Goal: Task Accomplishment & Management: Manage account settings

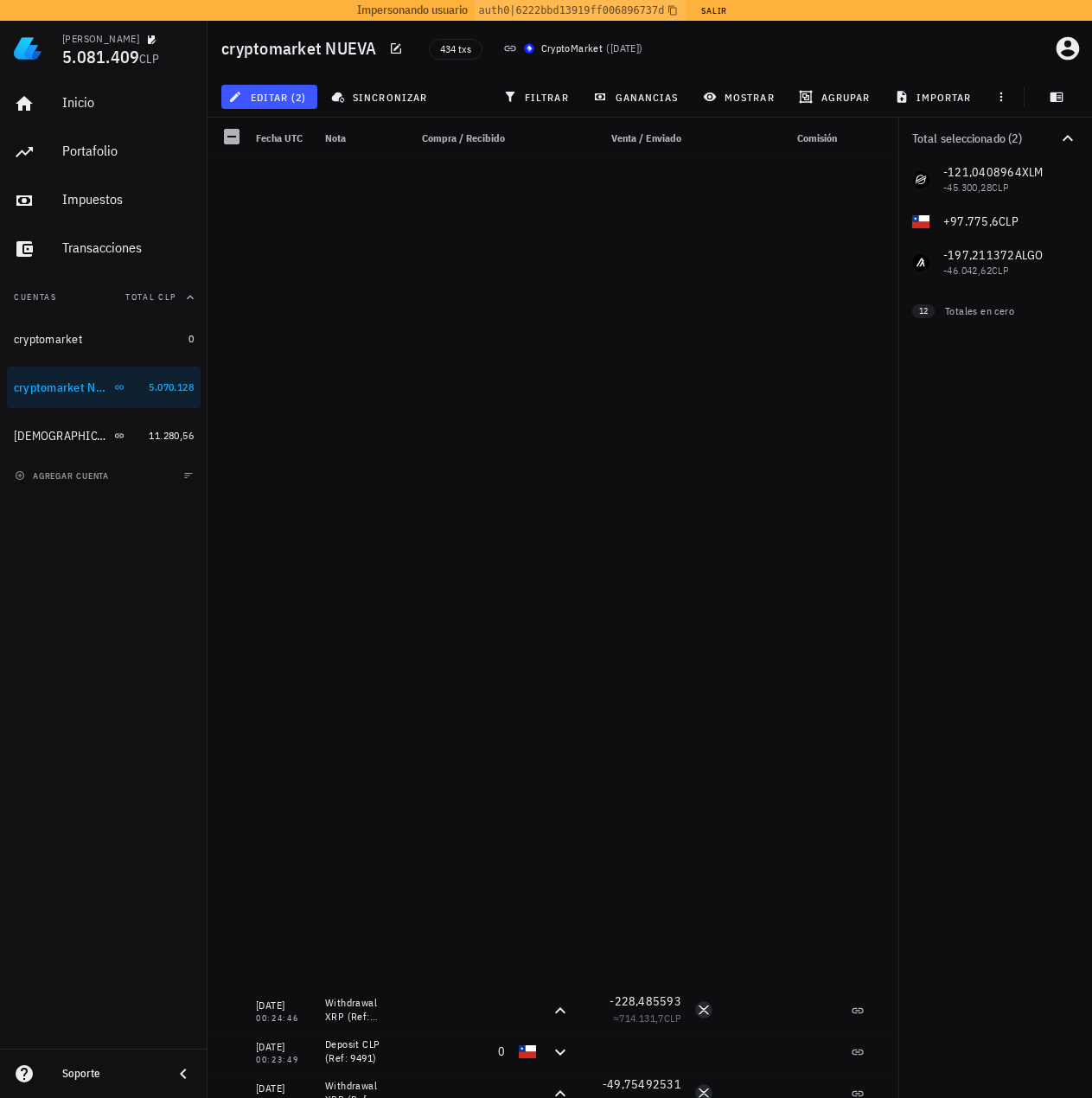
scroll to position [1038, 0]
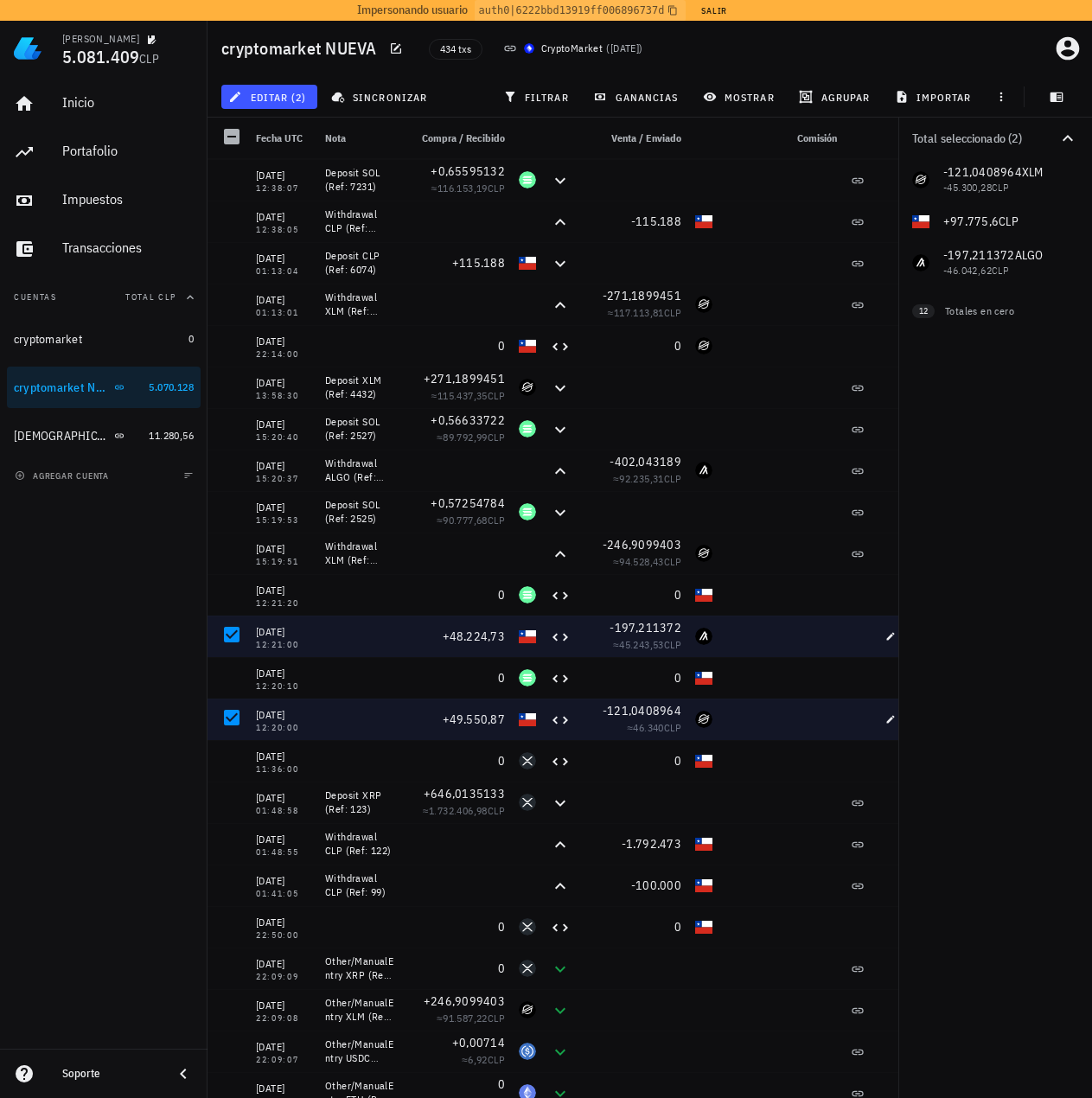
click at [992, 483] on div "Total seleccionado (2) -121,0408964 XLM -45.300,28 CLP 0 SOL 0 USDC 0 ETH 0 ADA…" at bounding box center [995, 607] width 194 height 981
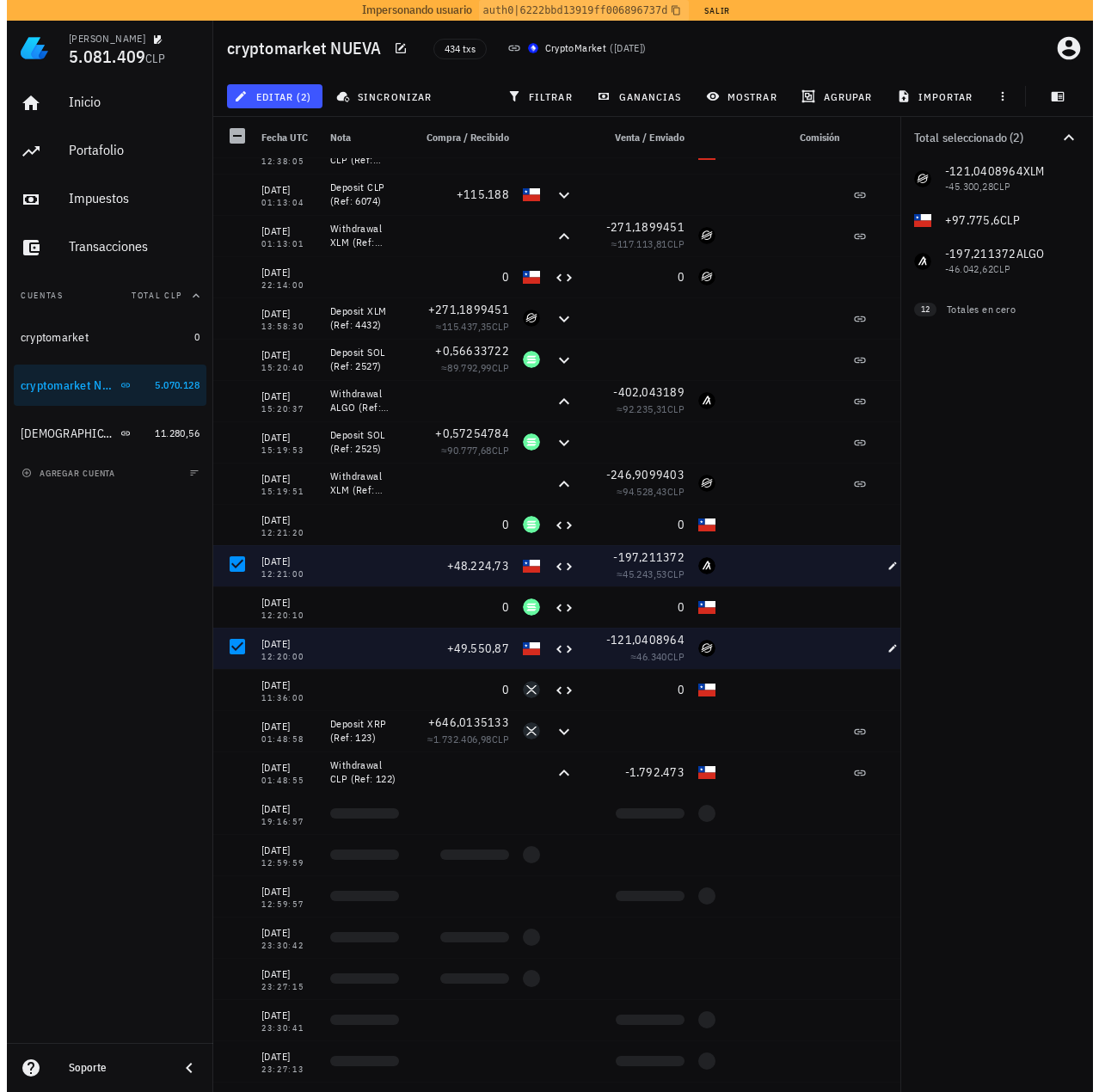
scroll to position [1118, 0]
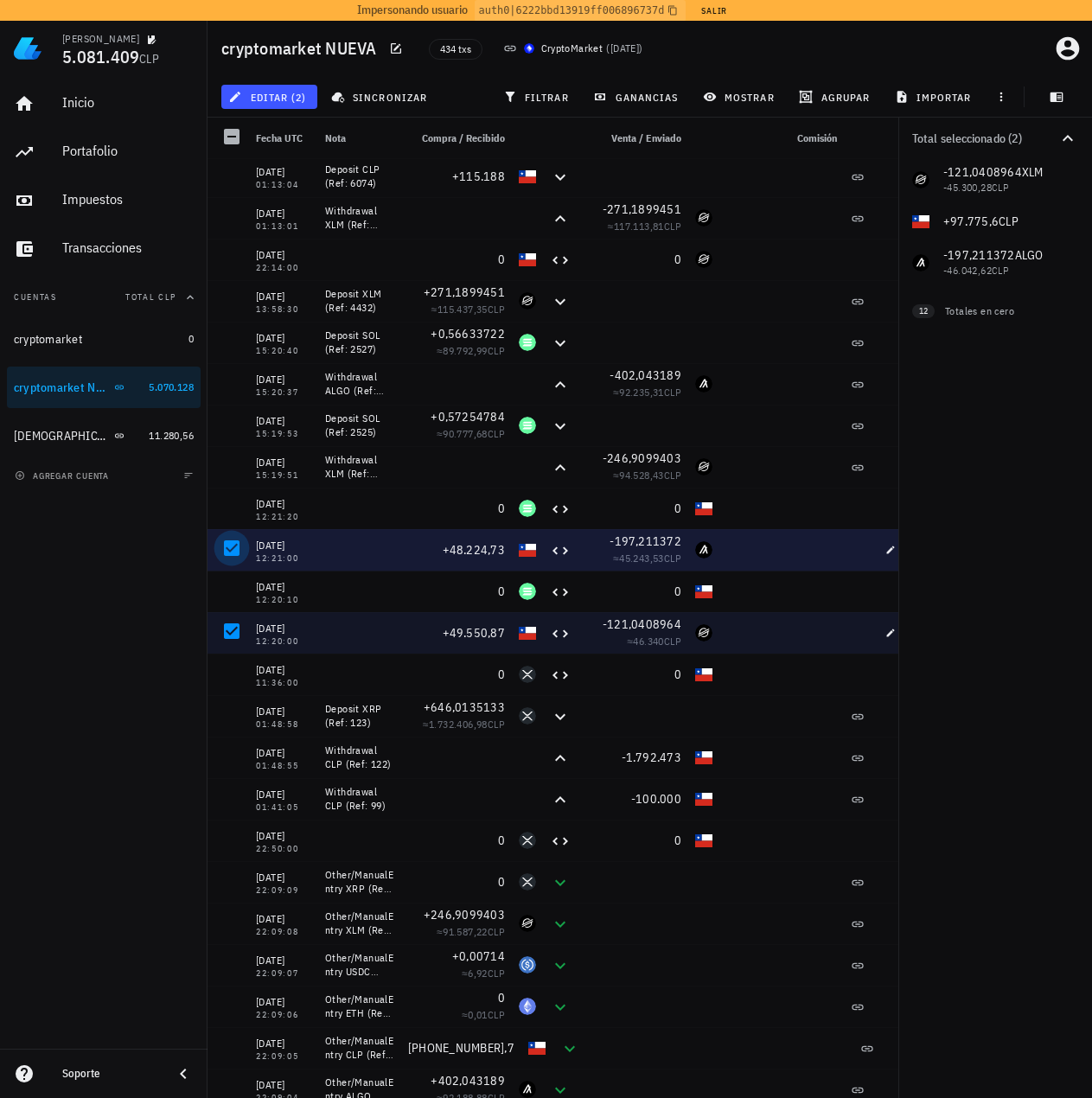
drag, startPoint x: 219, startPoint y: 540, endPoint x: 225, endPoint y: 549, distance: 10.8
click at [219, 540] on div at bounding box center [231, 548] width 29 height 29
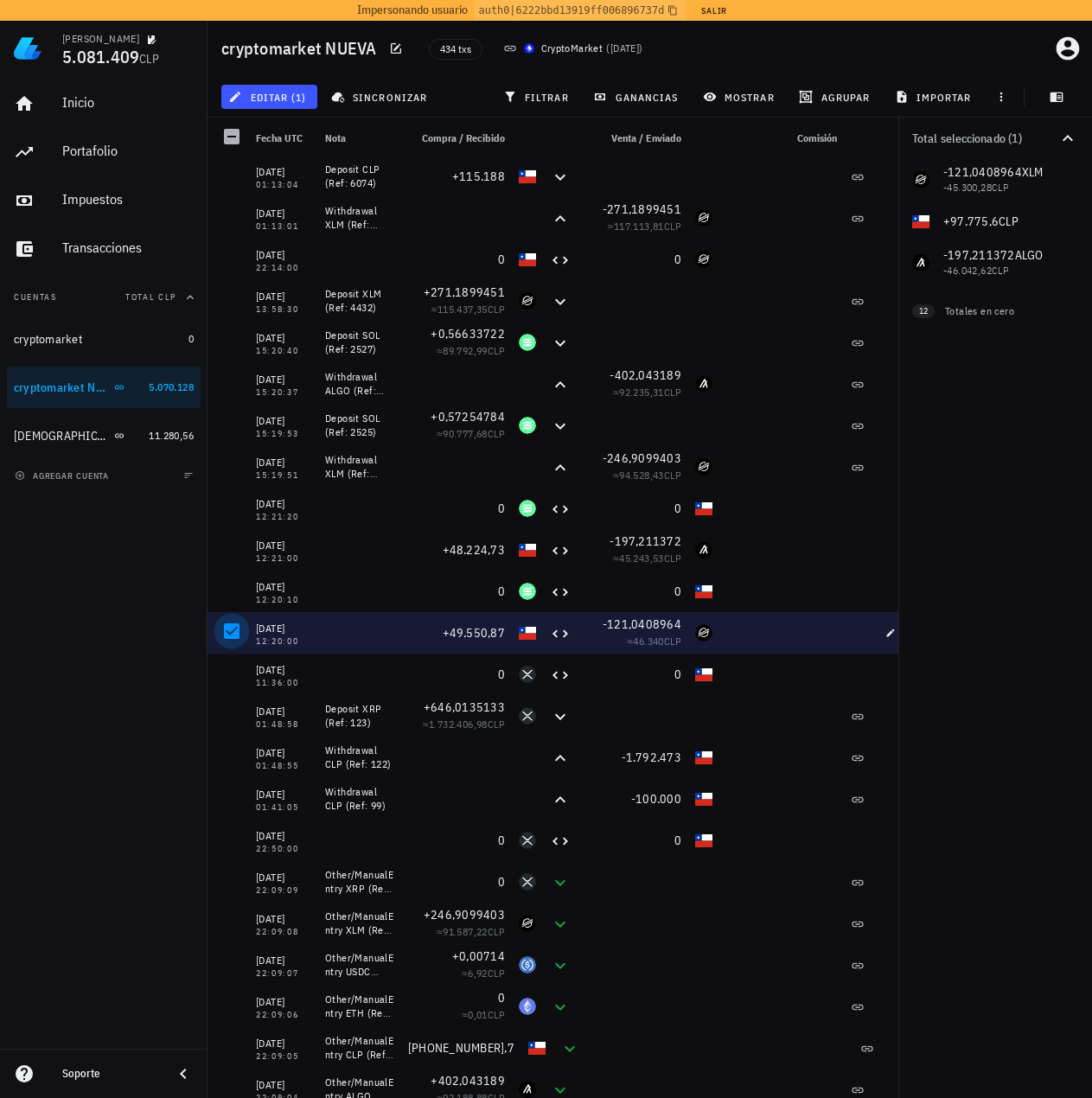
click at [233, 640] on div at bounding box center [231, 630] width 29 height 29
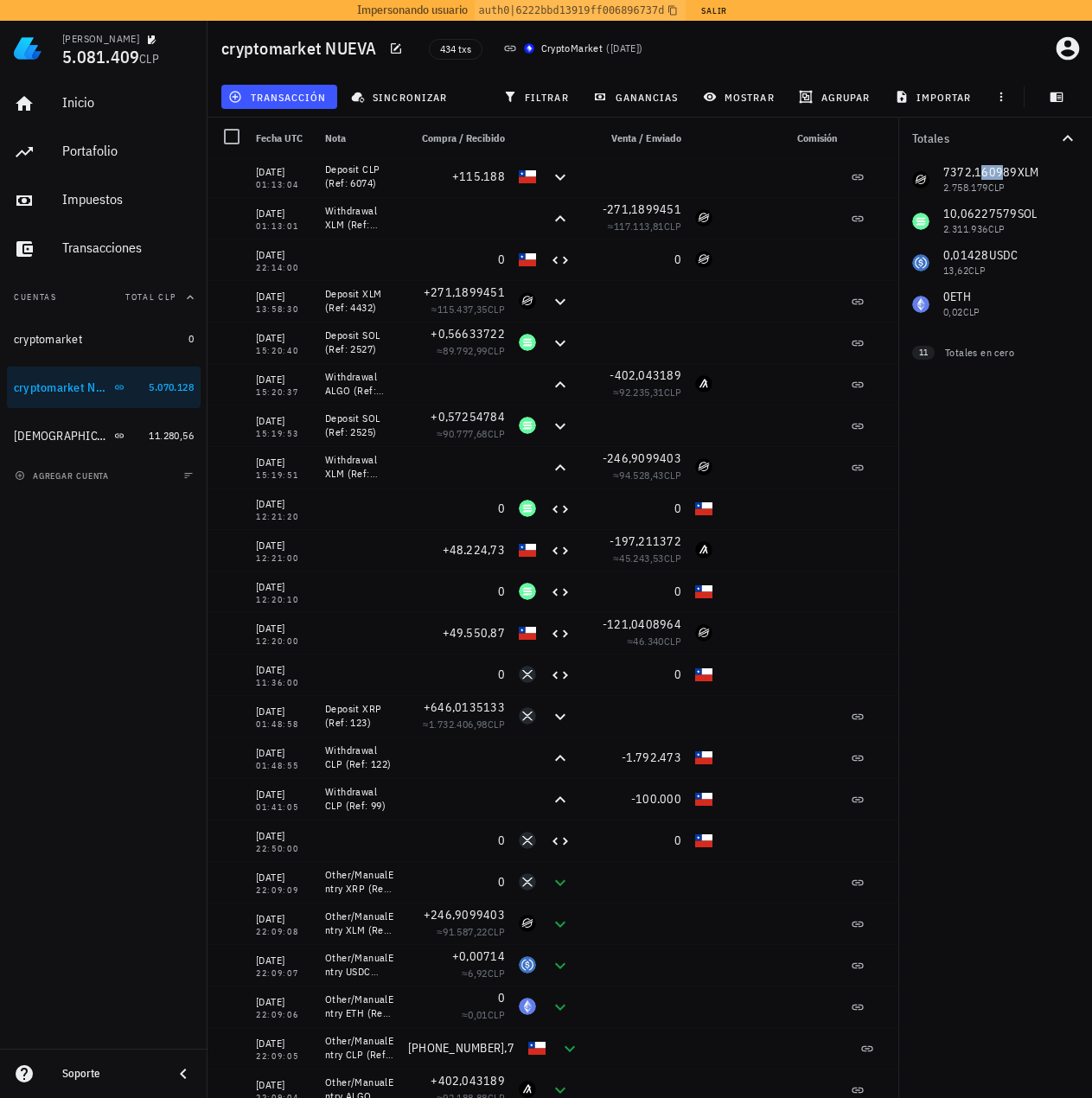
click at [999, 177] on div "7372,160989 XLM 2.758.179 CLP 10,06227579 SOL 2.311.936 CLP 0,01428 USDC 13,62 …" at bounding box center [995, 242] width 194 height 166
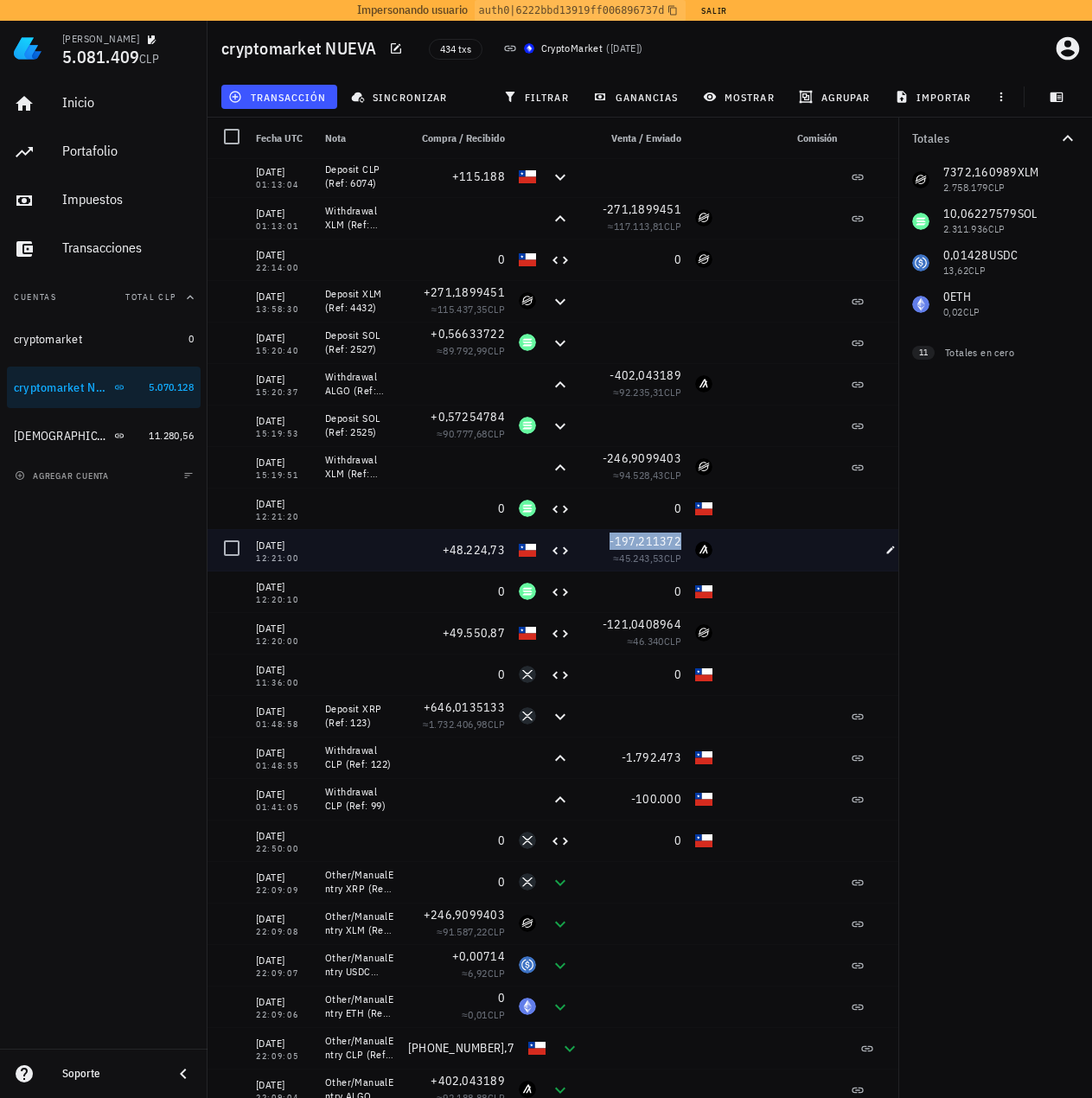
click at [614, 539] on span "-197,211372" at bounding box center [645, 541] width 72 height 16
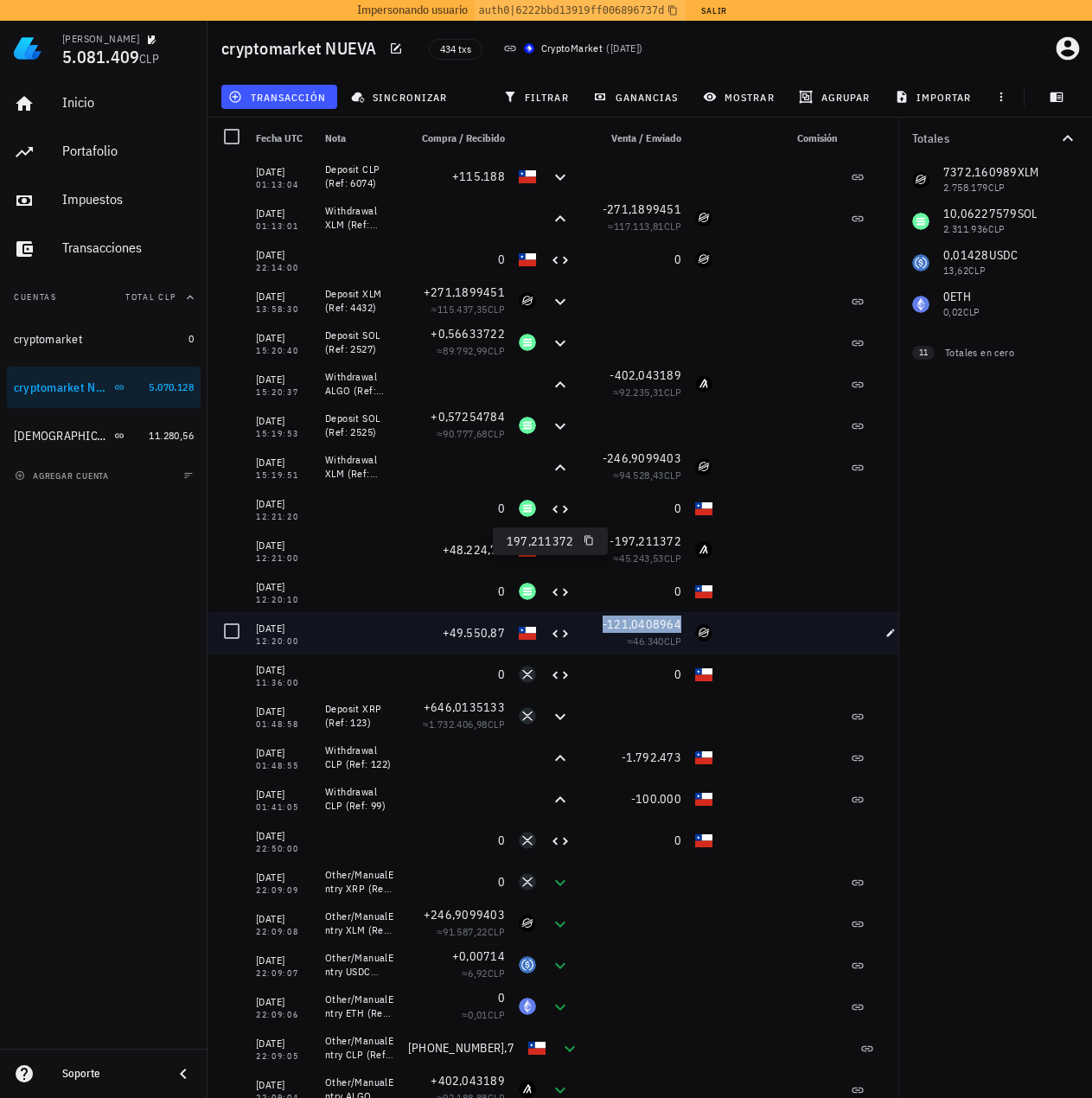
click at [628, 623] on span "-121,0408964" at bounding box center [642, 624] width 78 height 16
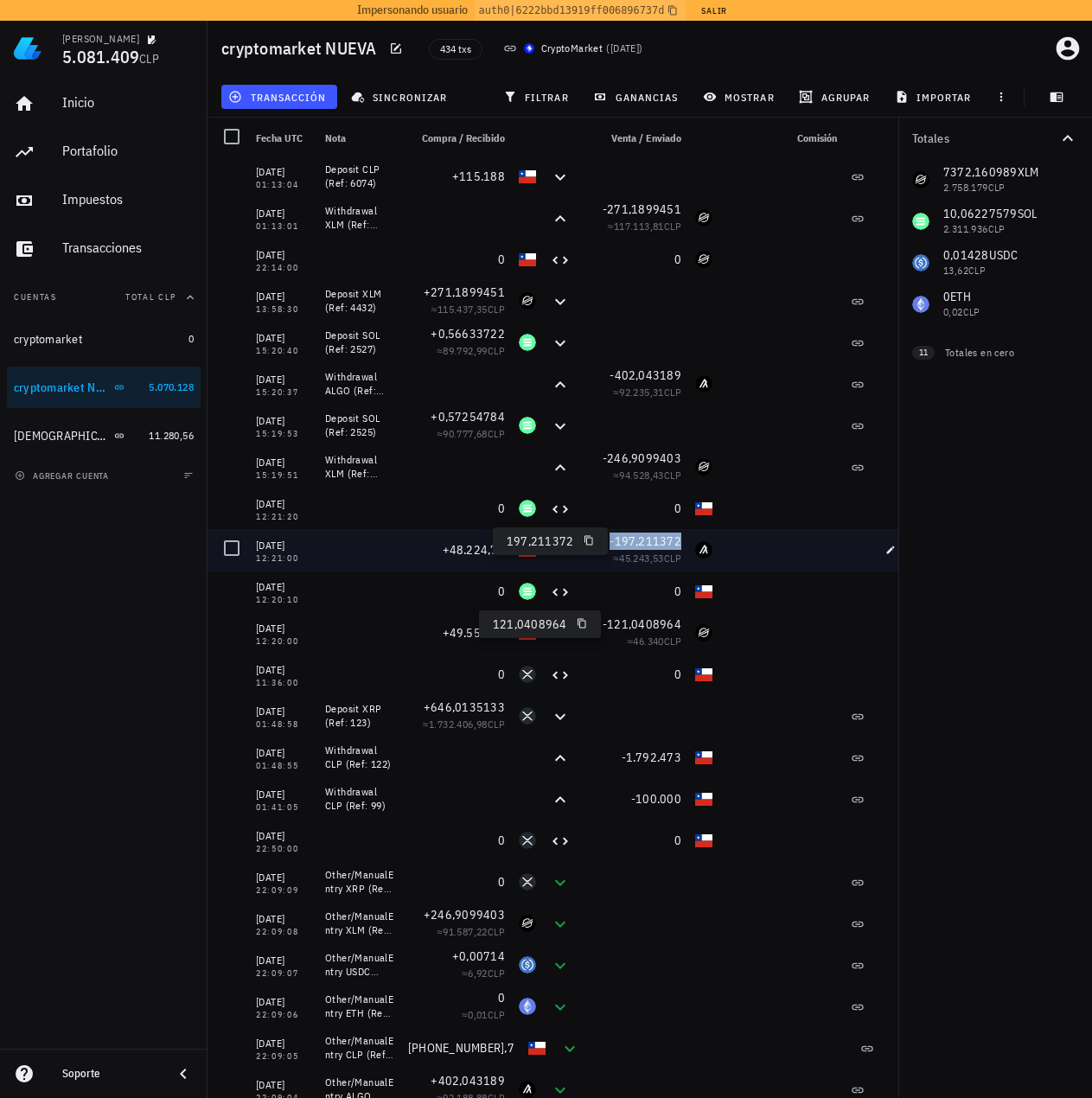
click at [642, 539] on span "-197,211372" at bounding box center [645, 541] width 72 height 16
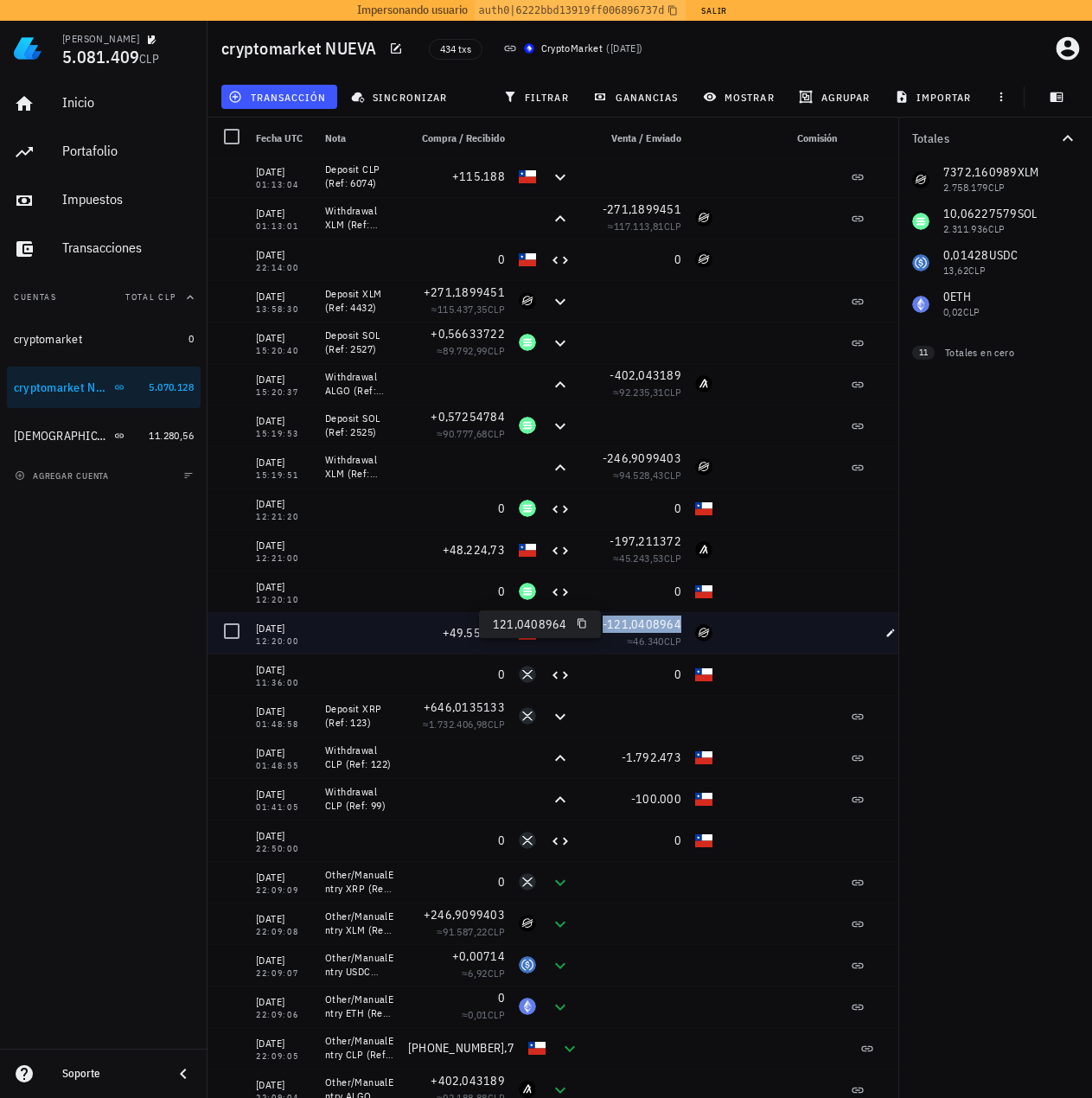
click at [642, 621] on span "-121,0408964" at bounding box center [642, 624] width 78 height 16
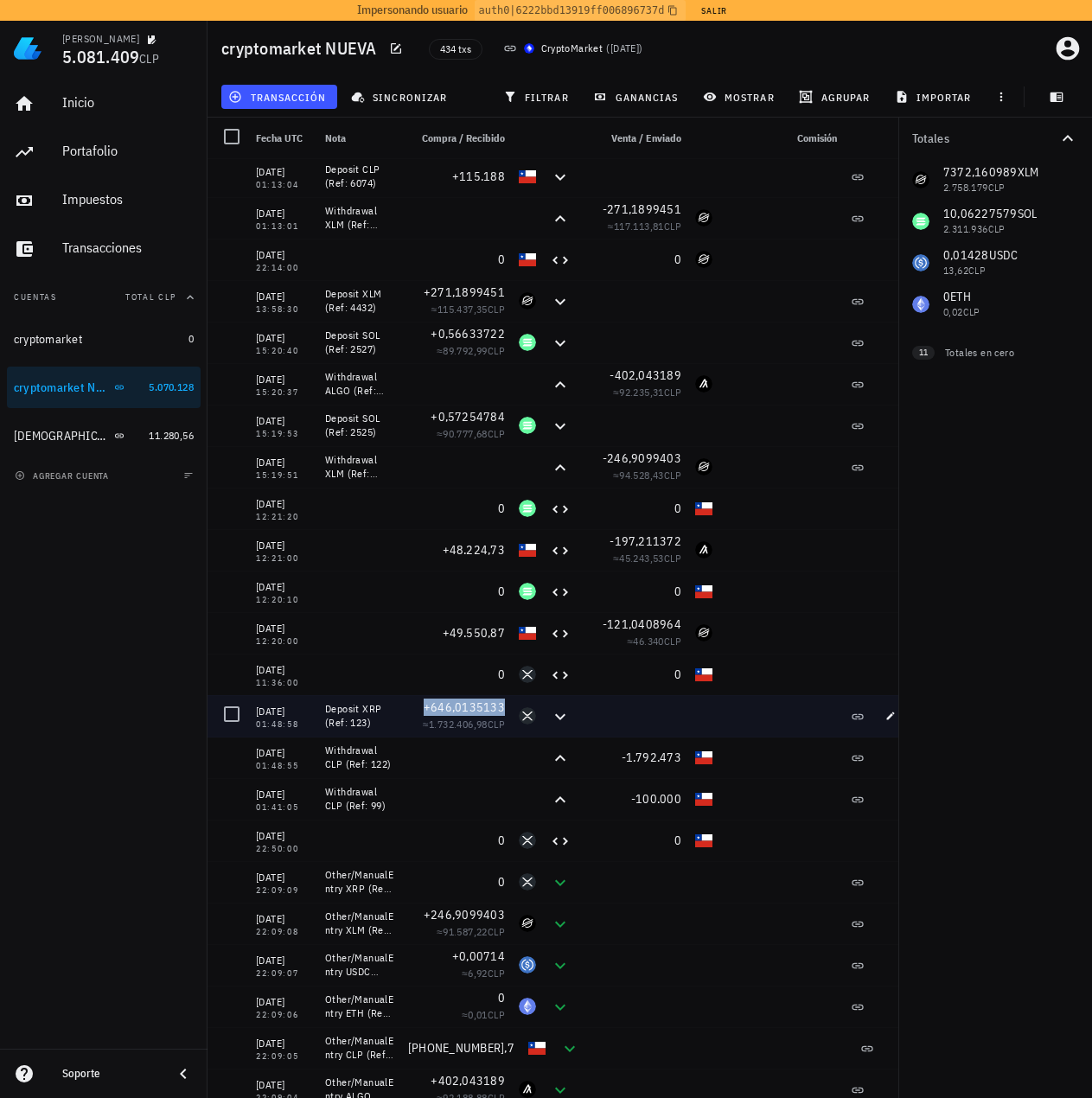
click at [476, 703] on span "+646,0135133" at bounding box center [463, 708] width 81 height 16
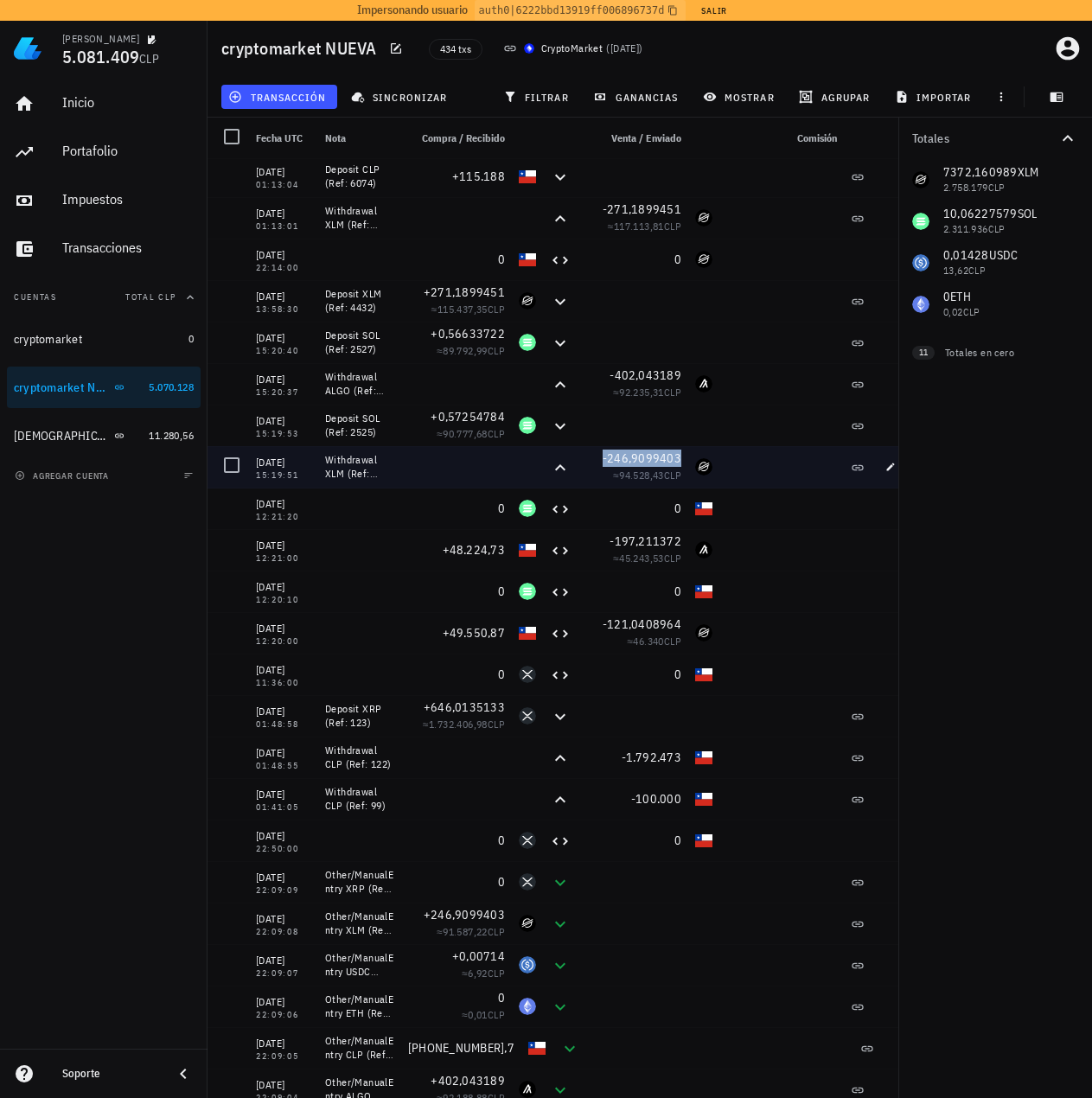
click at [631, 460] on span "-246,9099403" at bounding box center [642, 459] width 78 height 16
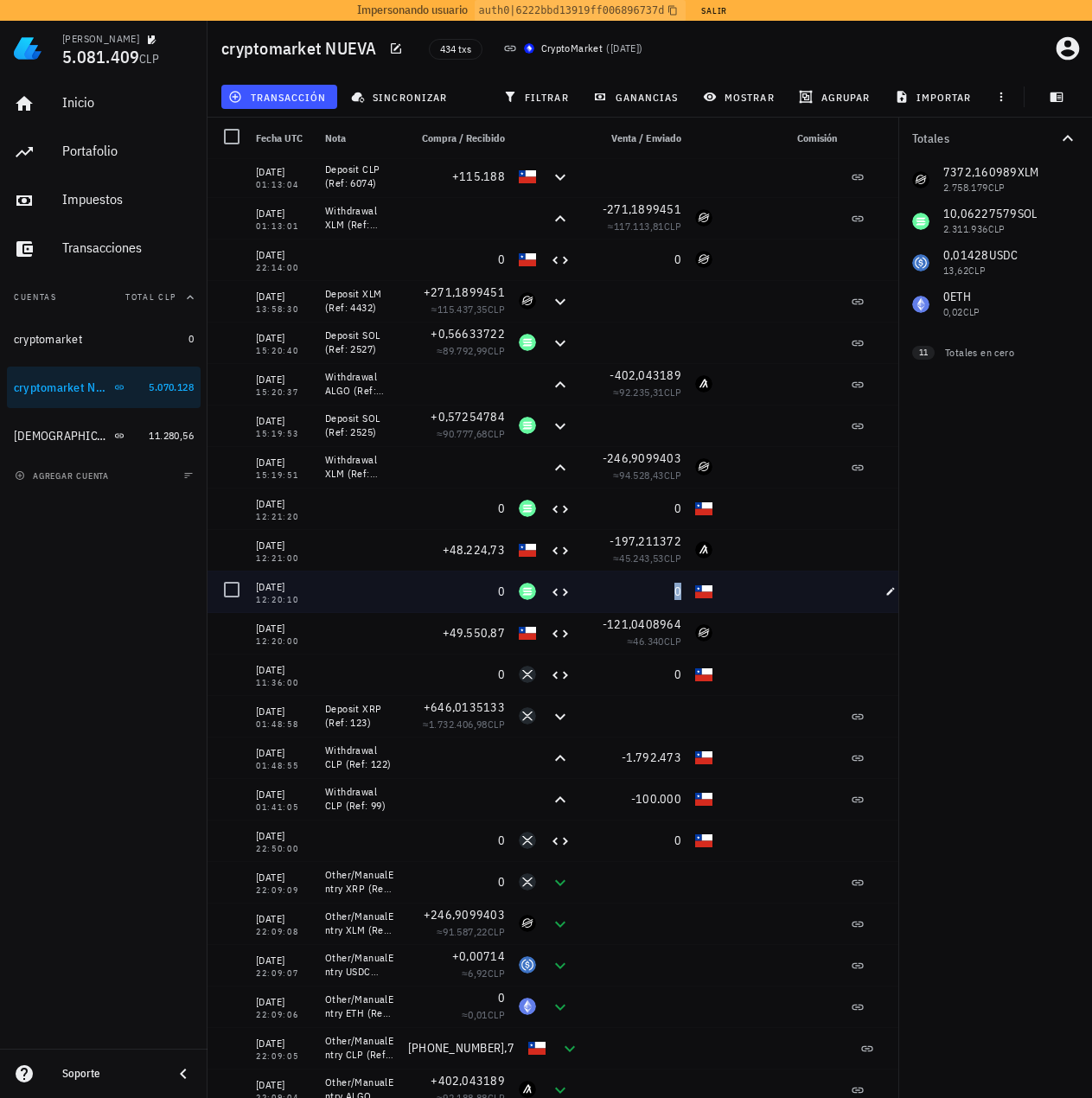
drag, startPoint x: 566, startPoint y: 594, endPoint x: 836, endPoint y: 573, distance: 270.8
click at [836, 573] on div "06/08/2025 12:20:10 0 0" at bounding box center [561, 591] width 709 height 42
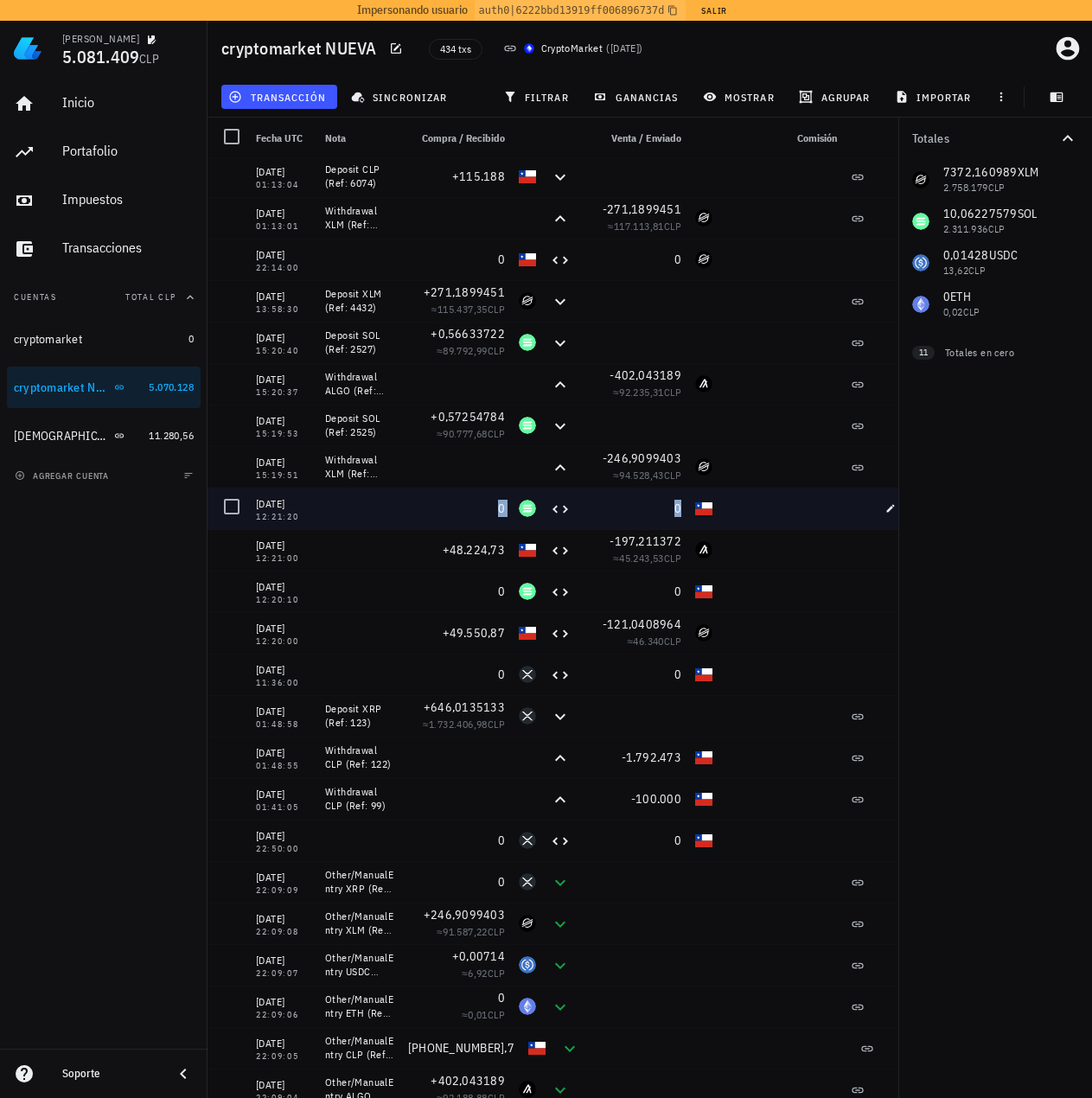
drag, startPoint x: 635, startPoint y: 517, endPoint x: 818, endPoint y: 519, distance: 183.0
click at [818, 519] on div "06/08/2025 12:21:20 0 0" at bounding box center [561, 508] width 709 height 42
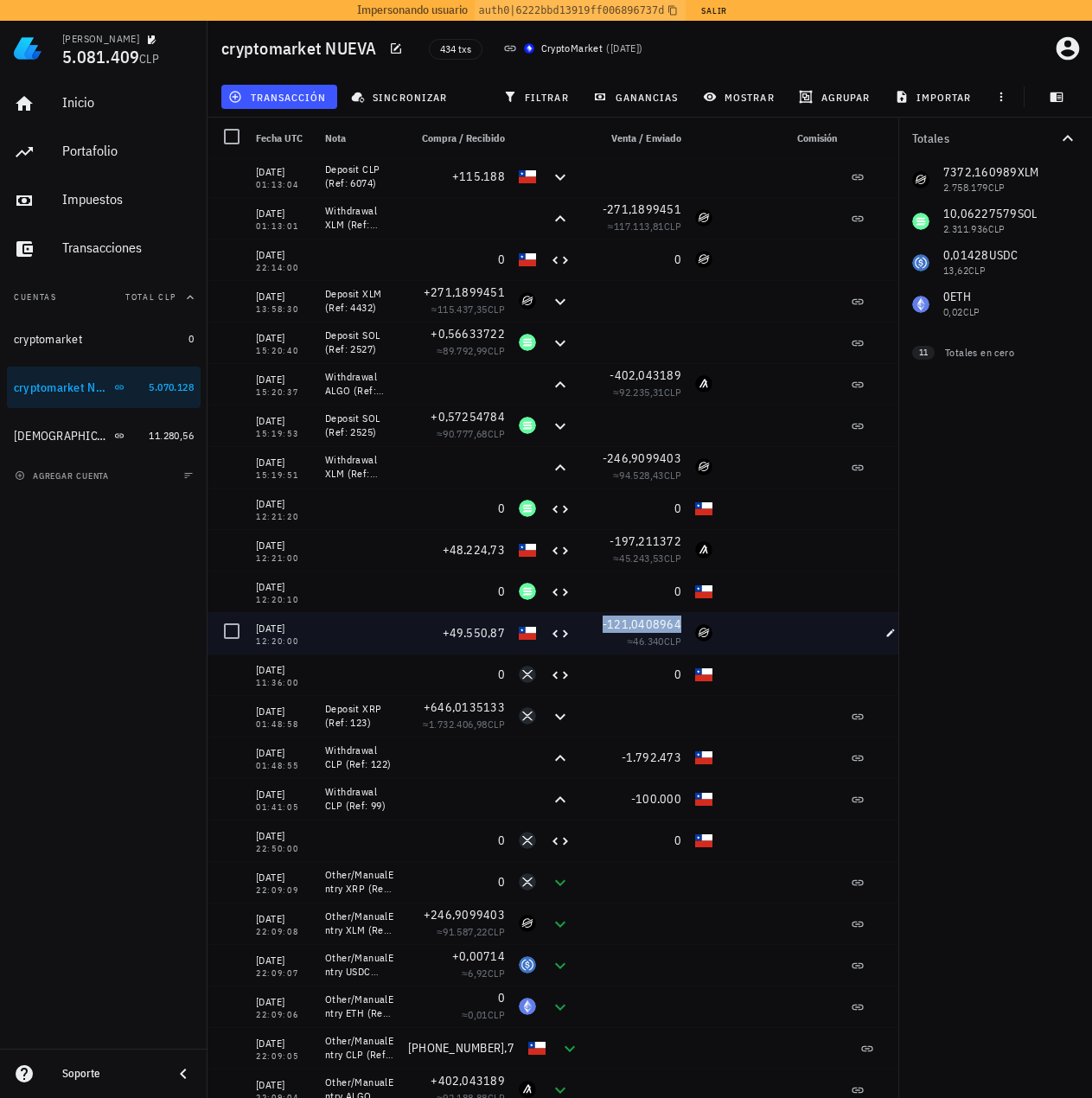
click at [658, 621] on span "-121,0408964" at bounding box center [642, 624] width 78 height 16
click at [645, 620] on span "-121,0408964" at bounding box center [642, 624] width 78 height 16
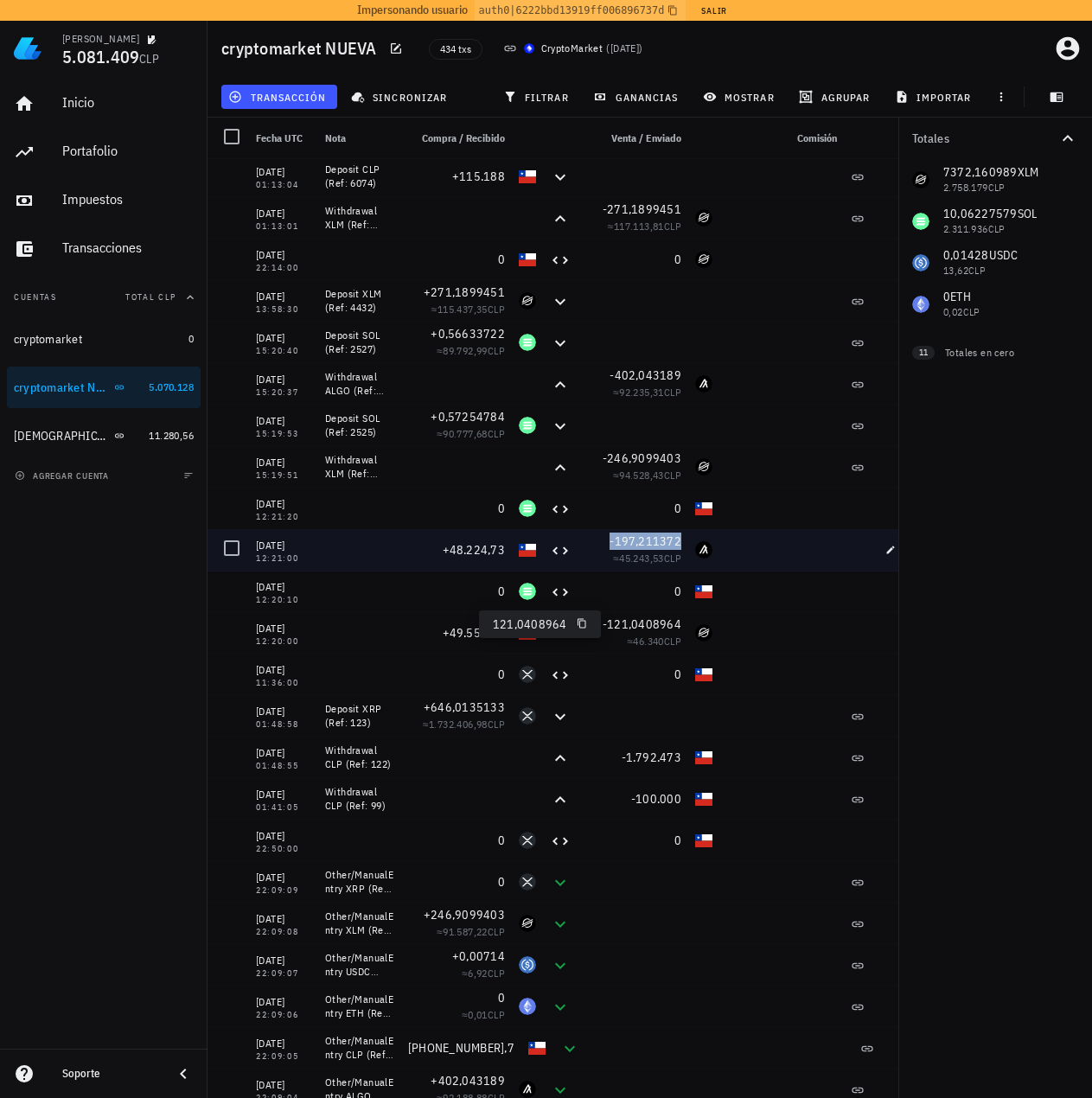
click at [650, 543] on span "-197,211372" at bounding box center [645, 541] width 72 height 16
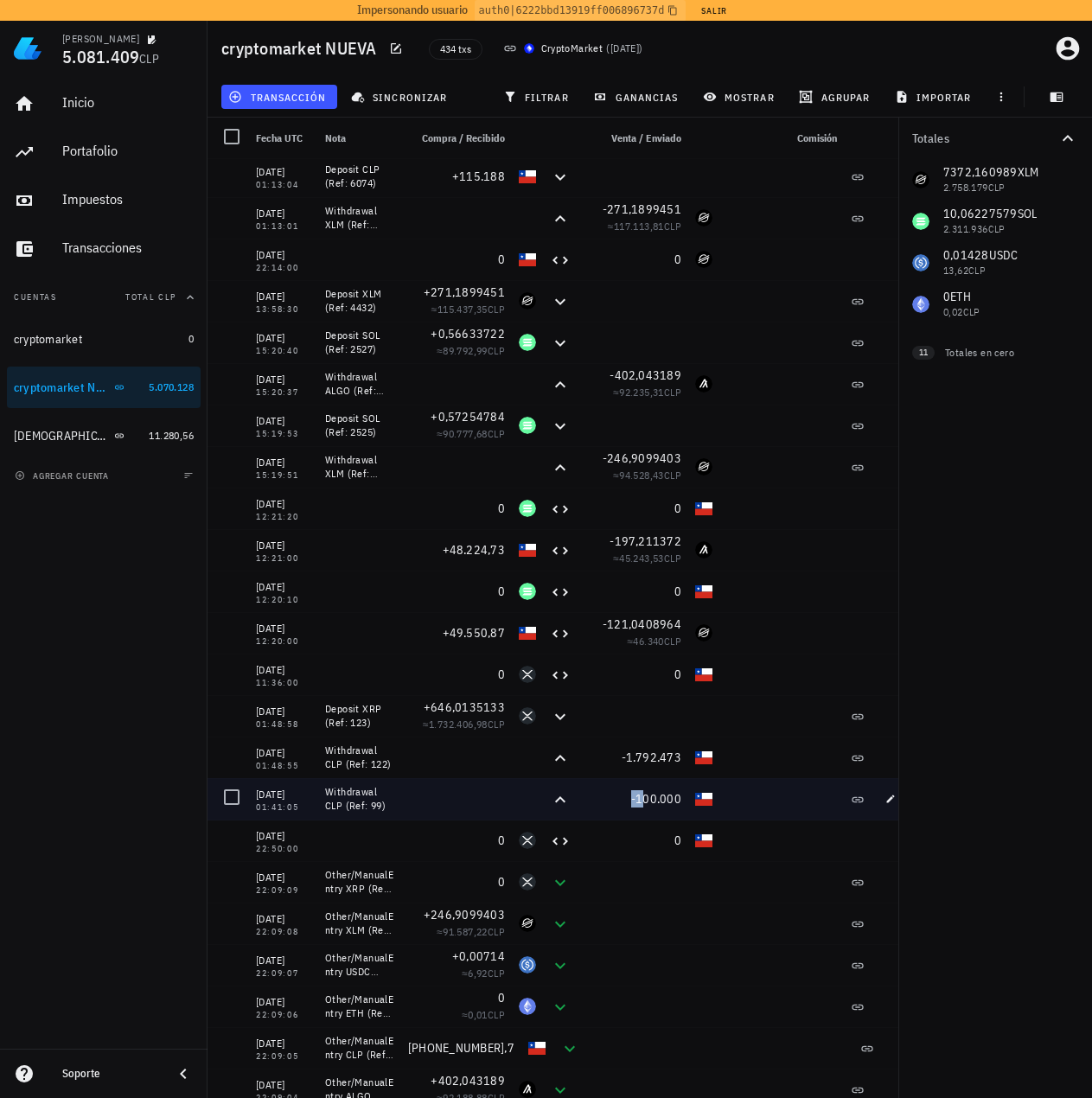
drag, startPoint x: 625, startPoint y: 802, endPoint x: 641, endPoint y: 801, distance: 16.0
click at [641, 801] on div "-100.000" at bounding box center [632, 798] width 97 height 17
click at [416, 795] on div at bounding box center [456, 798] width 110 height 42
click at [886, 798] on icon "button" at bounding box center [891, 799] width 11 height 11
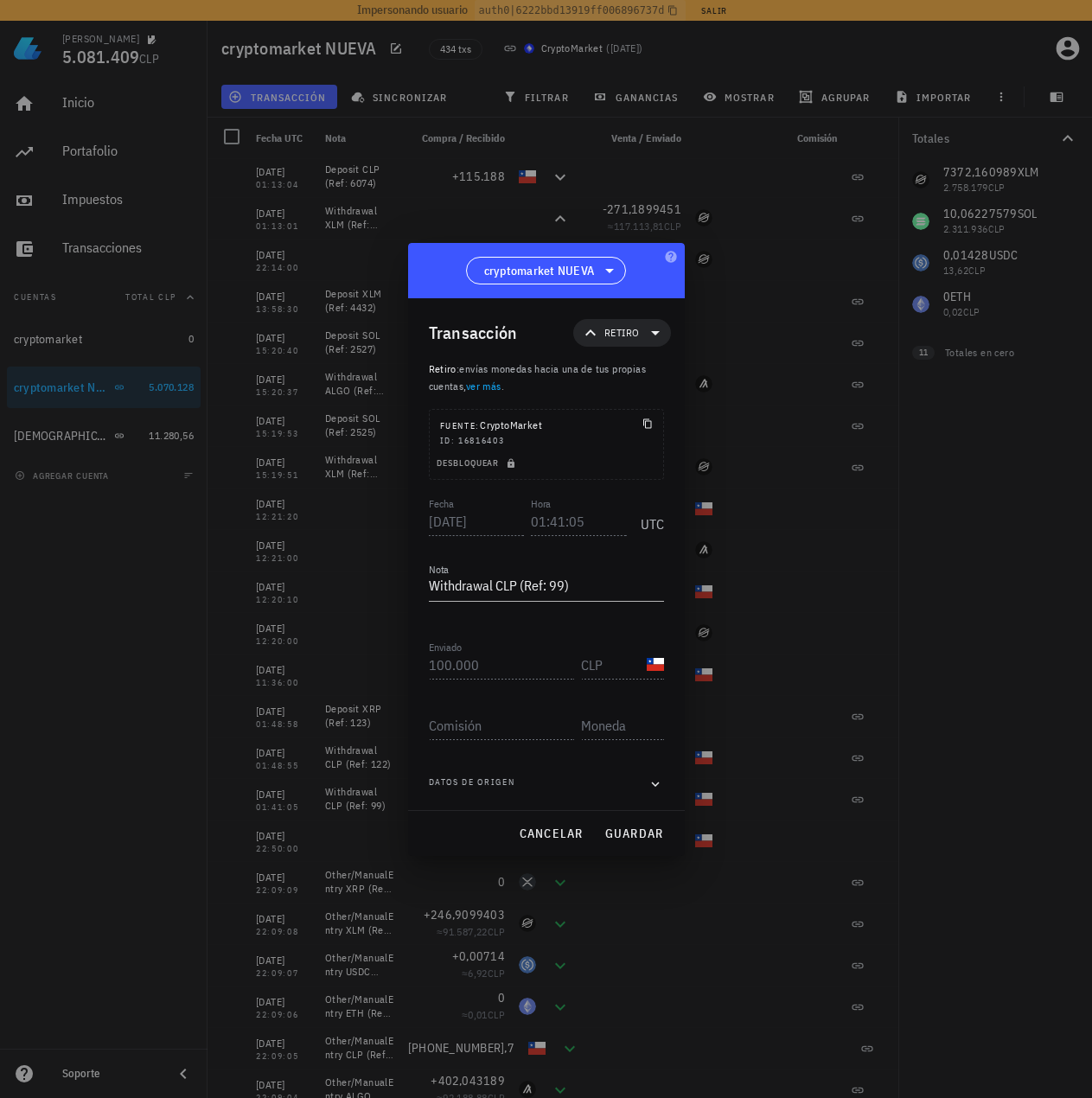
click at [673, 784] on div "Transacción Retiro Retiro : envías monedas hacia una de tus propias cuentas, ve…" at bounding box center [546, 554] width 277 height 512
click at [658, 784] on icon "button" at bounding box center [655, 783] width 16 height 20
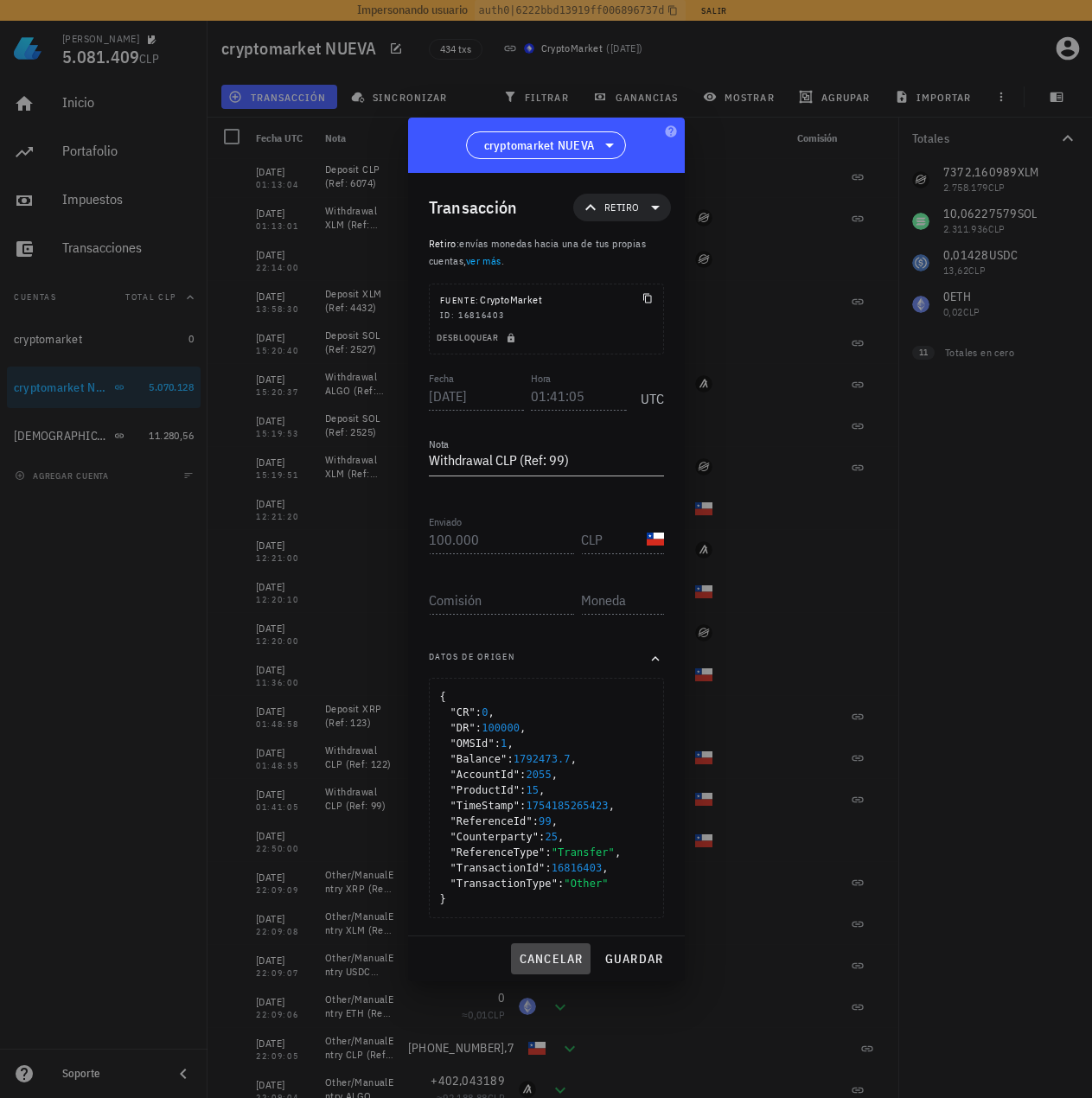
click at [570, 961] on span "cancelar" at bounding box center [550, 958] width 65 height 16
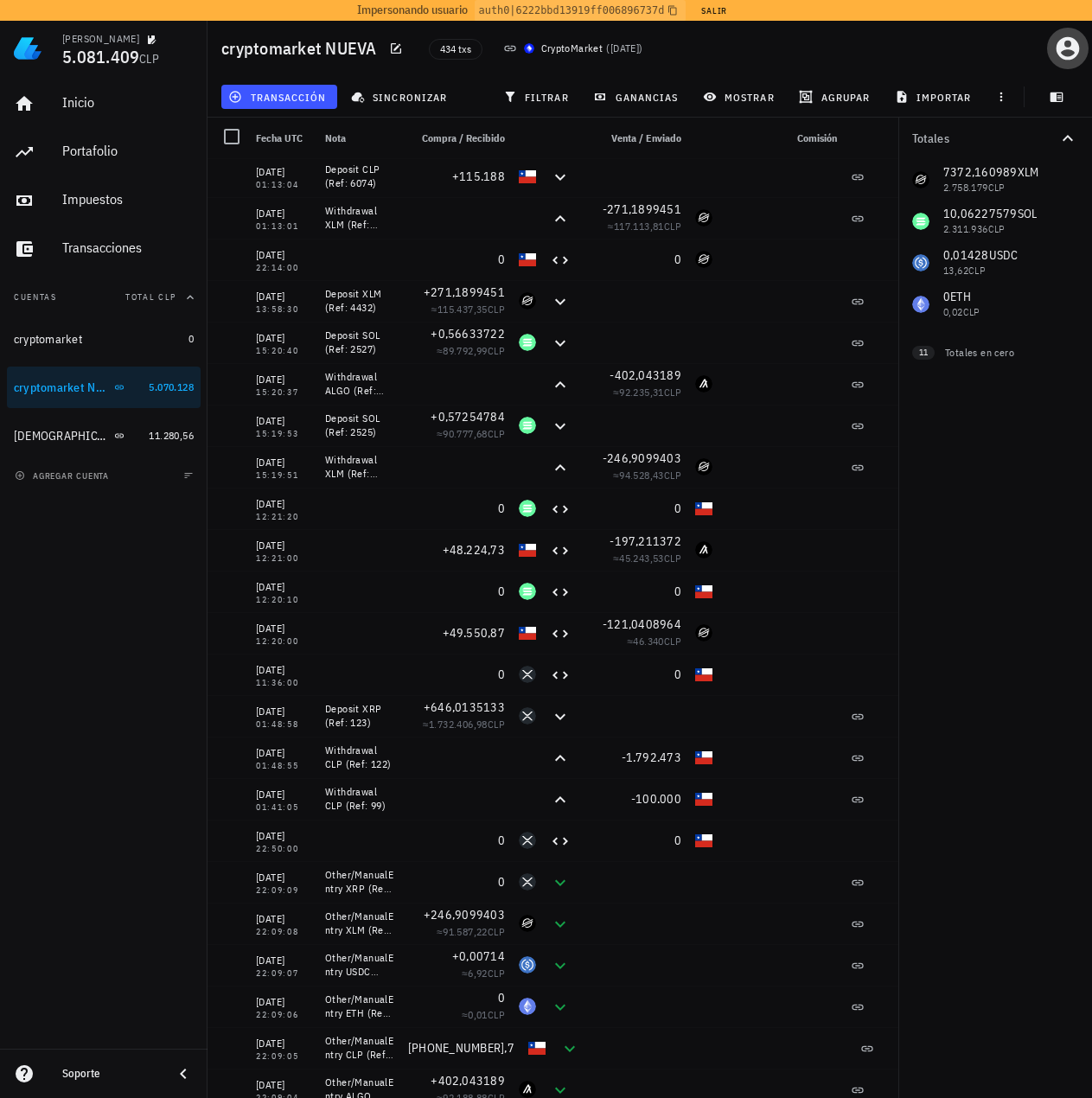
click at [1076, 48] on icon "button" at bounding box center [1068, 49] width 23 height 23
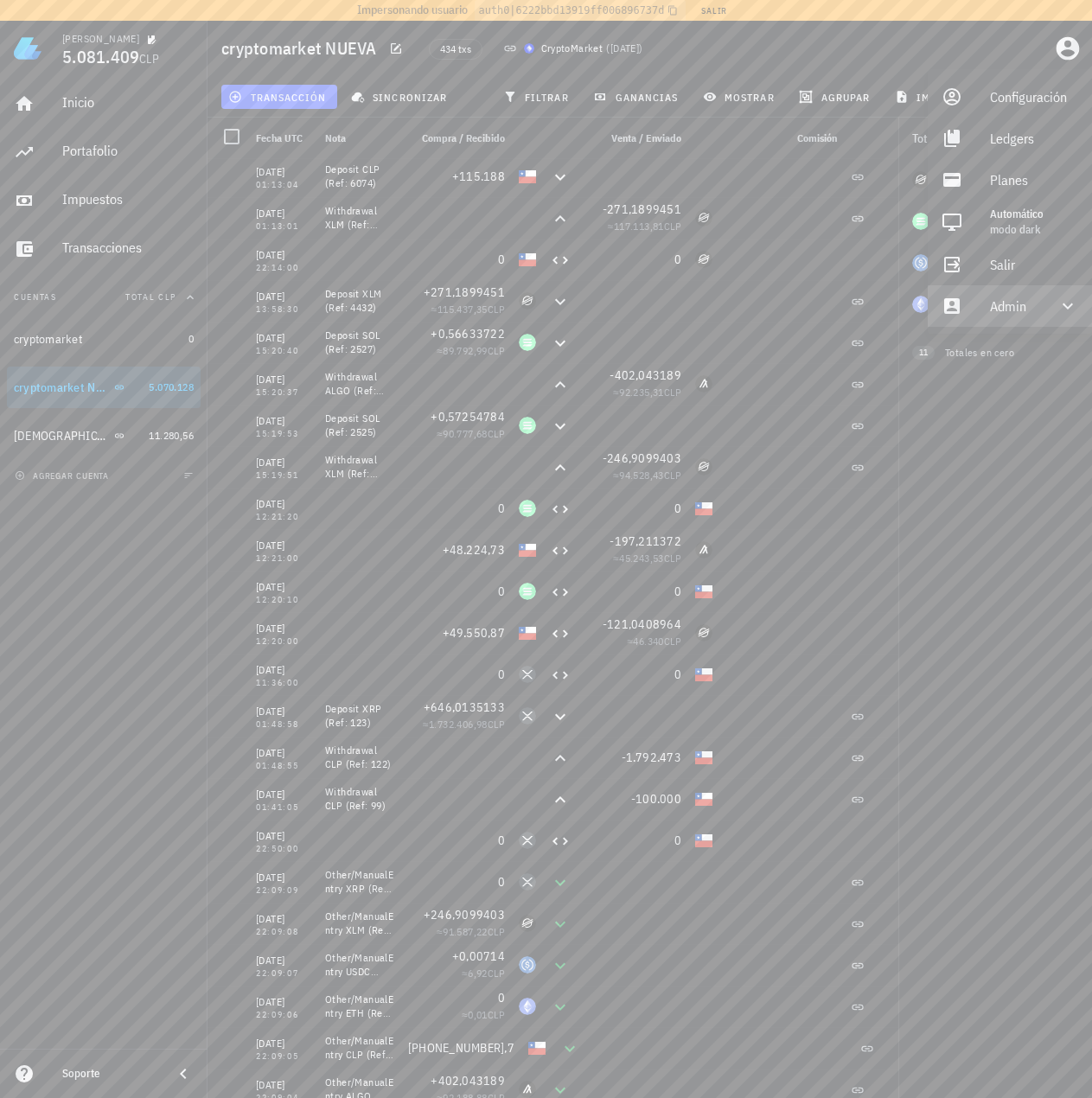
click at [1027, 301] on div "Admin" at bounding box center [1013, 306] width 47 height 35
click at [1018, 356] on div "Impersonar" at bounding box center [1033, 347] width 88 height 35
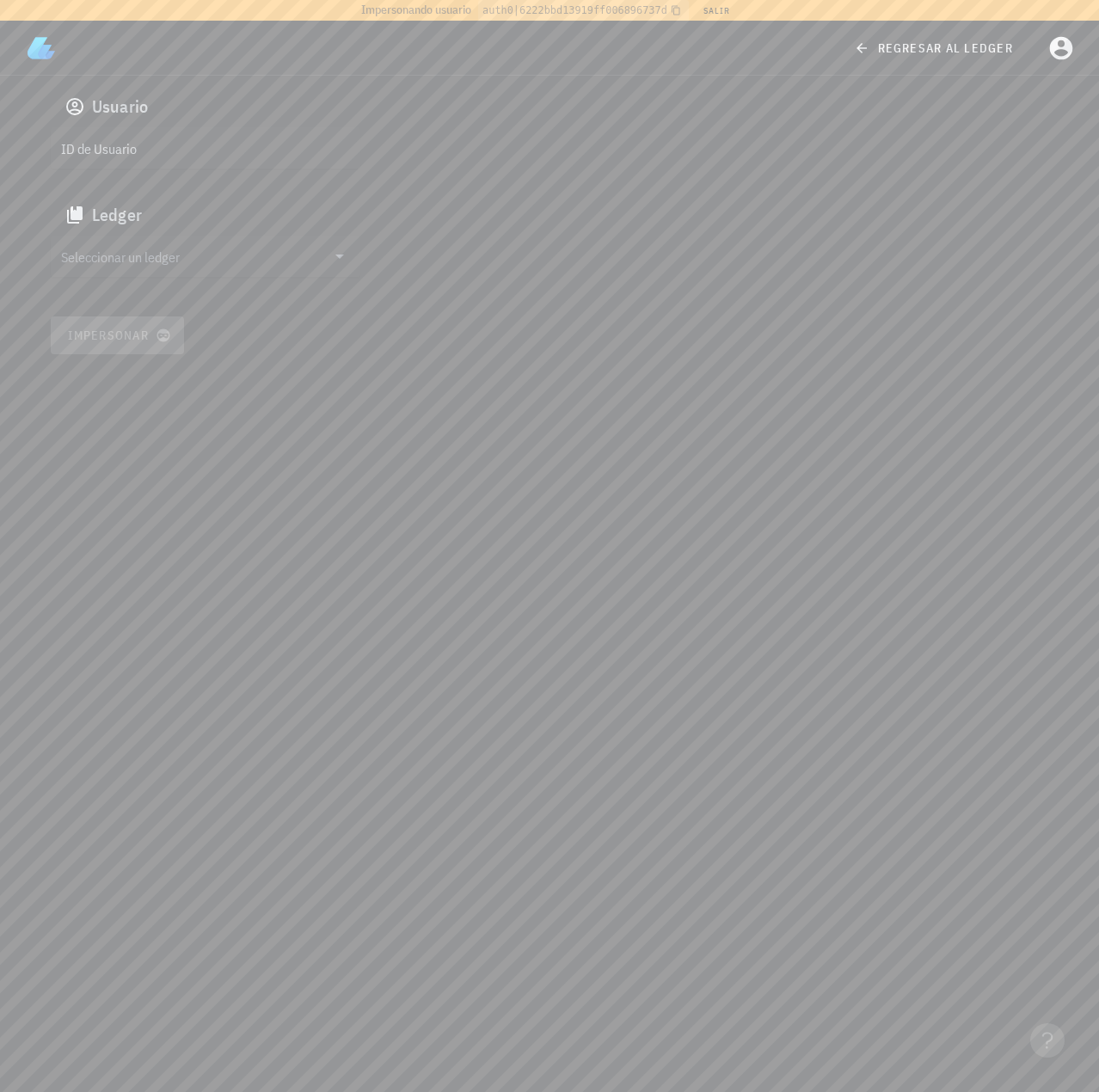
click at [80, 147] on input "ID de Usuario" at bounding box center [203, 148] width 286 height 27
paste input "auth0|624a1020407a63006ac9681c"
type input "auth0|624a1020407a63006ac9681c"
click at [202, 260] on input "Seleccionar un ledger" at bounding box center [193, 256] width 264 height 27
click at [202, 308] on div "Francisco" at bounding box center [234, 302] width 285 height 16
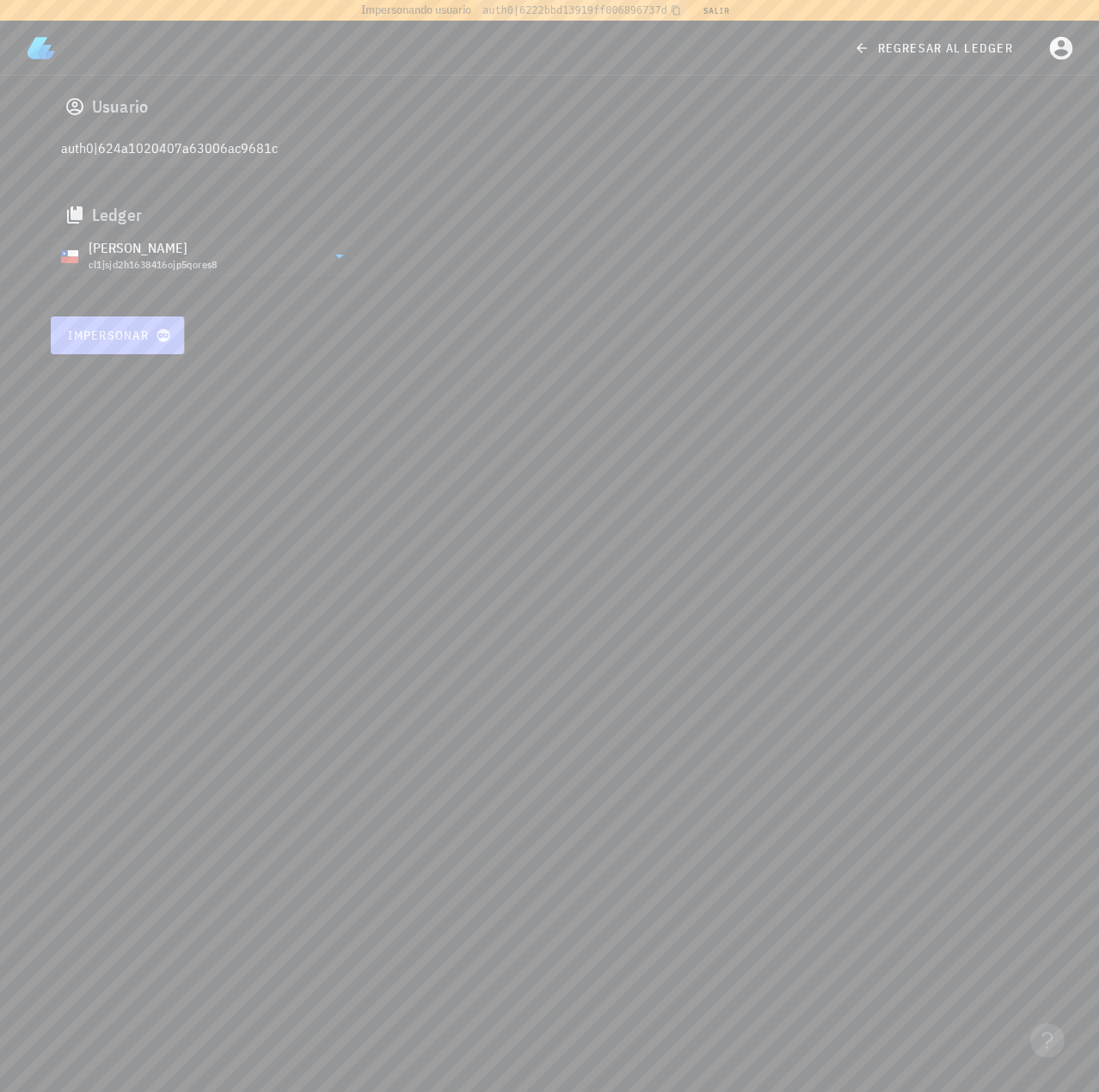
click at [144, 339] on span "Impersonar" at bounding box center [118, 335] width 101 height 16
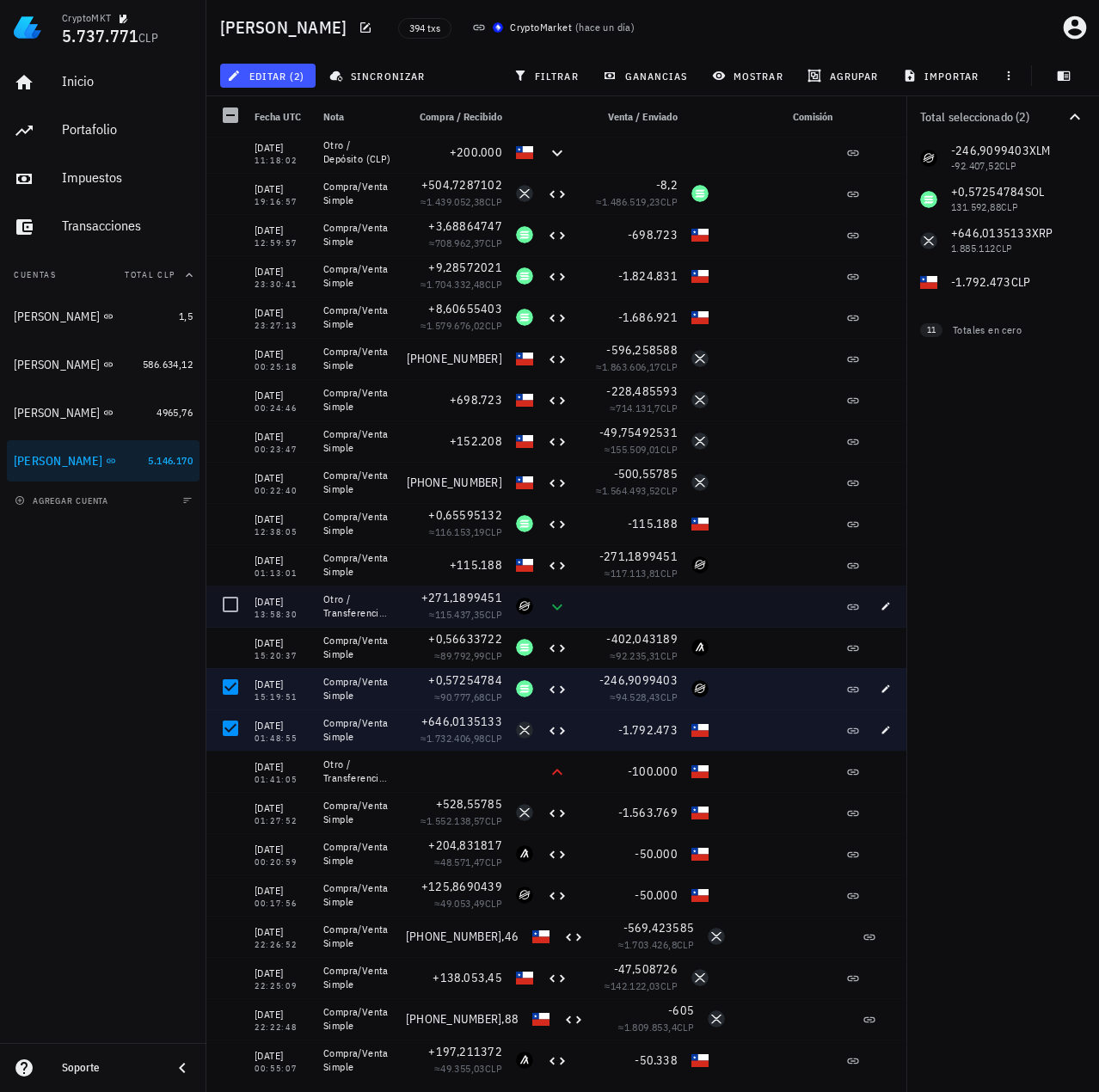
scroll to position [172, 0]
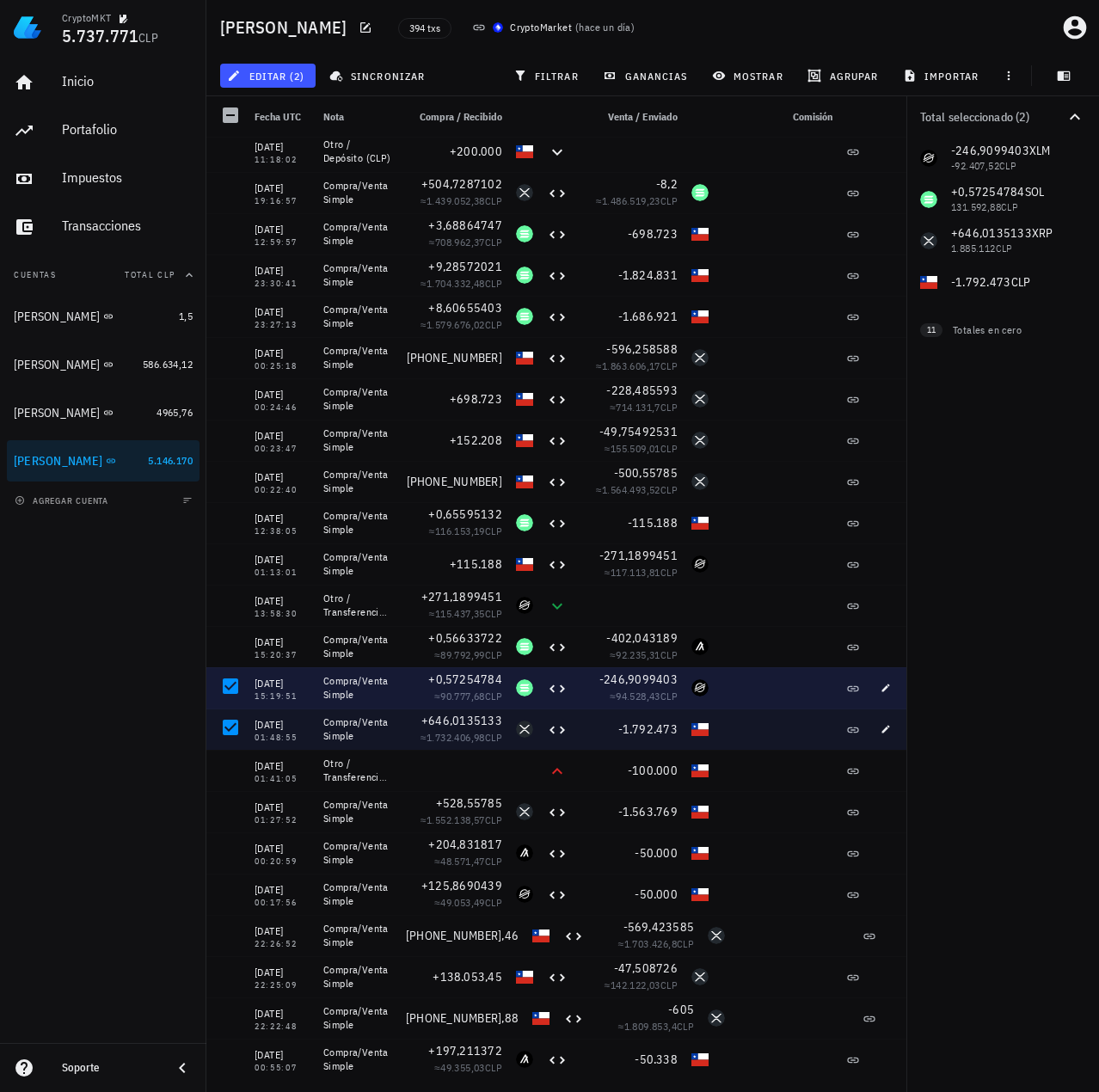
click at [227, 694] on div at bounding box center [230, 685] width 29 height 29
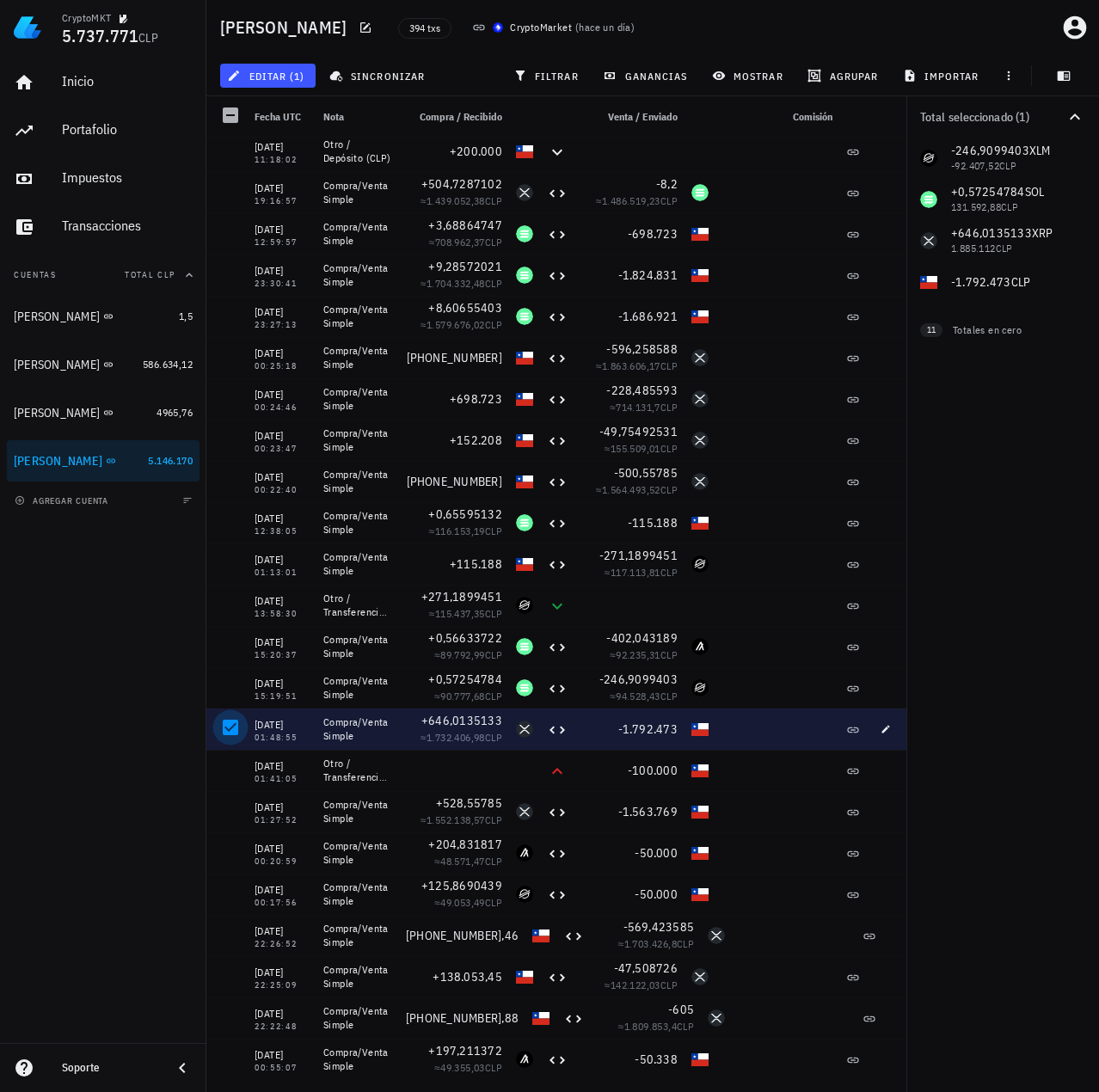
click at [230, 742] on div at bounding box center [230, 727] width 29 height 29
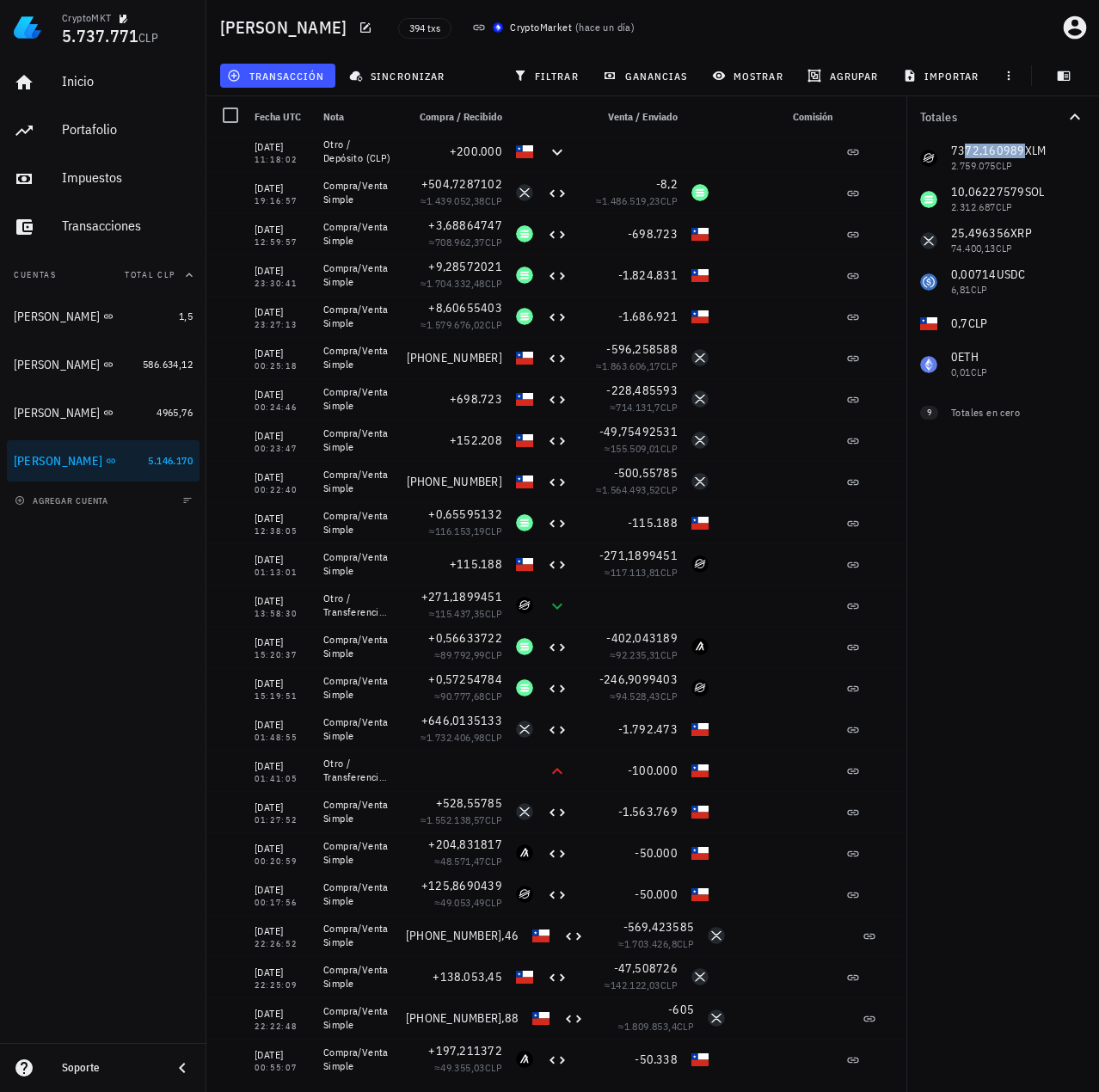
drag, startPoint x: 965, startPoint y: 148, endPoint x: 1034, endPoint y: 155, distance: 69.4
click at [1034, 155] on div "7372,160989 XLM 2.759.075 CLP 10,06227579 SOL 2.312.687 CLP 25,496356 XRP 74.40…" at bounding box center [1003, 262] width 193 height 248
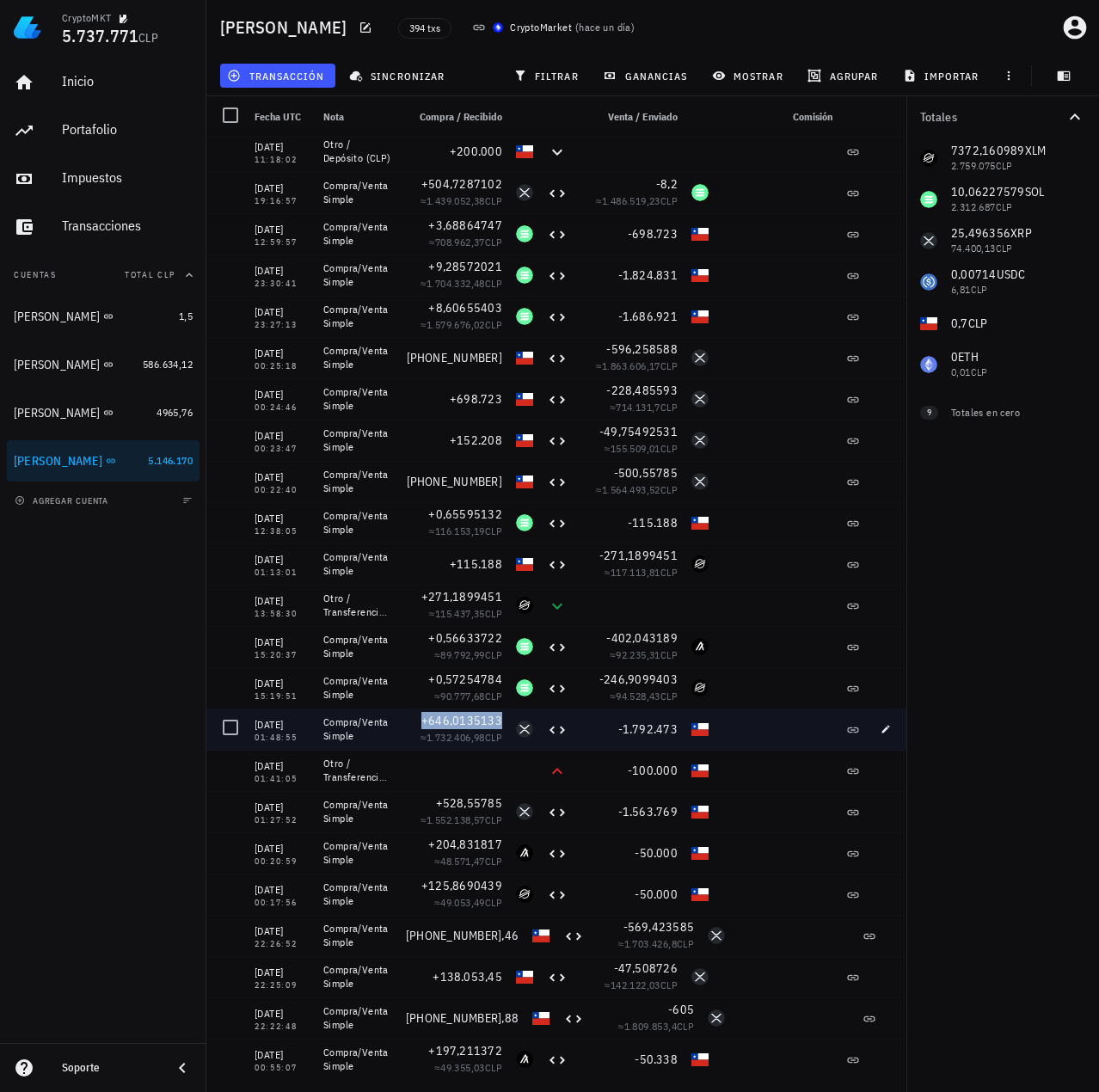
click at [467, 720] on span "+646,0135133" at bounding box center [461, 721] width 80 height 16
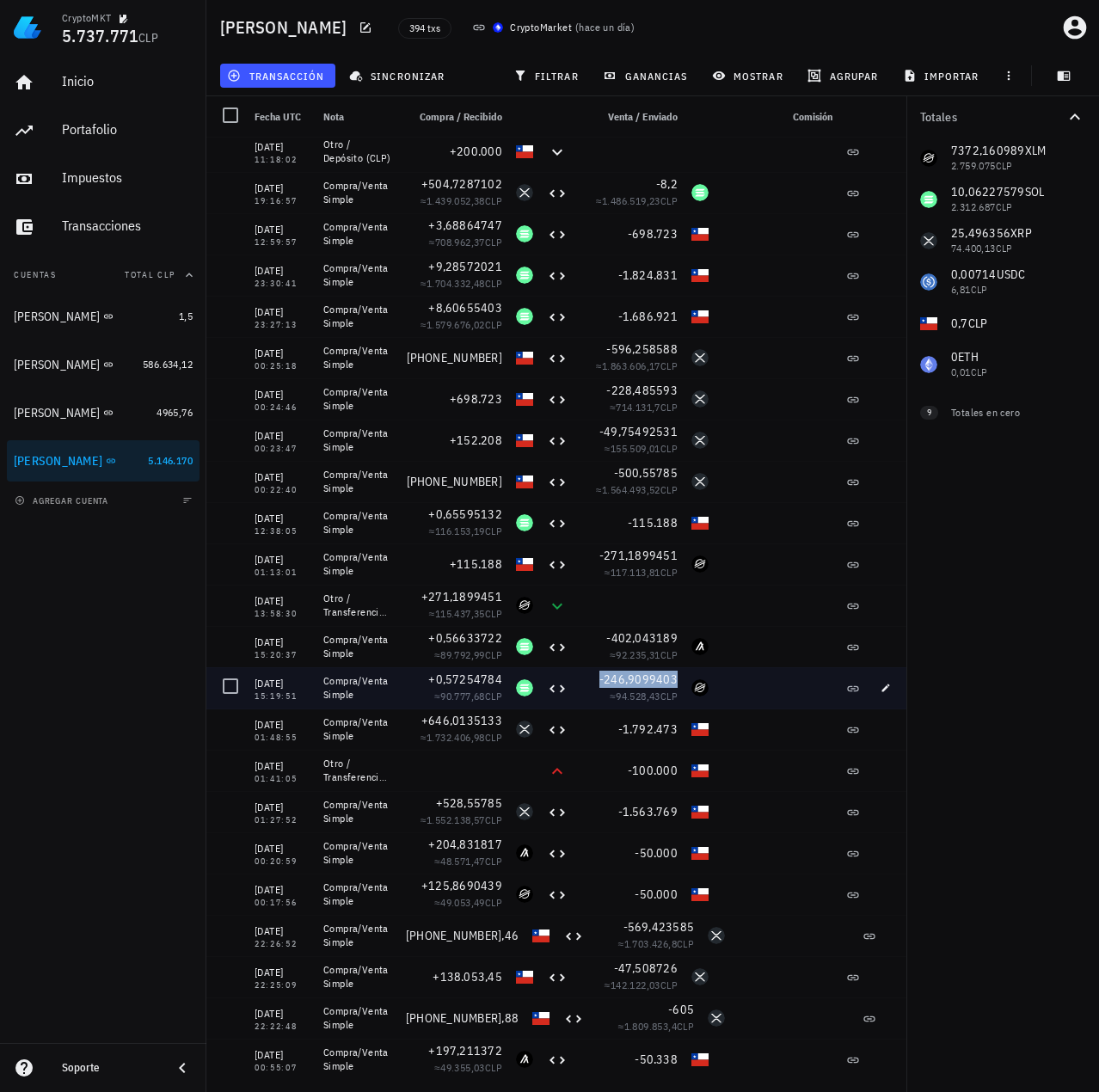
click at [660, 676] on span "-246,9099403" at bounding box center [638, 679] width 78 height 16
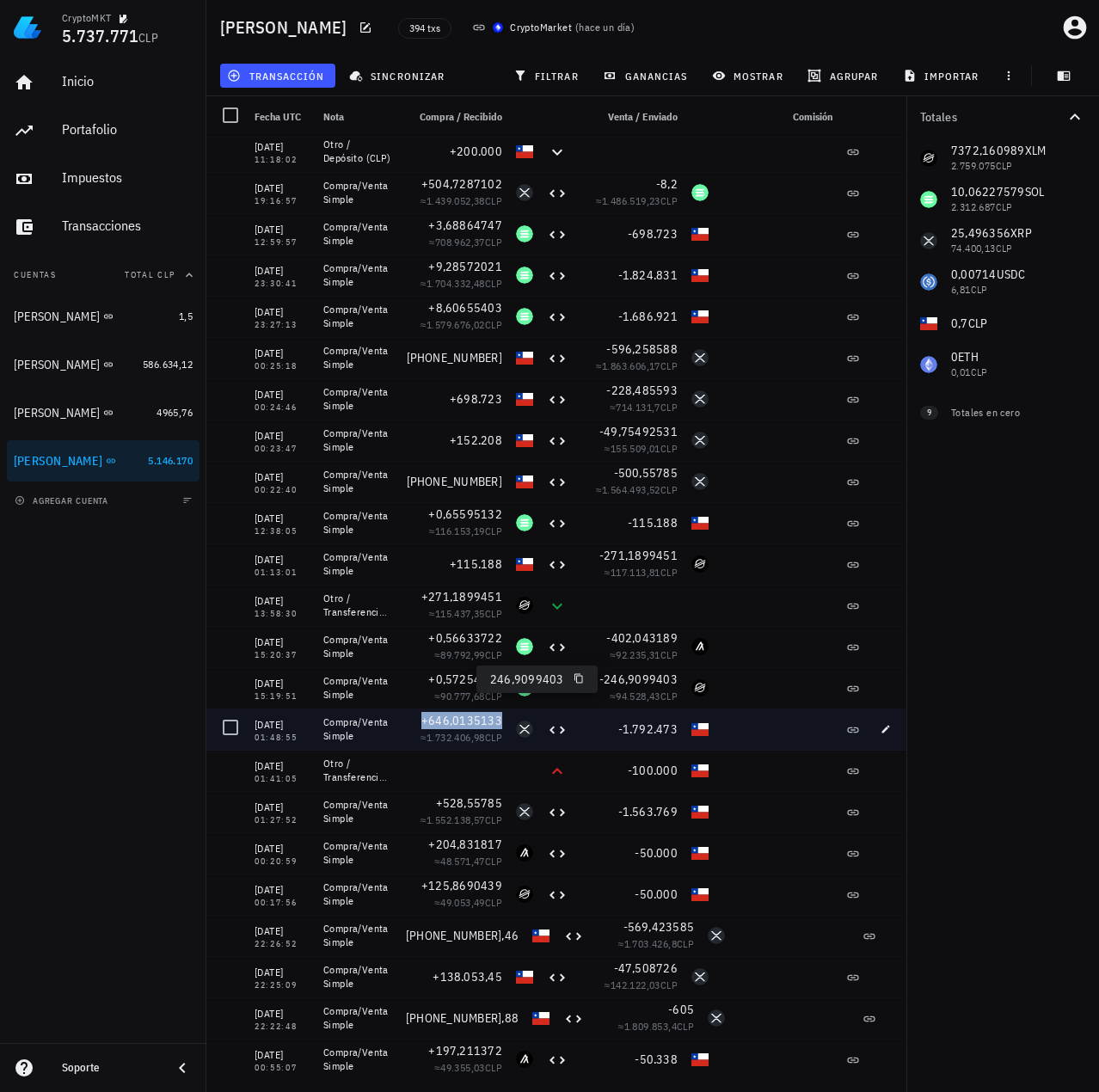
click at [485, 723] on span "+646,0135133" at bounding box center [461, 721] width 80 height 16
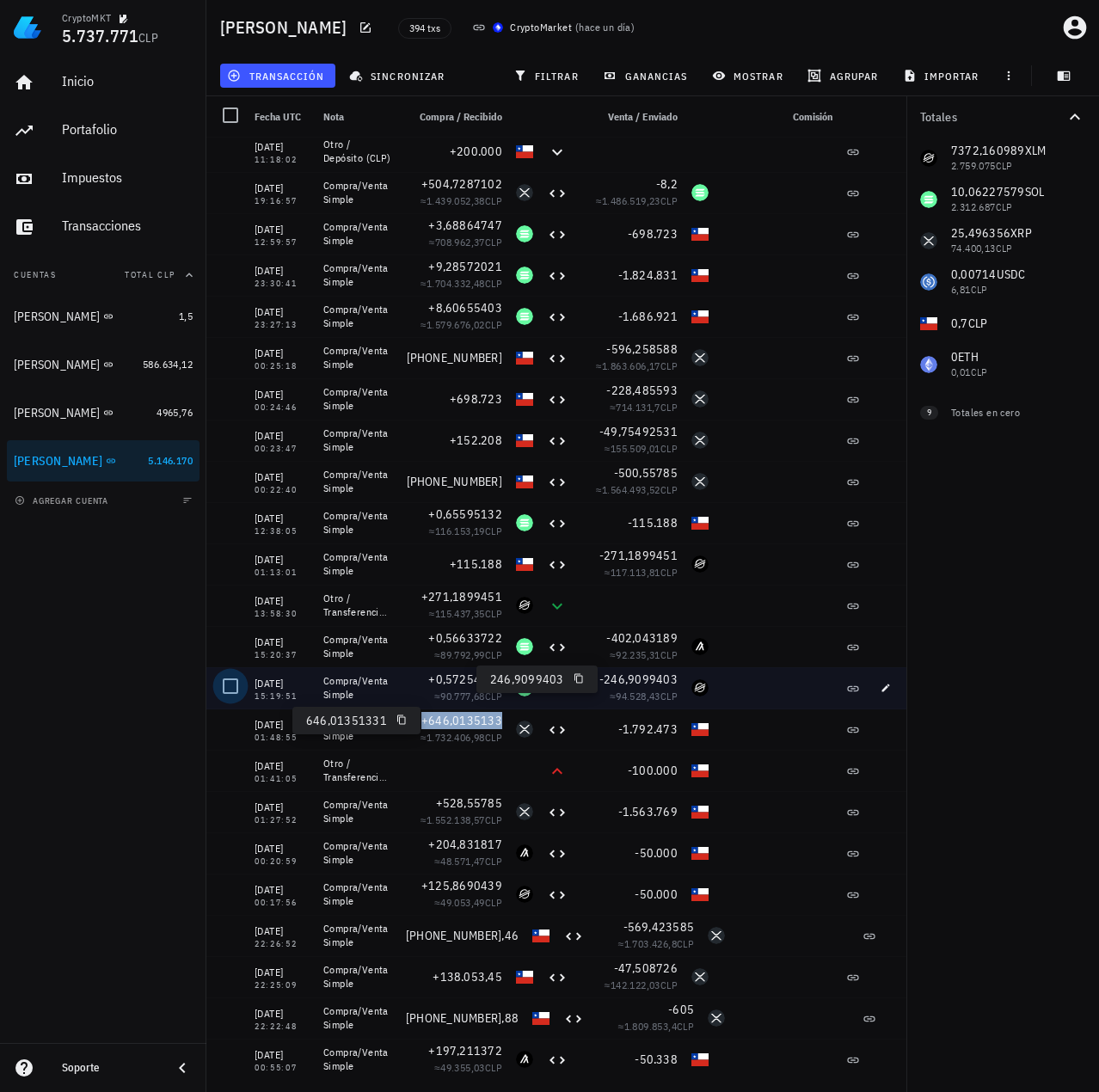
click at [225, 691] on div at bounding box center [230, 685] width 29 height 29
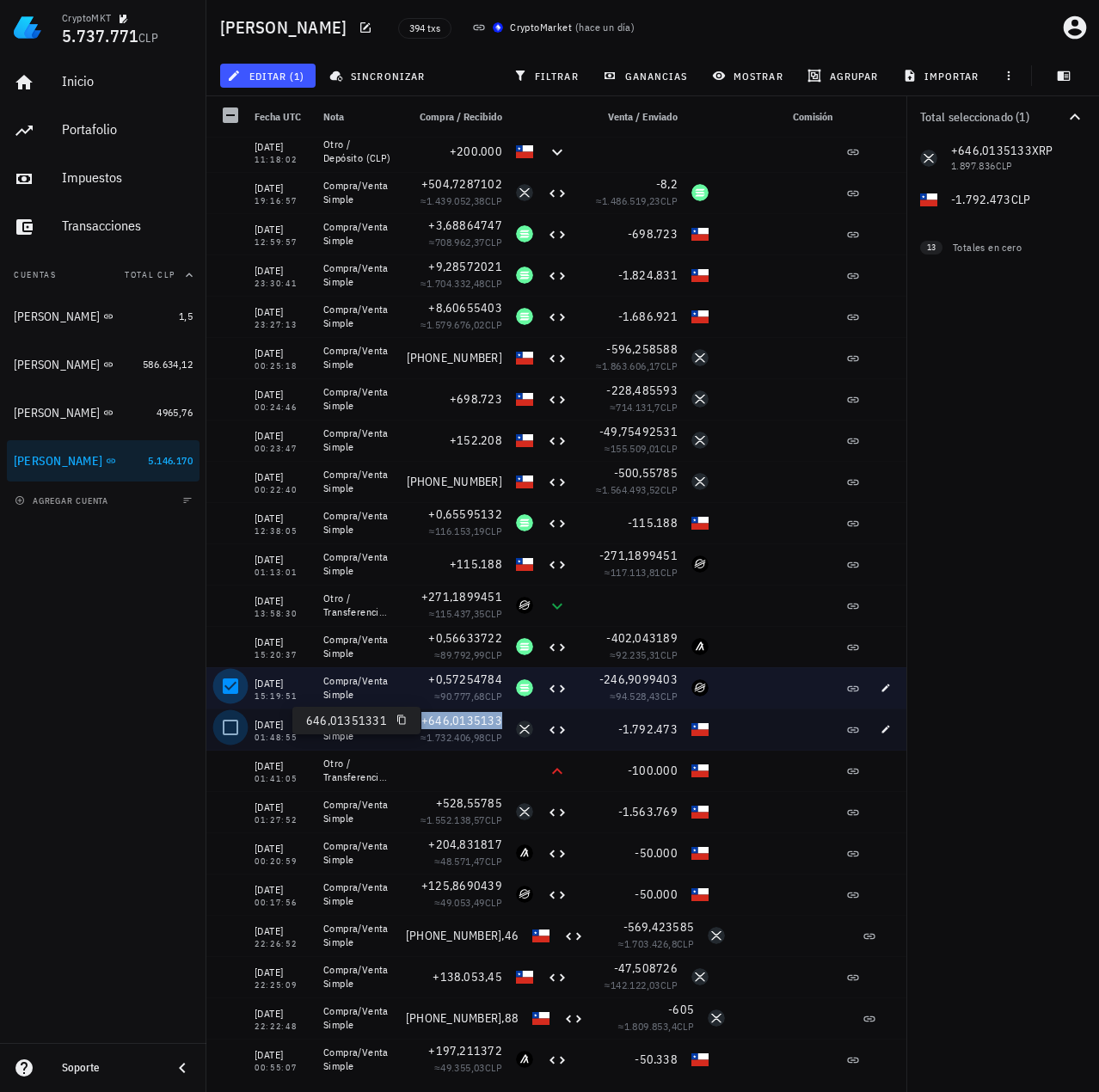
click at [219, 729] on div at bounding box center [230, 727] width 29 height 29
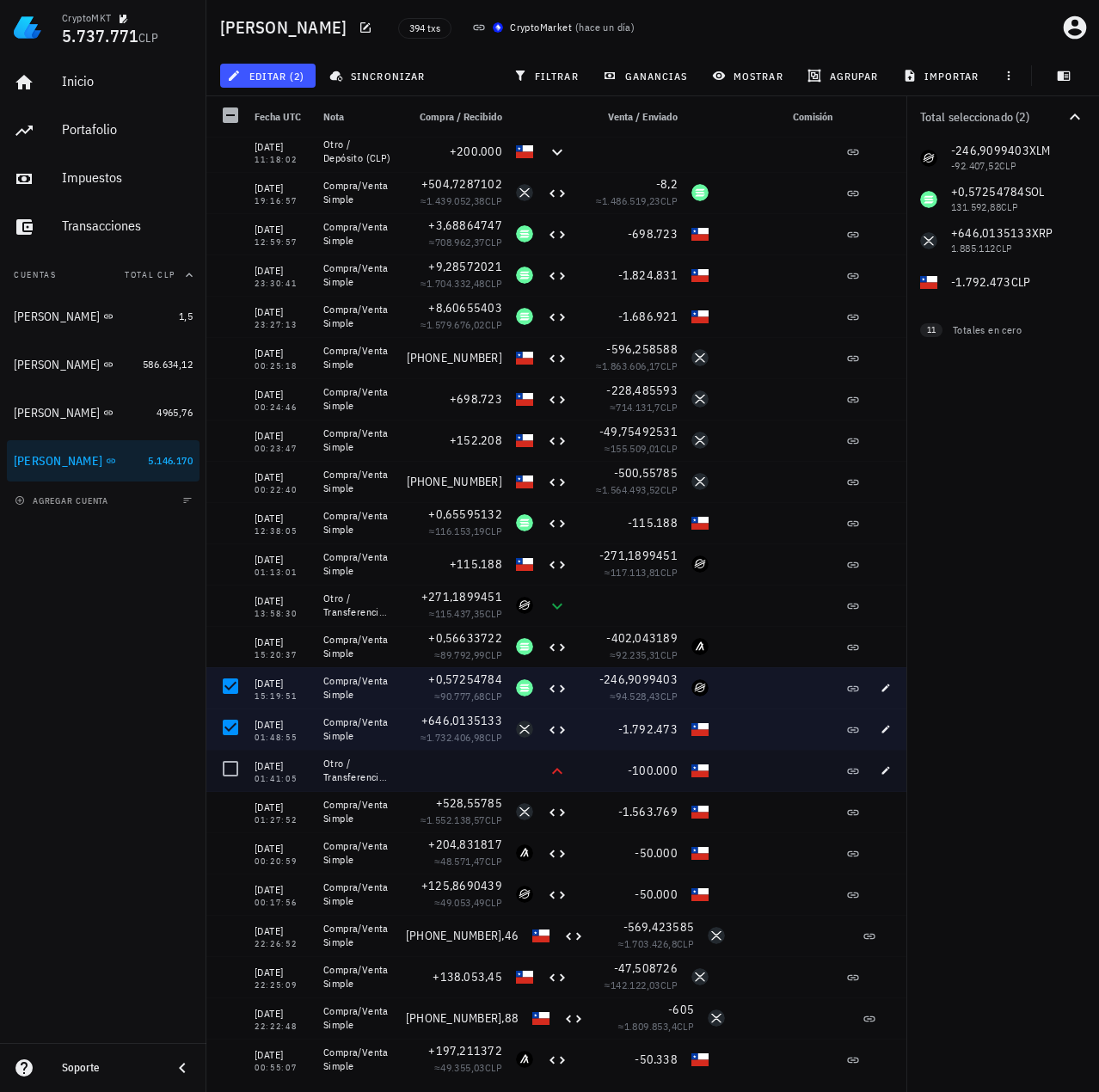
click at [611, 774] on div "-100.000" at bounding box center [629, 769] width 96 height 17
drag, startPoint x: 622, startPoint y: 769, endPoint x: 680, endPoint y: 770, distance: 58.0
click at [680, 770] on div "-100.000" at bounding box center [629, 770] width 110 height 42
click at [770, 771] on div at bounding box center [777, 770] width 124 height 42
click at [889, 769] on icon "button" at bounding box center [886, 770] width 11 height 11
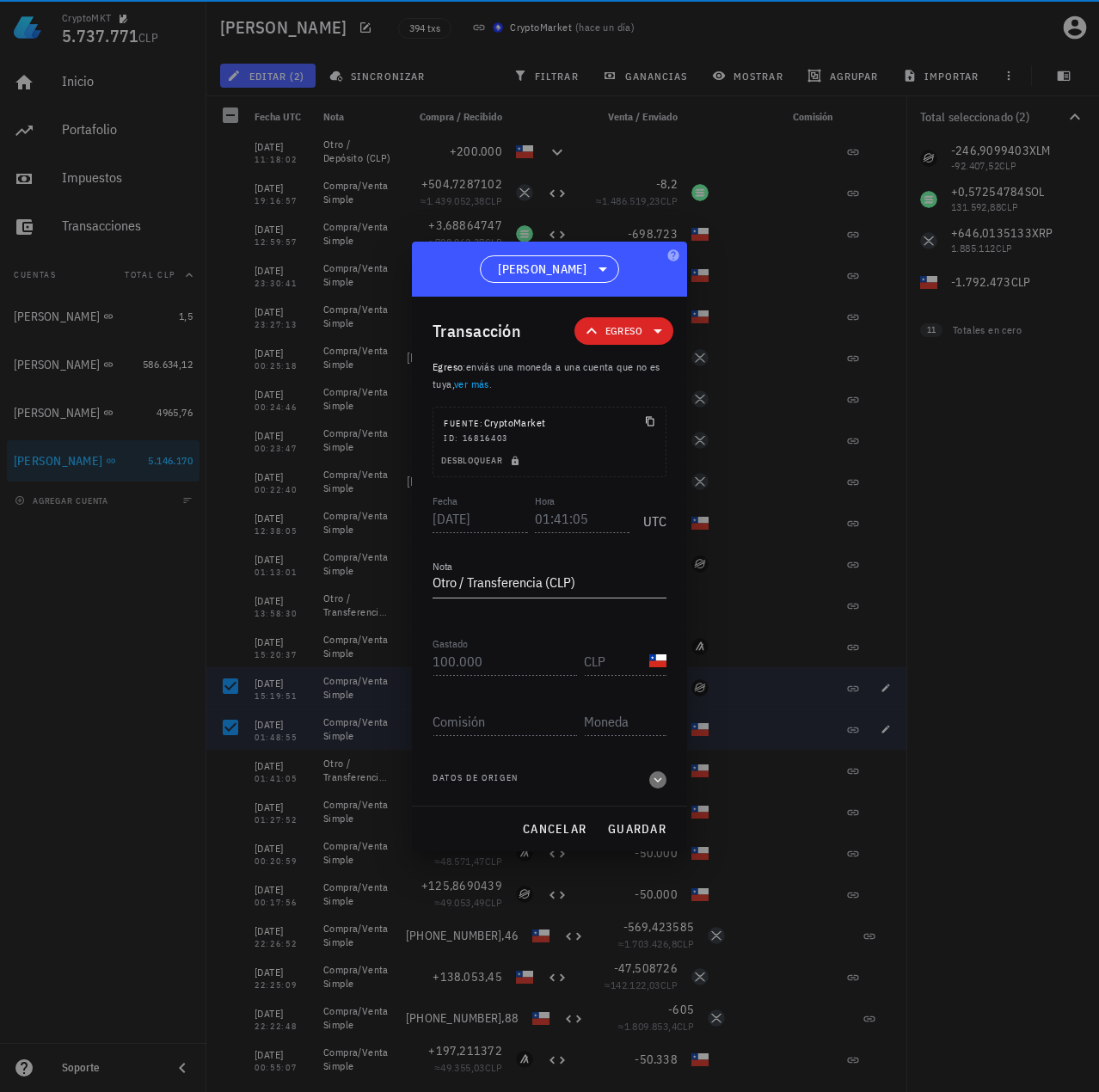
click at [653, 777] on icon "button" at bounding box center [658, 779] width 16 height 20
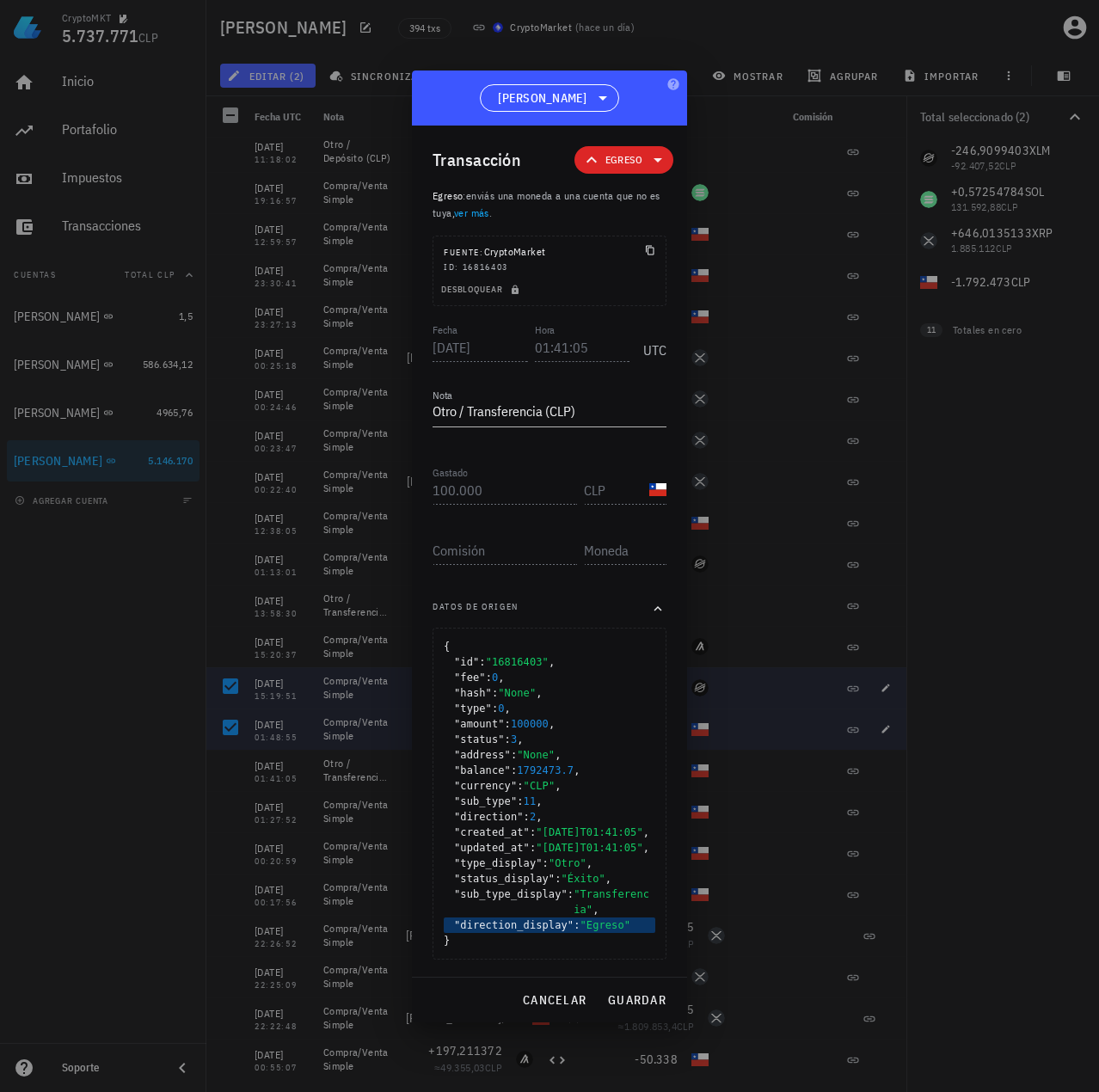
click at [596, 931] on span ""Egreso"" at bounding box center [605, 925] width 50 height 12
drag, startPoint x: 614, startPoint y: 909, endPoint x: 607, endPoint y: 938, distance: 29.8
click at [613, 913] on span ""Transferencia"" at bounding box center [611, 901] width 76 height 27
click at [609, 931] on span ""Egreso"" at bounding box center [605, 925] width 50 height 12
click at [553, 1007] on span "cancelar" at bounding box center [553, 1000] width 65 height 16
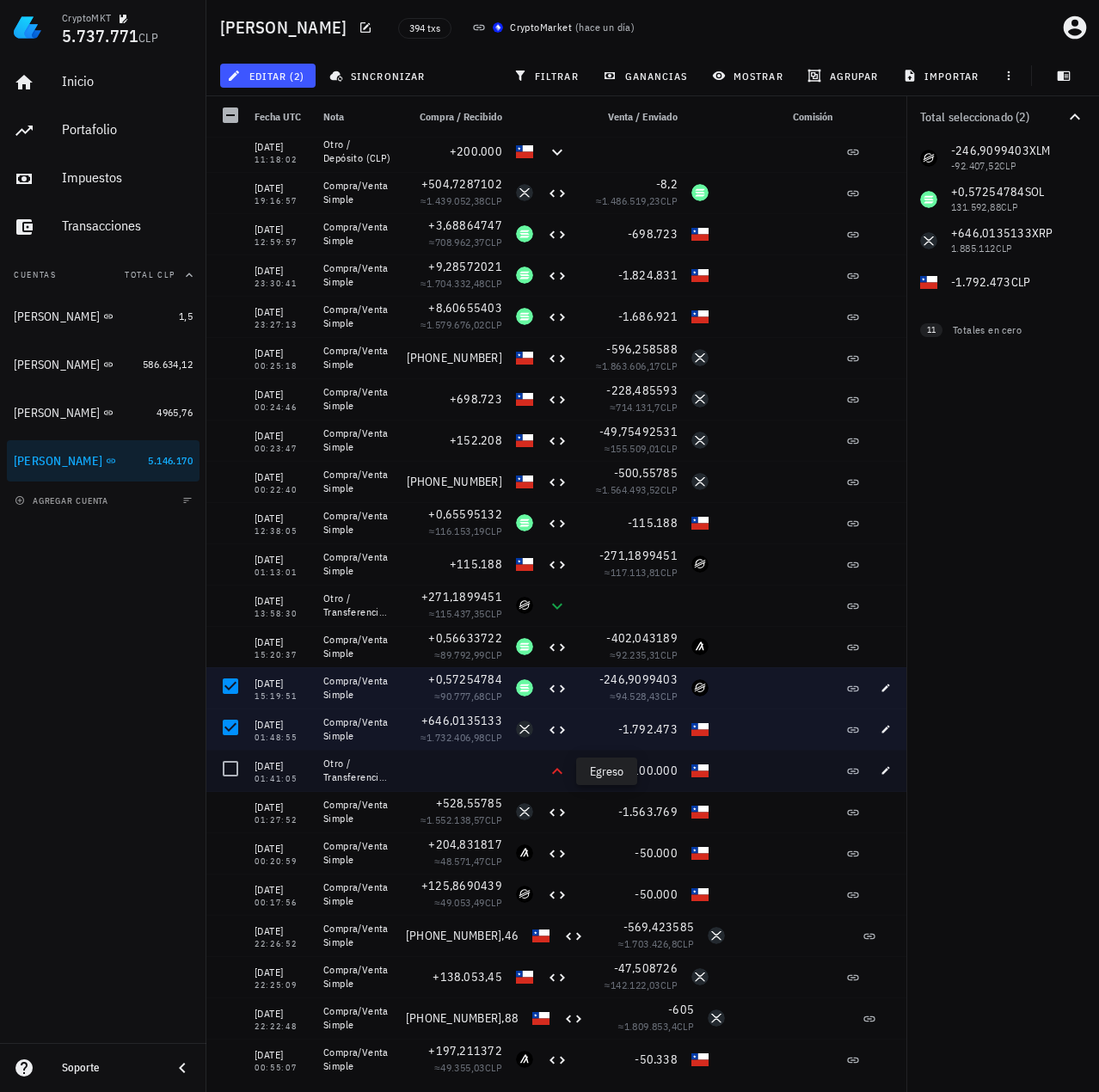
drag, startPoint x: 565, startPoint y: 777, endPoint x: 508, endPoint y: 775, distance: 57.0
click at [507, 766] on div "03/08/2025 01:41:05 Otro / Transferencia (CLP) -100.000" at bounding box center [558, 770] width 705 height 42
click at [887, 774] on icon "button" at bounding box center [886, 770] width 11 height 11
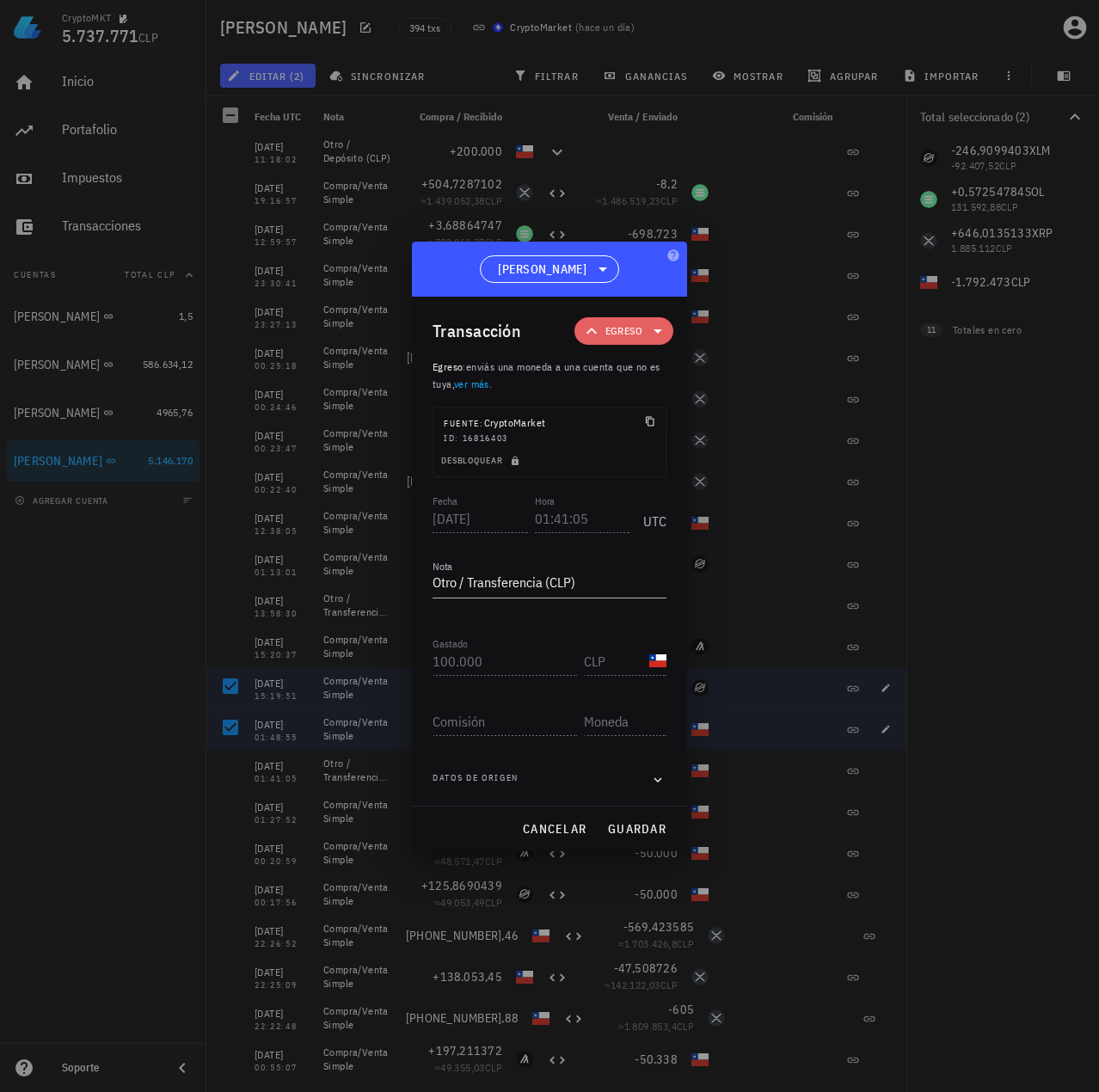
click at [647, 338] on icon at bounding box center [657, 331] width 20 height 20
click at [571, 833] on span "cancelar" at bounding box center [553, 829] width 65 height 16
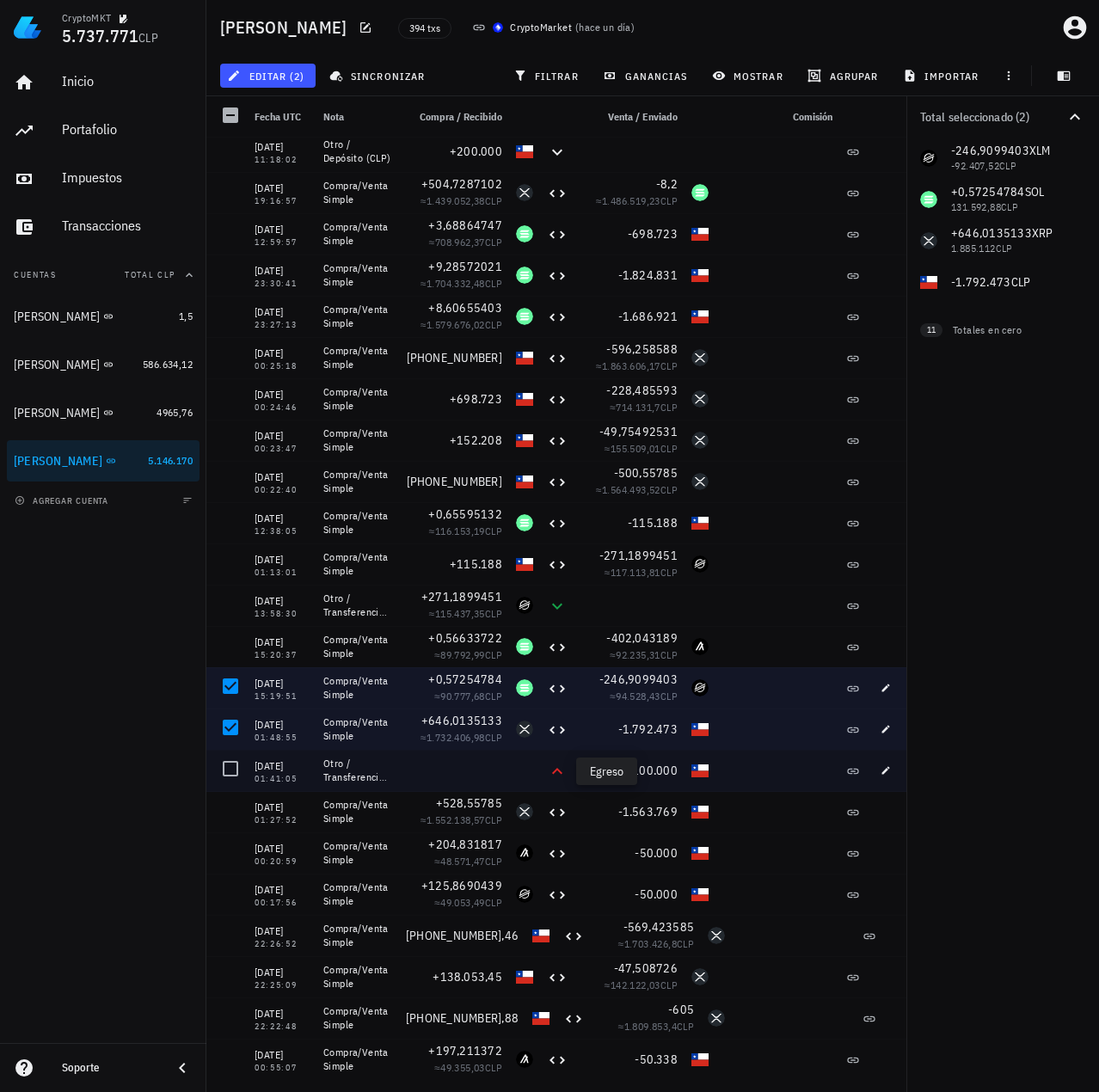
drag, startPoint x: 548, startPoint y: 771, endPoint x: 580, endPoint y: 770, distance: 32.0
click at [580, 770] on div "03/08/2025 01:41:05 Otro / Transferencia (CLP) -100.000" at bounding box center [558, 770] width 705 height 42
click at [881, 773] on icon "button" at bounding box center [886, 770] width 11 height 11
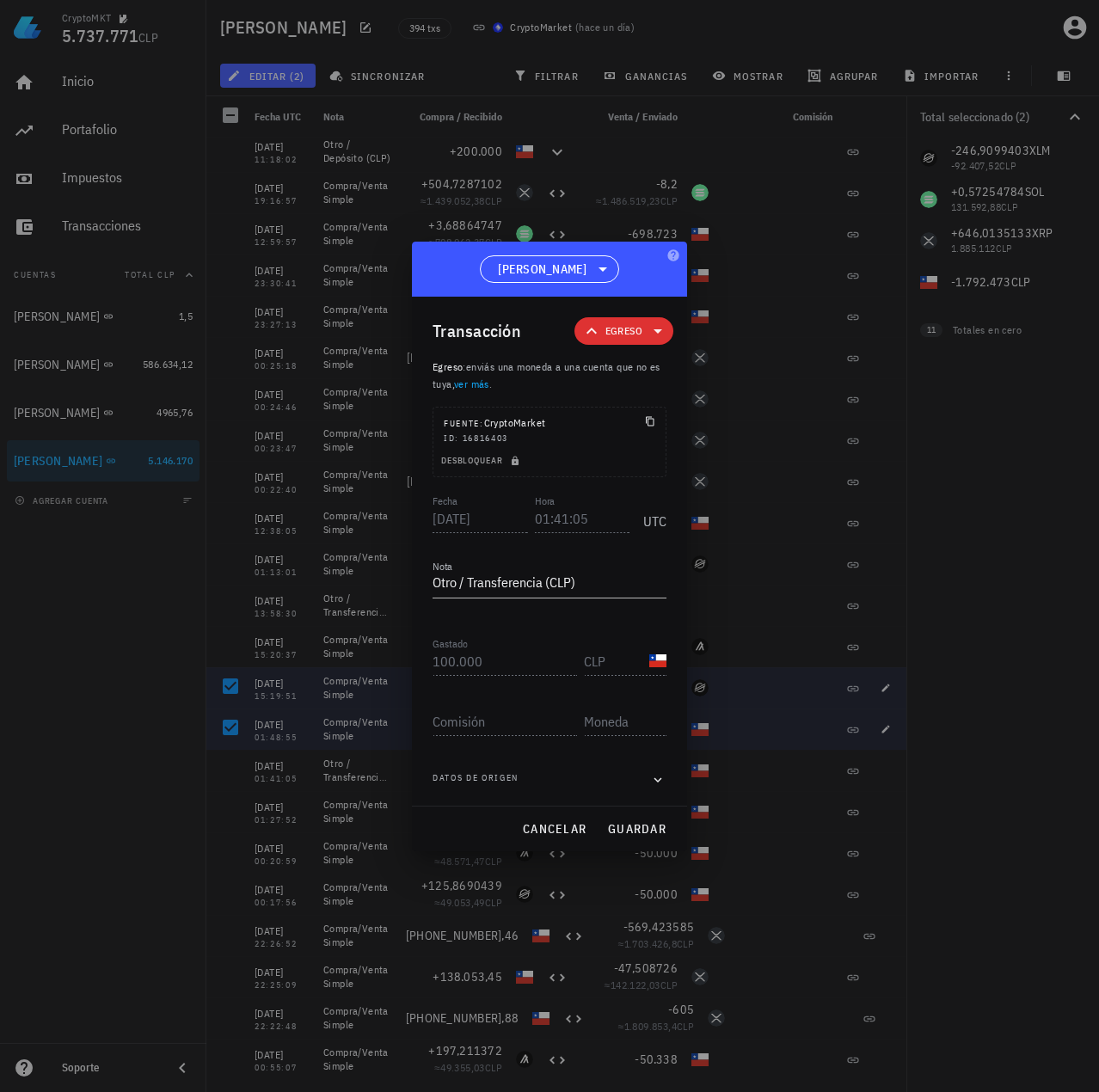
click at [645, 324] on span "Egreso" at bounding box center [623, 331] width 78 height 27
click at [653, 477] on div "Transferencia" at bounding box center [652, 476] width 67 height 14
click at [567, 824] on span "cancelar" at bounding box center [553, 829] width 65 height 16
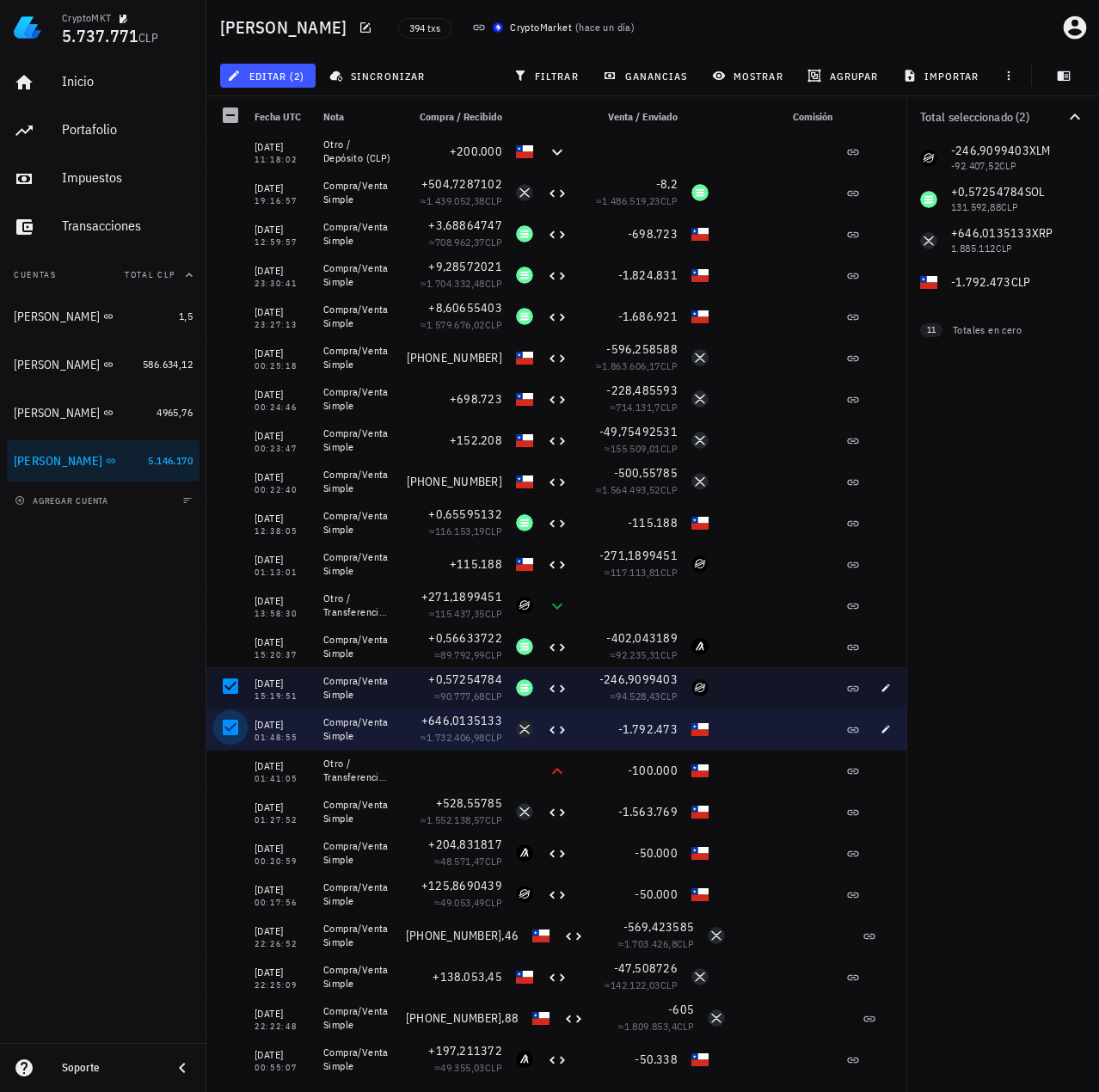
click at [231, 731] on div at bounding box center [230, 727] width 29 height 29
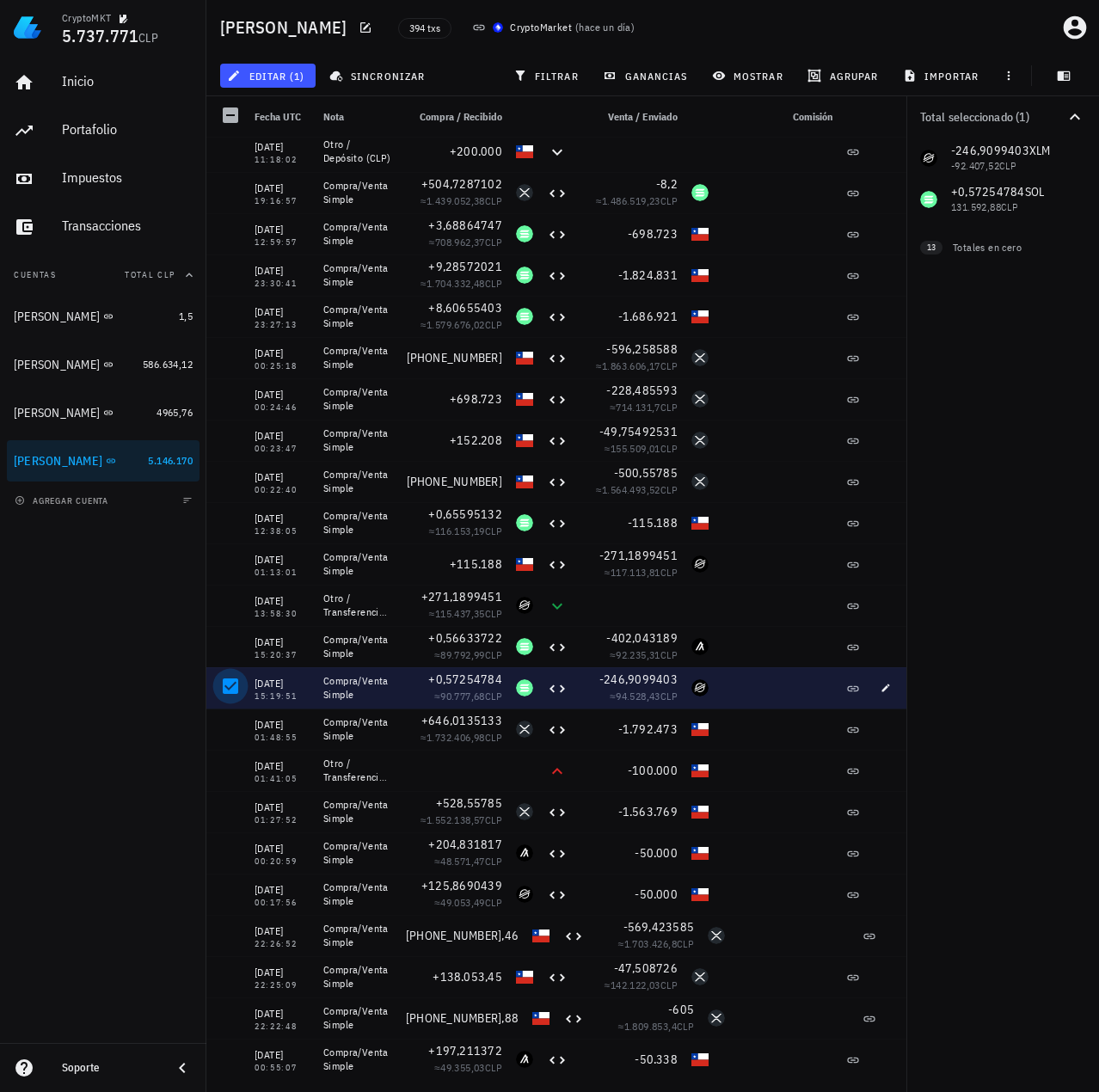
click at [233, 691] on div at bounding box center [230, 685] width 29 height 29
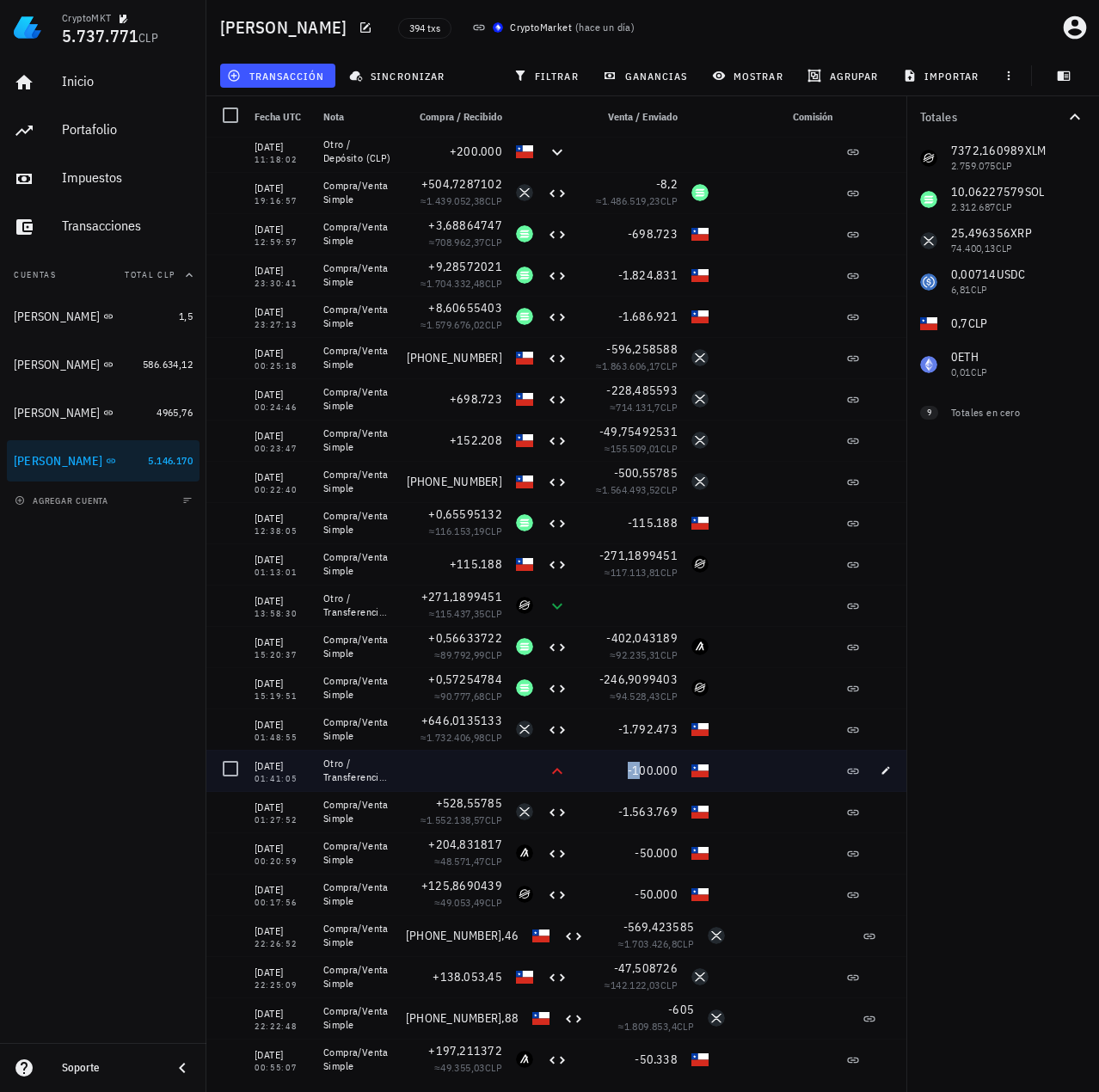
drag, startPoint x: 542, startPoint y: 778, endPoint x: 642, endPoint y: 775, distance: 100.0
click at [641, 775] on div "03/08/2025 01:41:05 Otro / Transferencia (CLP) -100.000" at bounding box center [558, 770] width 705 height 42
click at [662, 770] on span "-100.000" at bounding box center [653, 770] width 50 height 16
click at [711, 769] on div at bounding box center [699, 770] width 31 height 42
drag, startPoint x: 694, startPoint y: 763, endPoint x: 747, endPoint y: 764, distance: 53.0
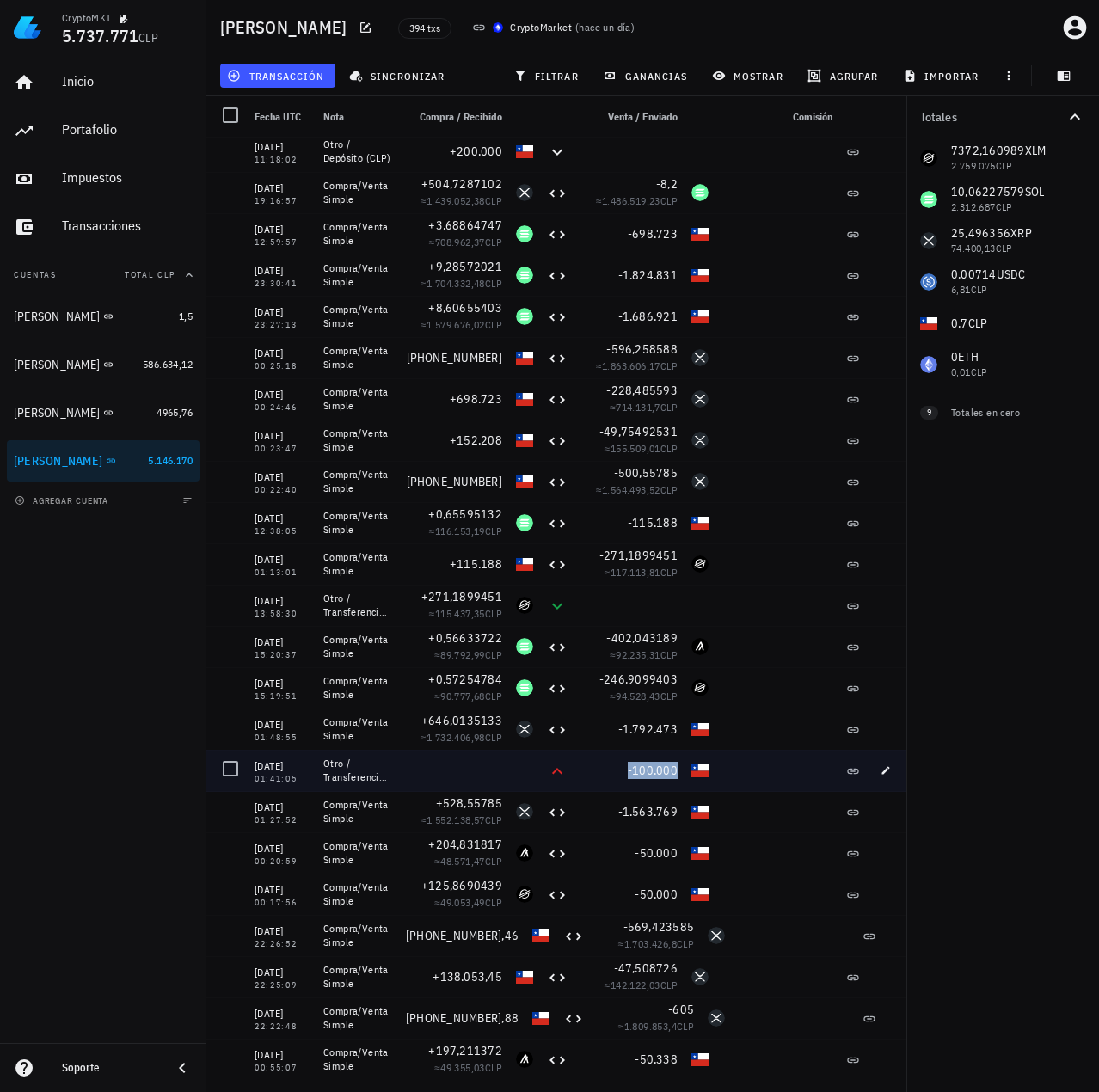
click at [747, 764] on div "03/08/2025 01:41:05 Otro / Transferencia (CLP) -100.000" at bounding box center [558, 770] width 705 height 42
drag, startPoint x: 540, startPoint y: 771, endPoint x: 606, endPoint y: 771, distance: 66.0
click at [606, 771] on div "03/08/2025 01:41:05 Otro / Transferencia (CLP) -100.000" at bounding box center [558, 770] width 705 height 42
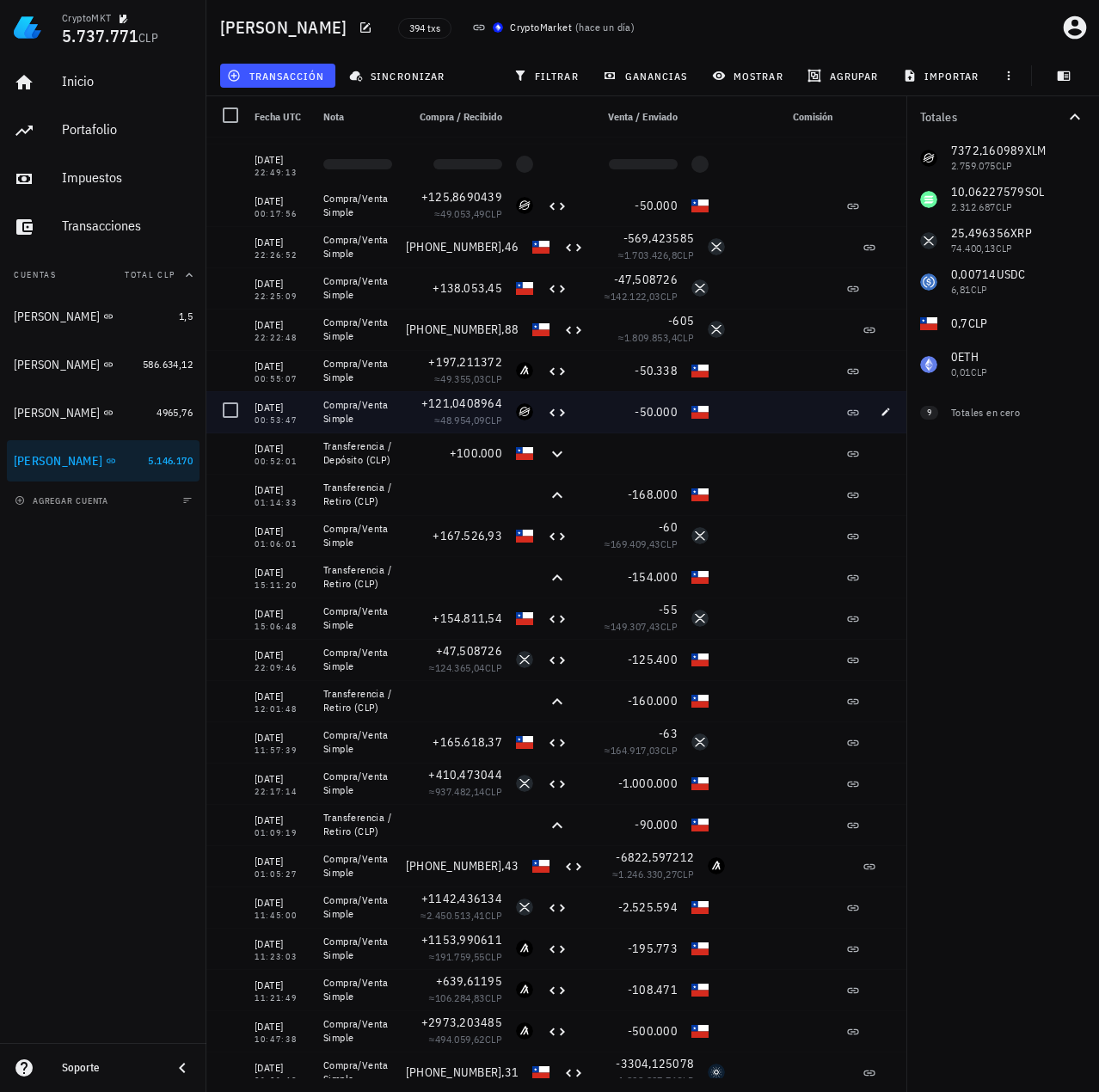
scroll to position [859, 0]
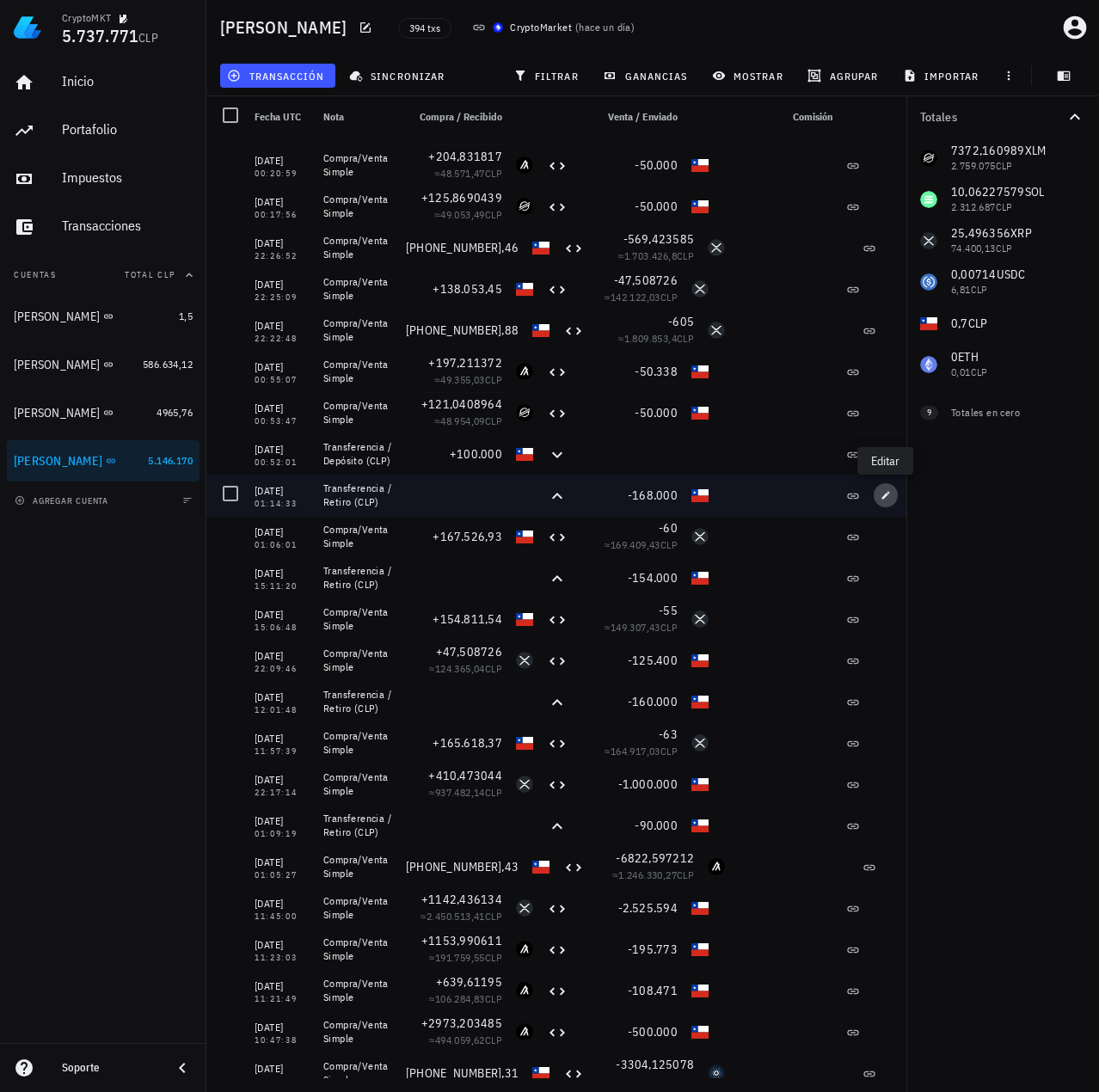
click at [886, 498] on icon "button" at bounding box center [886, 495] width 11 height 11
type input "2025-07-16"
type input "01:14:33"
type textarea "Transferencia / Retiro (CLP)"
type input "168.000"
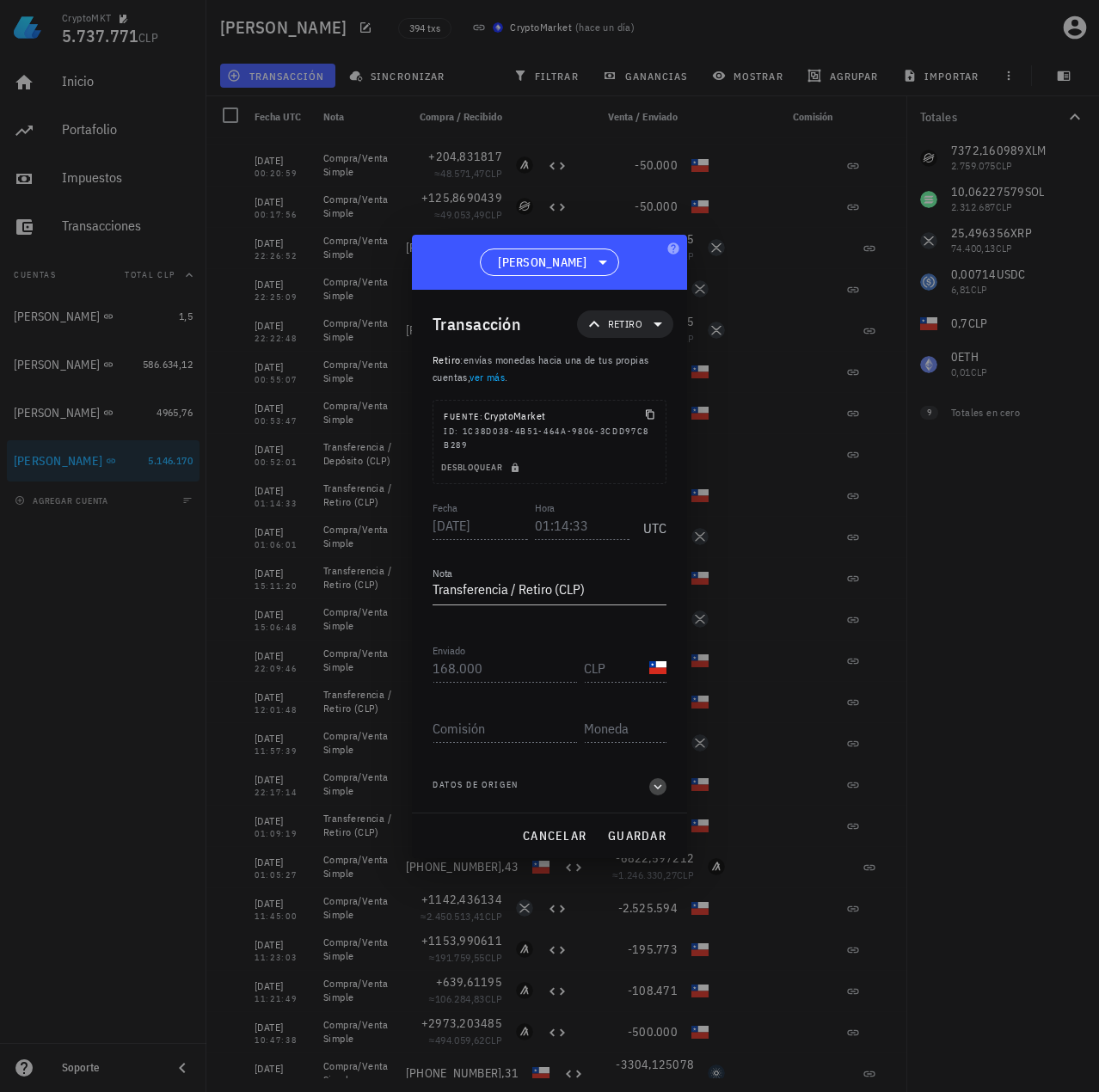
click at [654, 790] on icon "button" at bounding box center [658, 786] width 16 height 20
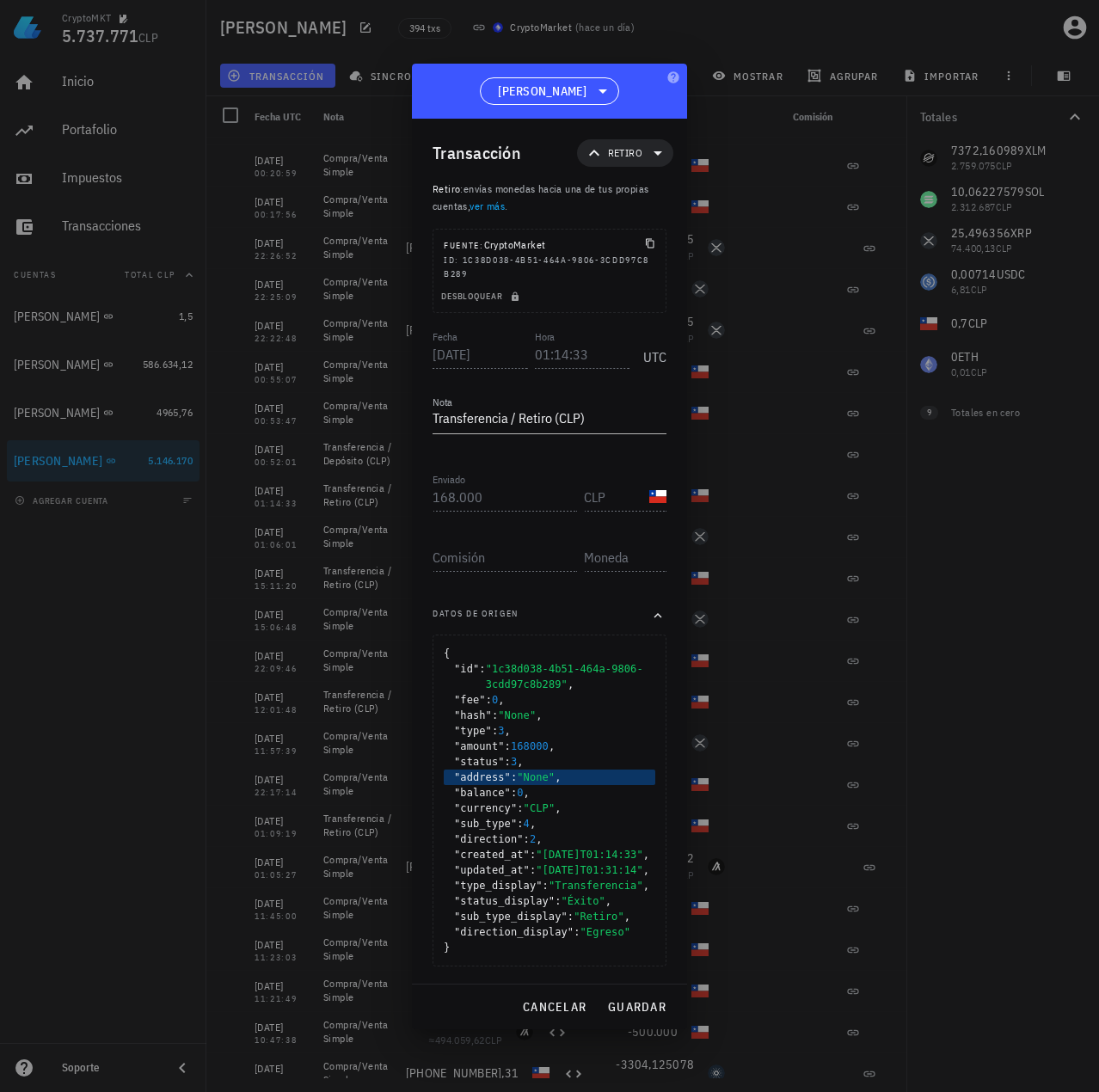
scroll to position [14, 0]
click at [576, 891] on span ""Transferencia"" at bounding box center [595, 886] width 95 height 12
drag, startPoint x: 585, startPoint y: 930, endPoint x: 585, endPoint y: 941, distance: 11.0
click at [585, 922] on span ""Retiro"" at bounding box center [598, 917] width 50 height 12
click at [587, 938] on span ""Egreso"" at bounding box center [605, 932] width 50 height 12
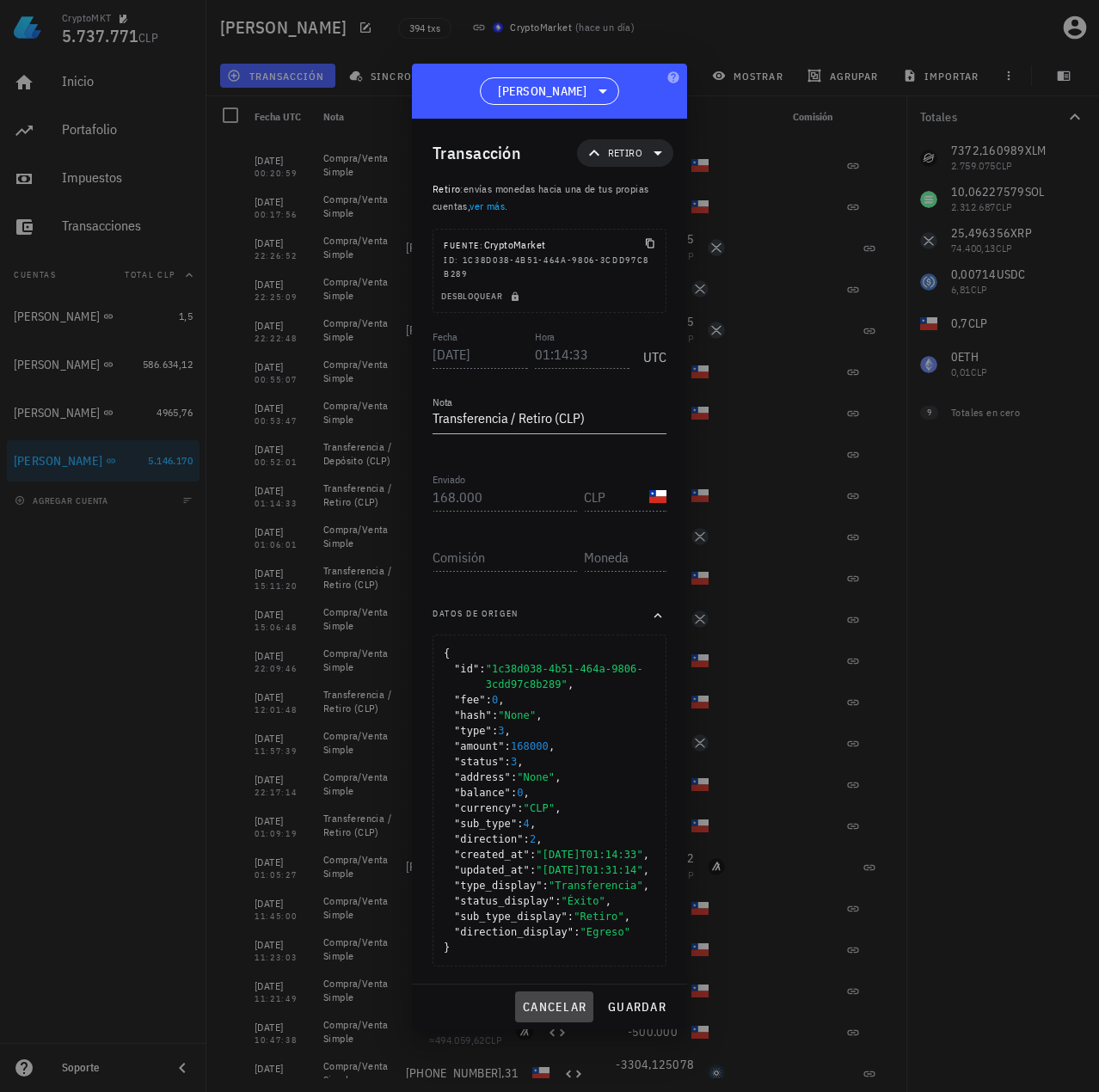
click at [563, 1011] on span "cancelar" at bounding box center [553, 1007] width 65 height 16
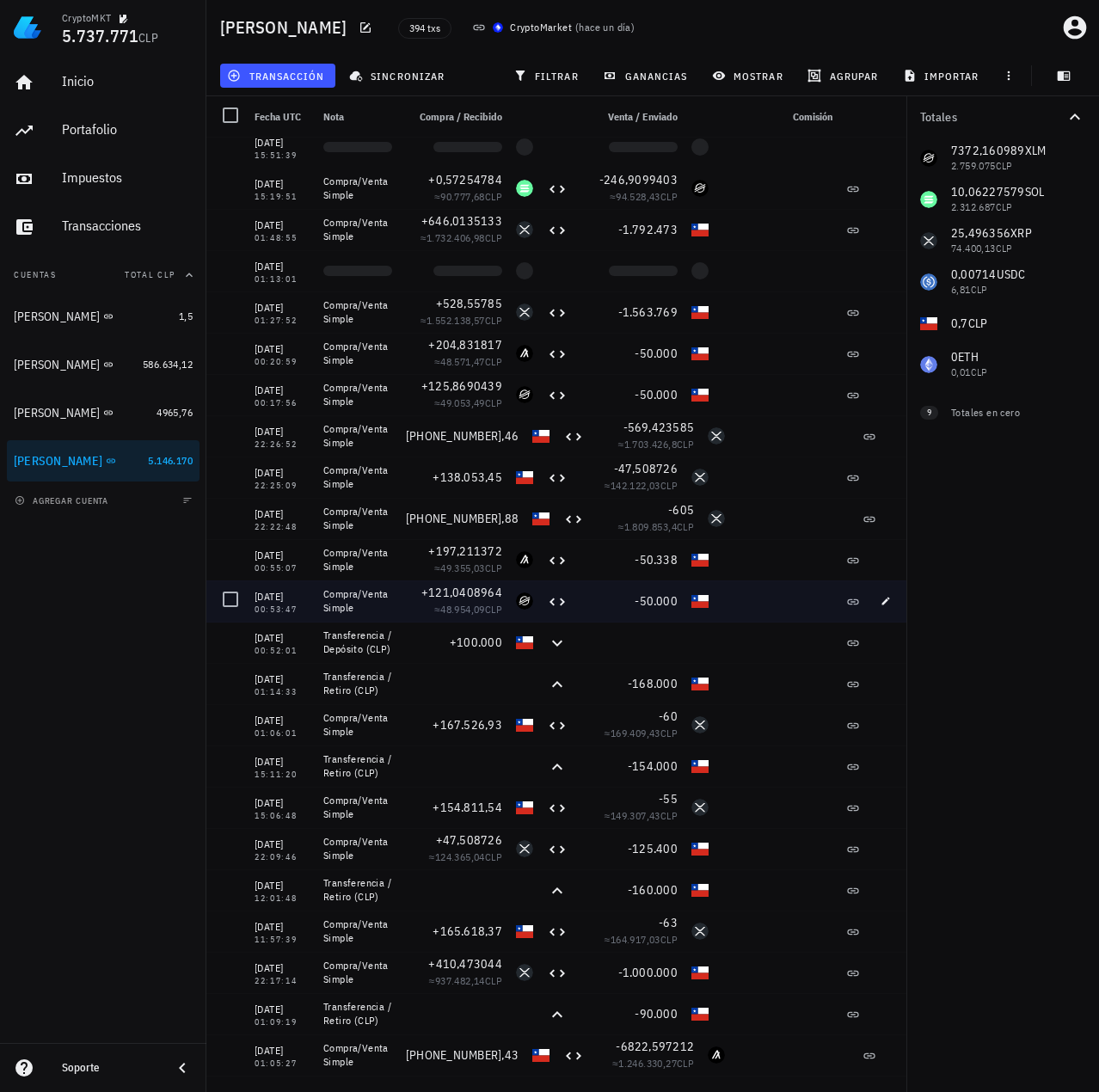
scroll to position [602, 0]
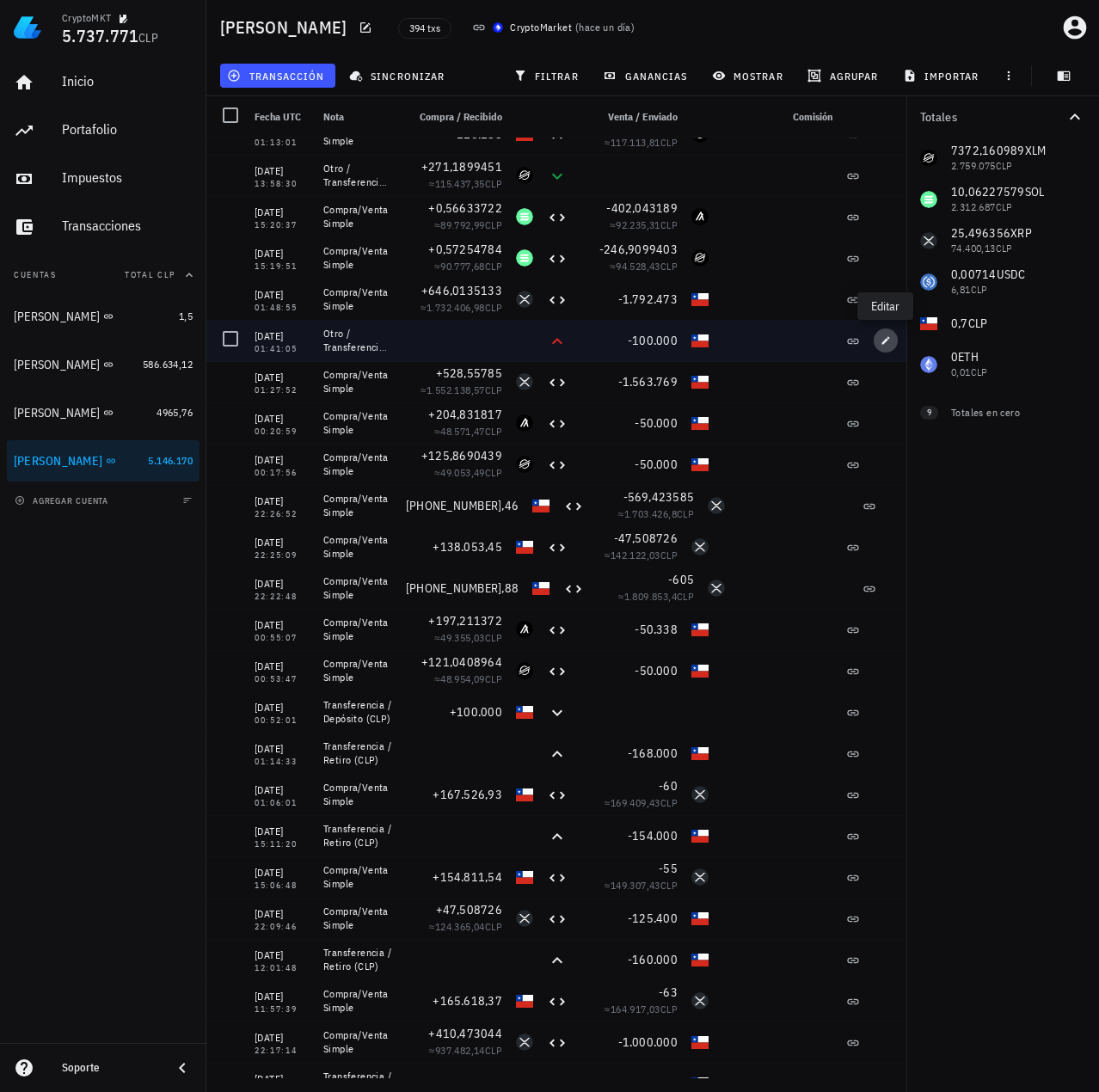
click at [888, 344] on icon "button" at bounding box center [886, 340] width 11 height 11
type input "2025-08-03"
type input "01:41:05"
type textarea "Otro / Transferencia (CLP)"
type input "100.000"
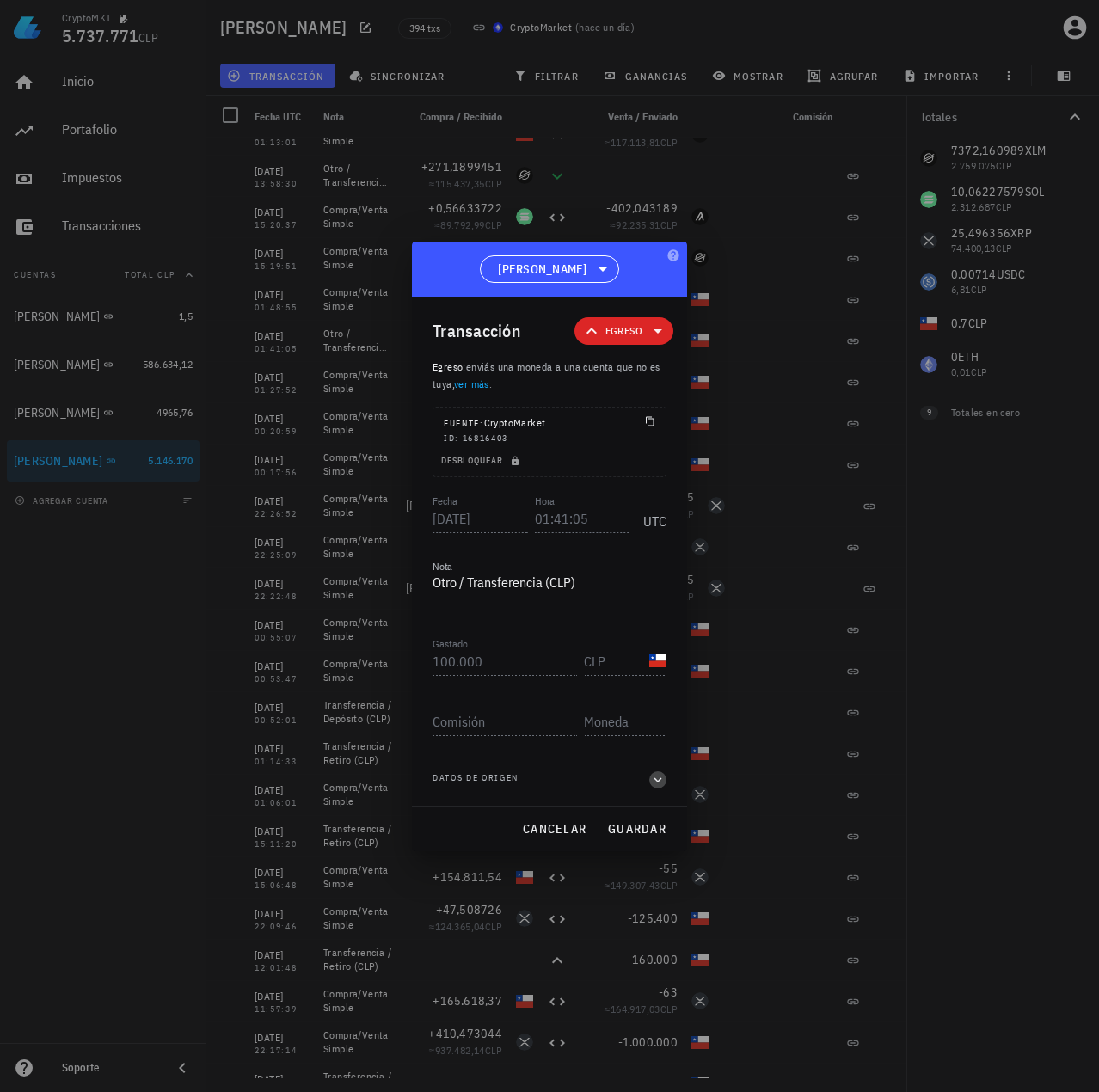
click at [658, 784] on icon "button" at bounding box center [658, 779] width 16 height 20
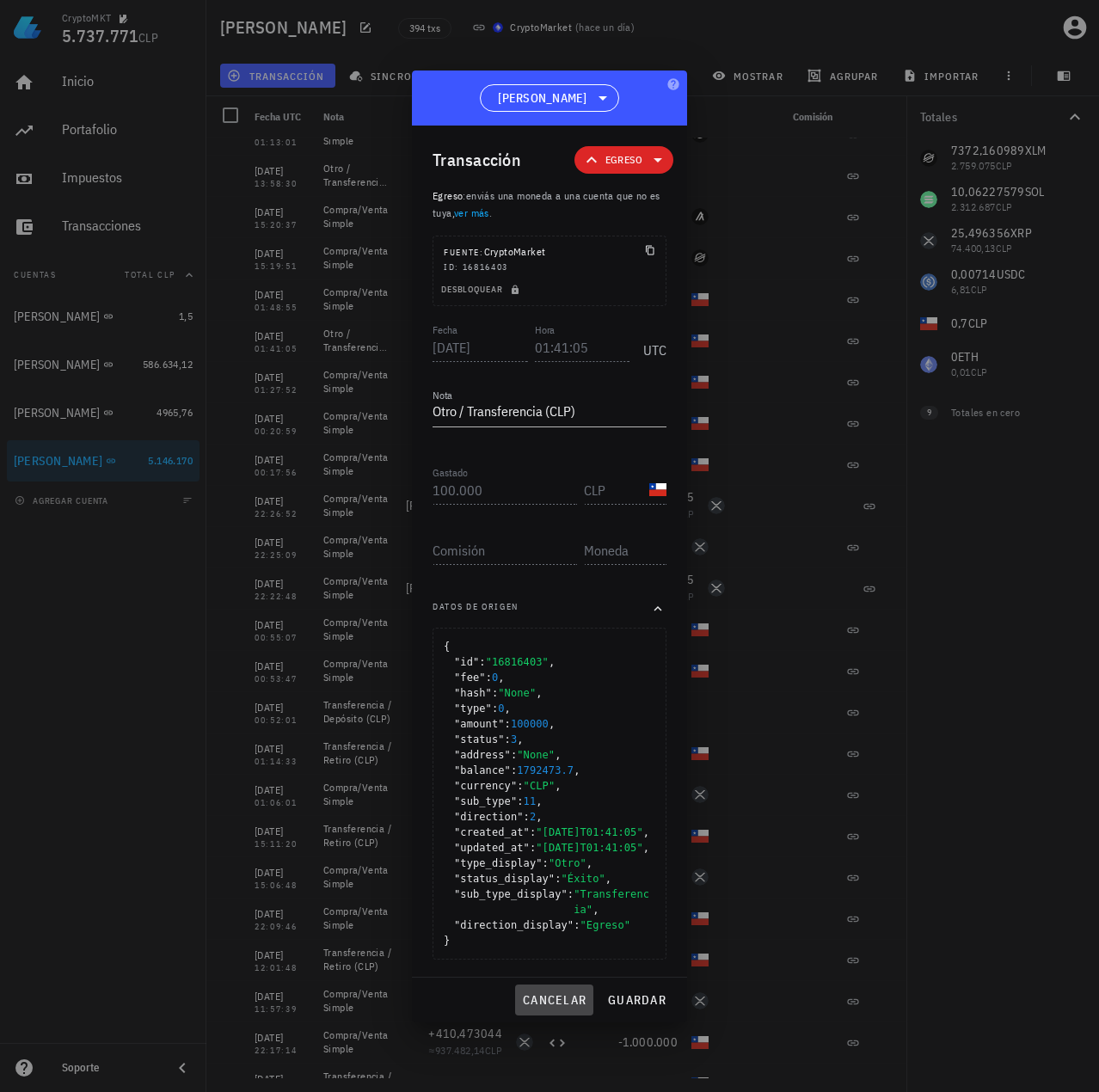
click at [558, 1007] on span "cancelar" at bounding box center [553, 1000] width 65 height 16
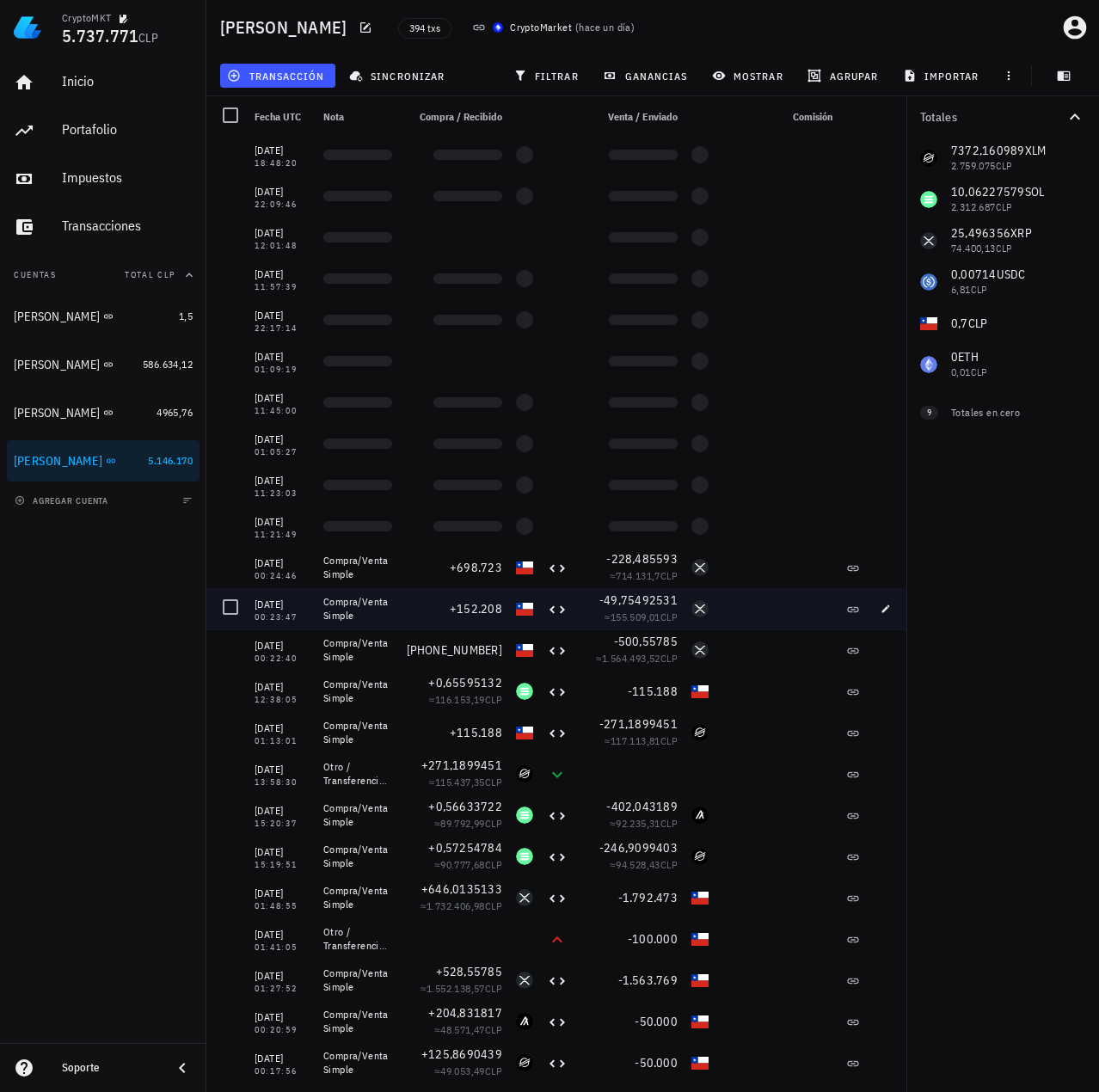
scroll to position [0, 0]
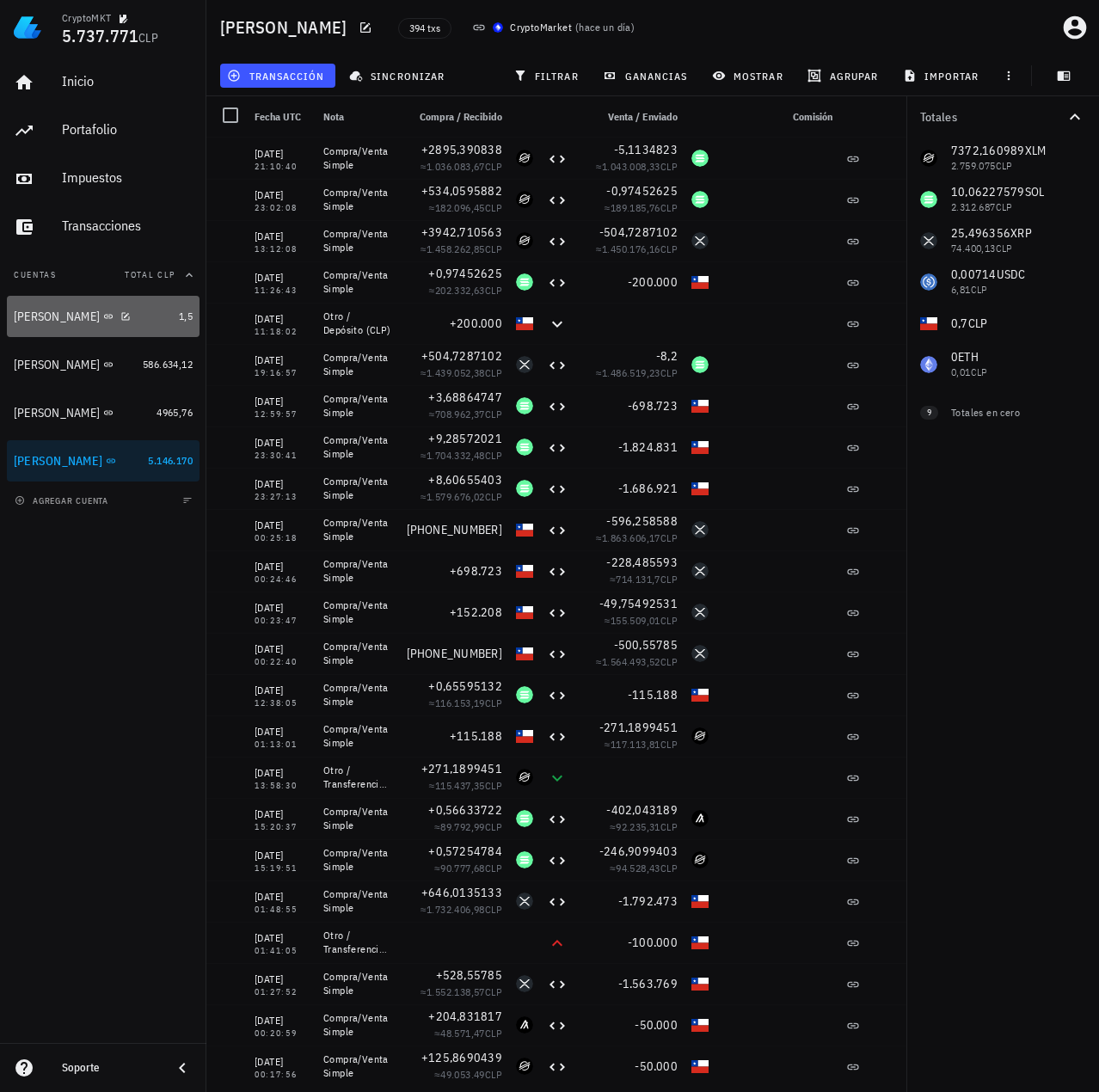
click at [110, 316] on div "Ignacio" at bounding box center [93, 317] width 158 height 16
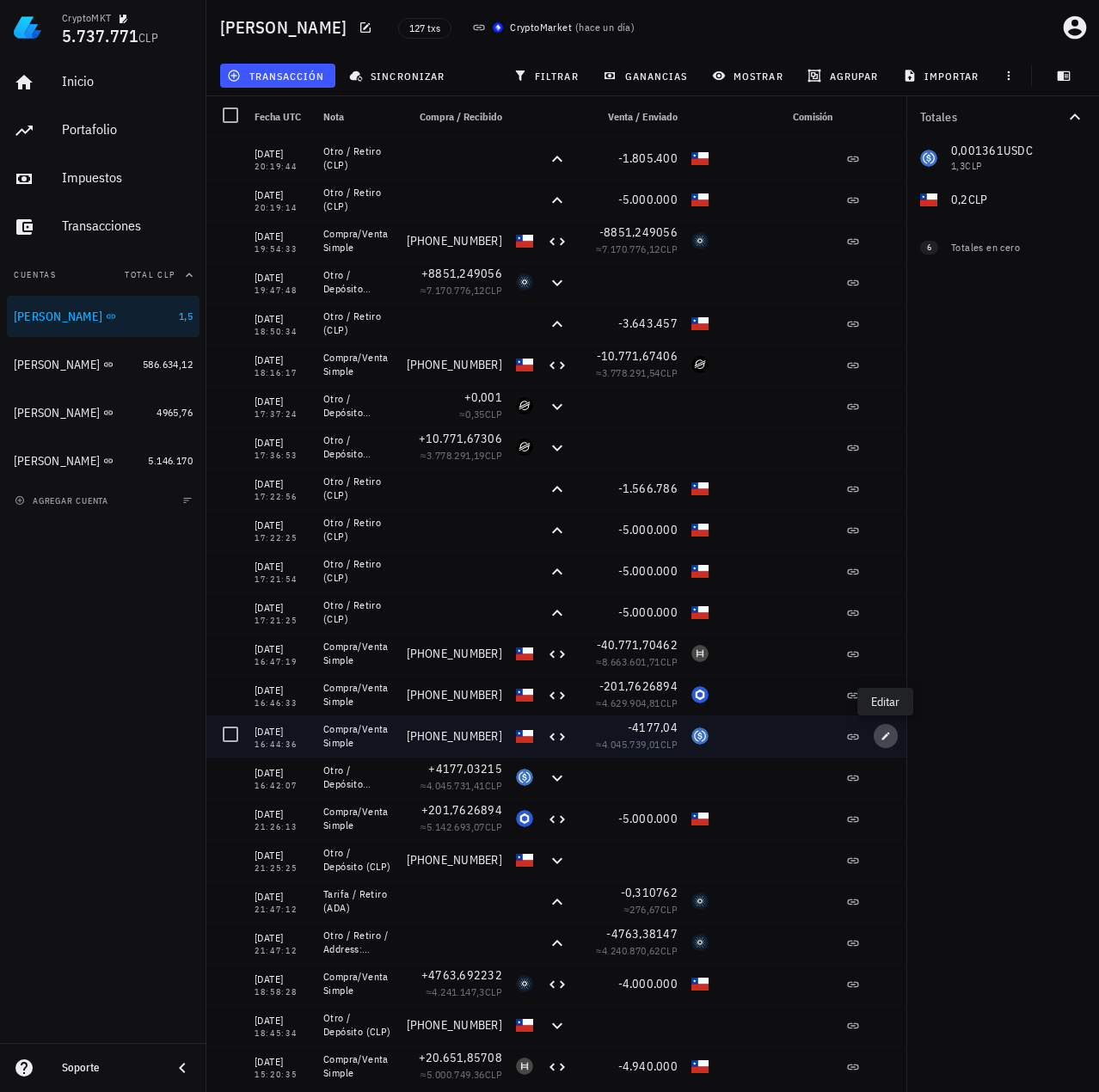
click at [882, 738] on icon "button" at bounding box center [886, 735] width 8 height 8
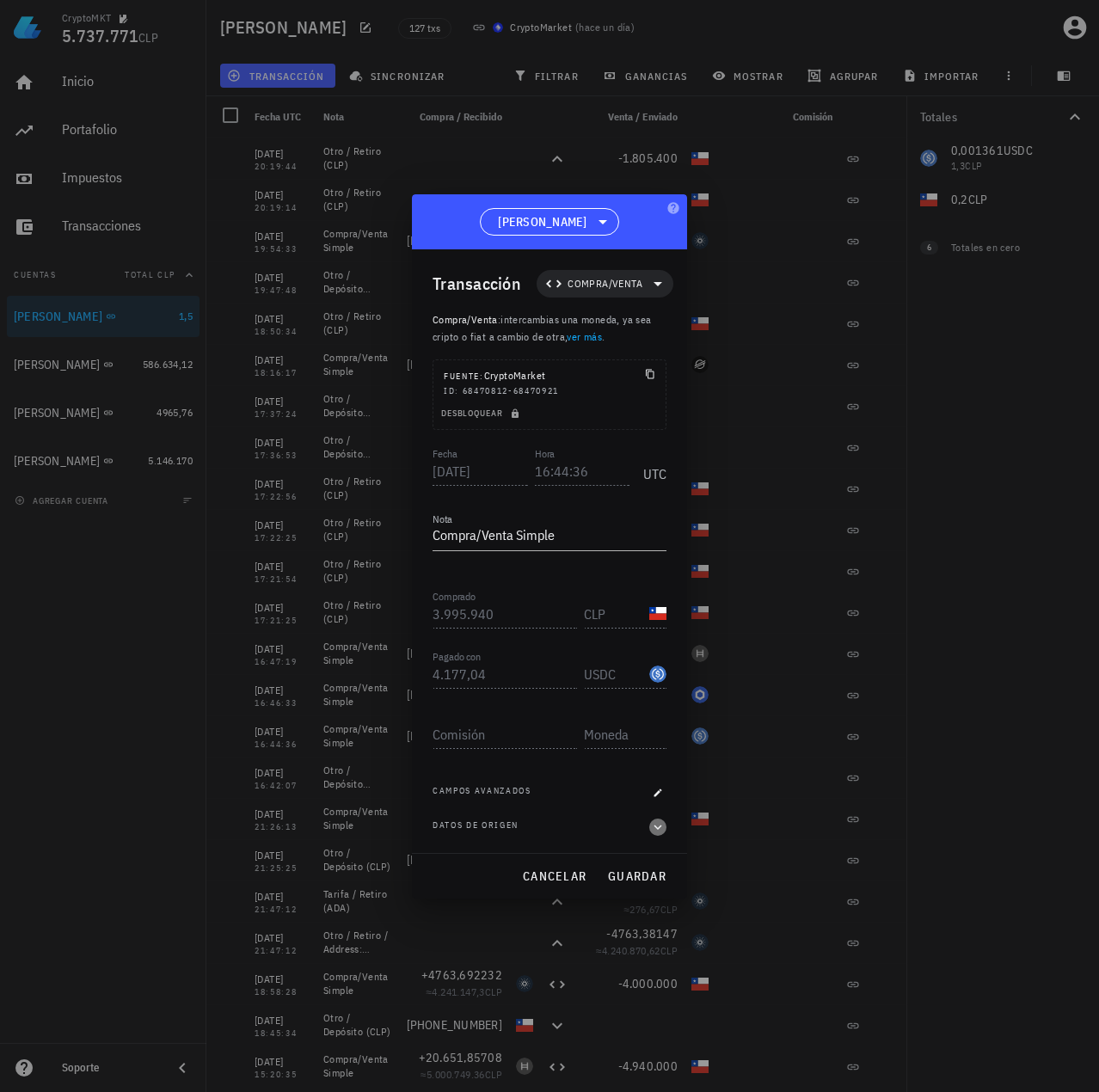
click at [653, 822] on icon "button" at bounding box center [658, 827] width 16 height 20
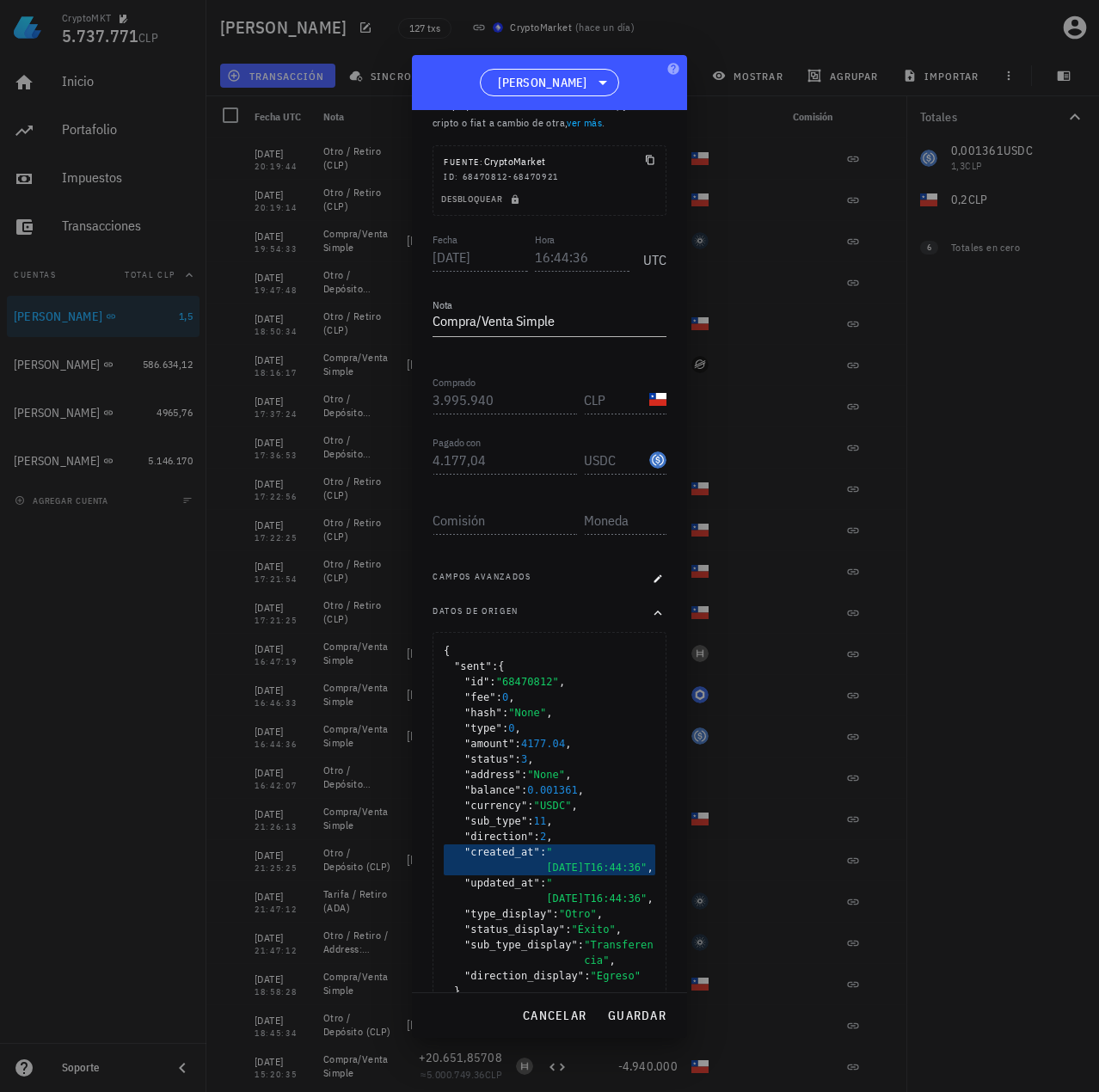
scroll to position [86, 0]
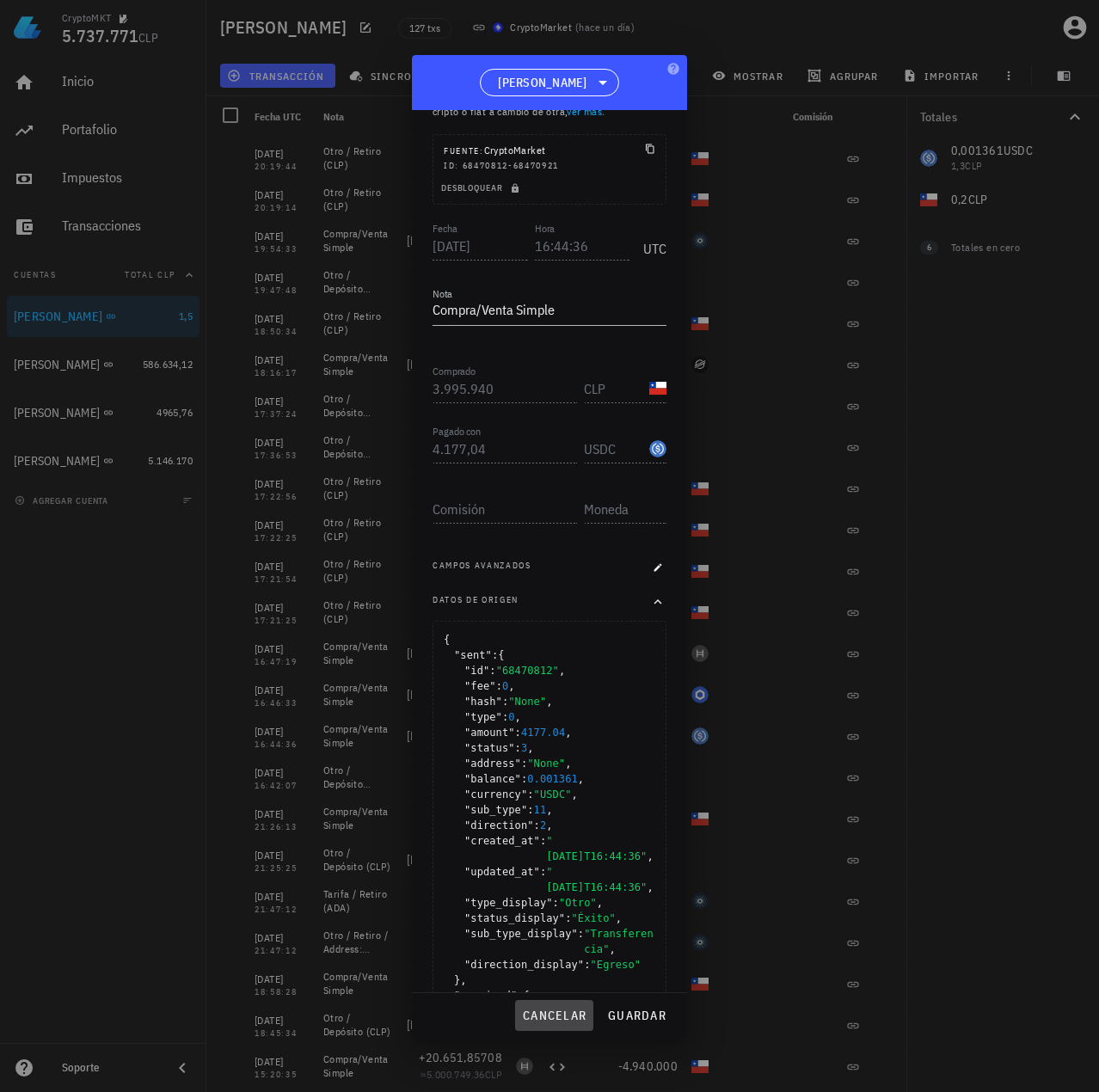
click at [571, 1008] on span "cancelar" at bounding box center [553, 1015] width 65 height 16
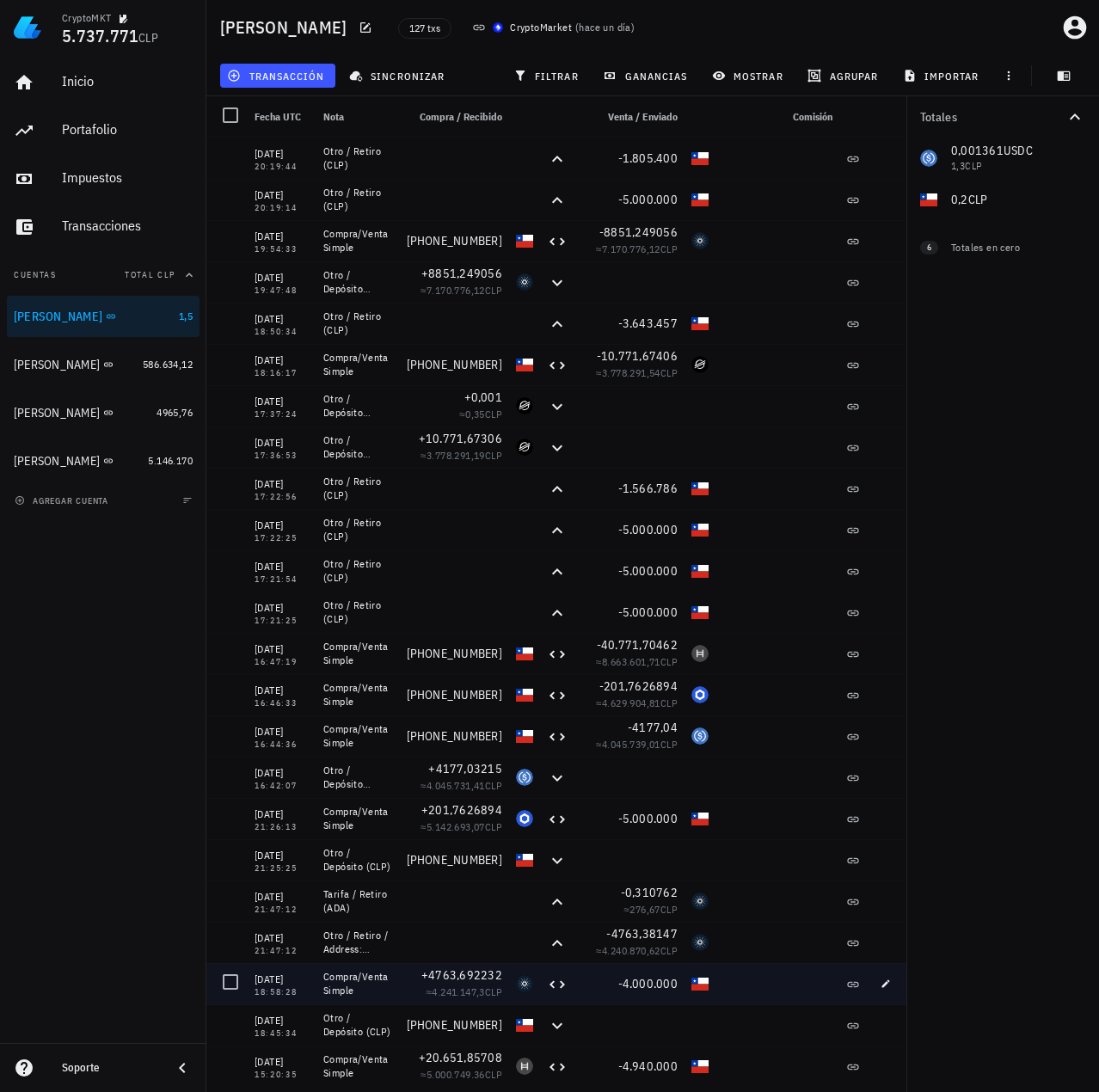
scroll to position [0, 0]
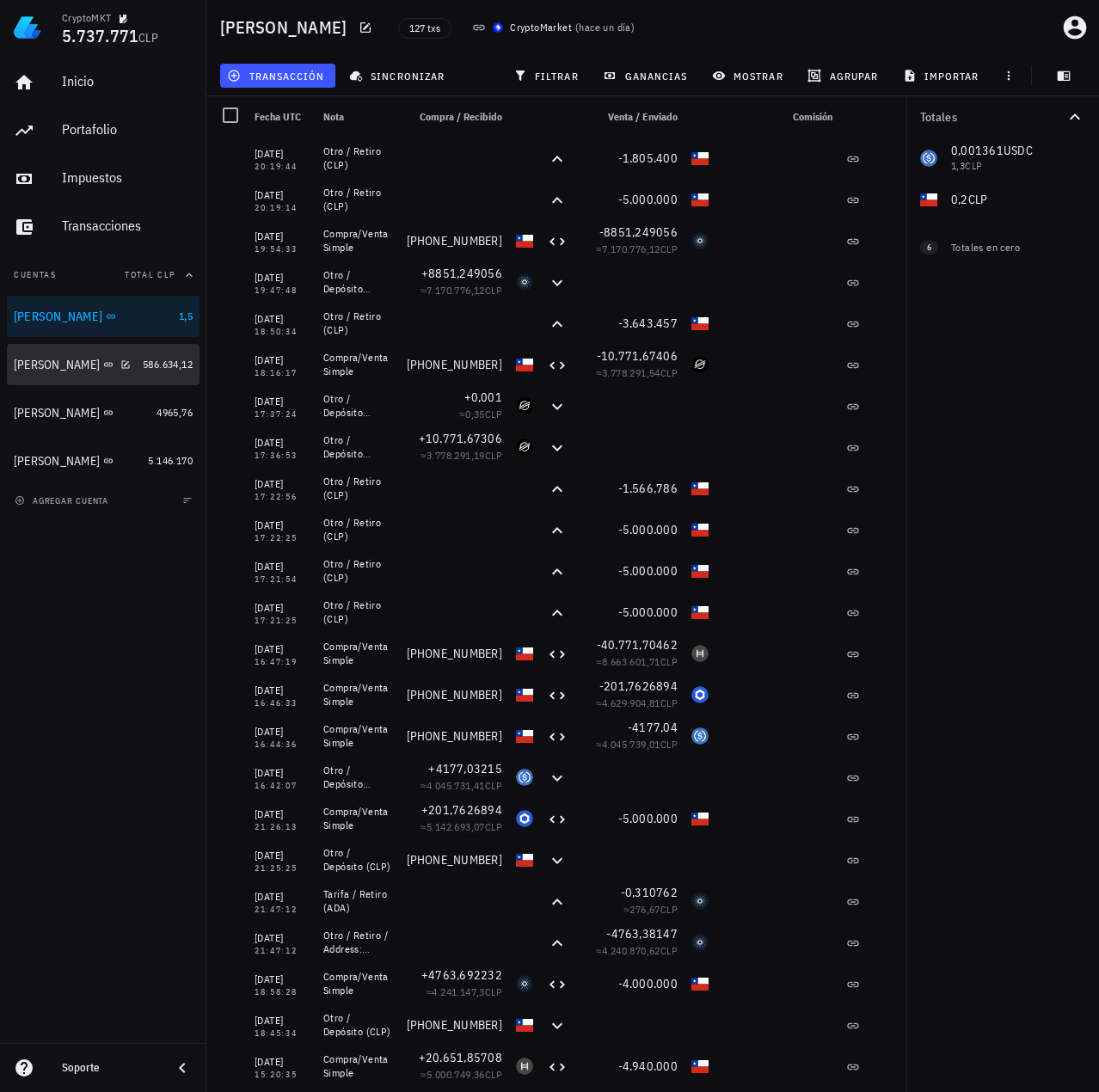
click at [58, 367] on div "Francisco Urrea" at bounding box center [57, 364] width 86 height 15
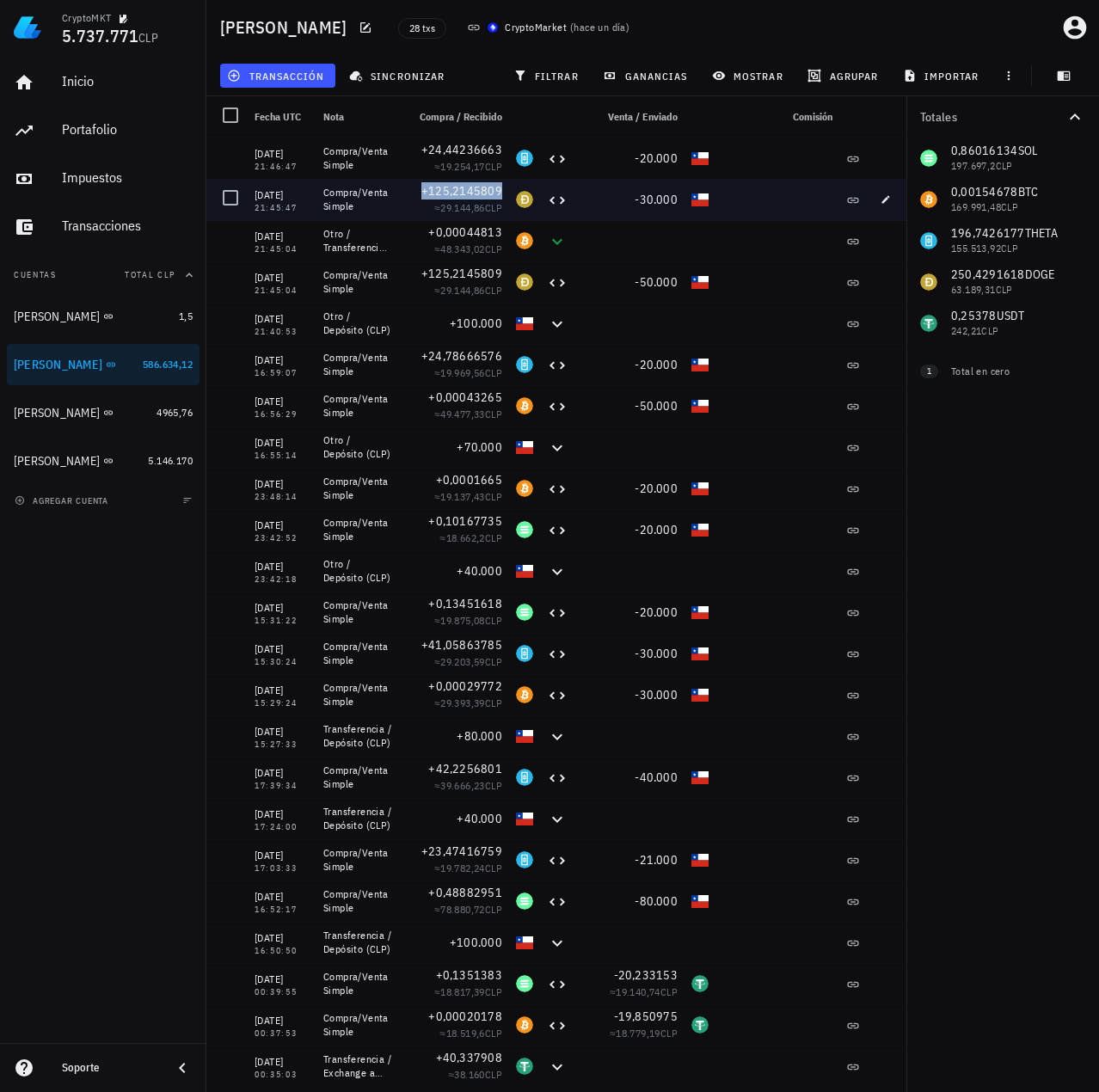
click at [468, 189] on span "+125,2145809" at bounding box center [461, 191] width 80 height 16
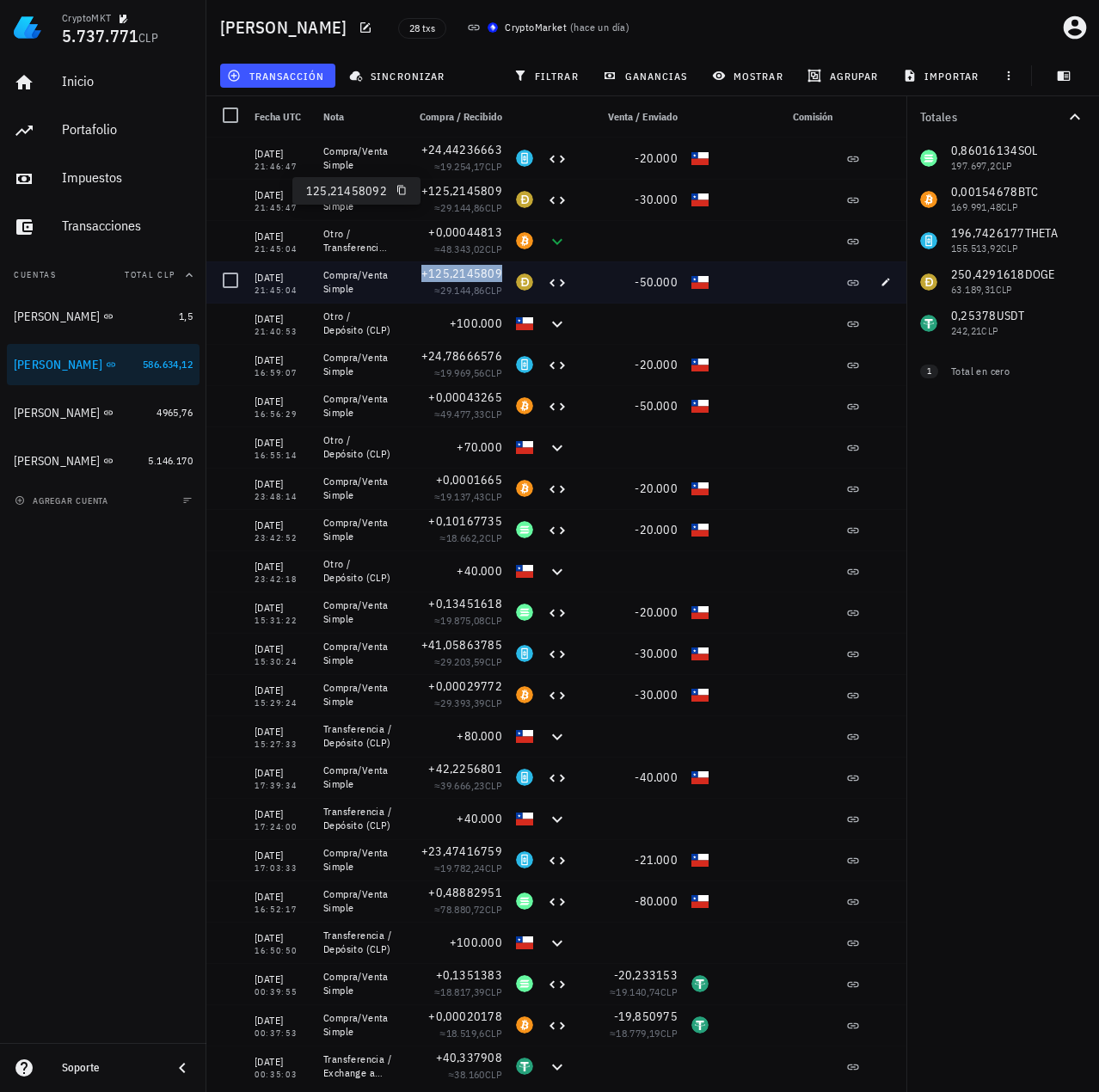
click at [469, 268] on span "+125,2145809" at bounding box center [461, 273] width 80 height 16
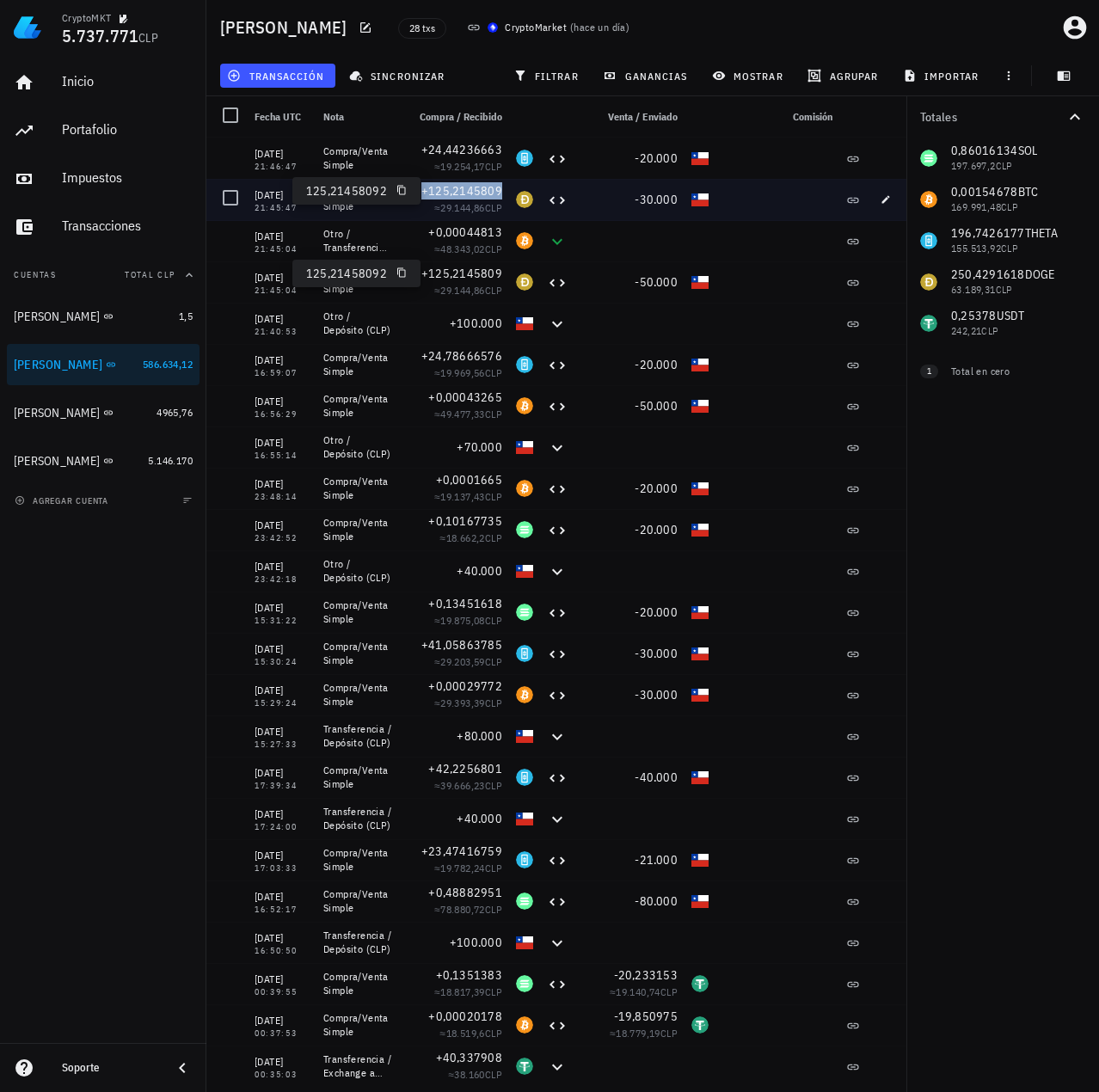
click at [481, 190] on span "+125,2145809" at bounding box center [461, 191] width 80 height 16
click at [458, 183] on span "+125,2145809" at bounding box center [461, 191] width 80 height 16
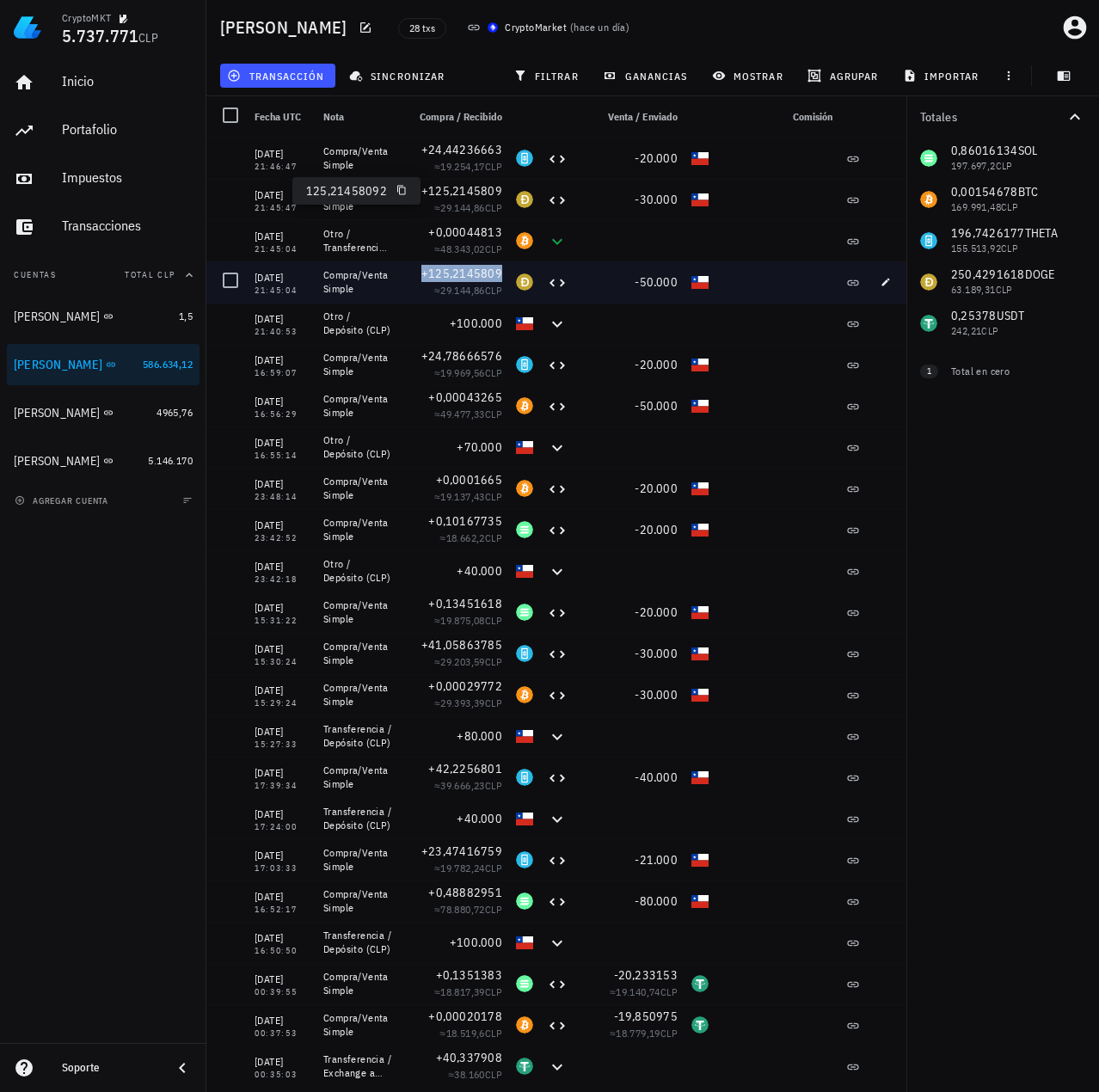
click at [481, 269] on span "+125,2145809" at bounding box center [461, 273] width 80 height 16
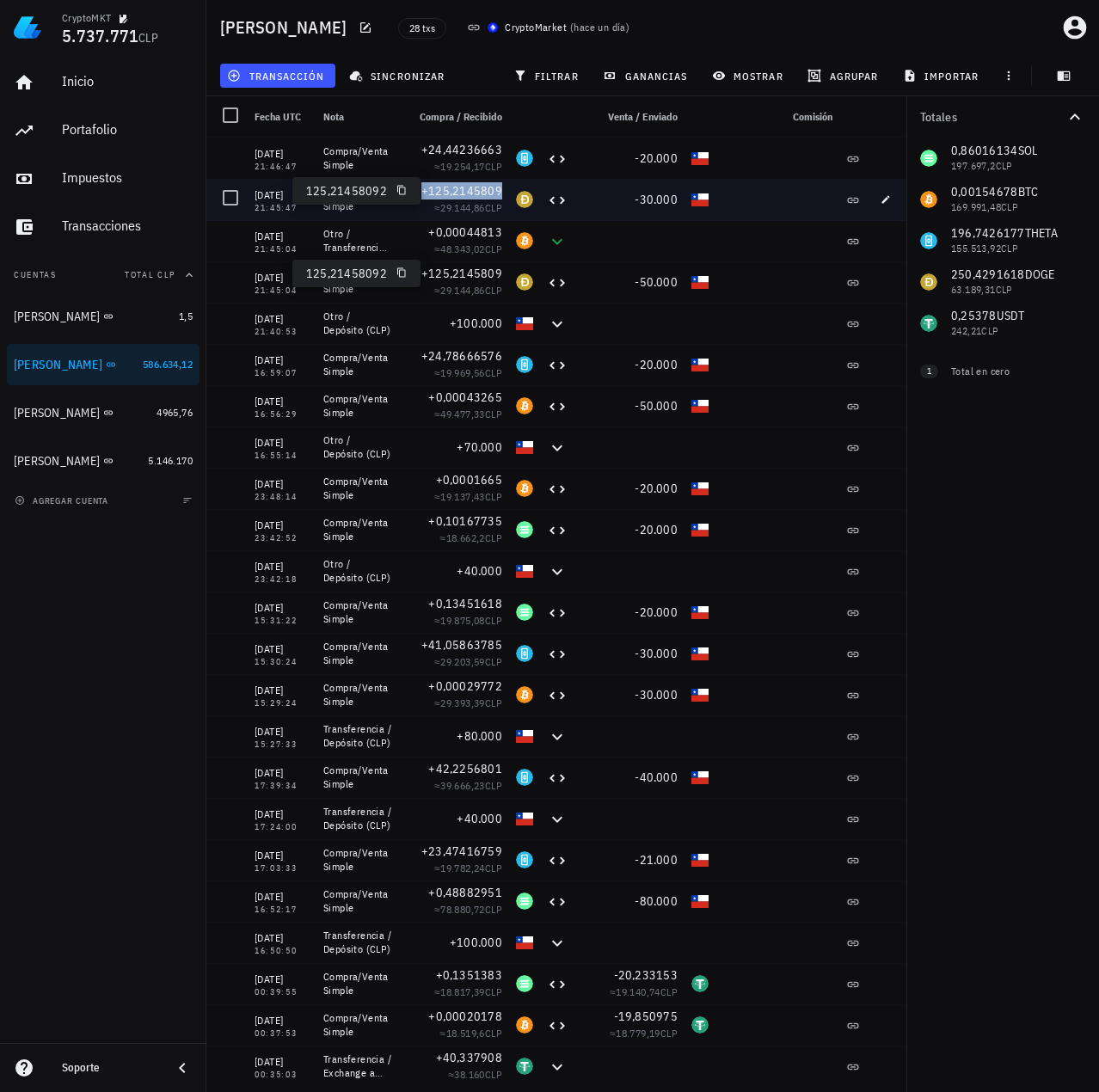
click at [481, 190] on span "+125,2145809" at bounding box center [461, 191] width 80 height 16
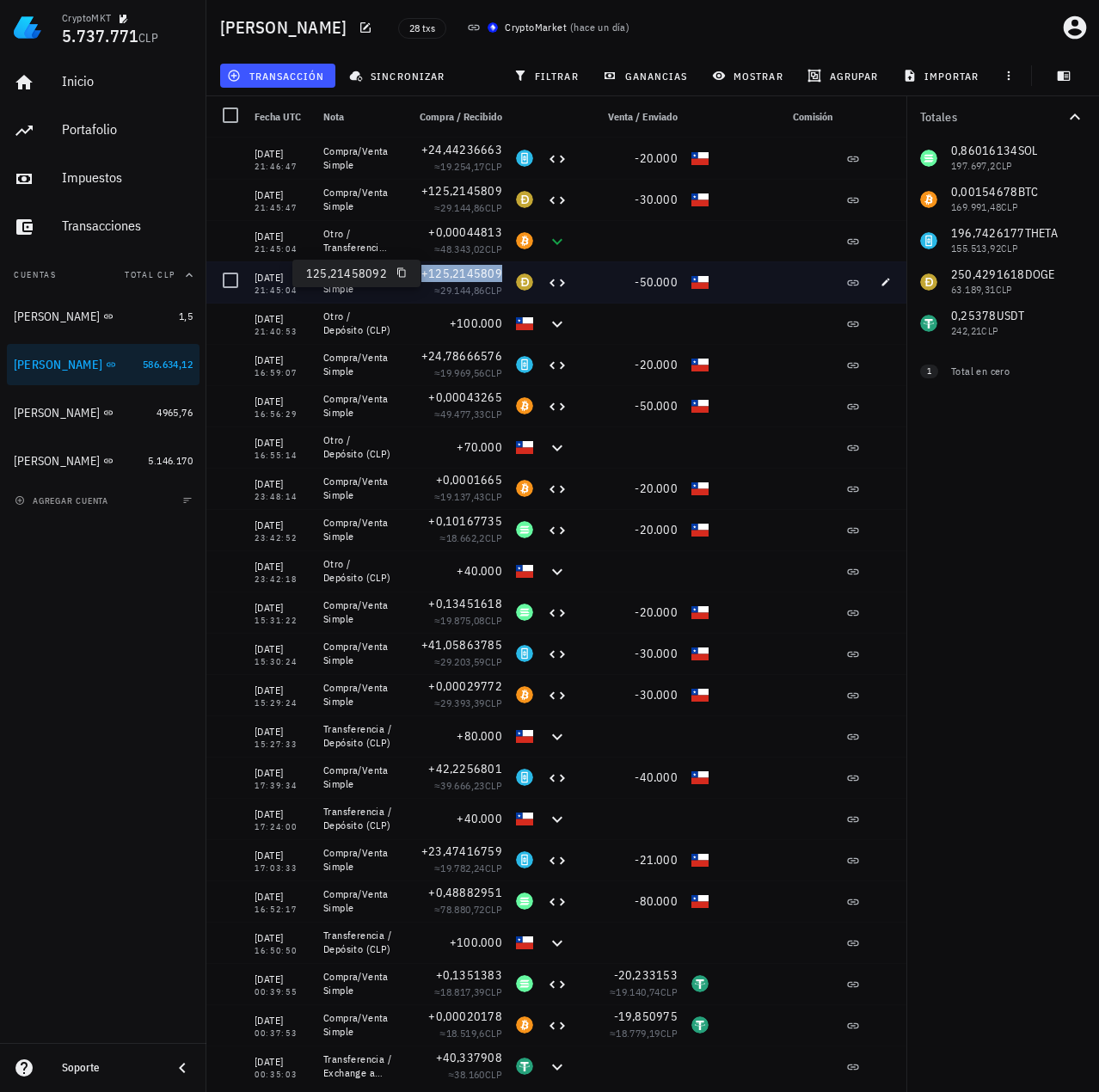
click at [476, 277] on span "+125,2145809" at bounding box center [461, 273] width 80 height 16
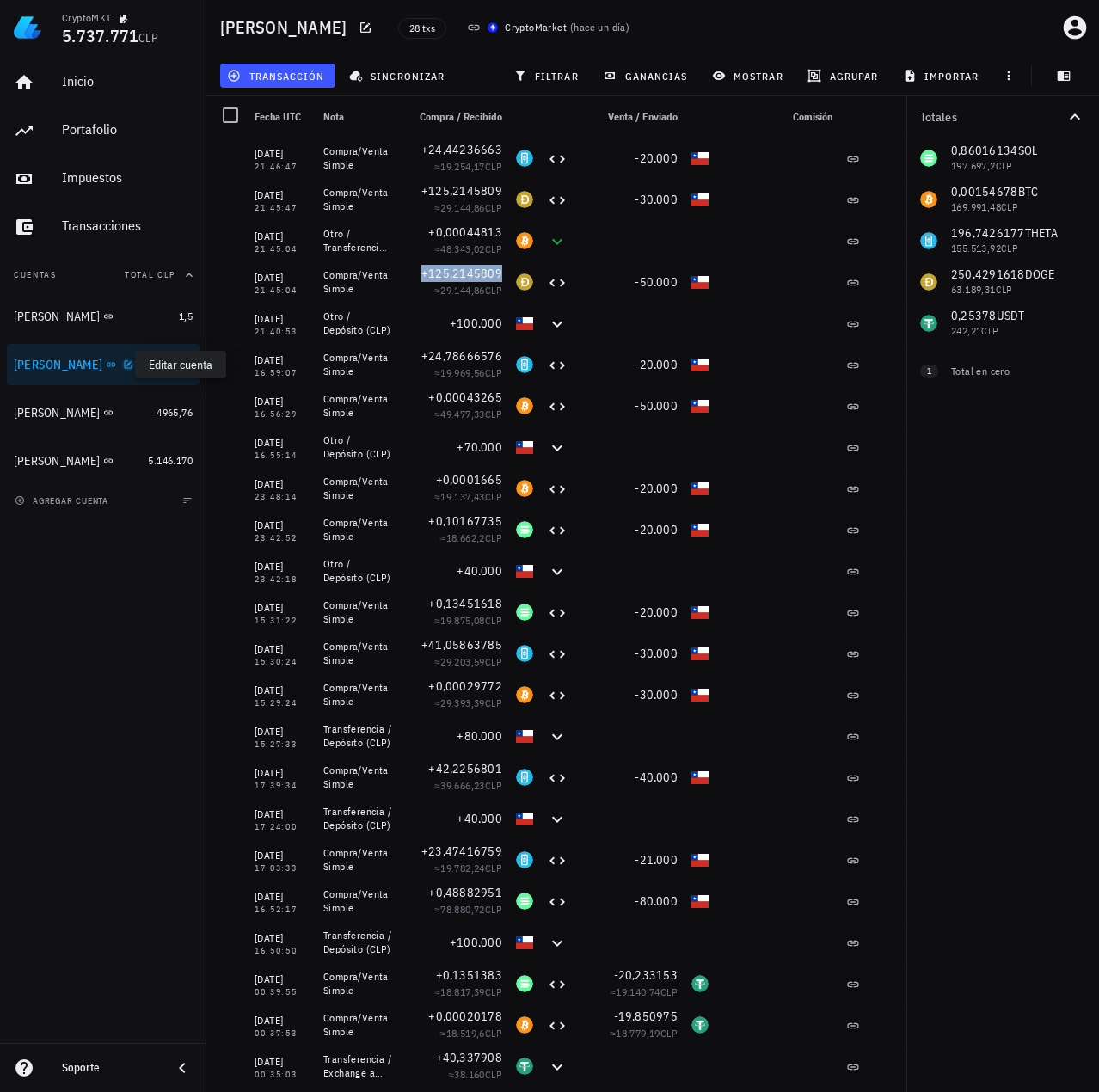
click at [123, 363] on icon "button" at bounding box center [128, 364] width 11 height 11
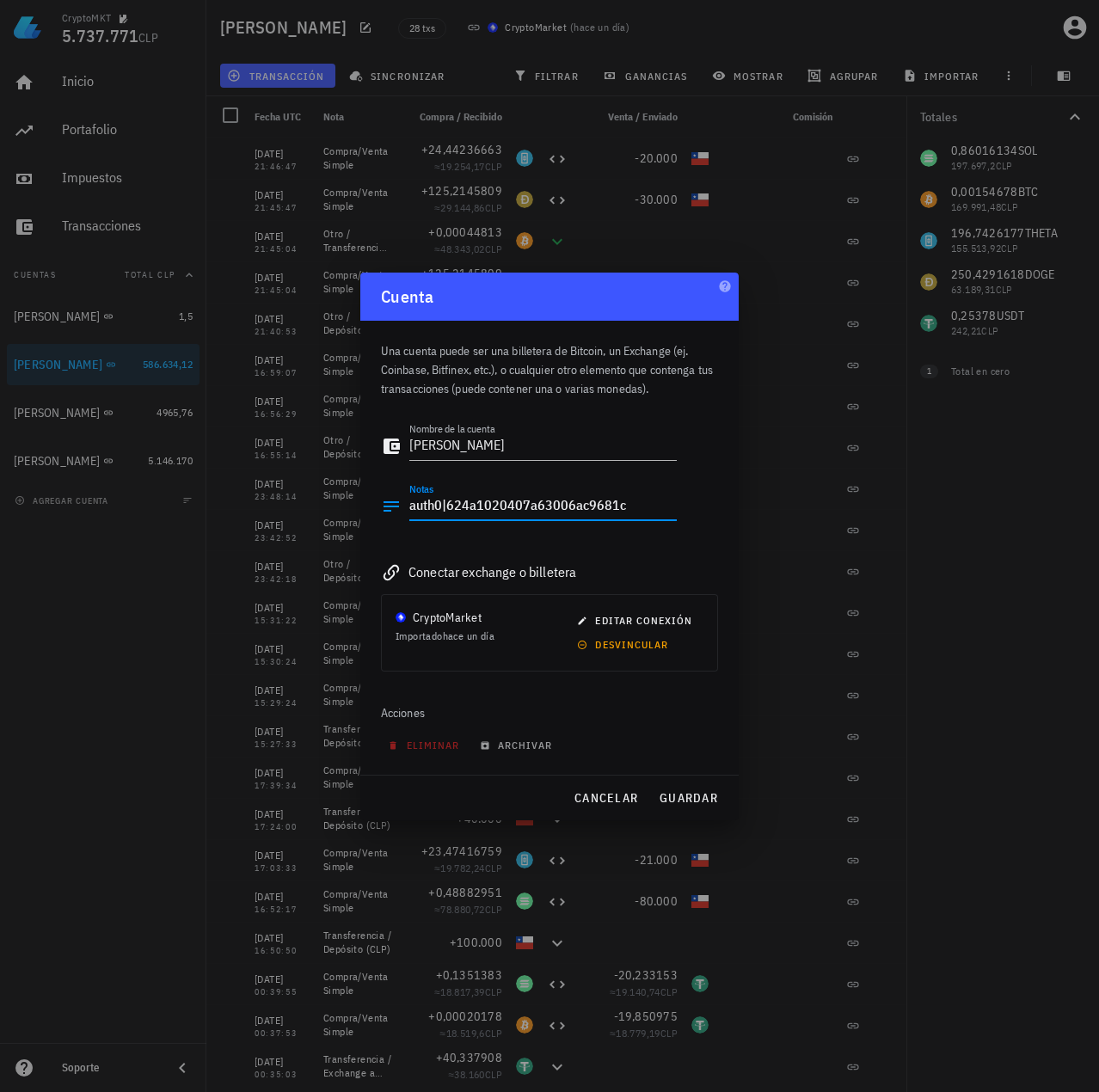
click at [560, 502] on textarea "auth0|624a1020407a63006ac9681c" at bounding box center [543, 506] width 267 height 27
click at [614, 804] on span "cancelar" at bounding box center [605, 798] width 65 height 16
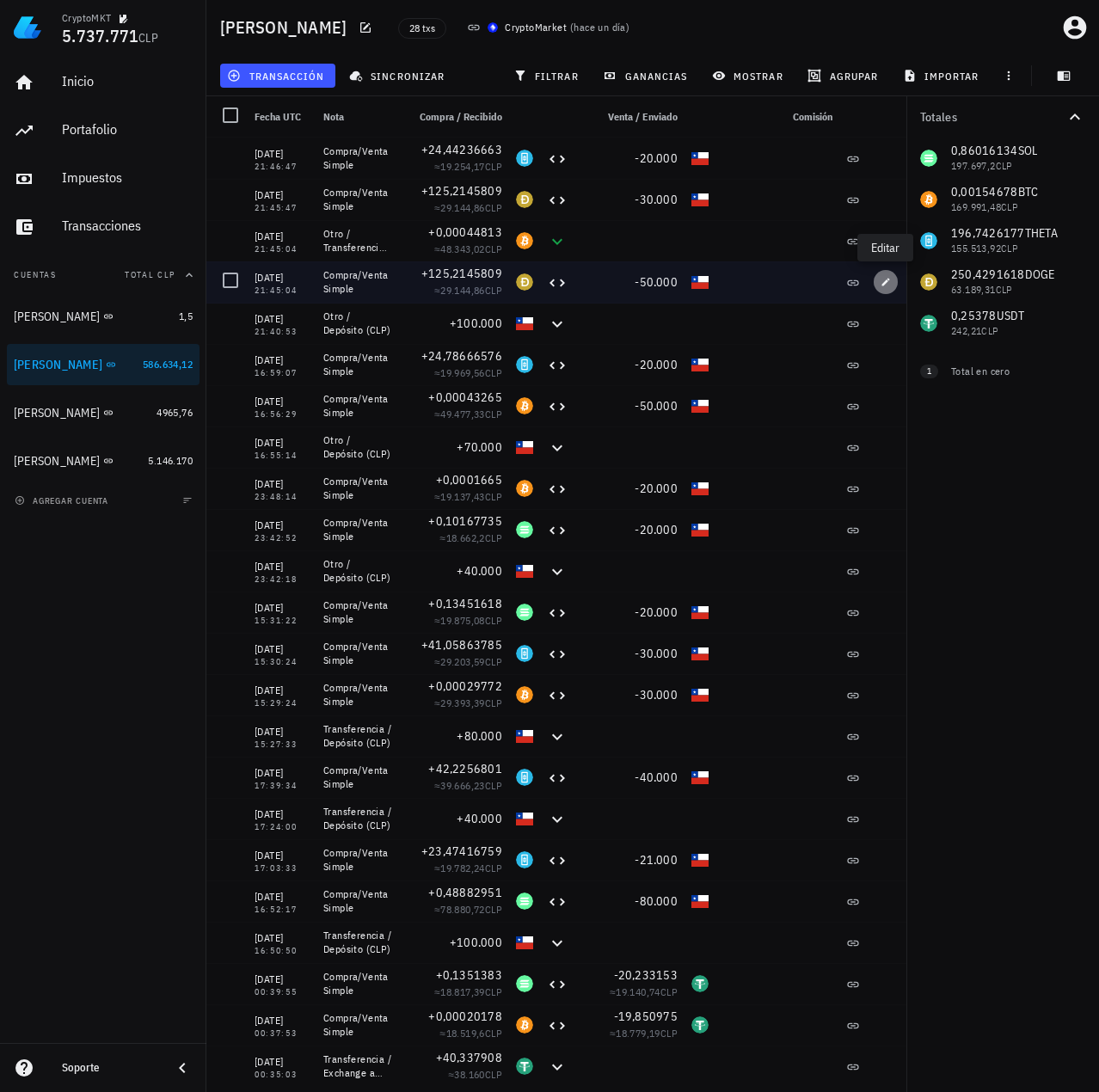
click at [892, 279] on span "button" at bounding box center [885, 282] width 24 height 11
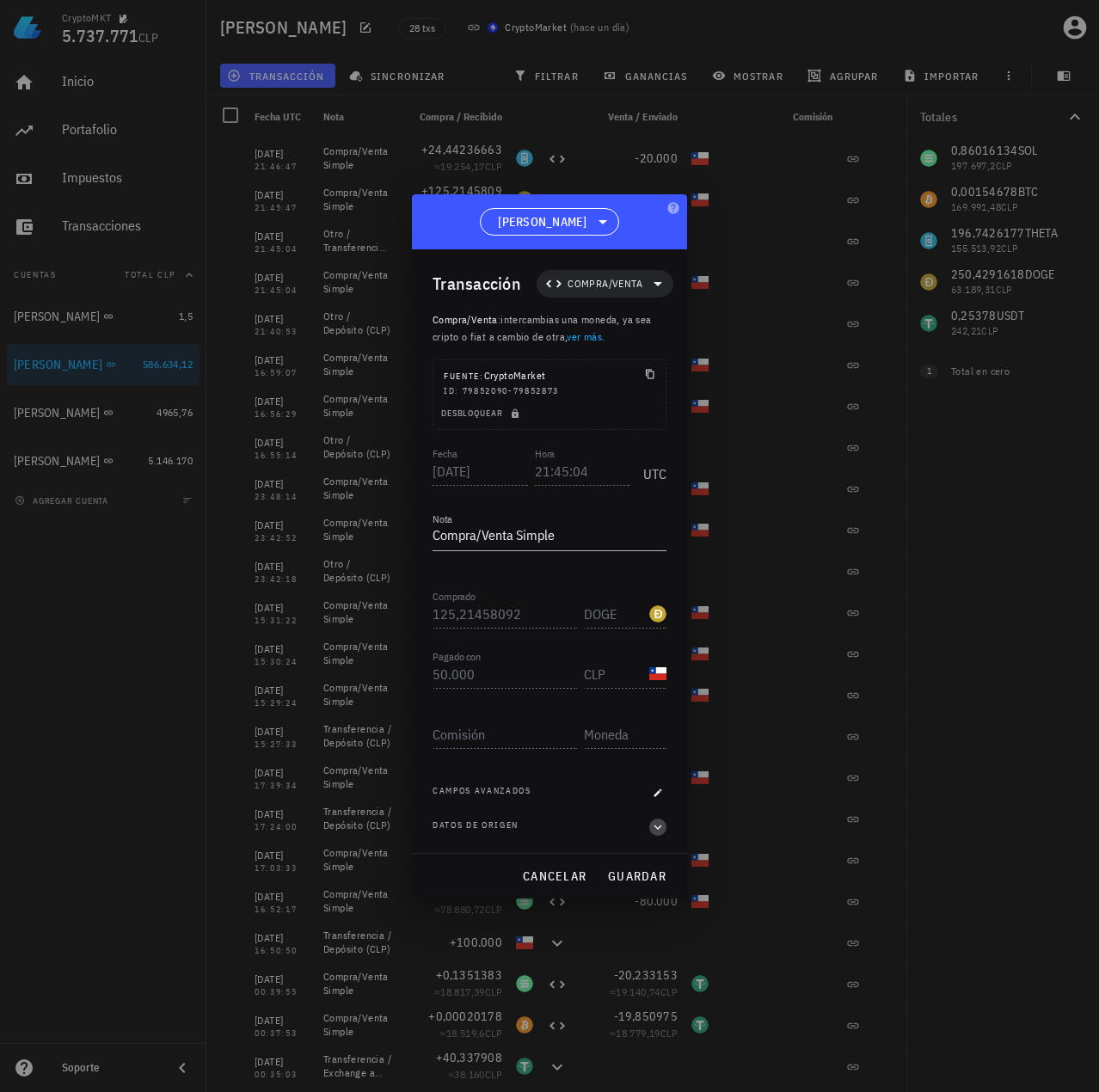
click at [655, 828] on icon "button" at bounding box center [658, 827] width 16 height 20
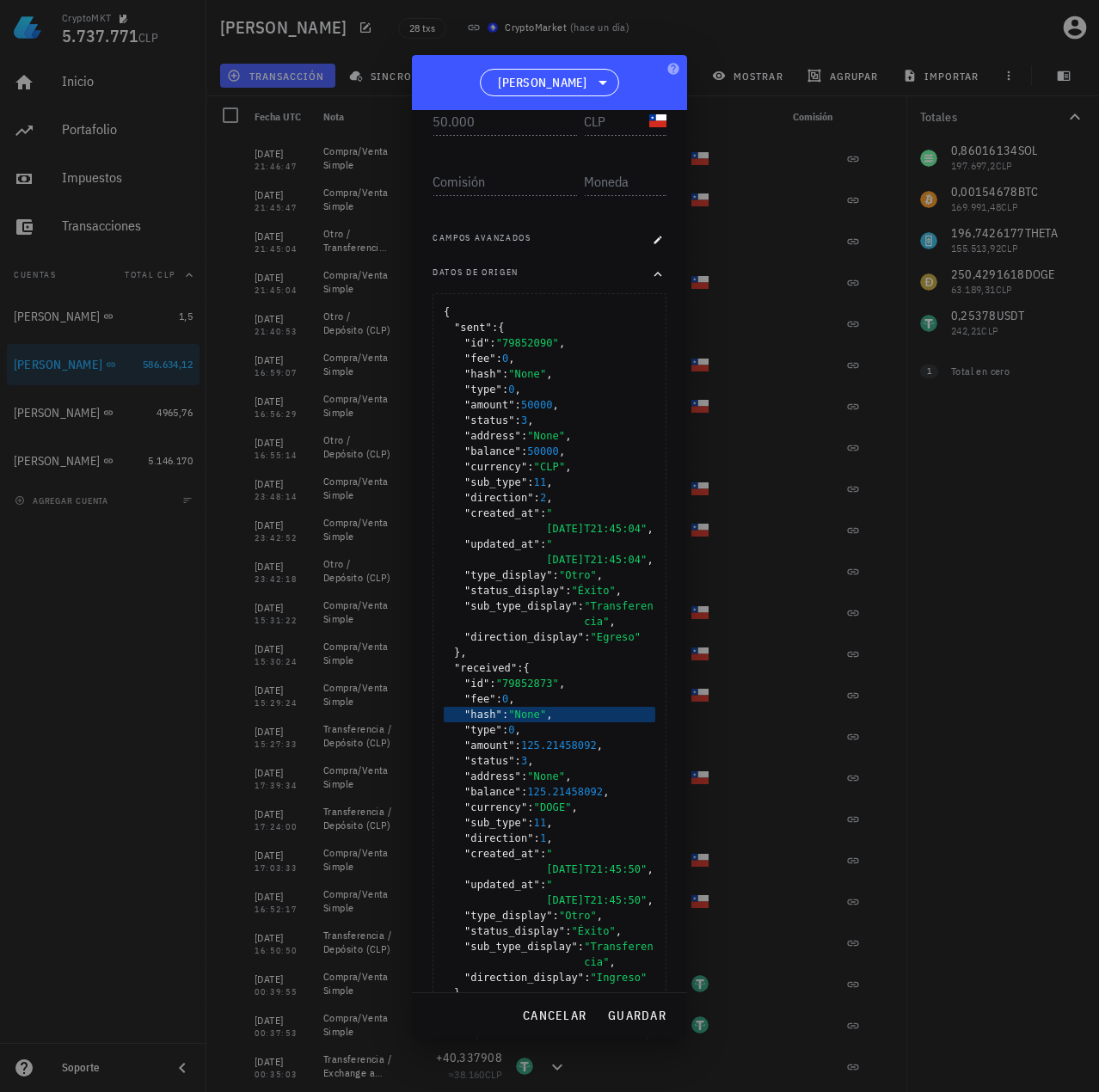
scroll to position [466, 0]
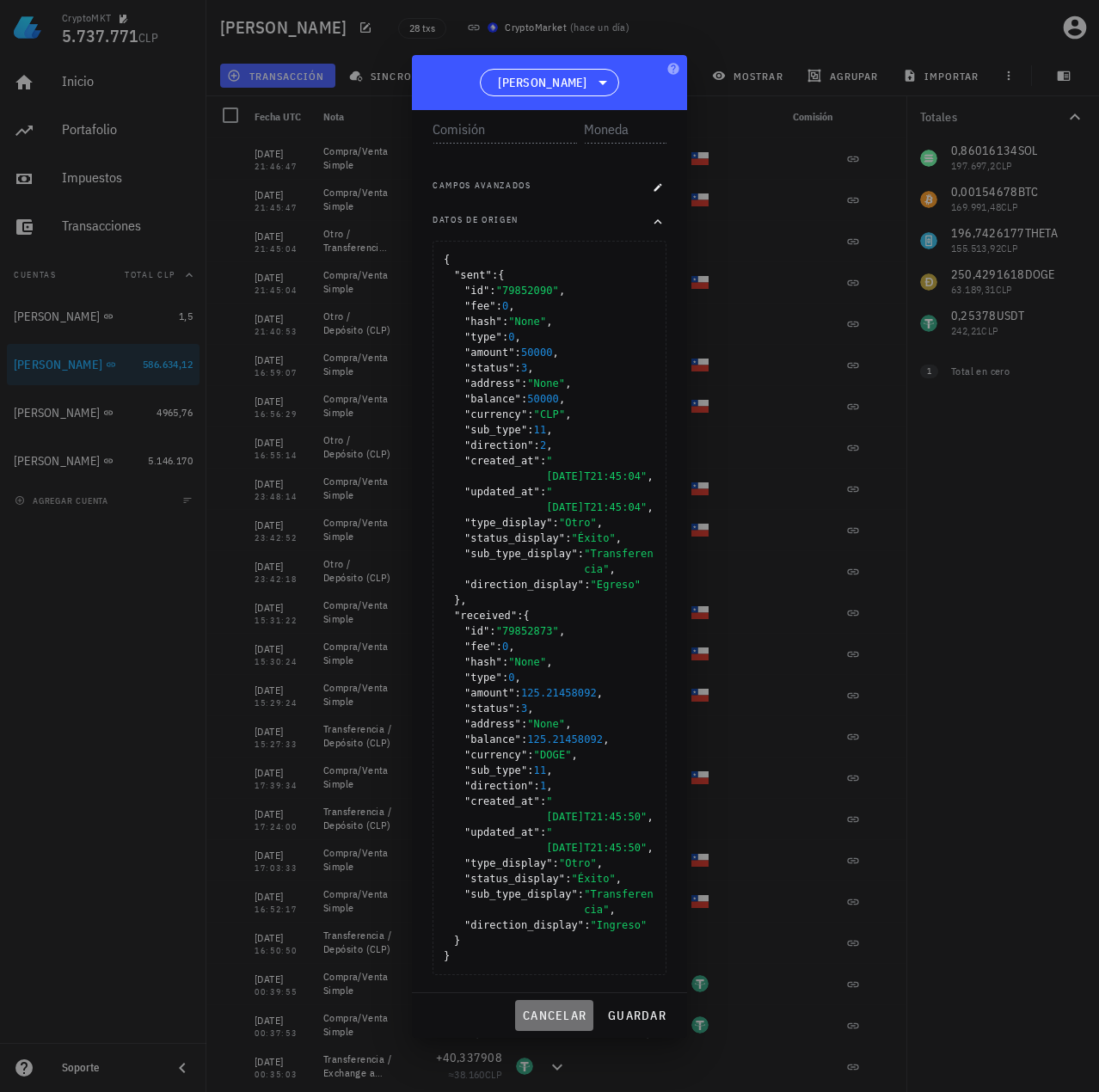
click at [553, 1020] on span "cancelar" at bounding box center [553, 1015] width 65 height 16
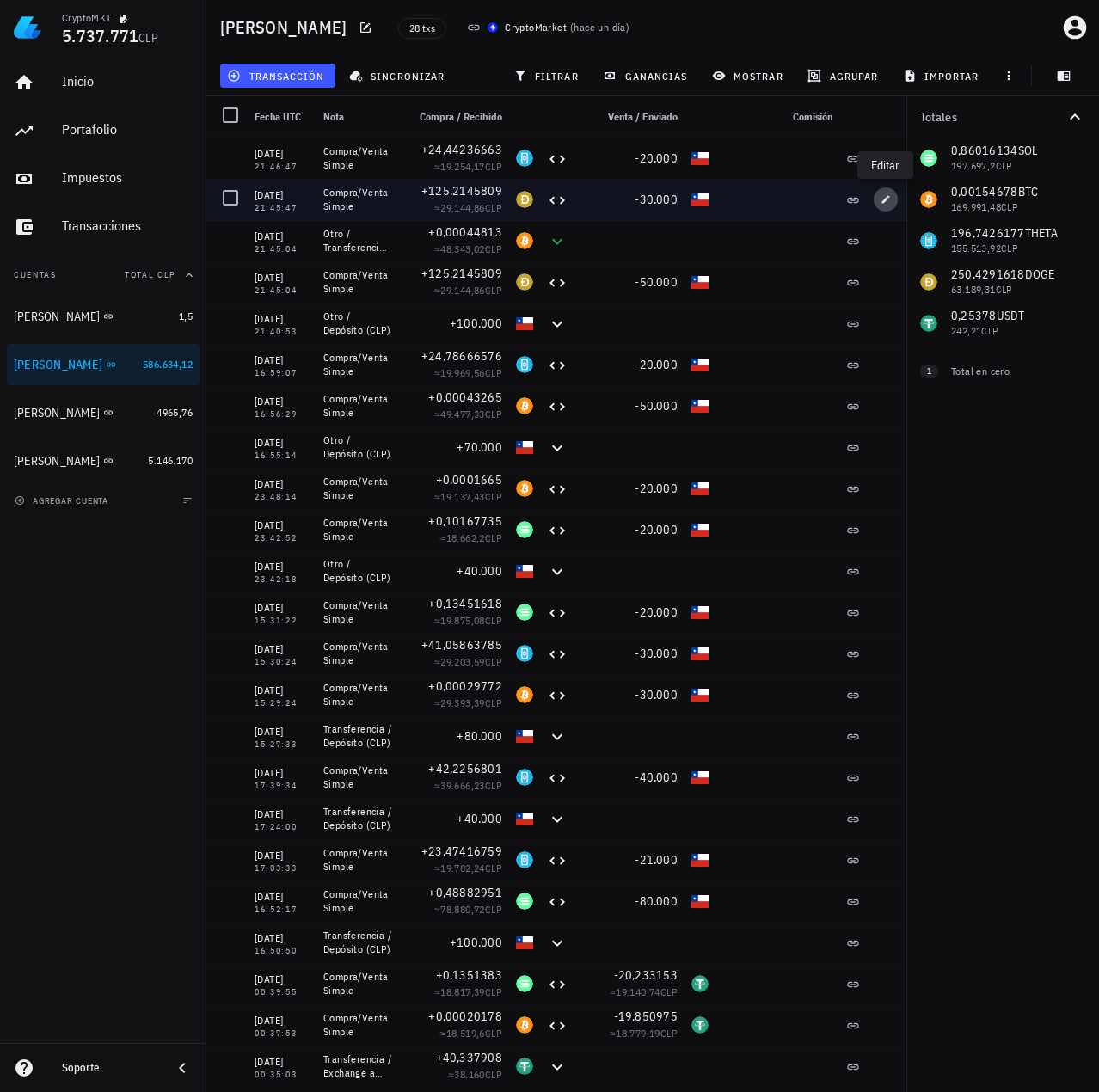
click at [883, 200] on icon "button" at bounding box center [886, 200] width 11 height 11
type input "21:45:47"
type input "30.000"
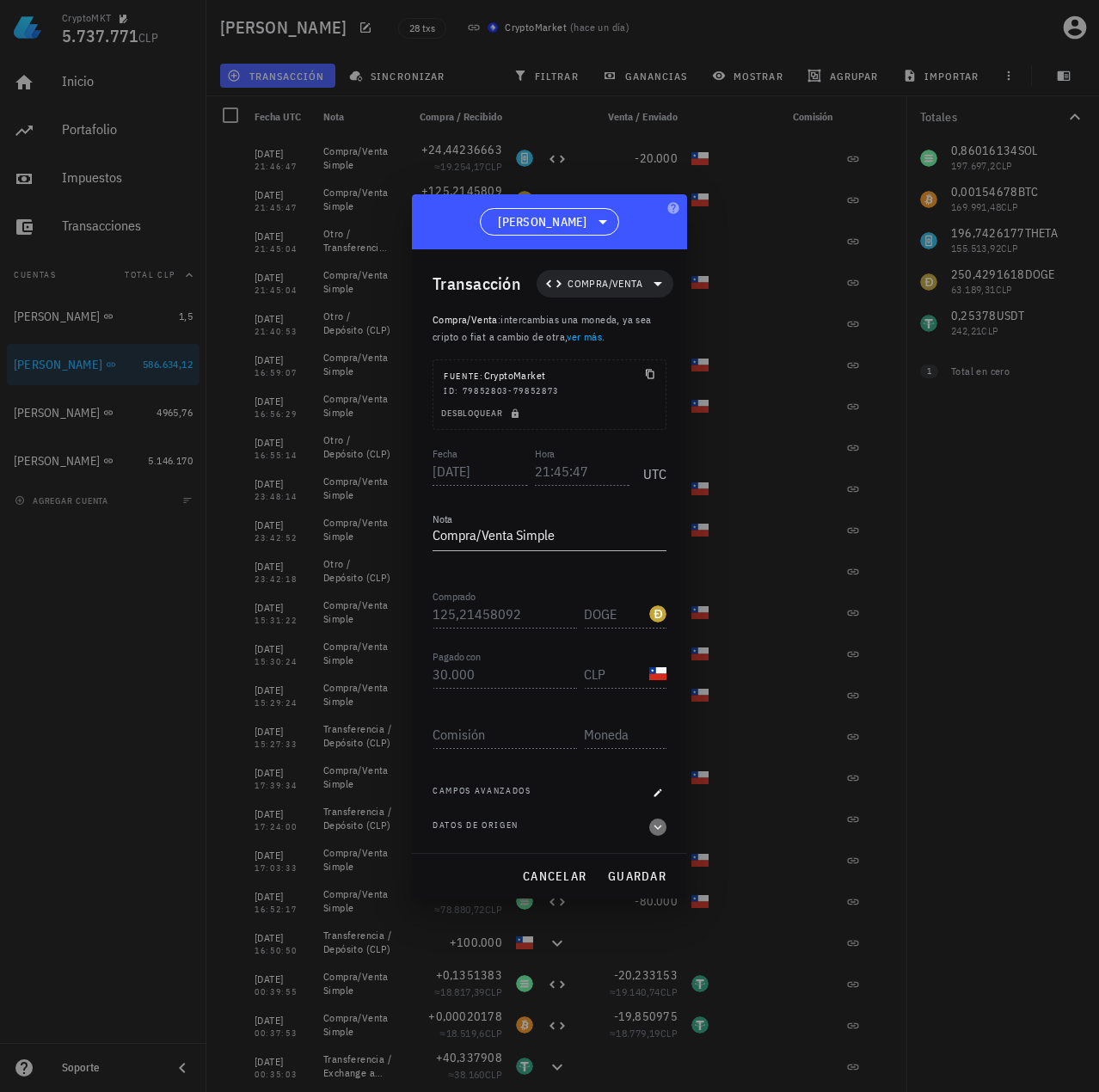
click at [653, 827] on icon "button" at bounding box center [658, 827] width 16 height 20
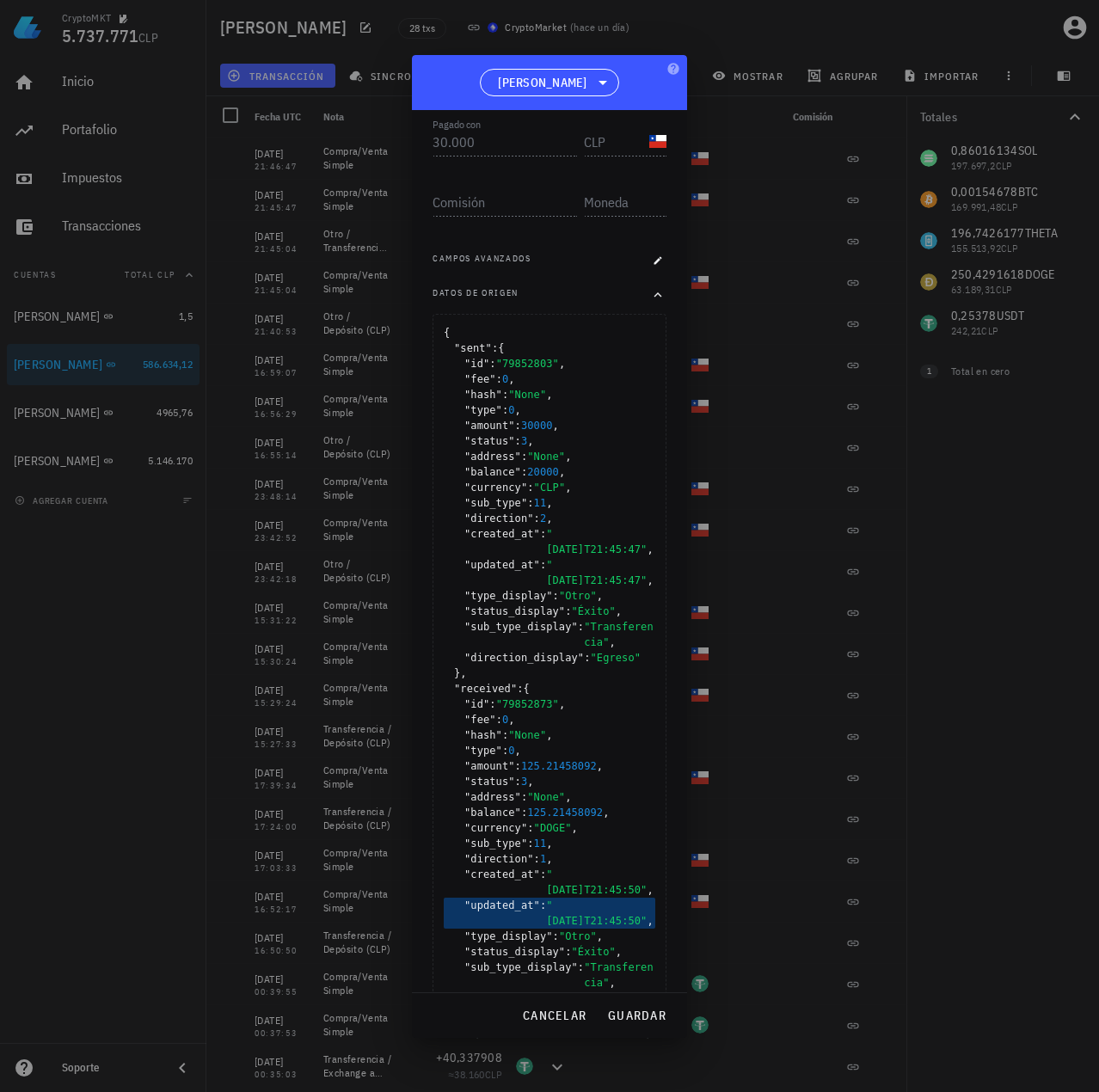
scroll to position [466, 0]
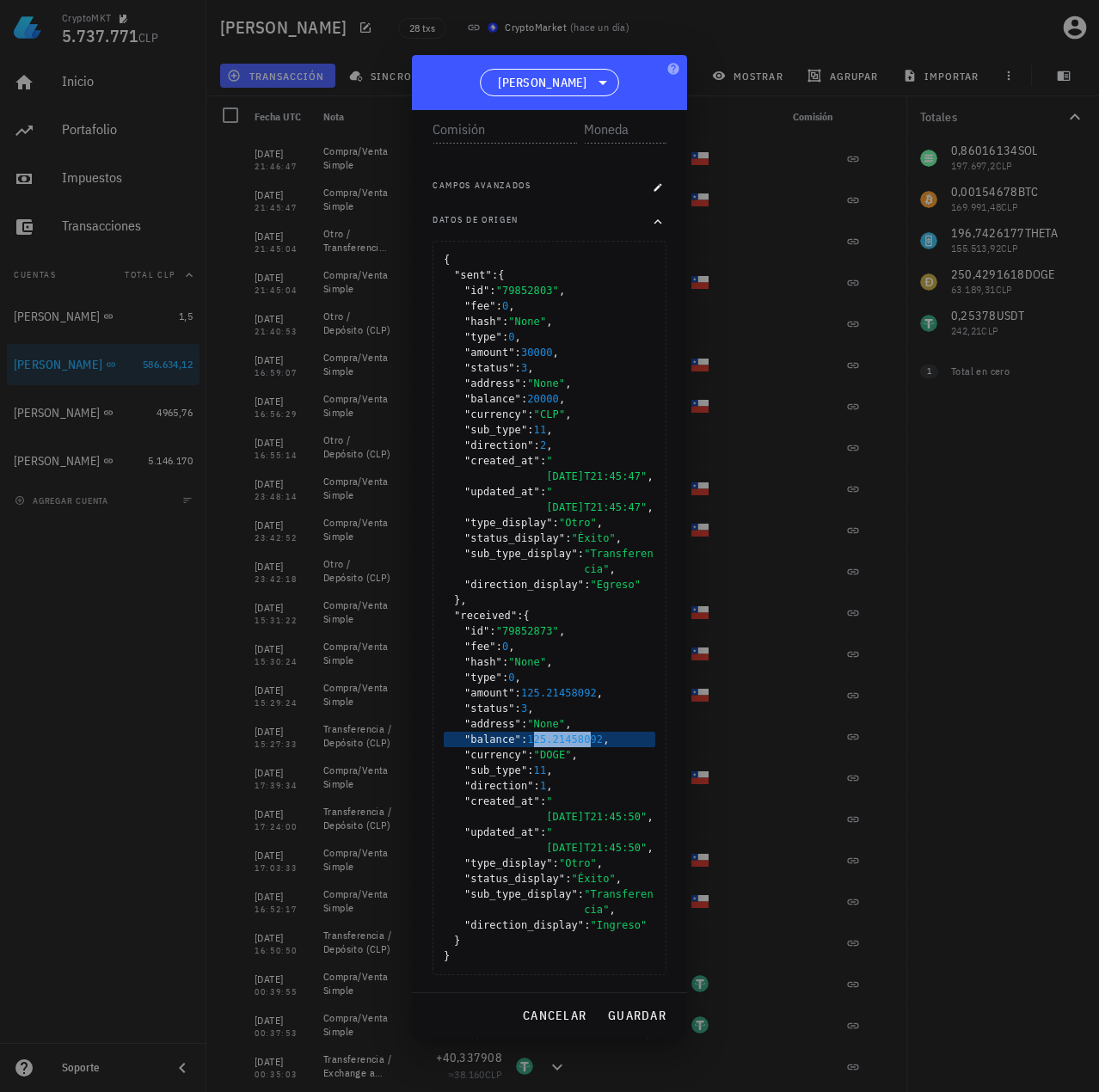
drag, startPoint x: 533, startPoint y: 737, endPoint x: 583, endPoint y: 735, distance: 50.0
click at [583, 735] on span "125.21458092" at bounding box center [565, 739] width 76 height 12
drag, startPoint x: 550, startPoint y: 1014, endPoint x: 652, endPoint y: 864, distance: 181.4
click at [555, 1012] on span "cancelar" at bounding box center [553, 1015] width 65 height 16
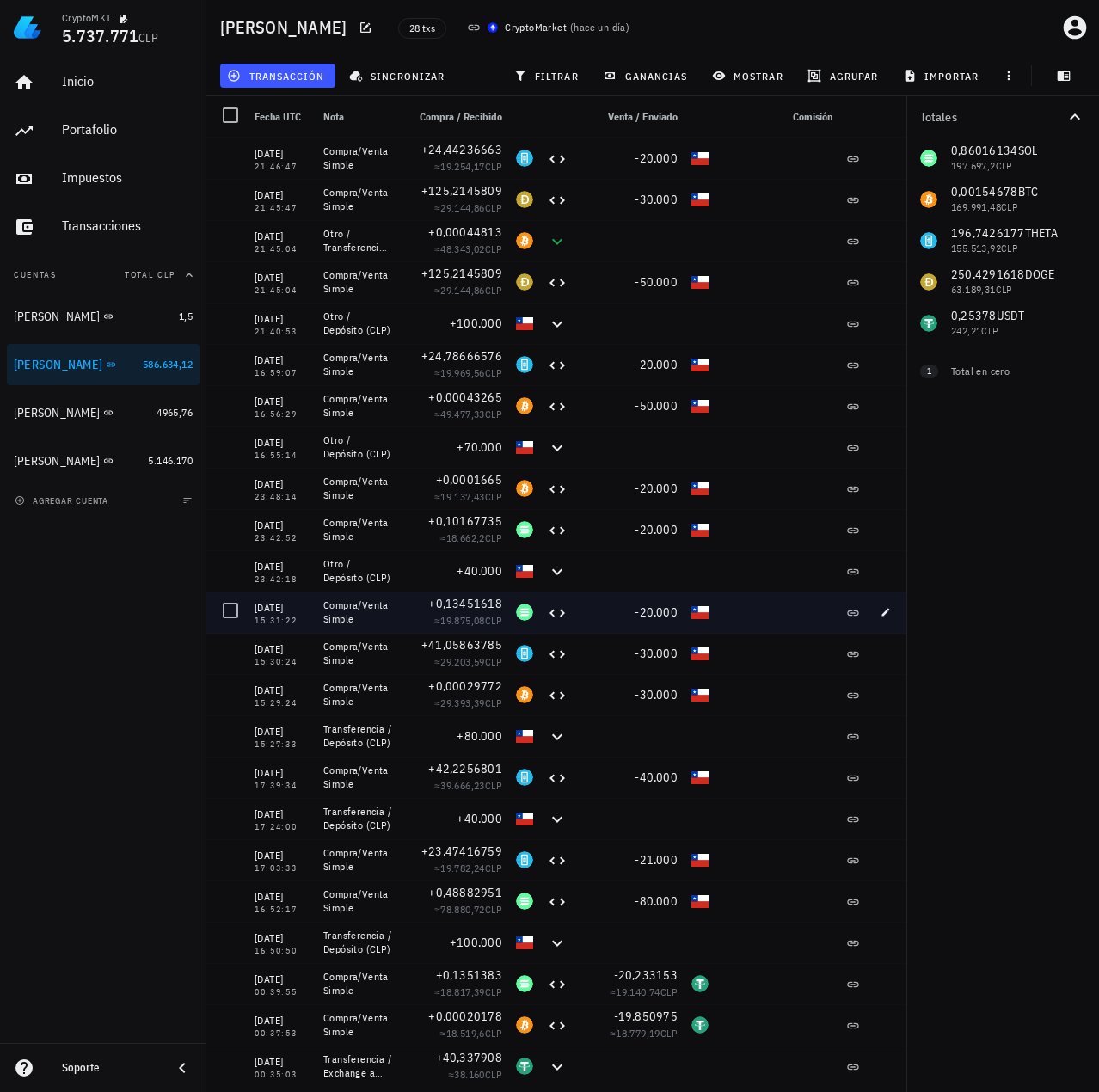
scroll to position [0, 0]
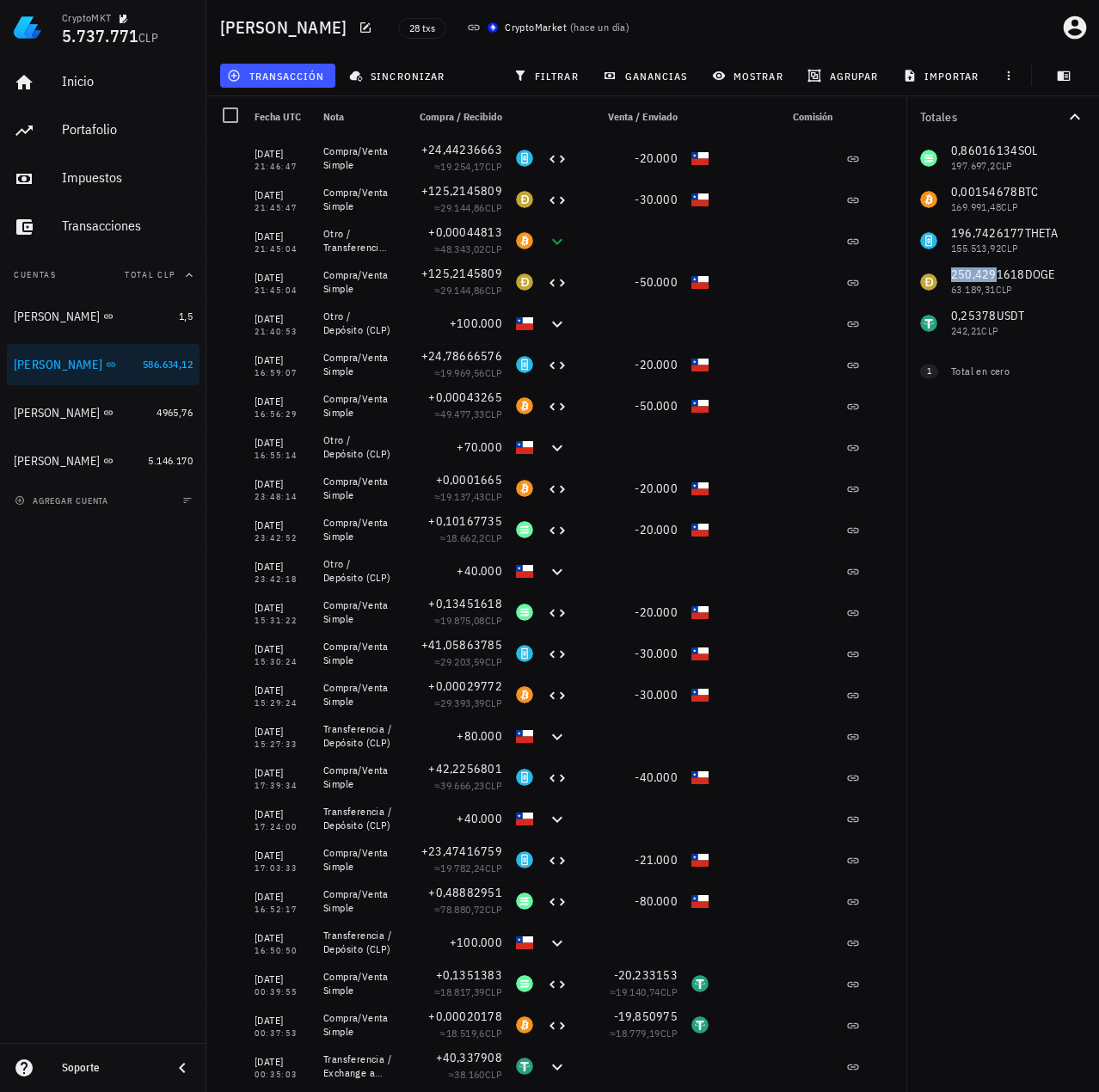
drag, startPoint x: 964, startPoint y: 277, endPoint x: 991, endPoint y: 275, distance: 27.1
click at [991, 275] on div "0,86016134 SOL 197.697,2 CLP 0,00154678 BTC 169.991,48 CLP 196,7426177 THETA 15…" at bounding box center [1003, 241] width 193 height 206
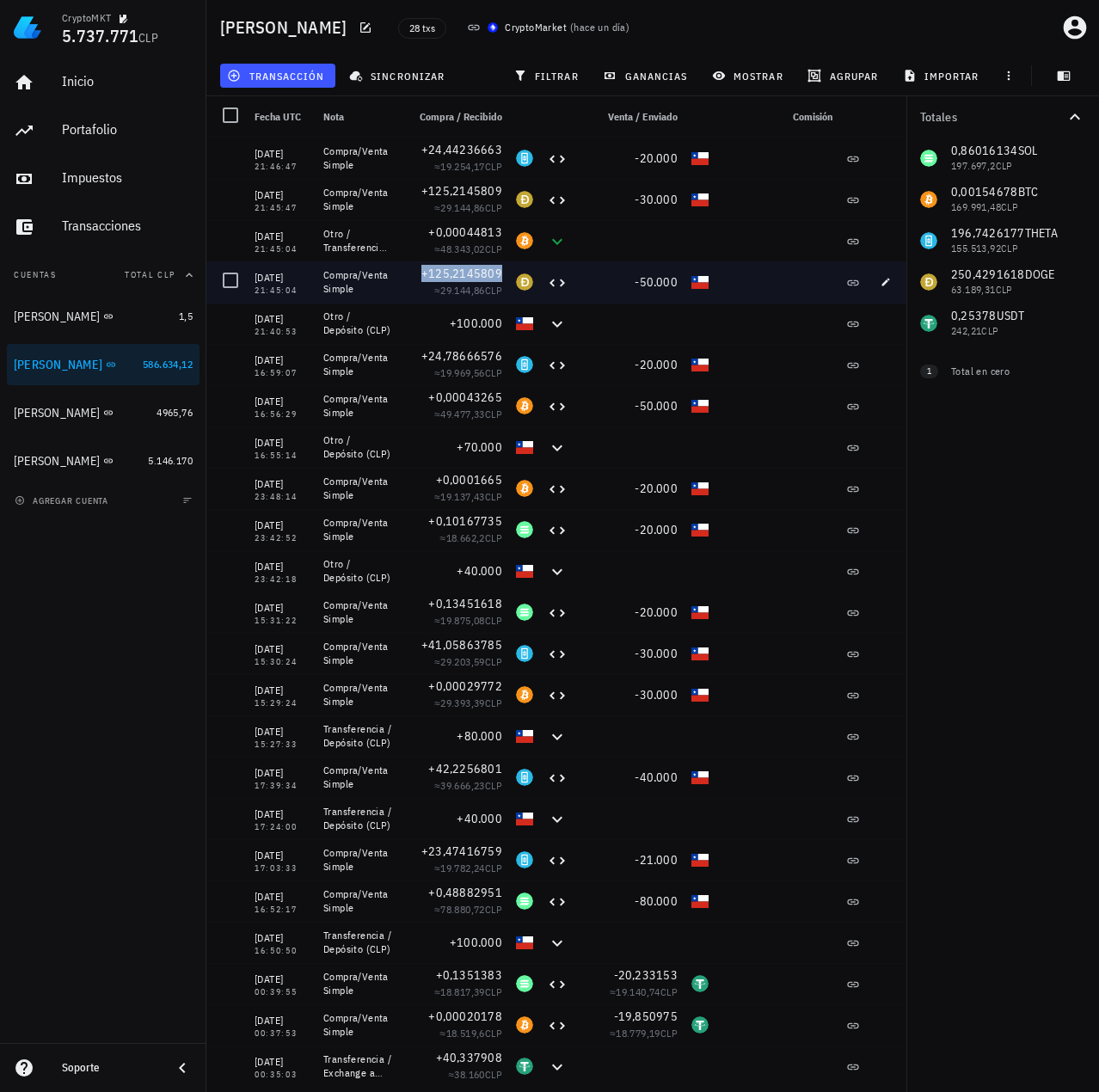
click at [468, 279] on span "+125,2145809" at bounding box center [461, 273] width 80 height 16
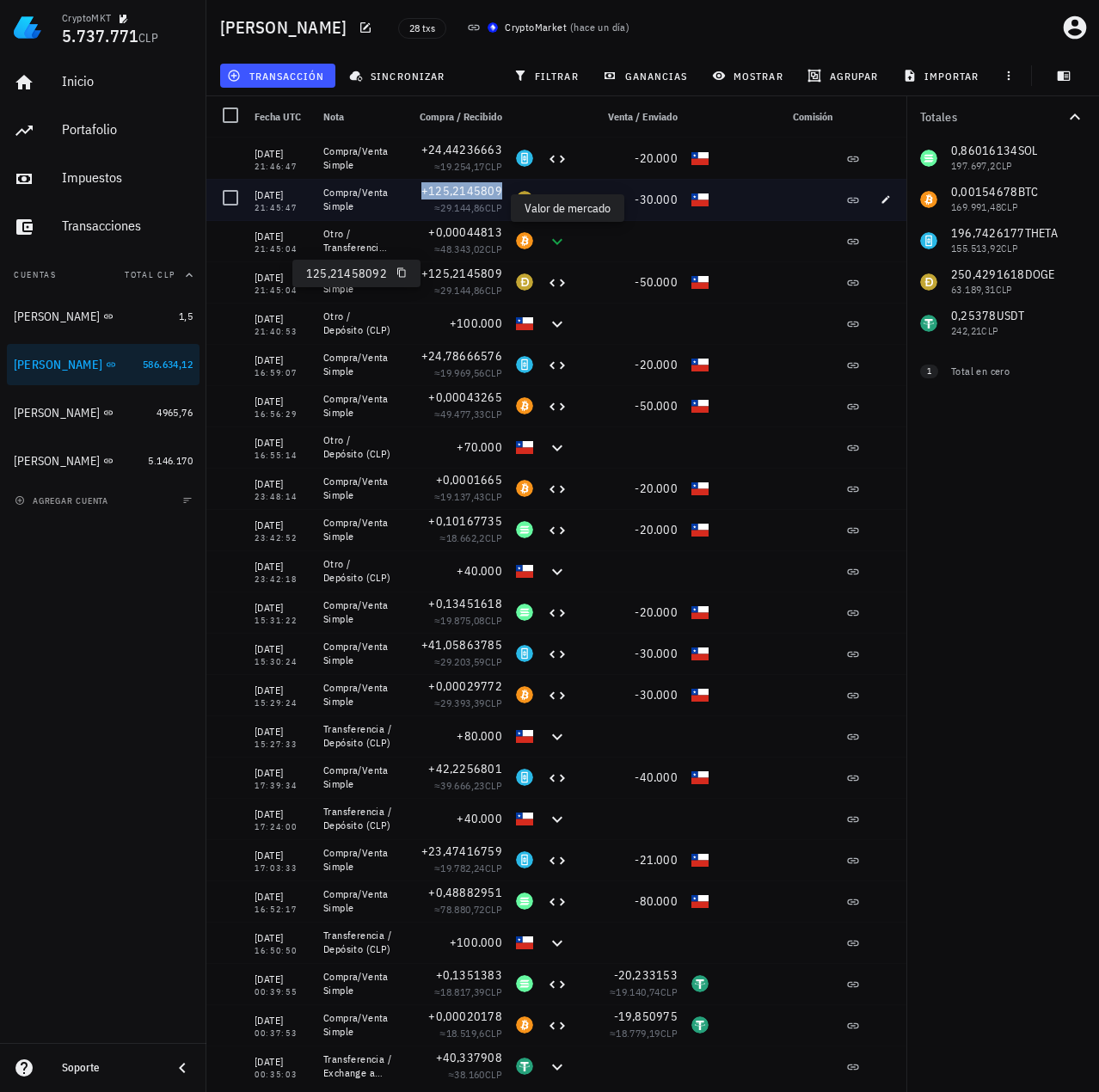
drag, startPoint x: 452, startPoint y: 192, endPoint x: 450, endPoint y: 218, distance: 26.1
click at [453, 192] on span "+125,2145809" at bounding box center [461, 191] width 80 height 16
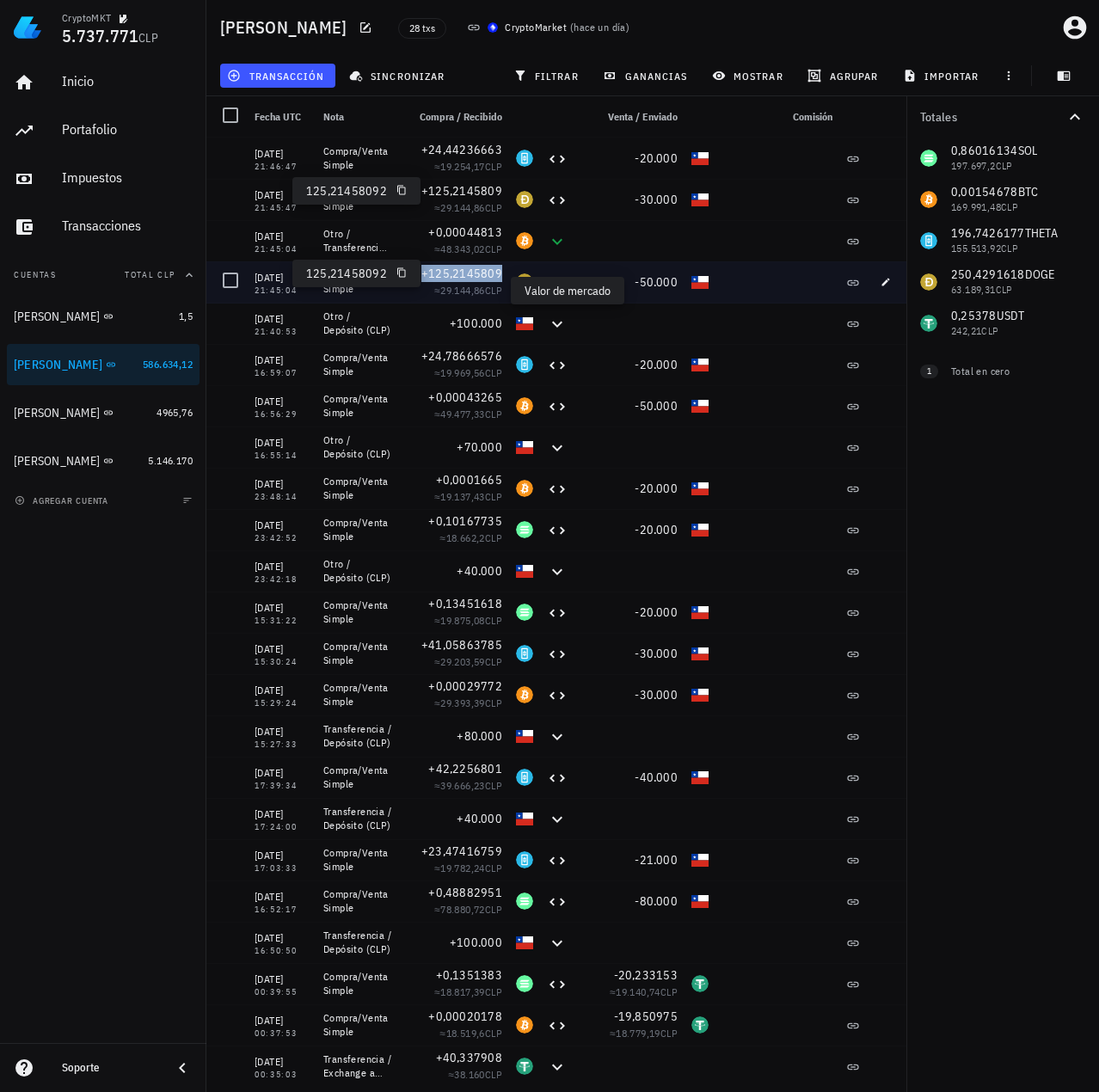
click at [462, 280] on span "+125,2145809" at bounding box center [461, 273] width 80 height 16
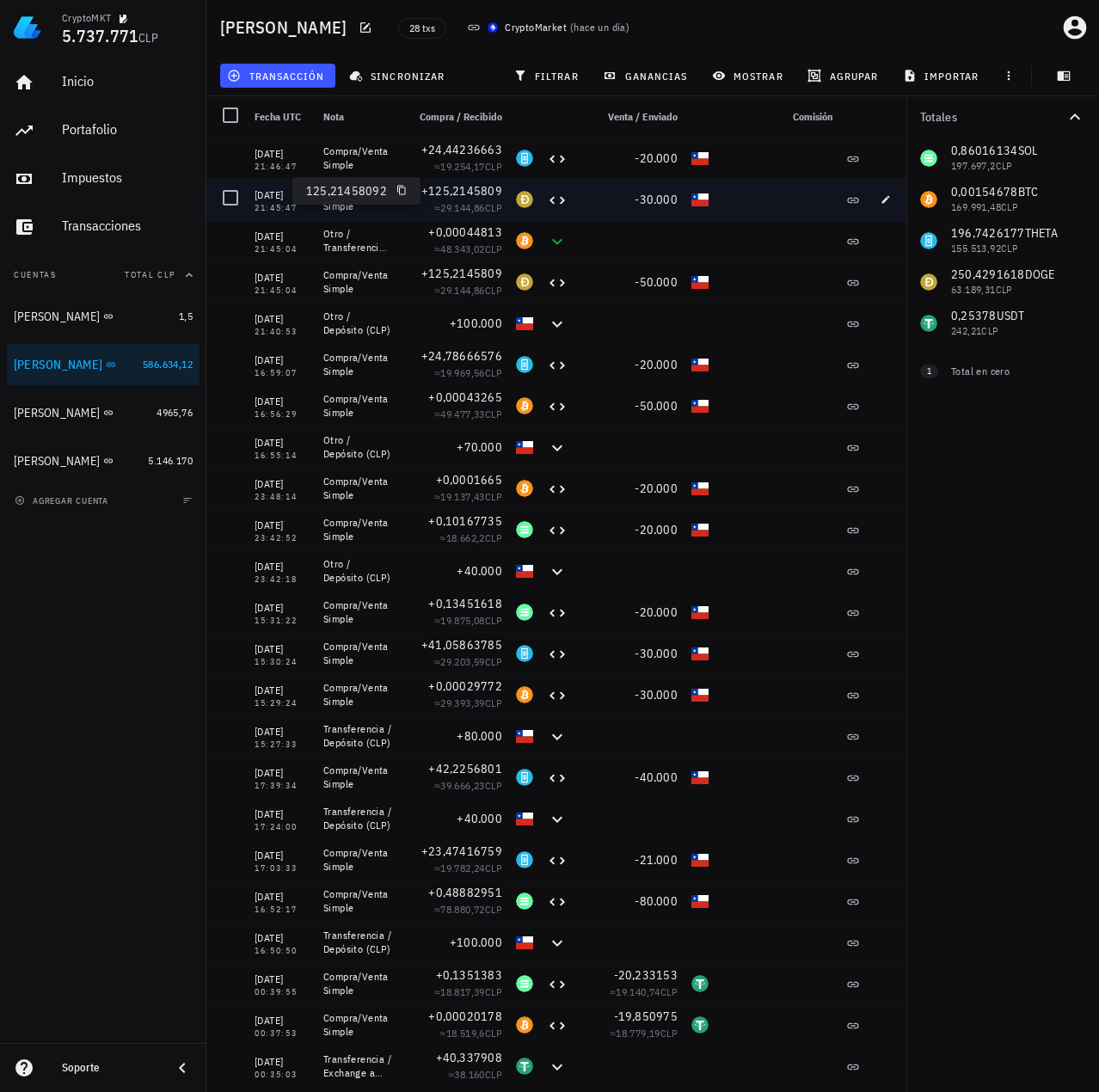
click at [478, 199] on div "+125,2145809" at bounding box center [454, 190] width 96 height 17
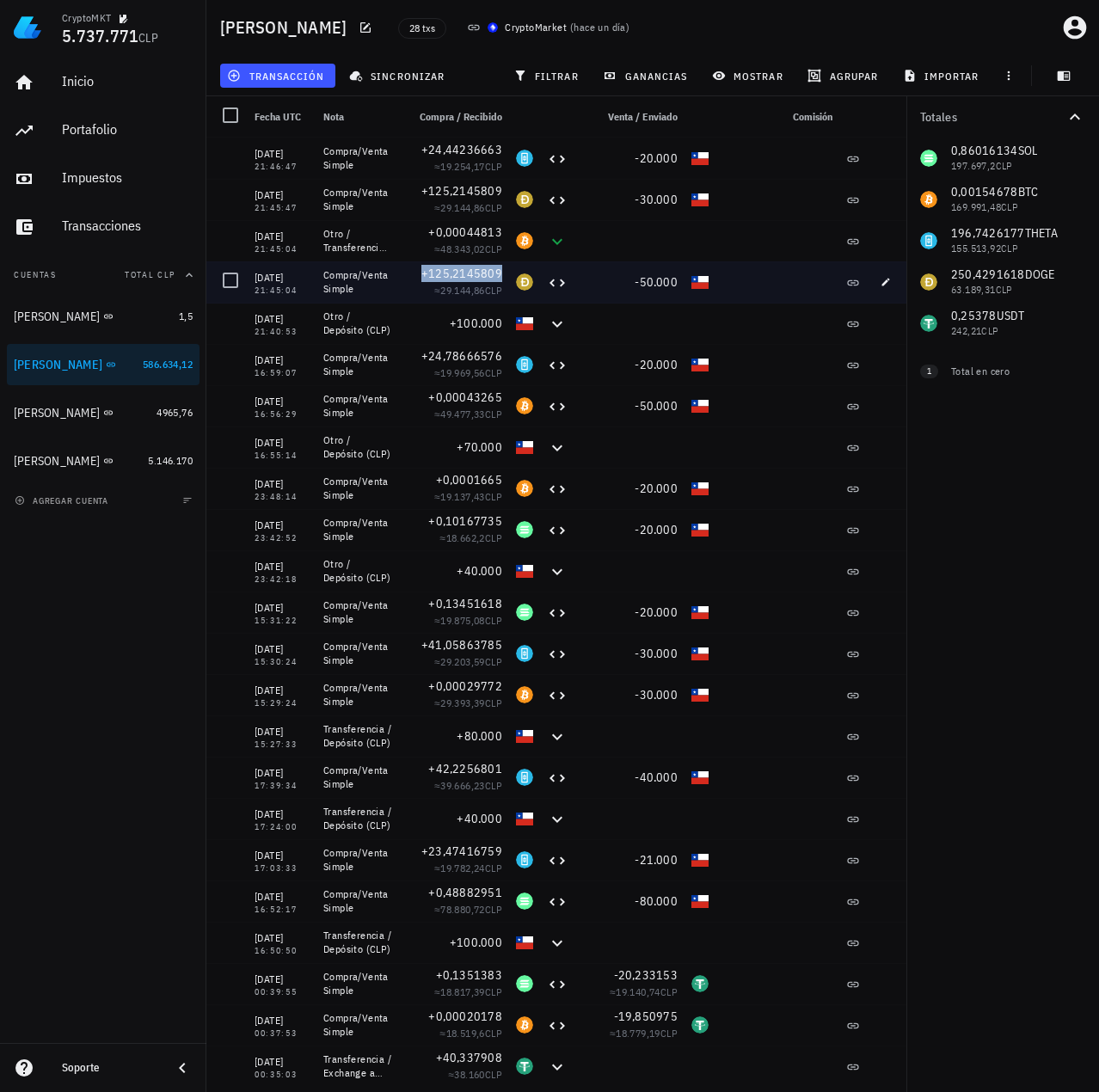
click at [472, 273] on span "+125,2145809" at bounding box center [461, 273] width 80 height 16
click at [887, 281] on icon "button" at bounding box center [886, 281] width 8 height 8
type input "21:45:04"
type input "50.000"
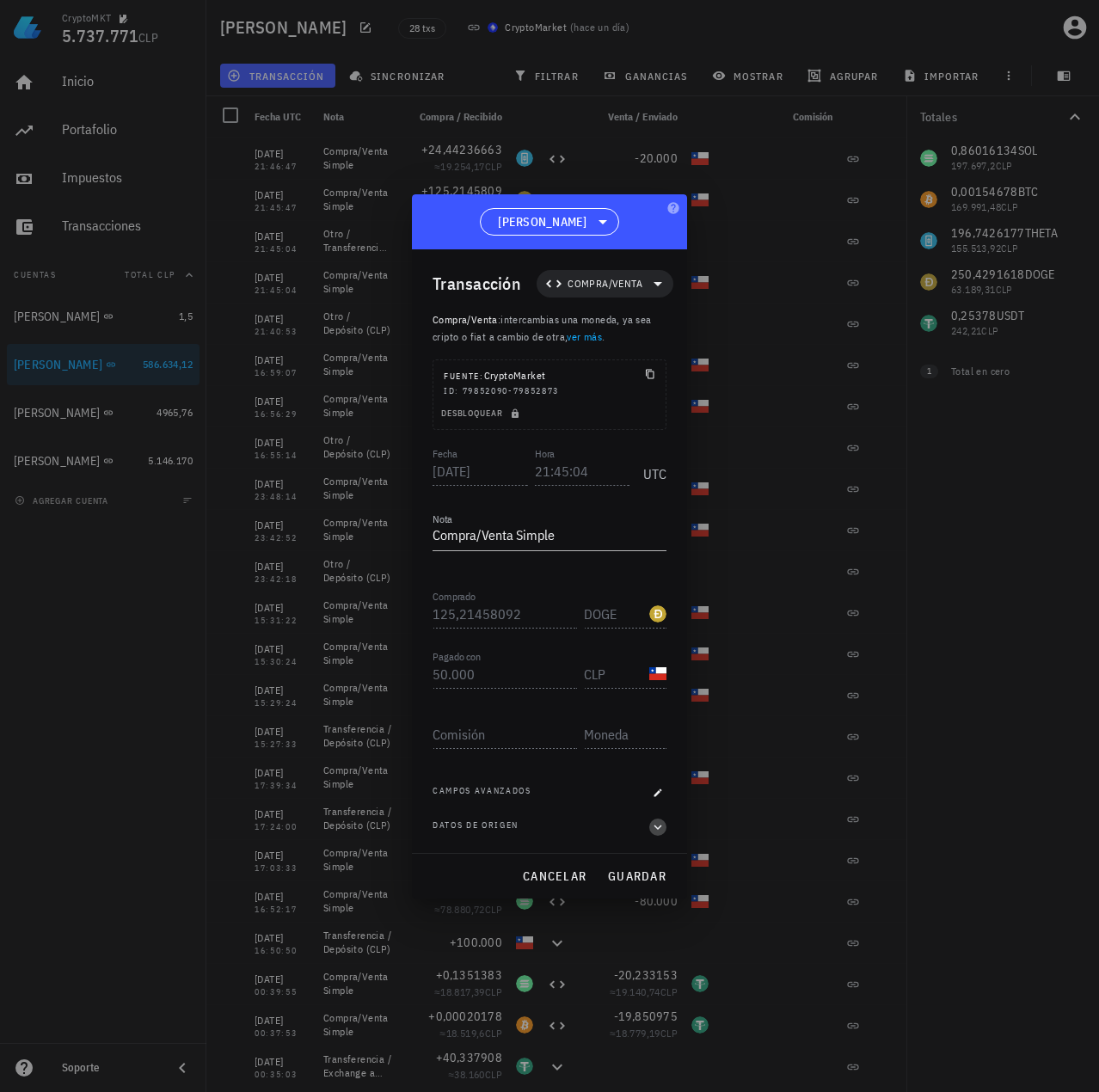
click at [658, 834] on icon "button" at bounding box center [658, 827] width 16 height 20
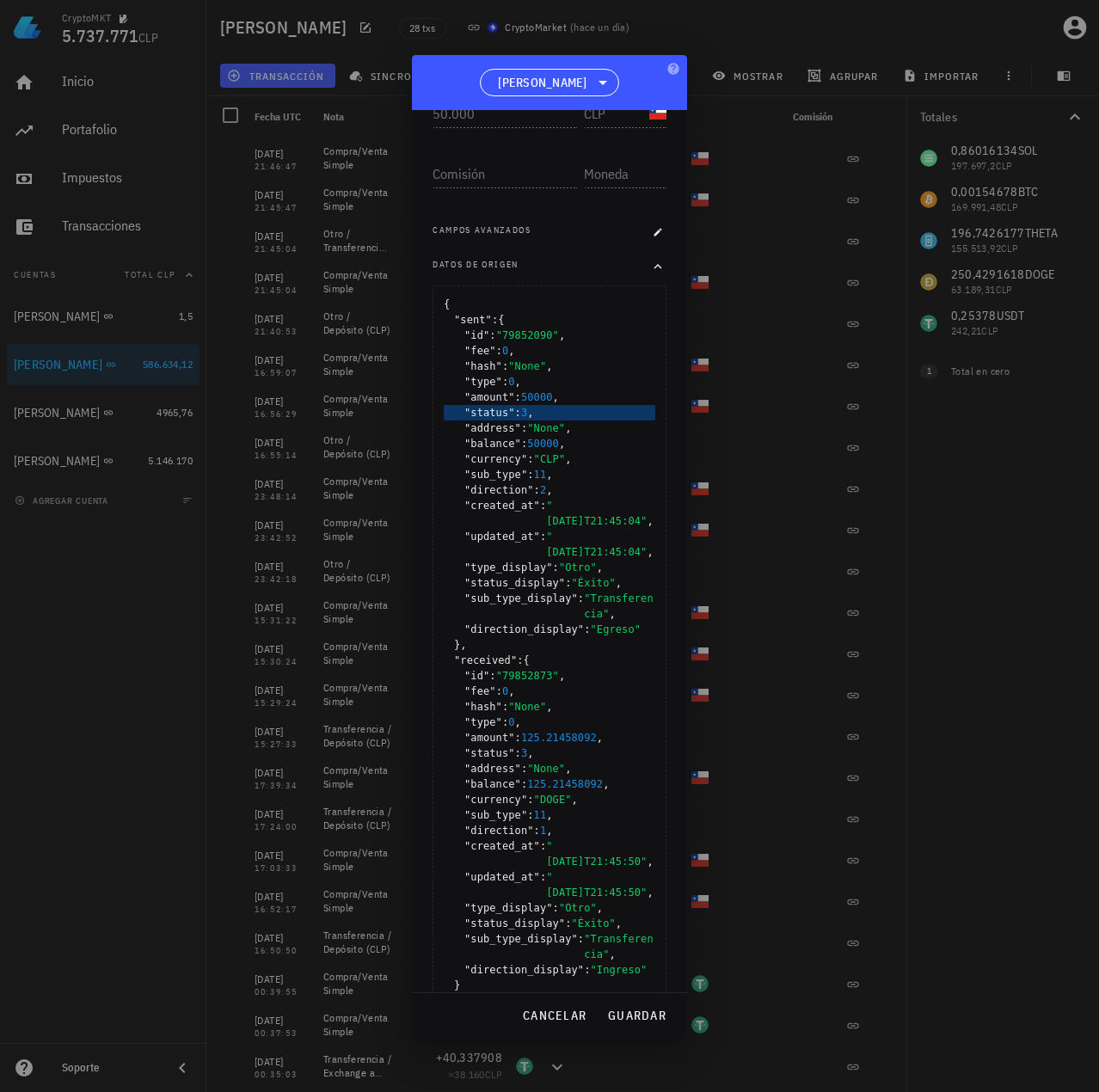
scroll to position [466, 0]
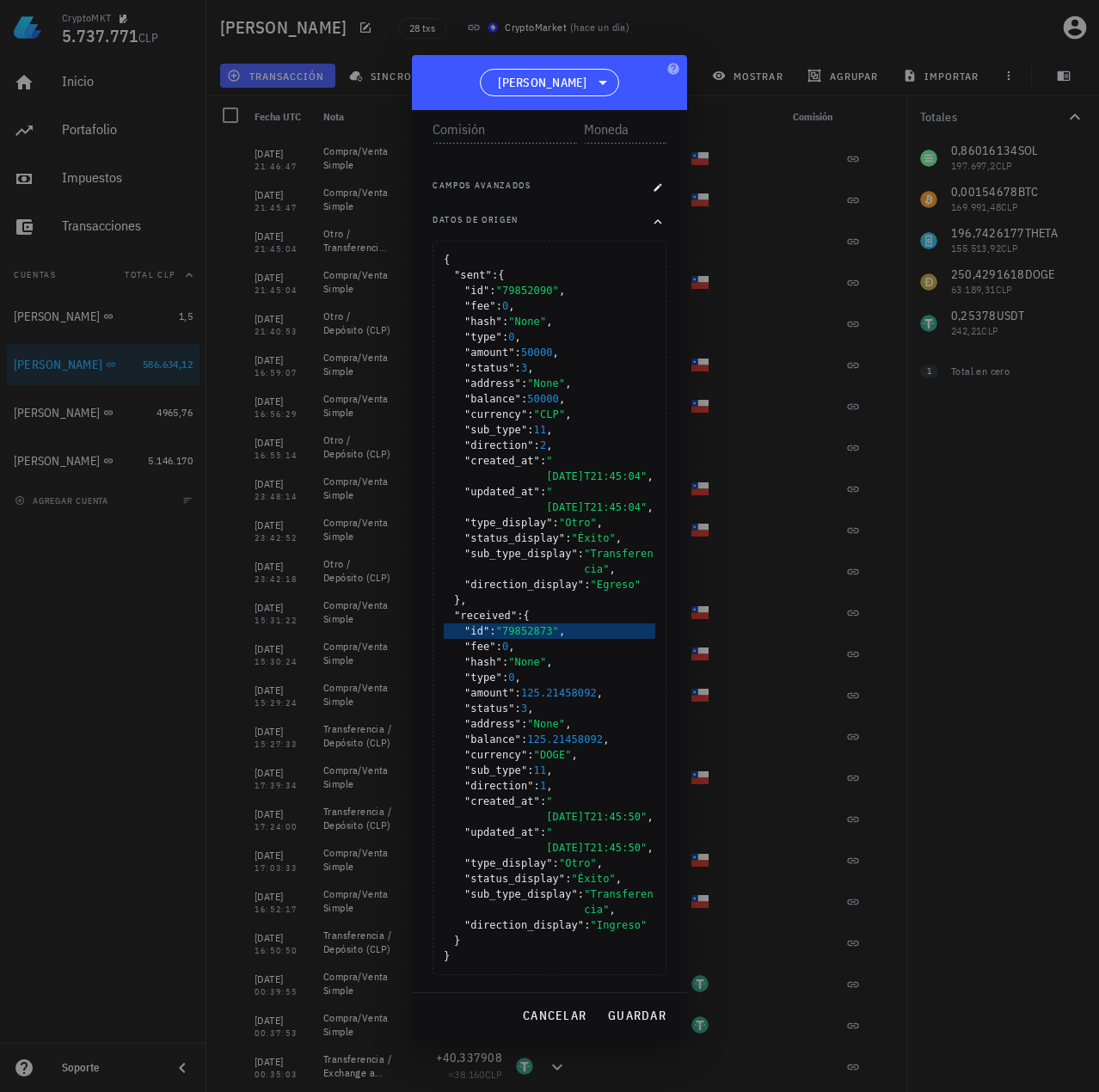
click at [531, 630] on span ""79852873"" at bounding box center [527, 631] width 63 height 12
click at [563, 1012] on span "cancelar" at bounding box center [553, 1015] width 65 height 16
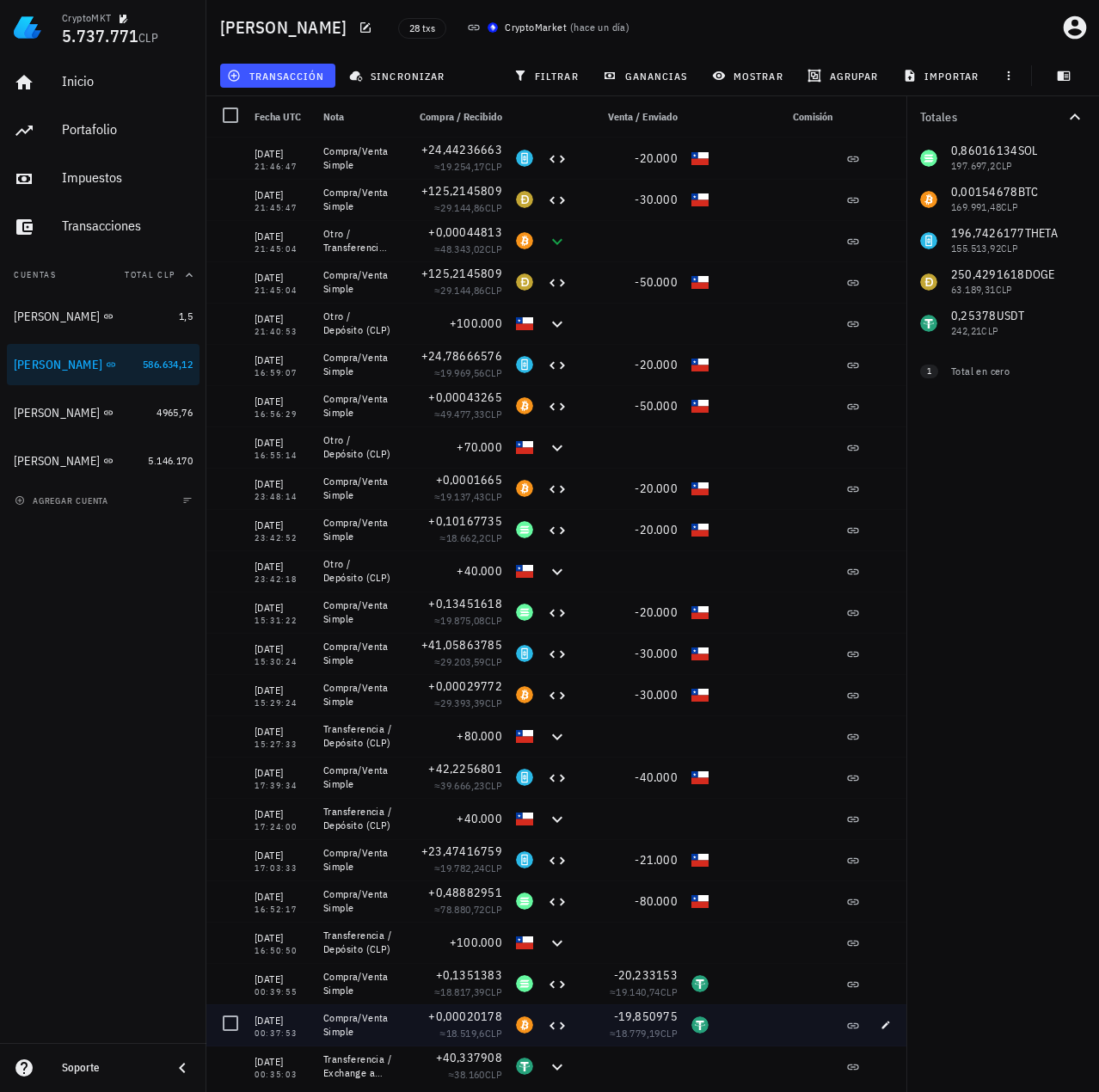
scroll to position [0, 0]
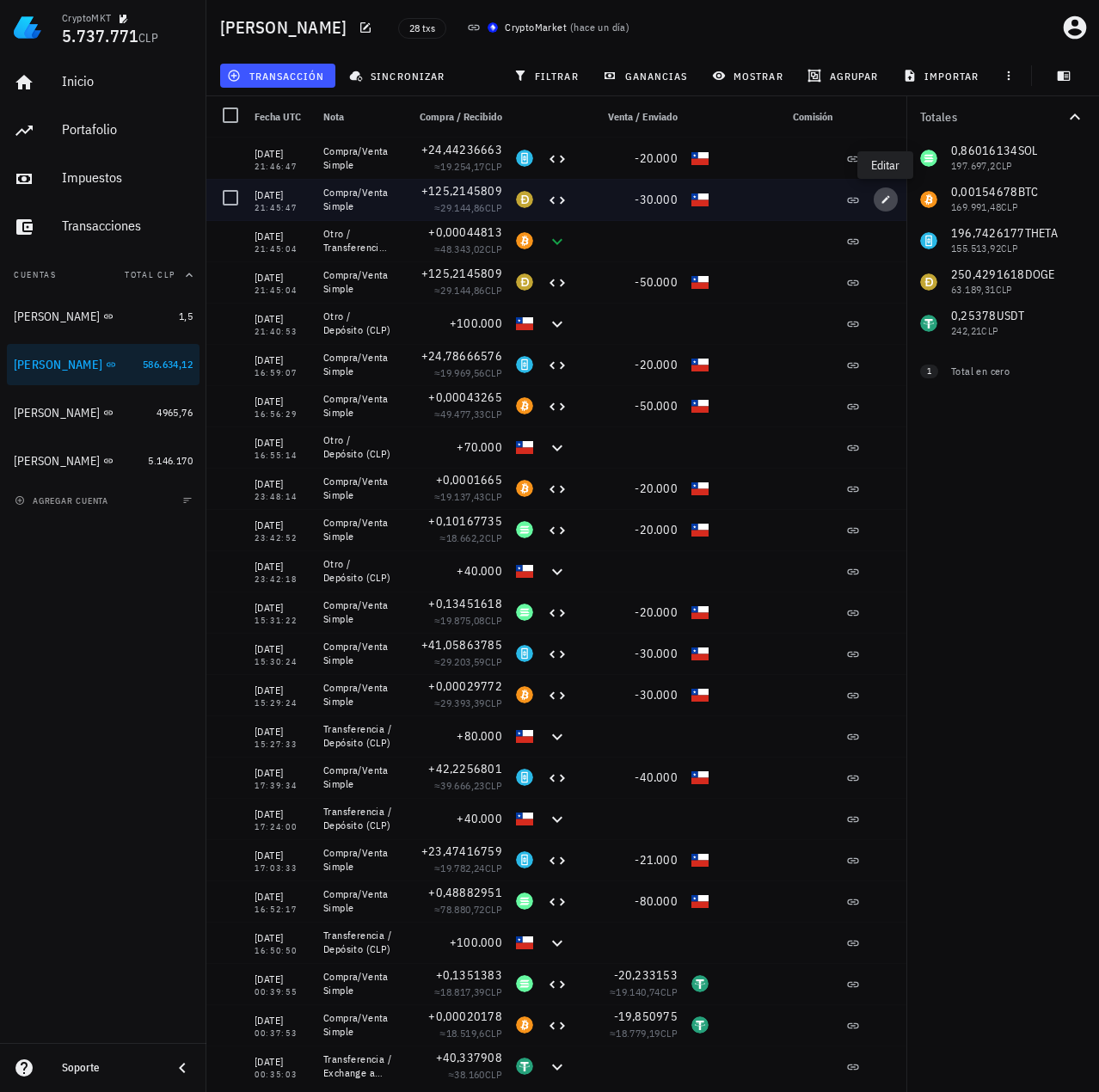
click at [882, 195] on icon "button" at bounding box center [886, 200] width 11 height 11
type input "21:45:47"
type input "30.000"
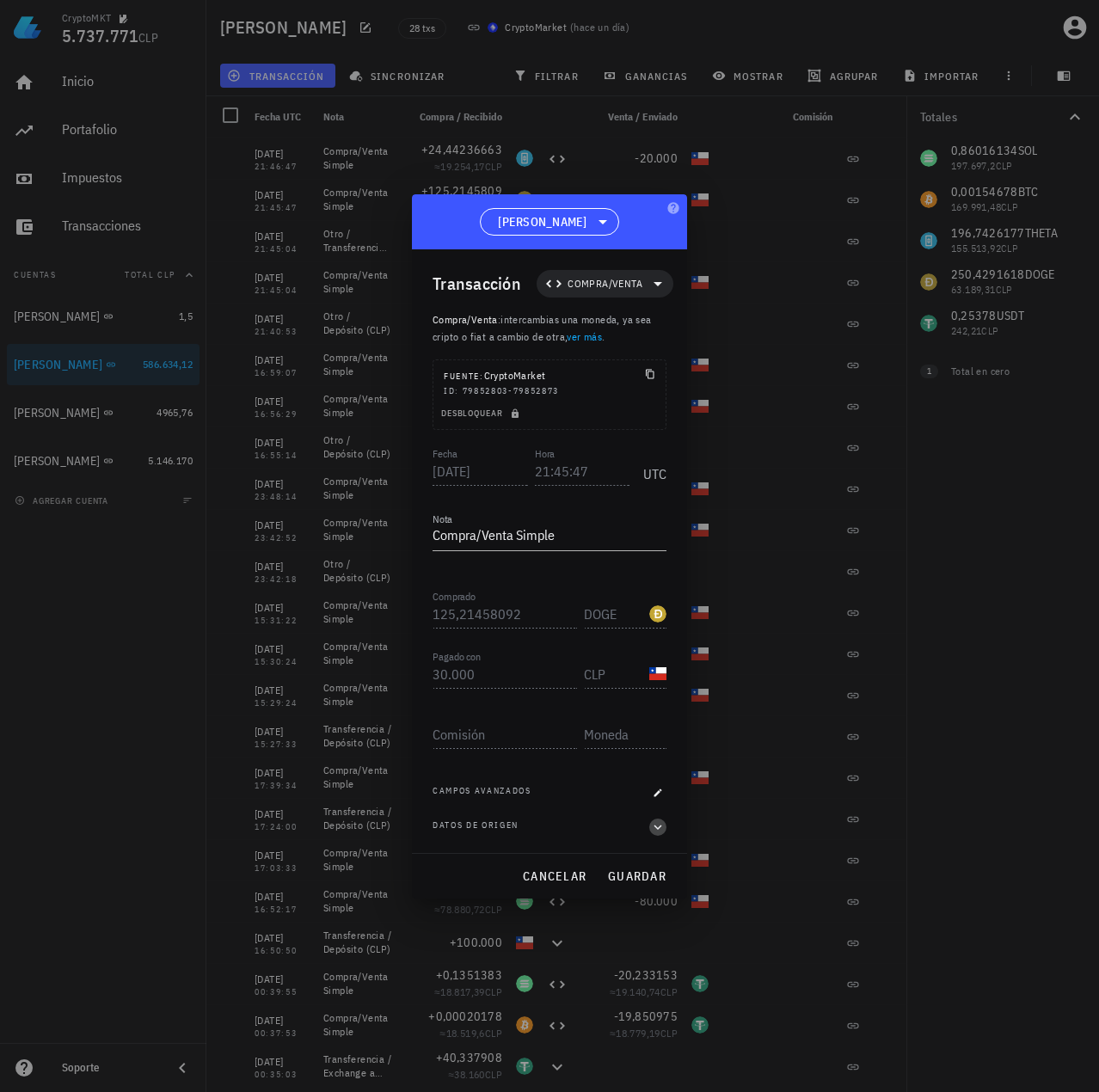
click at [667, 824] on div "Transacción Compra/Venta Compra/Venta : intercambias una moneda, ya sea cripto …" at bounding box center [549, 551] width 275 height 604
click at [660, 824] on icon "button" at bounding box center [658, 827] width 16 height 20
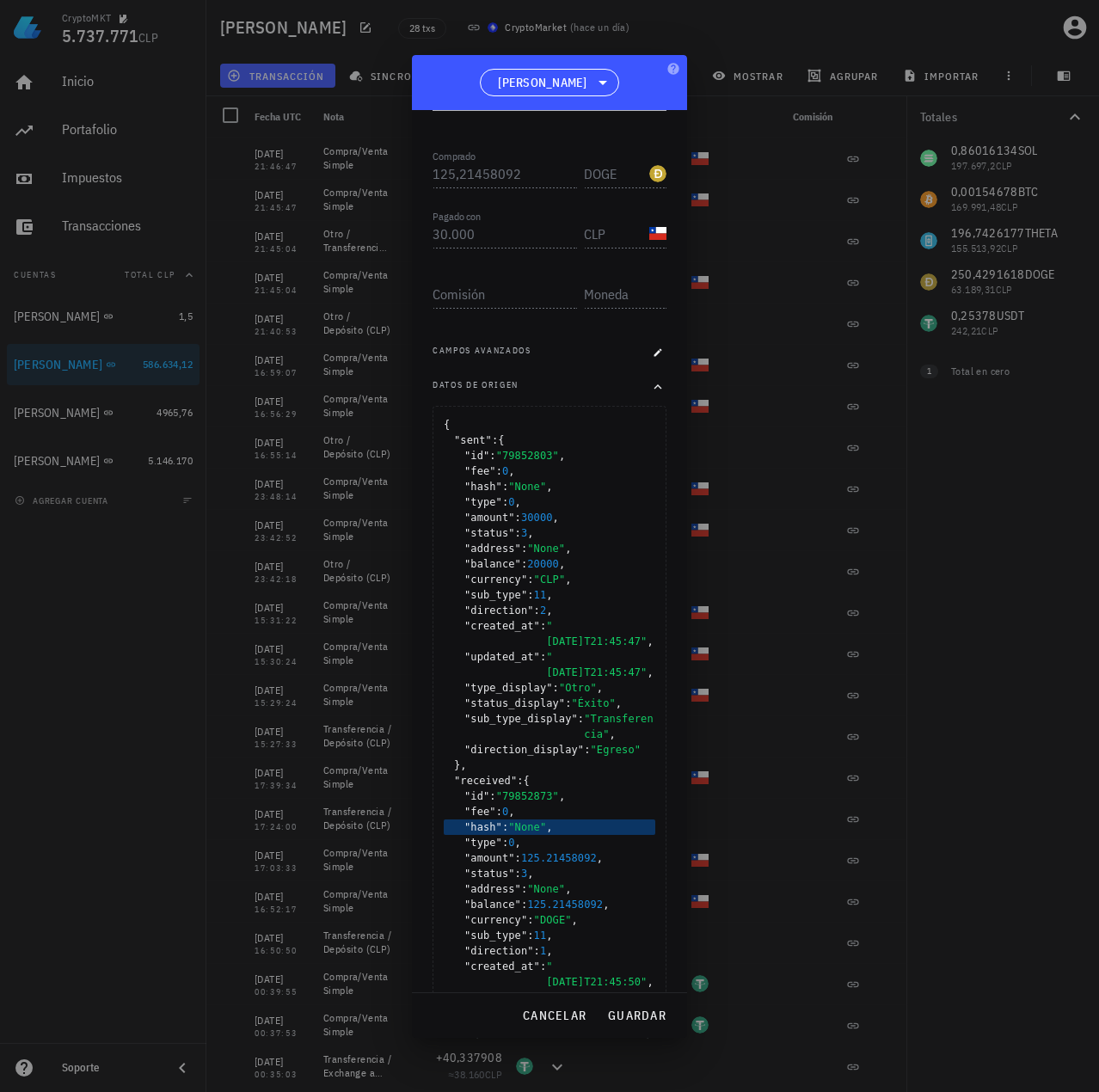
scroll to position [430, 0]
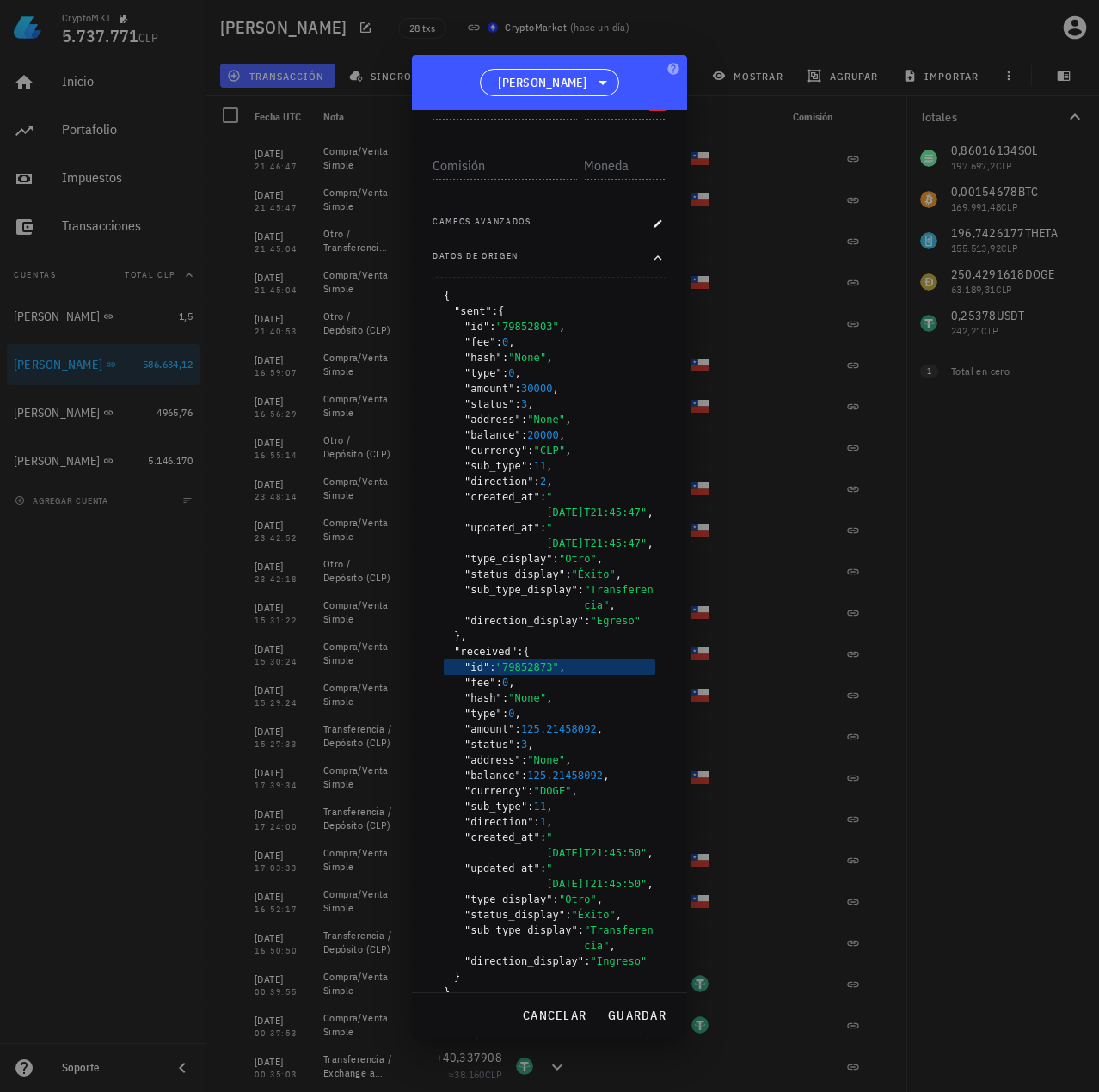
click at [531, 661] on span ""79852873"" at bounding box center [527, 668] width 63 height 12
click at [572, 1019] on span "cancelar" at bounding box center [553, 1015] width 65 height 16
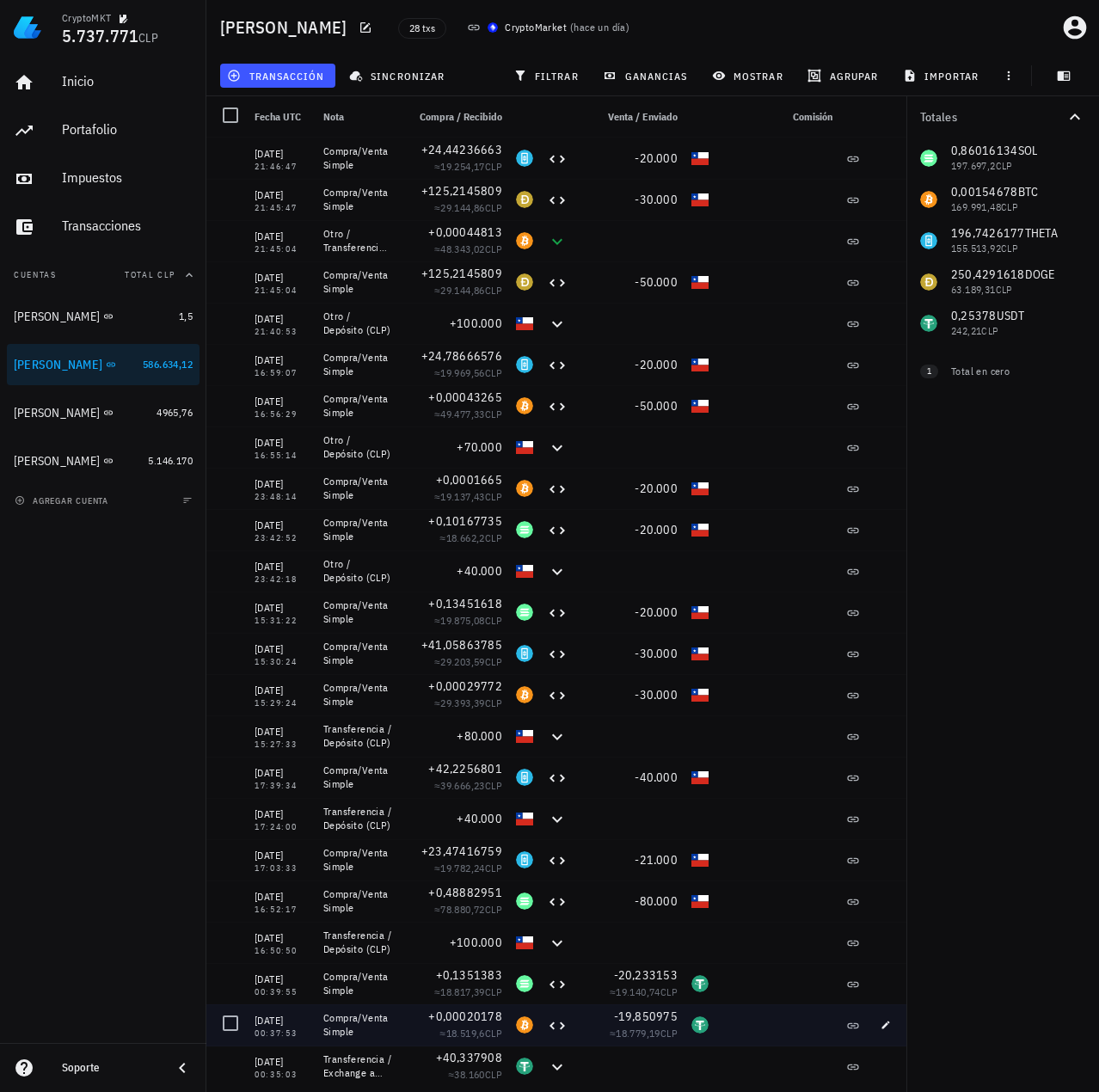
scroll to position [0, 0]
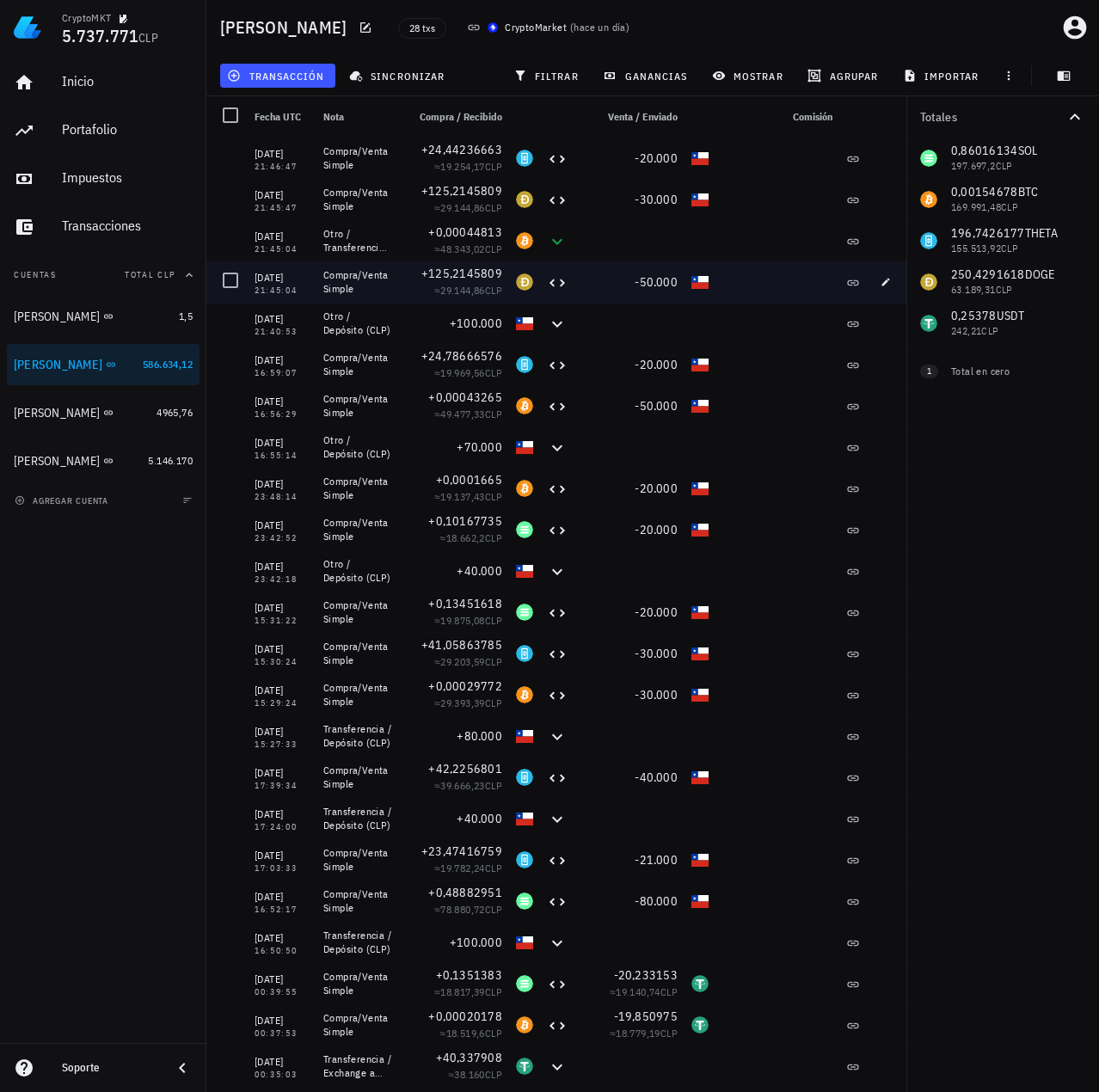
click at [663, 291] on div "-50.000" at bounding box center [629, 282] width 110 height 42
click at [660, 283] on span "-50.000" at bounding box center [656, 282] width 43 height 16
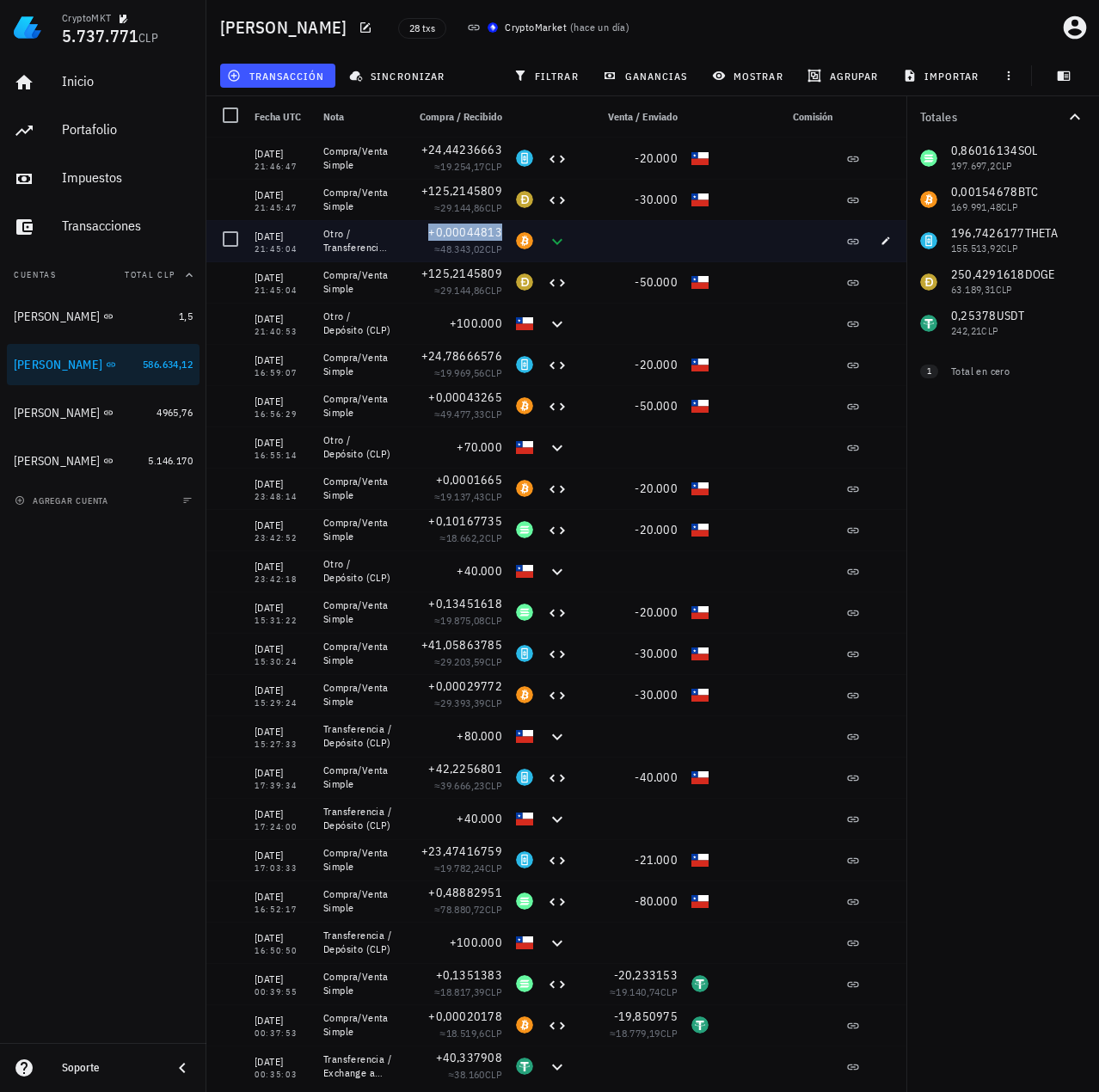
click at [473, 237] on span "+0,00044813" at bounding box center [465, 233] width 74 height 16
click at [473, 235] on span "+0,00044813" at bounding box center [465, 233] width 74 height 16
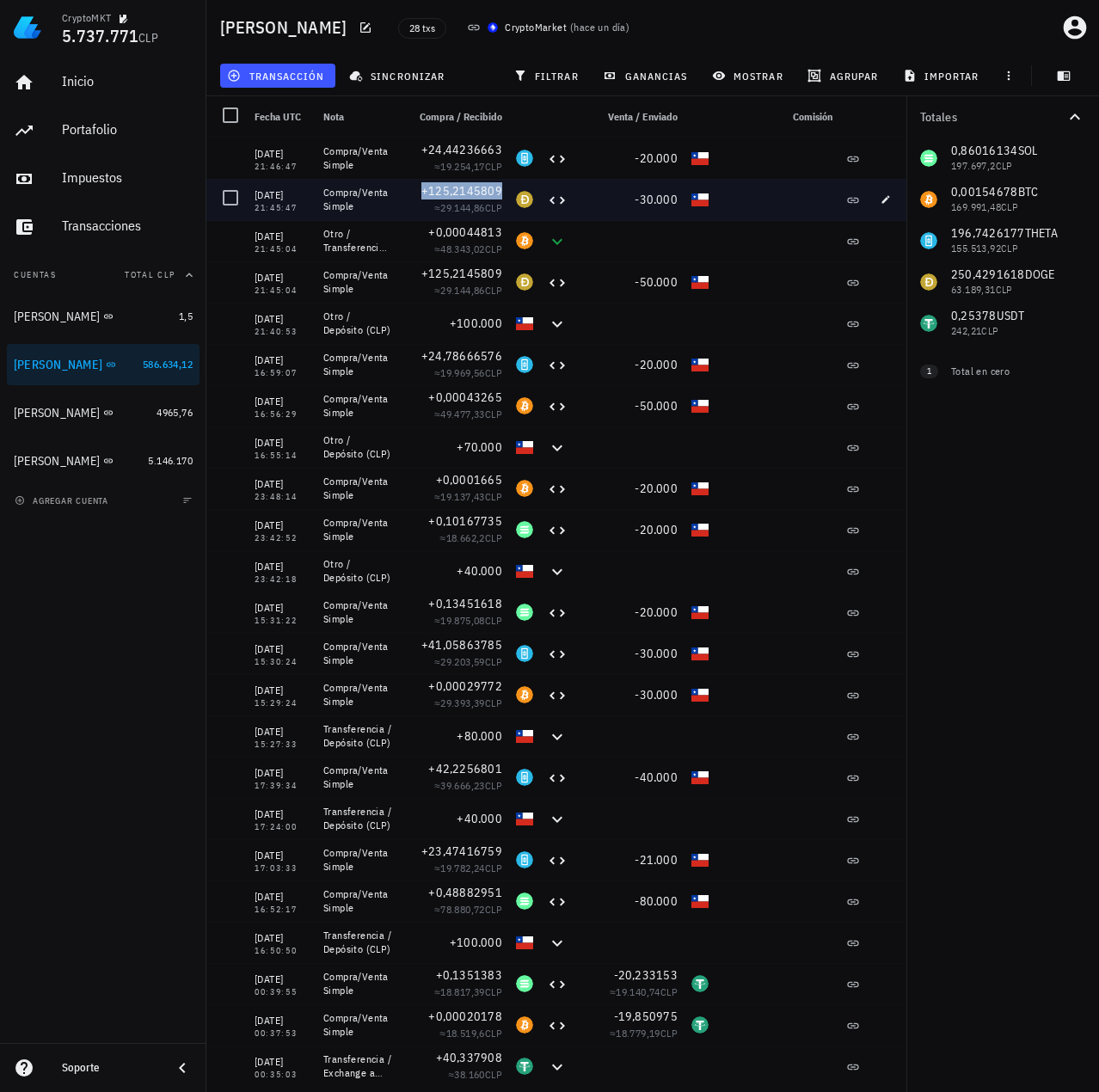
click at [471, 187] on span "+125,2145809" at bounding box center [461, 191] width 80 height 16
click at [663, 195] on span "-30.000" at bounding box center [656, 200] width 43 height 16
click at [445, 187] on span "+125,2145809" at bounding box center [461, 191] width 80 height 16
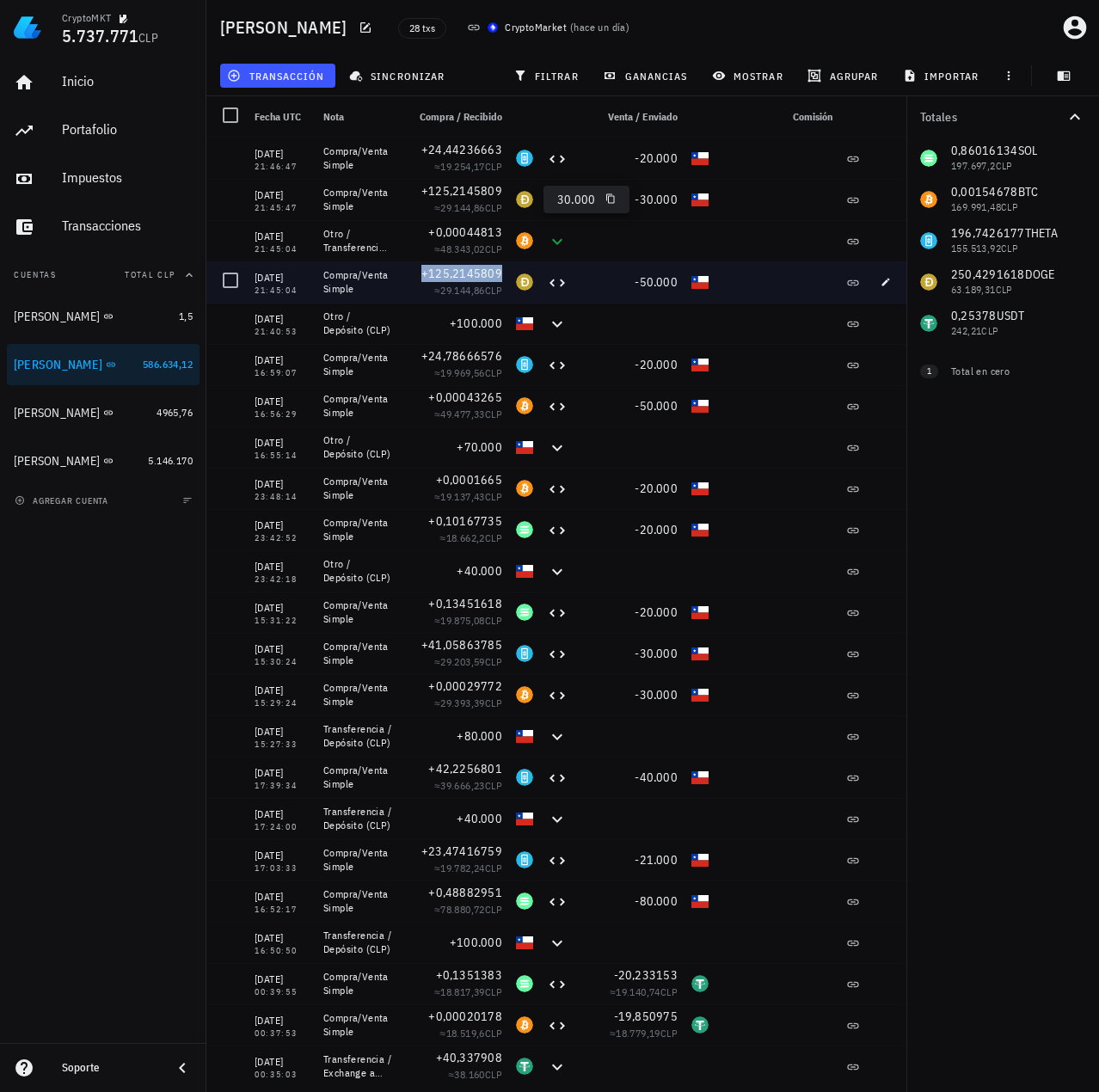
click at [451, 271] on span "+125,2145809" at bounding box center [461, 273] width 80 height 16
click at [654, 282] on span "-50.000" at bounding box center [656, 282] width 43 height 16
click at [493, 273] on span "+125,2145809" at bounding box center [461, 273] width 80 height 16
click at [485, 285] on span "CLP" at bounding box center [492, 290] width 17 height 13
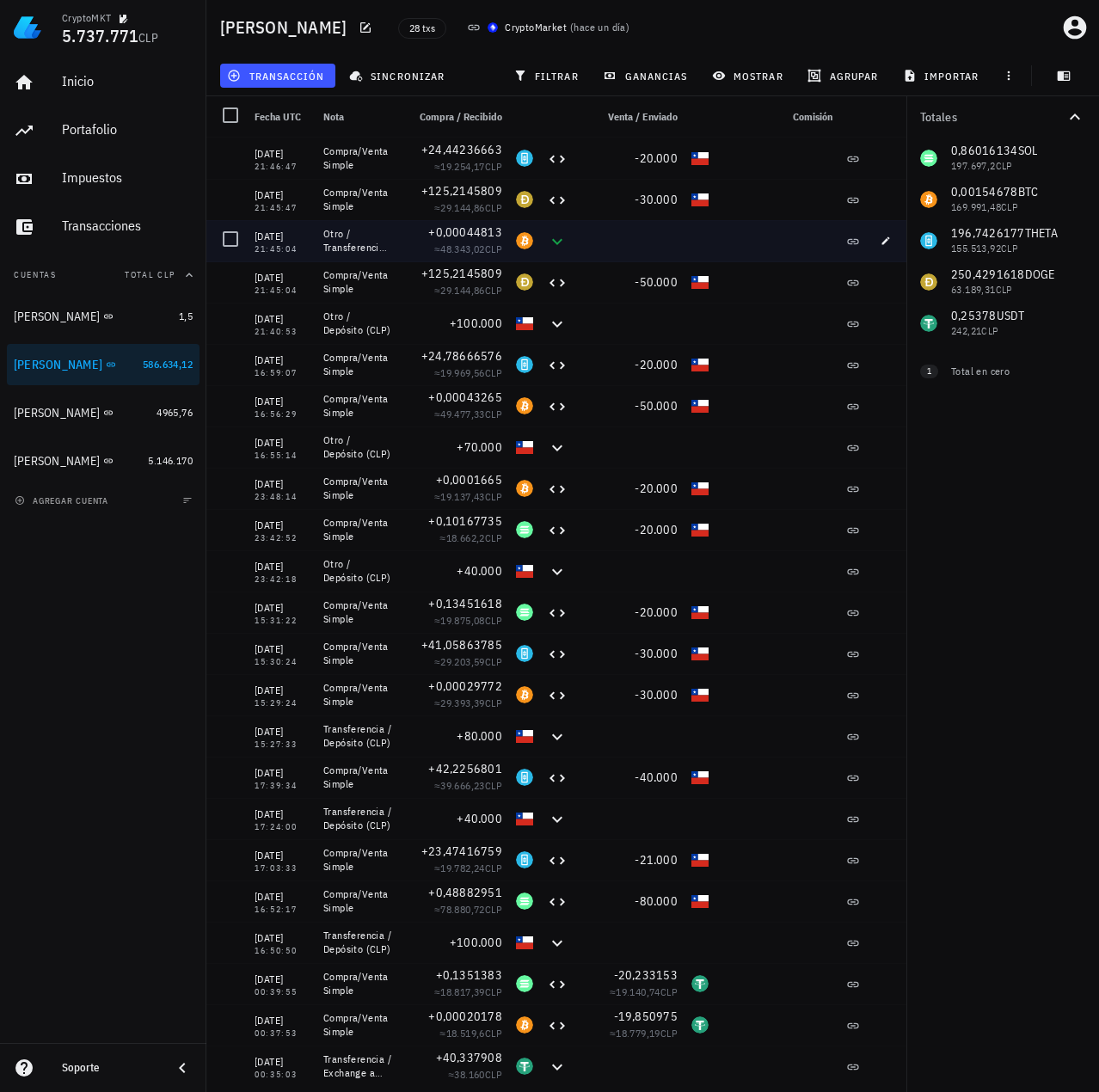
drag, startPoint x: 300, startPoint y: 294, endPoint x: 251, endPoint y: 230, distance: 80.6
click at [251, 230] on div "10/09/2025 21:46:47 Compra/Venta Simple +24,44236663 ≈ 19.254,17 CLP -20.000 10…" at bounding box center [558, 715] width 705 height 1156
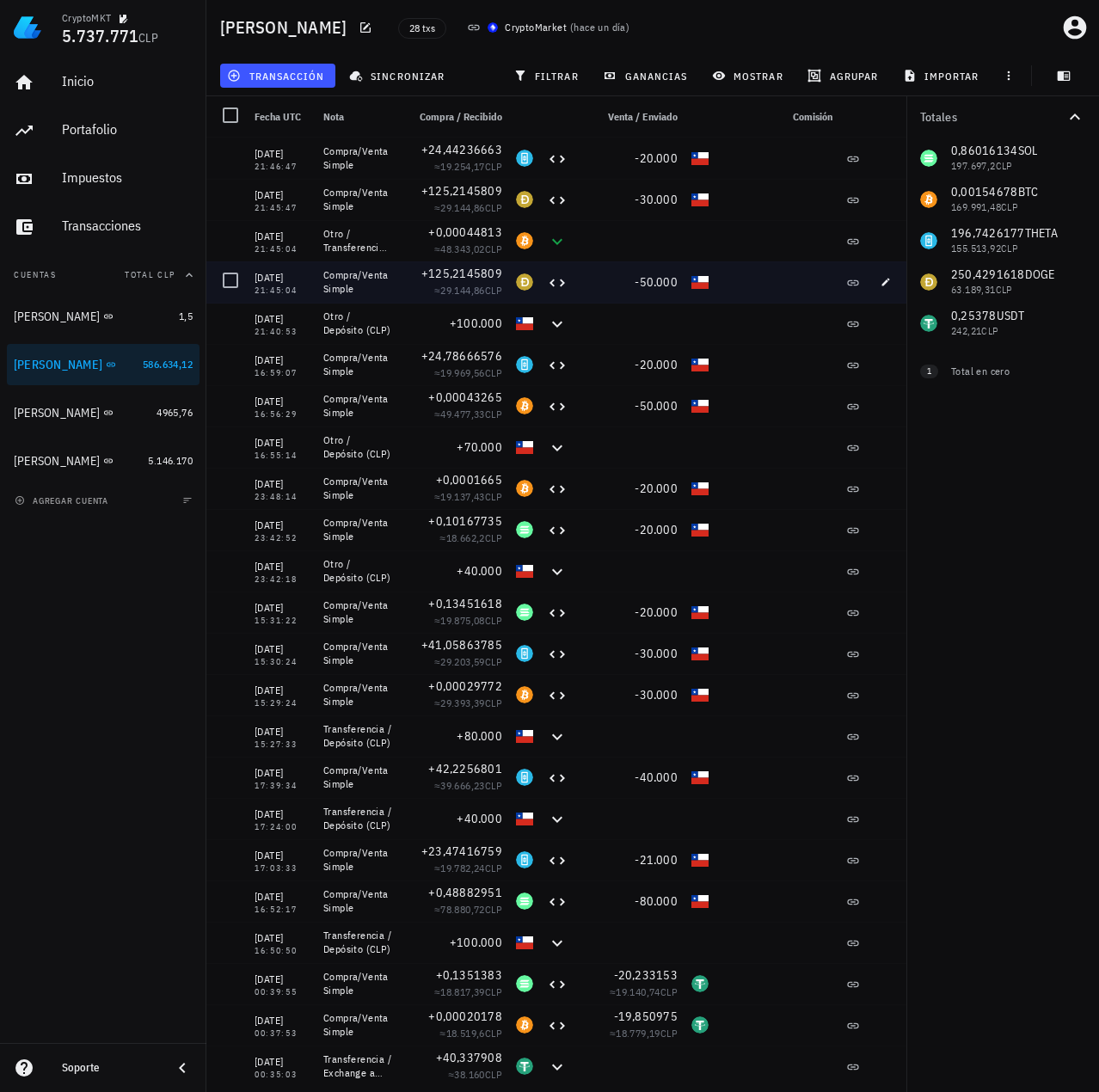
click at [590, 286] on div "-50.000" at bounding box center [629, 281] width 96 height 17
click at [663, 288] on span "-50.000" at bounding box center [656, 282] width 43 height 16
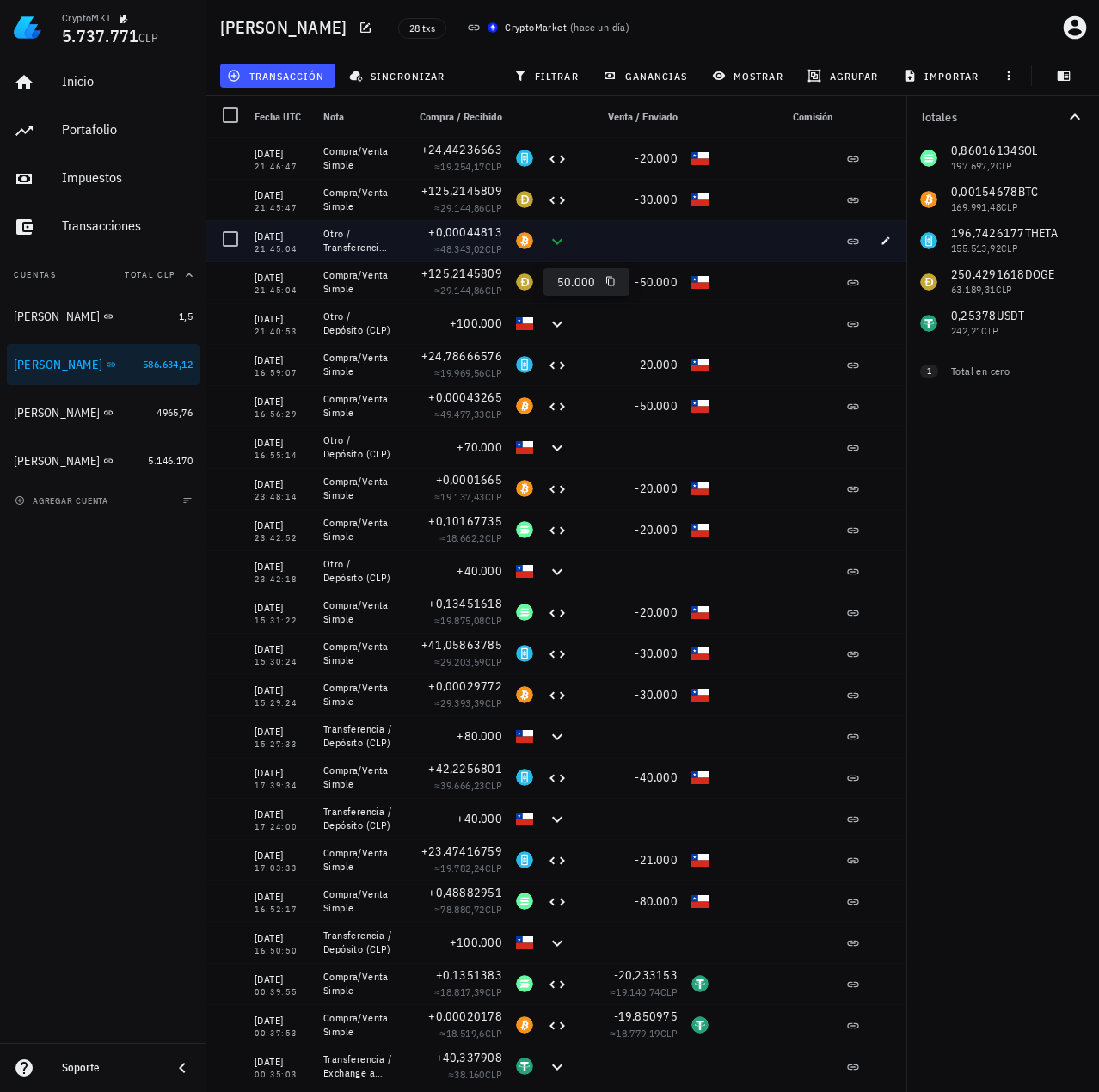
click at [502, 238] on div "+0,00044813 ≈ 48.343,02 CLP" at bounding box center [454, 241] width 110 height 42
click at [490, 233] on span "+0,00044813" at bounding box center [465, 233] width 74 height 16
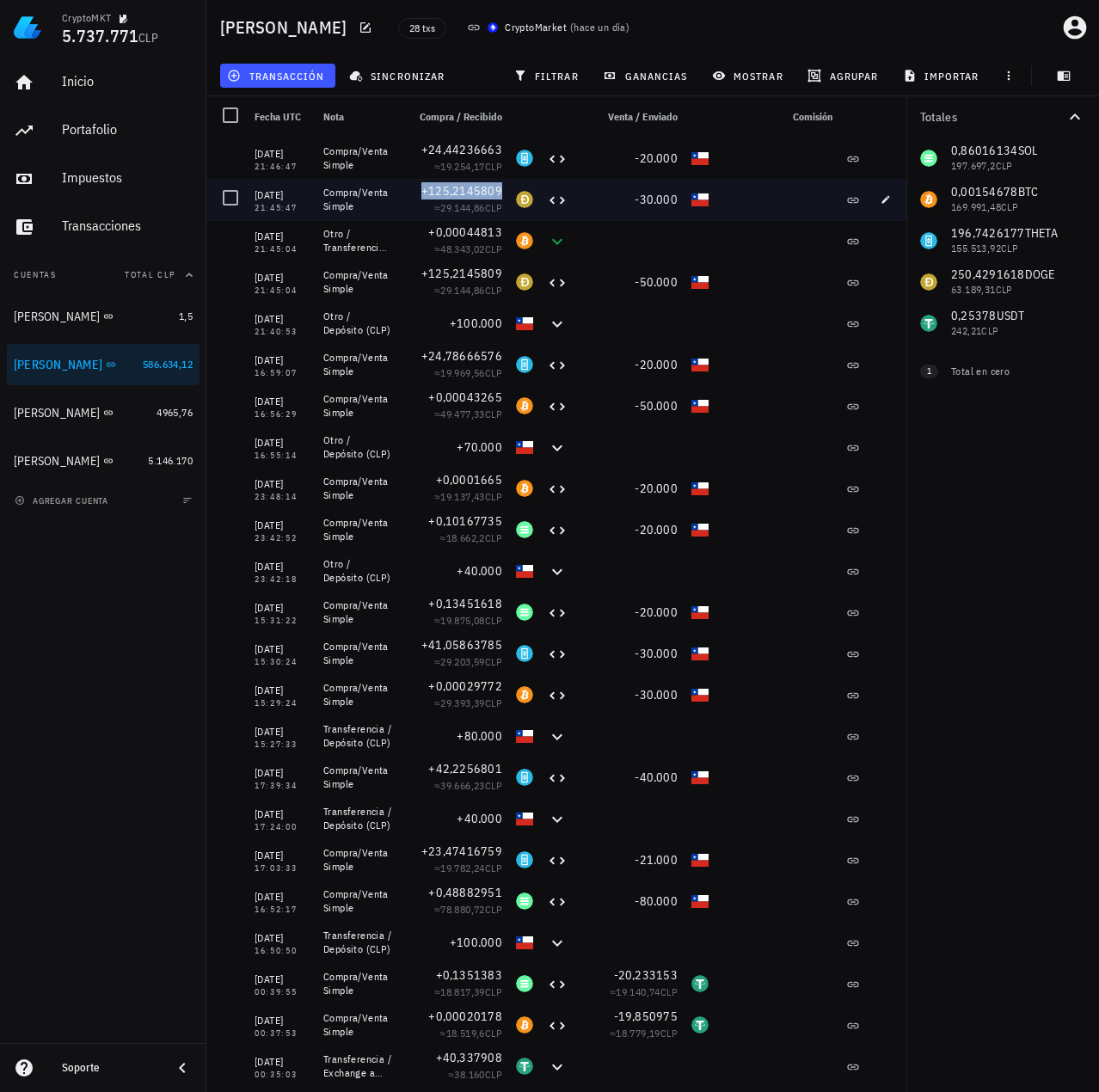
click at [470, 195] on span "+125,2145809" at bounding box center [461, 191] width 80 height 16
click at [669, 203] on span "-30.000" at bounding box center [656, 200] width 43 height 16
click at [491, 189] on span "+125,2145809" at bounding box center [461, 191] width 80 height 16
click at [650, 202] on span "-30.000" at bounding box center [656, 200] width 43 height 16
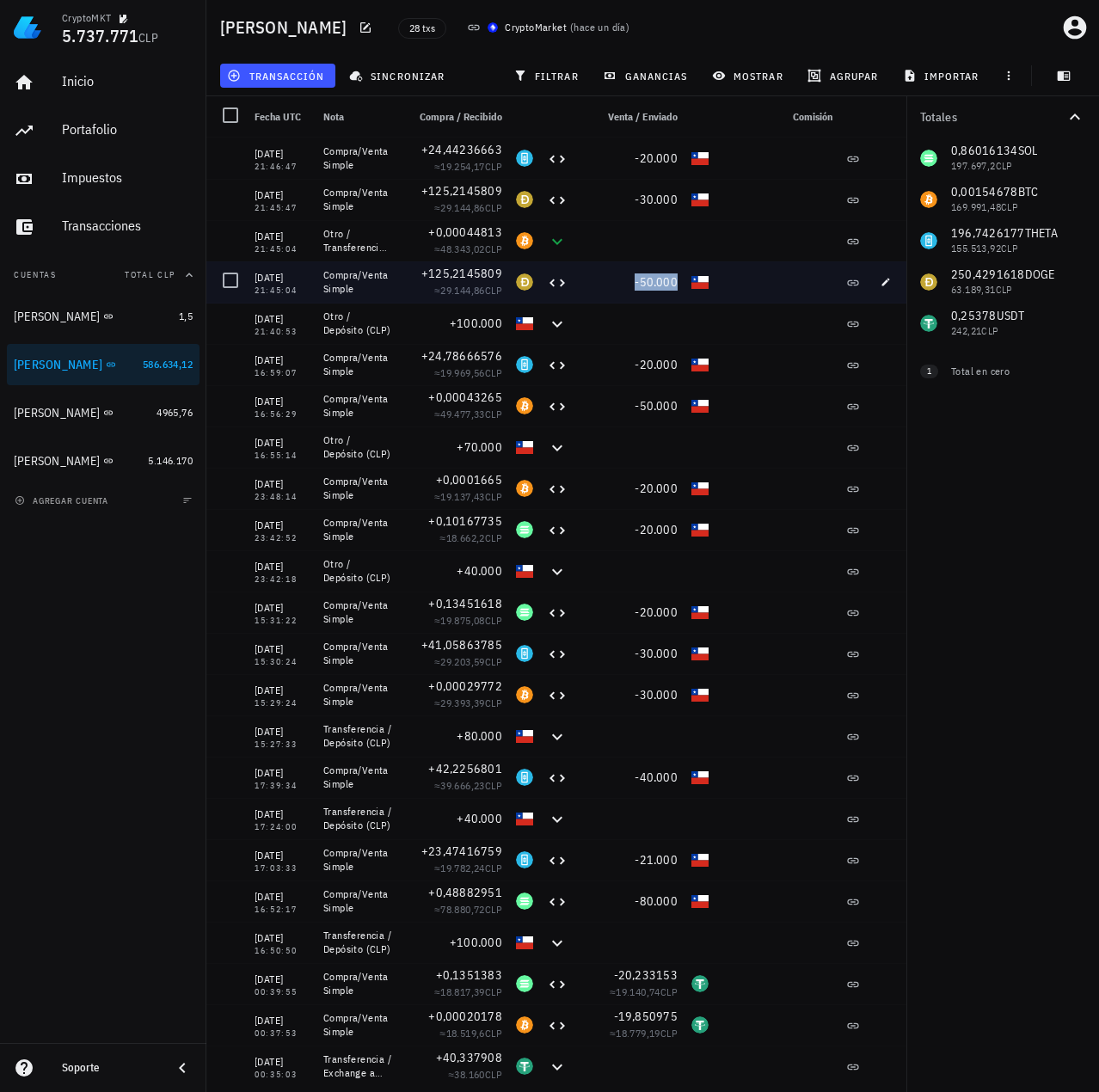
click at [647, 282] on span "-50.000" at bounding box center [656, 282] width 43 height 16
click at [888, 281] on icon "button" at bounding box center [886, 281] width 8 height 8
type input "21:45:04"
type input "50.000"
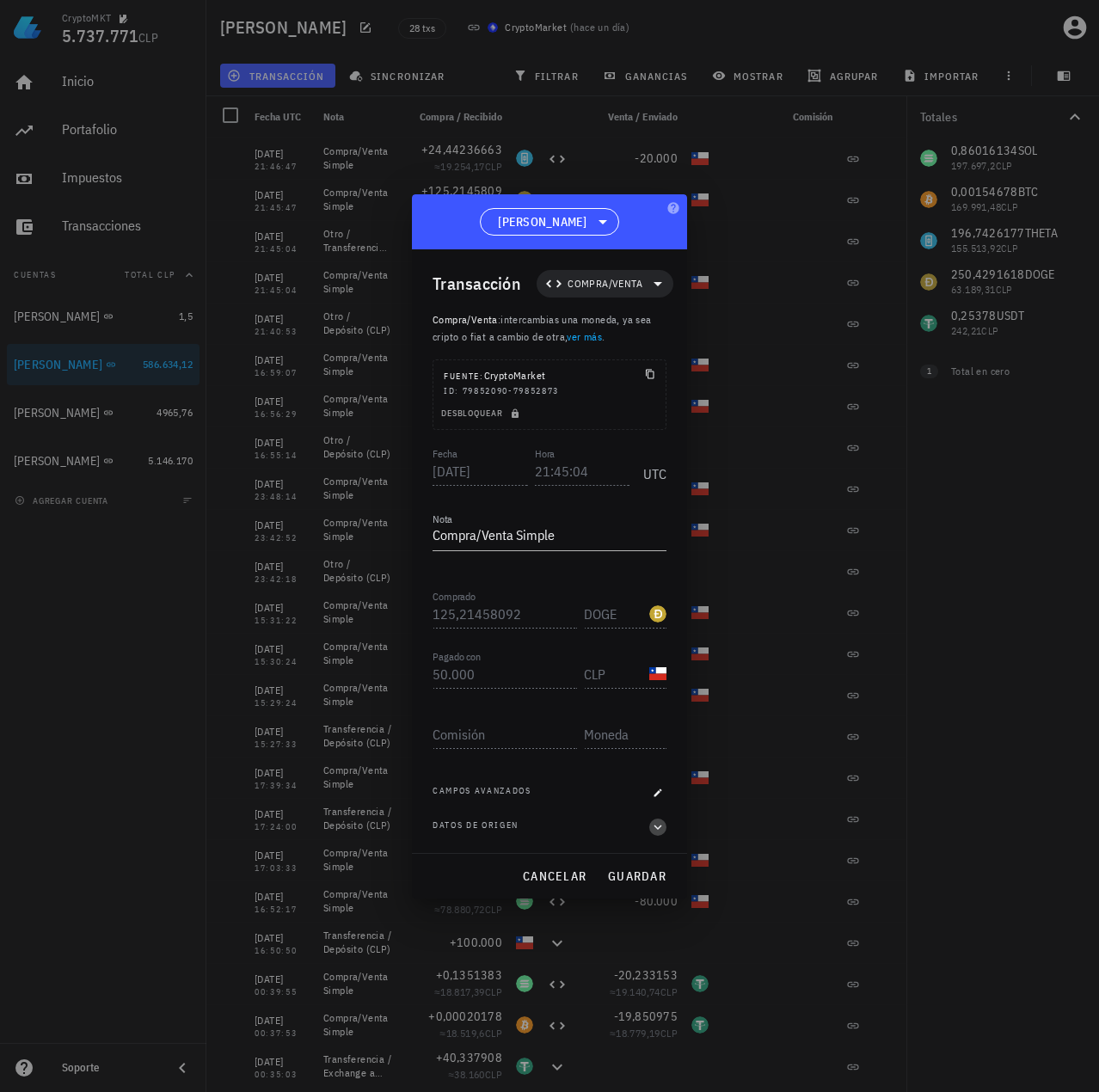
click at [658, 834] on icon "button" at bounding box center [658, 827] width 16 height 20
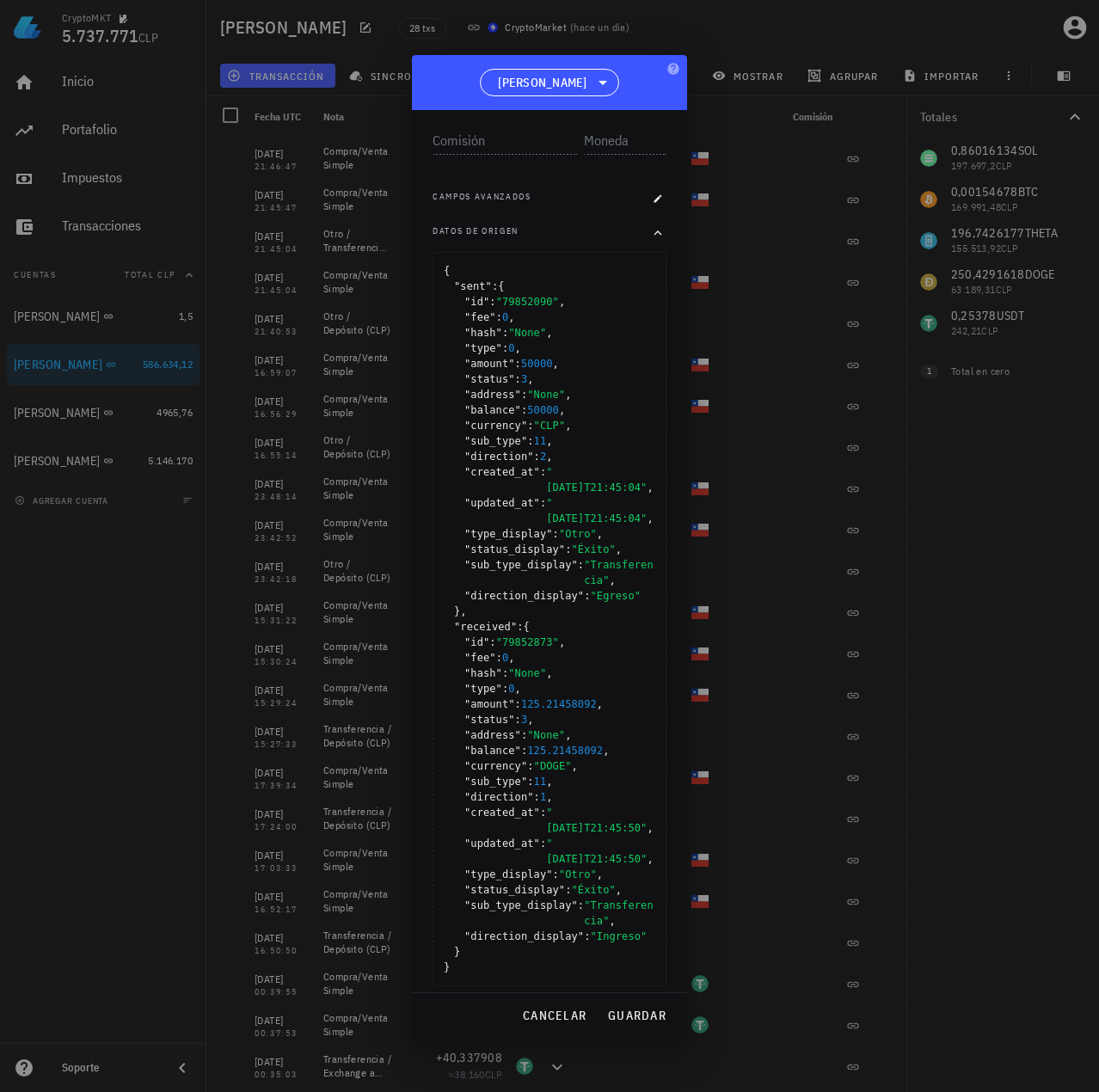
scroll to position [466, 0]
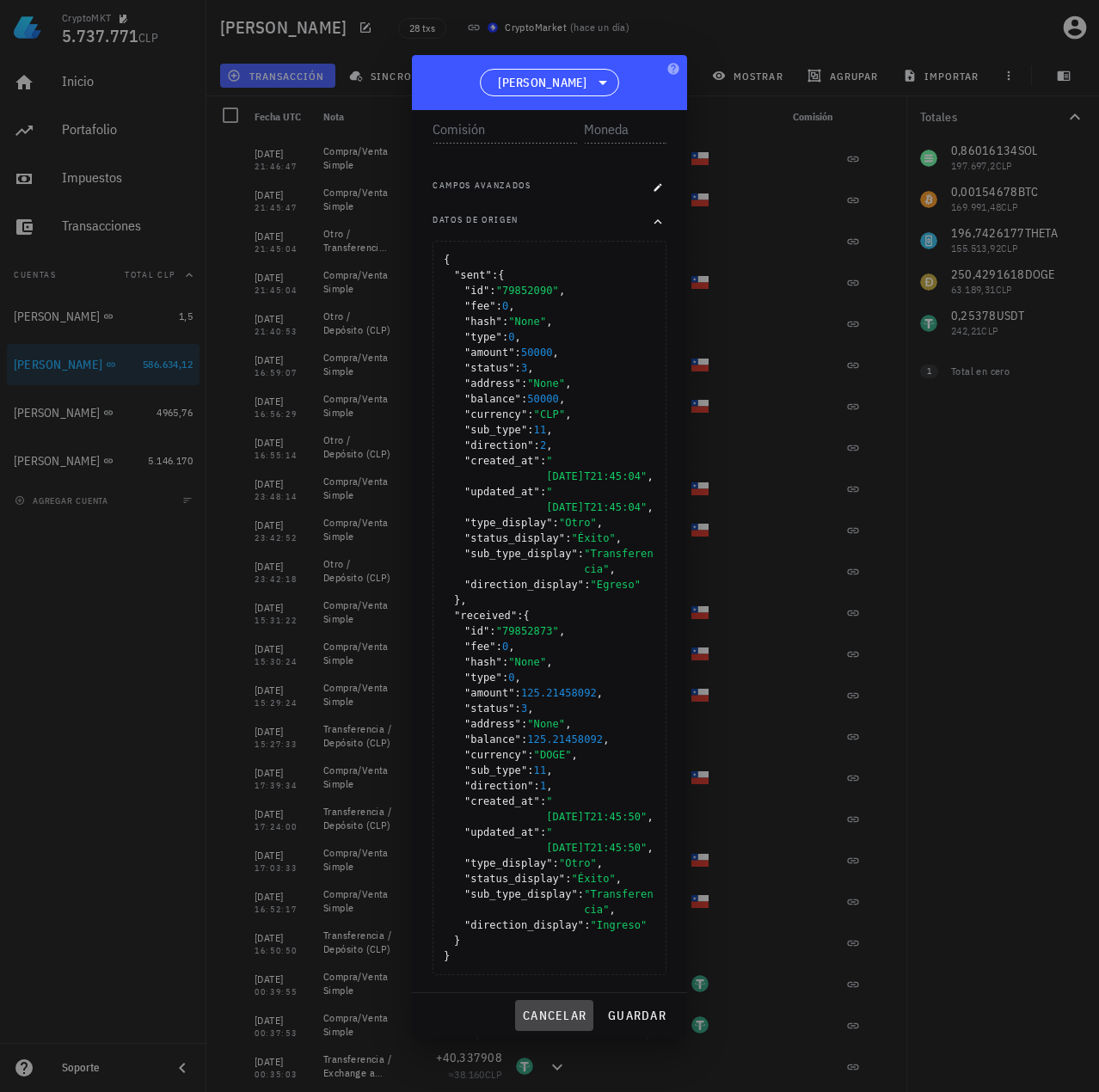
click at [570, 1014] on span "cancelar" at bounding box center [553, 1015] width 65 height 16
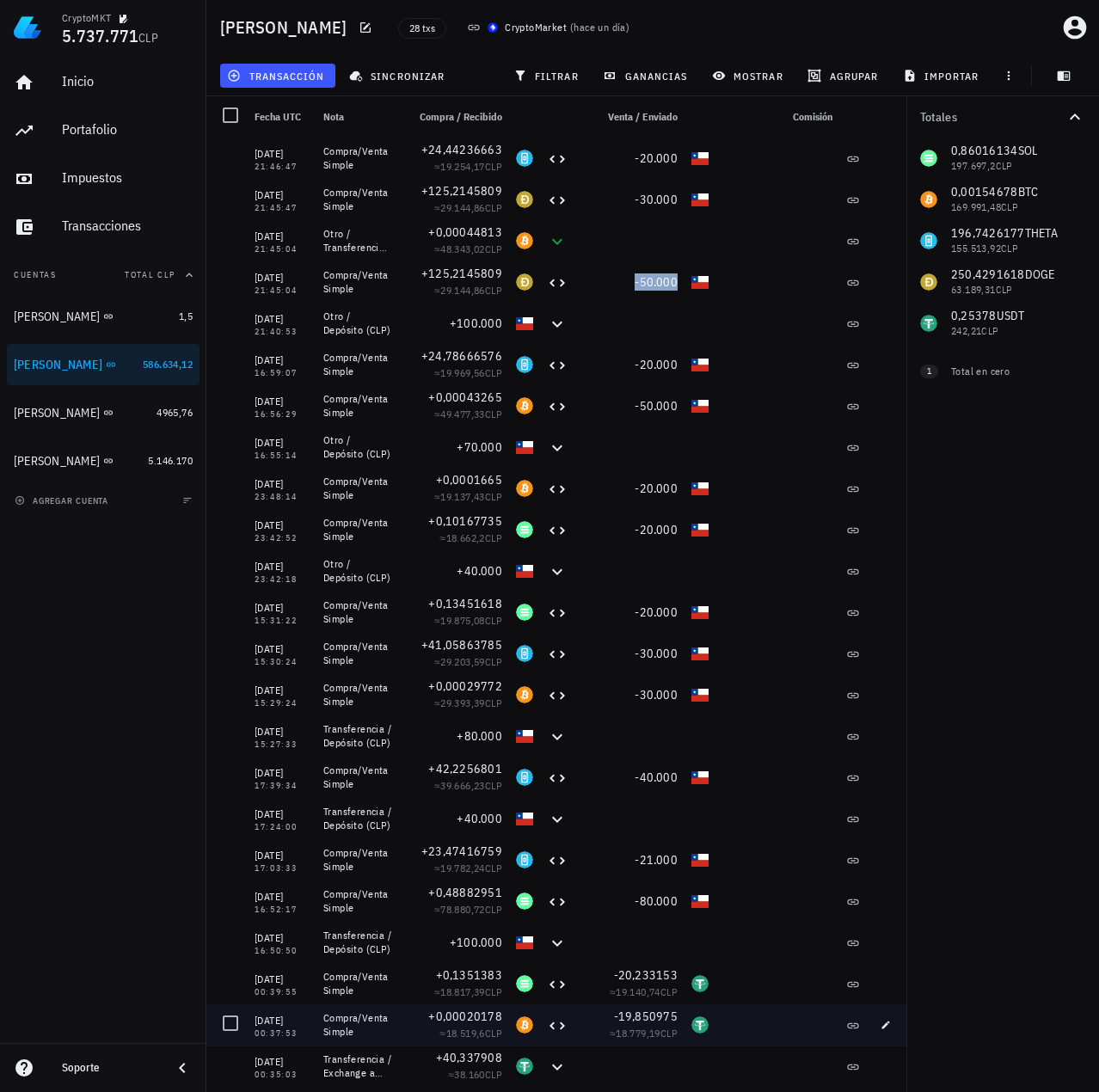
scroll to position [0, 0]
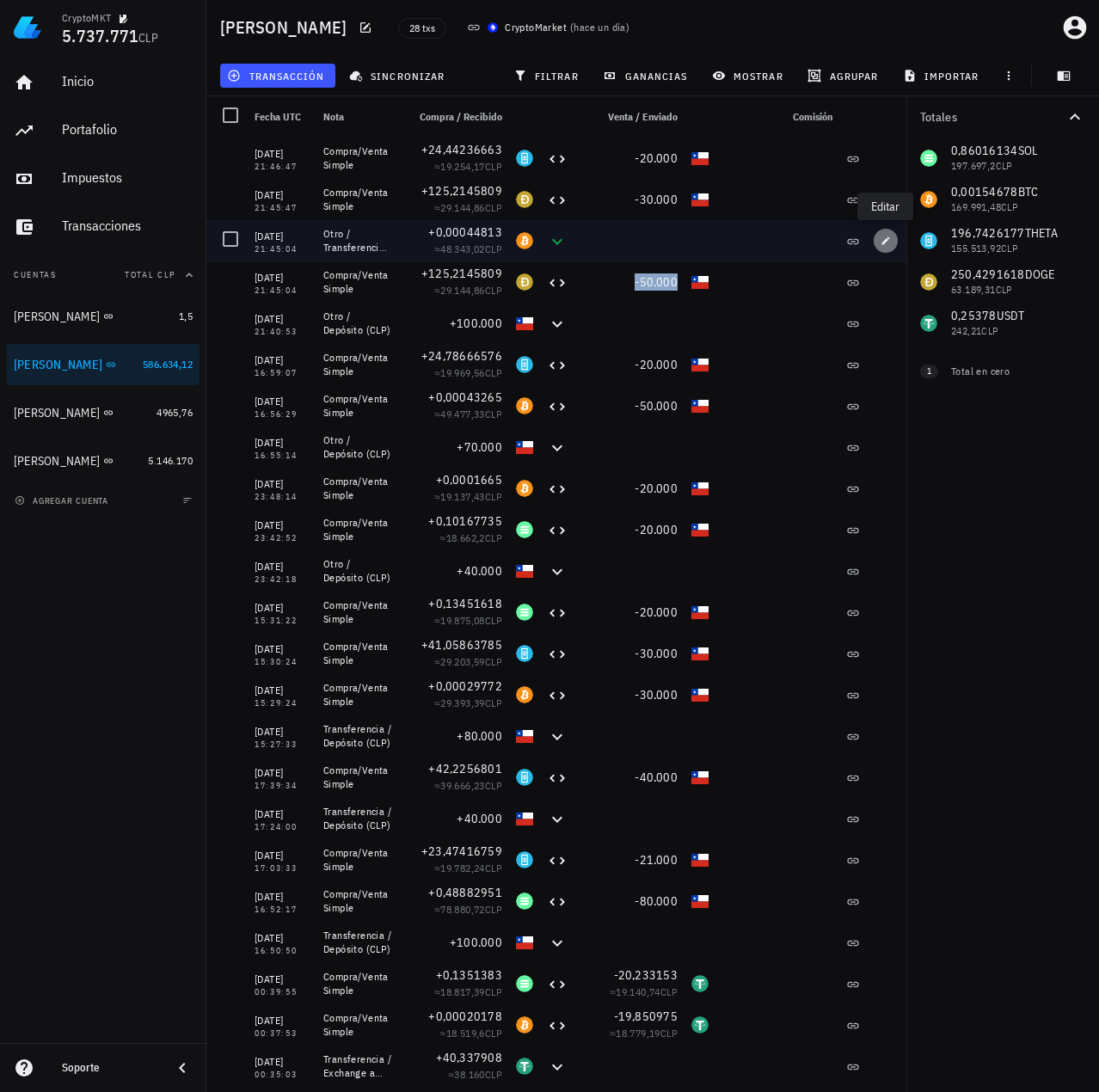
click at [888, 242] on icon "button" at bounding box center [886, 241] width 11 height 11
type textarea "Otro / Transferencia (BTC)"
type input "0,00044813"
type input "BTC"
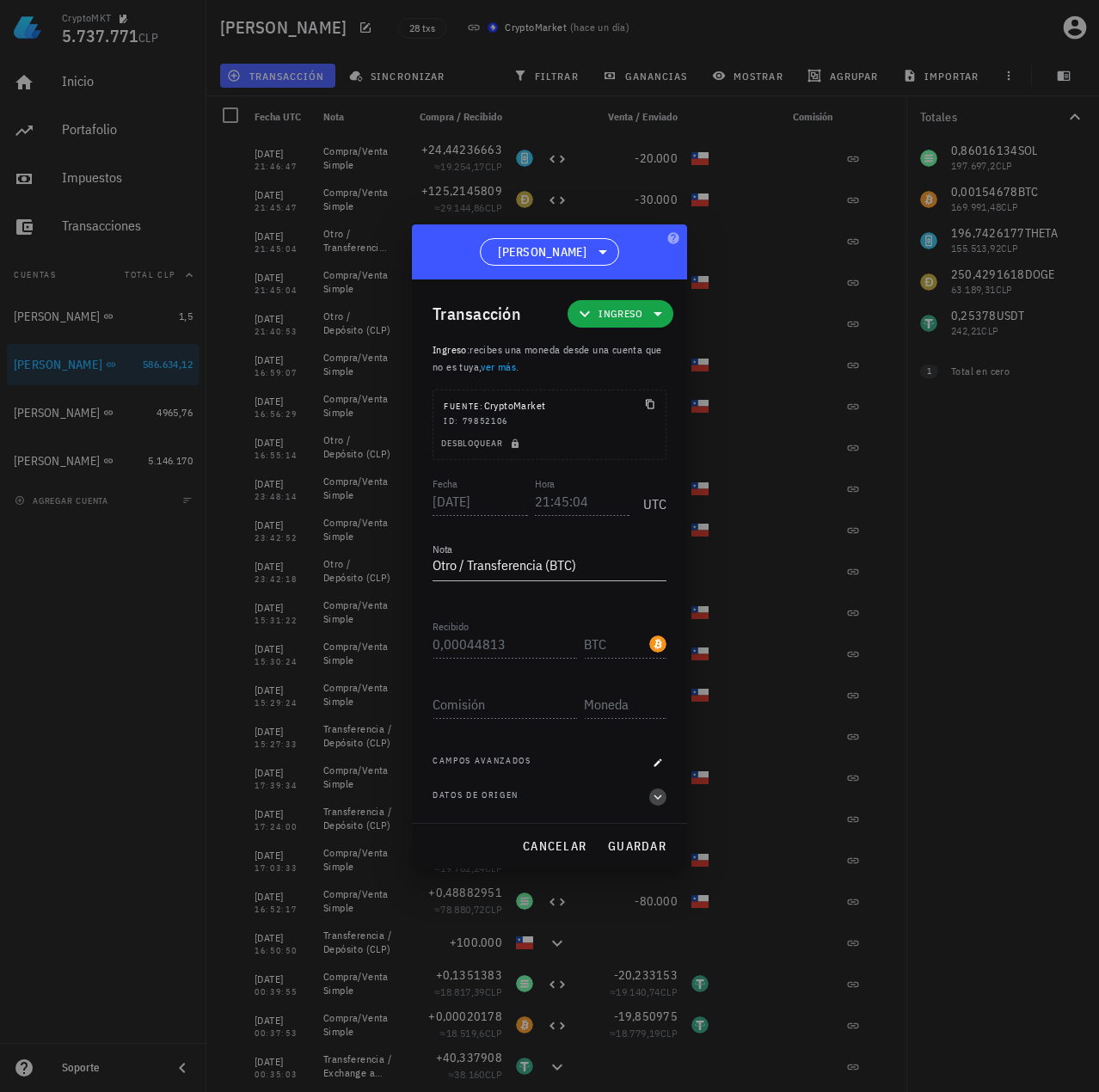
click at [657, 794] on icon "button" at bounding box center [658, 797] width 16 height 20
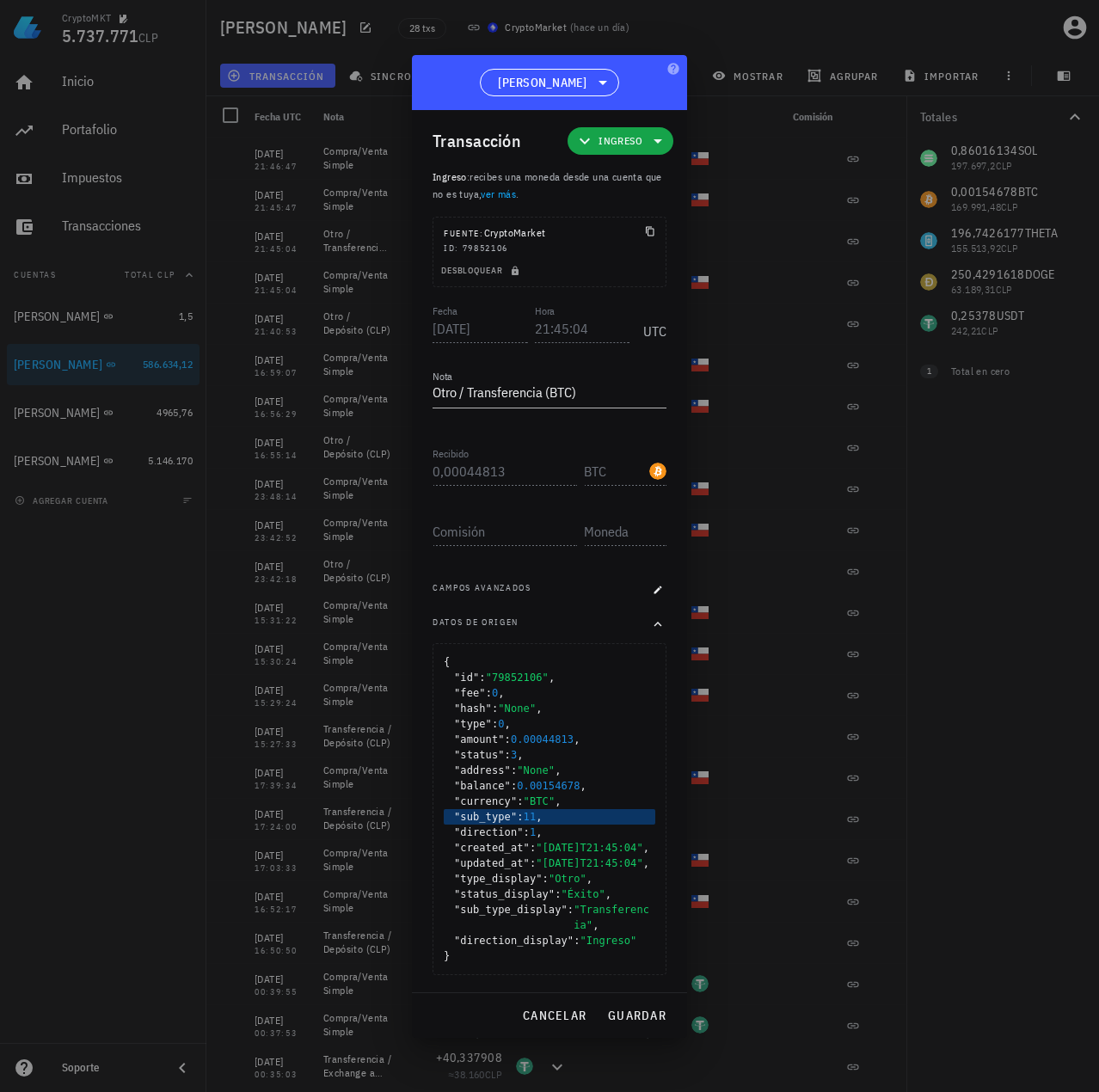
scroll to position [34, 0]
click at [575, 1012] on span "cancelar" at bounding box center [553, 1015] width 65 height 16
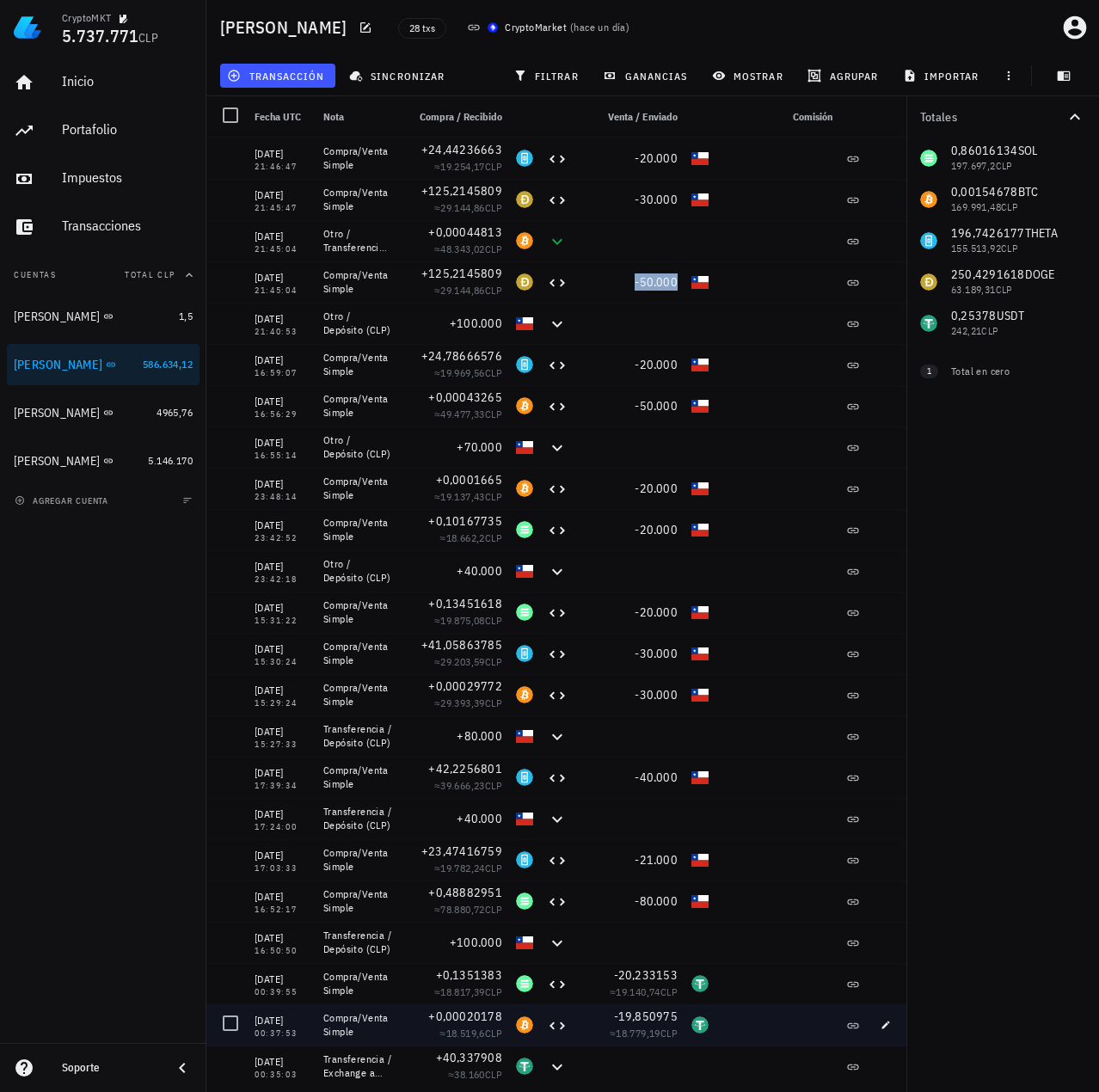
scroll to position [0, 0]
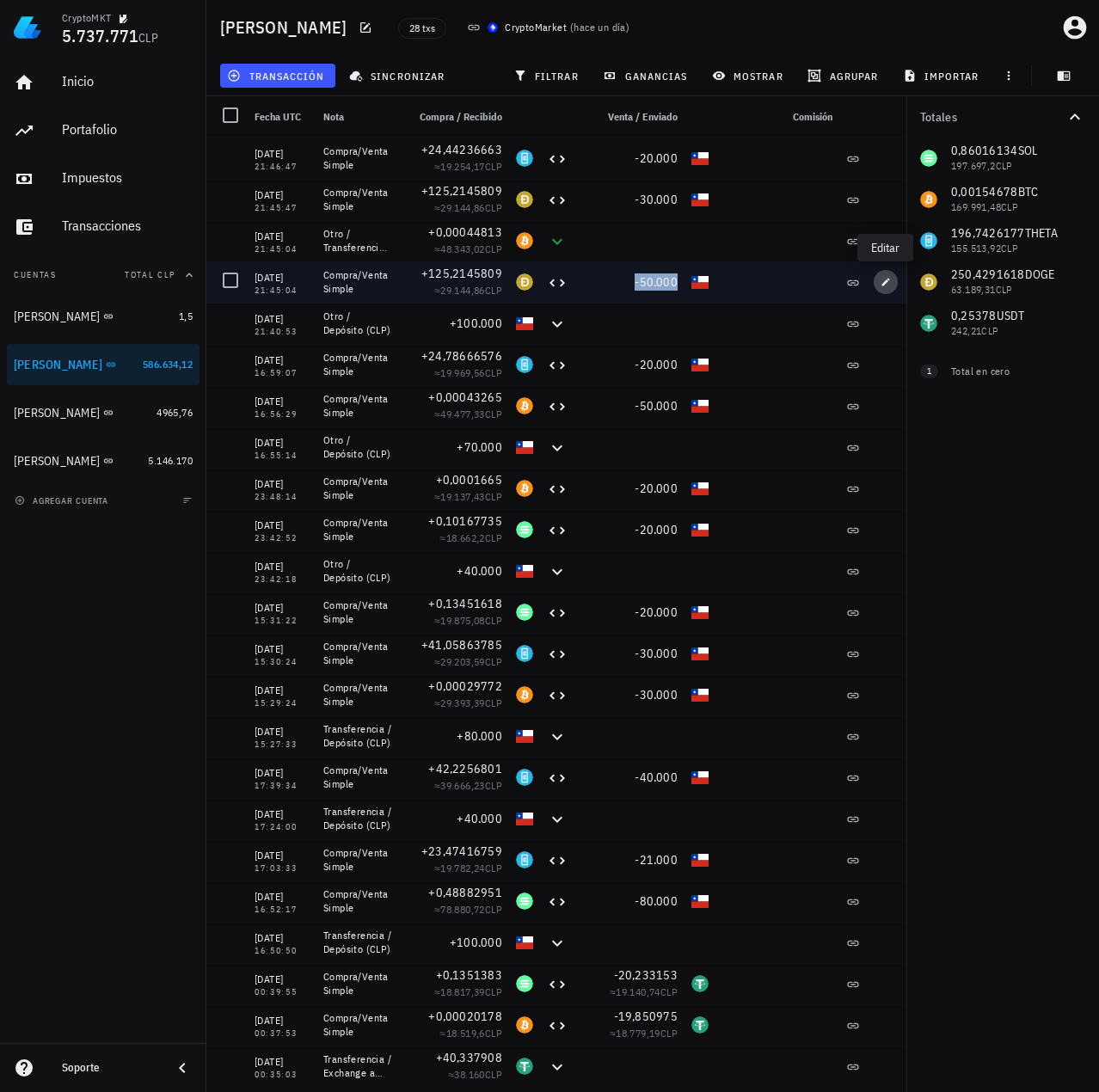
click at [885, 279] on icon "button" at bounding box center [886, 282] width 11 height 11
type textarea "Compra/Venta Simple"
type input "125,21458092"
type input "DOGE"
type input "50.000"
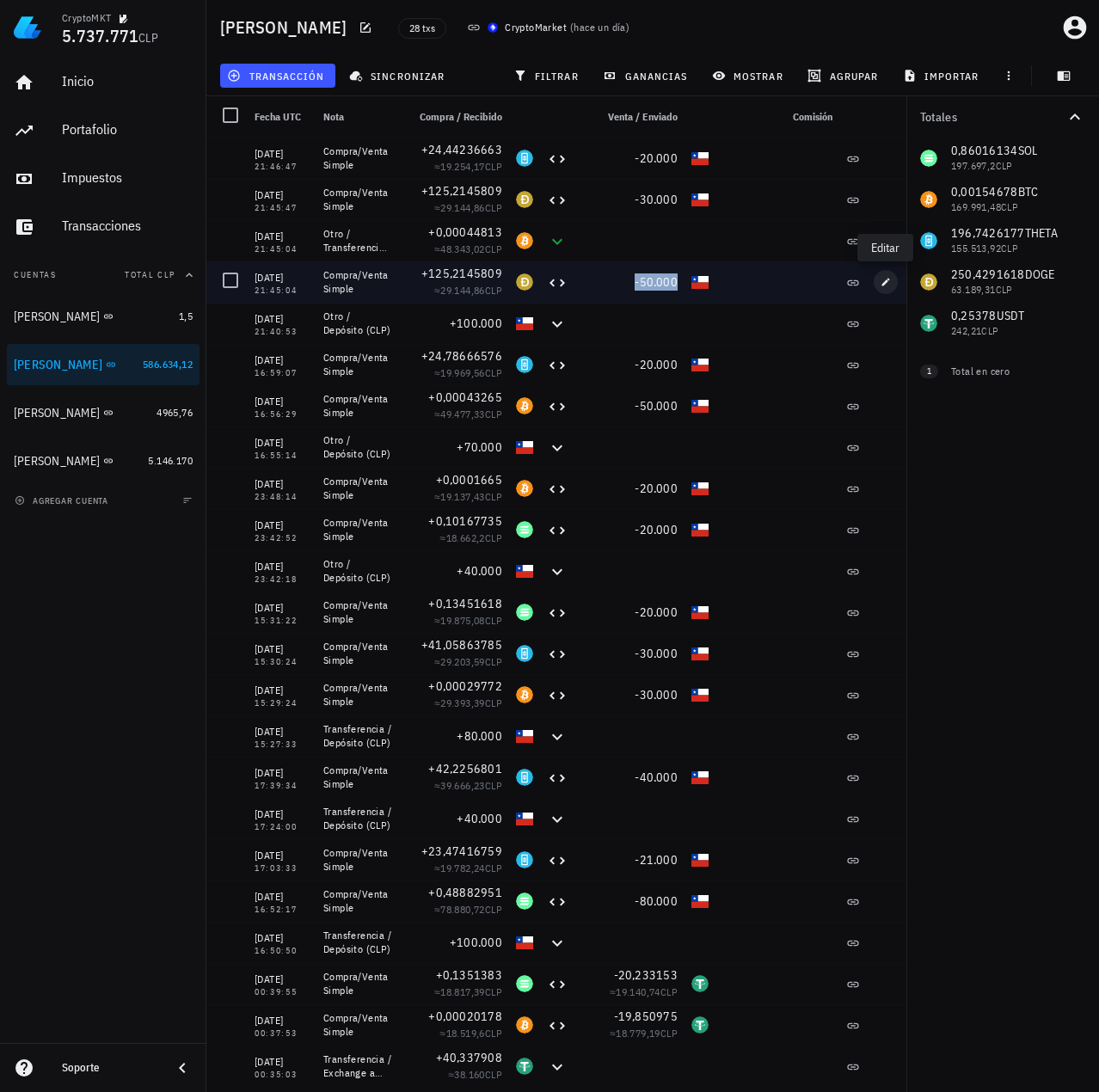
type input "CLP"
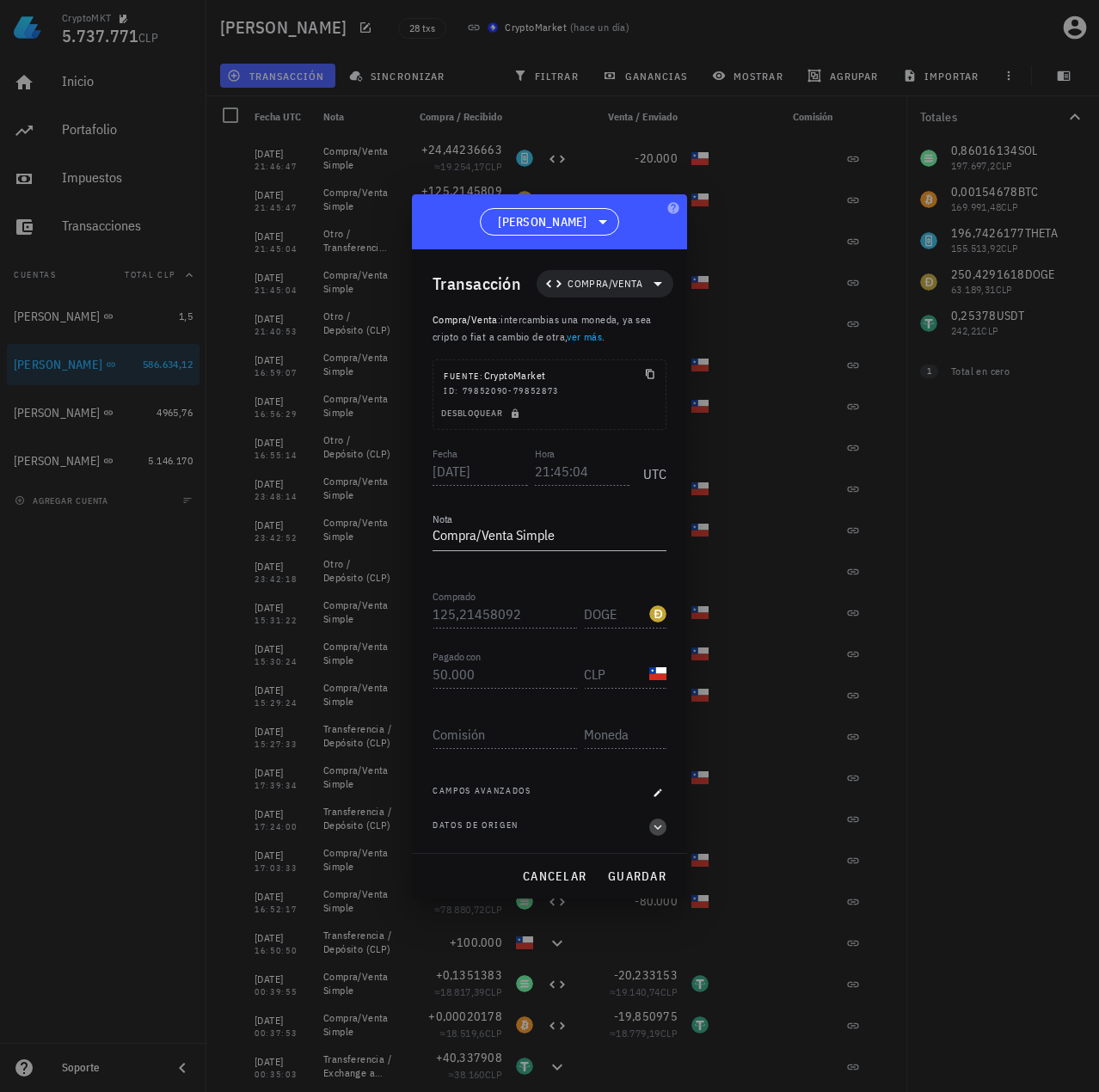
click at [657, 821] on icon "button" at bounding box center [658, 827] width 16 height 20
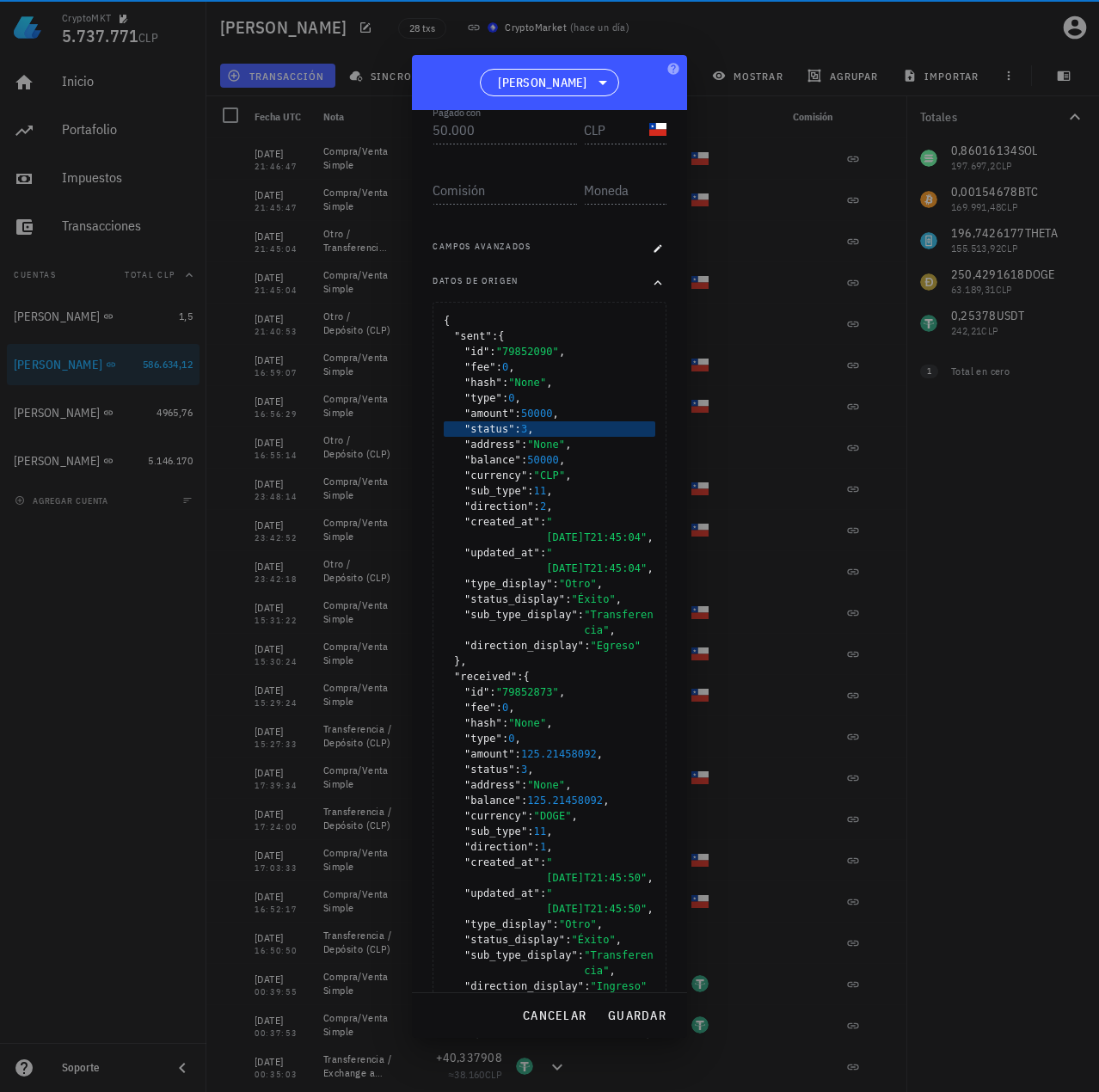
scroll to position [466, 0]
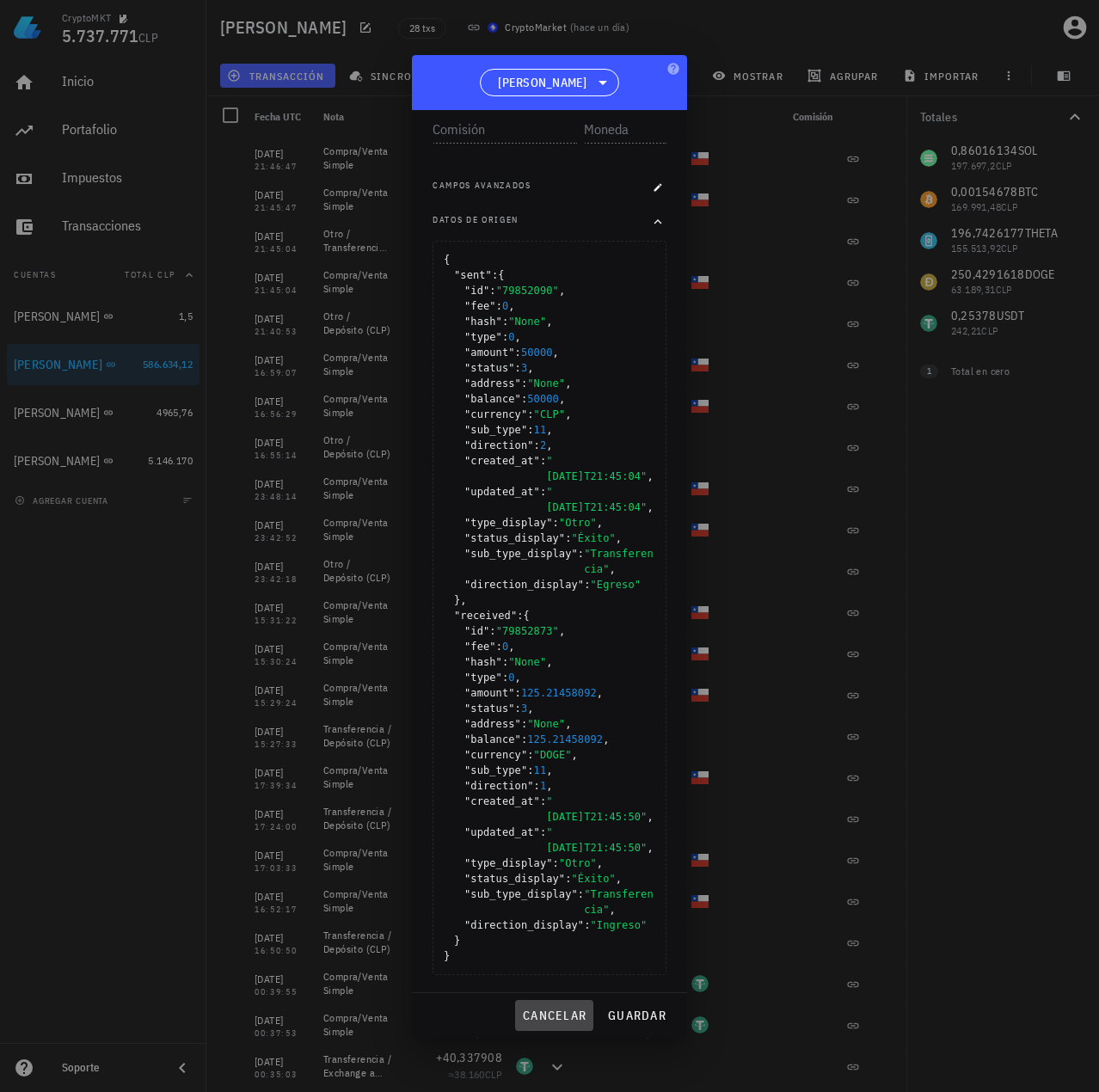
click at [582, 1012] on span "cancelar" at bounding box center [553, 1015] width 65 height 16
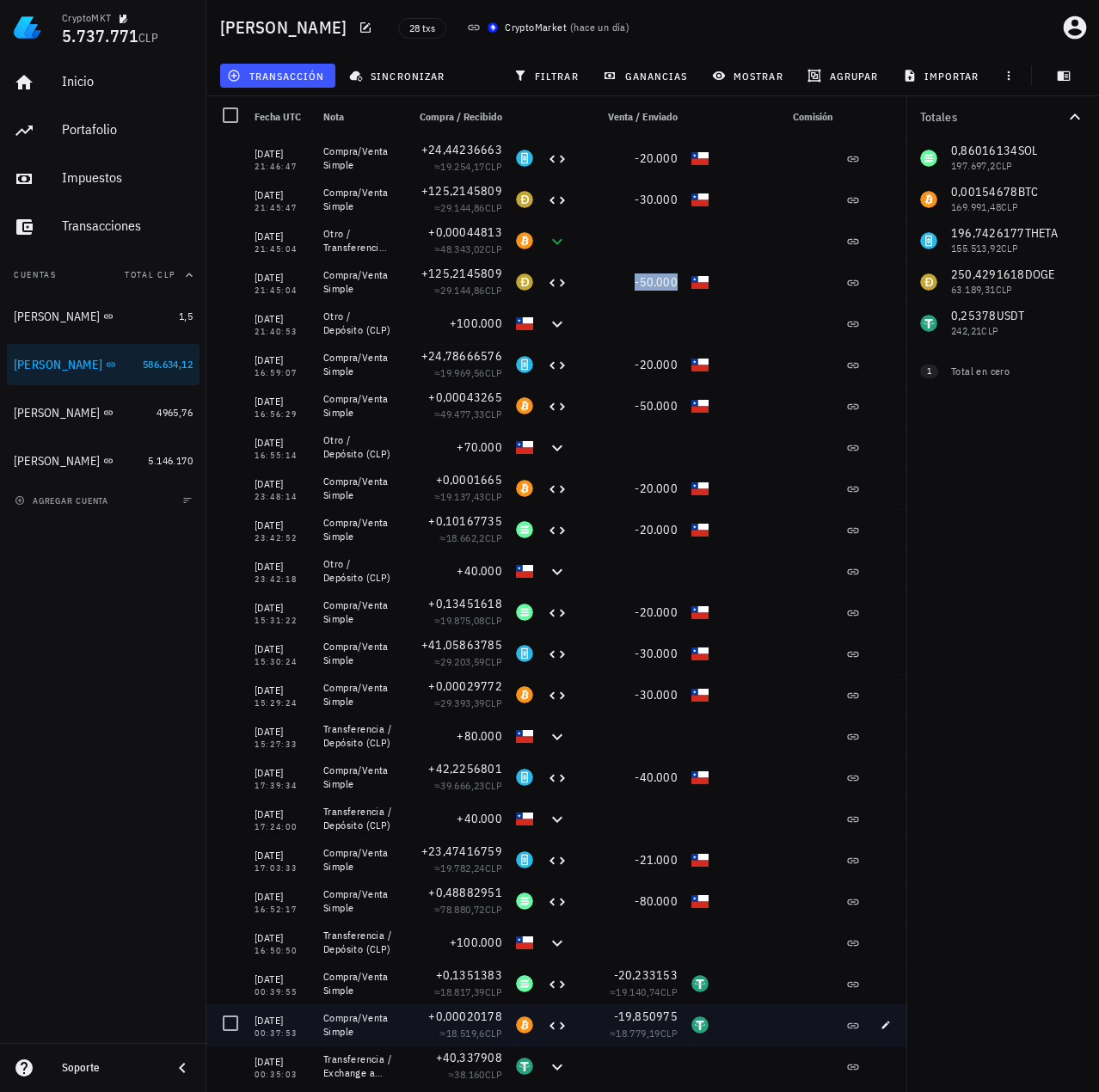
scroll to position [0, 0]
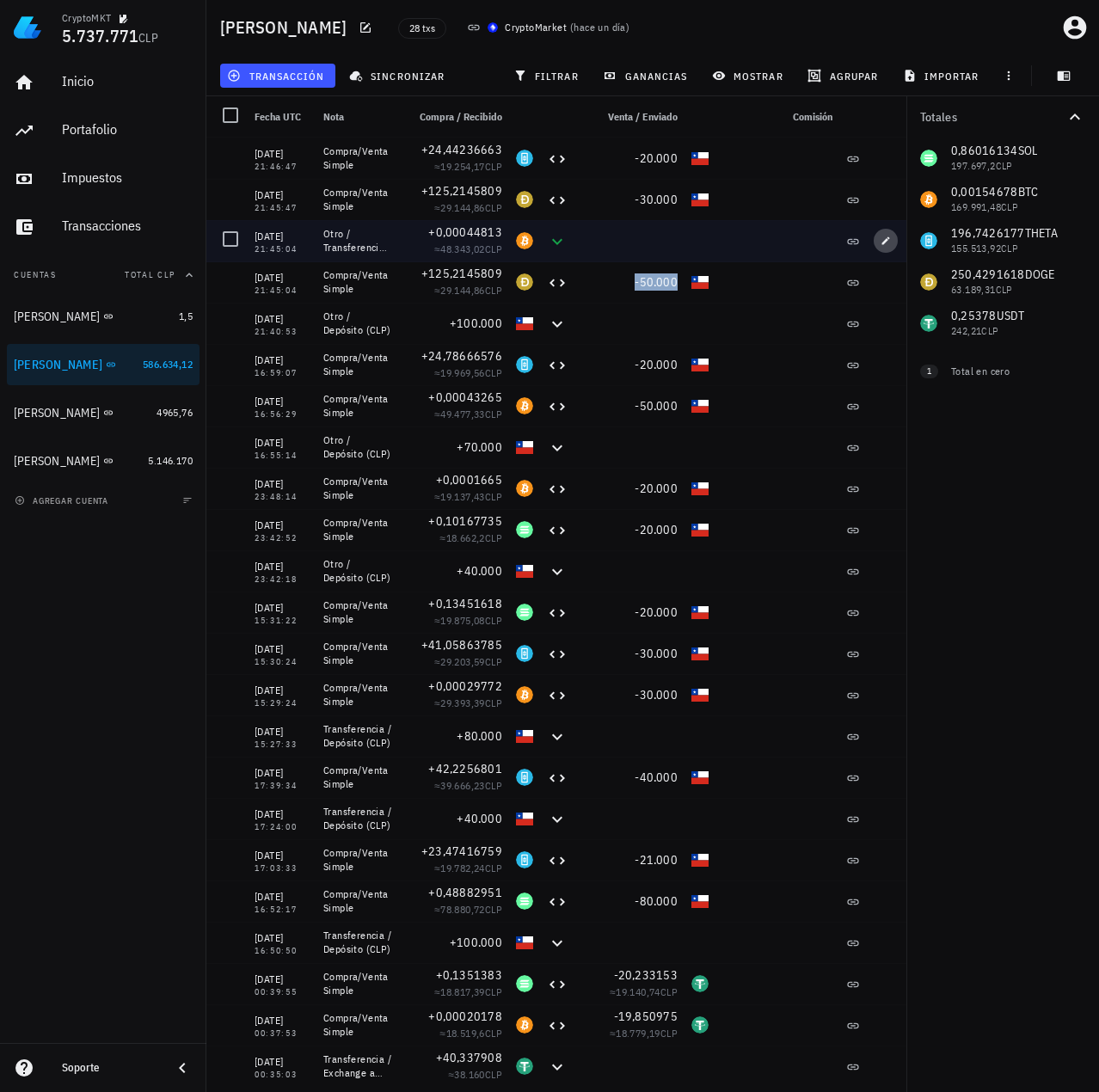
click at [891, 236] on span "button" at bounding box center [885, 241] width 24 height 11
type textarea "Otro / Transferencia (BTC)"
type input "0,00044813"
type input "BTC"
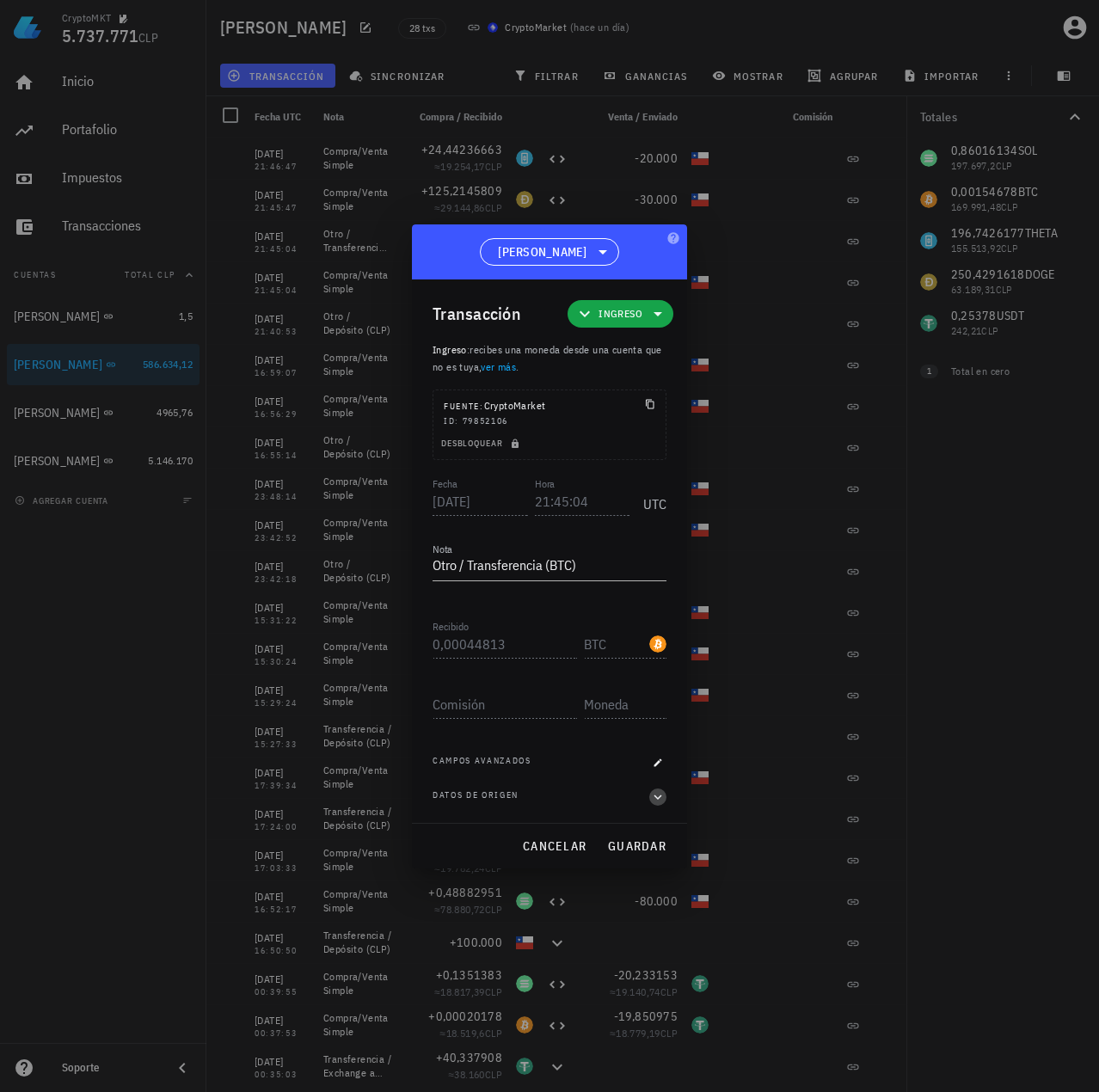
click at [654, 798] on icon "button" at bounding box center [658, 797] width 16 height 20
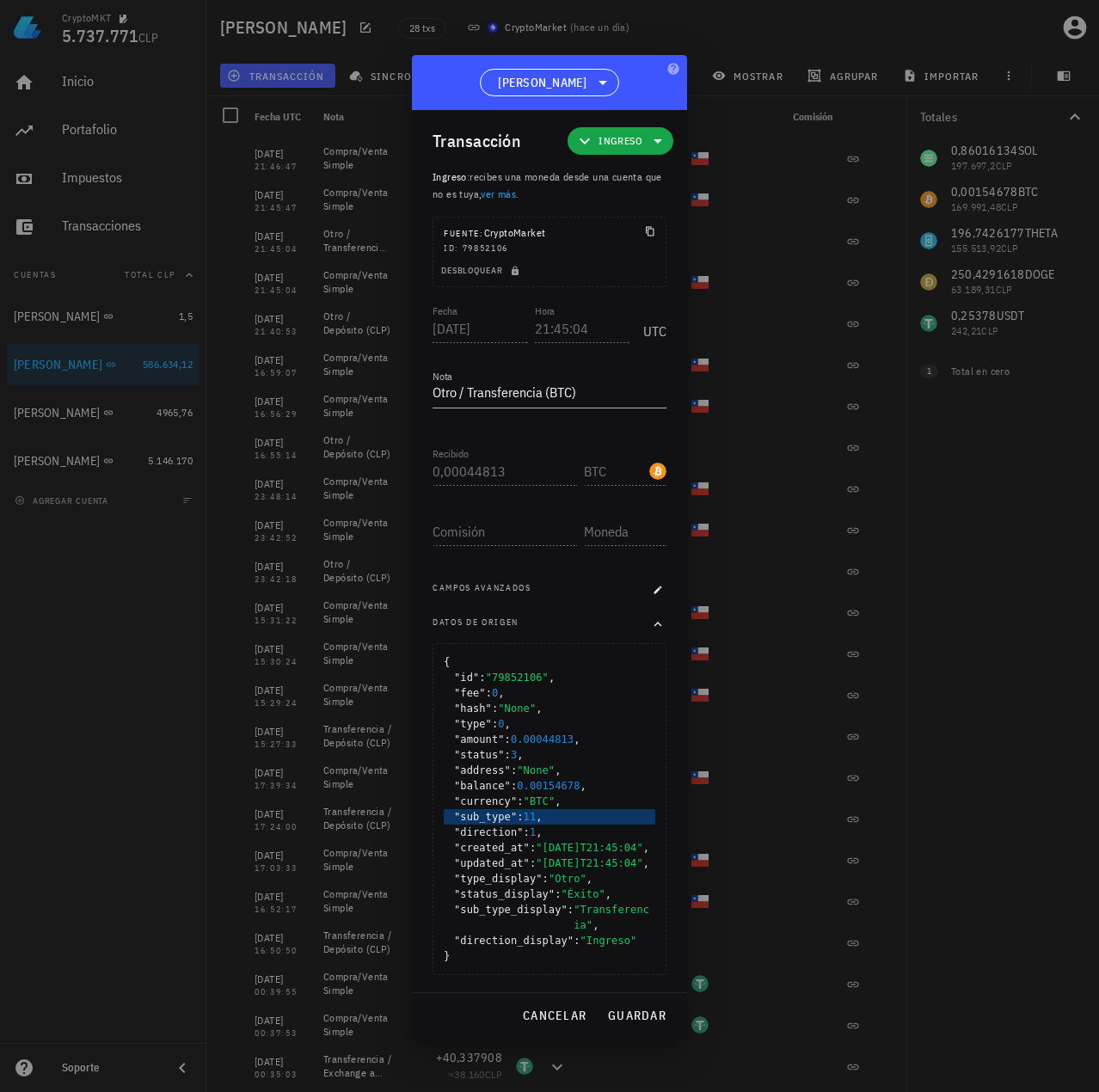
scroll to position [34, 0]
click at [561, 1011] on span "cancelar" at bounding box center [553, 1015] width 65 height 16
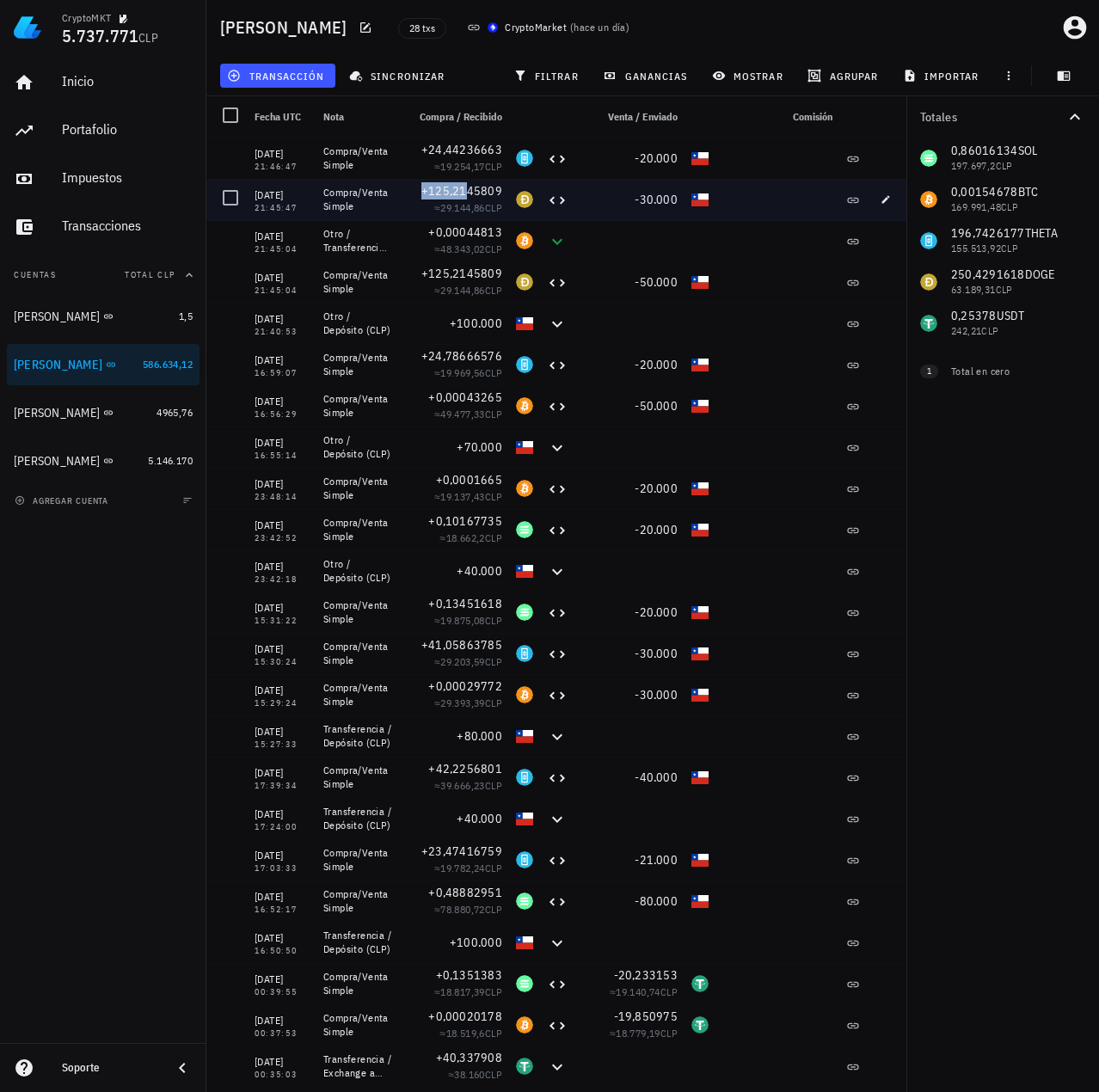
drag, startPoint x: 429, startPoint y: 195, endPoint x: 467, endPoint y: 191, distance: 38.2
click at [467, 191] on div "+125,2145809" at bounding box center [454, 190] width 96 height 17
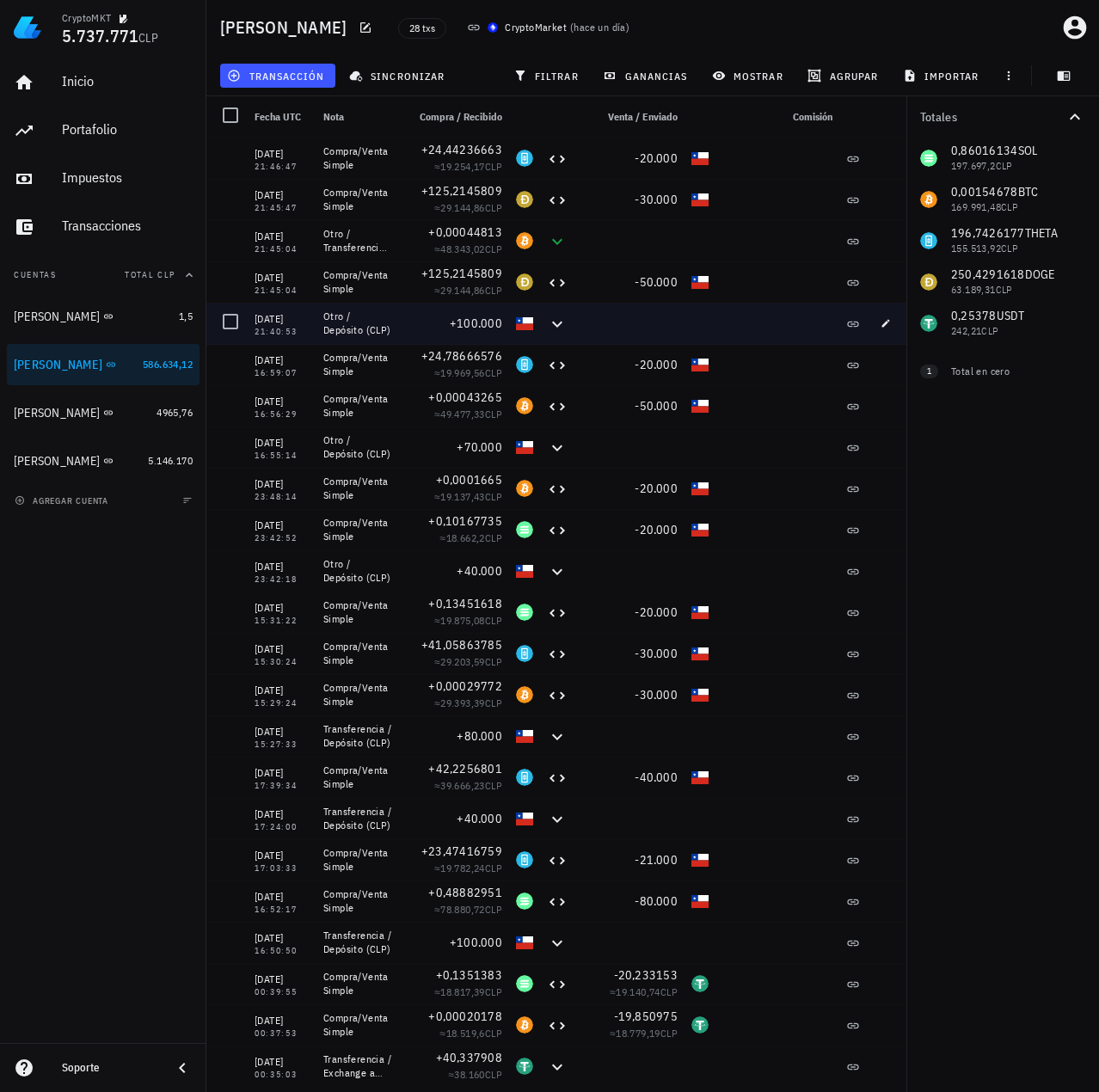
click at [609, 302] on div at bounding box center [629, 323] width 110 height 42
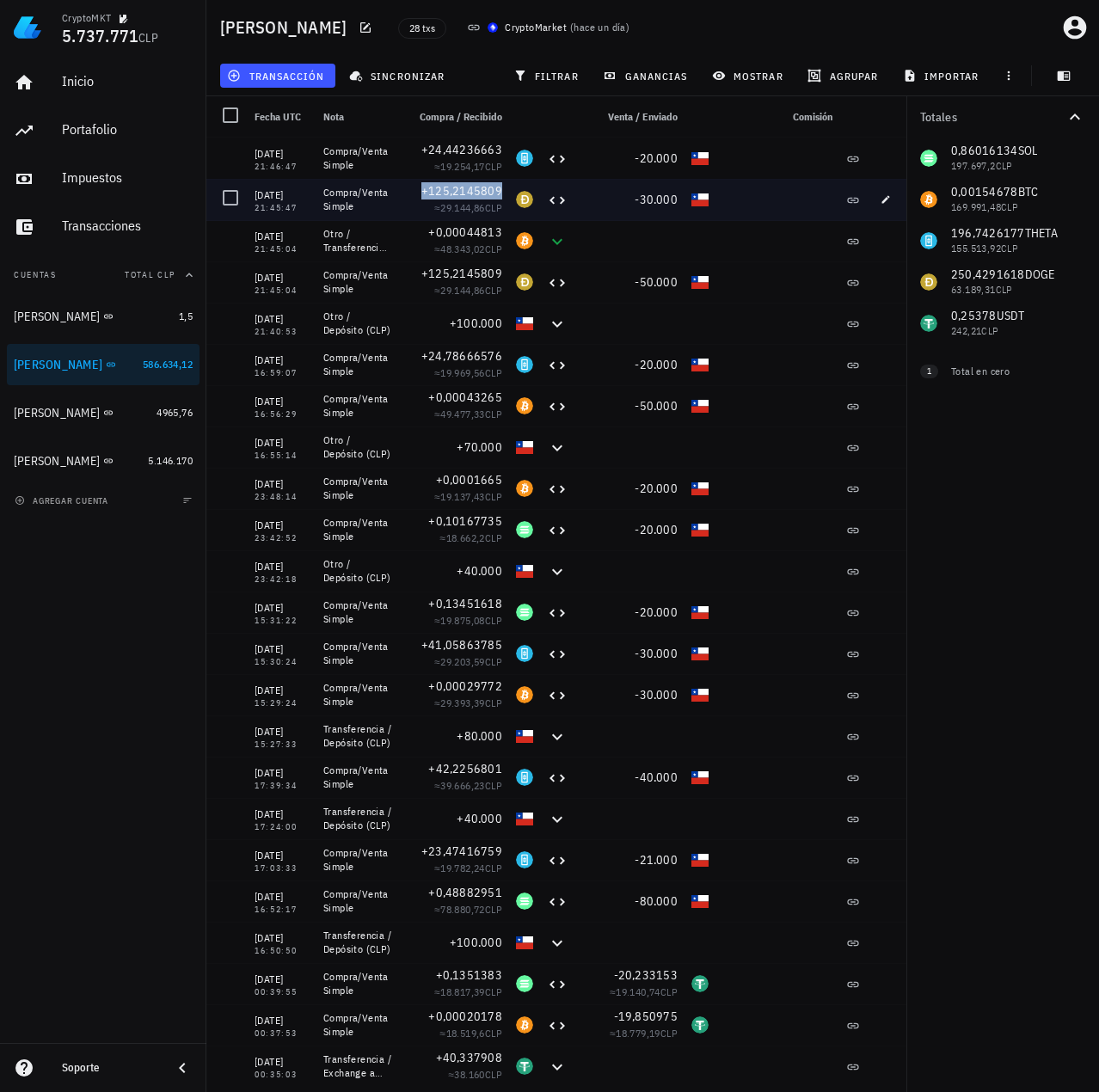
click at [284, 203] on div "21:45:47" at bounding box center [282, 208] width 55 height 9
drag, startPoint x: 263, startPoint y: 203, endPoint x: 300, endPoint y: 206, distance: 37.1
click at [300, 206] on div "21:45:47" at bounding box center [282, 208] width 55 height 9
drag, startPoint x: 614, startPoint y: 195, endPoint x: 699, endPoint y: 190, distance: 85.1
click at [699, 190] on div "10/09/2025 21:45:47 Compra/Venta Simple +125,2145809 ≈ 29.144,86 CLP -30.000" at bounding box center [558, 199] width 705 height 42
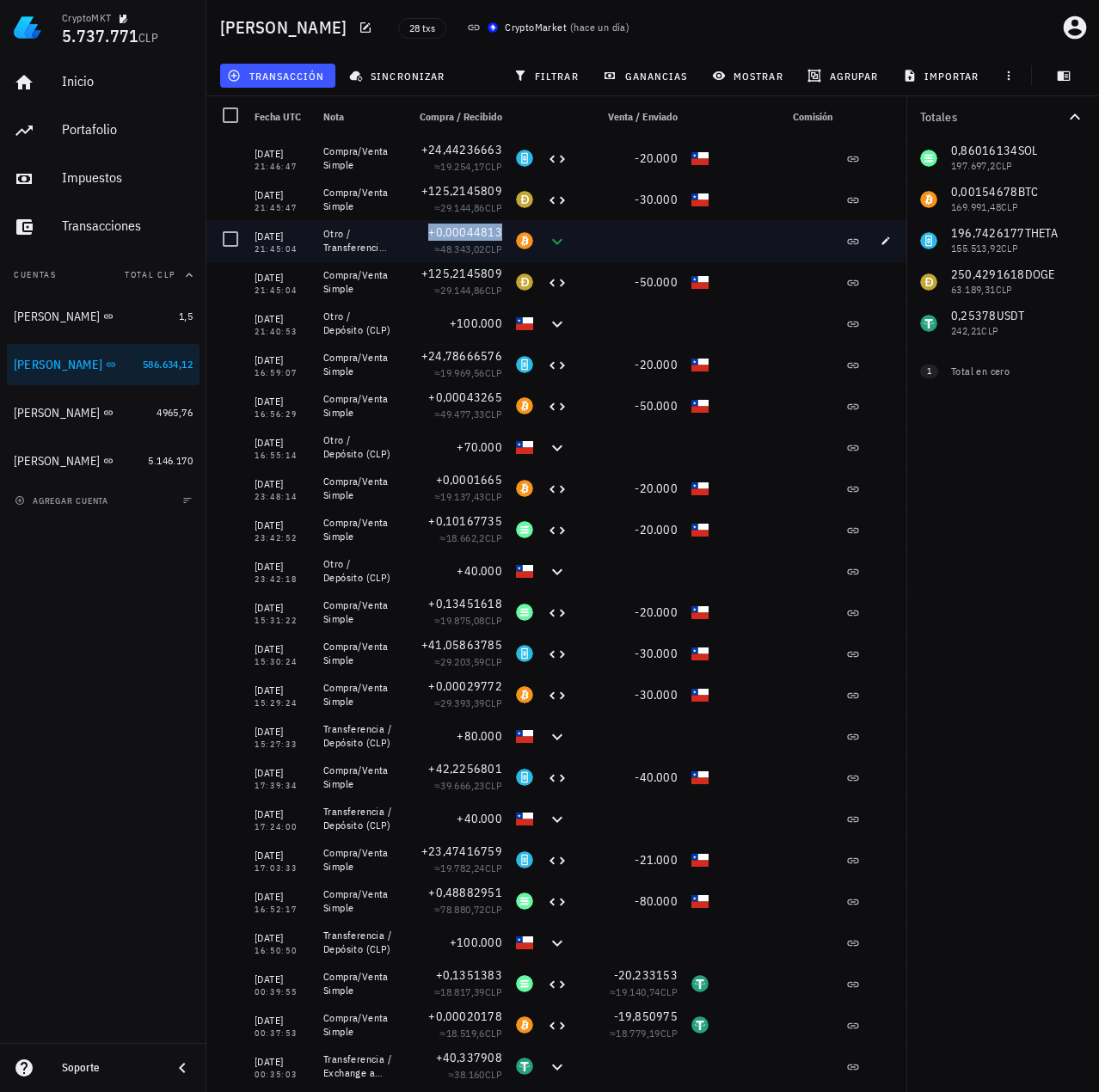
drag, startPoint x: 503, startPoint y: 231, endPoint x: 490, endPoint y: 254, distance: 26.4
click at [508, 233] on div "+0,00044813 ≈ 48.343,02 CLP" at bounding box center [454, 241] width 110 height 42
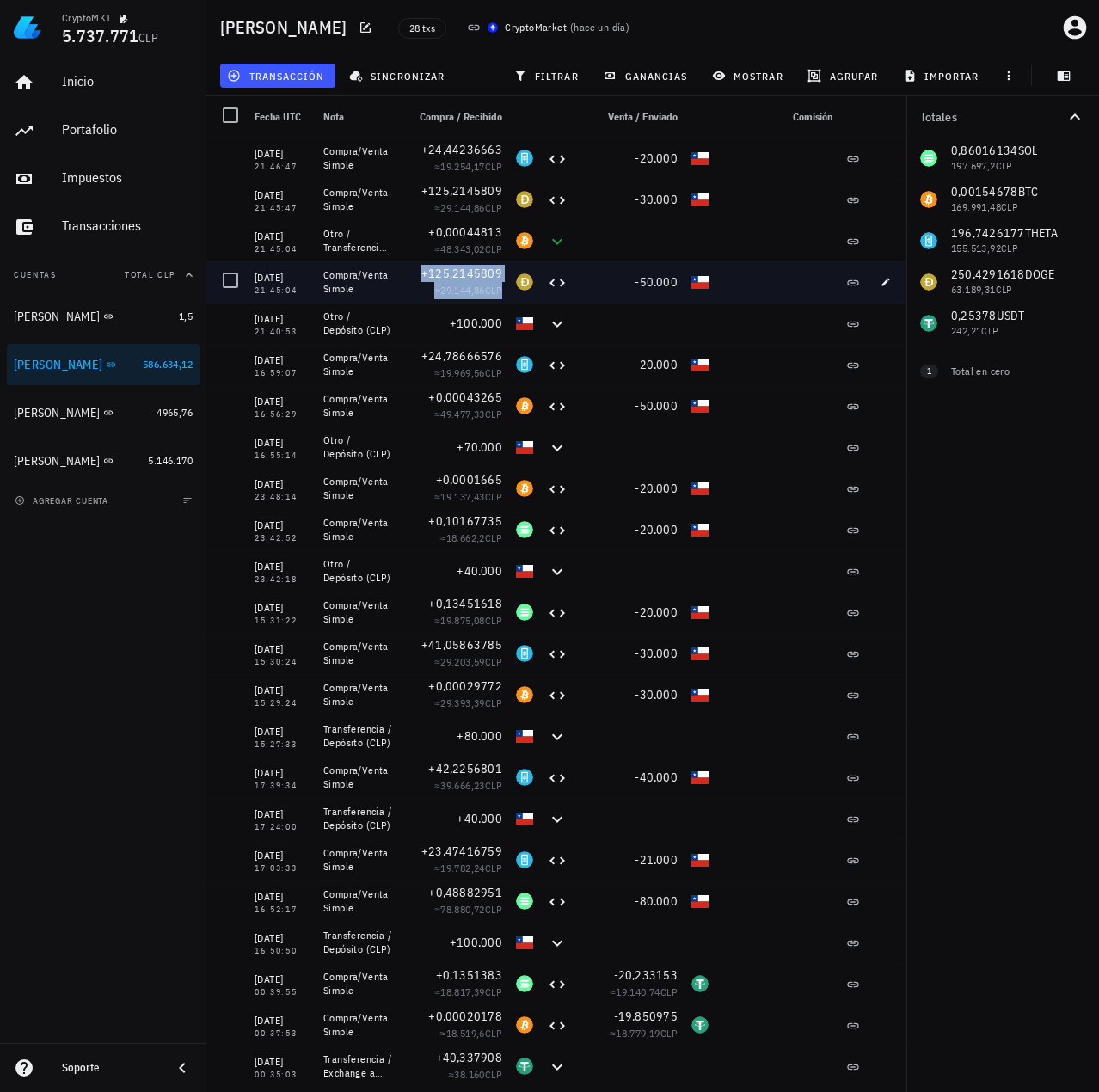
drag, startPoint x: 424, startPoint y: 273, endPoint x: 515, endPoint y: 289, distance: 92.4
click at [515, 289] on div "10/09/2025 21:45:04 Compra/Venta Simple +125,2145809 ≈ 29.144,86 CLP -50.000" at bounding box center [558, 282] width 705 height 42
click at [451, 274] on span "+125,2145809" at bounding box center [461, 273] width 80 height 16
drag, startPoint x: 418, startPoint y: 271, endPoint x: 493, endPoint y: 277, distance: 75.2
click at [503, 271] on div "+125,2145809 ≈ 29.144,86 CLP" at bounding box center [454, 282] width 110 height 42
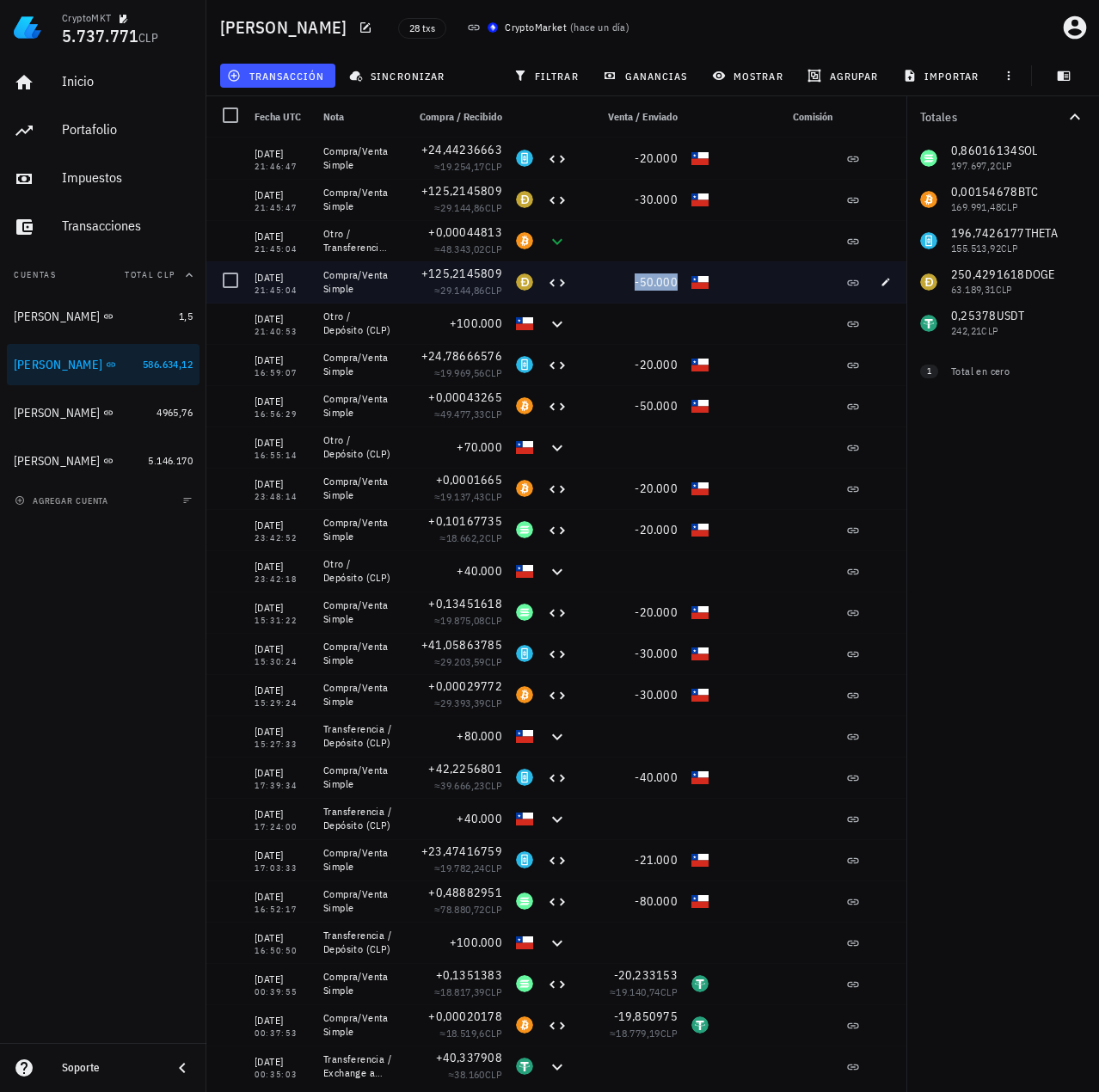
drag, startPoint x: 623, startPoint y: 289, endPoint x: 687, endPoint y: 284, distance: 64.2
click at [687, 284] on div "10/09/2025 21:45:04 Compra/Venta Simple +125,2145809 ≈ 29.144,86 CLP -50.000" at bounding box center [558, 282] width 705 height 42
drag, startPoint x: 339, startPoint y: 285, endPoint x: 348, endPoint y: 284, distance: 9.1
click at [340, 284] on div "Compra/Venta Simple" at bounding box center [358, 281] width 69 height 27
click at [889, 279] on icon "button" at bounding box center [886, 282] width 11 height 11
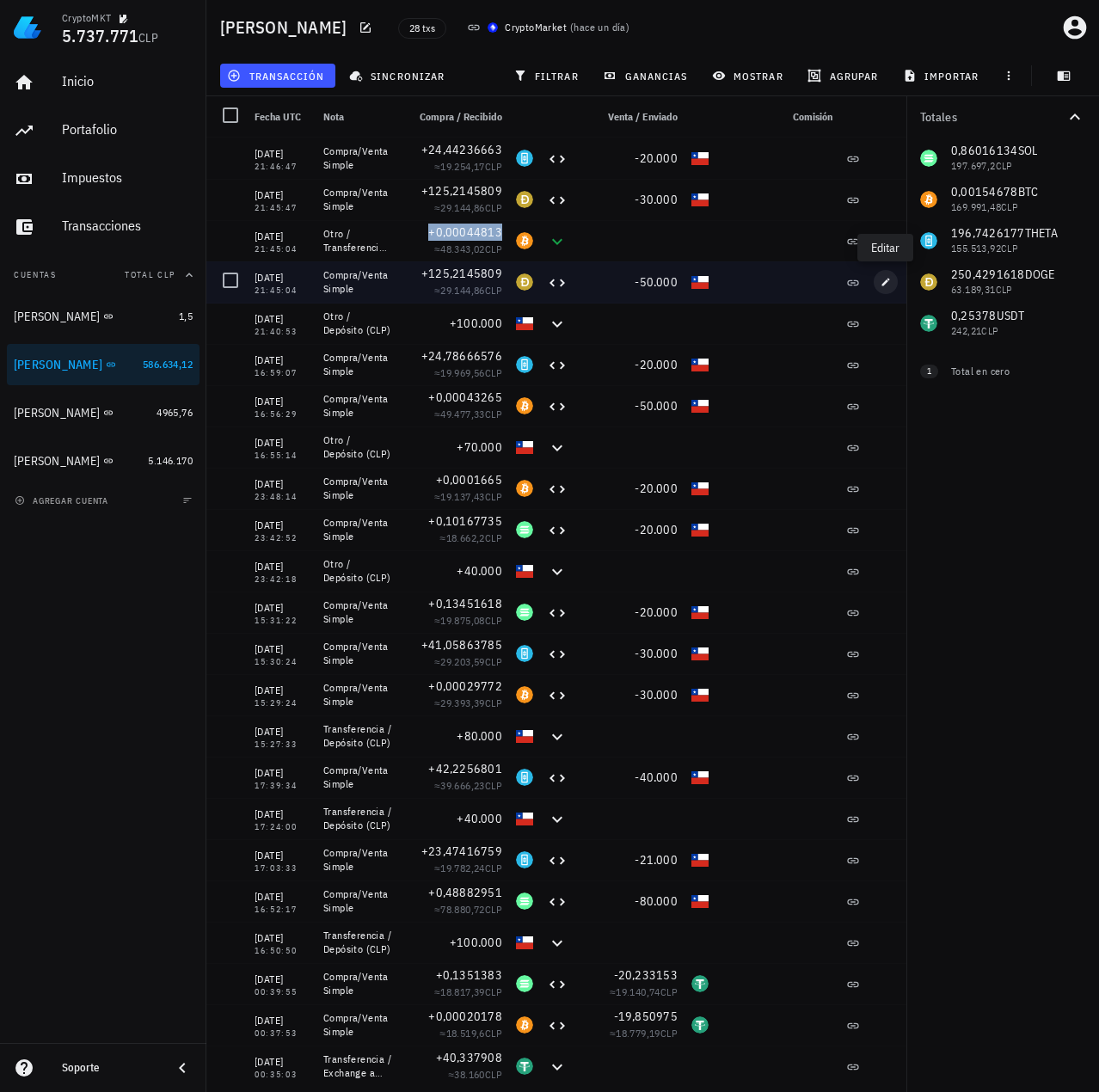
type textarea "Compra/Venta Simple"
type input "125,21458092"
type input "DOGE"
type input "50.000"
type input "CLP"
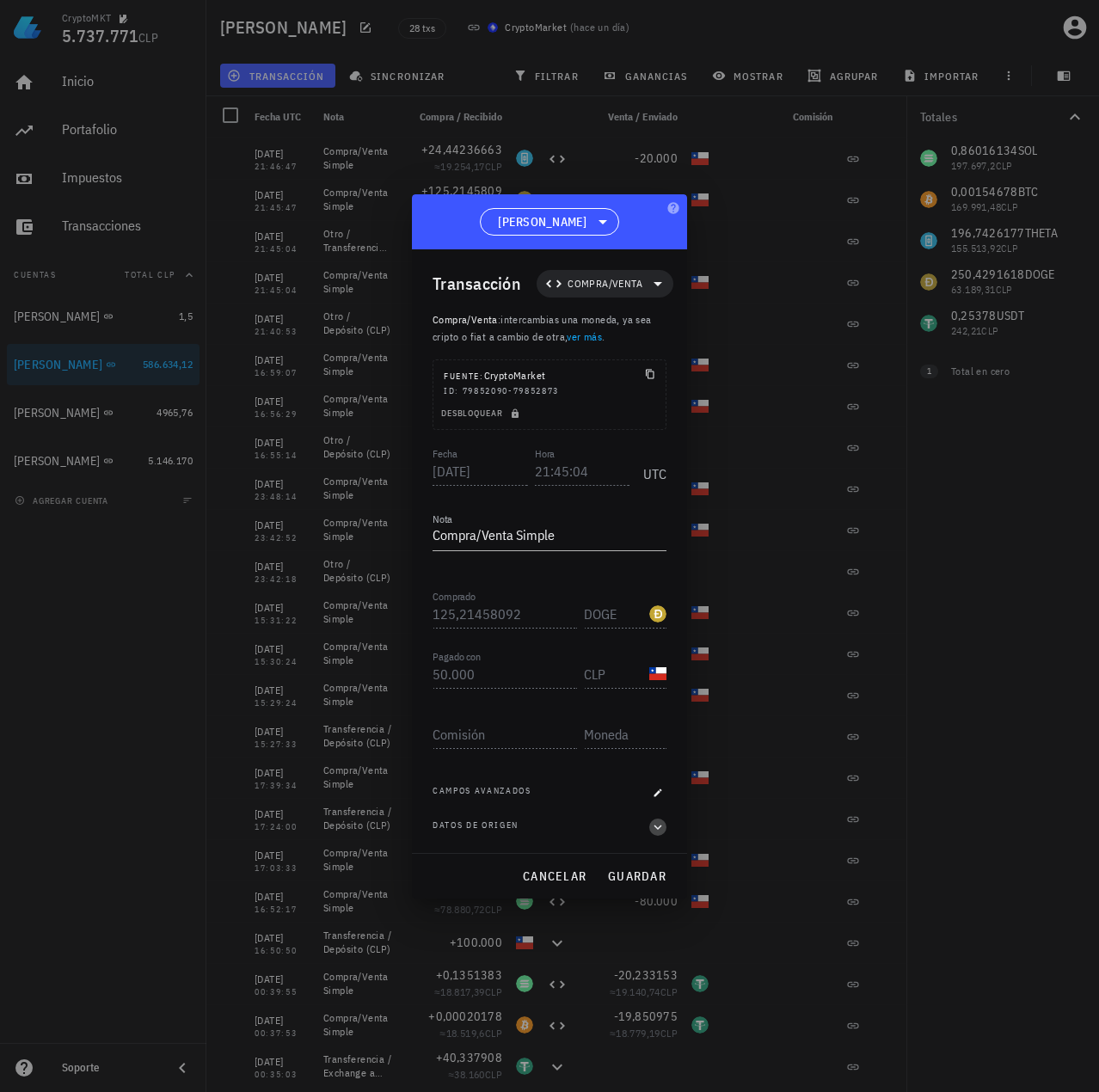
click at [658, 826] on icon "button" at bounding box center [658, 827] width 16 height 20
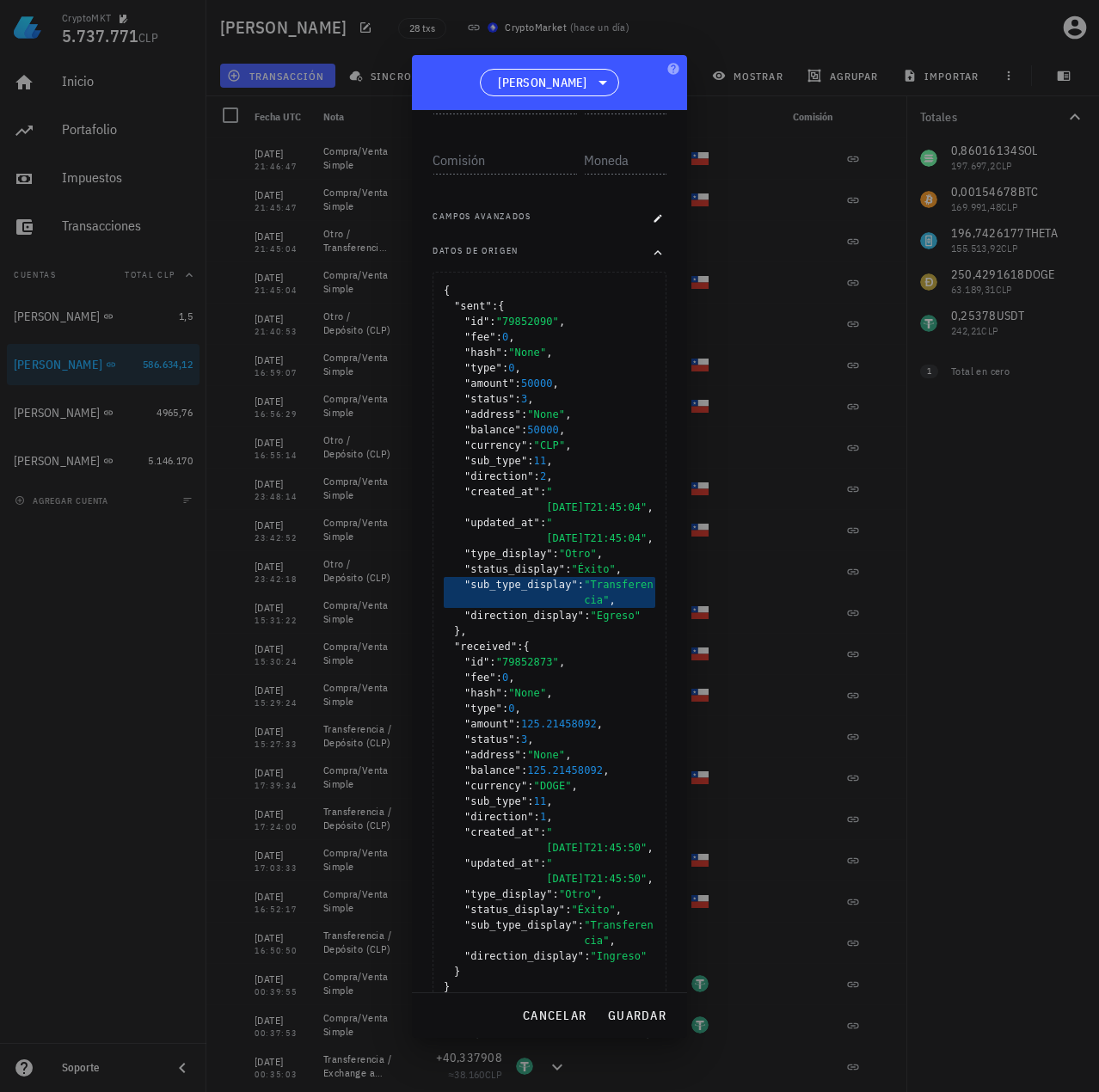
scroll to position [466, 0]
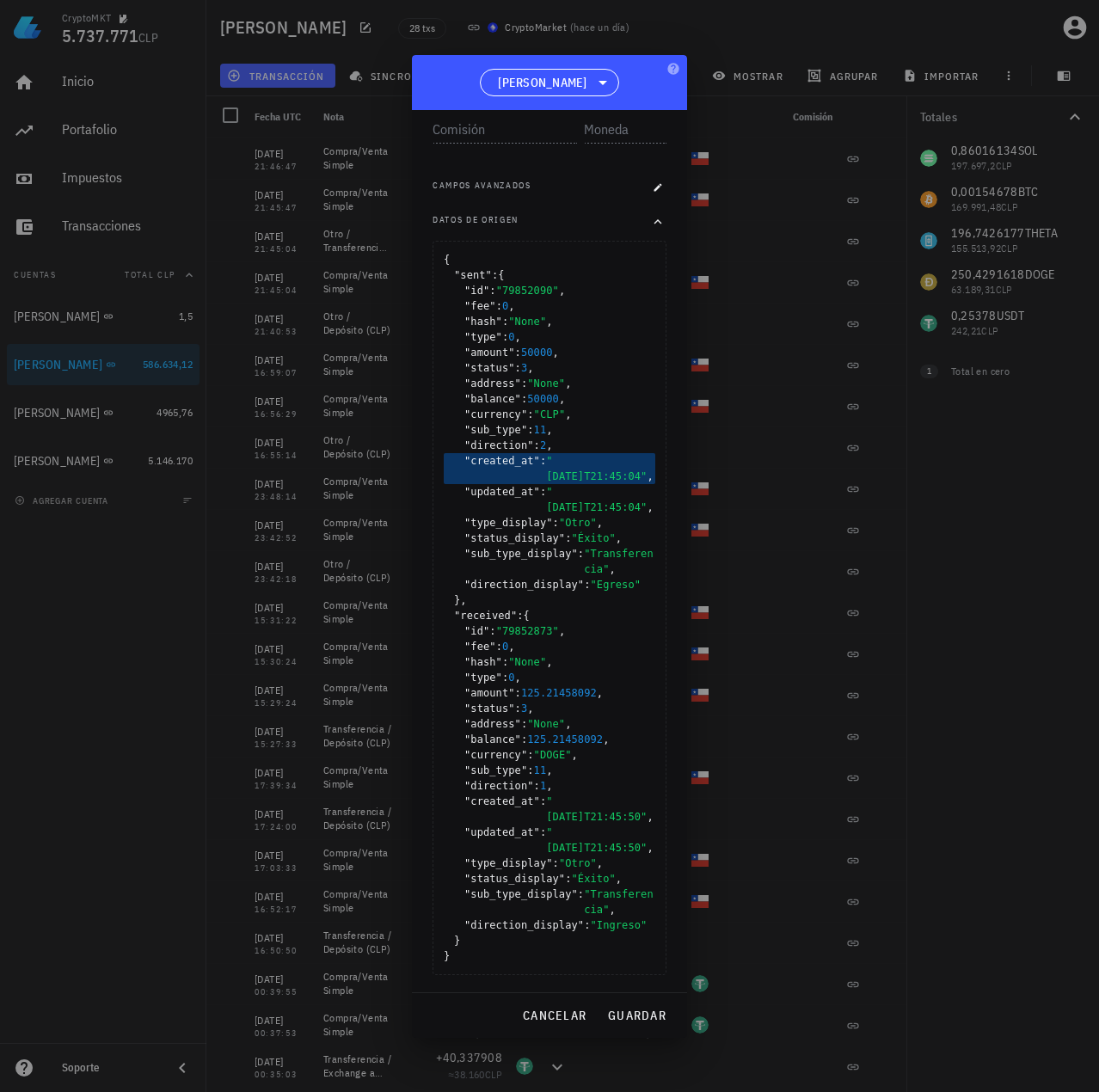
drag, startPoint x: 610, startPoint y: 477, endPoint x: 619, endPoint y: 476, distance: 9.1
click at [619, 476] on span ""2025-09-10T21:45:04" ," at bounding box center [599, 468] width 109 height 31
click at [621, 481] on span ""2025-09-10T21:45:04" ," at bounding box center [599, 468] width 109 height 31
click at [569, 1007] on span "cancelar" at bounding box center [553, 1015] width 65 height 16
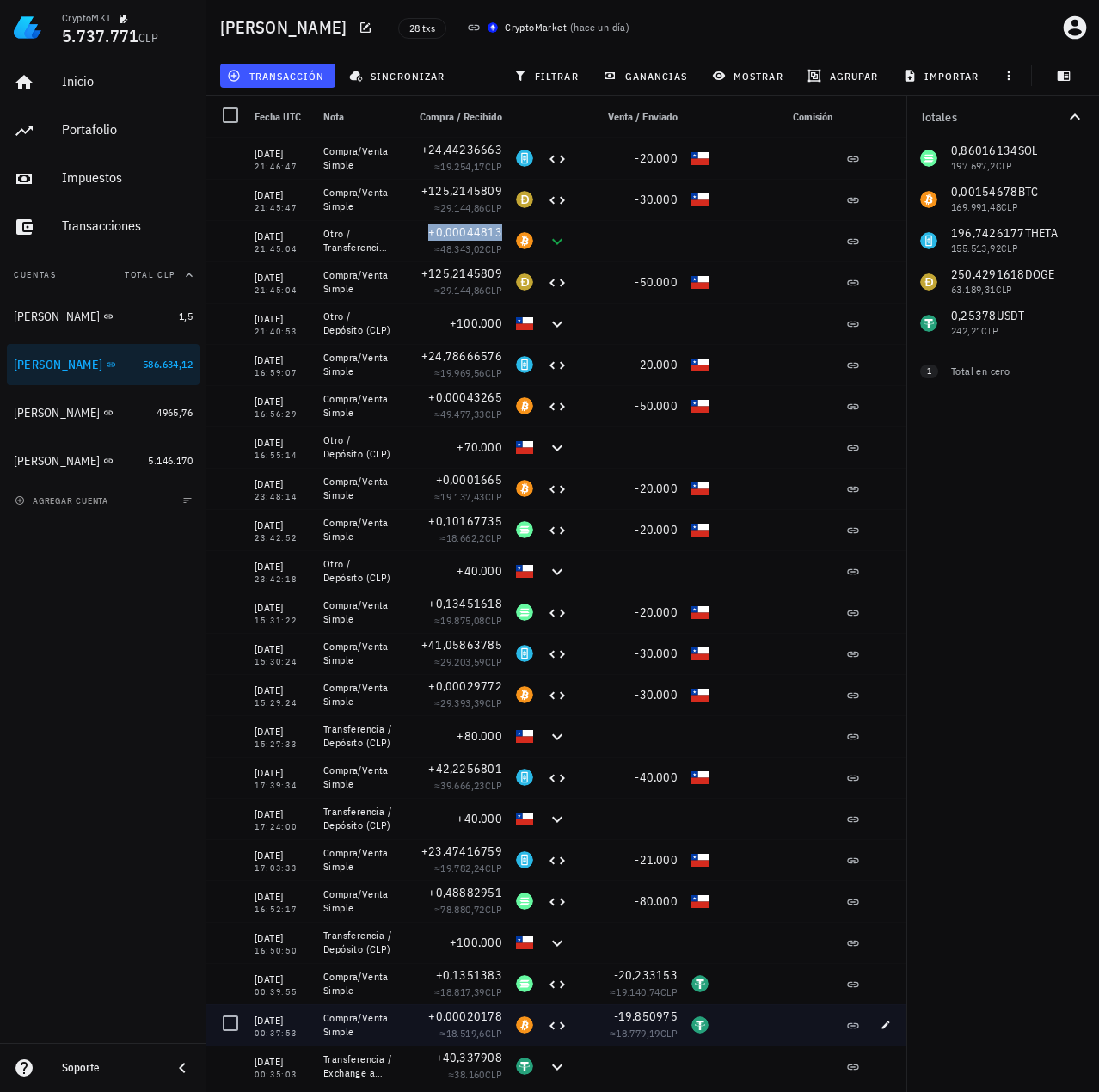
scroll to position [0, 0]
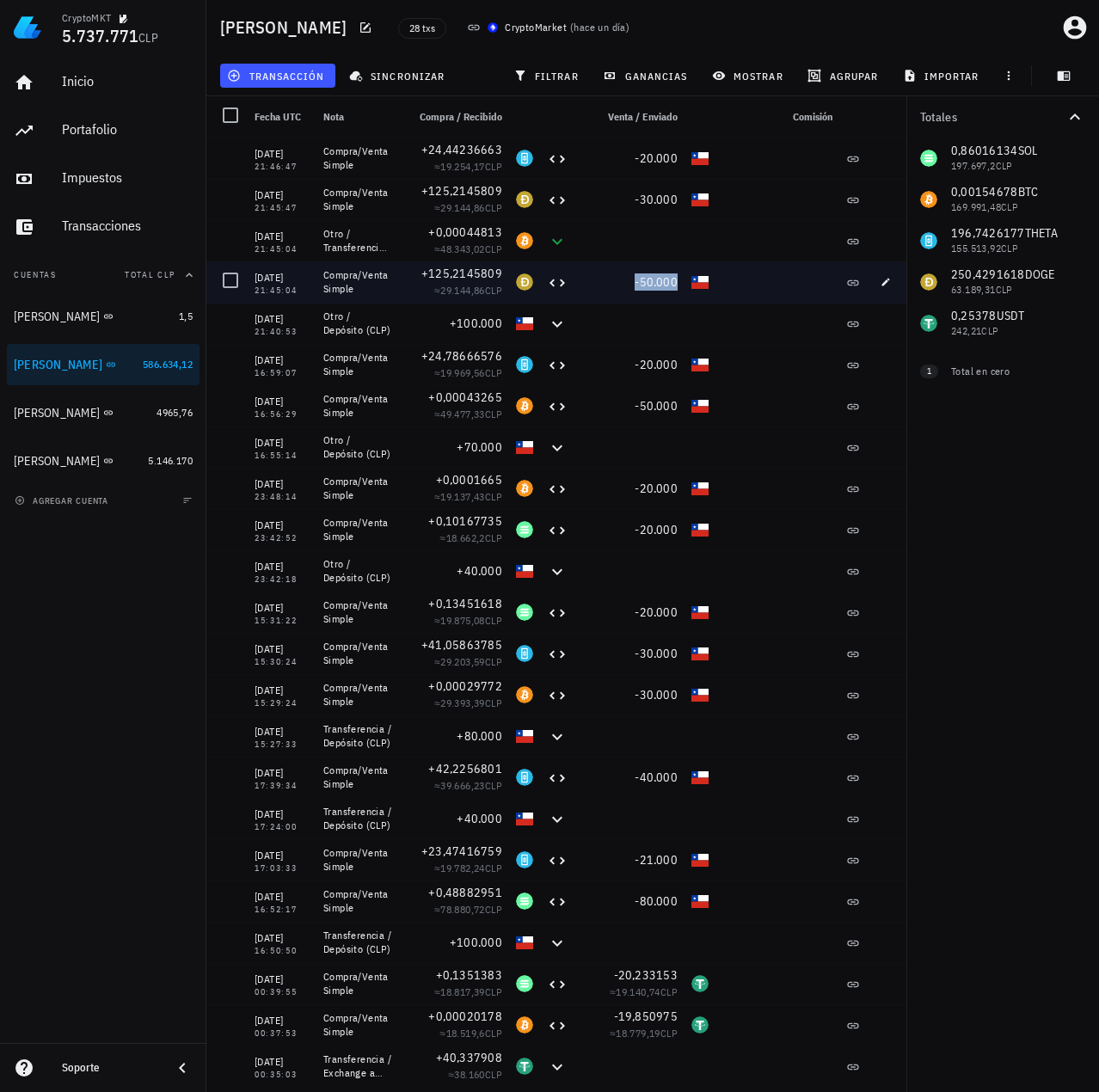
drag, startPoint x: 624, startPoint y: 283, endPoint x: 701, endPoint y: 282, distance: 77.0
click at [701, 282] on div "10/09/2025 21:45:04 Compra/Venta Simple +125,2145809 ≈ 29.144,86 CLP -50.000" at bounding box center [558, 282] width 705 height 42
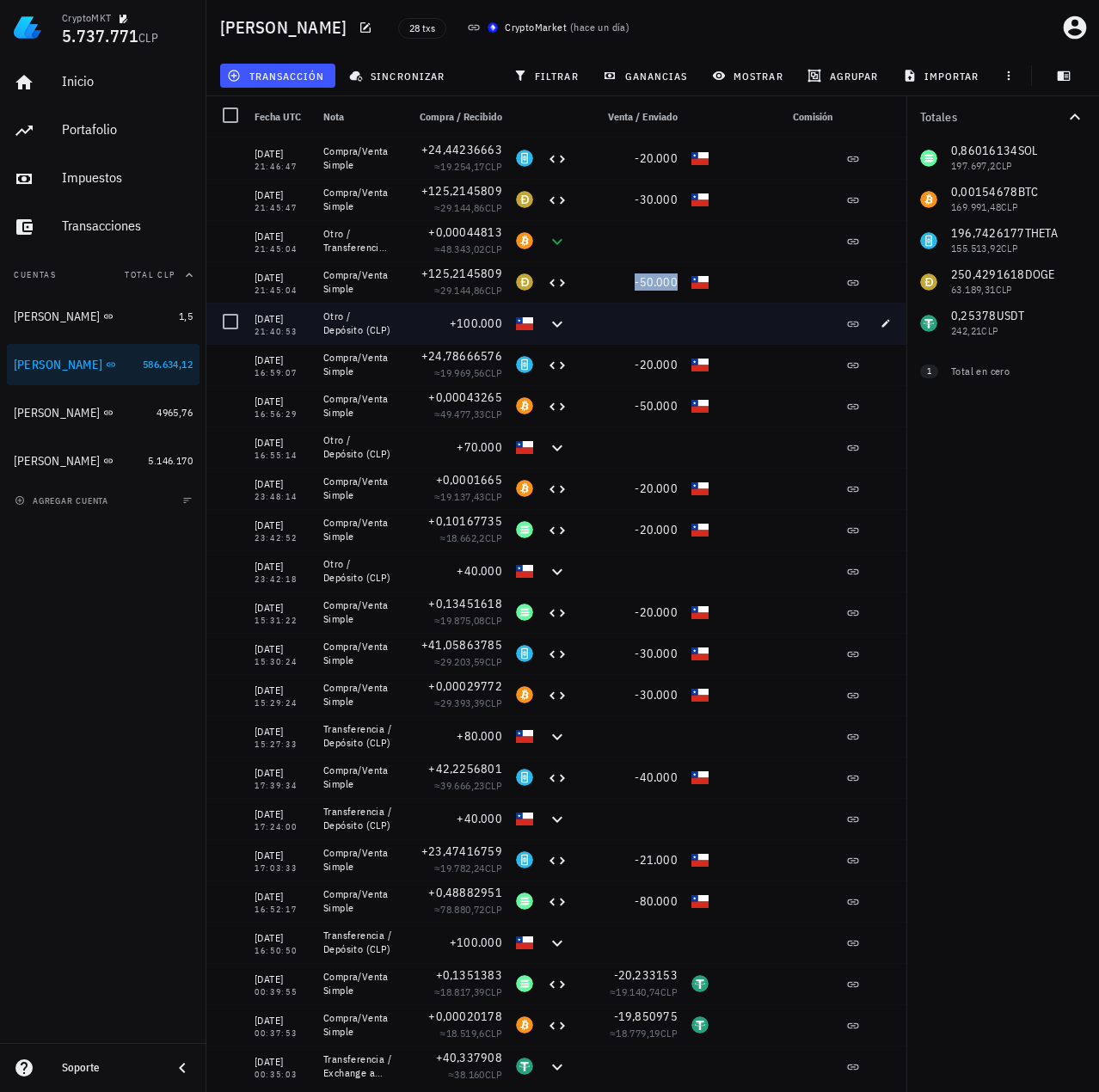
click at [643, 281] on span "-50.000" at bounding box center [656, 282] width 43 height 16
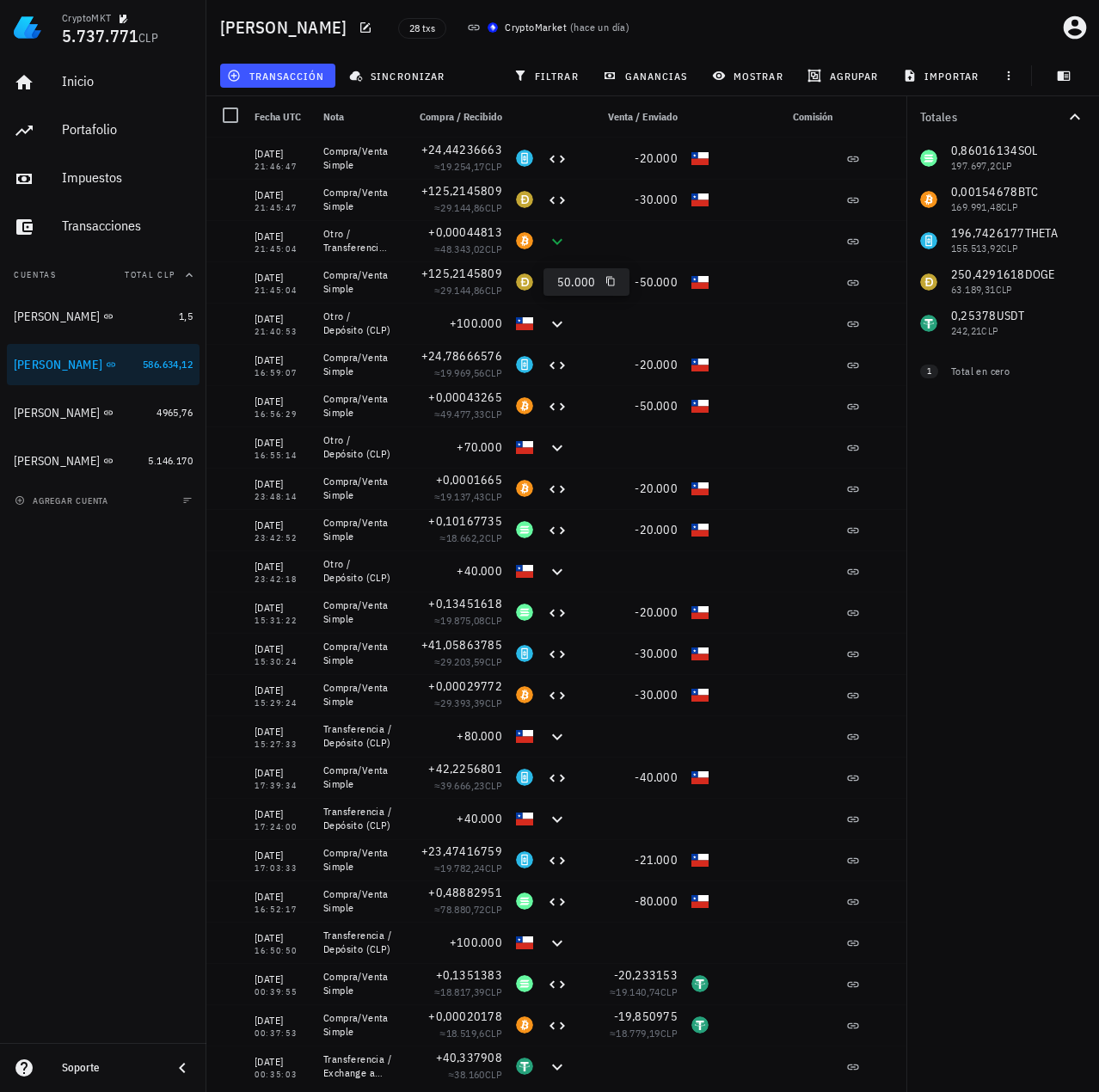
click at [1022, 529] on div "Totales 0,86016134 SOL 197.697,2 CLP 0,00154678 BTC 169.991,48 CLP 196,7426177 …" at bounding box center [1003, 594] width 193 height 996
click at [112, 407] on div "Miguel B" at bounding box center [82, 413] width 136 height 16
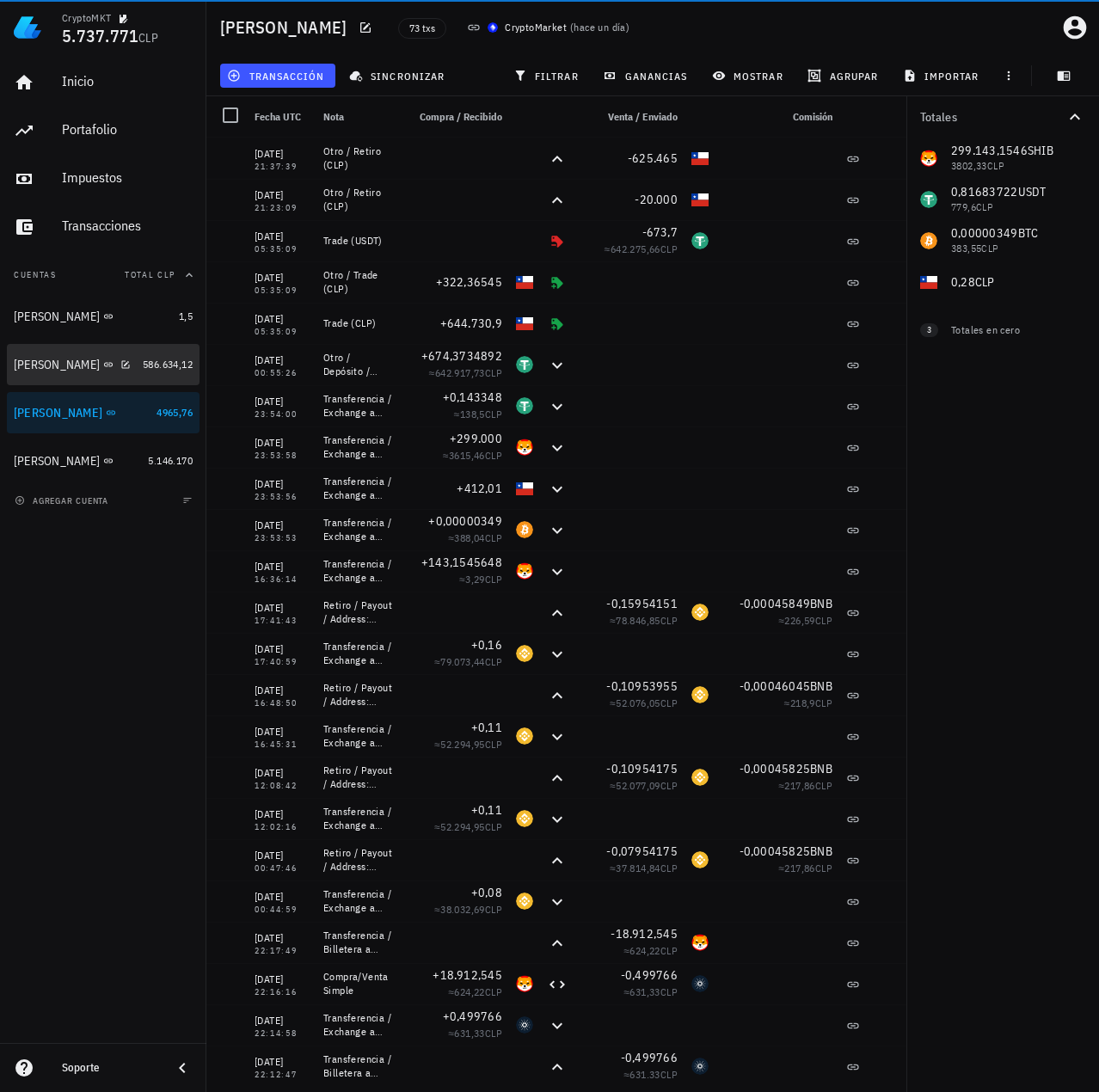
click at [65, 361] on div "Francisco Urrea" at bounding box center [57, 364] width 86 height 15
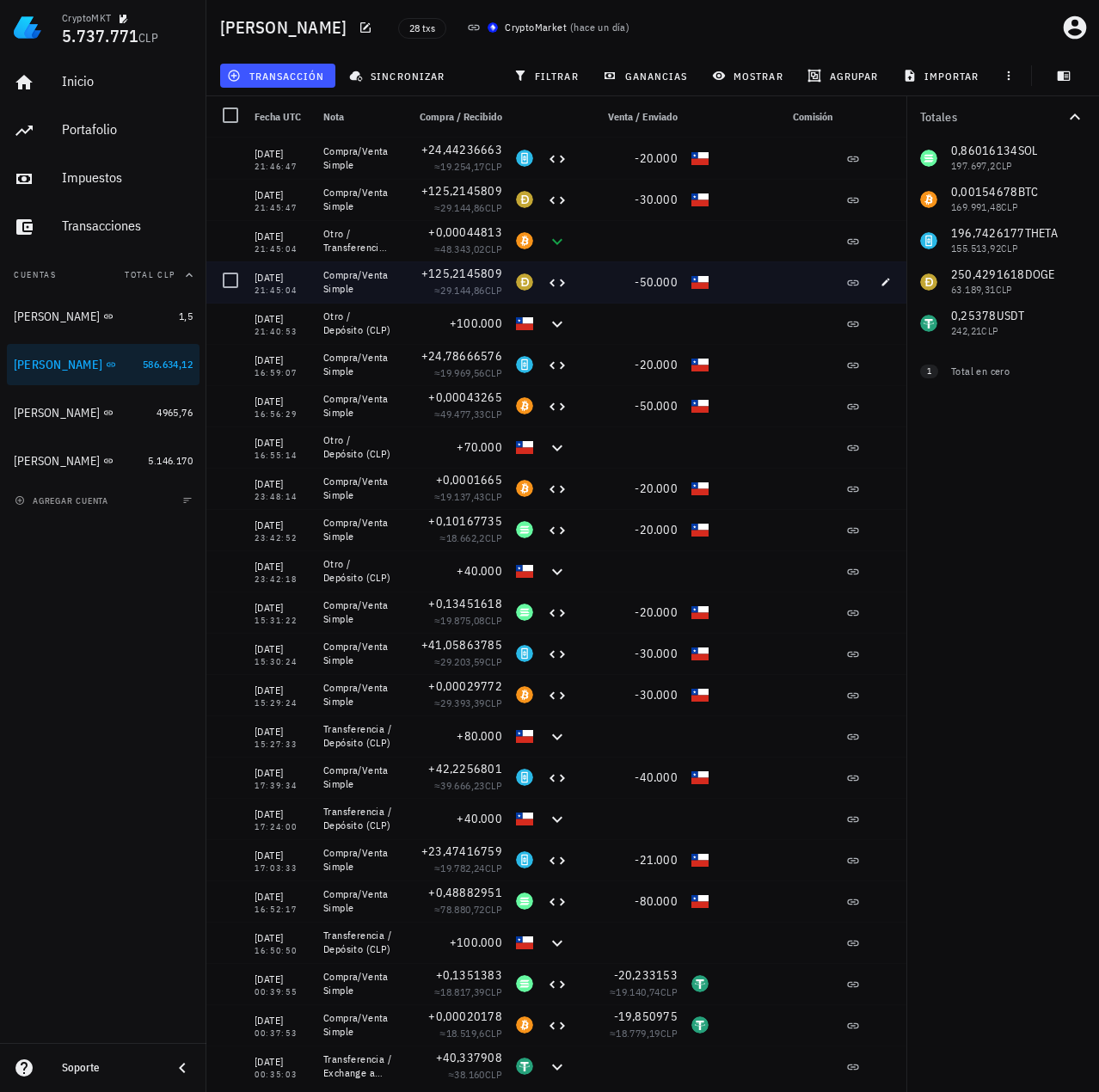
drag, startPoint x: 253, startPoint y: 279, endPoint x: 309, endPoint y: 289, distance: 56.9
click at [309, 289] on div "10/09/2025 21:45:04" at bounding box center [282, 282] width 69 height 42
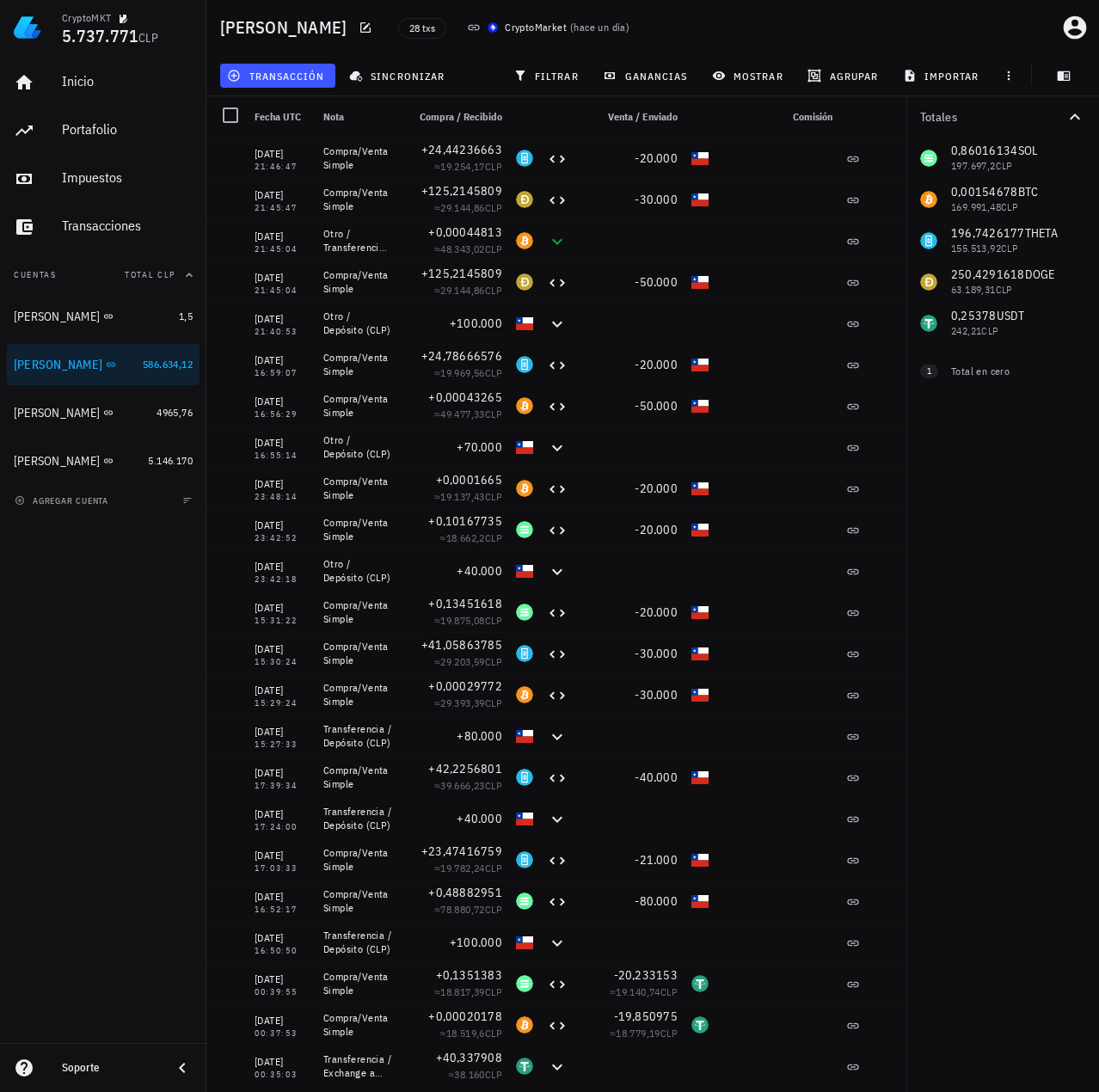
click at [80, 632] on div "Inicio Portafolio Impuestos Transacciones Cuentas Total CLP Ignacio 1,5 Francis…" at bounding box center [103, 548] width 206 height 988
click at [972, 758] on div "Totales 0,86016134 SOL 197.697,2 CLP 0,00154678 BTC 169.991,48 CLP 196,7426177 …" at bounding box center [1003, 594] width 193 height 996
click at [1031, 667] on div "Totales 0,86016134 SOL 197.697,2 CLP 0,00154678 BTC 169.991,48 CLP 196,7426177 …" at bounding box center [1003, 594] width 193 height 996
click at [20, 420] on div "Miguel B" at bounding box center [82, 413] width 136 height 16
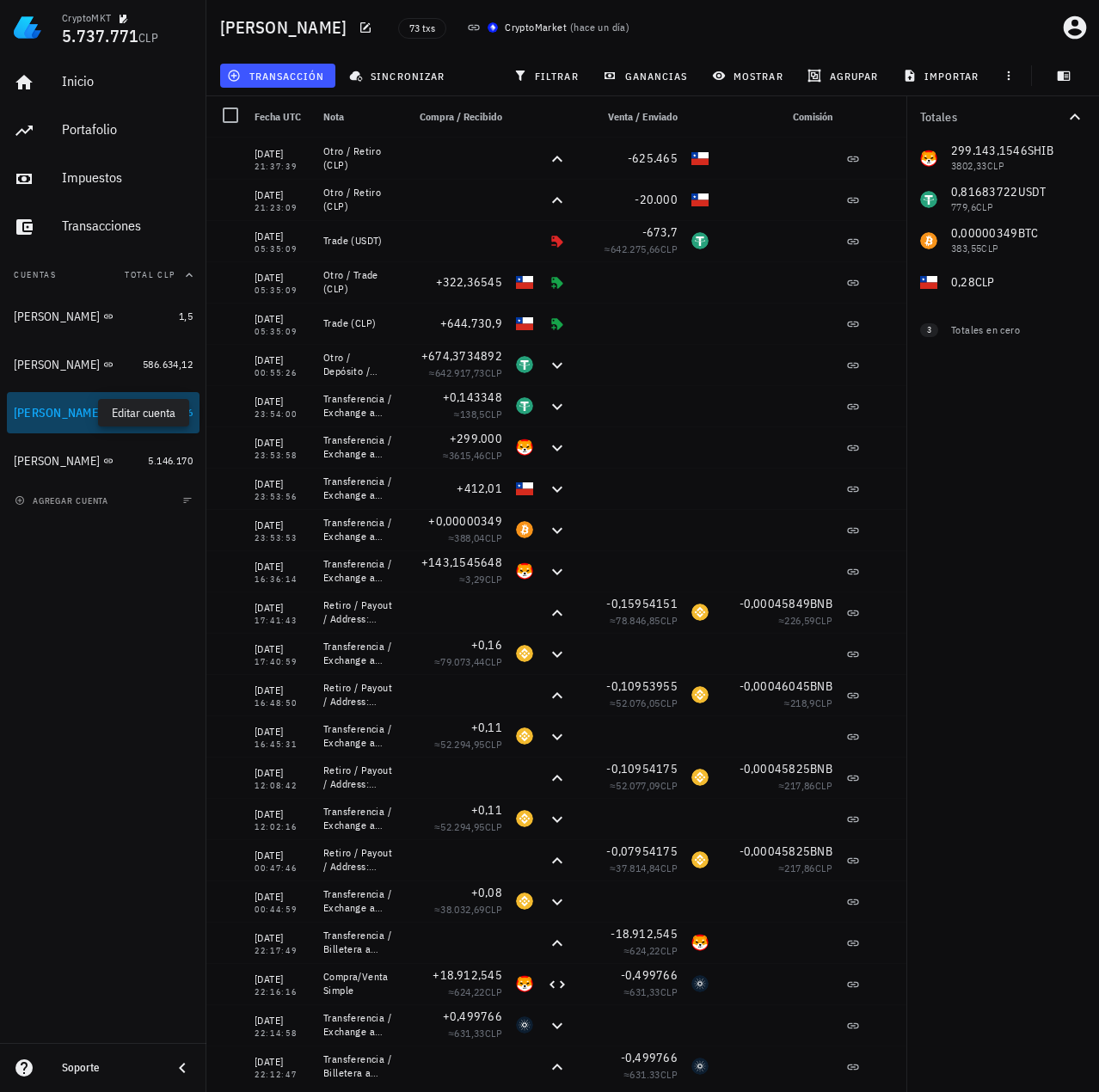
click at [123, 410] on icon "button" at bounding box center [128, 413] width 11 height 11
type textarea "Miguel B"
type textarea "google-oauth2|110873594734765108369"
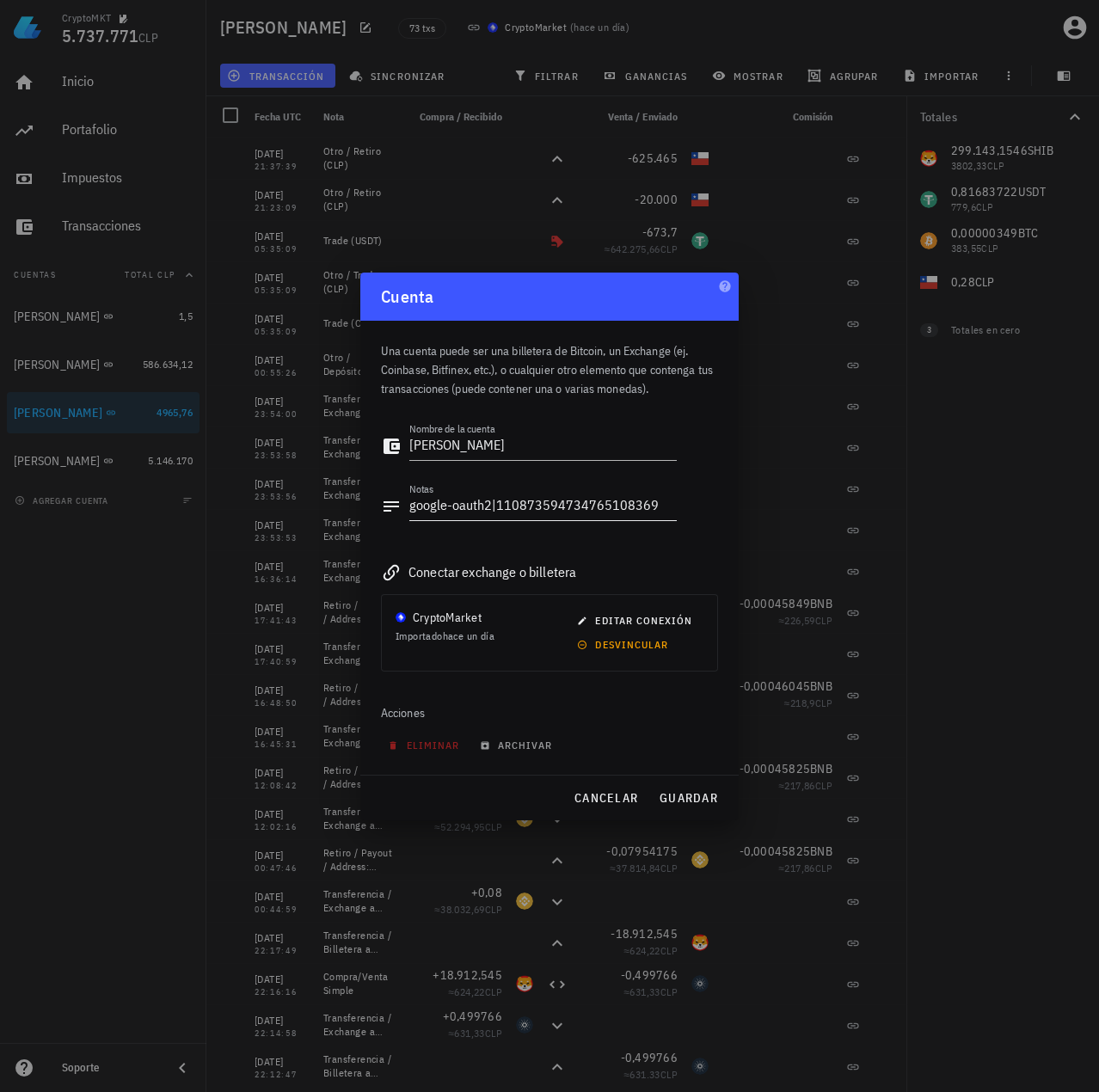
click at [520, 511] on textarea "google-oauth2|110873594734765108369" at bounding box center [543, 506] width 267 height 27
click at [600, 787] on button "cancelar" at bounding box center [606, 798] width 78 height 31
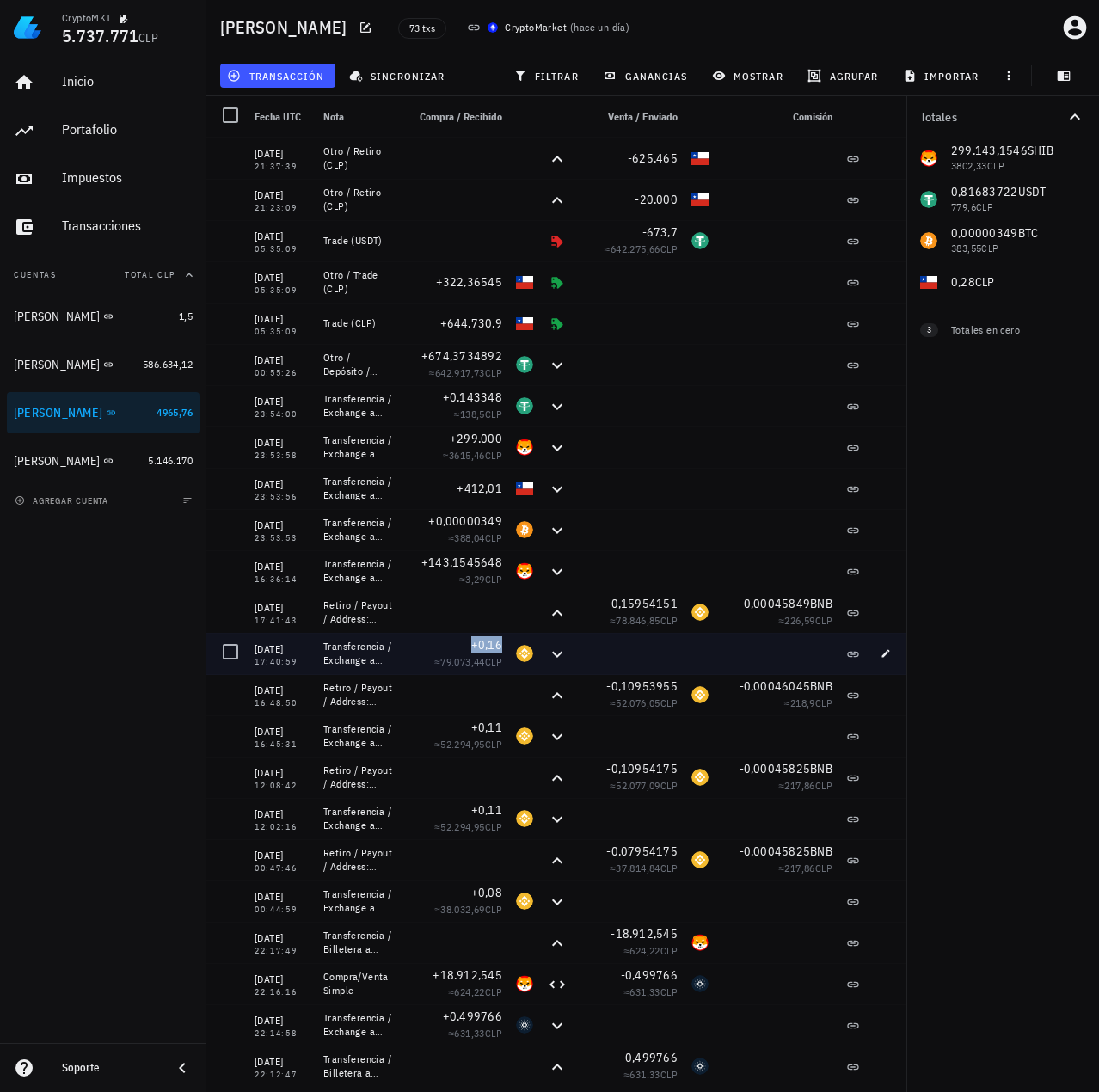
click at [492, 648] on span "+0,16" at bounding box center [486, 645] width 31 height 16
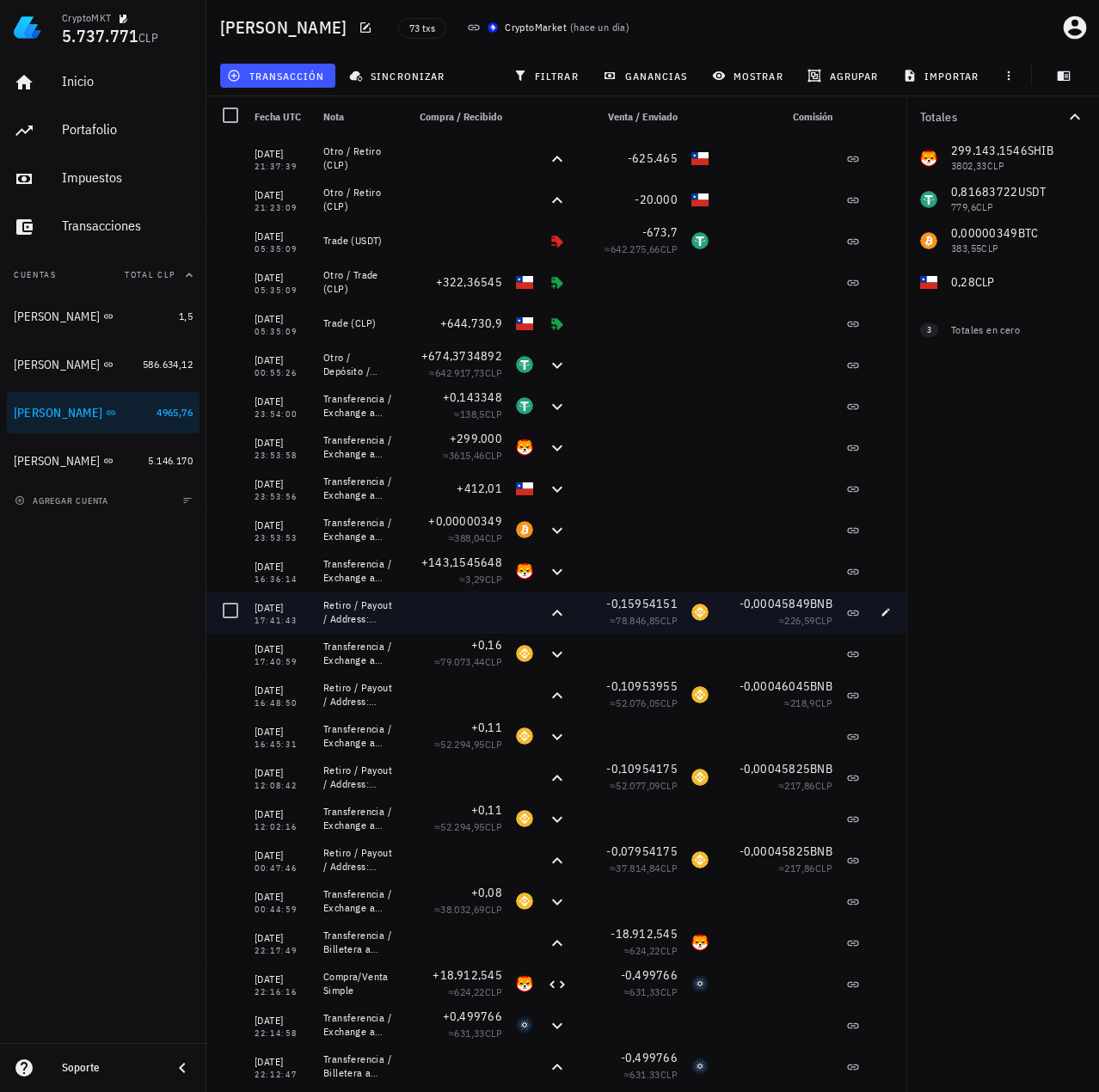
click at [579, 621] on div "-0,15954151 ≈ 78.846,85 CLP" at bounding box center [629, 612] width 110 height 42
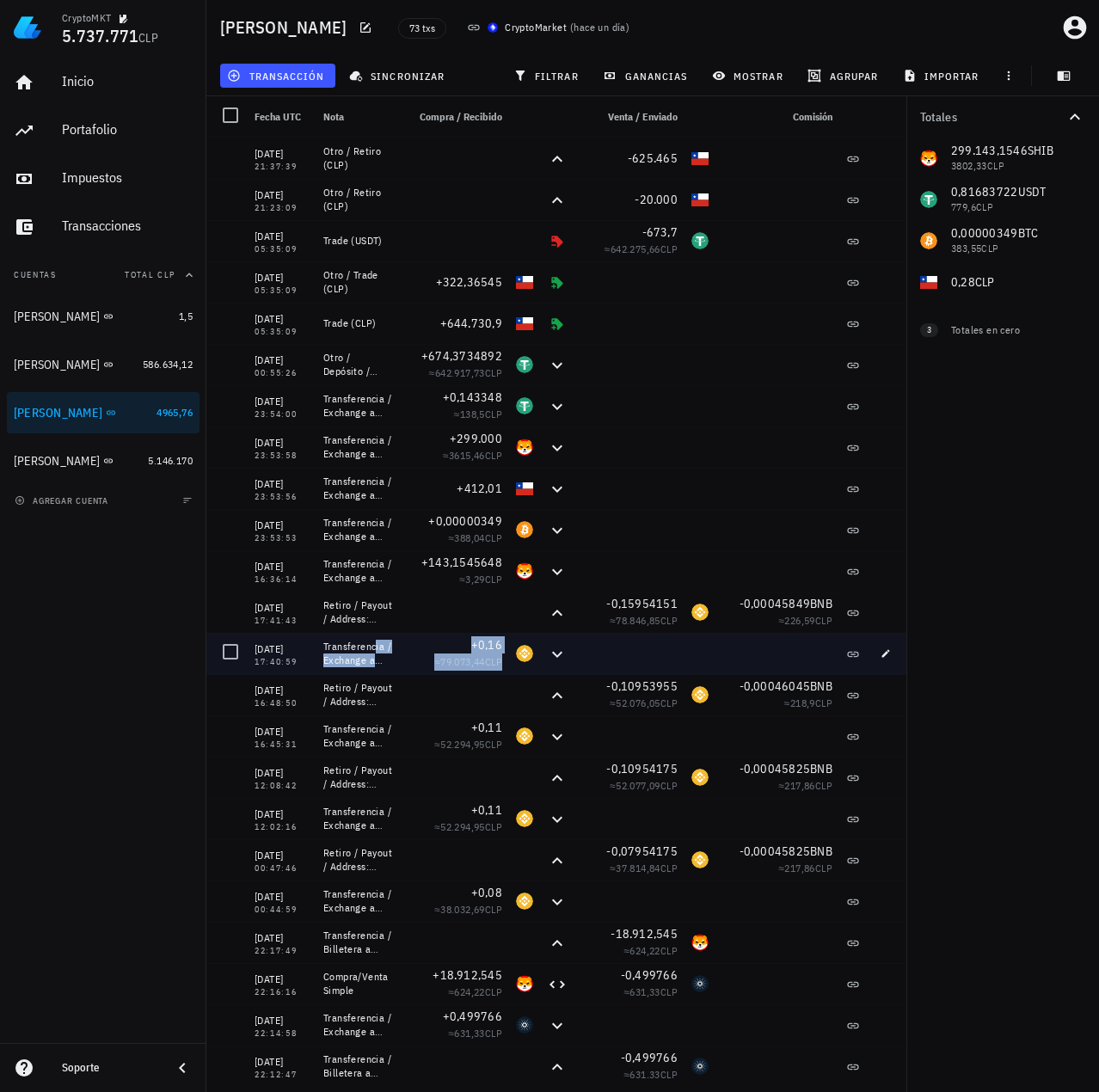
drag, startPoint x: 632, startPoint y: 669, endPoint x: 251, endPoint y: 630, distance: 383.0
click at [332, 642] on div "27/12/2021 17:40:59 Transferencia / Exchange a billetera (BNB) +0,16 ≈ 79.073,4…" at bounding box center [558, 653] width 705 height 42
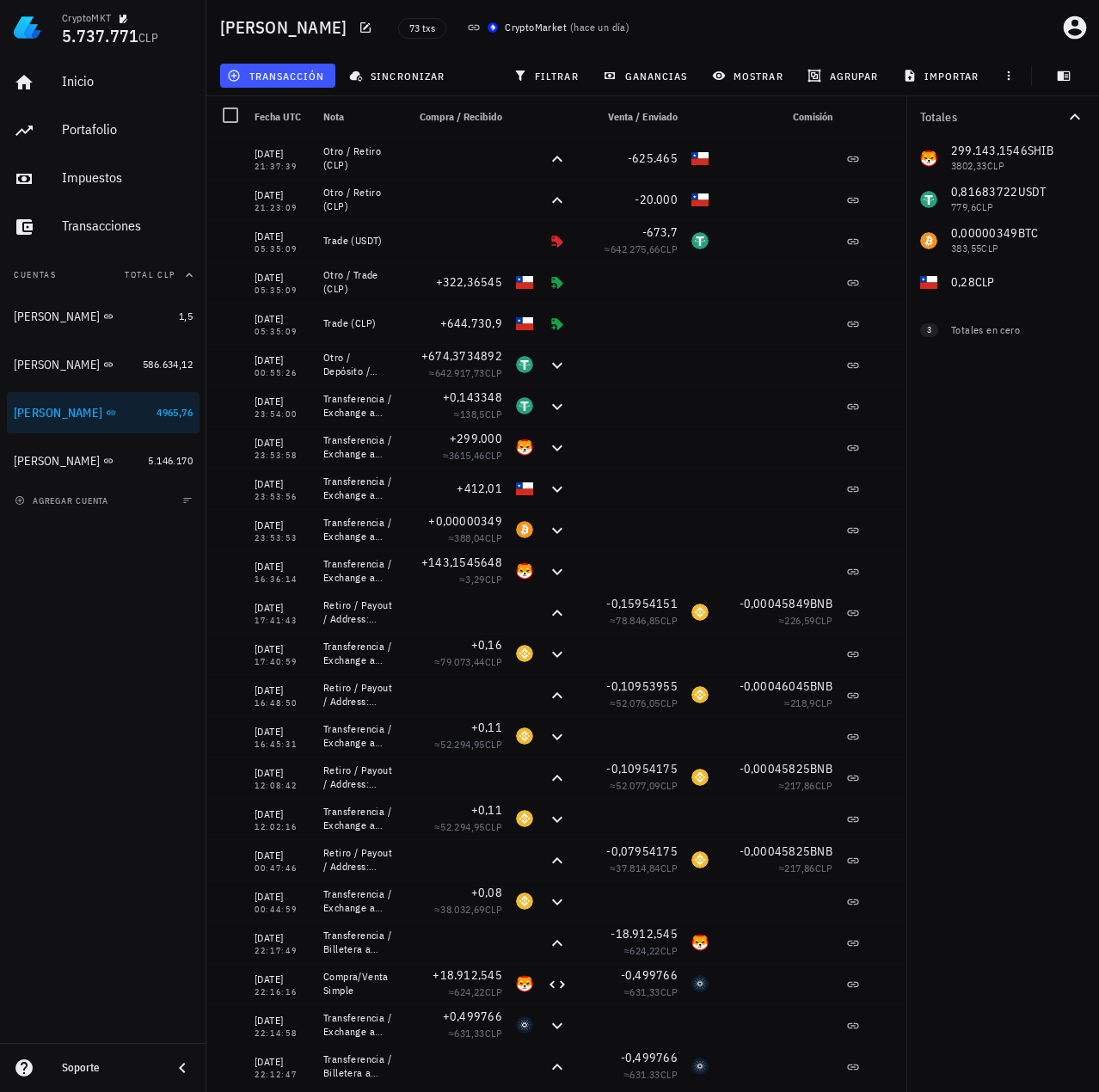
click at [937, 613] on div "Totales 299.143,1546 SHIB 3802,33 CLP 0,81683722 USDT 779,6 CLP 0,00000349 BTC …" at bounding box center [1003, 594] width 193 height 996
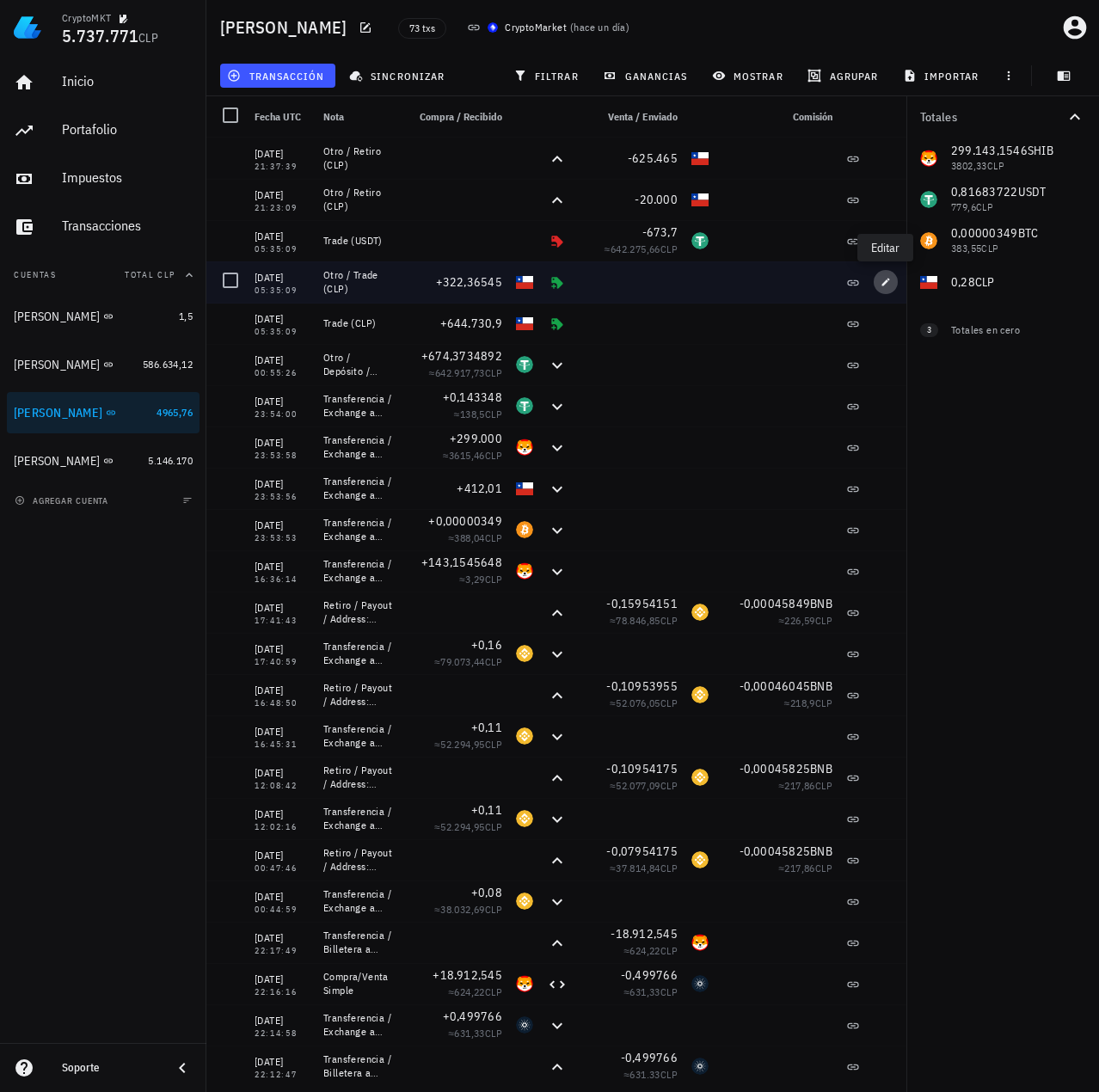
click at [889, 281] on icon "button" at bounding box center [886, 282] width 11 height 11
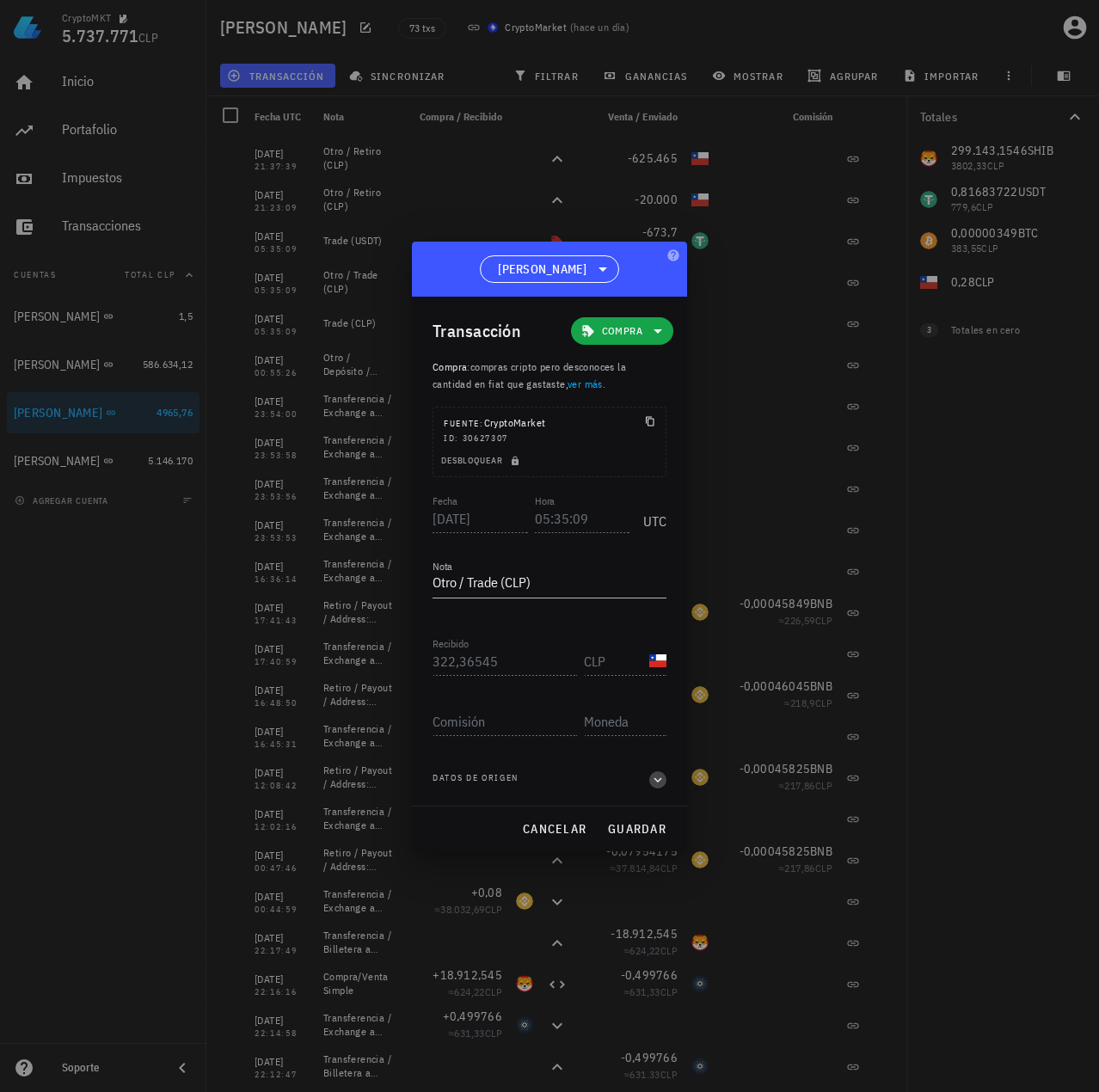
click at [659, 786] on icon "button" at bounding box center [658, 779] width 16 height 20
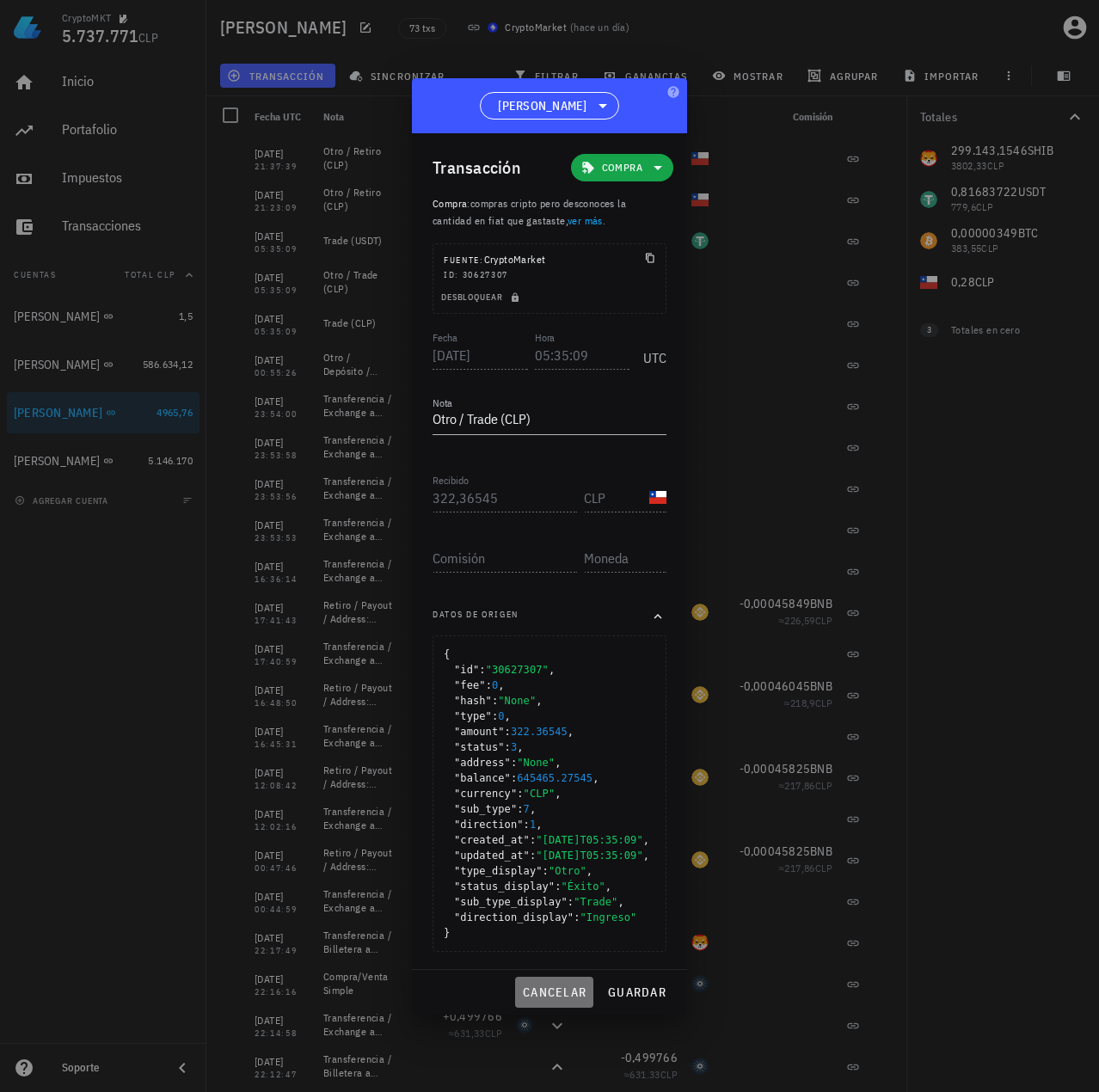
click at [560, 1000] on span "cancelar" at bounding box center [553, 992] width 65 height 16
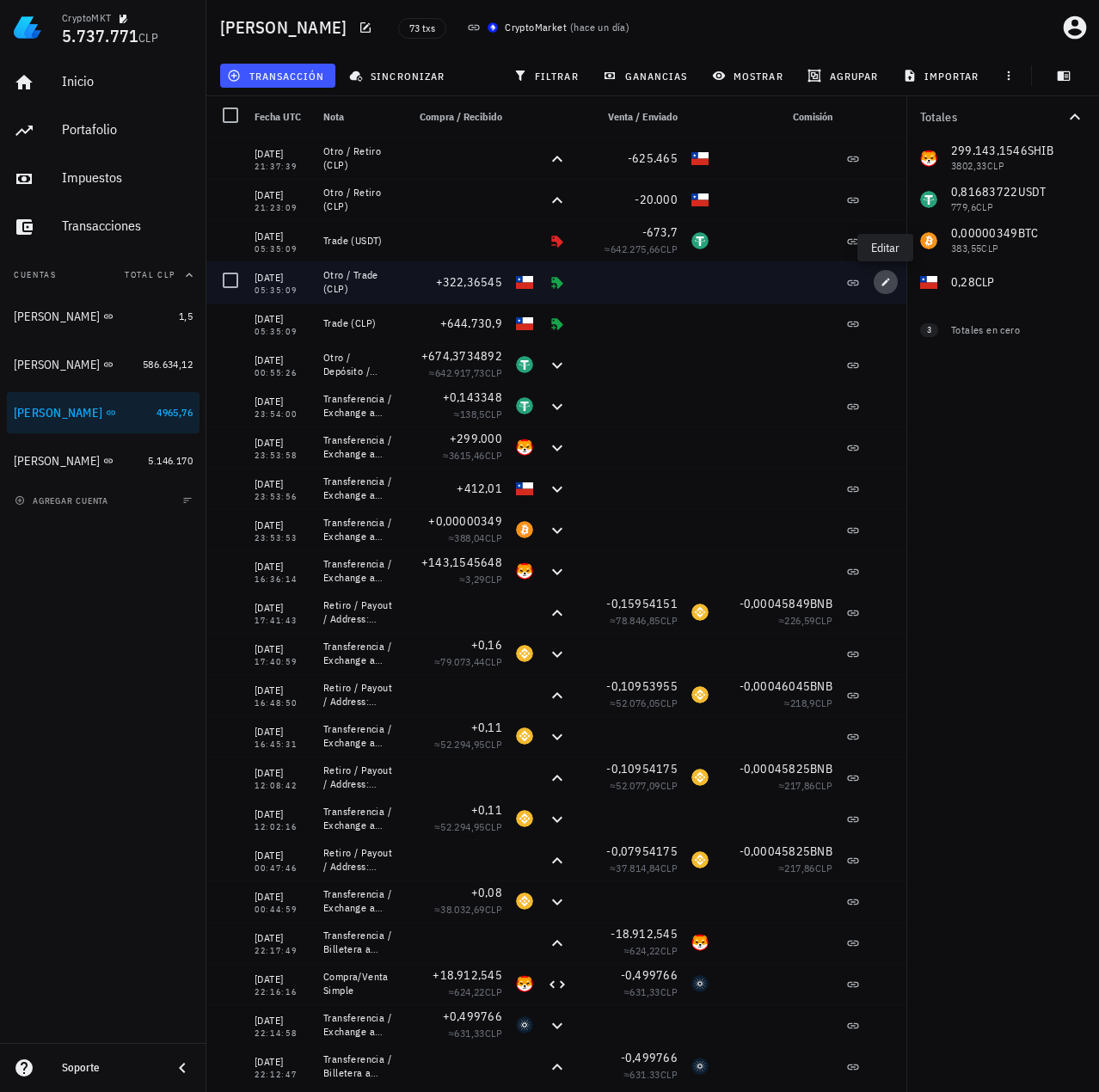
click at [883, 286] on icon "button" at bounding box center [886, 282] width 11 height 11
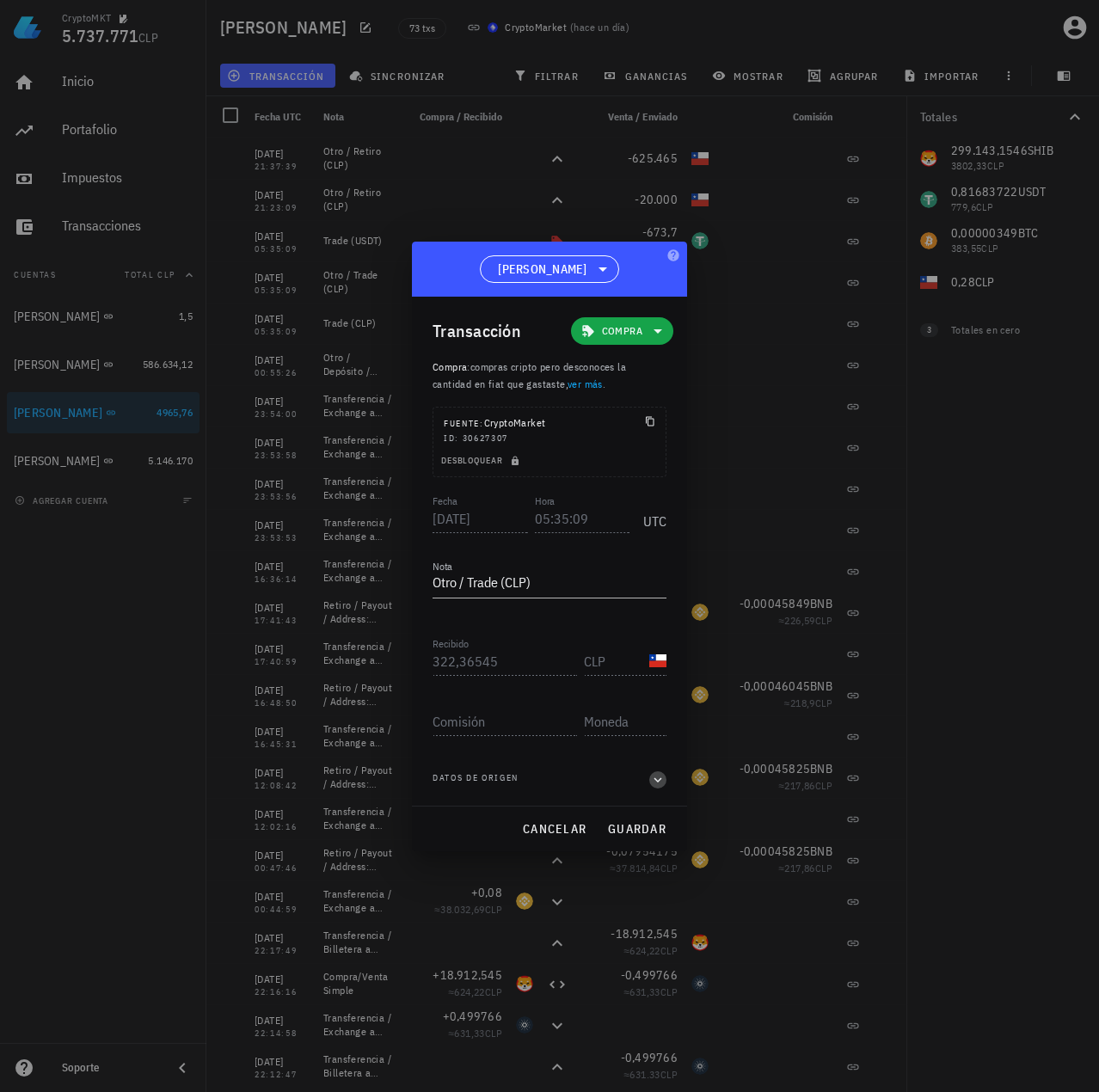
click at [658, 779] on icon "button" at bounding box center [658, 779] width 16 height 20
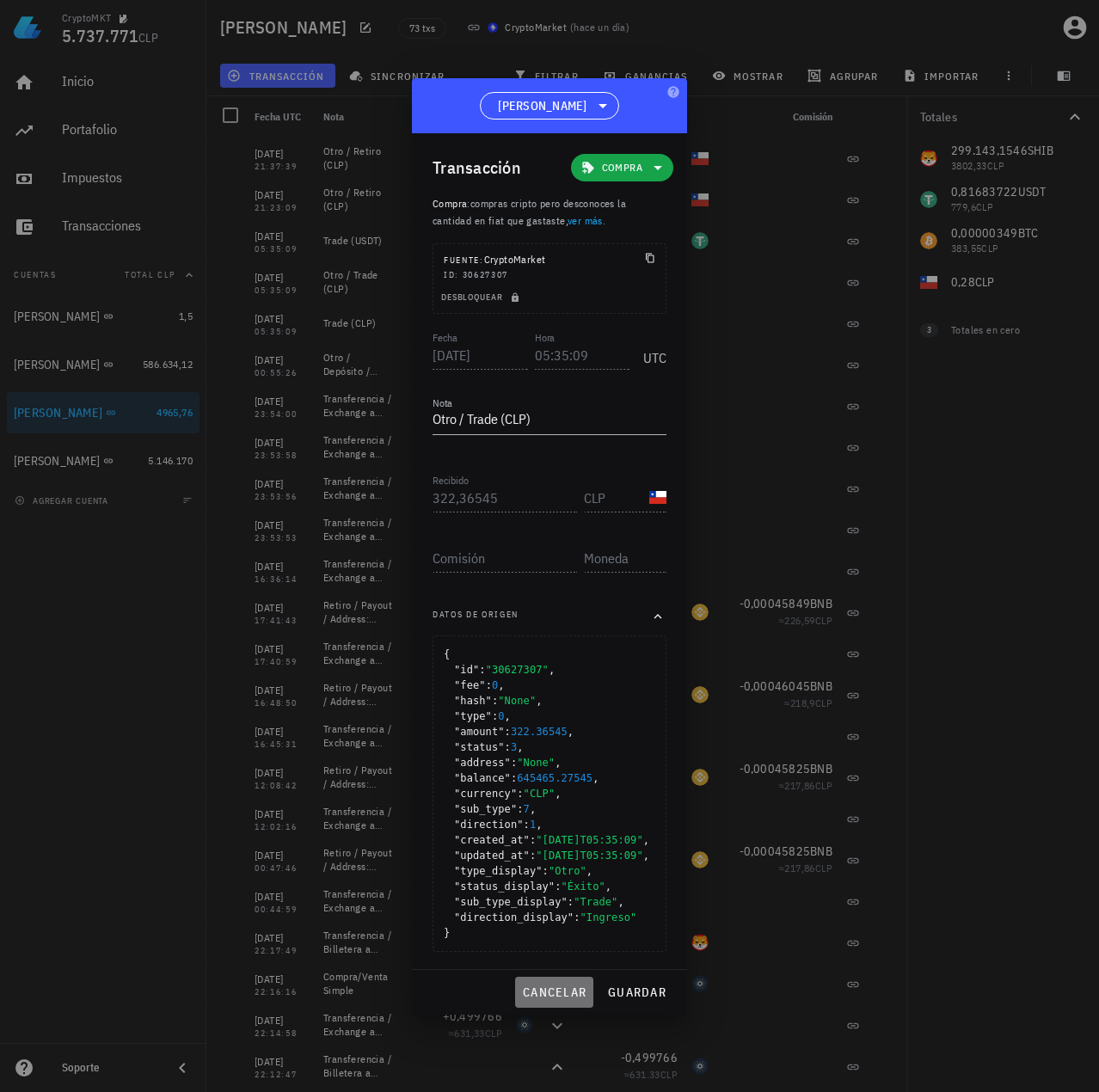
click at [562, 1000] on span "cancelar" at bounding box center [553, 992] width 65 height 16
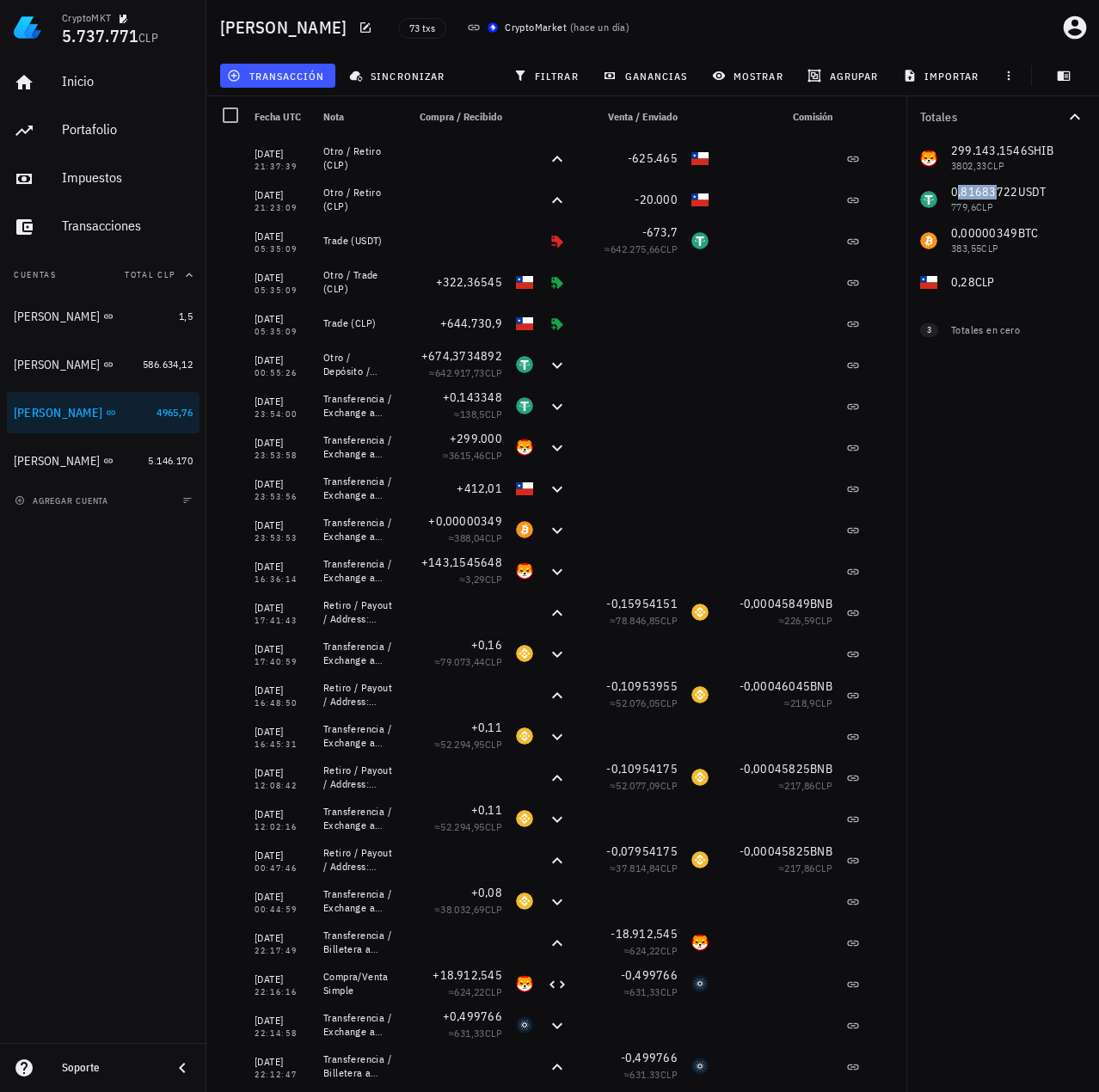
drag, startPoint x: 958, startPoint y: 192, endPoint x: 992, endPoint y: 192, distance: 34.0
click at [992, 192] on div "299.143,1546 SHIB 3802,33 CLP 0,81683722 USDT 779,6 CLP 0,00000349 BTC 383,55 C…" at bounding box center [1003, 220] width 193 height 165
click at [1005, 466] on div "Totales 299.143,1546 SHIB 3802,33 CLP 0,81683722 USDT 779,6 CLP 0,00000349 BTC …" at bounding box center [1003, 594] width 193 height 996
click at [999, 448] on div "Totales 299.143,1546 SHIB 3802,33 CLP 0,81683722 USDT 779,6 CLP 0,00000349 BTC …" at bounding box center [1003, 594] width 193 height 996
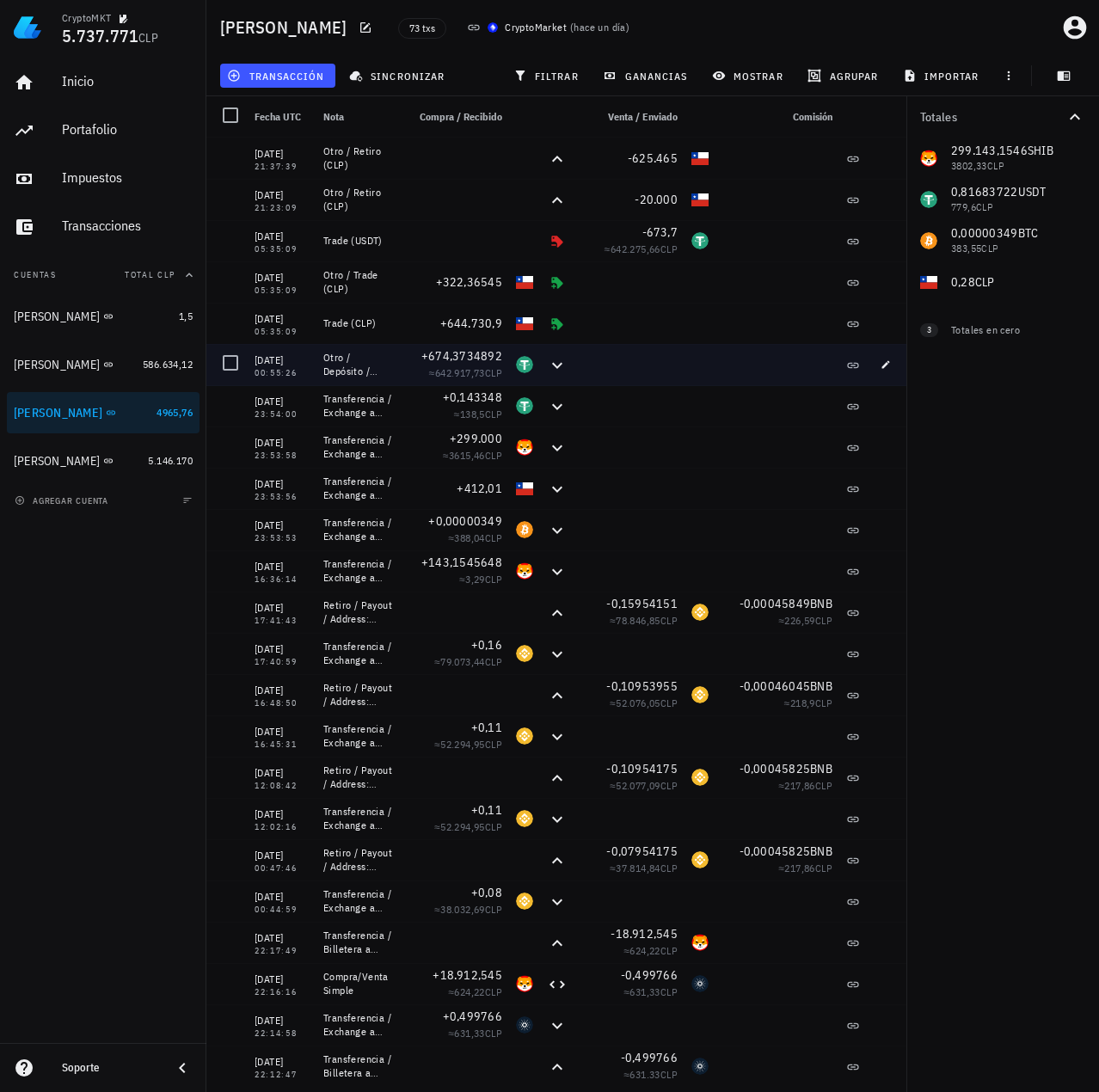
click at [659, 371] on div at bounding box center [629, 364] width 110 height 42
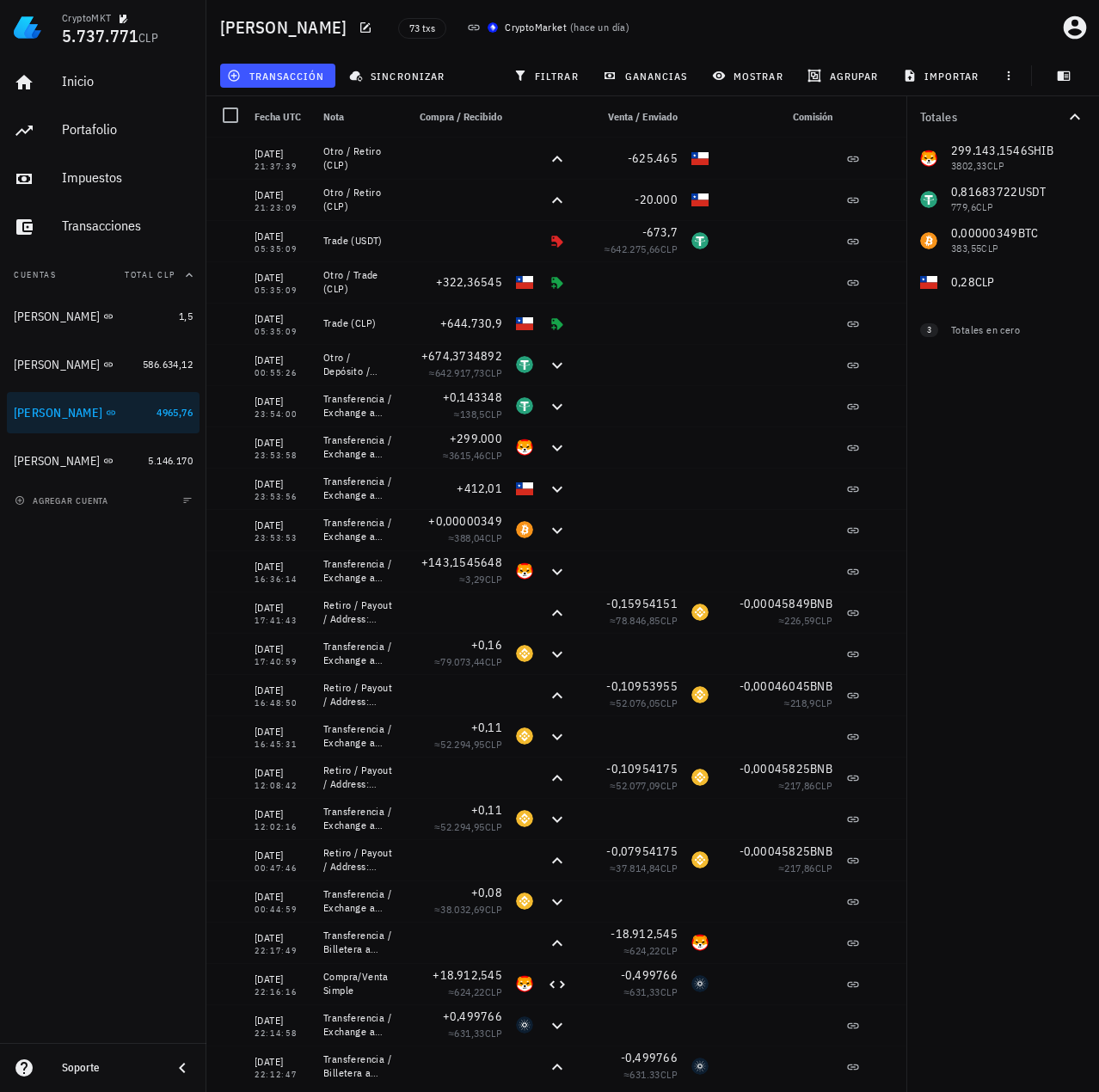
click at [1020, 394] on div "Totales 299.143,1546 SHIB 3802,33 CLP 0,81683722 USDT 779,6 CLP 0,00000349 BTC …" at bounding box center [1003, 594] width 193 height 996
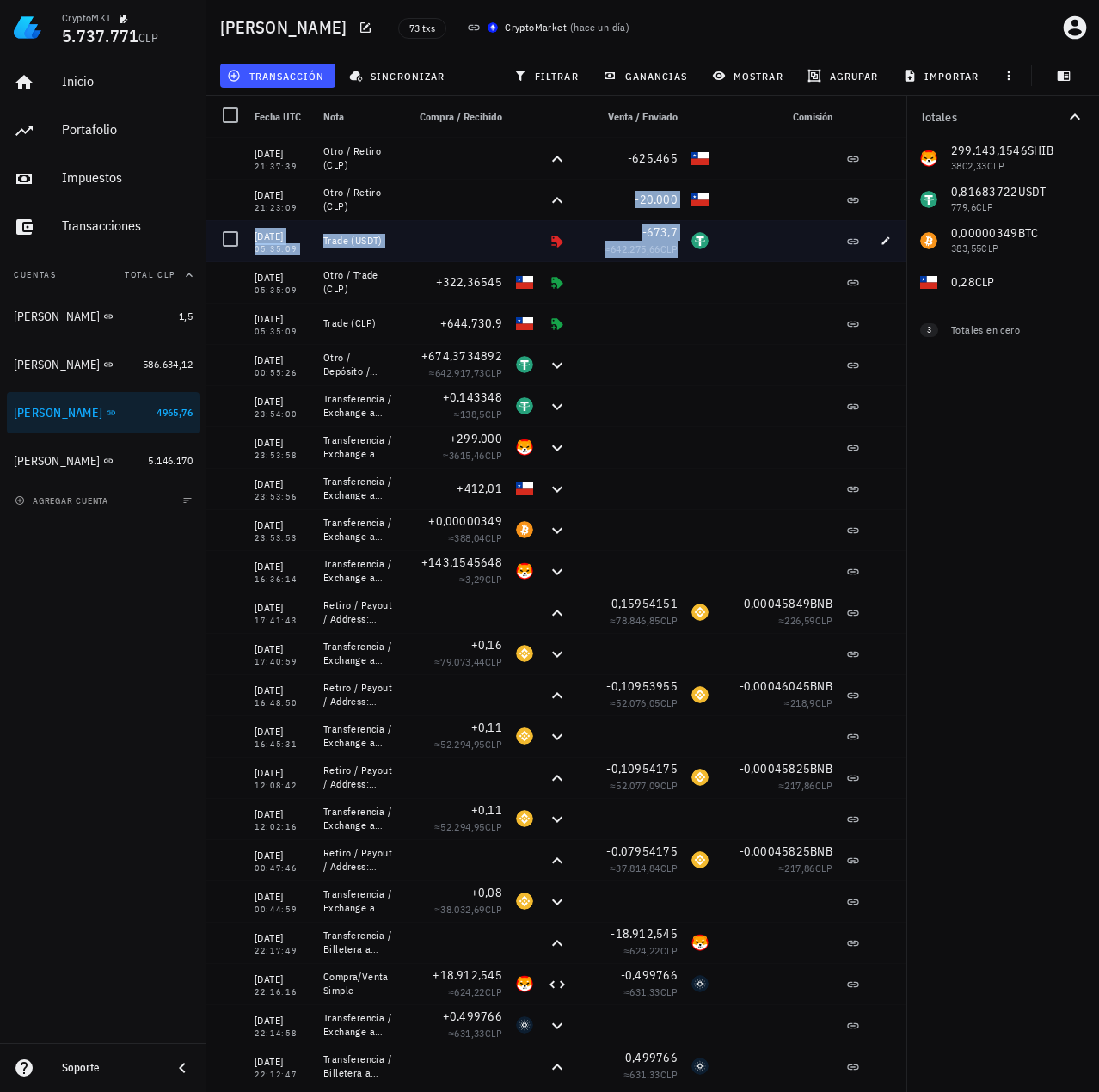
drag, startPoint x: 693, startPoint y: 236, endPoint x: 759, endPoint y: 244, distance: 66.5
click at [716, 257] on div at bounding box center [777, 241] width 124 height 42
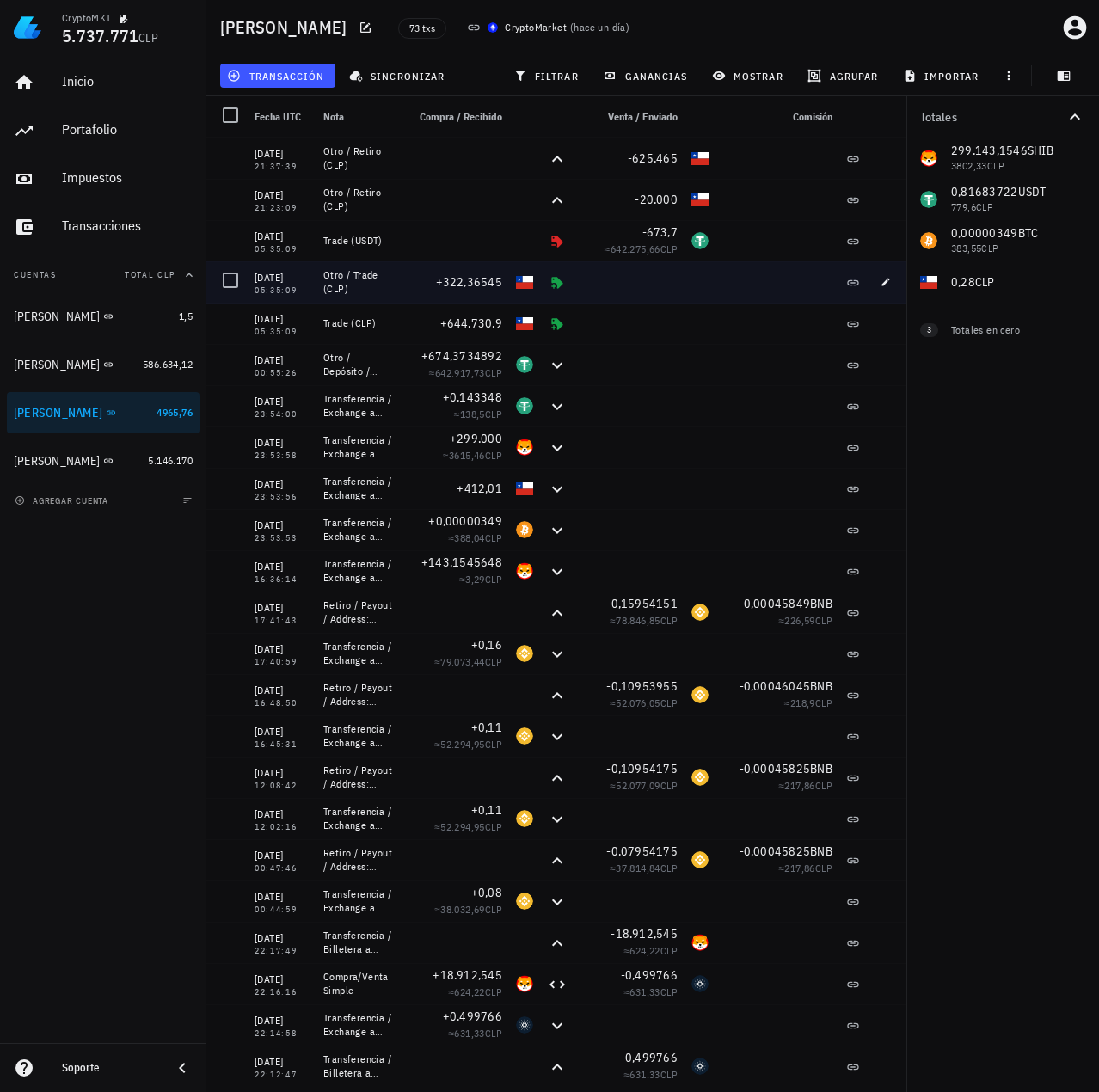
drag, startPoint x: 628, startPoint y: 289, endPoint x: 295, endPoint y: 240, distance: 336.6
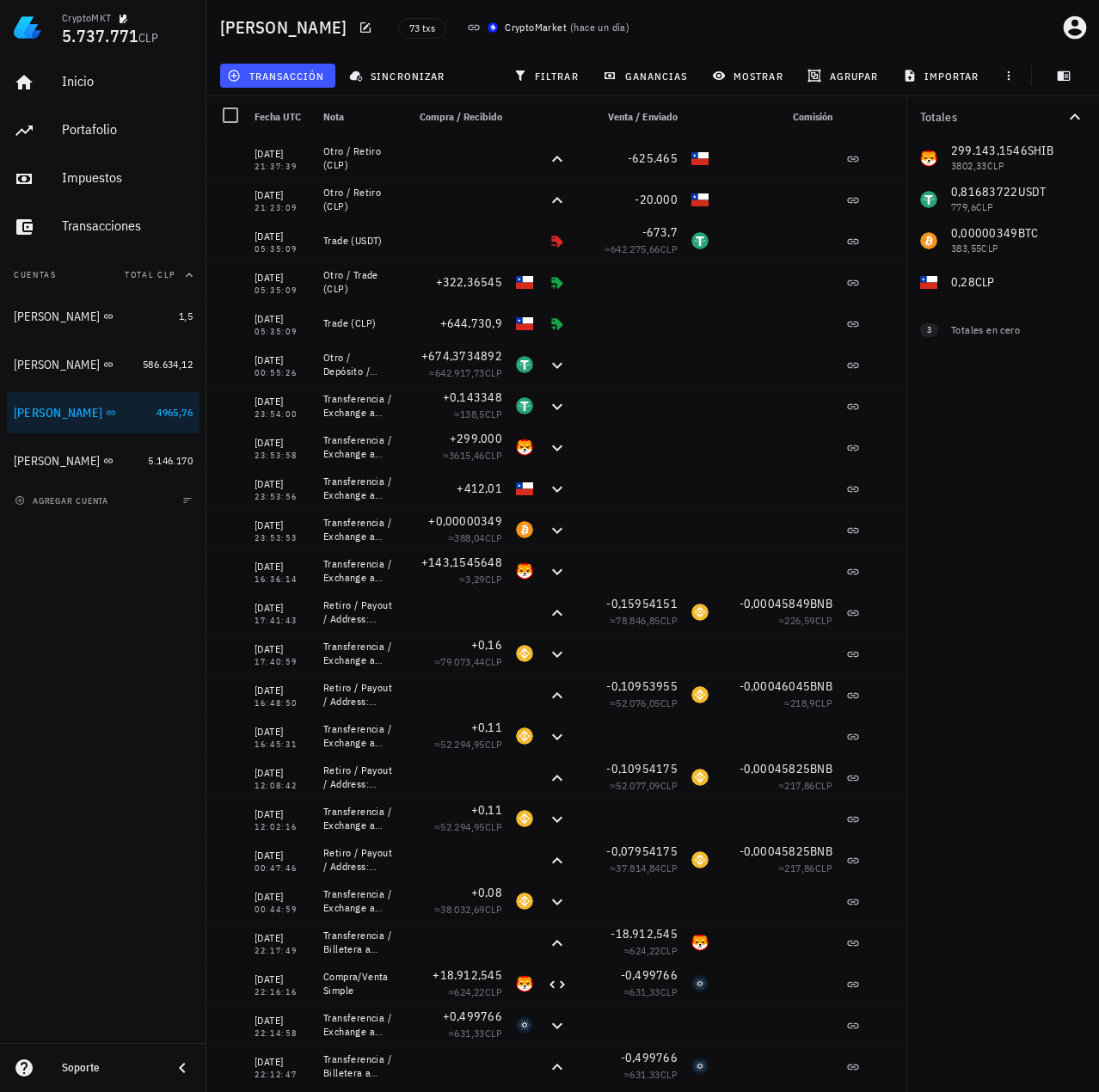
click at [999, 466] on div "Totales 299.143,1546 SHIB 3802,33 CLP 0,81683722 USDT 779,6 CLP 0,00000349 BTC …" at bounding box center [1003, 594] width 193 height 996
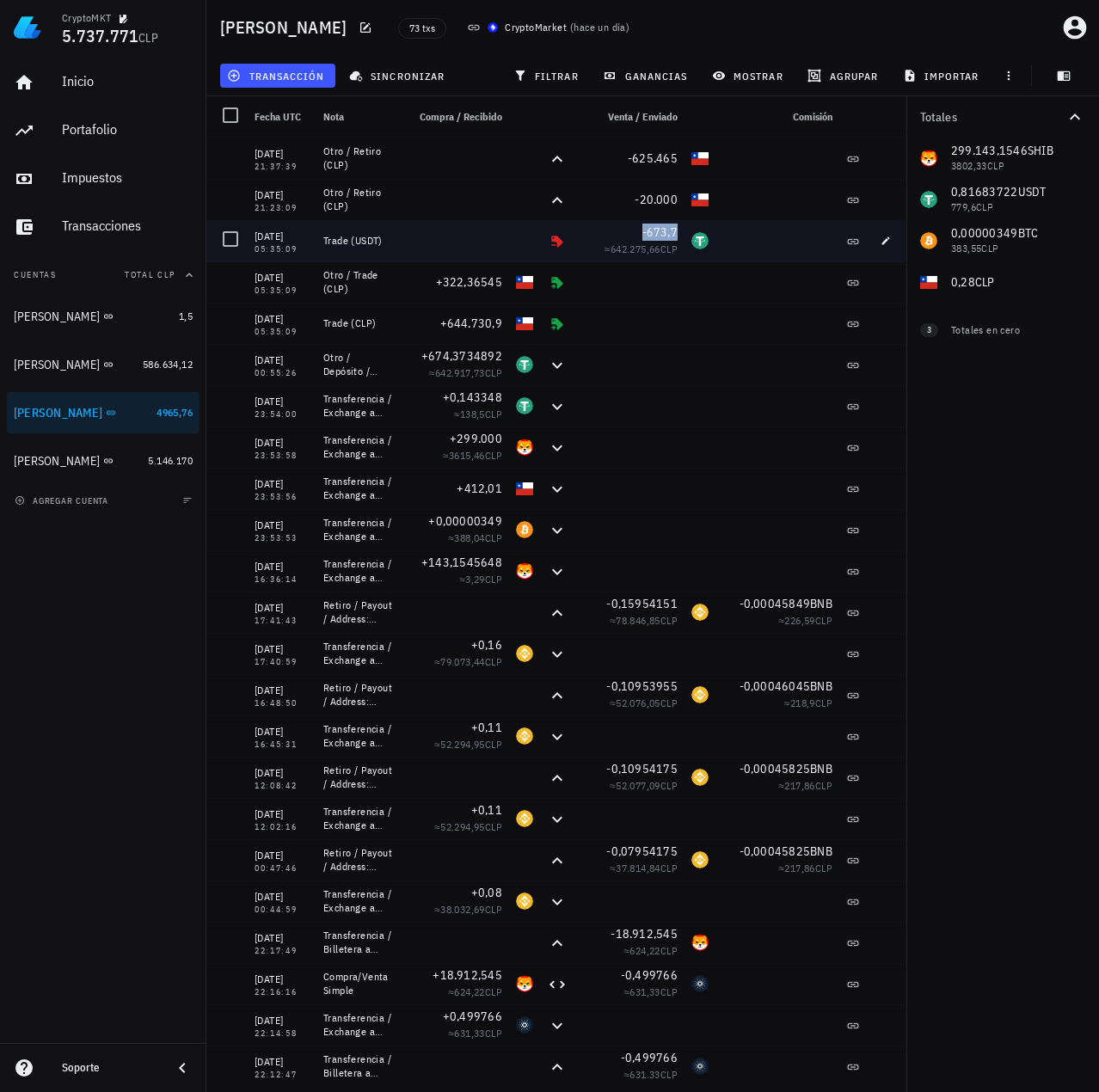
click at [651, 233] on span "-673,7" at bounding box center [660, 233] width 36 height 16
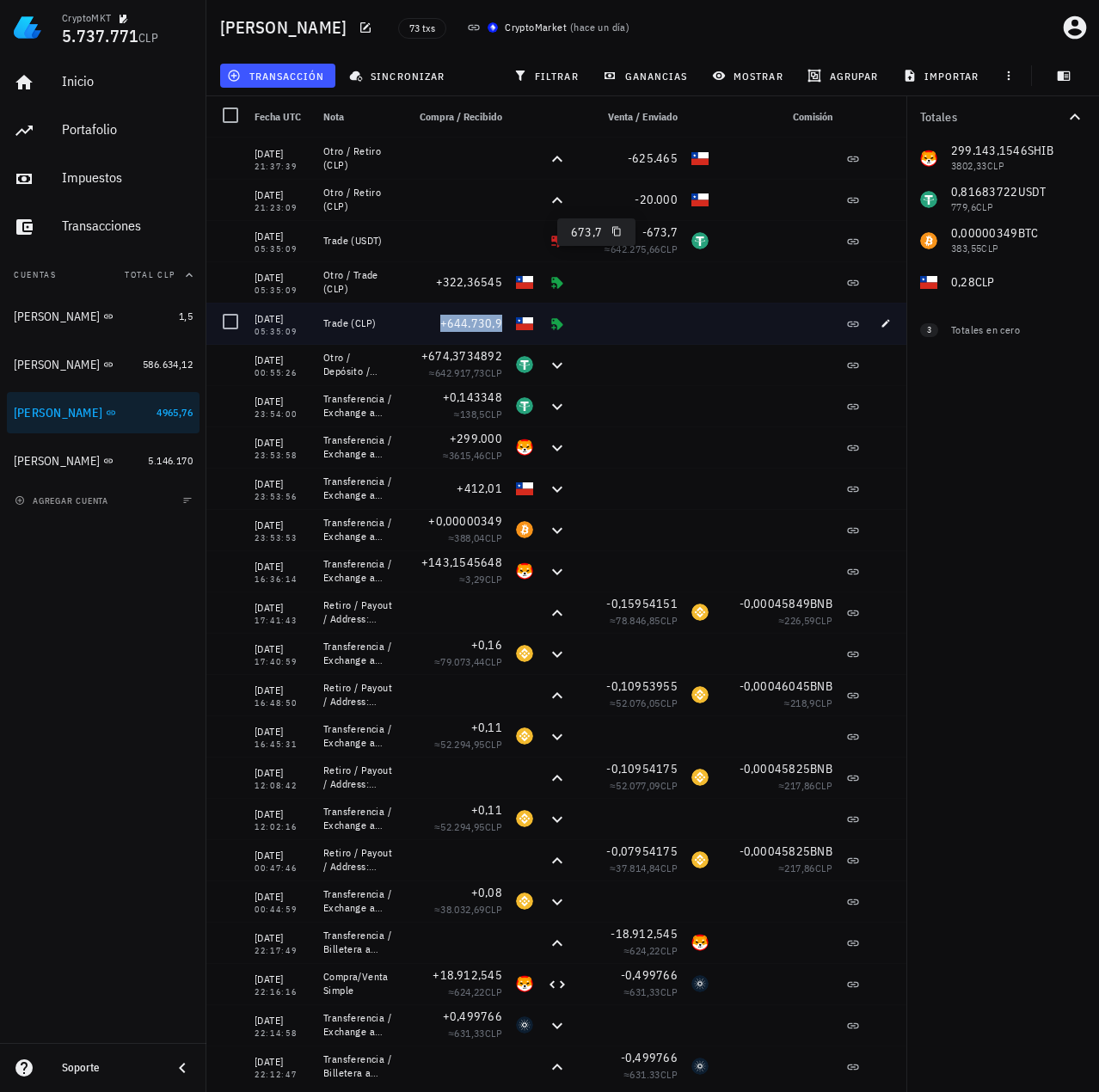
click at [500, 320] on span "+644.730,9" at bounding box center [471, 324] width 63 height 16
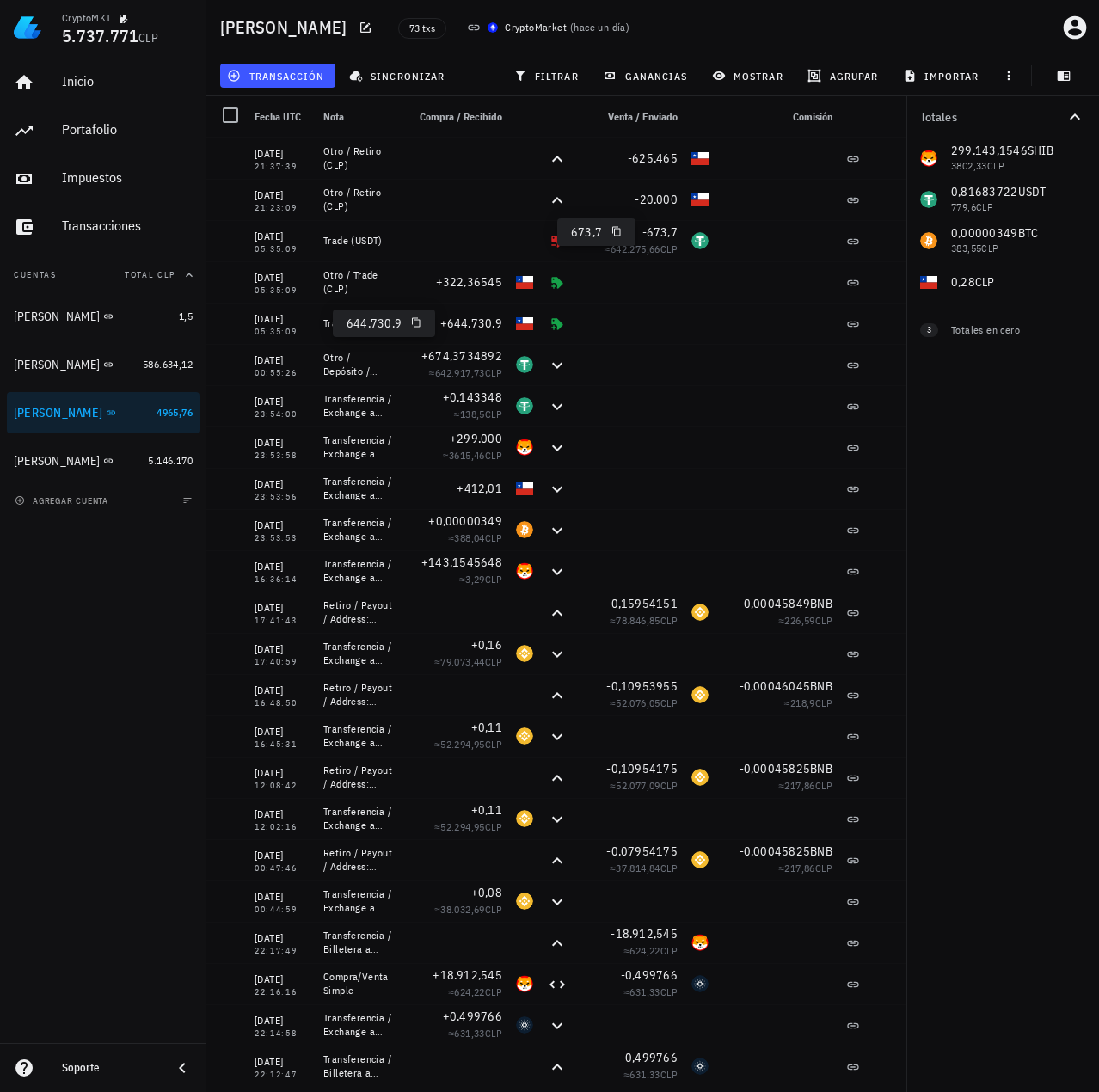
click at [1047, 463] on div "Totales 299.143,1546 SHIB 3802,33 CLP 0,81683722 USDT 779,6 CLP 0,00000349 BTC …" at bounding box center [1003, 594] width 193 height 996
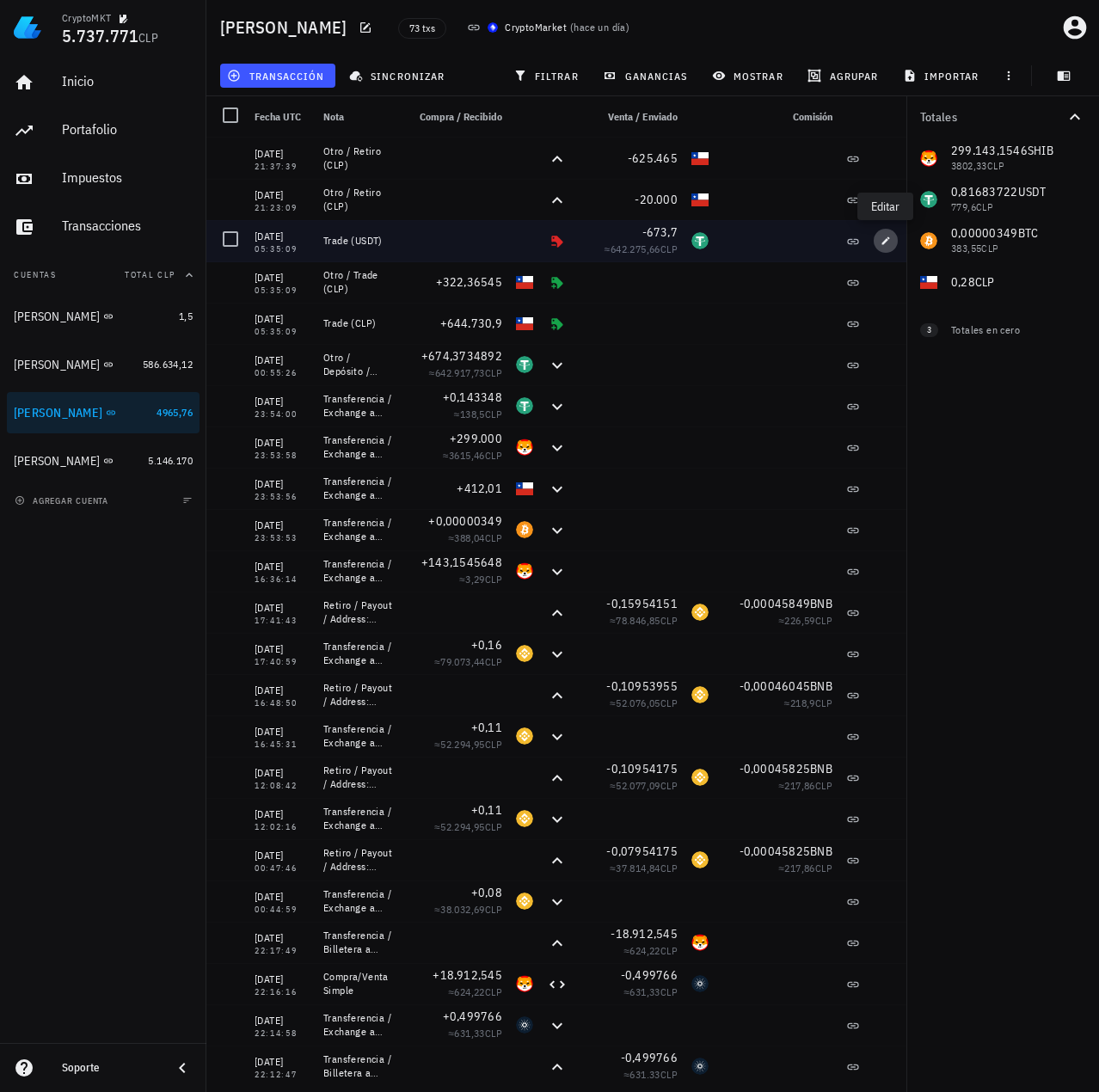
click at [885, 245] on icon "button" at bounding box center [886, 241] width 11 height 11
type textarea "Trade (USDT)"
type input "673,7"
type input "USDT"
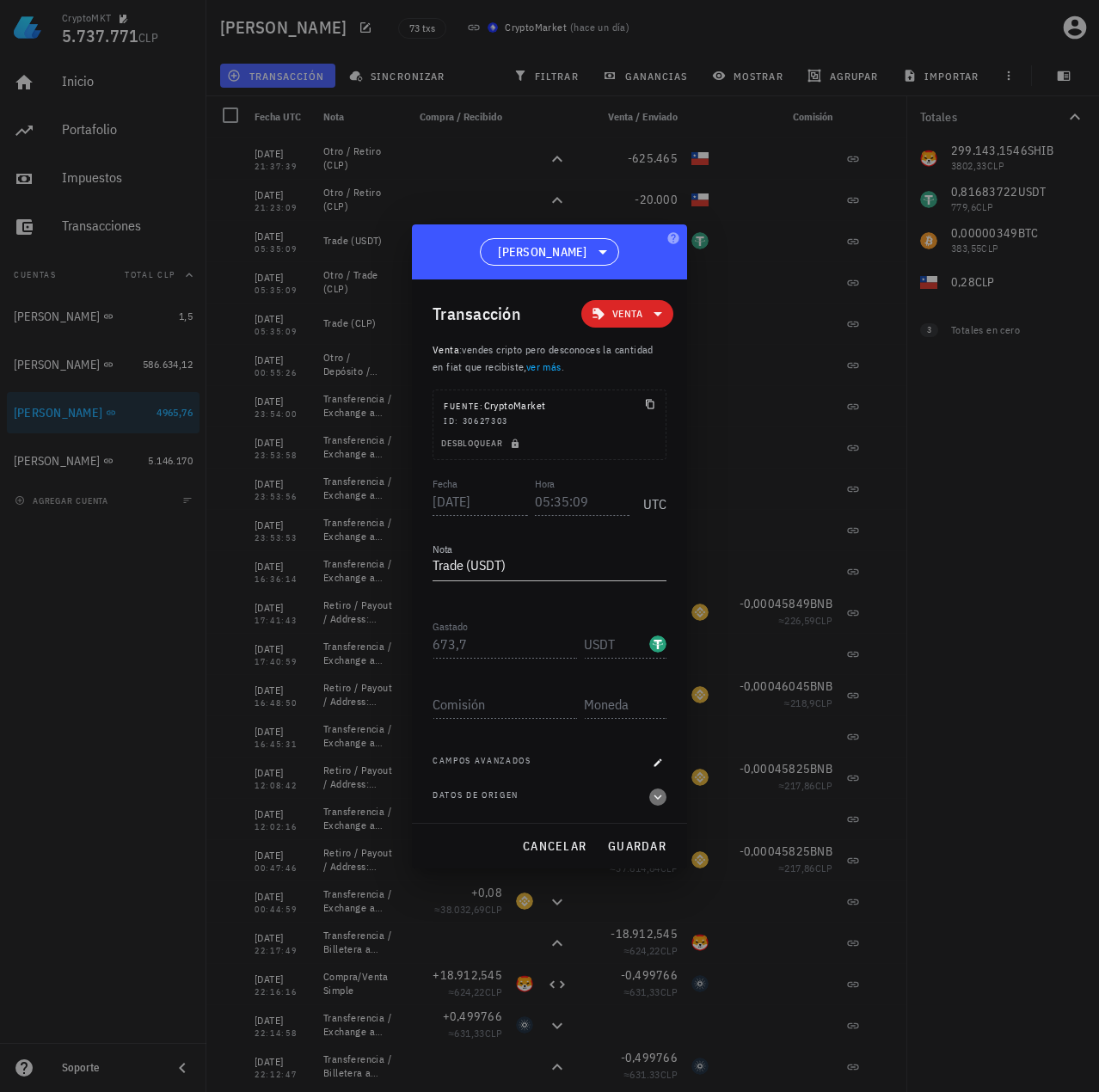
click at [662, 797] on icon "button" at bounding box center [658, 797] width 16 height 20
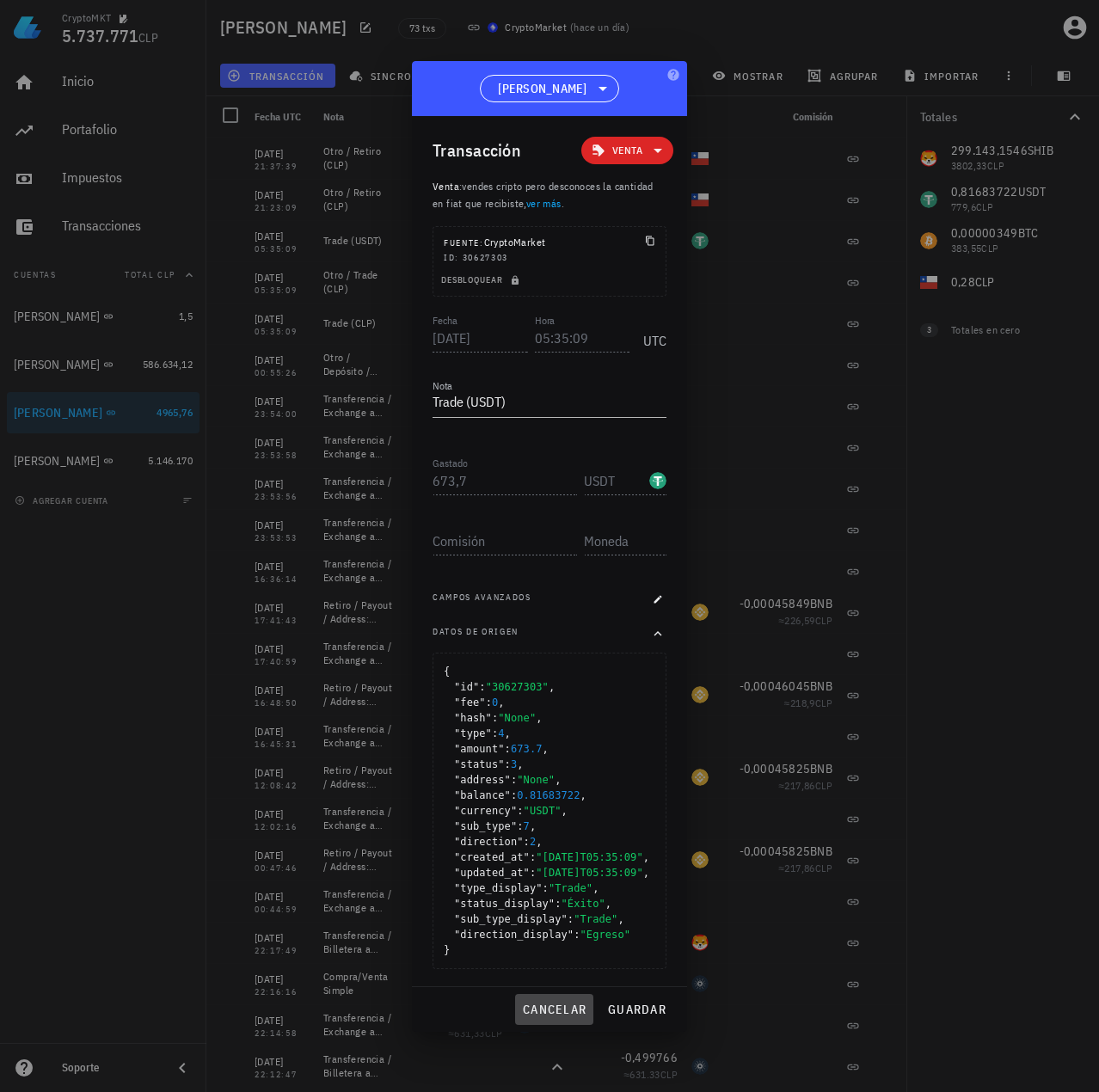
click at [560, 1009] on span "cancelar" at bounding box center [553, 1010] width 65 height 16
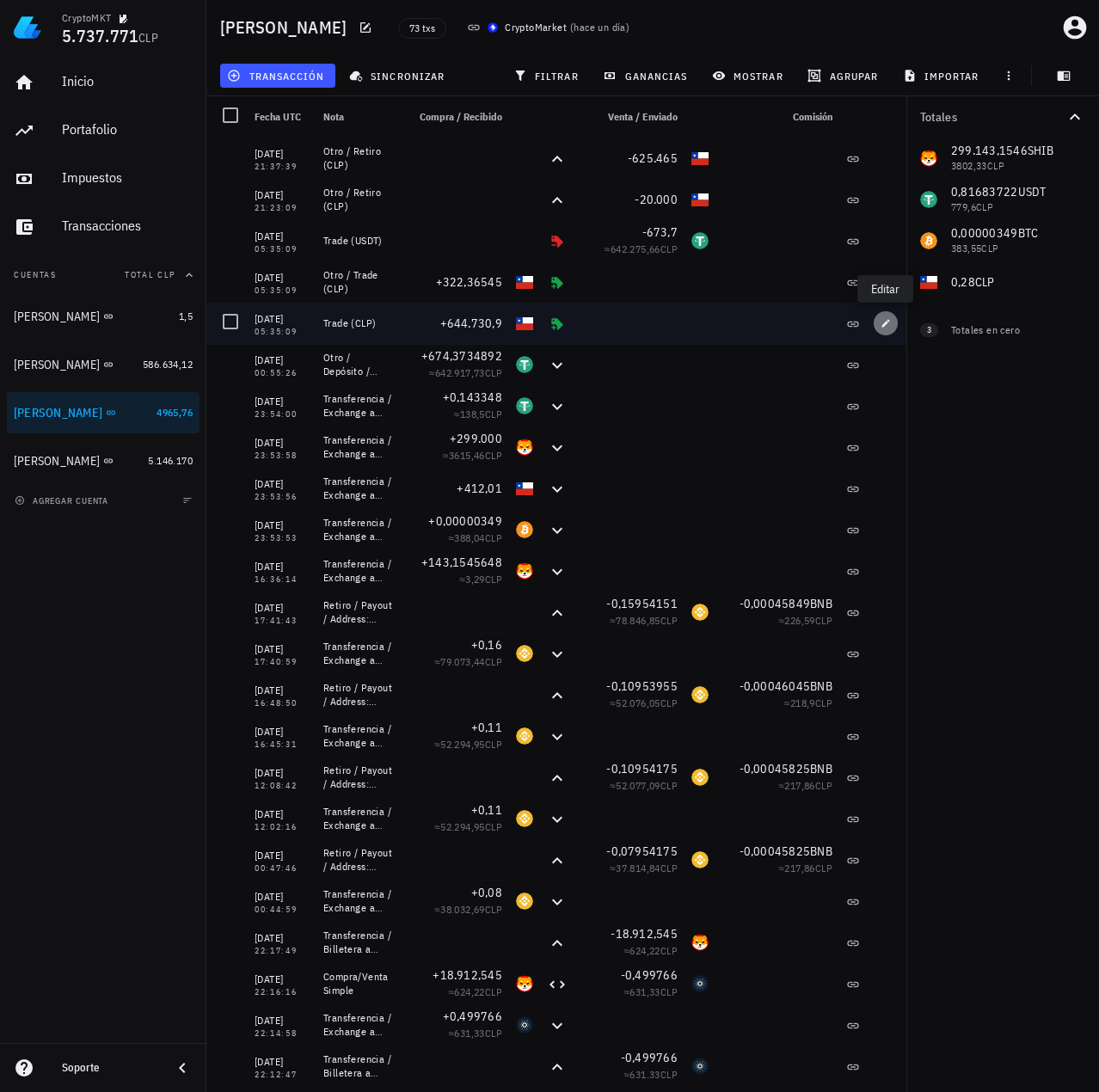
click at [883, 328] on button "button" at bounding box center [885, 323] width 24 height 24
type textarea "Trade (CLP)"
type input "644.730,9"
type input "CLP"
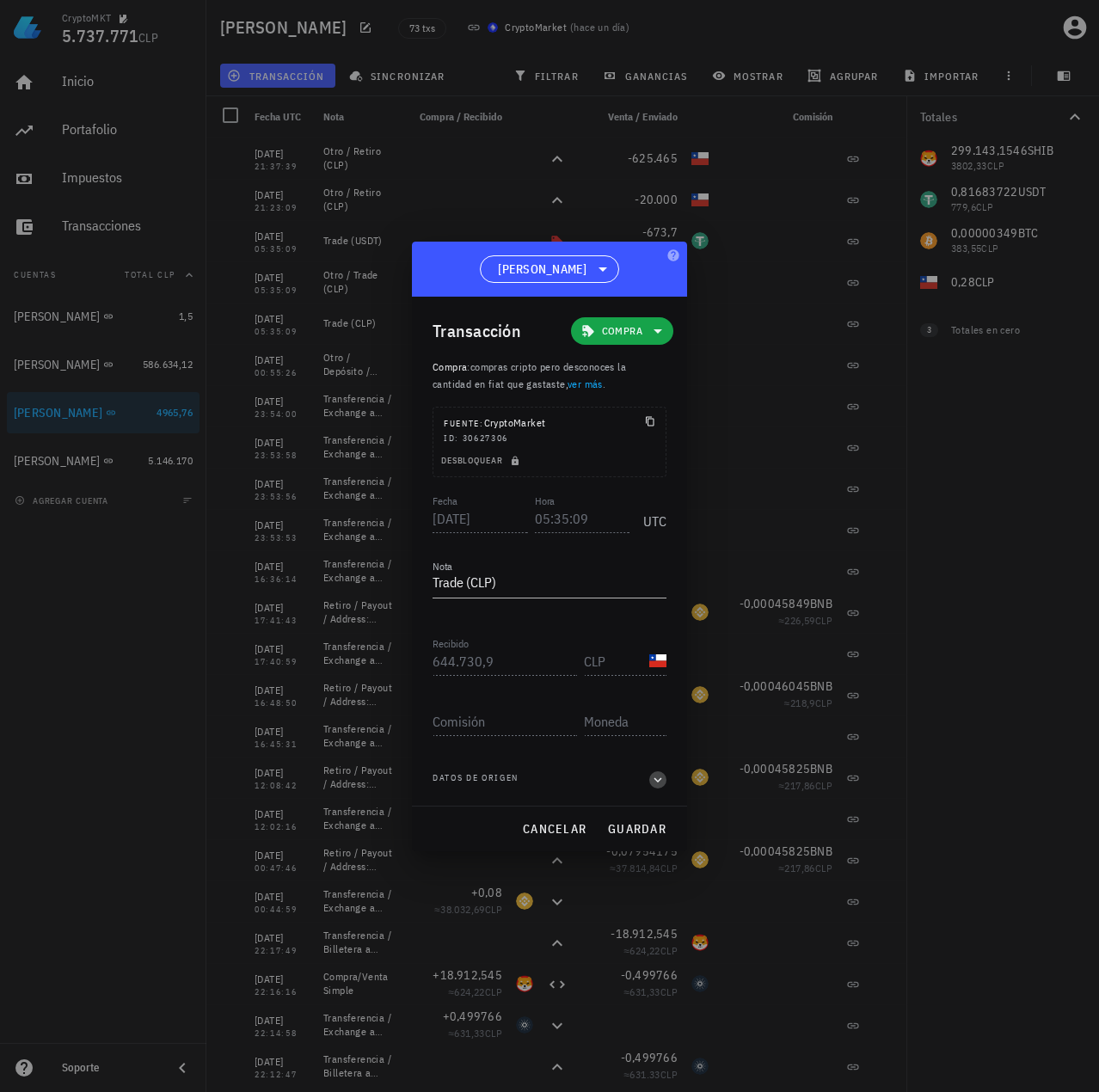
click at [658, 779] on icon "button" at bounding box center [658, 779] width 16 height 20
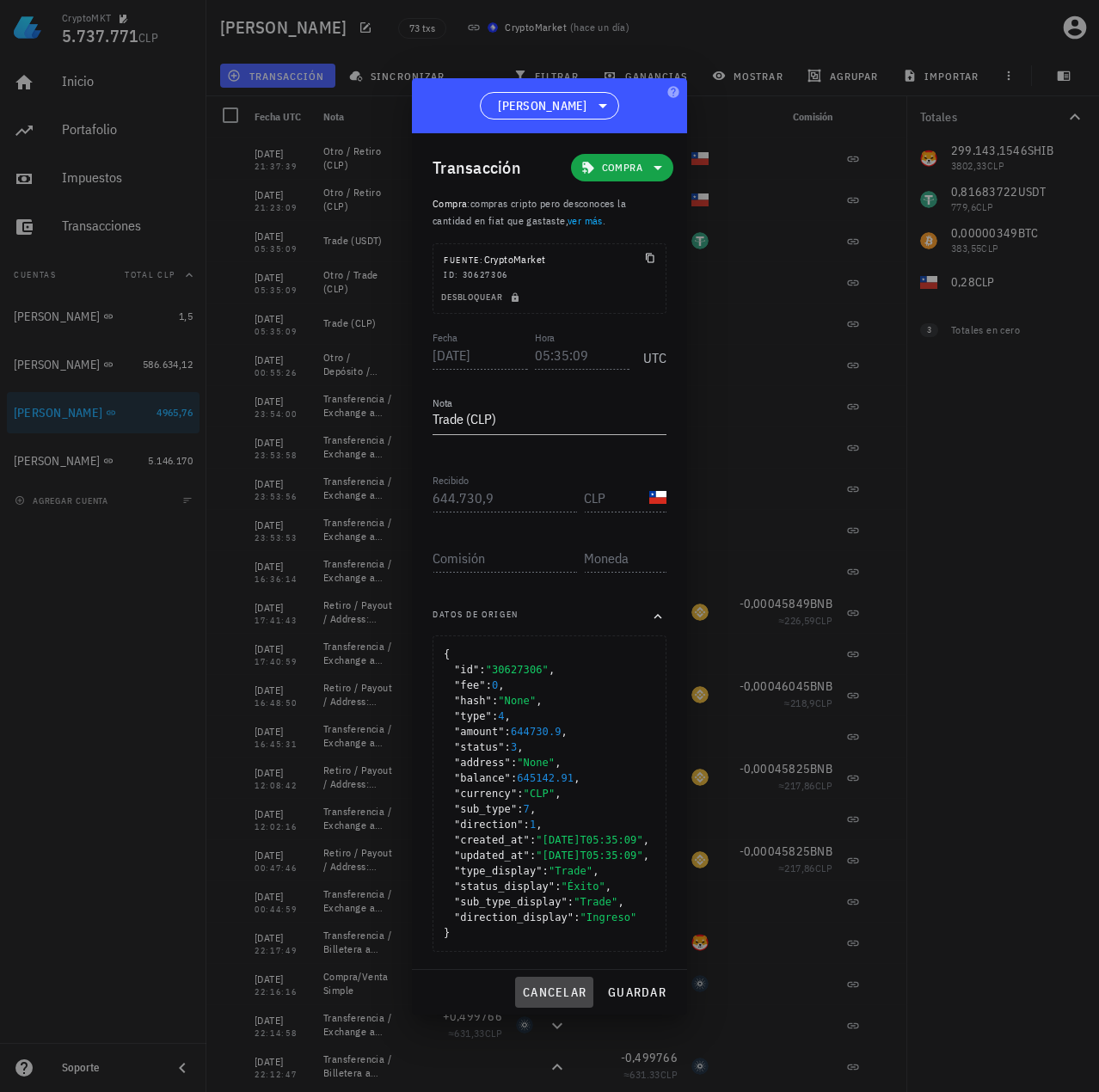
drag, startPoint x: 576, startPoint y: 1006, endPoint x: 583, endPoint y: 982, distance: 25.0
click at [576, 1000] on span "cancelar" at bounding box center [553, 992] width 65 height 16
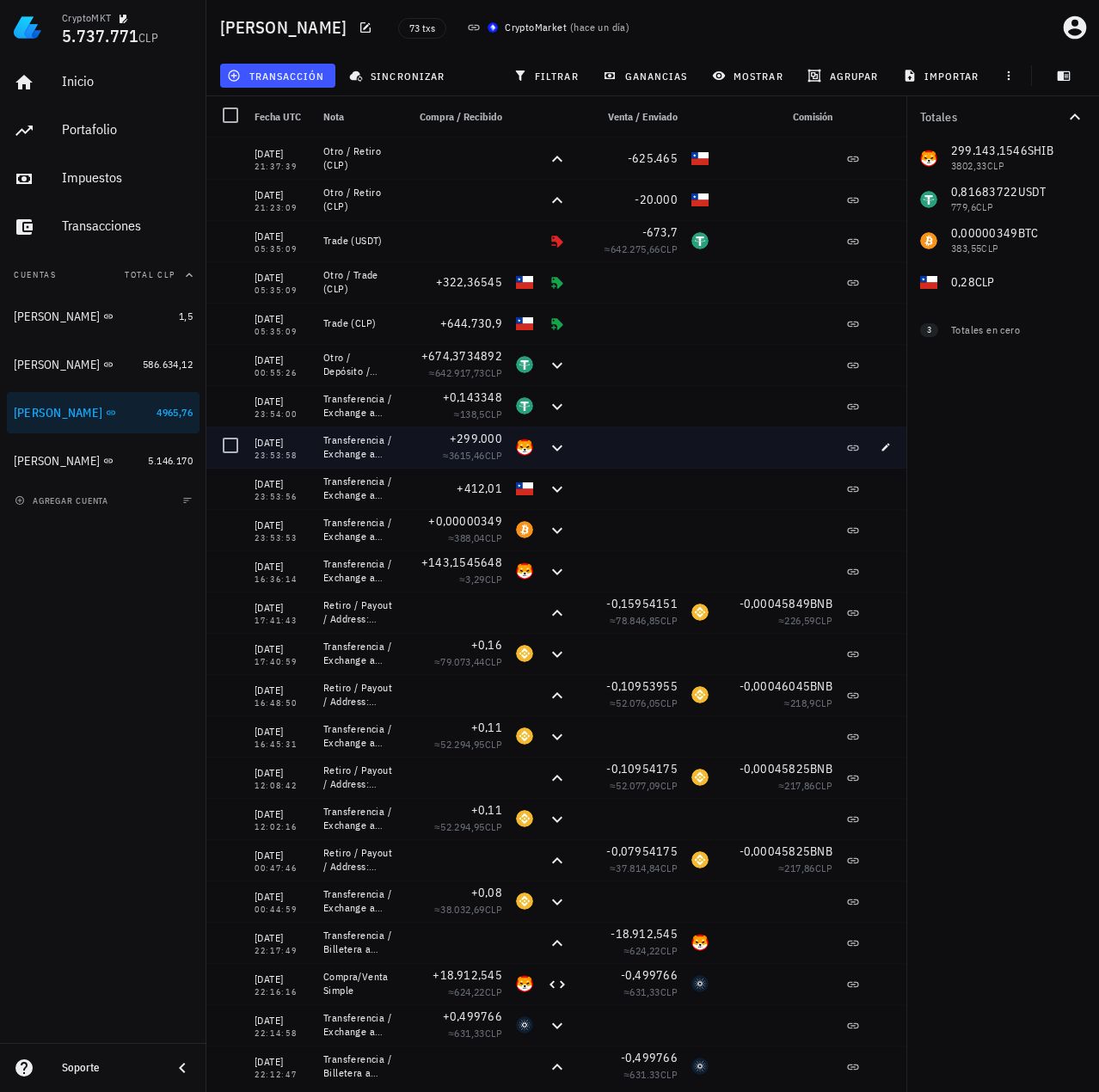
click at [645, 440] on div at bounding box center [629, 447] width 110 height 42
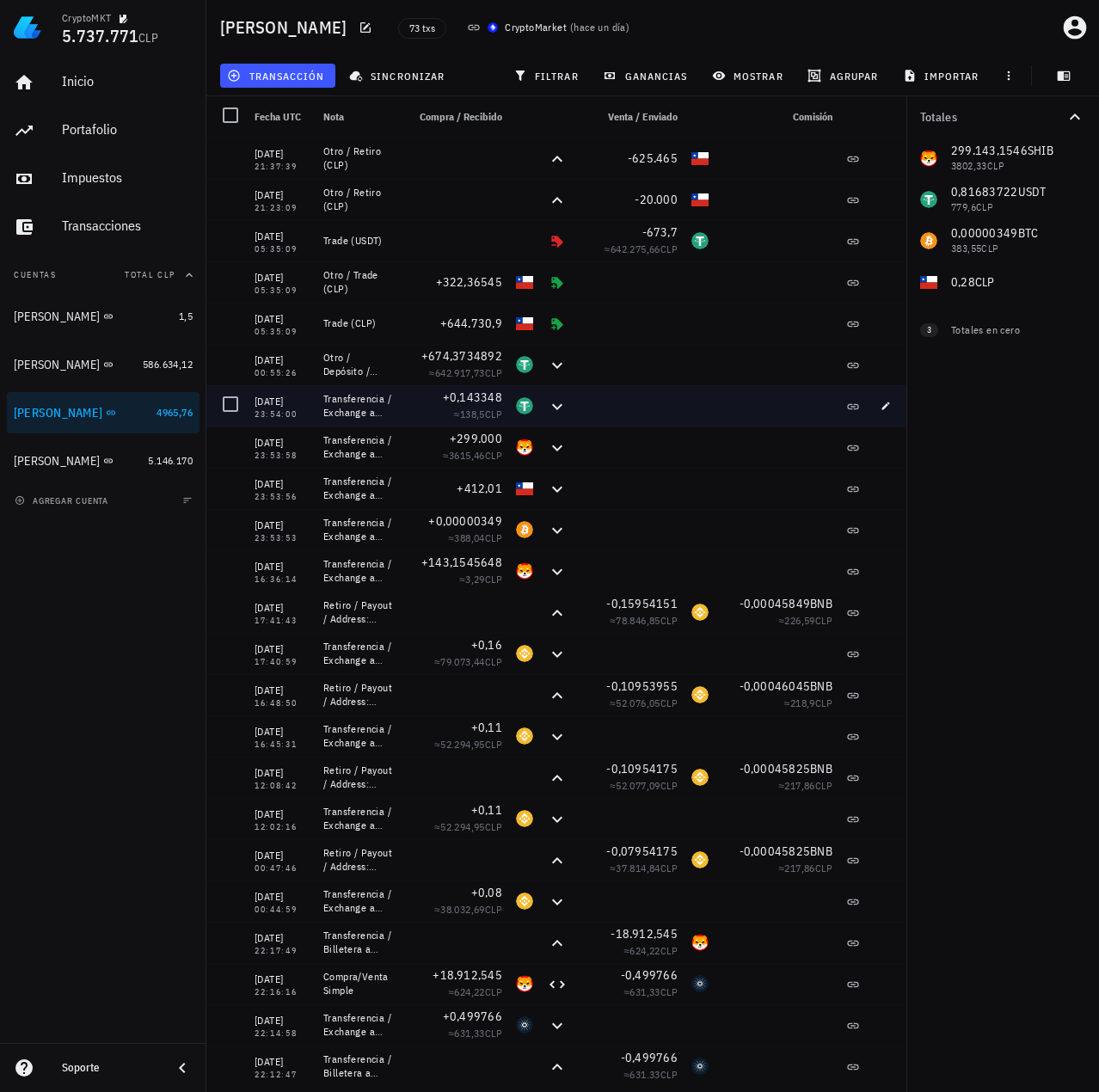
drag, startPoint x: 731, startPoint y: 404, endPoint x: 756, endPoint y: 411, distance: 26.0
click at [732, 404] on div at bounding box center [777, 406] width 124 height 42
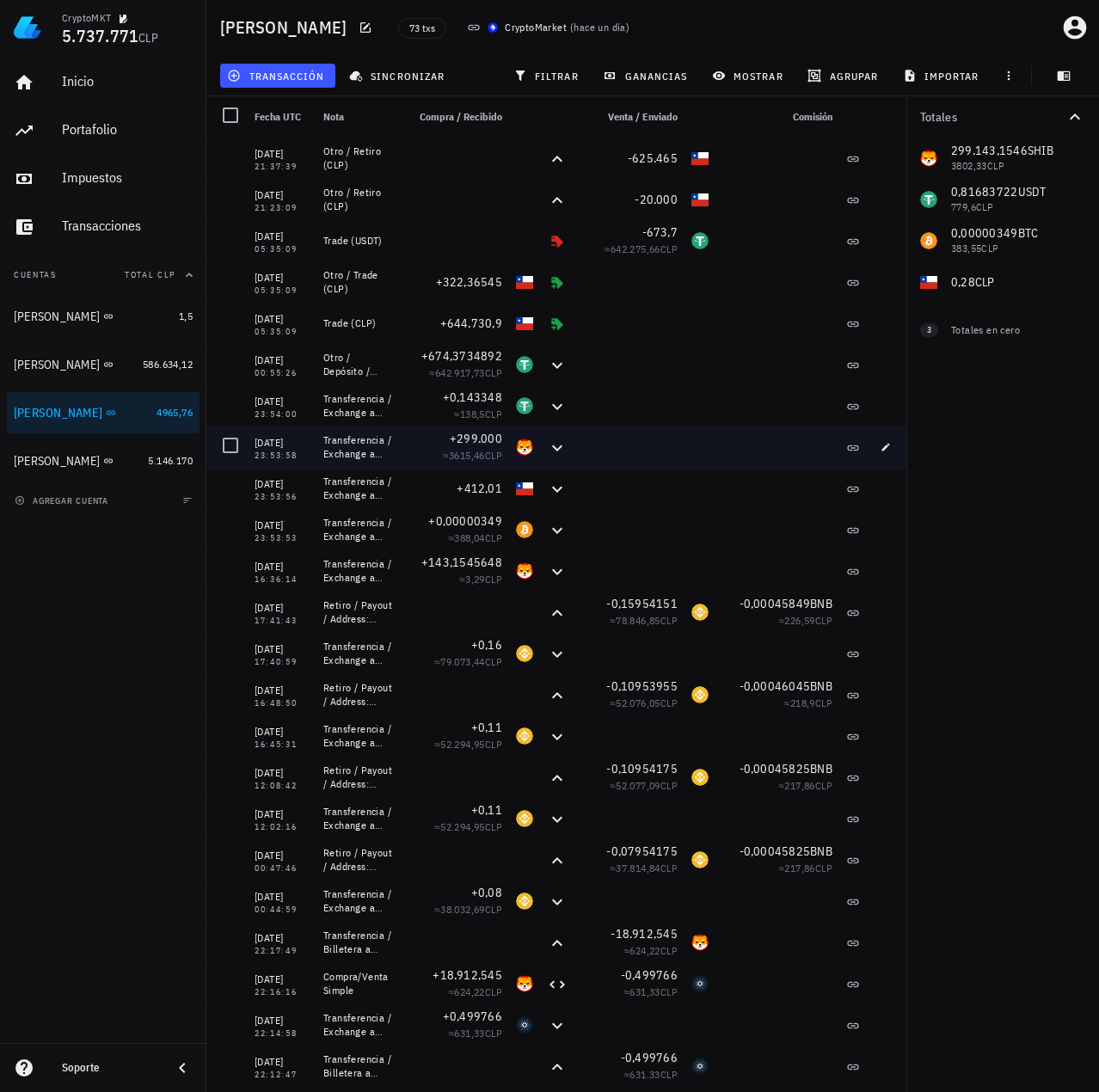
click at [662, 451] on div at bounding box center [629, 447] width 110 height 42
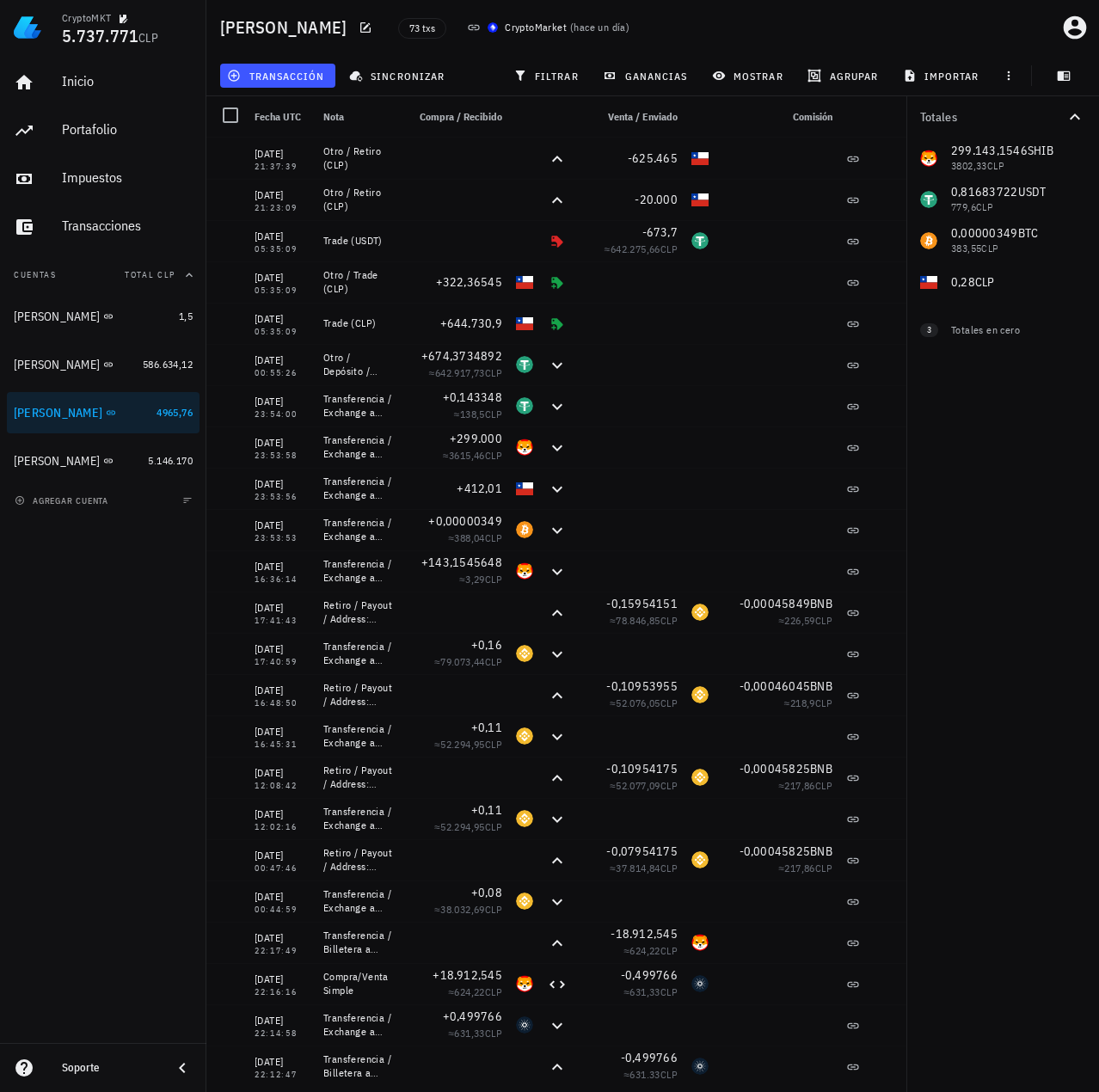
click at [1007, 550] on div "Totales 299.143,1546 SHIB 3802,33 CLP 0,81683722 USDT 779,6 CLP 0,00000349 BTC …" at bounding box center [1003, 594] width 193 height 996
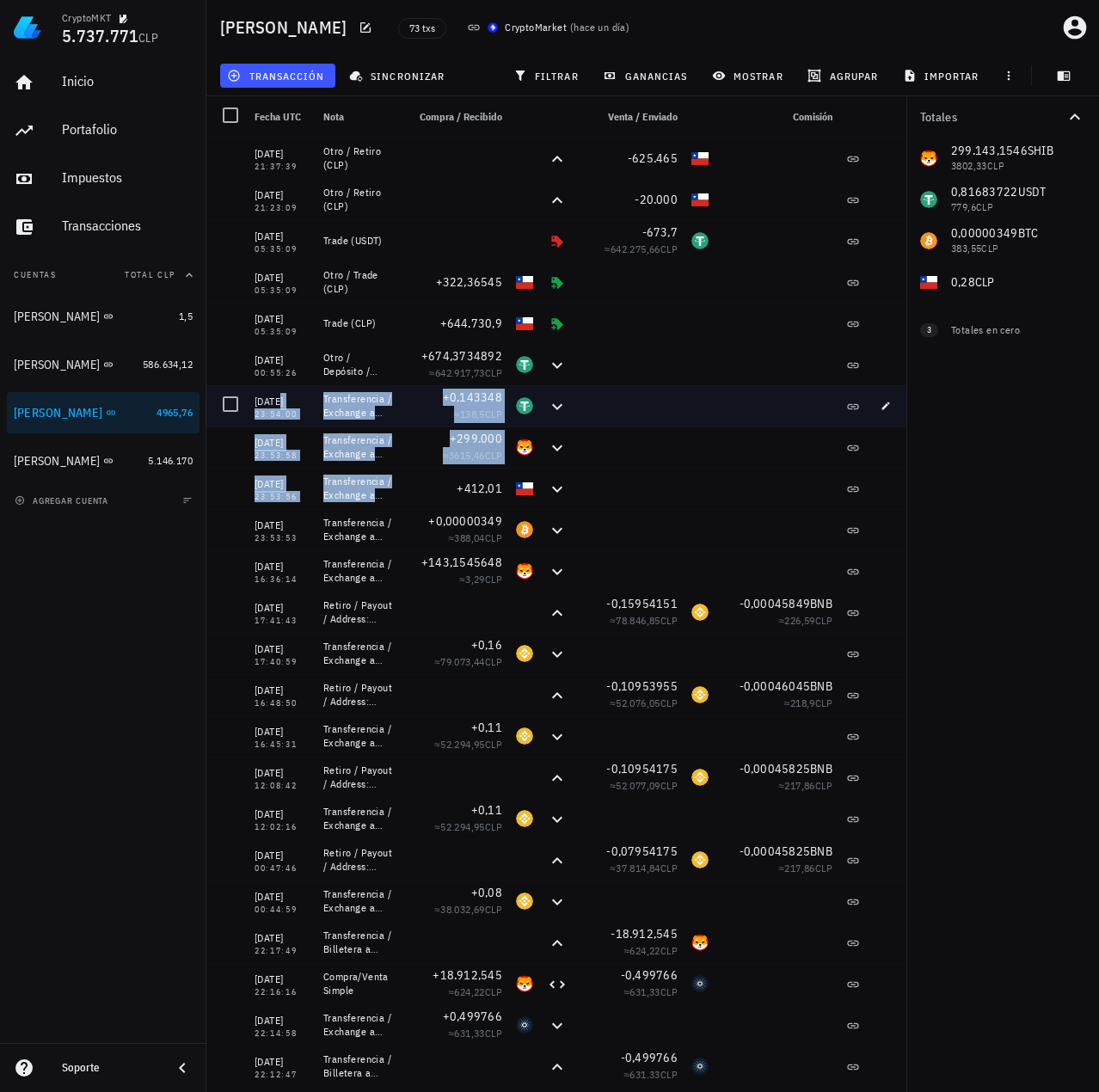
drag, startPoint x: 403, startPoint y: 489, endPoint x: 261, endPoint y: 442, distance: 149.6
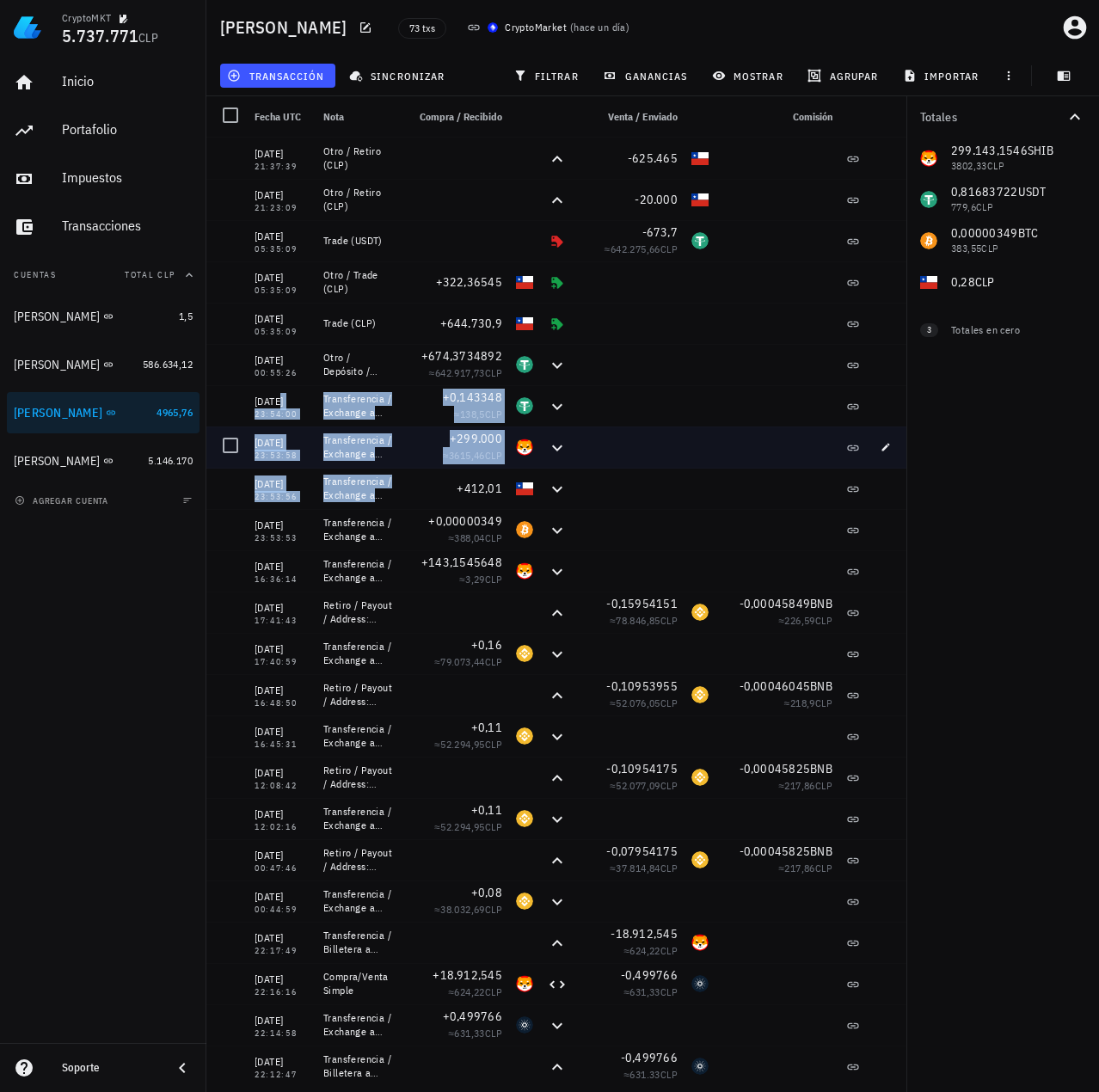
click at [391, 456] on div "Transferencia / Exchange a billetera (SHIB)" at bounding box center [358, 447] width 69 height 27
click at [401, 440] on div "+299.000 ≈ 3615,46 CLP" at bounding box center [454, 447] width 110 height 42
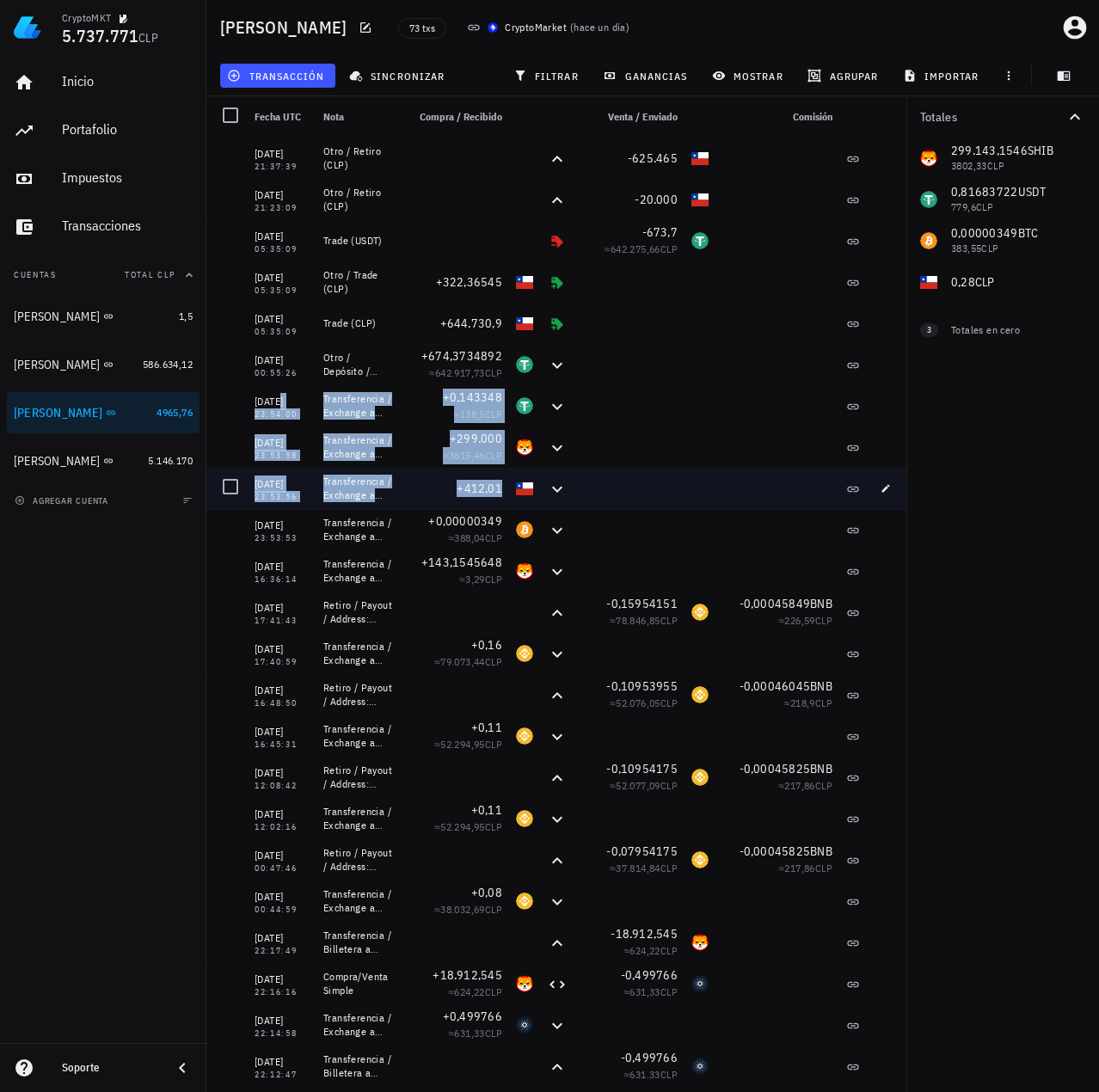
drag, startPoint x: 253, startPoint y: 406, endPoint x: 689, endPoint y: 470, distance: 440.7
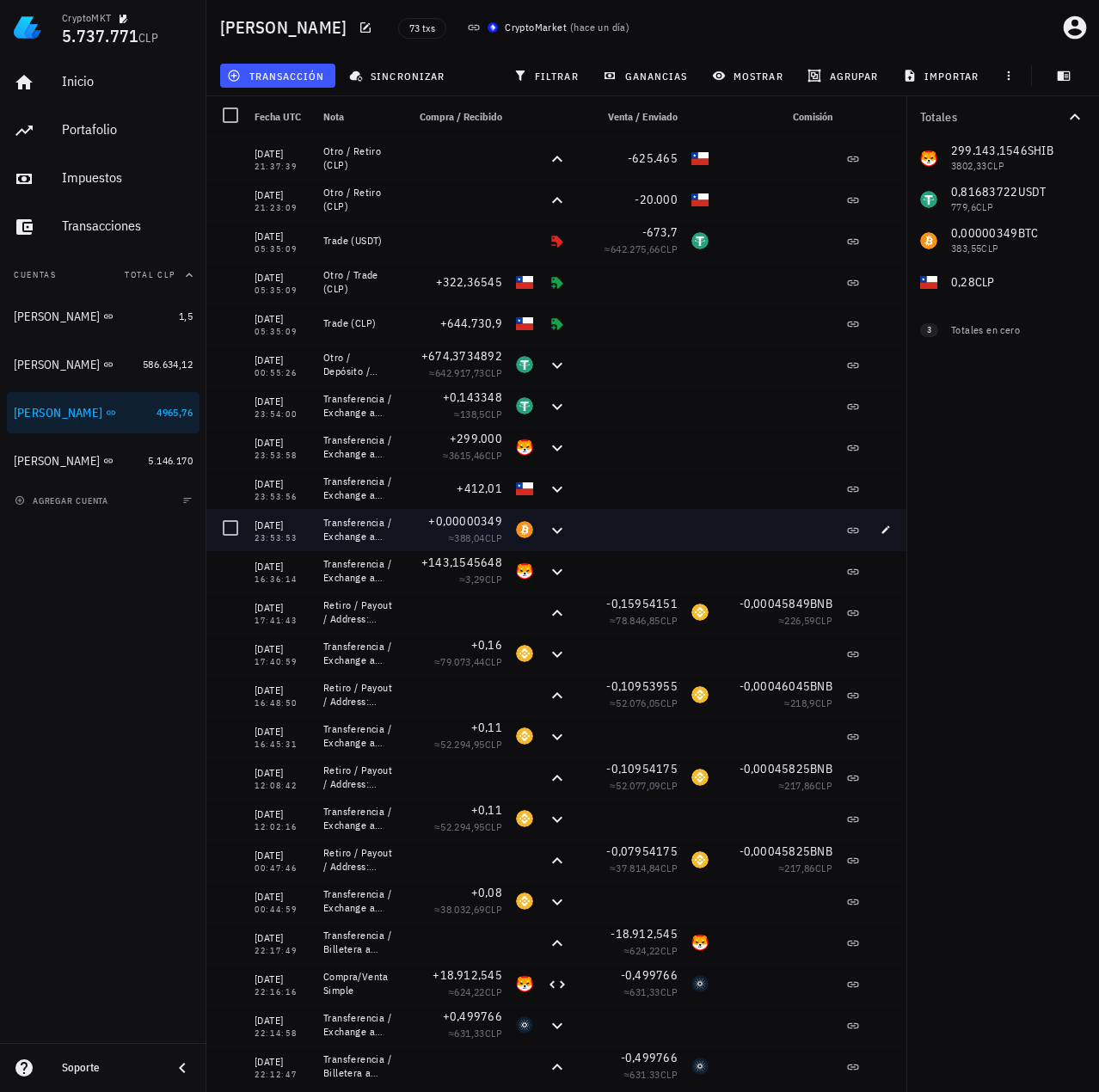
click at [1010, 540] on div "Totales 299.143,1546 SHIB 3802,33 CLP 0,81683722 USDT 779,6 CLP 0,00000349 BTC …" at bounding box center [1003, 594] width 193 height 996
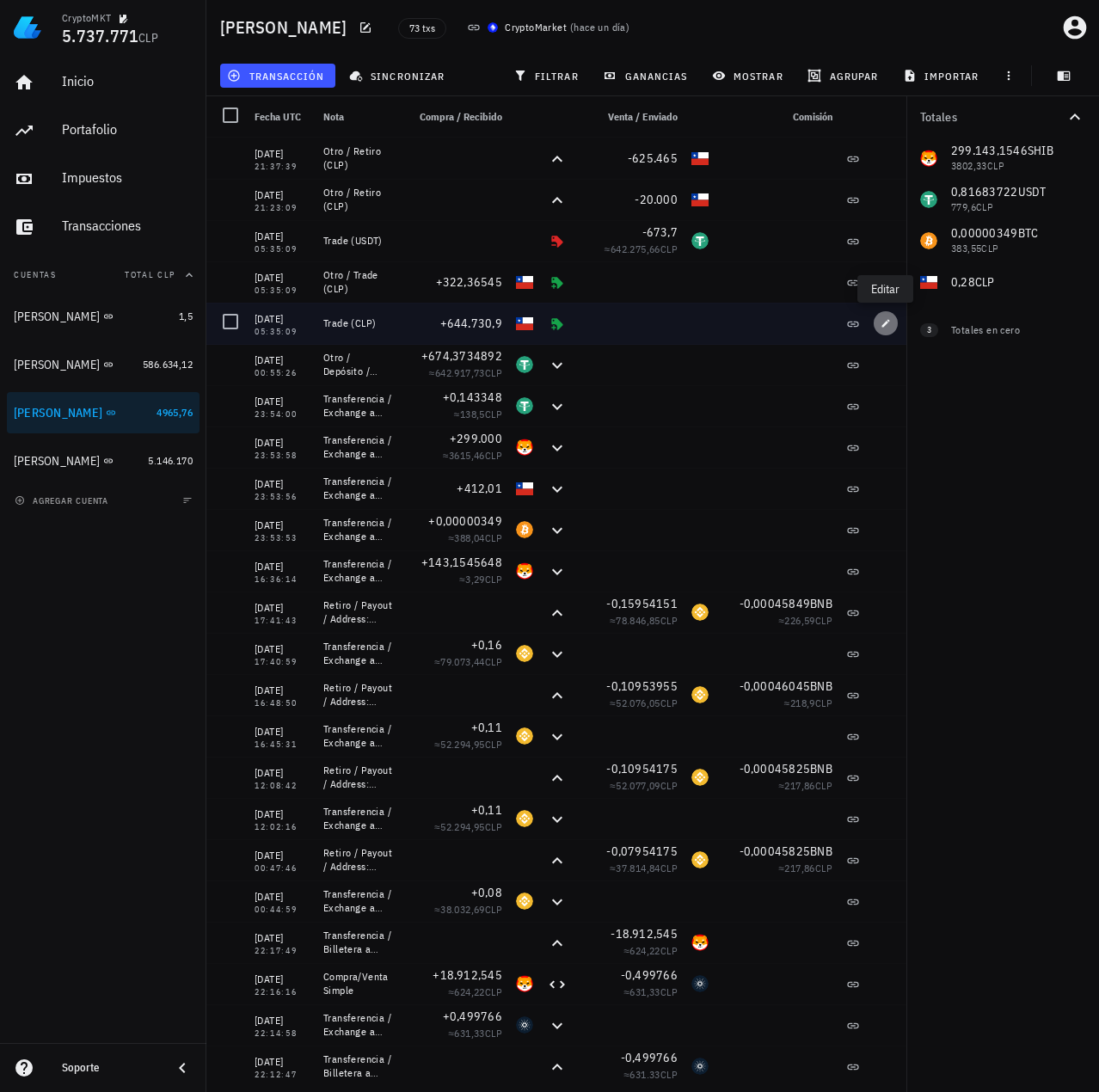
click at [889, 325] on icon "button" at bounding box center [886, 324] width 11 height 11
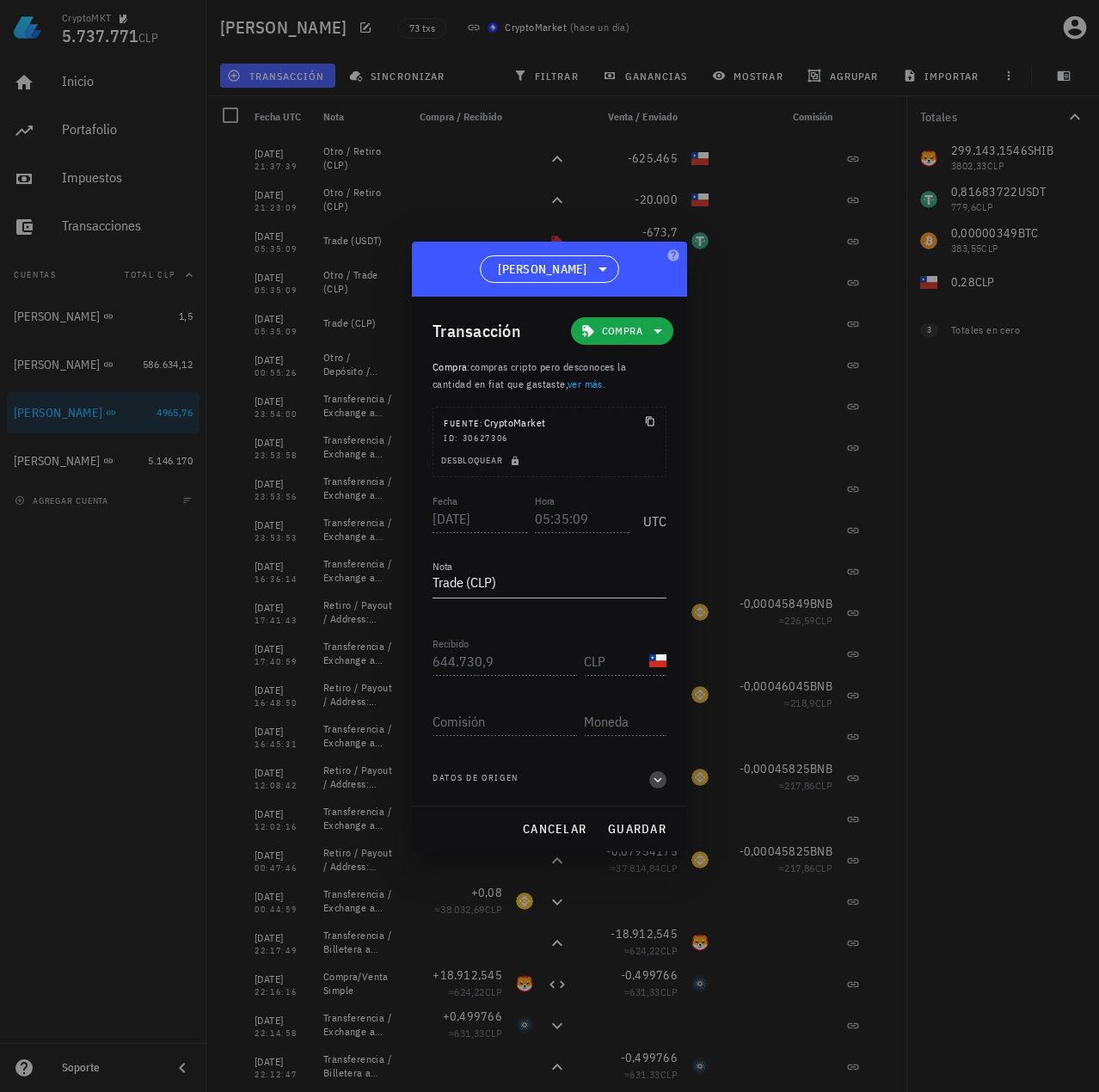
click at [660, 775] on icon "button" at bounding box center [658, 779] width 16 height 20
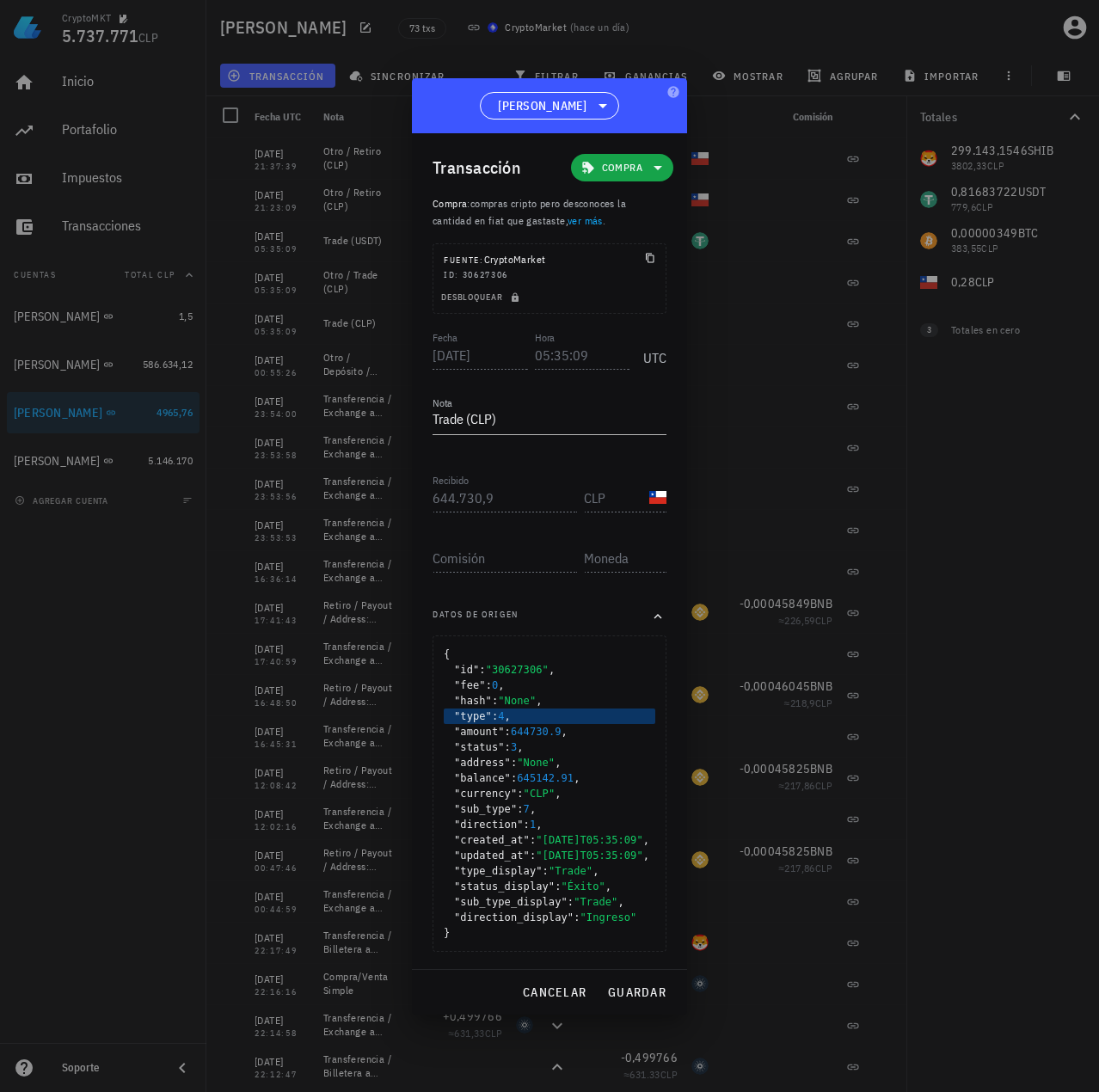
click at [626, 708] on div ""type" : 4 ," at bounding box center [549, 716] width 211 height 16
click at [608, 801] on div ""sub_type" : 7 ," at bounding box center [549, 809] width 211 height 16
drag, startPoint x: 466, startPoint y: 887, endPoint x: 589, endPoint y: 882, distance: 123.1
click at [589, 879] on div ""type_display" : "Trade" ," at bounding box center [549, 871] width 211 height 16
click at [563, 1000] on span "cancelar" at bounding box center [553, 992] width 65 height 16
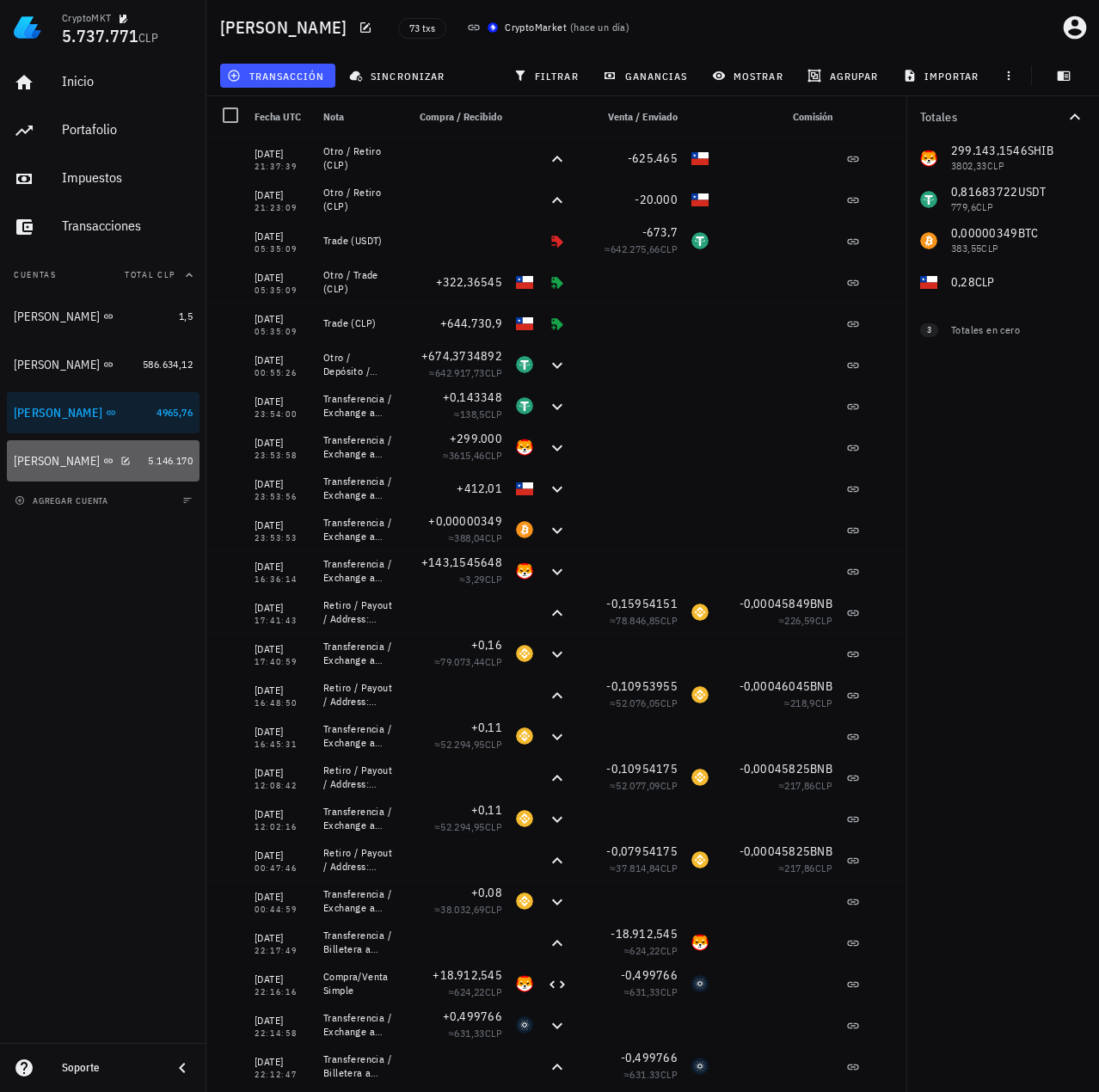
click at [47, 458] on div "Celso Oyarzun" at bounding box center [57, 461] width 86 height 15
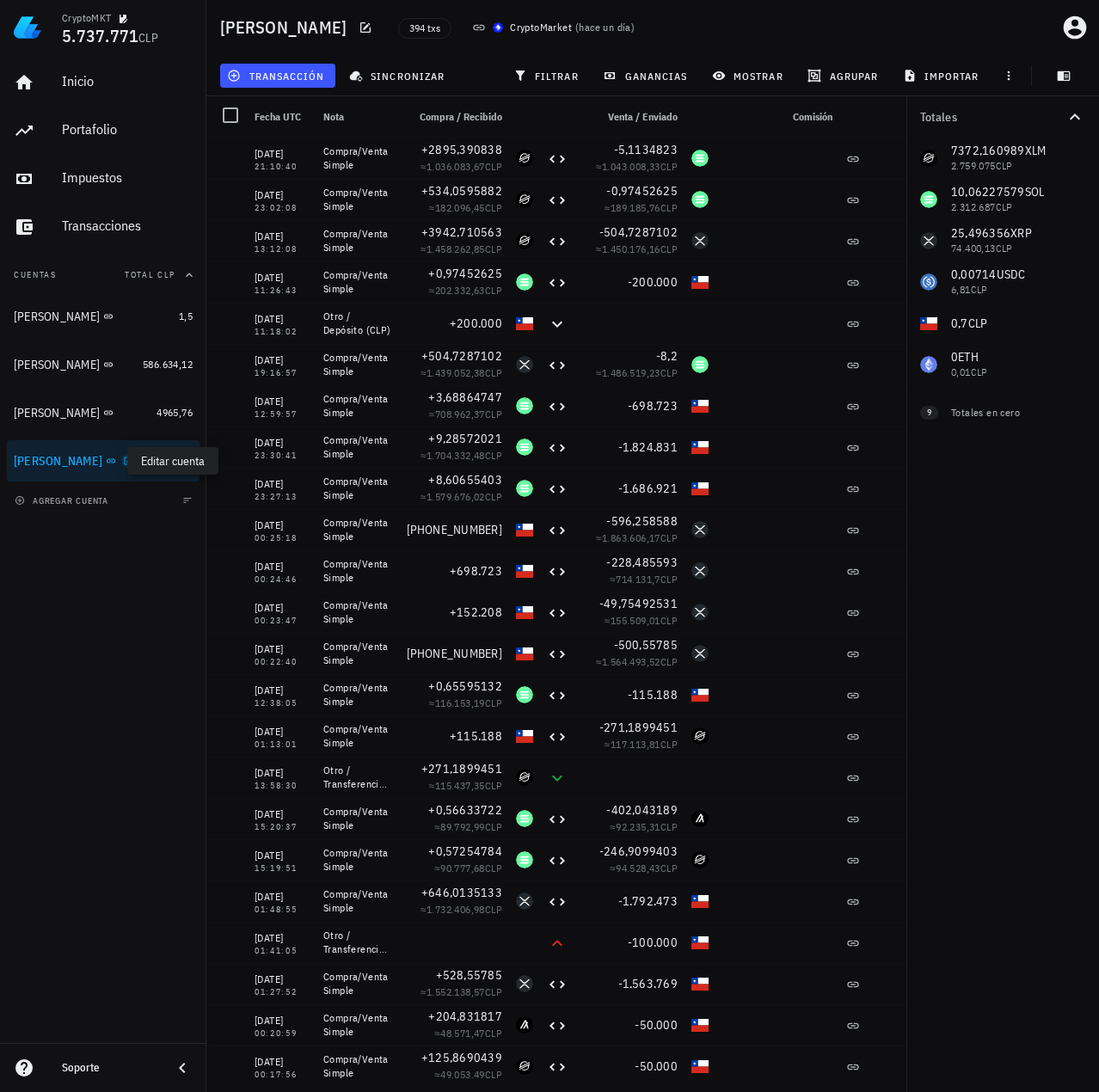
click at [123, 461] on icon "button" at bounding box center [128, 461] width 11 height 11
type textarea "Celso Oyarzun"
type textarea "auth0|6222bbd13919ff006896737d"
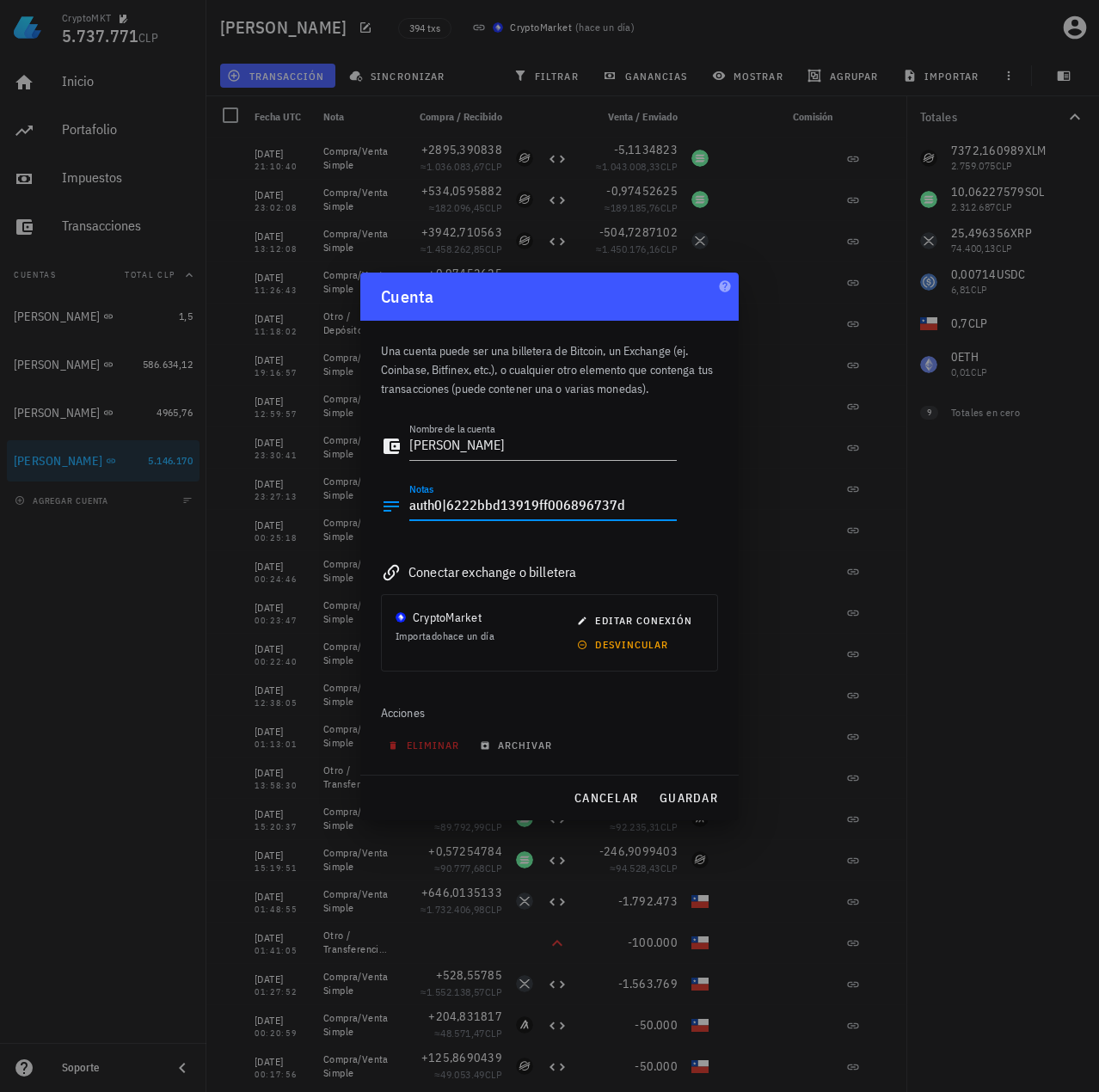
click at [534, 495] on textarea "auth0|6222bbd13919ff006896737d" at bounding box center [543, 506] width 267 height 27
click at [604, 783] on button "cancelar" at bounding box center [606, 798] width 78 height 31
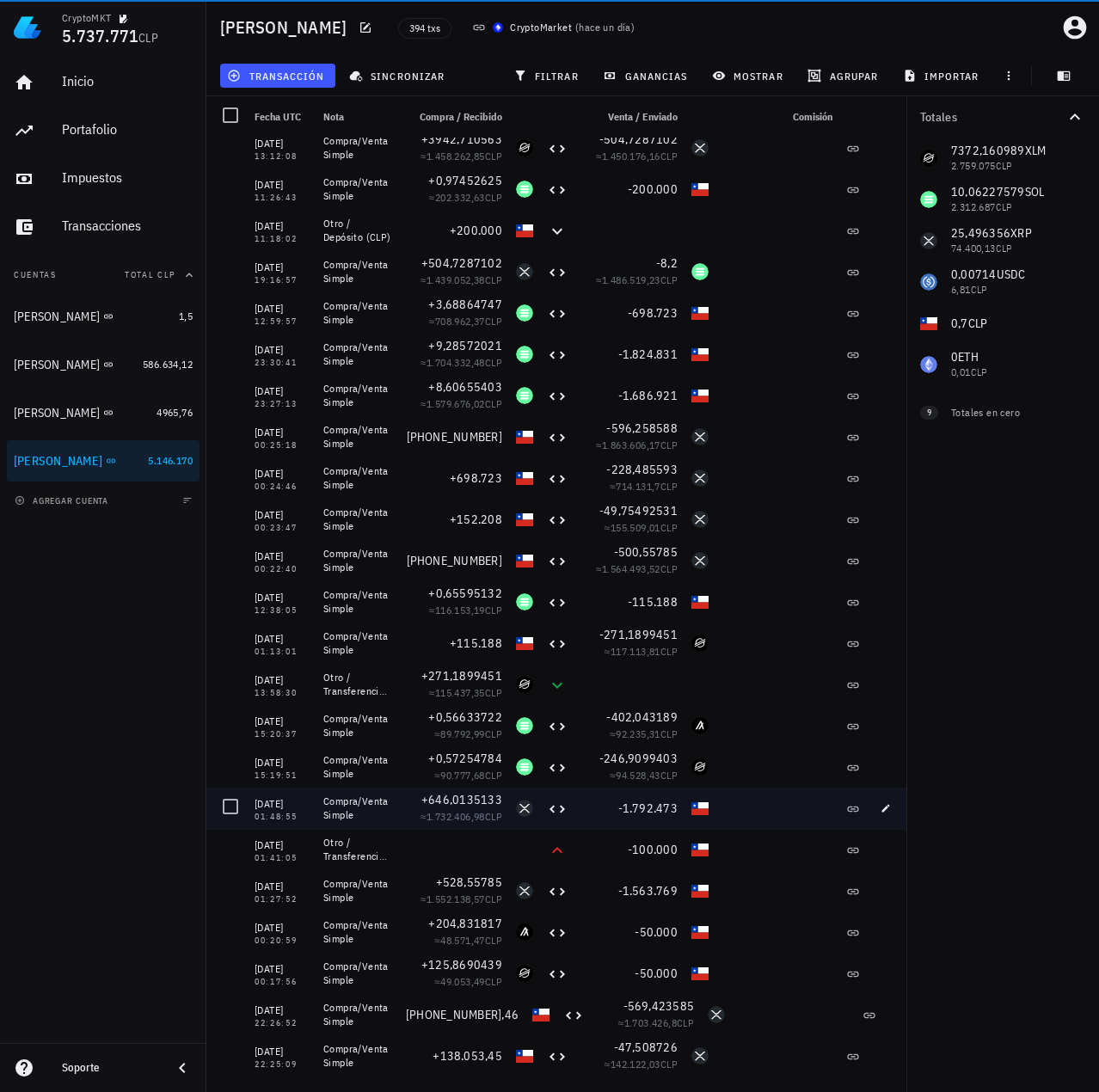
scroll to position [86, 0]
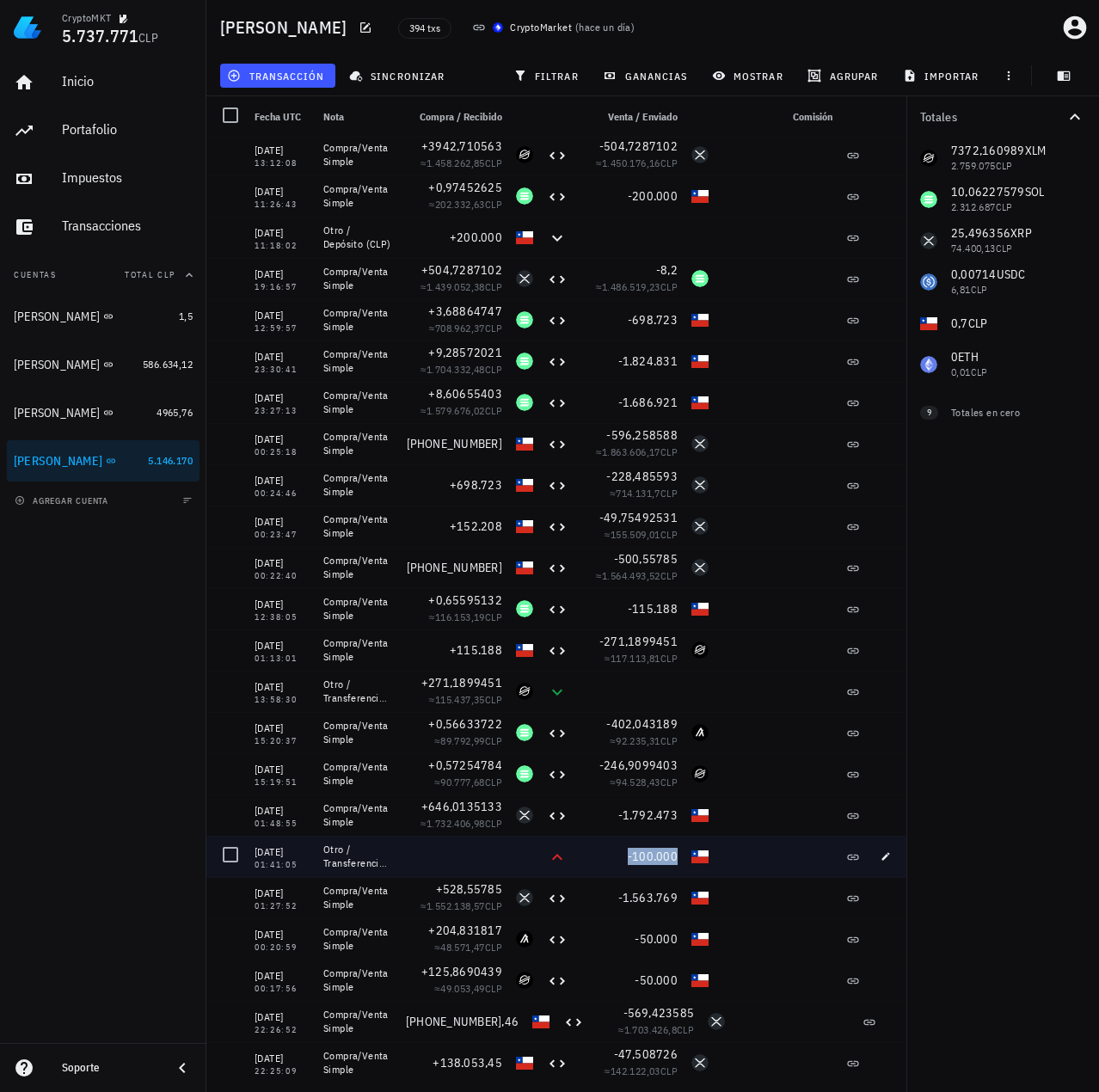
click at [648, 853] on span "-100.000" at bounding box center [653, 857] width 50 height 16
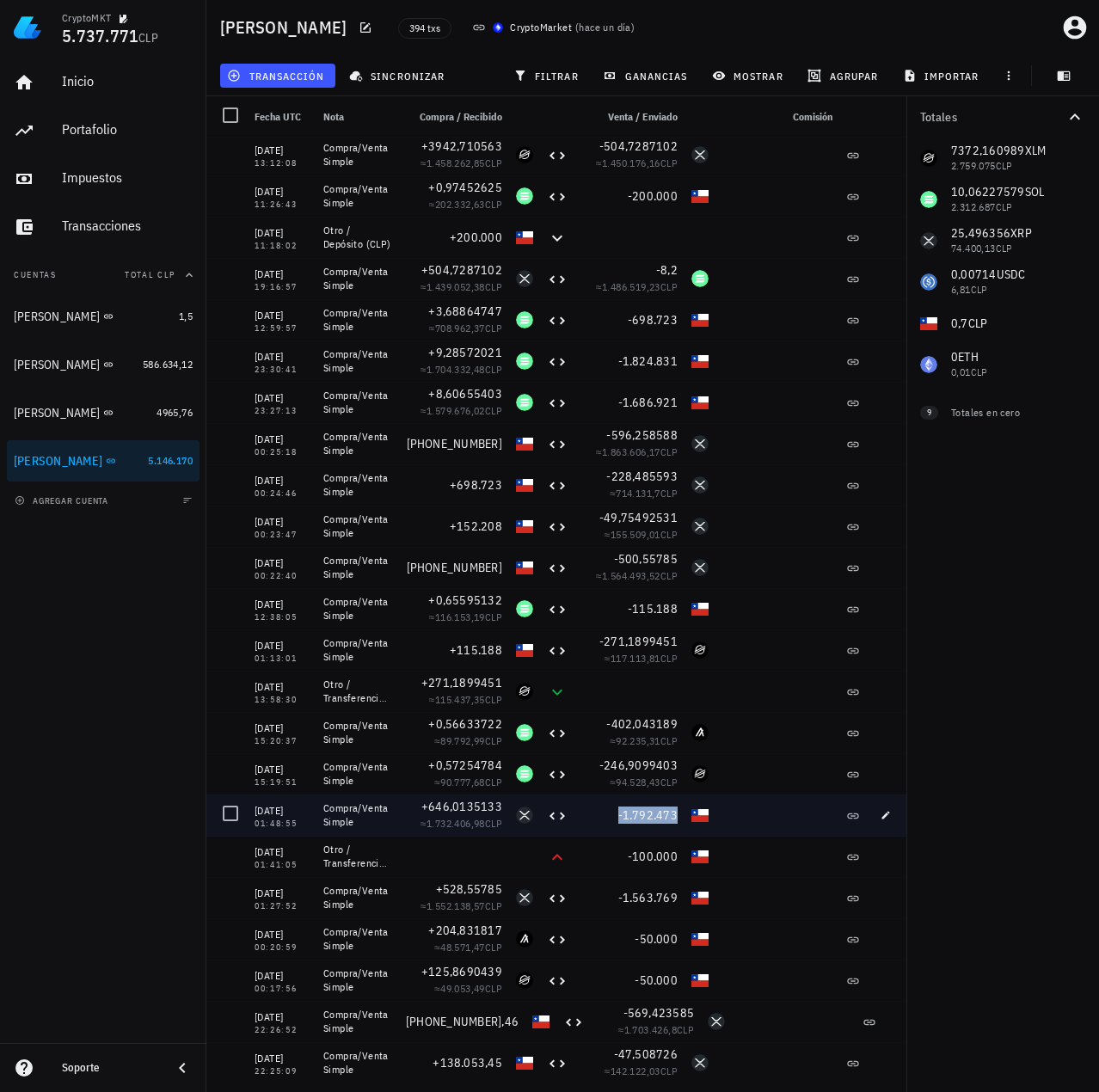
click at [645, 816] on span "-1.792.473" at bounding box center [648, 815] width 60 height 16
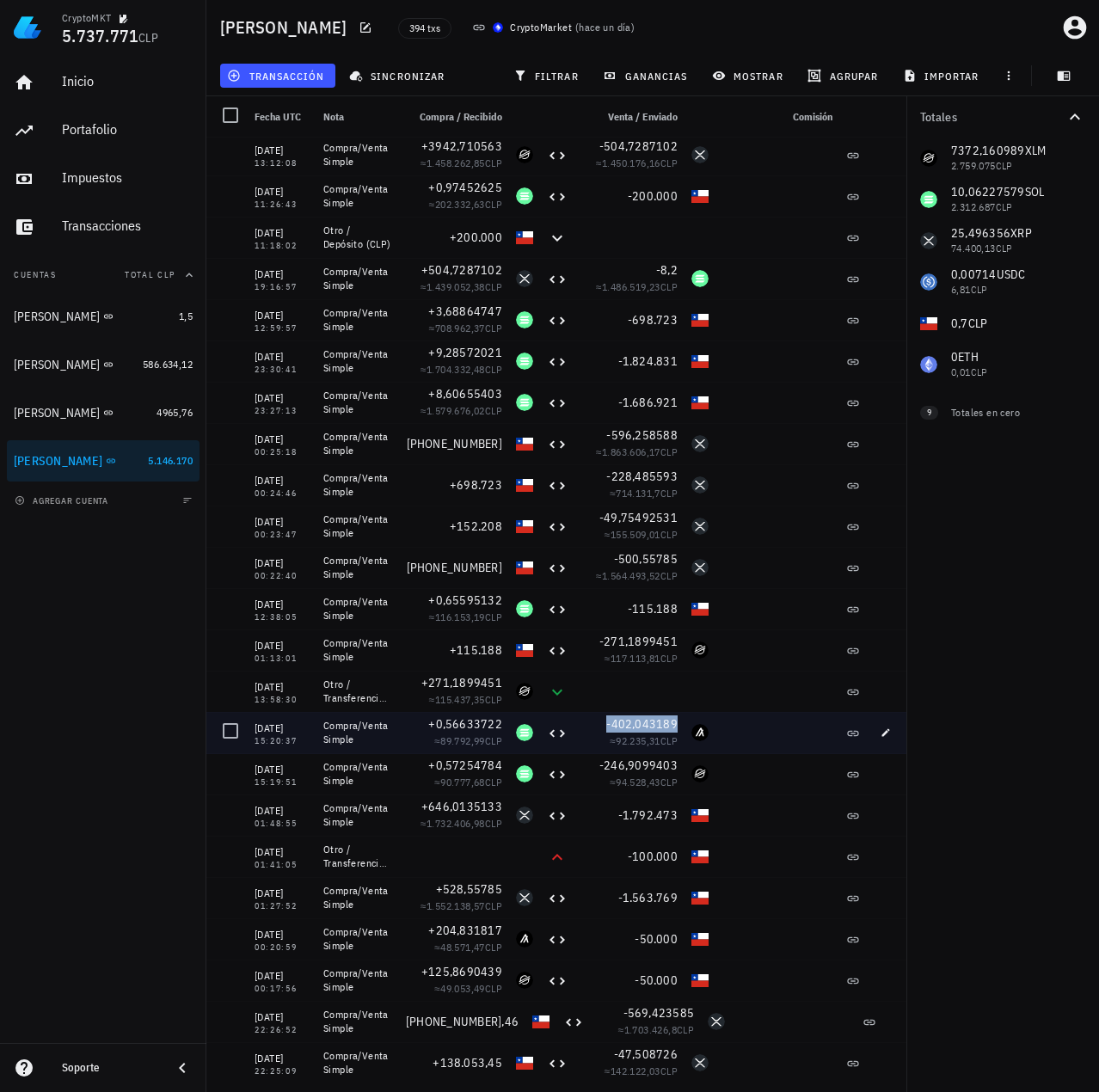
click at [650, 729] on span "-402,043189" at bounding box center [641, 724] width 72 height 16
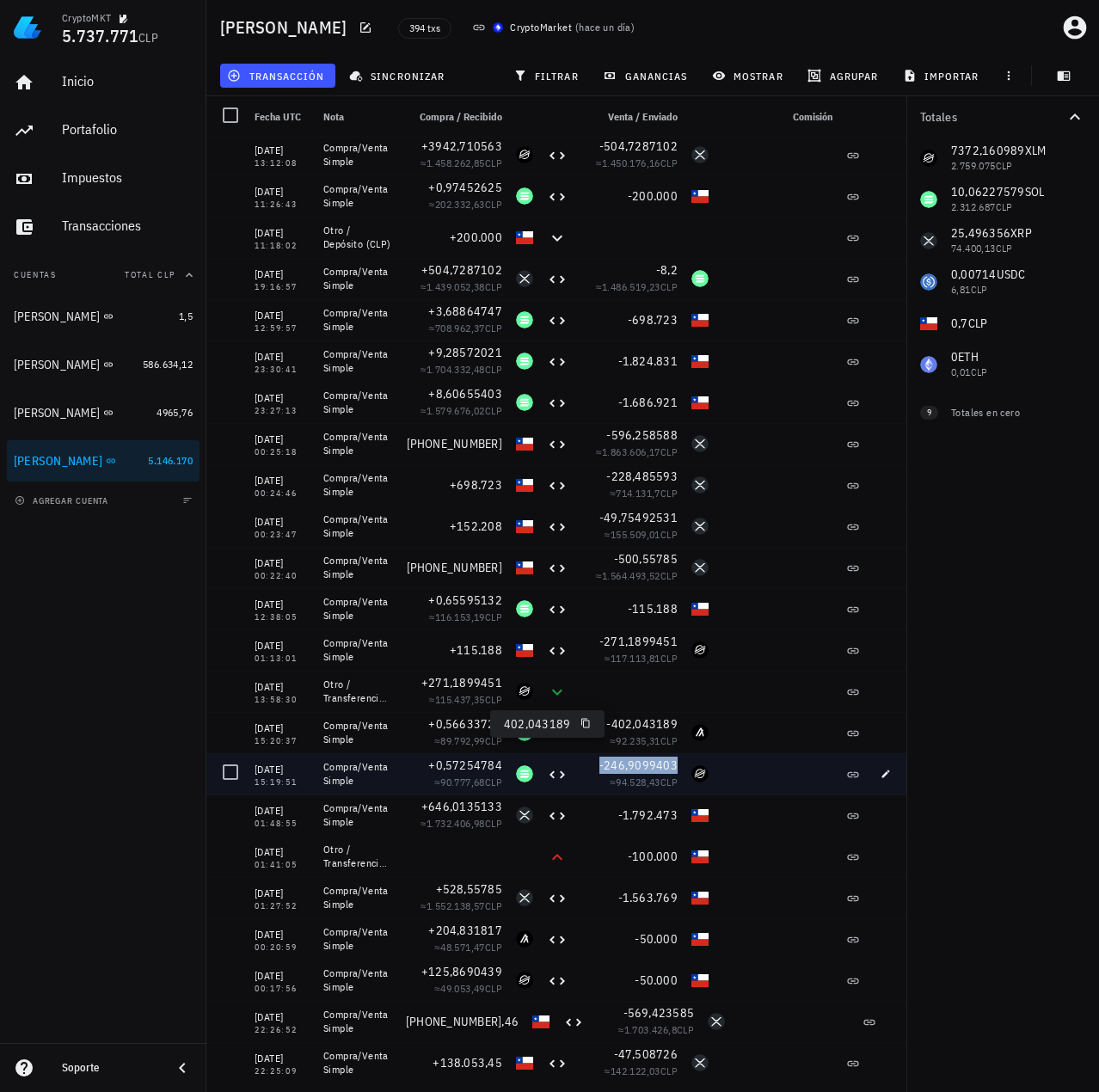
click at [644, 762] on span "-246,9099403" at bounding box center [638, 766] width 78 height 16
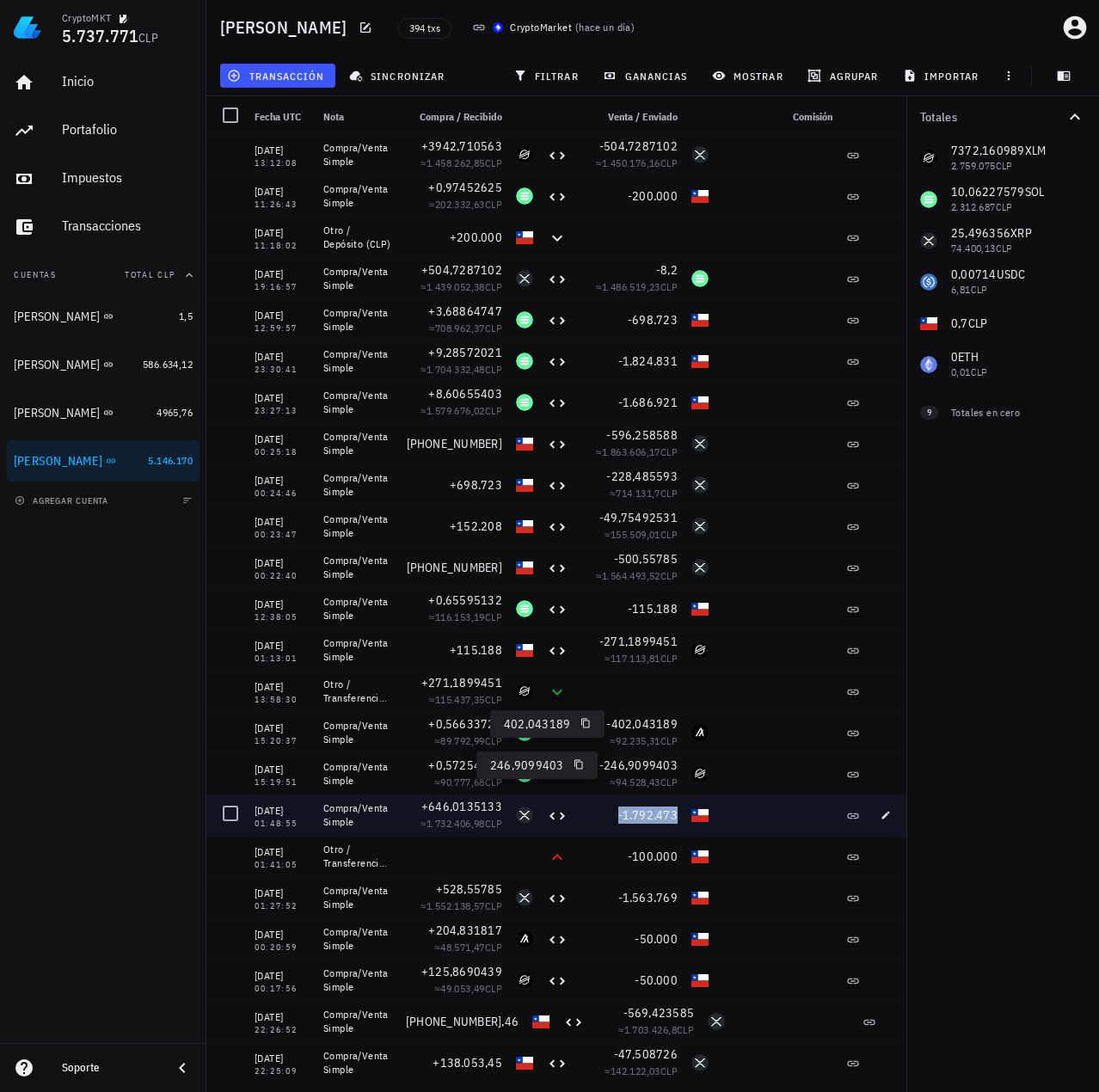
click at [640, 813] on span "-1.792.473" at bounding box center [648, 815] width 60 height 16
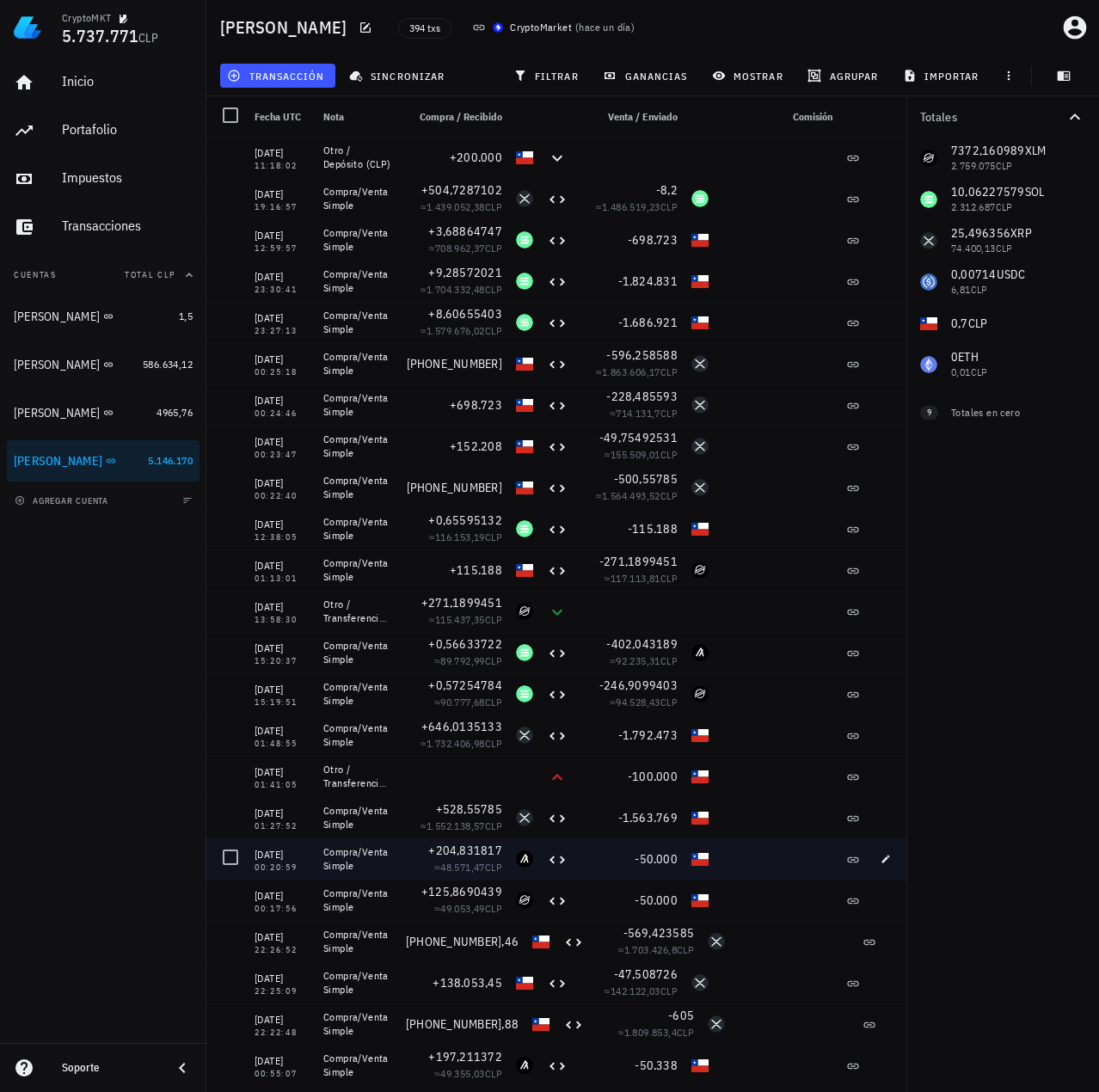
scroll to position [172, 0]
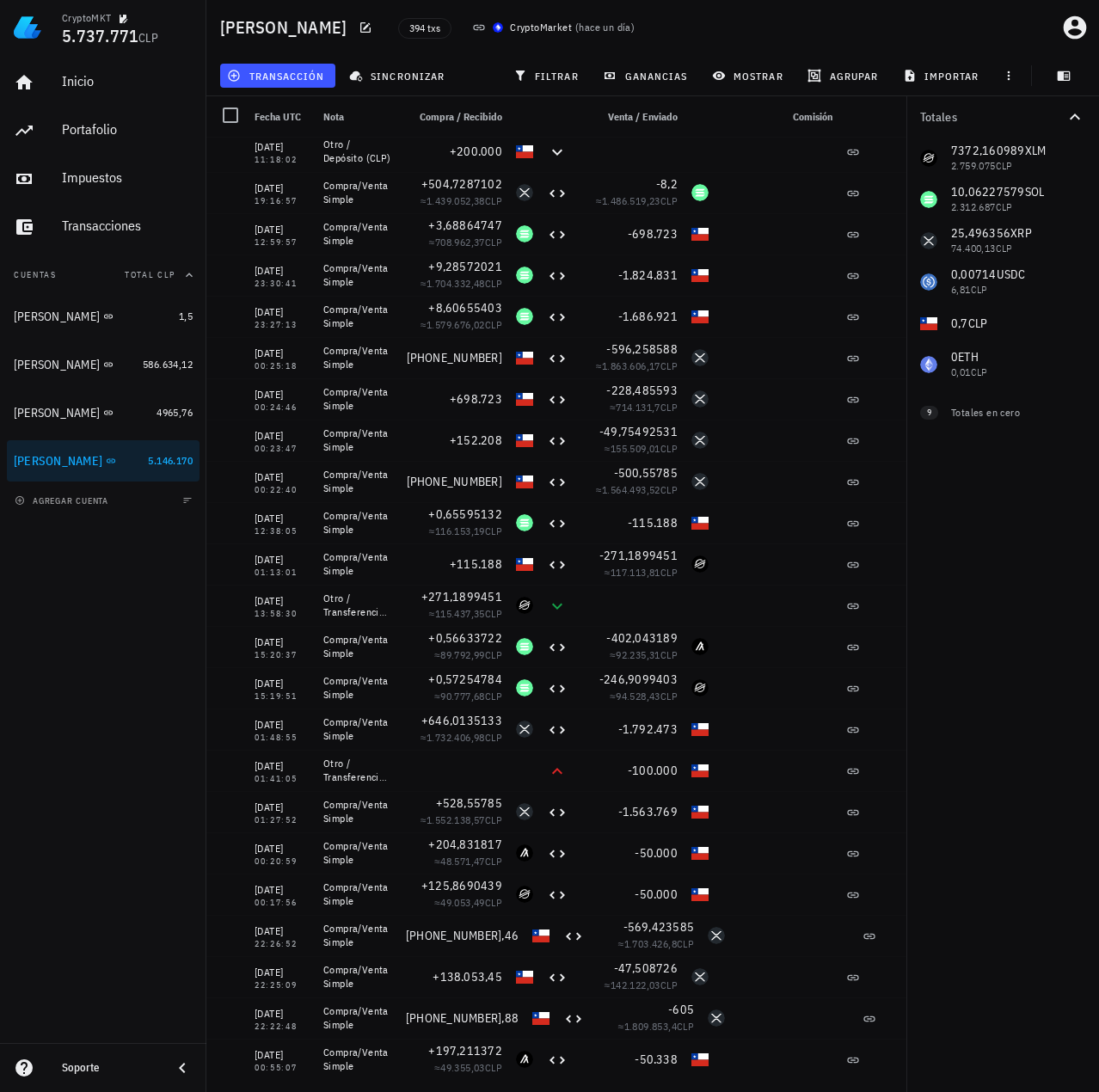
click at [1002, 149] on div "7372,160989 XLM 2.759.075 CLP 10,06227579 SOL 2.312.687 CLP 25,496356 XRP 74.40…" at bounding box center [1003, 262] width 193 height 248
click at [990, 693] on div "Totales 7372,160989 XLM 2.759.075 CLP 10,06227579 SOL 2.312.687 CLP 25,496356 X…" at bounding box center [1003, 594] width 193 height 996
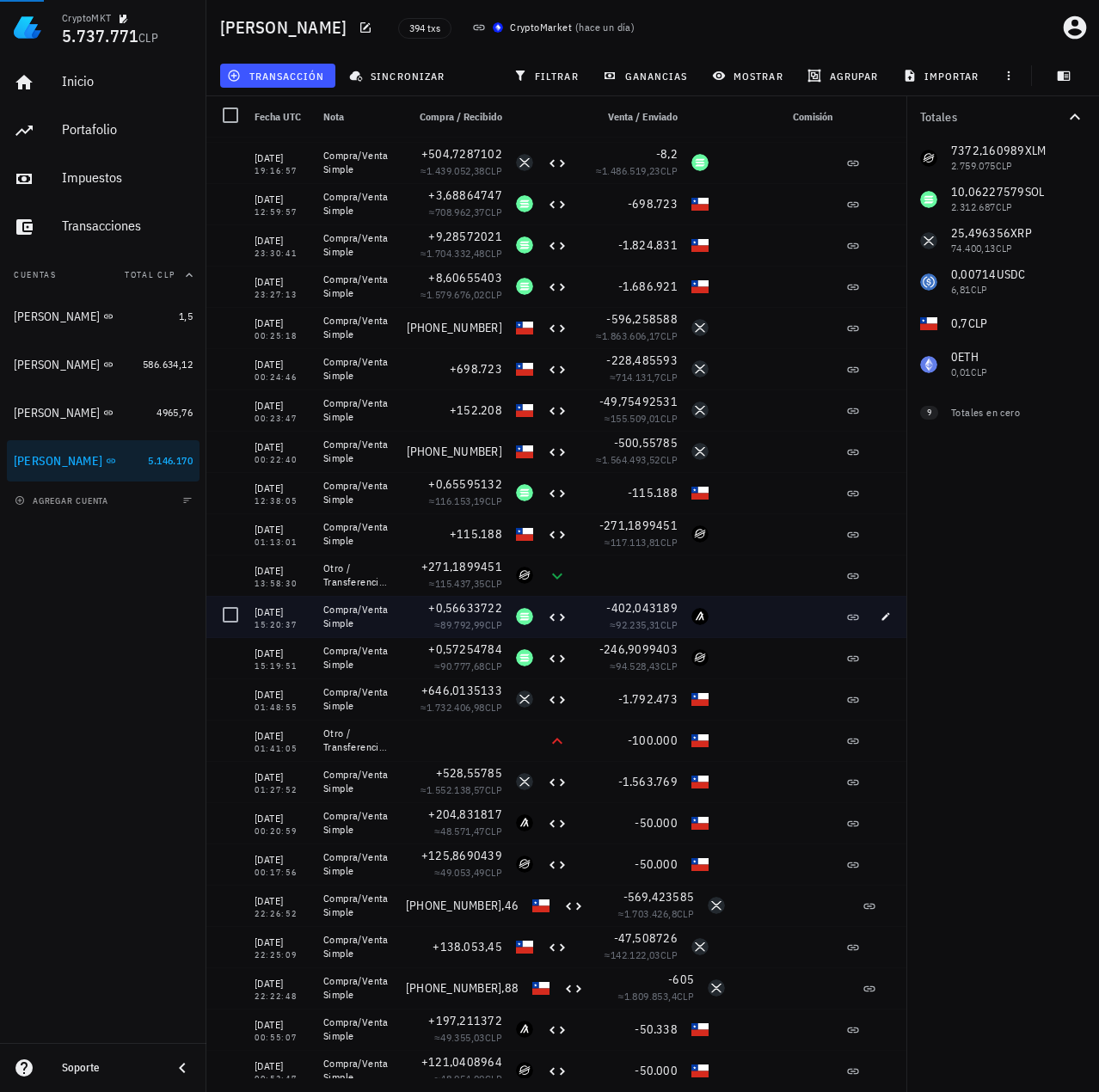
scroll to position [258, 0]
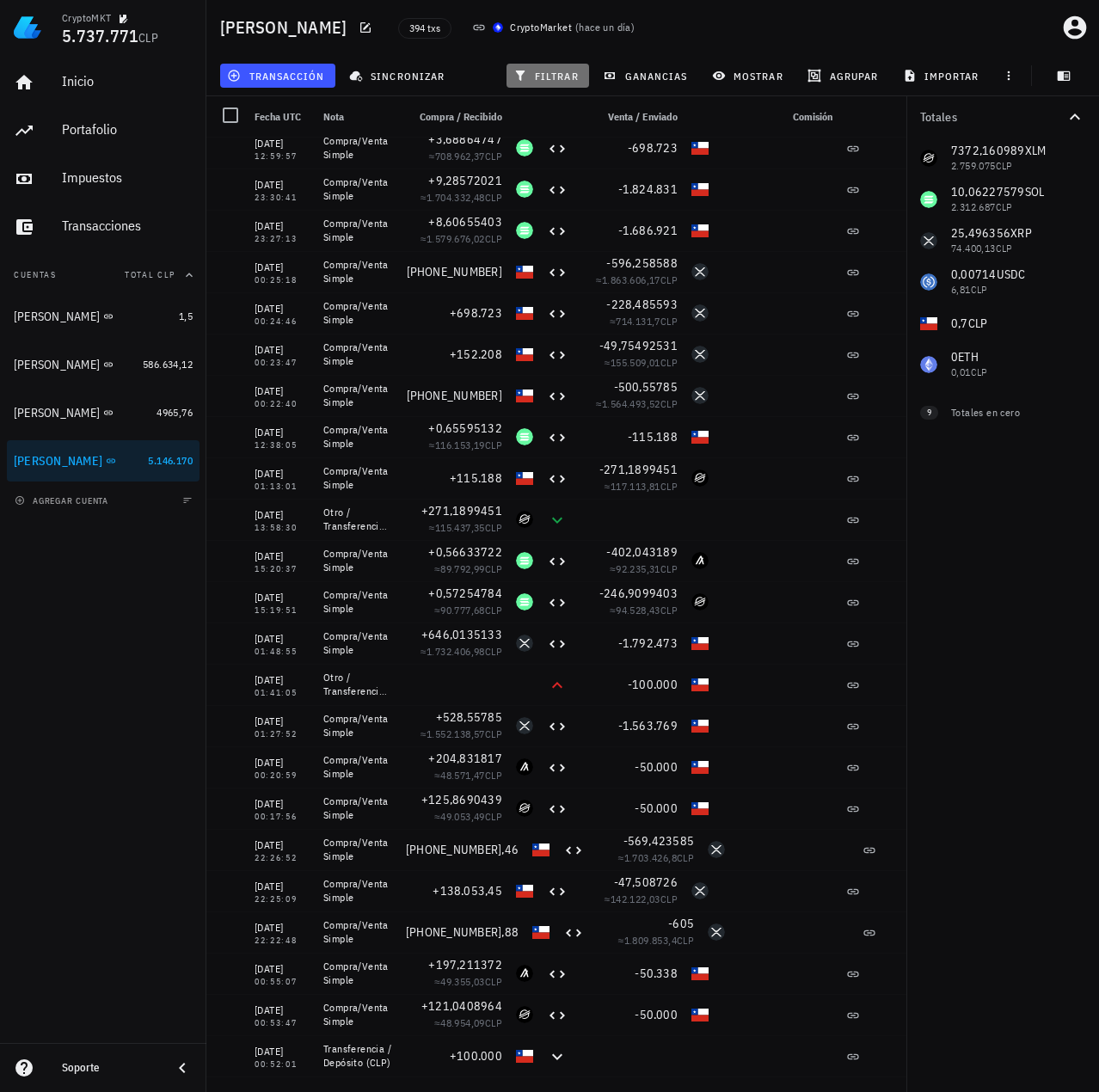
click at [556, 74] on span "filtrar" at bounding box center [547, 76] width 62 height 14
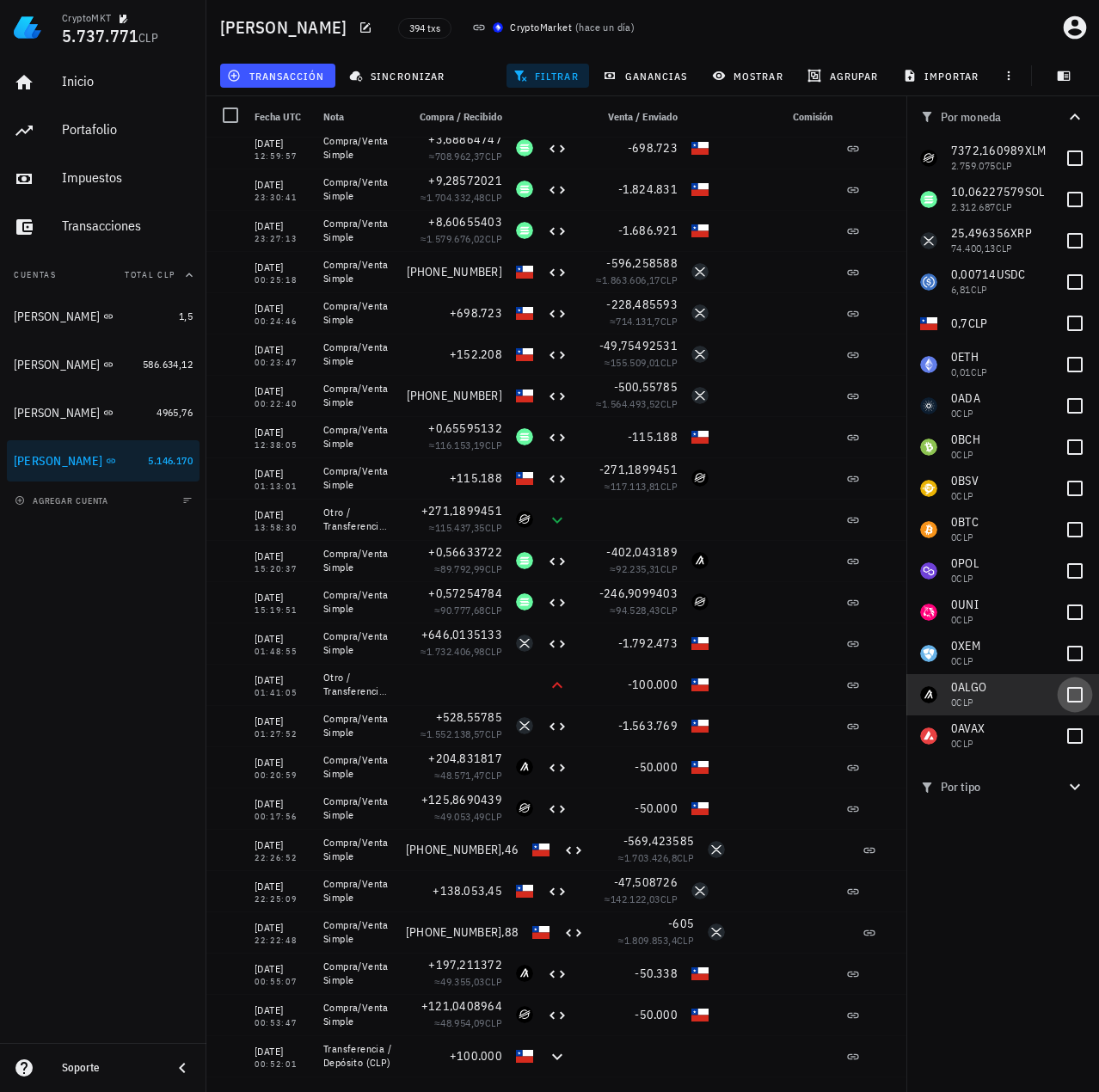
click at [1075, 686] on div at bounding box center [1074, 694] width 29 height 29
checkbox input "true"
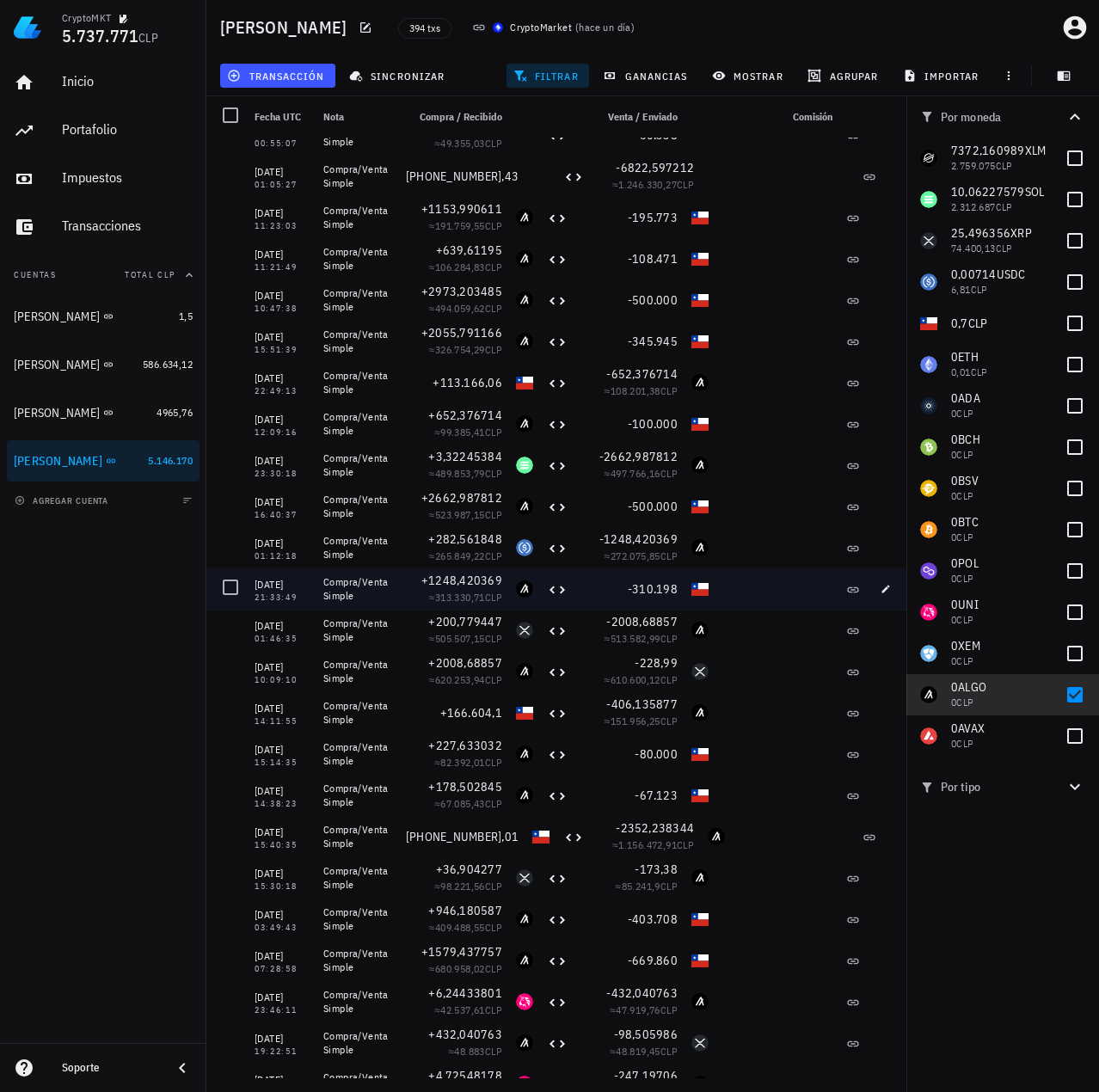
scroll to position [0, 0]
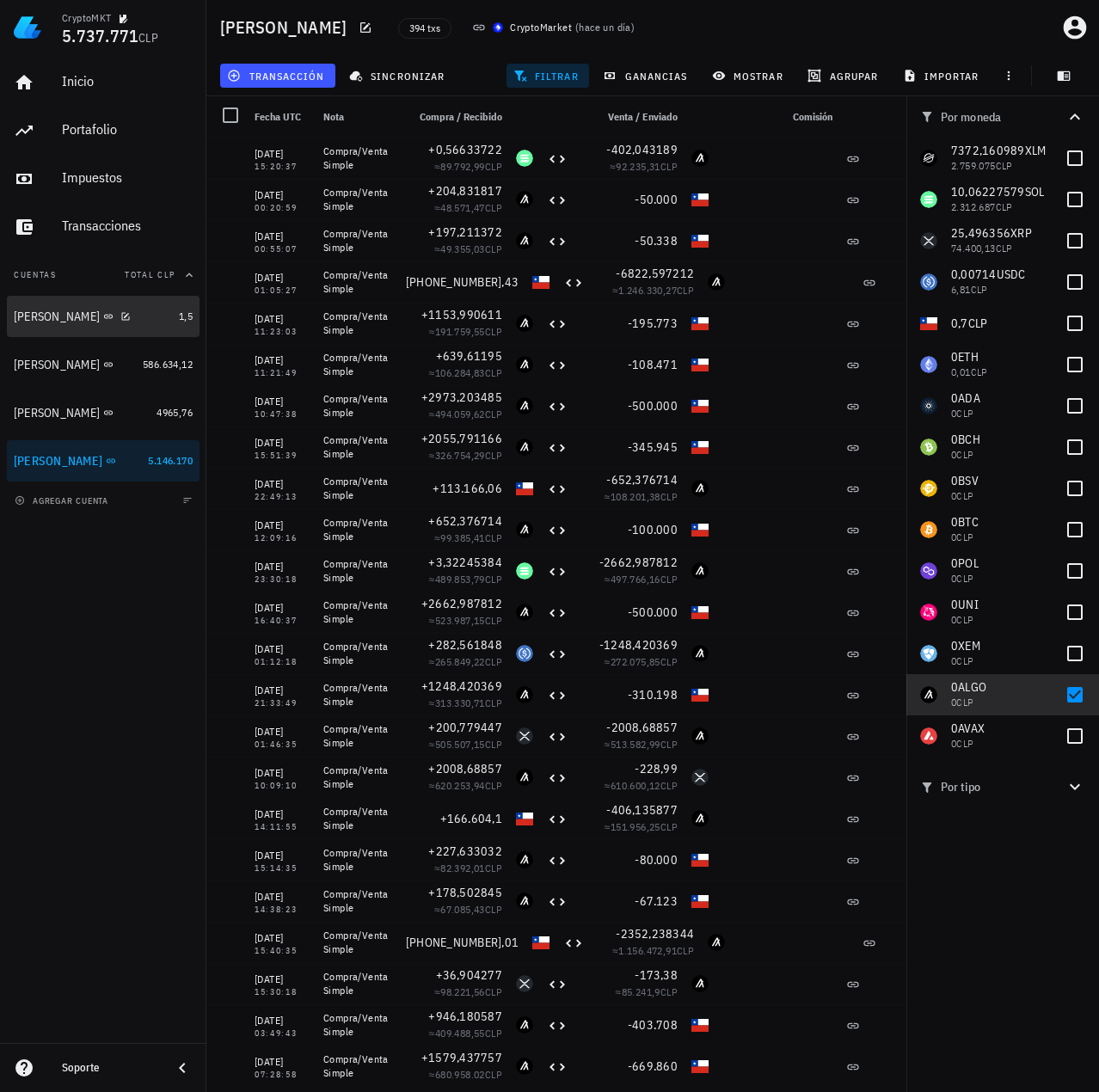
click at [149, 316] on div "Ignacio" at bounding box center [93, 317] width 158 height 16
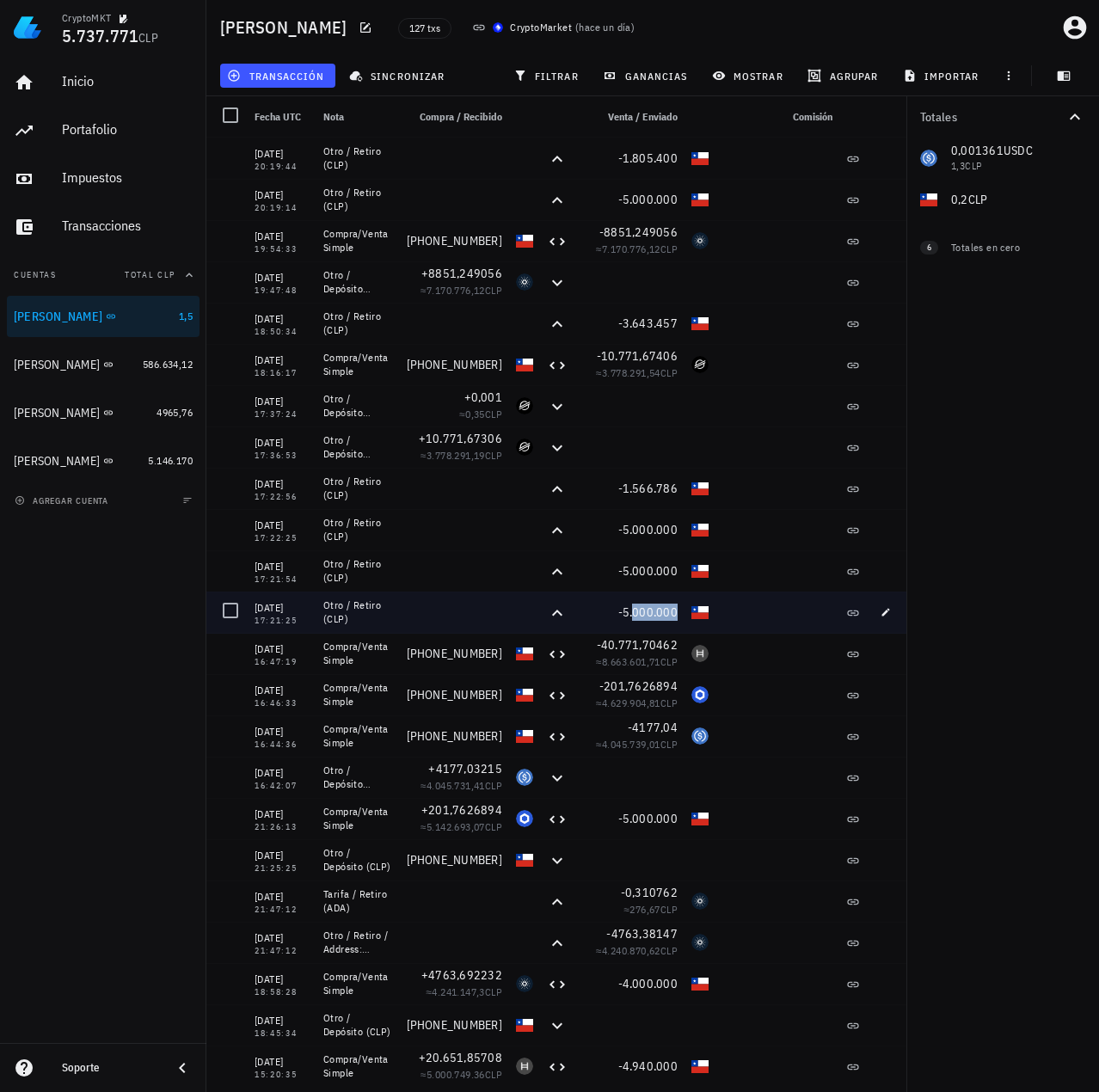
drag, startPoint x: 680, startPoint y: 620, endPoint x: 631, endPoint y: 599, distance: 53.3
click at [632, 599] on div "-5.000.000" at bounding box center [629, 612] width 110 height 42
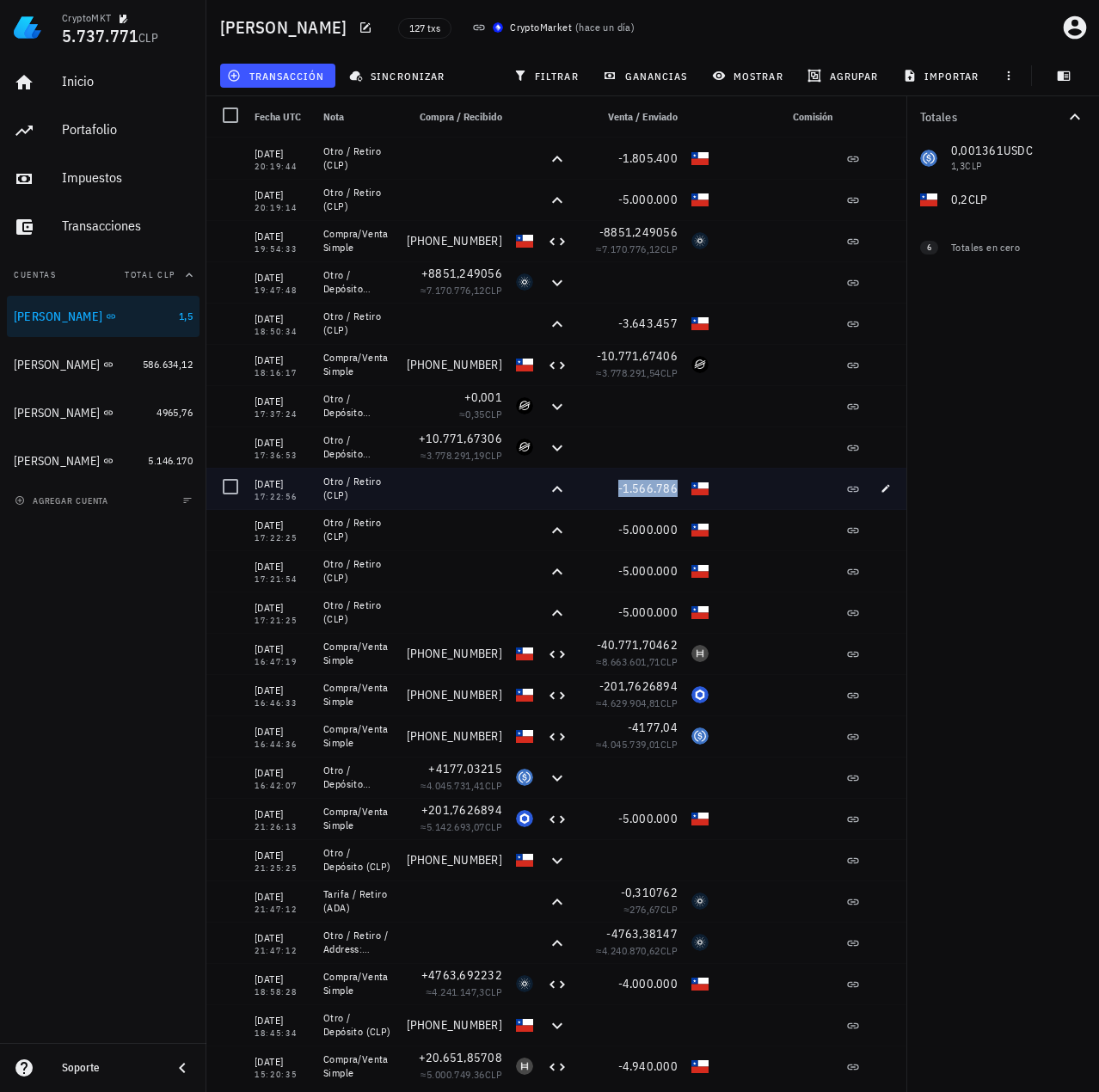
click at [662, 495] on span "-1.566.786" at bounding box center [648, 488] width 60 height 16
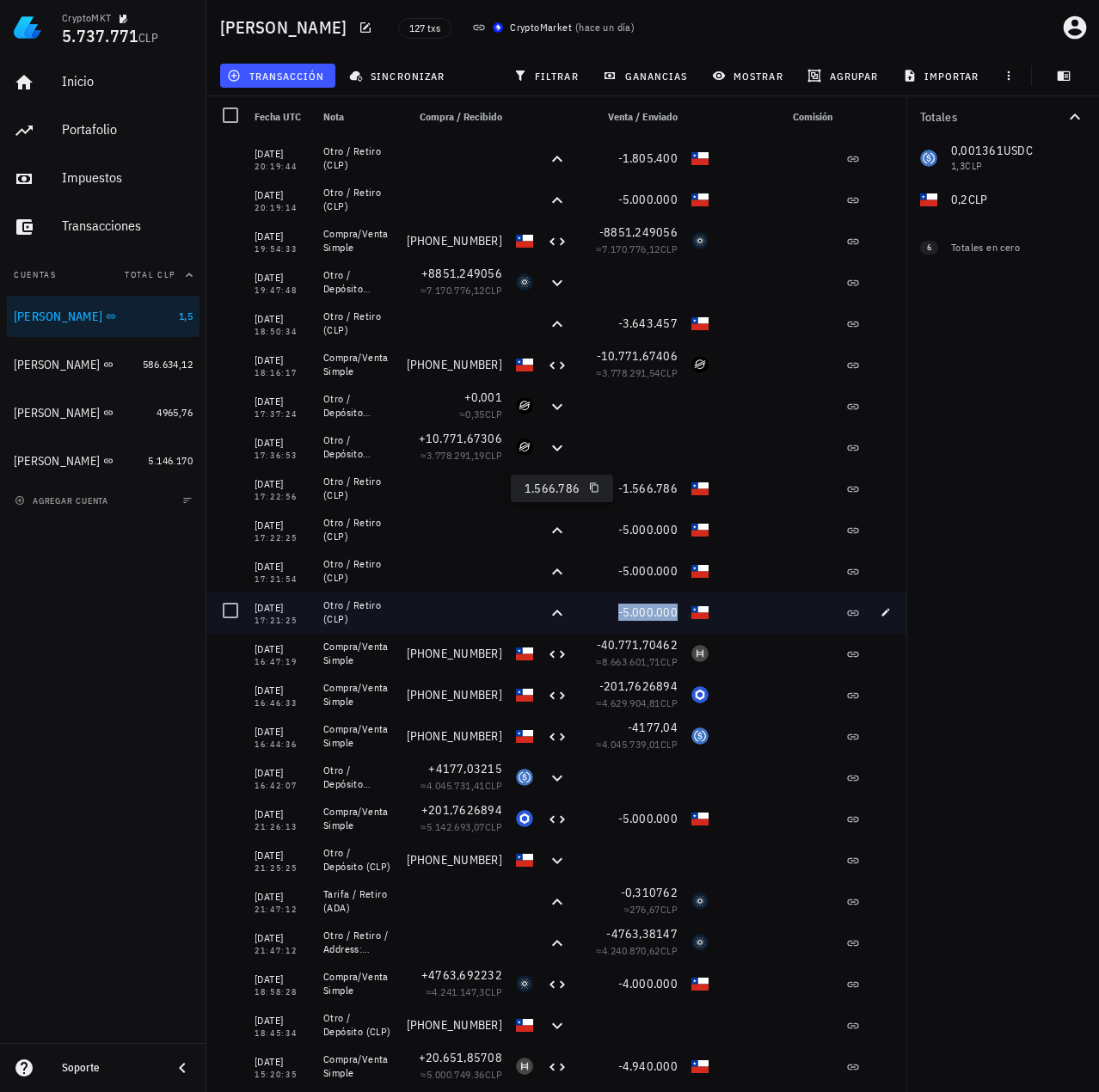
click at [641, 613] on span "-5.000.000" at bounding box center [648, 612] width 60 height 16
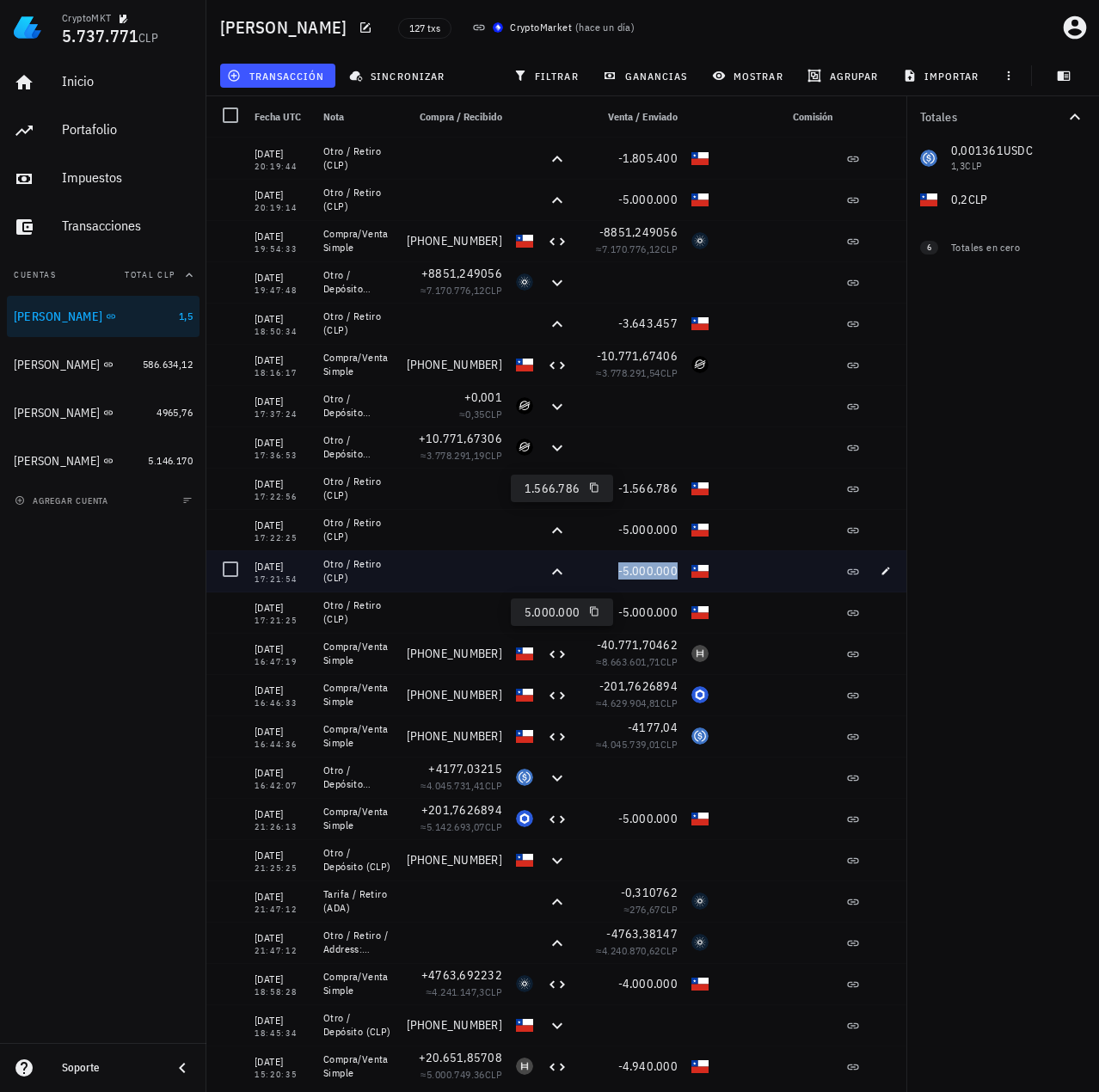
click at [647, 570] on span "-5.000.000" at bounding box center [648, 571] width 60 height 16
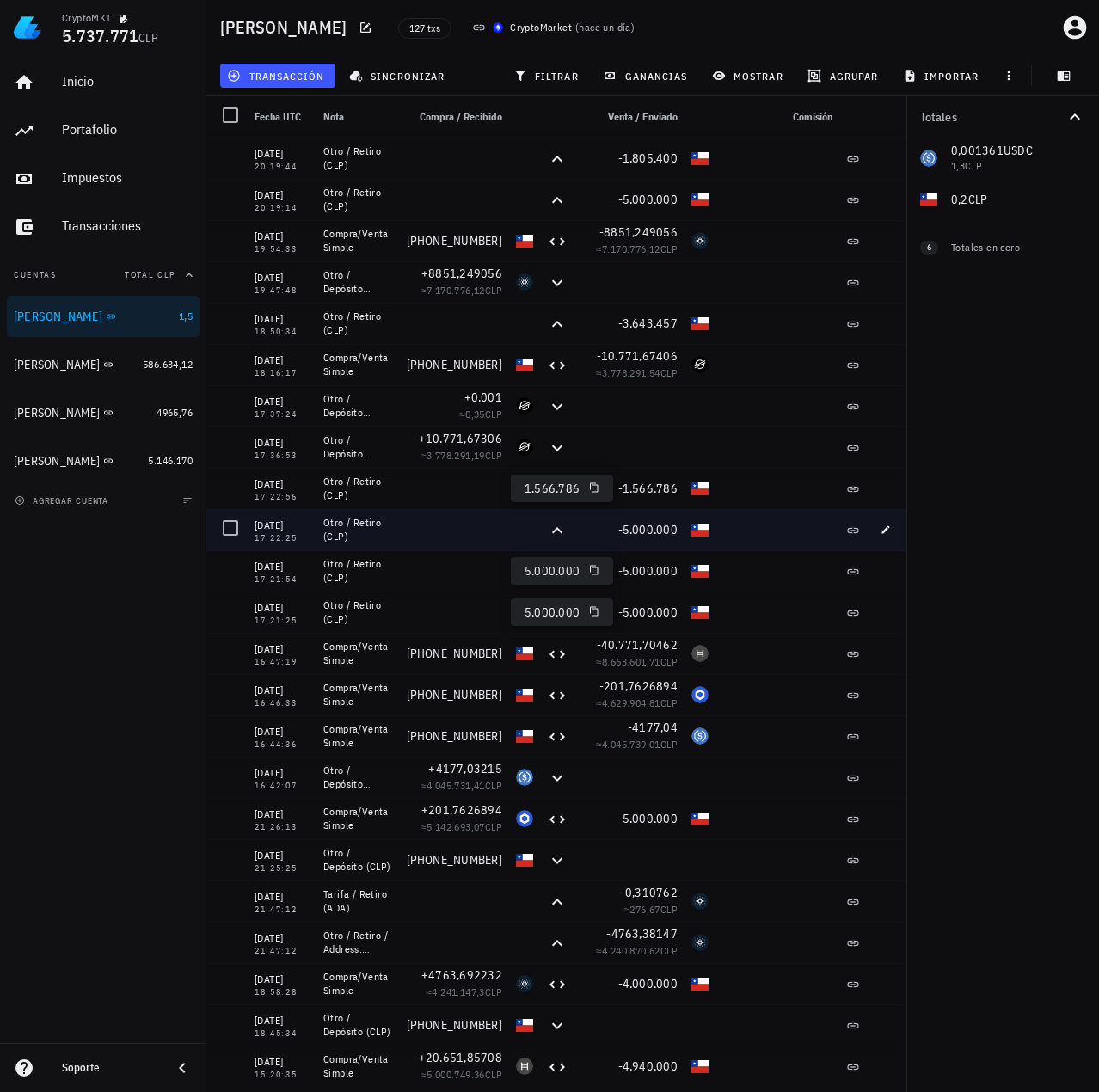
click at [652, 511] on div "-5.000.000" at bounding box center [629, 530] width 110 height 42
click at [649, 523] on span "-5.000.000" at bounding box center [648, 530] width 60 height 16
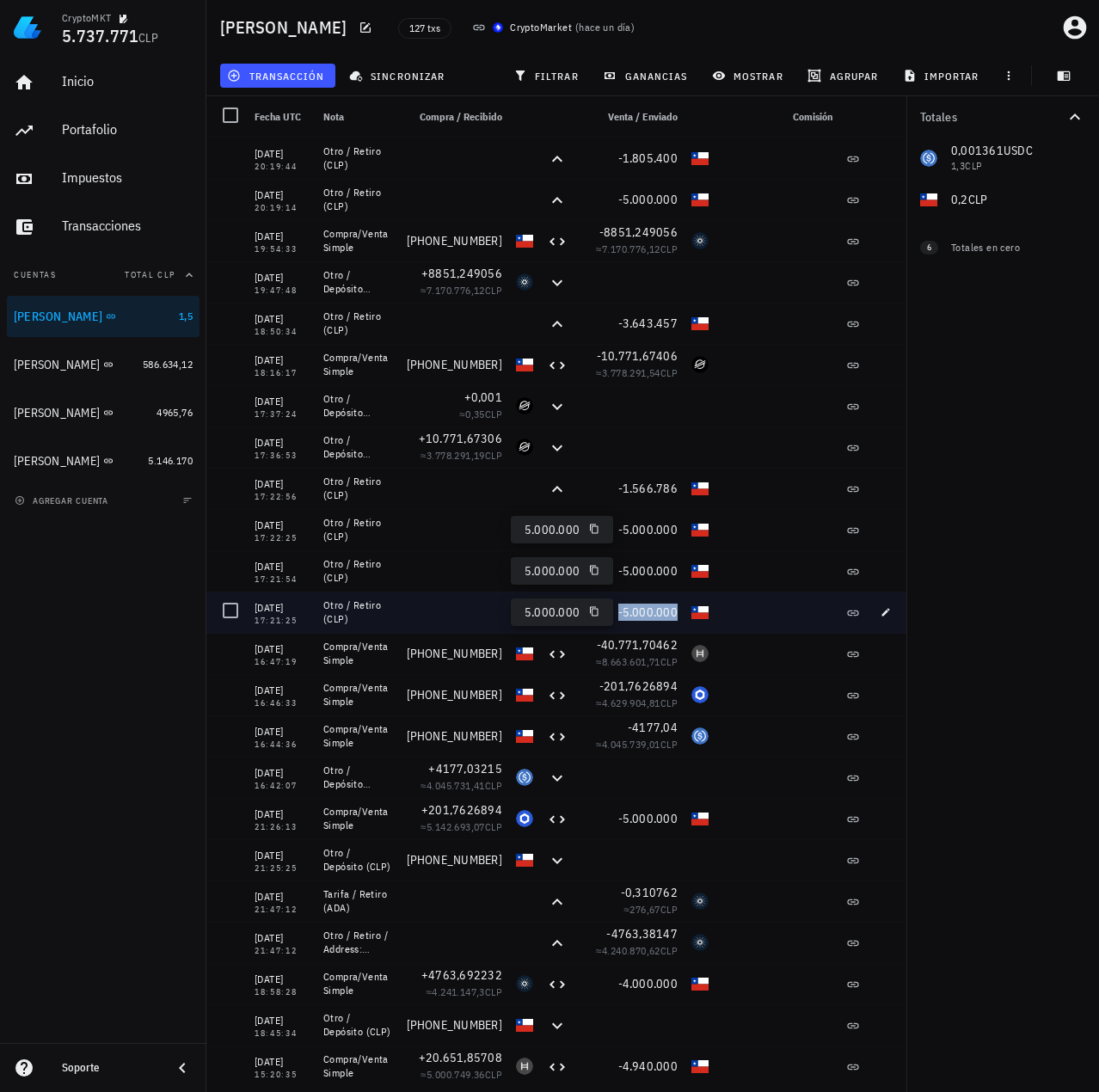
click at [656, 610] on span "-5.000.000" at bounding box center [648, 612] width 60 height 16
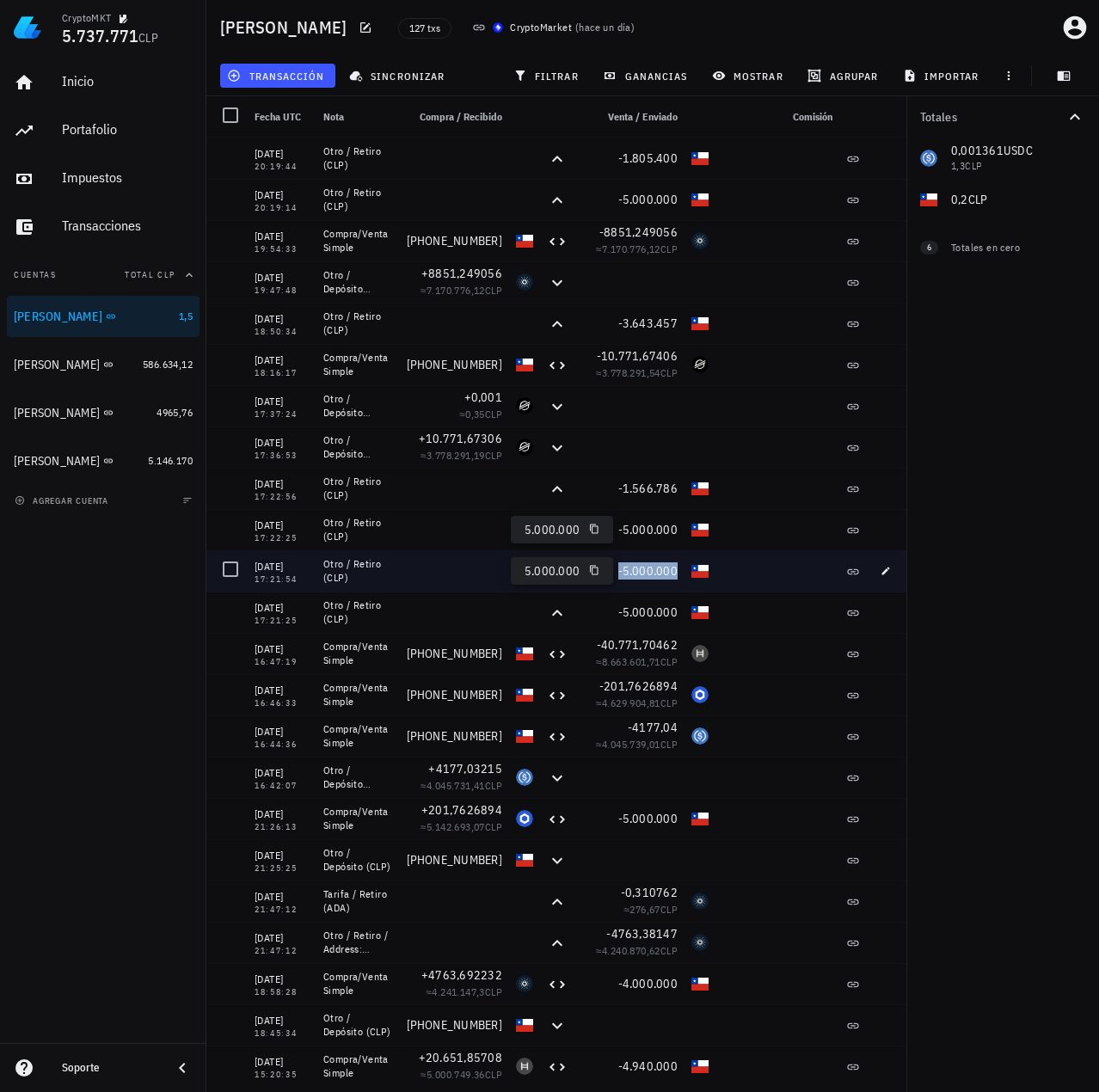
click at [659, 570] on span "-5.000.000" at bounding box center [648, 571] width 60 height 16
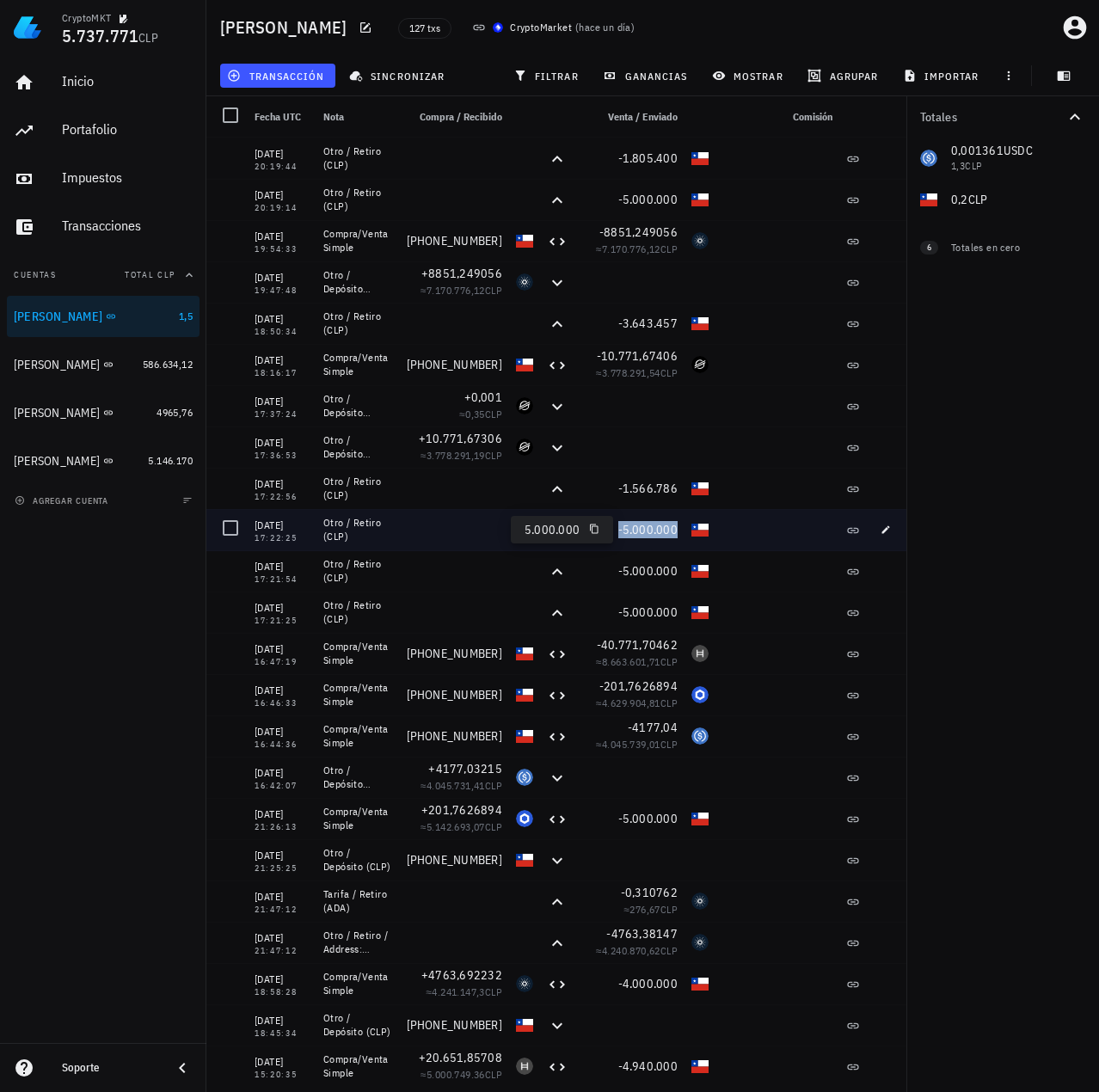
click at [653, 524] on span "-5.000.000" at bounding box center [648, 530] width 60 height 16
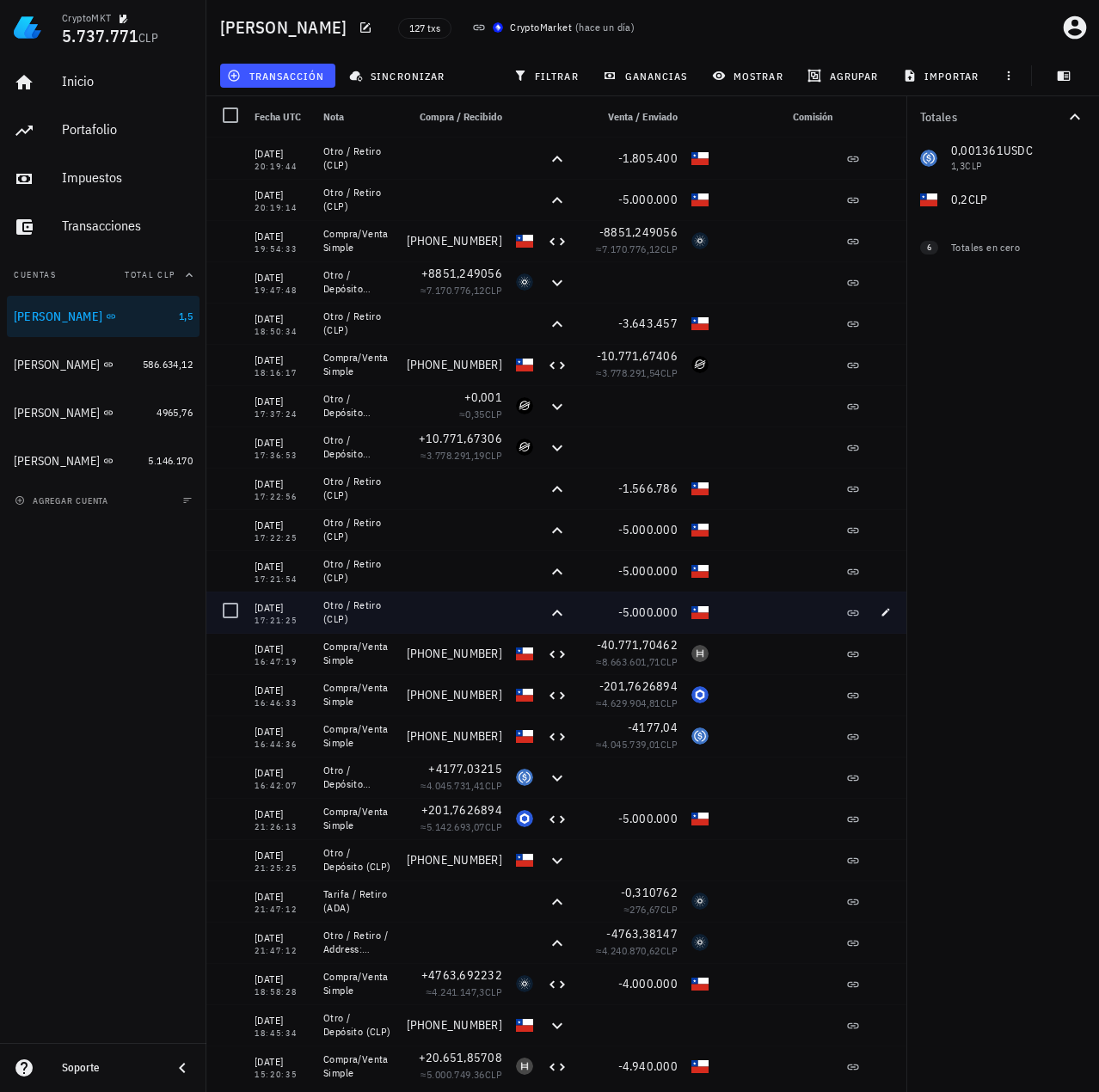
click at [733, 608] on div at bounding box center [777, 612] width 124 height 42
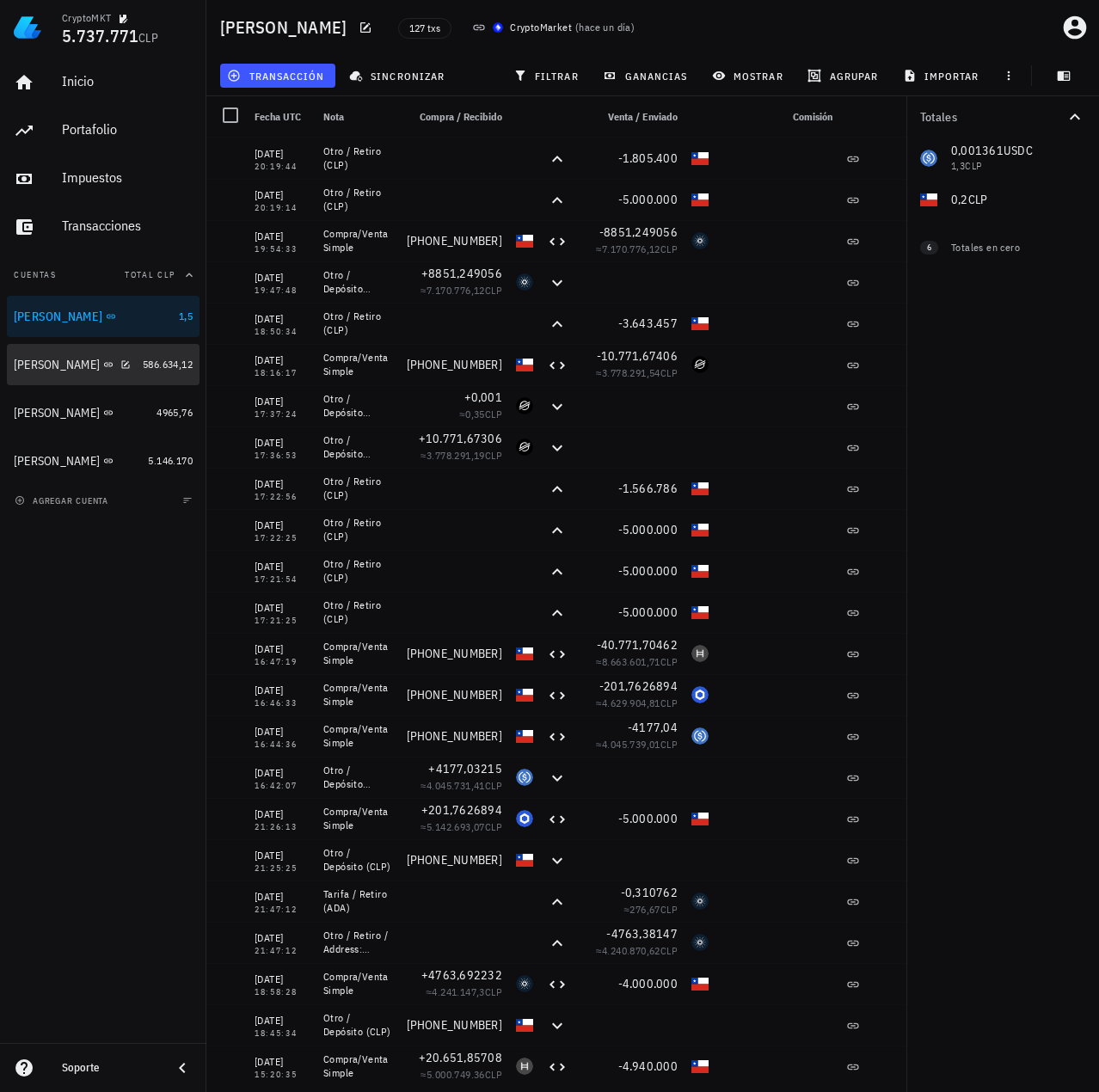
click at [65, 372] on div "Francisco Urrea" at bounding box center [75, 364] width 122 height 16
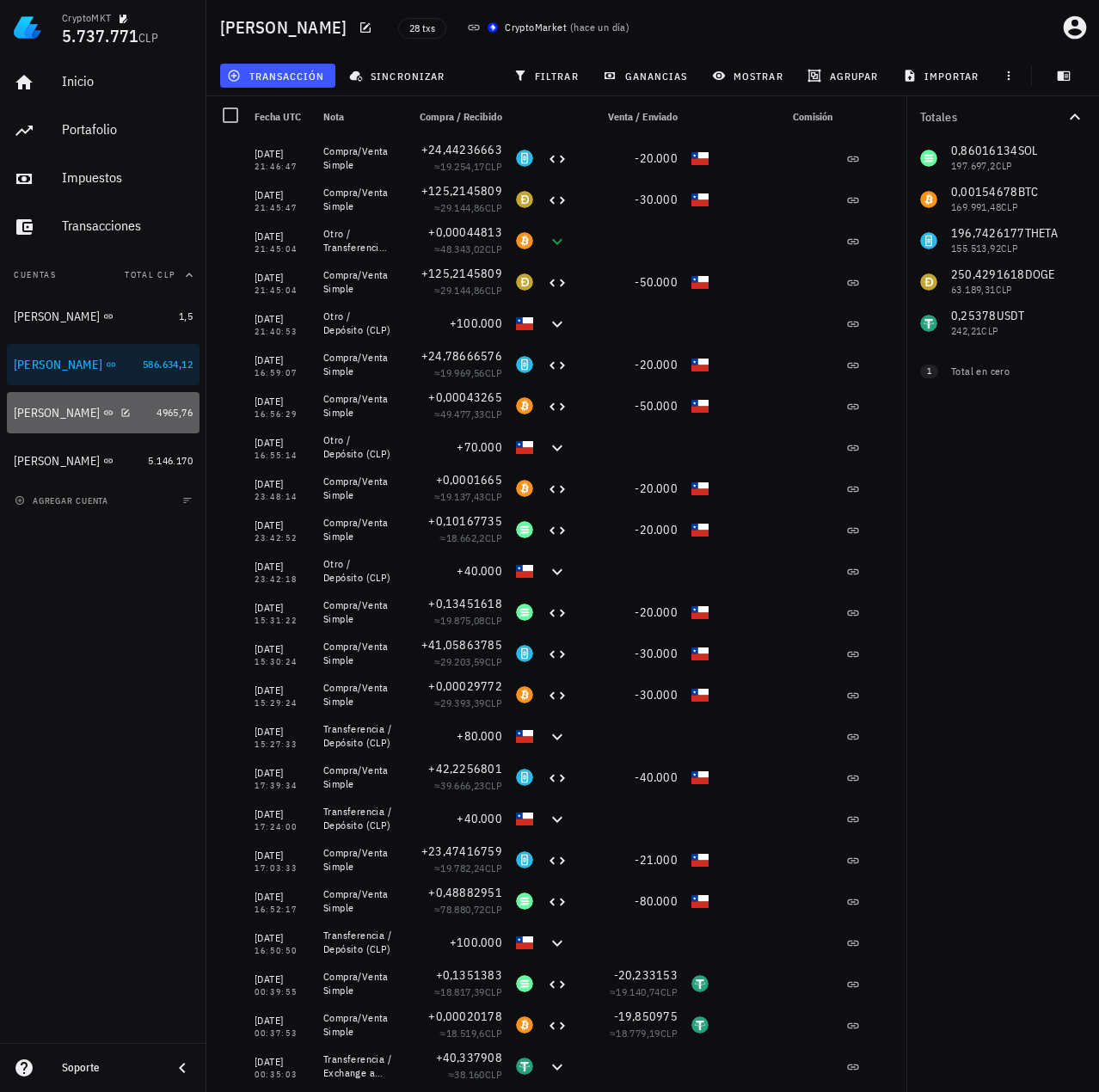
click at [83, 423] on div "Miguel B" at bounding box center [82, 413] width 136 height 37
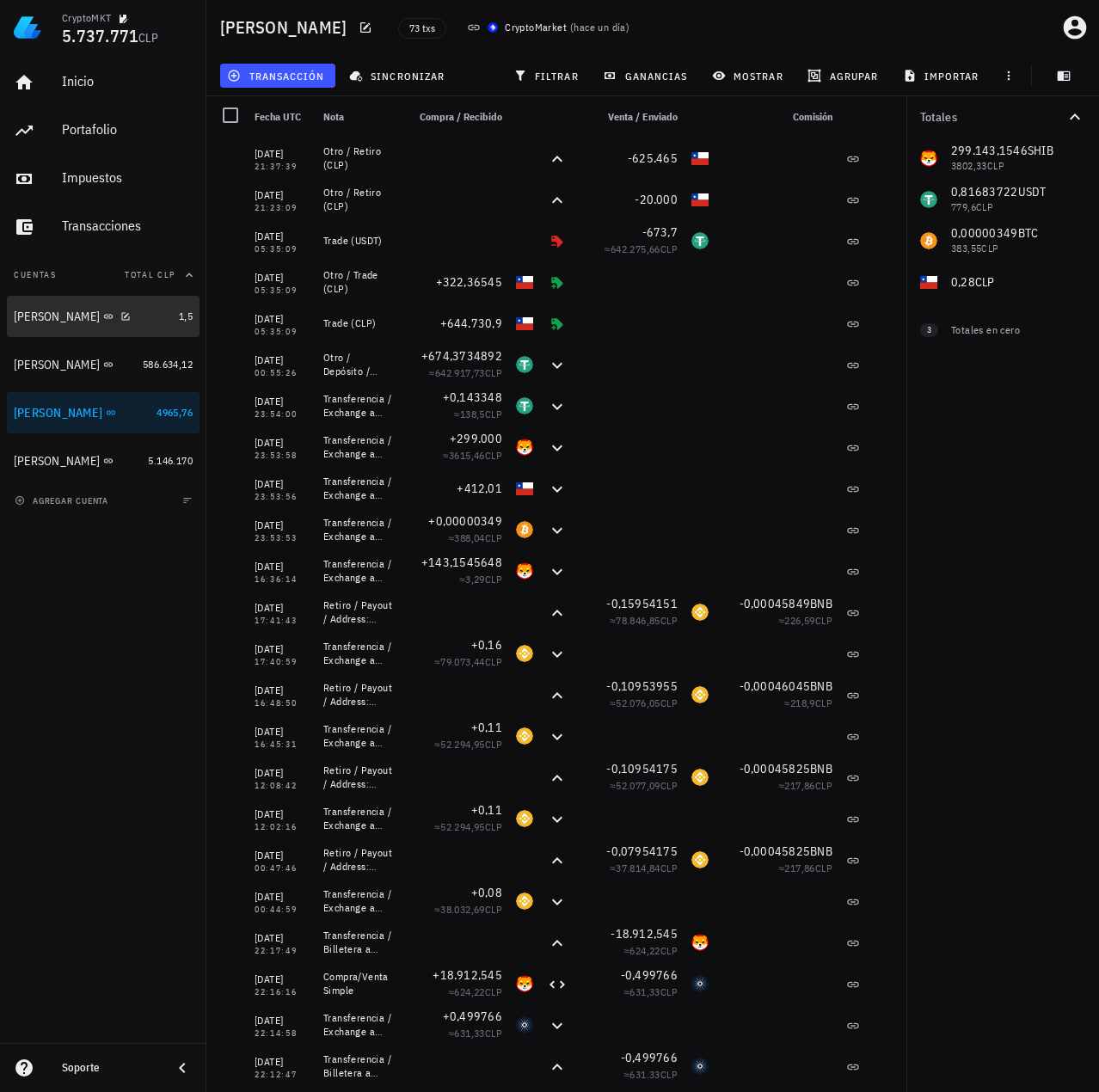
click at [33, 319] on div "Ignacio" at bounding box center [57, 317] width 86 height 15
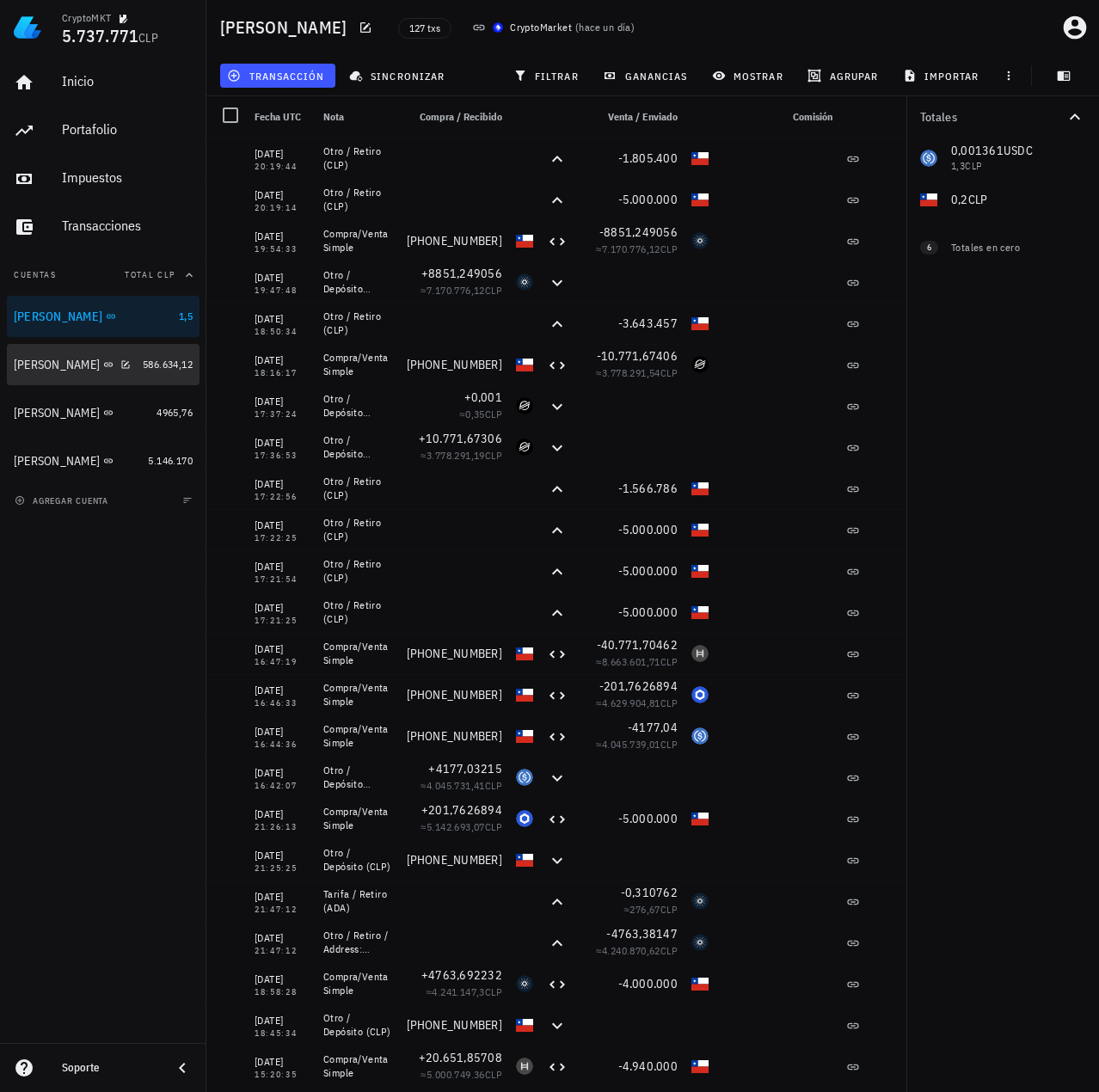
click at [67, 357] on div "Francisco Urrea" at bounding box center [57, 364] width 86 height 15
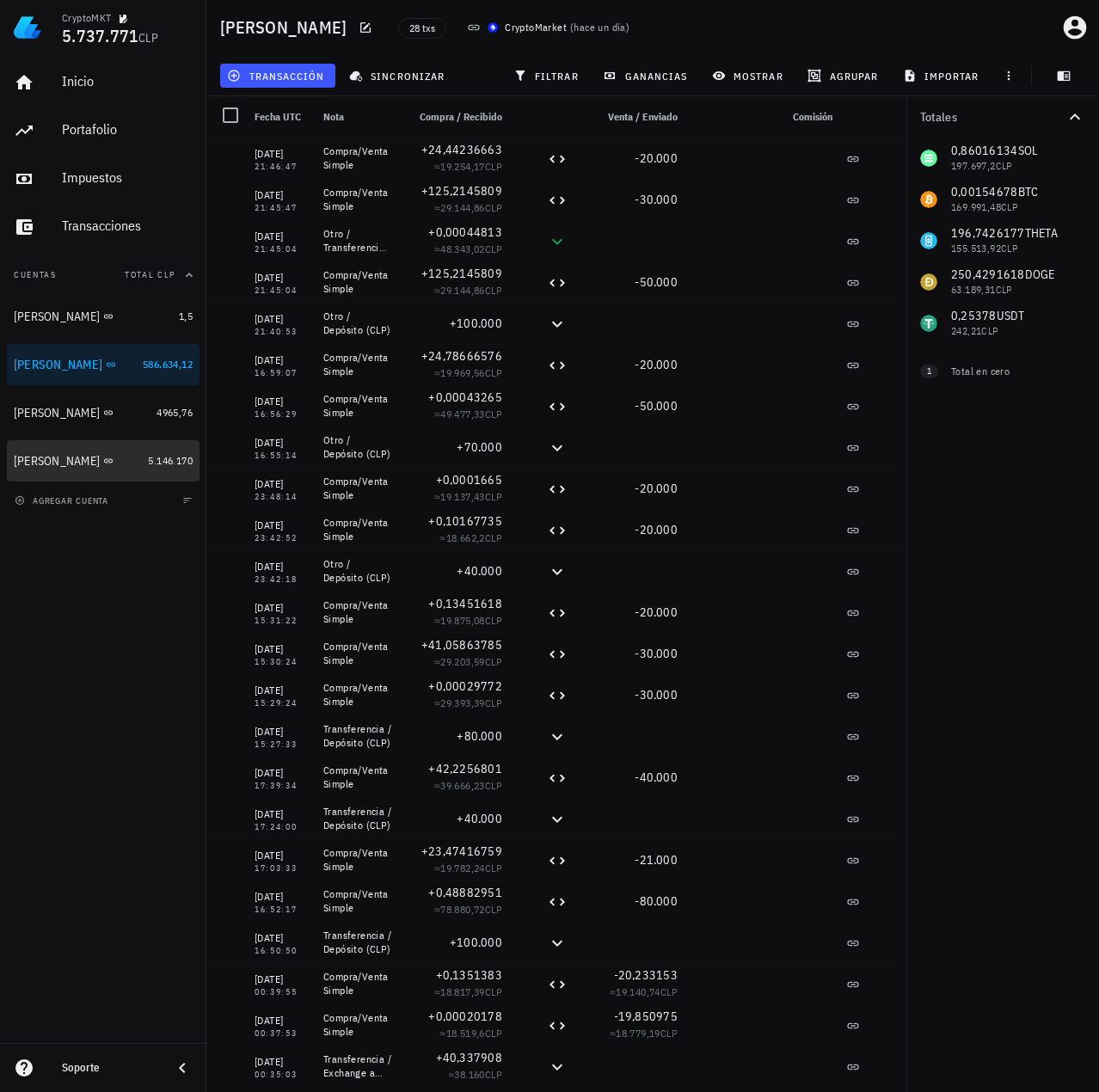
click at [36, 461] on div "Celso Oyarzun" at bounding box center [57, 461] width 86 height 15
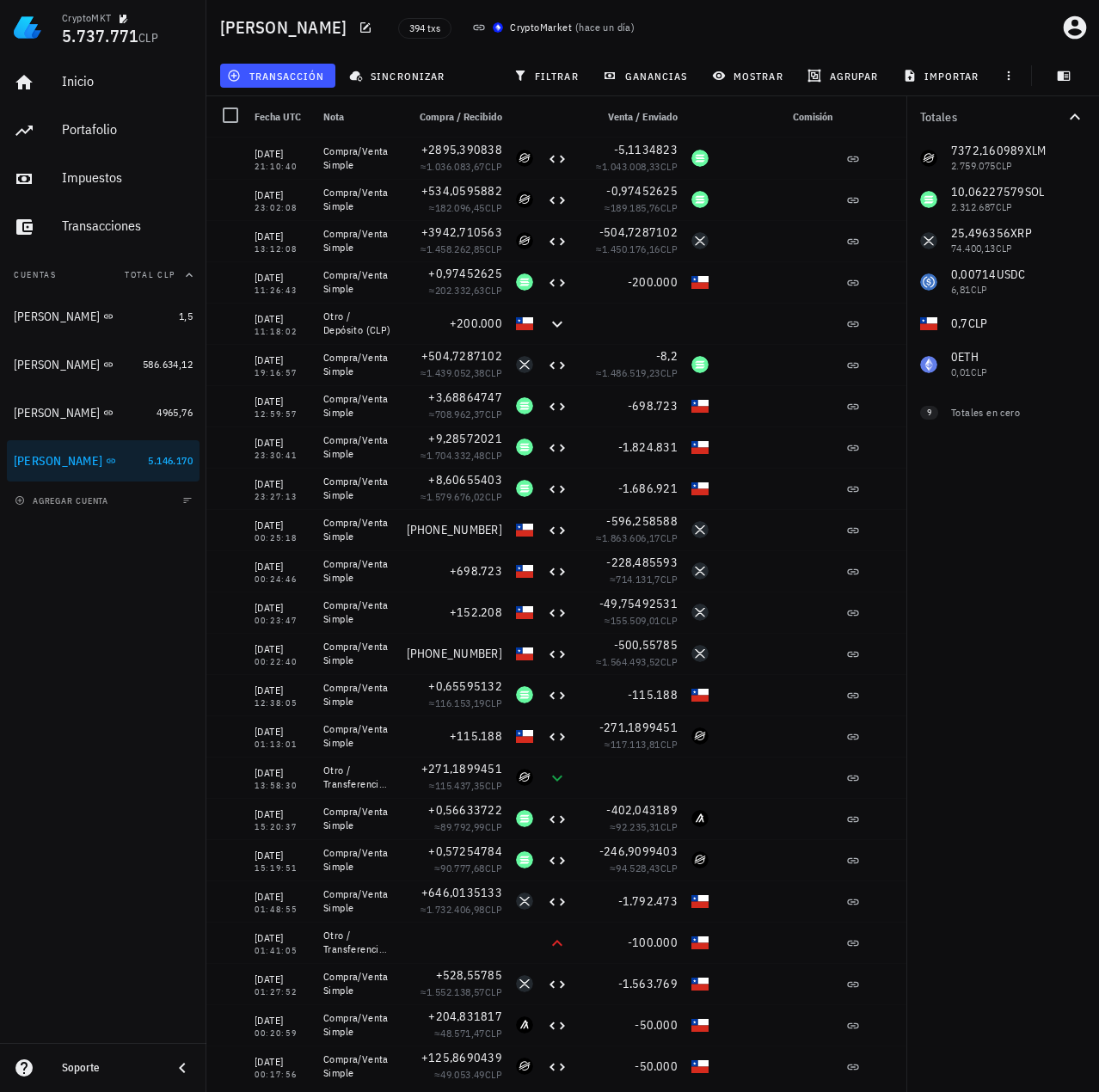
click at [5, 433] on div "Inicio Portafolio Impuestos Transacciones Cuentas Total CLP Ignacio 1,5 Francis…" at bounding box center [103, 268] width 206 height 426
click at [32, 416] on div "Miguel B" at bounding box center [57, 413] width 86 height 15
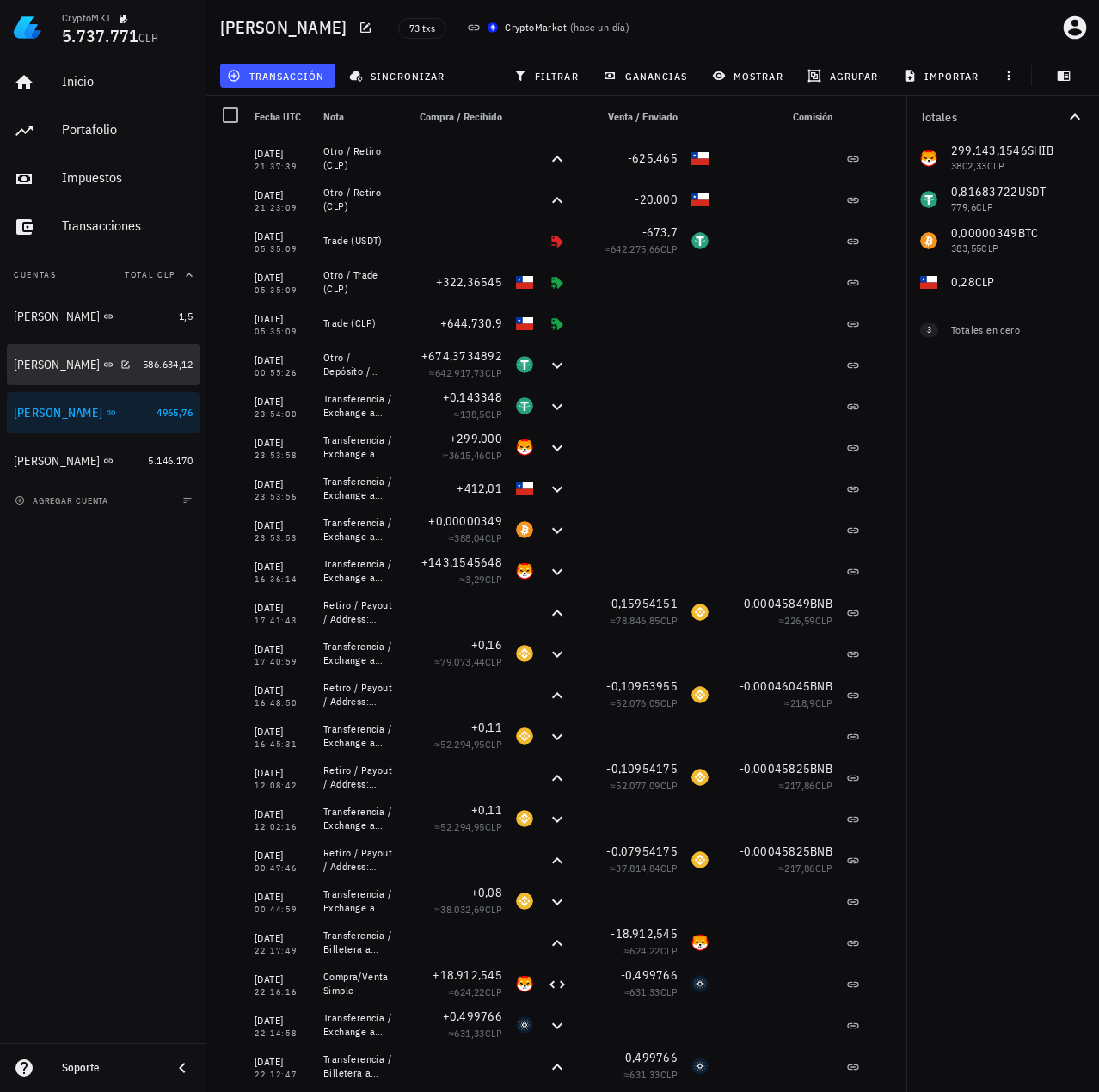
click at [38, 372] on div "Francisco Urrea" at bounding box center [75, 364] width 122 height 16
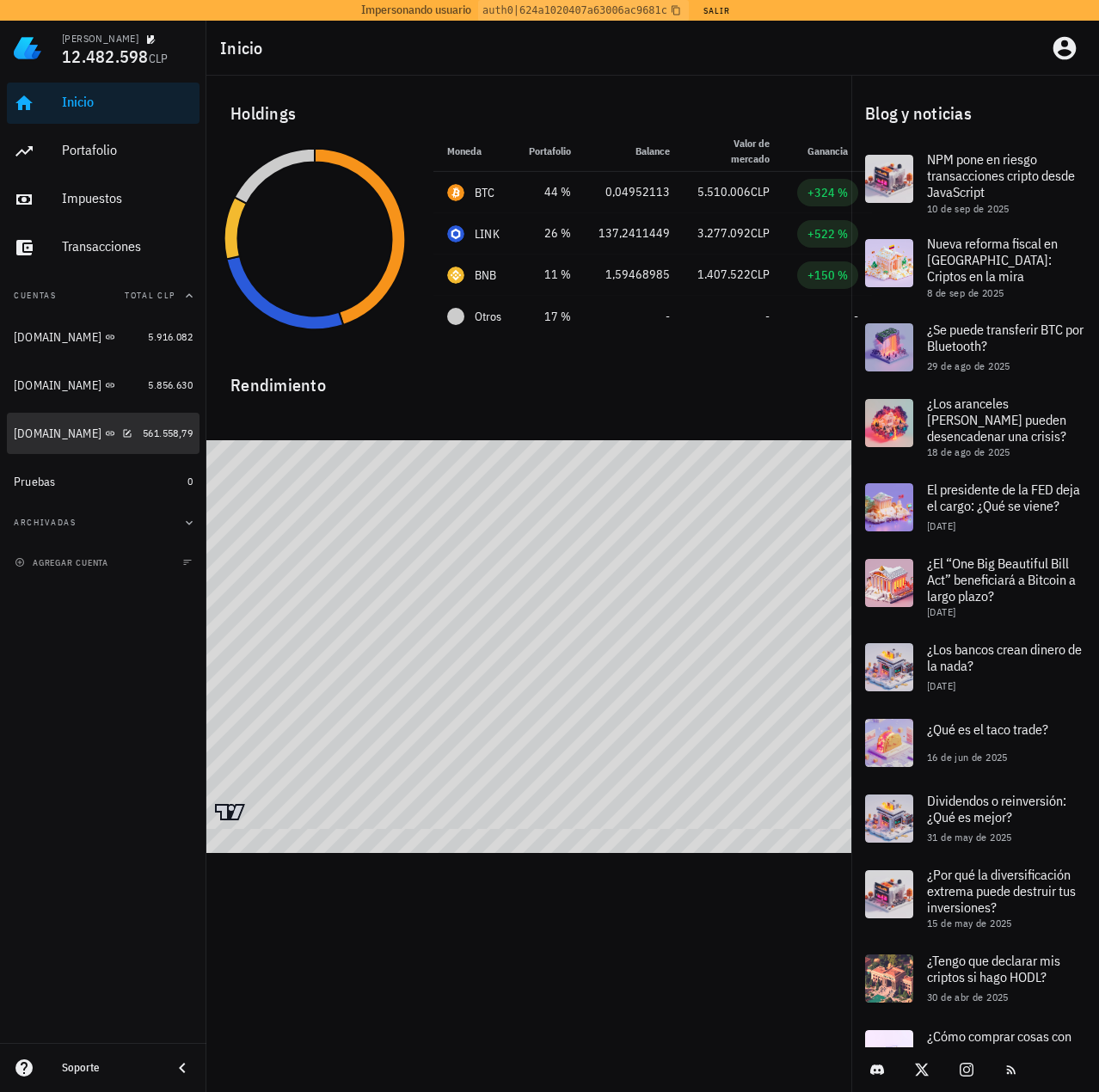
click at [69, 420] on div "[DOMAIN_NAME]" at bounding box center [75, 434] width 122 height 37
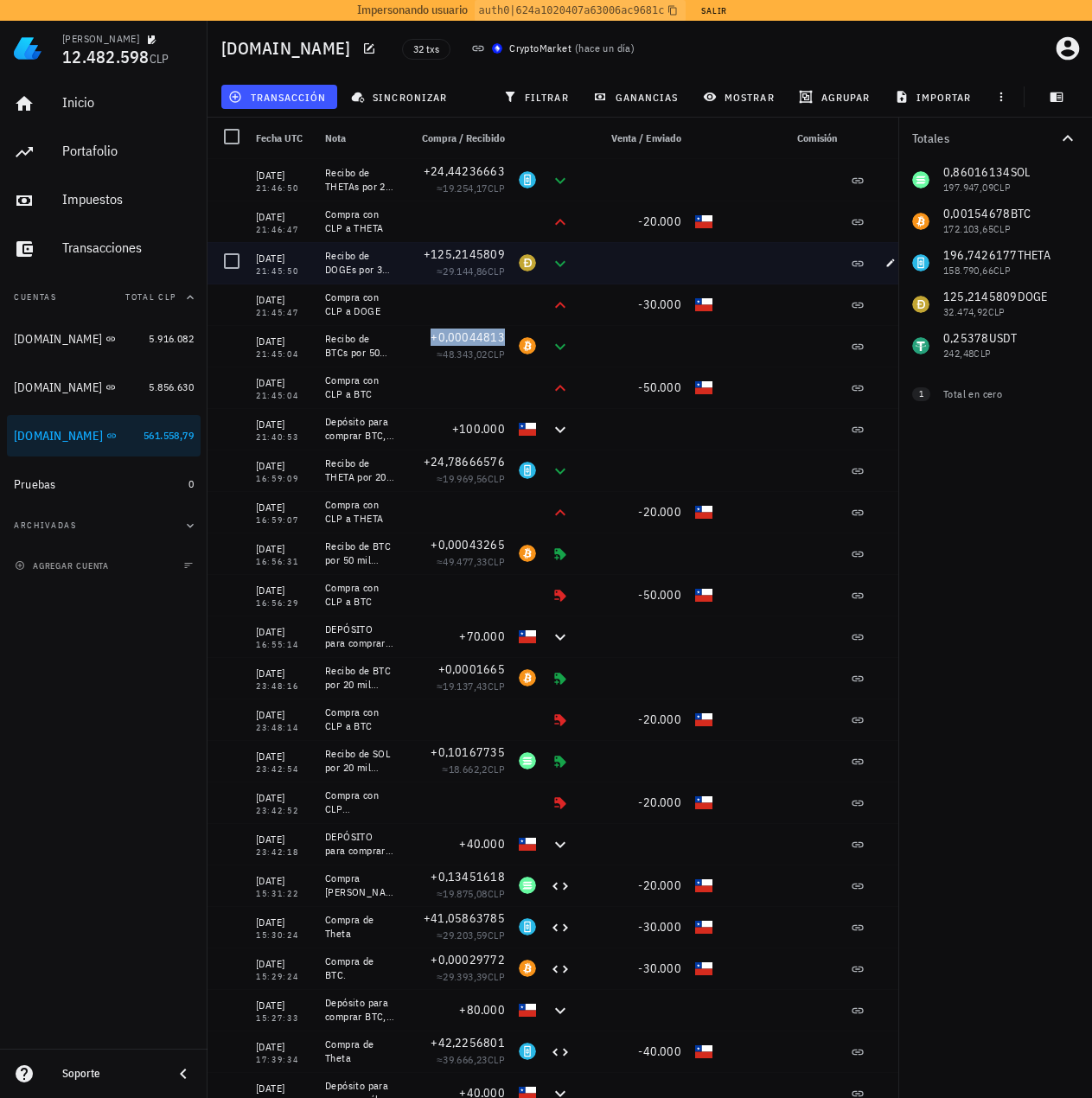
drag, startPoint x: 295, startPoint y: 267, endPoint x: 253, endPoint y: 255, distance: 43.7
click at [253, 255] on div "10/09/2025 21:45:50" at bounding box center [284, 262] width 69 height 42
click at [288, 275] on div "21:45:50" at bounding box center [284, 271] width 55 height 9
click at [297, 275] on div "21:45:50" at bounding box center [284, 271] width 55 height 9
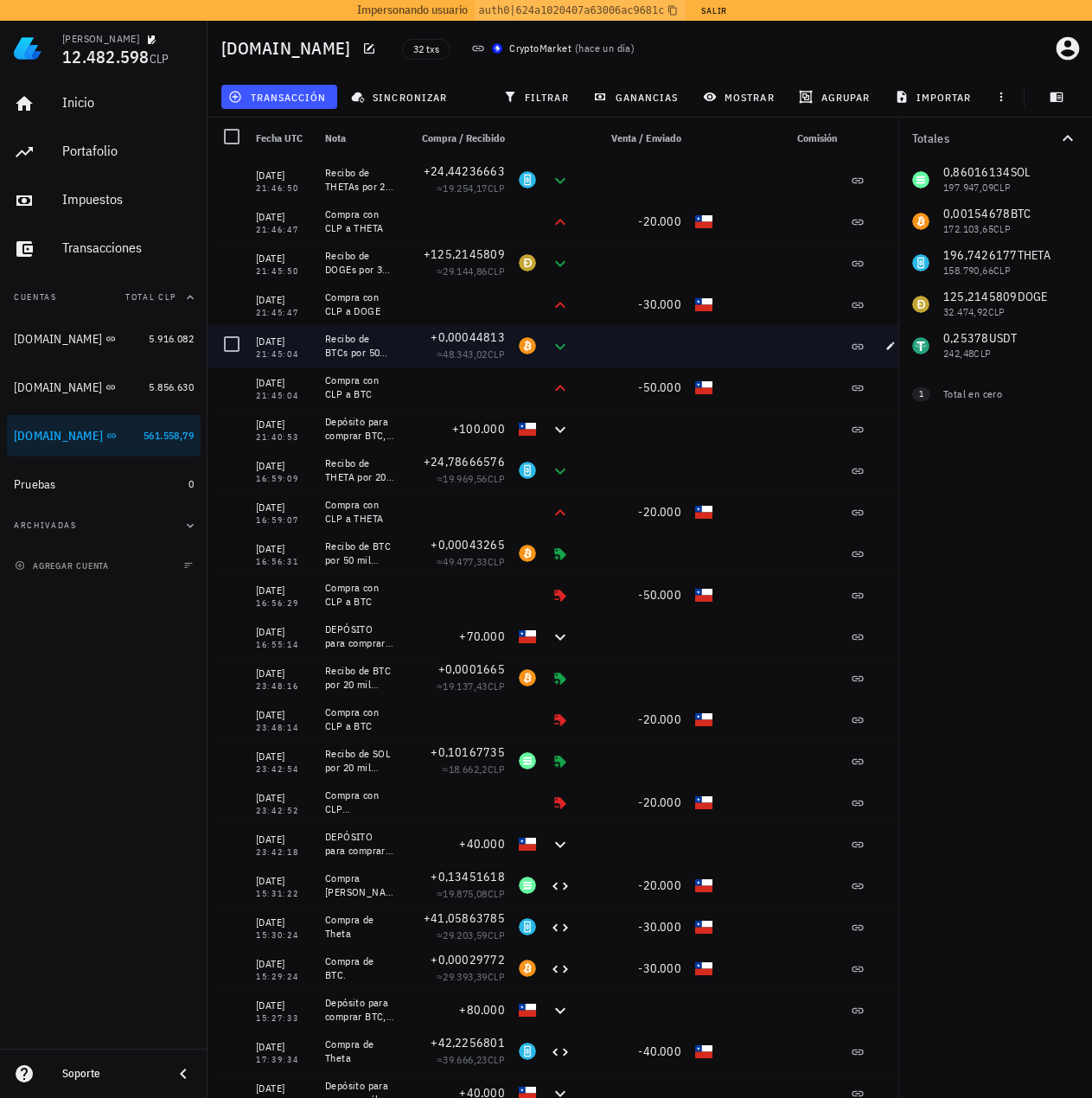
drag, startPoint x: 276, startPoint y: 347, endPoint x: 533, endPoint y: 351, distance: 257.0
click at [533, 351] on div "10/09/2025 21:45:04 Recibo de BTCs por 50 mil pesos +0,00044813 ≈ 48.343,02 CLP" at bounding box center [561, 346] width 709 height 42
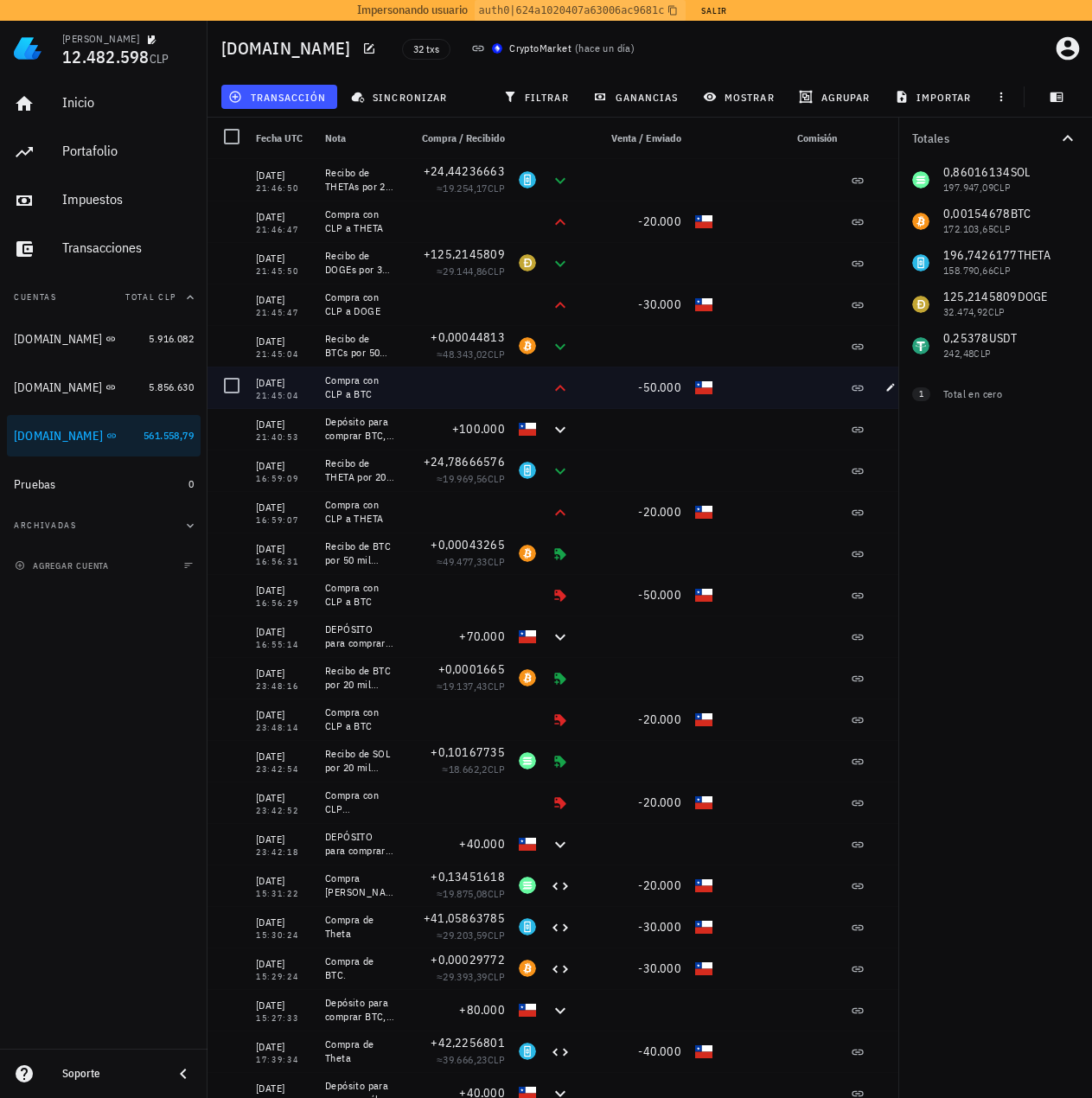
click at [477, 386] on div at bounding box center [456, 387] width 110 height 42
drag, startPoint x: 266, startPoint y: 385, endPoint x: 305, endPoint y: 380, distance: 39.3
click at [305, 380] on div "10/09/2025" at bounding box center [284, 382] width 55 height 17
drag, startPoint x: 259, startPoint y: 338, endPoint x: 720, endPoint y: 403, distance: 465.6
click at [720, 403] on div "10/09/2025 21:46:50 Recibo de THETAs por 20 mil pesos +24,44236663 ≈ 19.254,17 …" at bounding box center [561, 822] width 709 height 1327
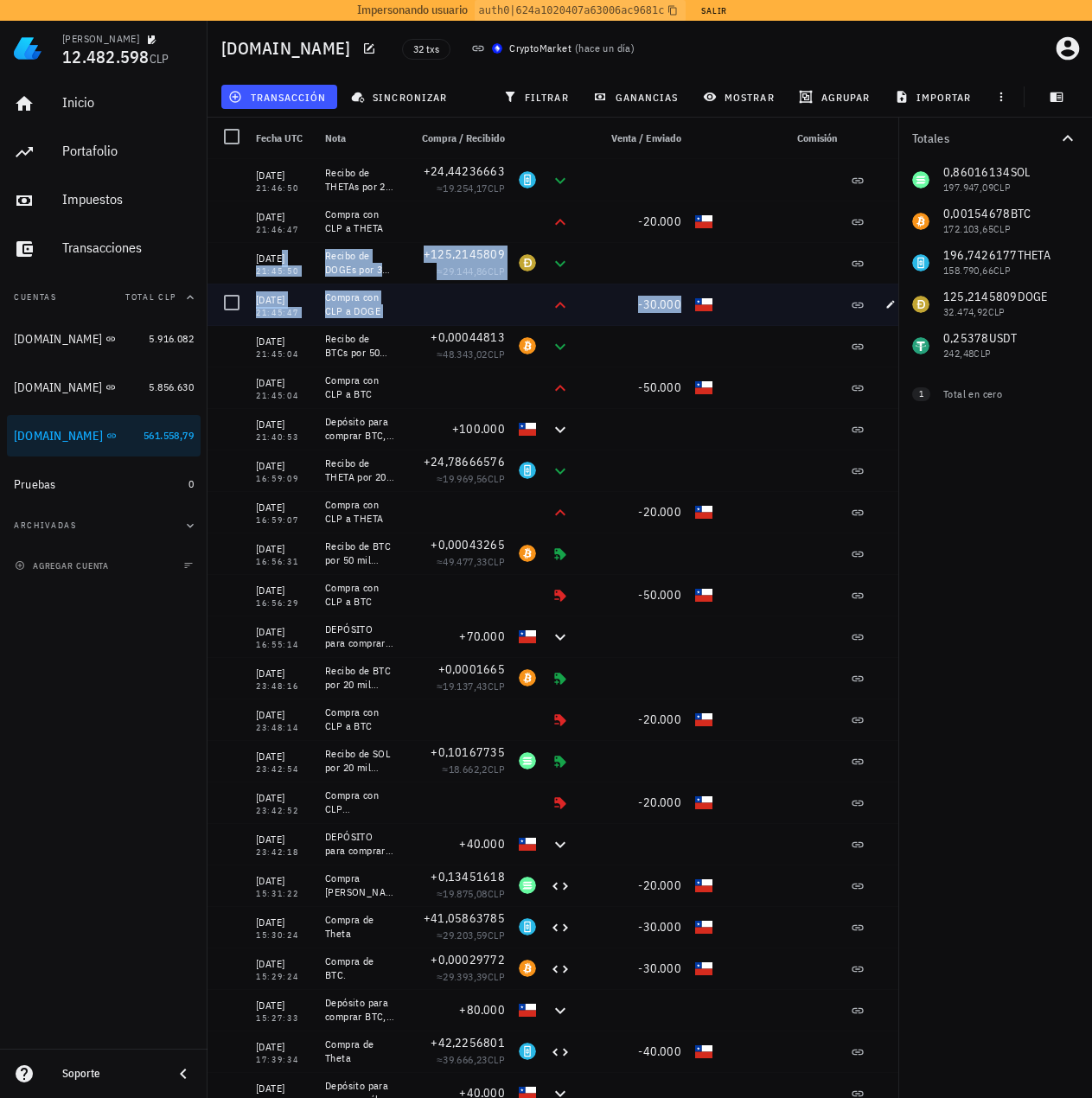
drag, startPoint x: 269, startPoint y: 250, endPoint x: 738, endPoint y: 295, distance: 471.2
click at [738, 295] on div "10/09/2025 21:46:50 Recibo de THETAs por 20 mil pesos +24,44236663 ≈ 19.254,17 …" at bounding box center [561, 822] width 709 height 1327
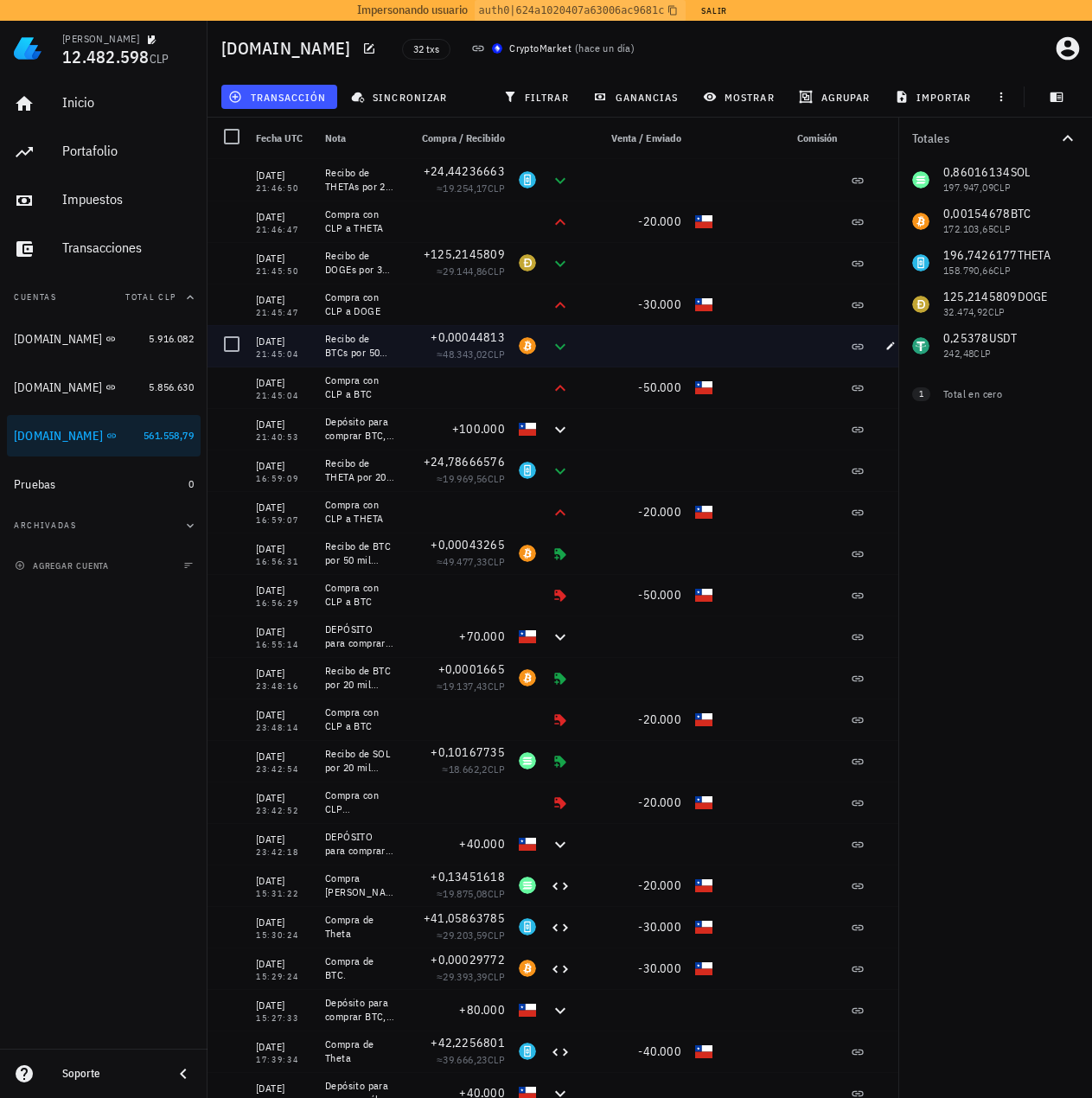
click at [407, 351] on div "+0,00044813 ≈ 48.343,02 CLP" at bounding box center [456, 346] width 110 height 42
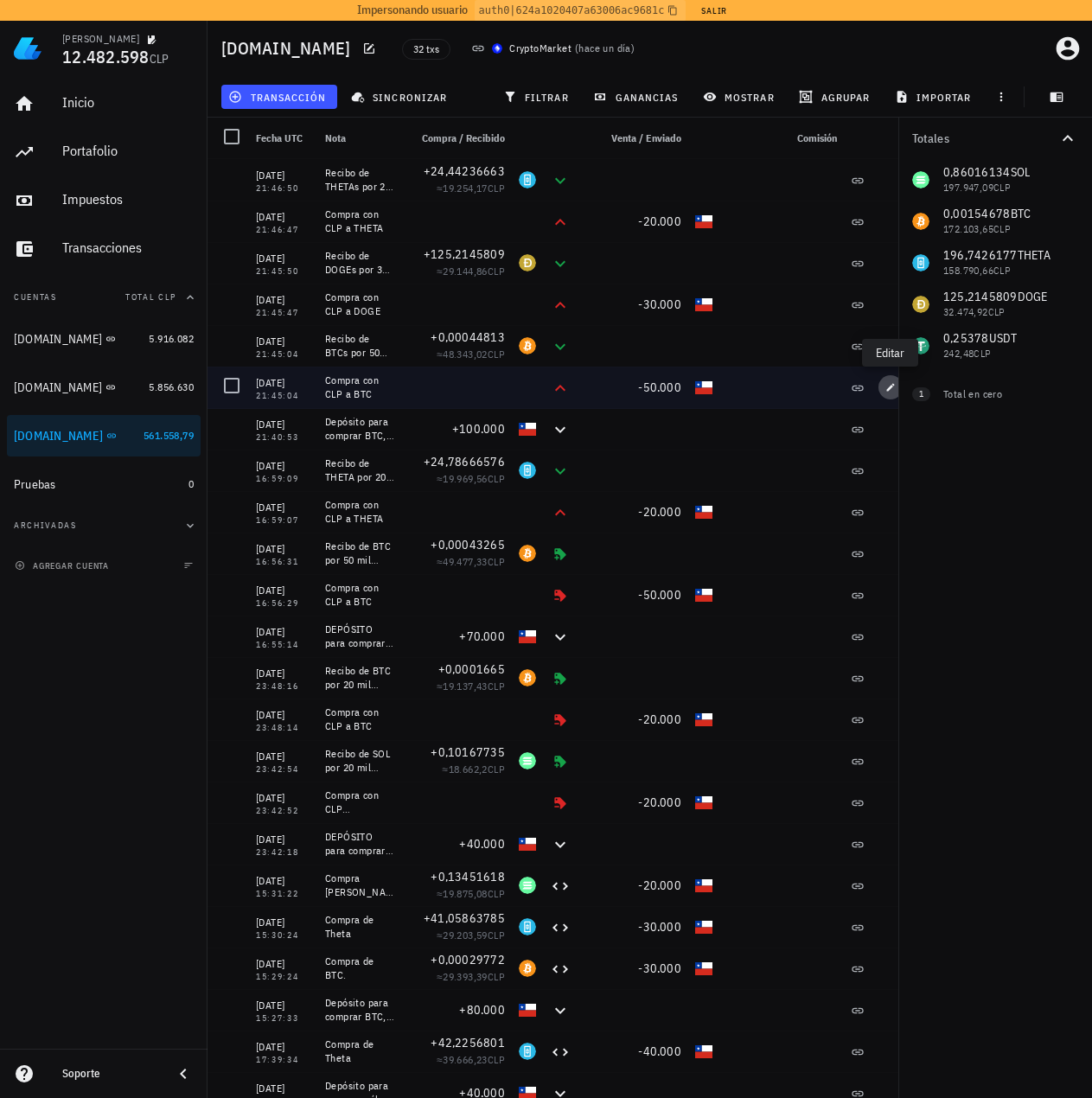
click at [887, 389] on icon "button" at bounding box center [891, 388] width 11 height 11
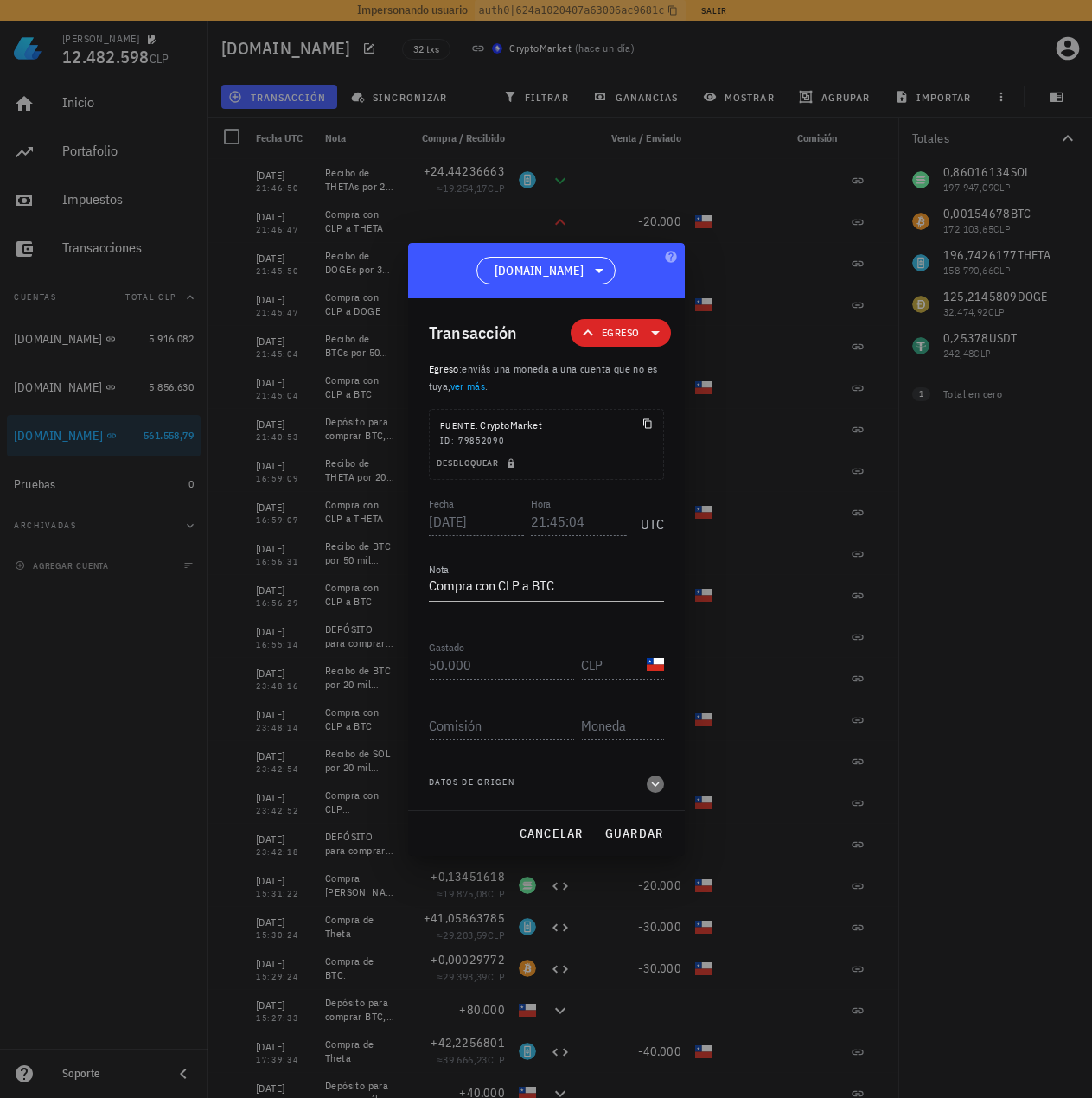
click at [654, 787] on icon "button" at bounding box center [655, 783] width 16 height 20
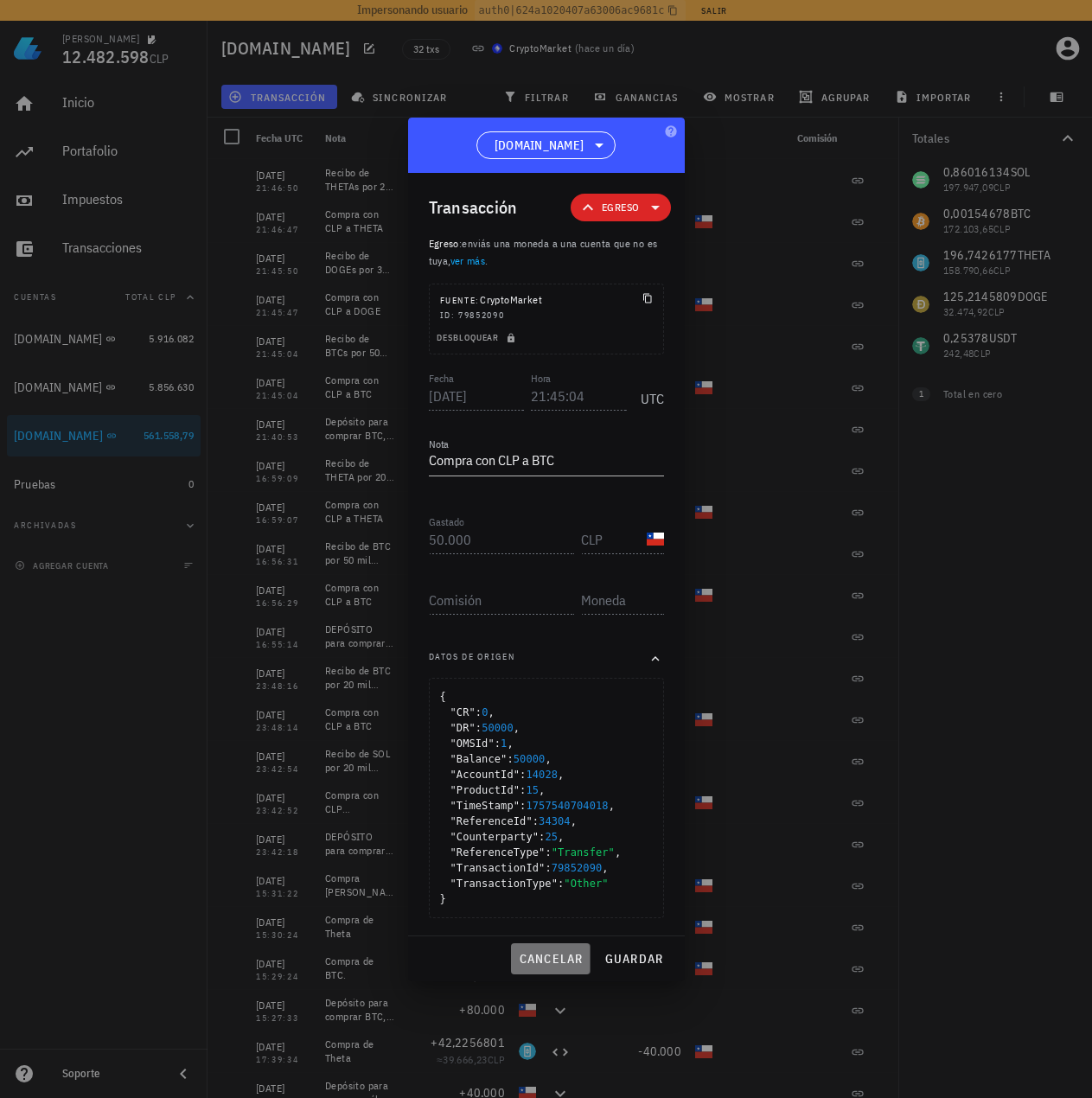
click at [568, 957] on span "cancelar" at bounding box center [550, 958] width 65 height 16
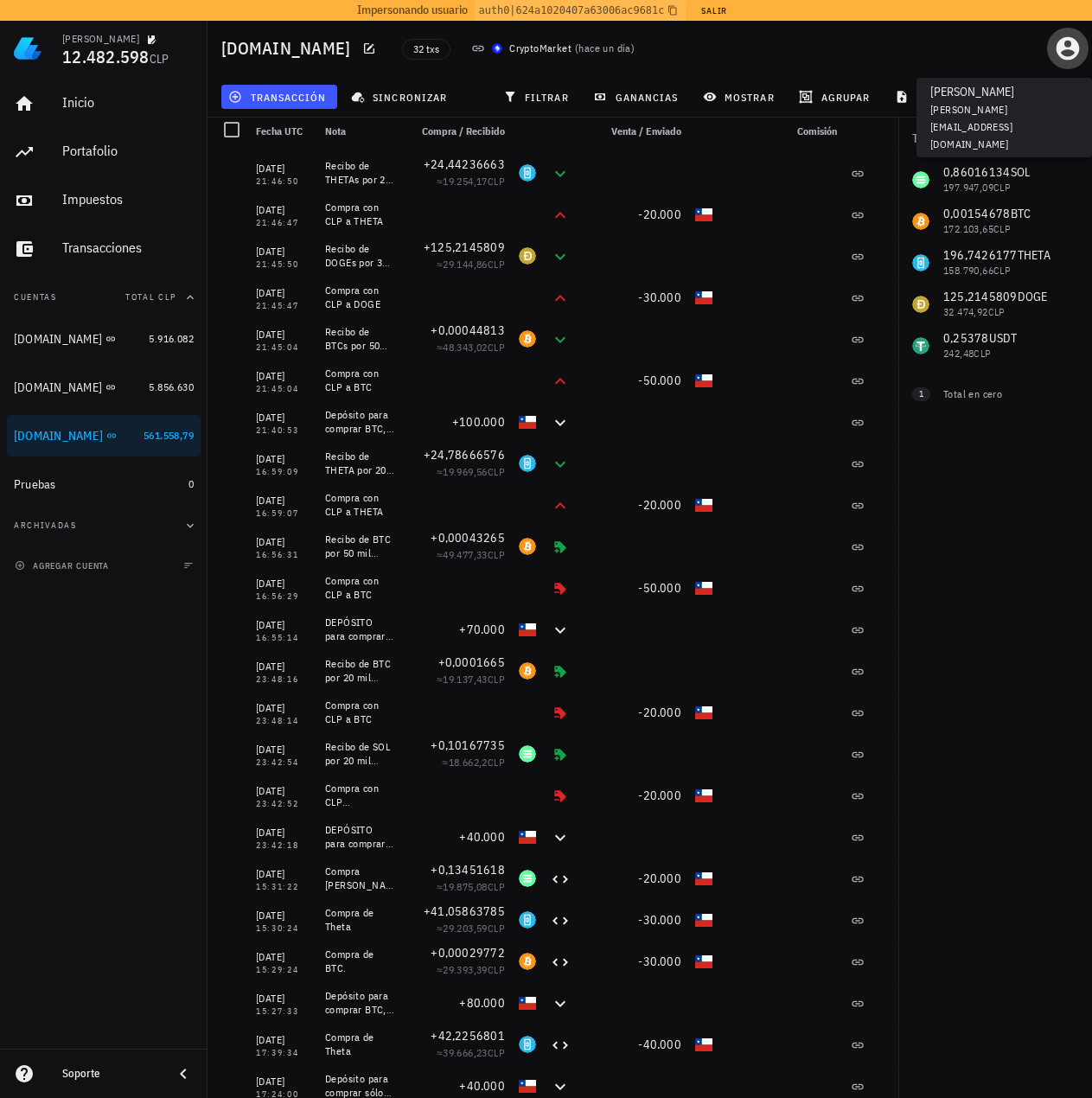
click at [1072, 47] on icon "button" at bounding box center [1068, 49] width 23 height 23
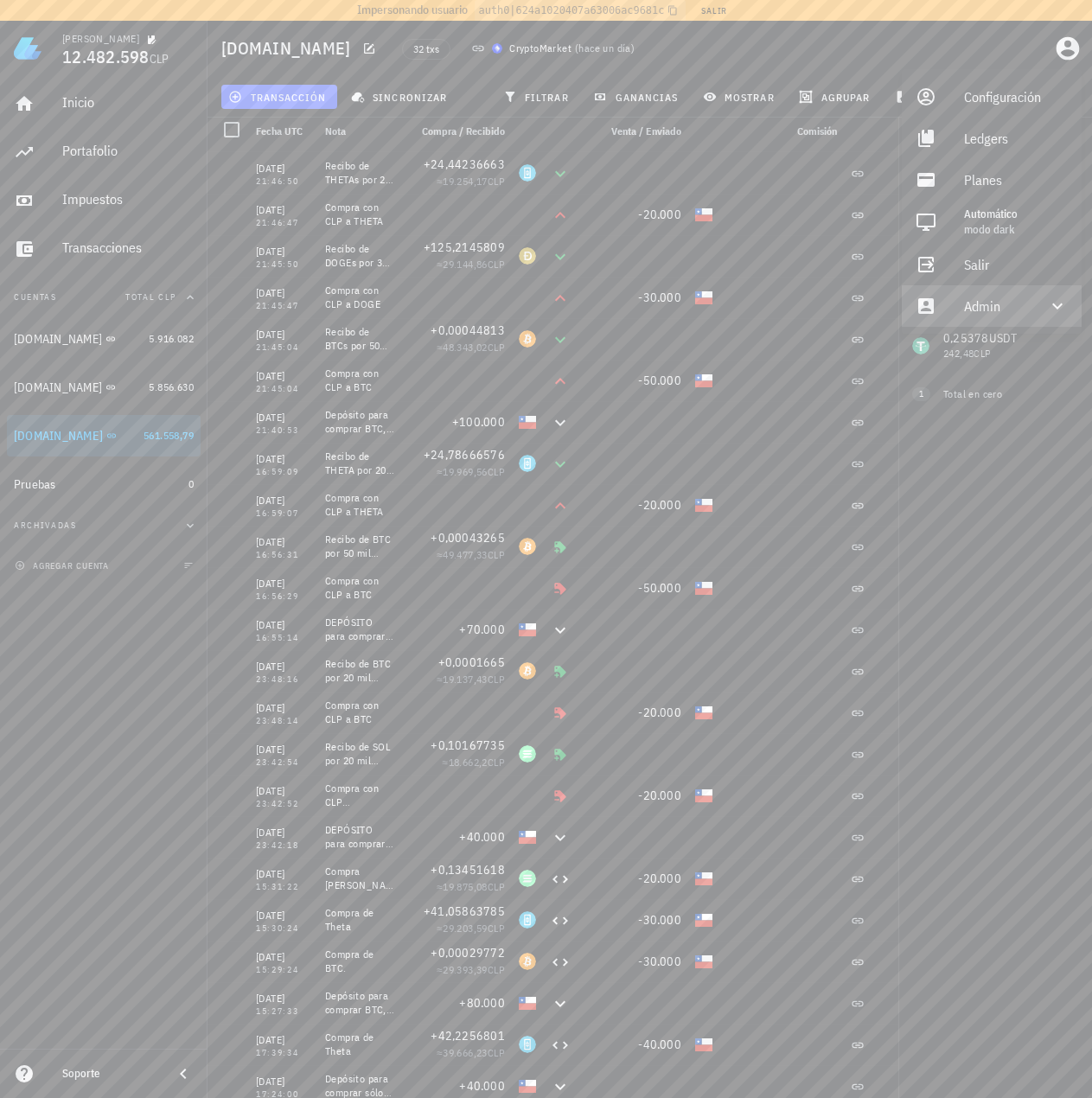
click at [1008, 315] on div "Admin" at bounding box center [995, 306] width 62 height 35
click at [966, 347] on div "Impersonar" at bounding box center [1016, 347] width 104 height 35
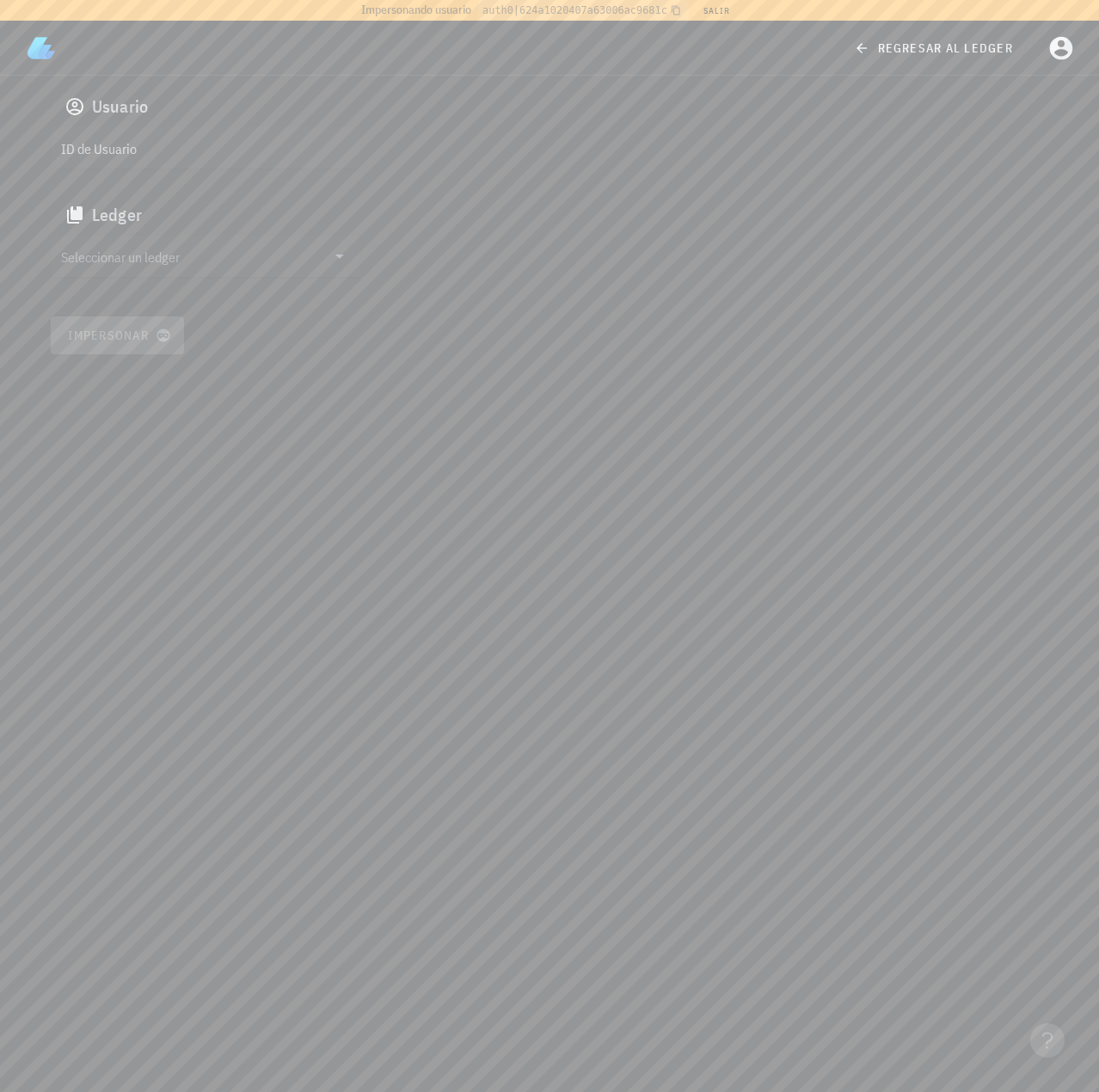
click at [241, 157] on input "ID de Usuario" at bounding box center [203, 148] width 286 height 27
paste input "google-oauth2|110873594734765108369"
type input "google-oauth2|110873594734765108369"
click at [170, 259] on input "Seleccionar un ledger" at bounding box center [193, 256] width 264 height 27
click at [121, 271] on div "clvp8be9n001dw5pwh5nfufgd" at bounding box center [219, 273] width 255 height 12
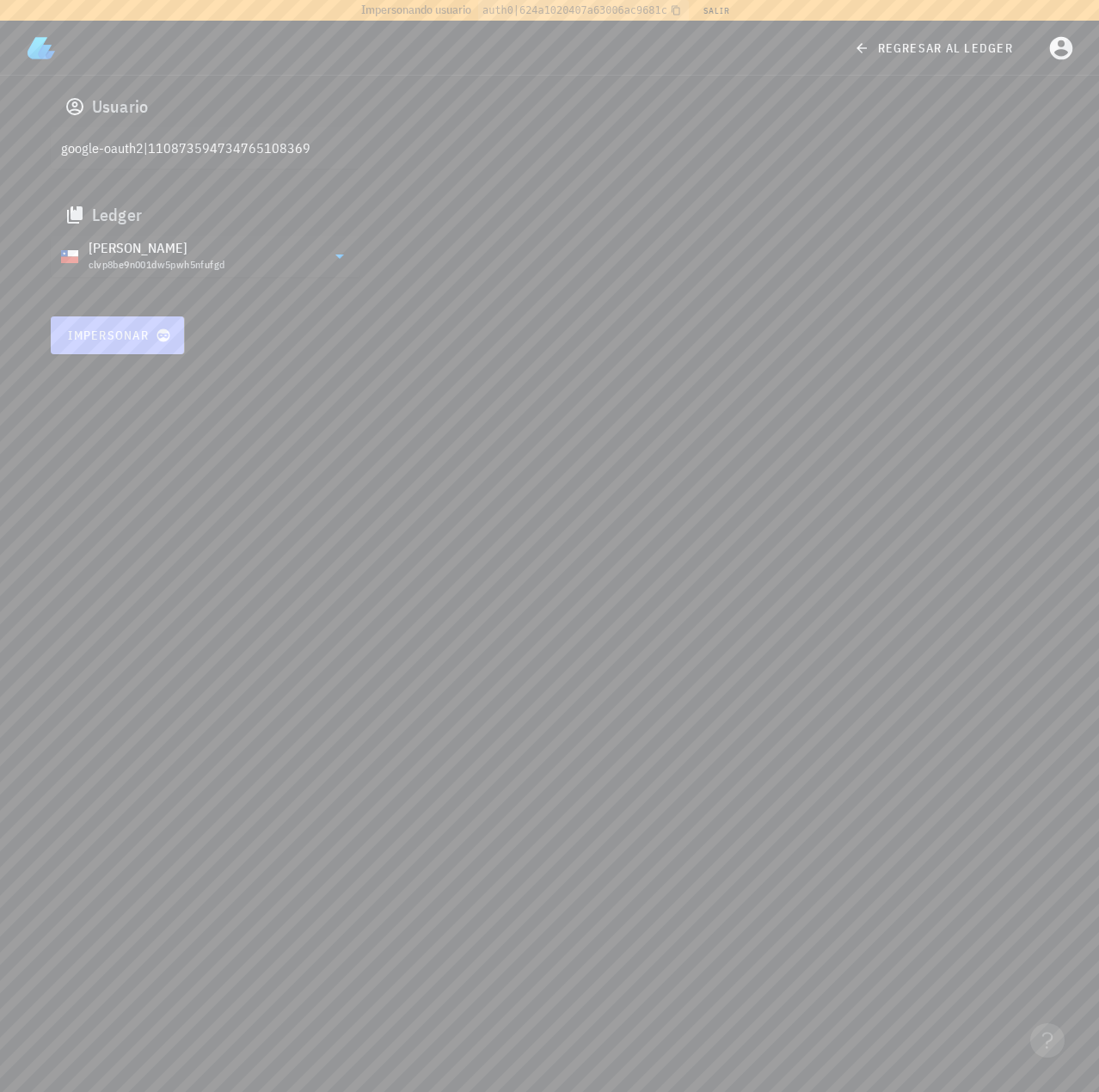
click at [92, 331] on span "Impersonar" at bounding box center [118, 335] width 101 height 16
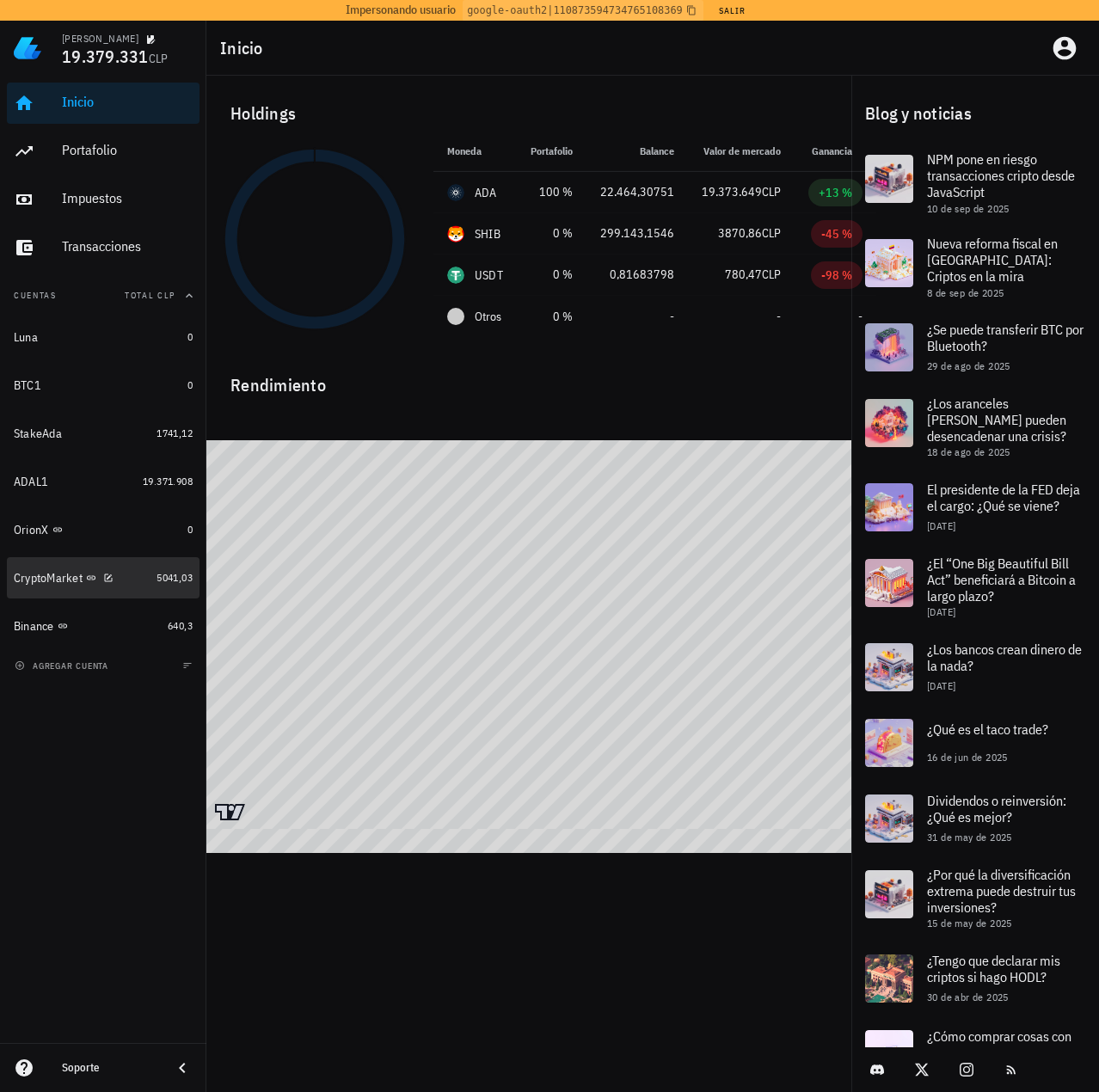
click at [54, 570] on div "CryptoMarket" at bounding box center [82, 578] width 136 height 16
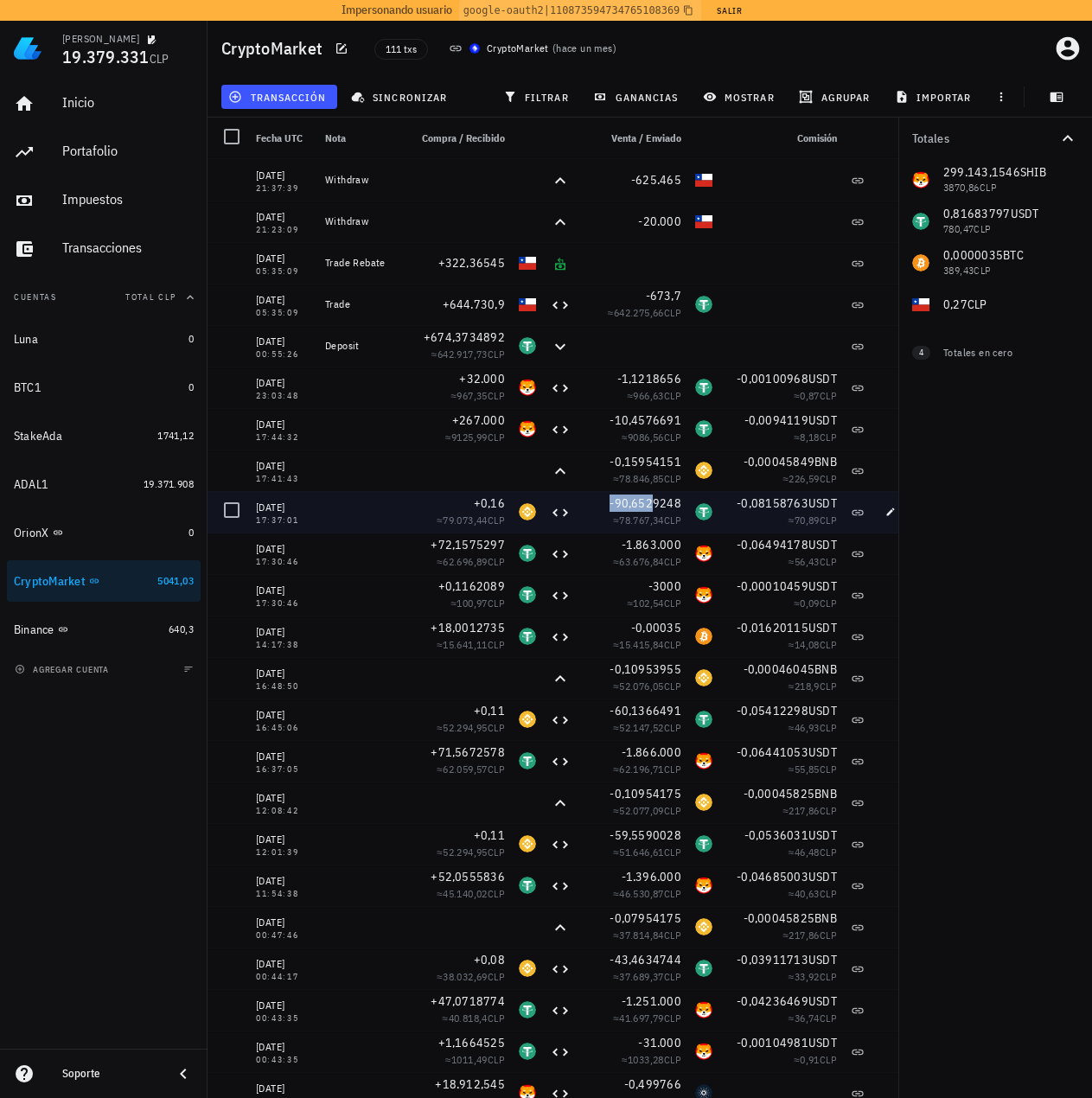
drag, startPoint x: 627, startPoint y: 504, endPoint x: 654, endPoint y: 506, distance: 27.1
click at [655, 504] on div "-90,6529248" at bounding box center [632, 502] width 97 height 17
click at [678, 507] on span "-90,6529248" at bounding box center [645, 503] width 72 height 16
click at [644, 503] on span "-90,6529248" at bounding box center [645, 503] width 72 height 16
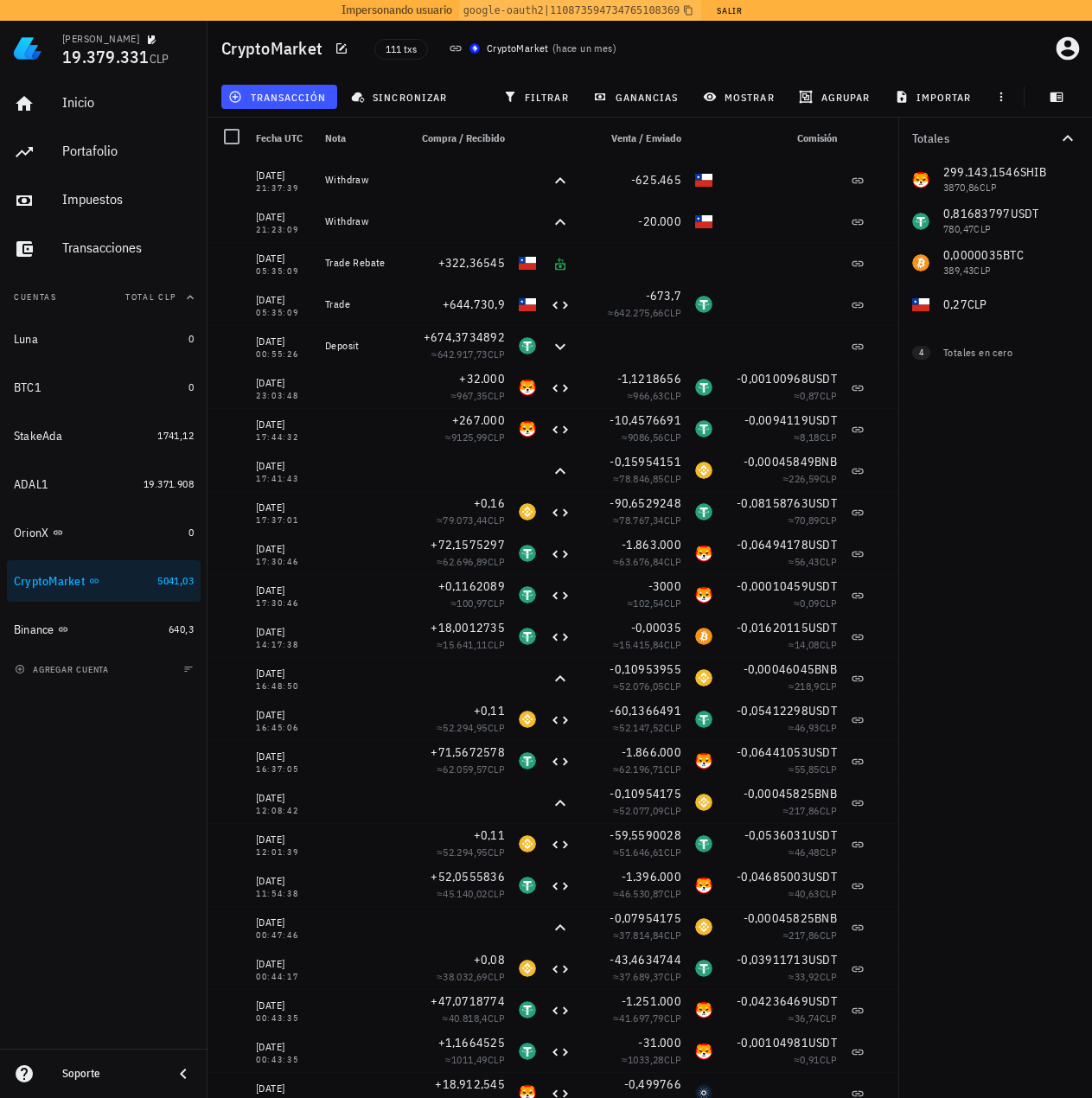
click at [992, 566] on div "Totales 299.143,1546 SHIB 3870,86 CLP 0,81683797 USDT 780,47 CLP 0,0000035 BTC …" at bounding box center [995, 607] width 194 height 981
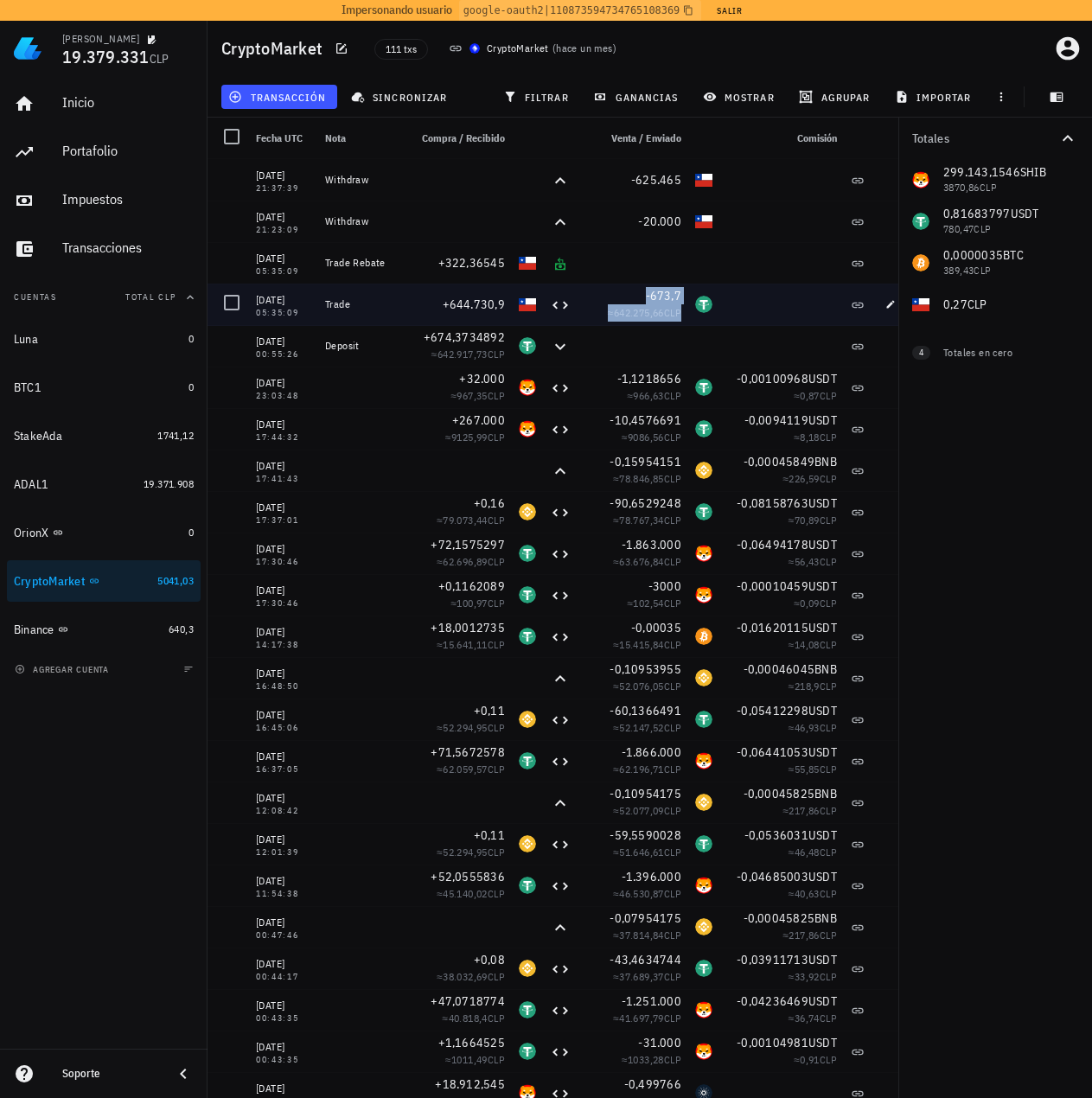
drag, startPoint x: 657, startPoint y: 291, endPoint x: 704, endPoint y: 294, distance: 47.1
click at [704, 293] on div "14/08/2025 05:35:09 Trade +644.730,9 -673,7 ≈ 642.275,66 CLP" at bounding box center [561, 304] width 709 height 42
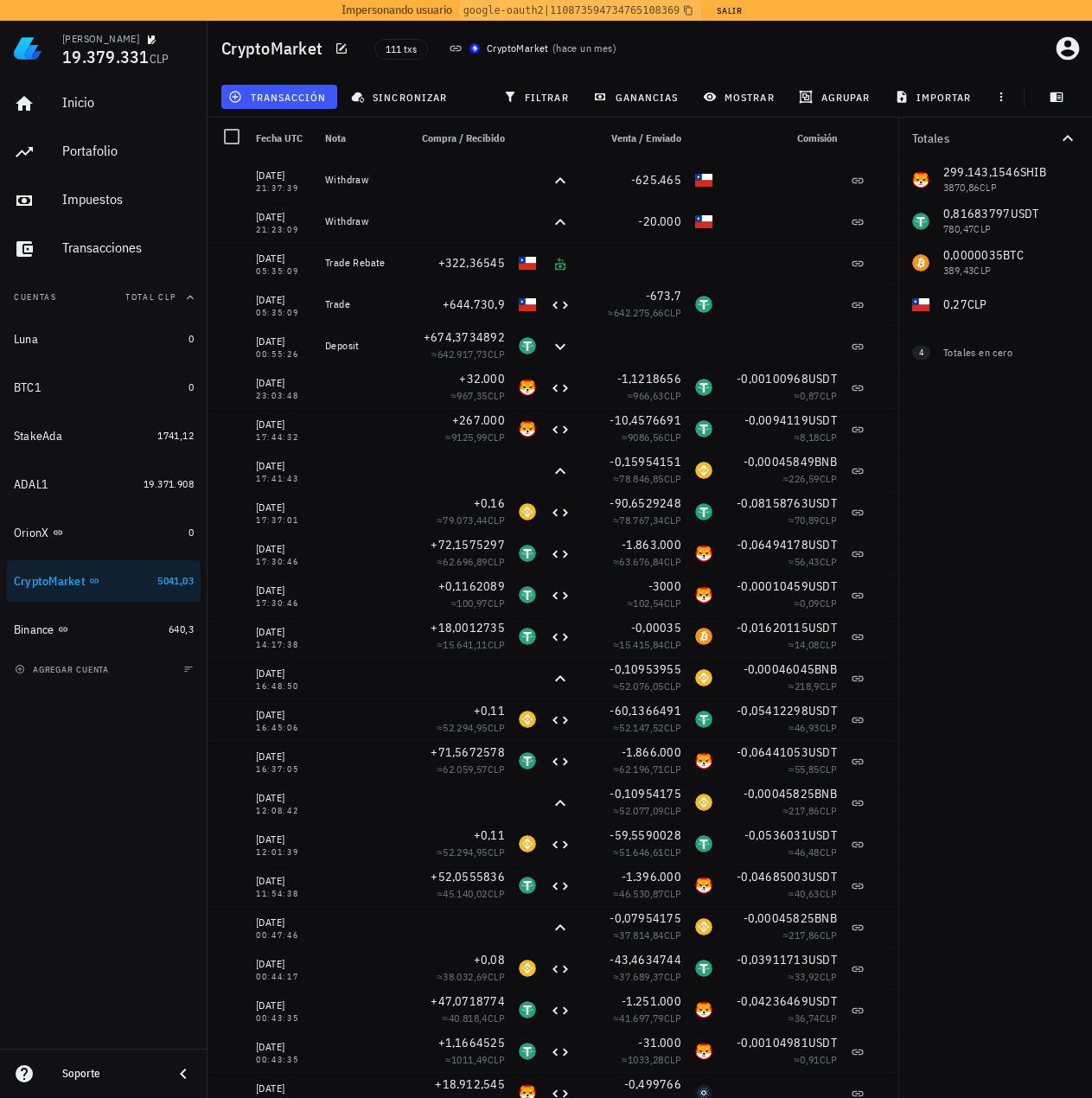
click at [978, 693] on div "Totales 299.143,1546 SHIB 3870,86 CLP 0,81683797 USDT 780,47 CLP 0,0000035 BTC …" at bounding box center [995, 607] width 194 height 981
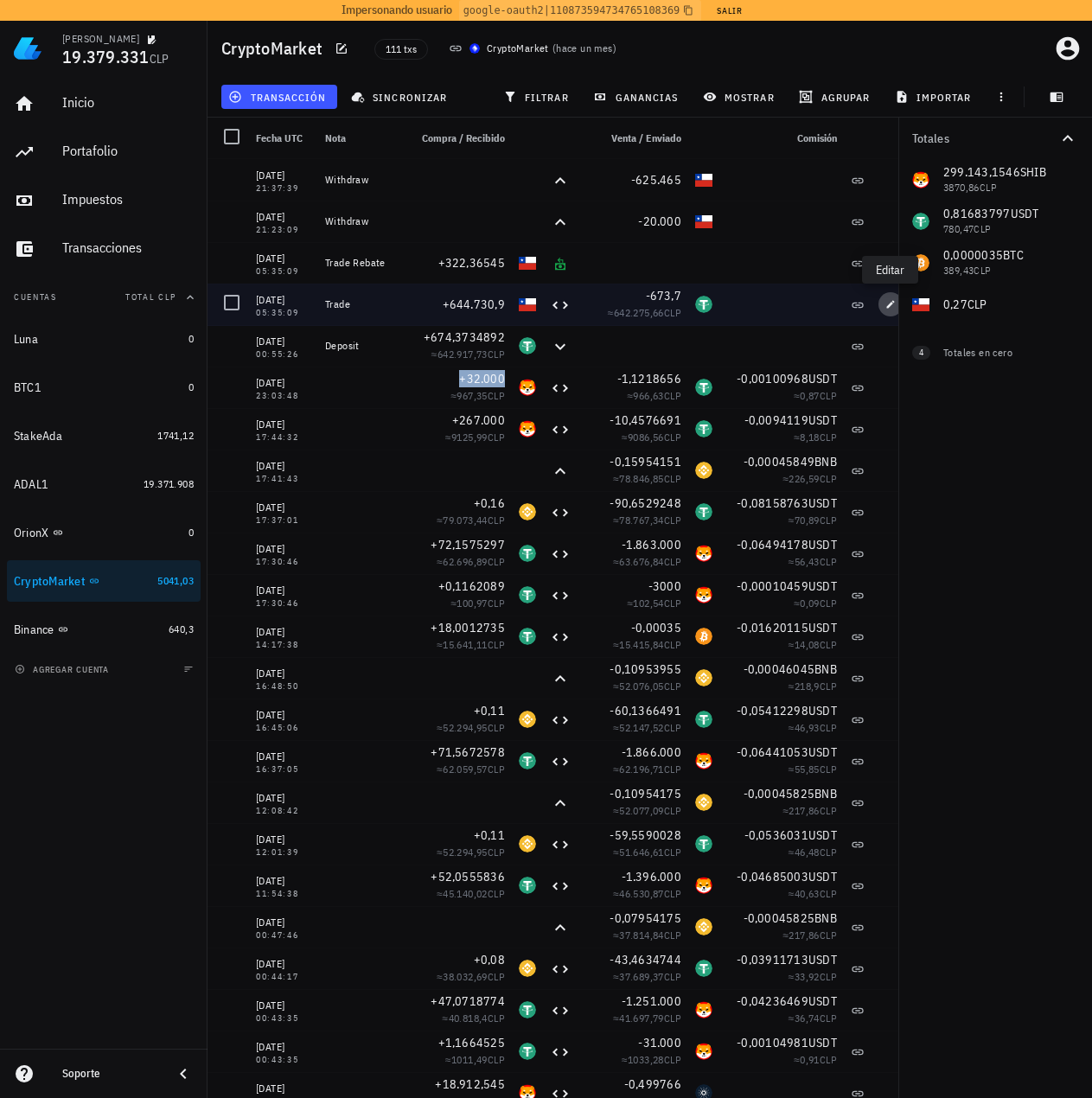
click at [887, 306] on icon "button" at bounding box center [891, 304] width 11 height 11
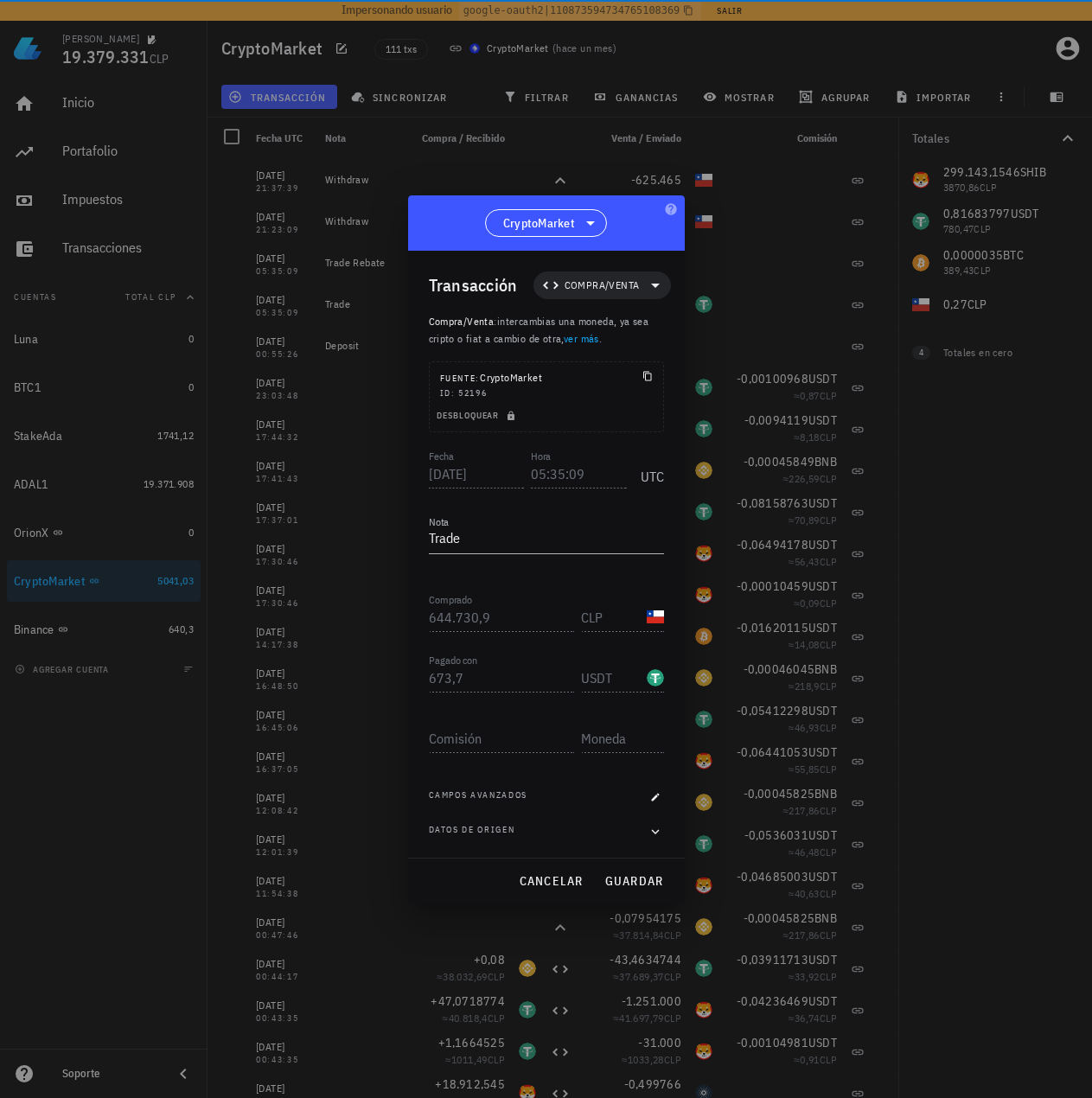
click at [670, 838] on div "Transacción Compra/Venta Compra/Venta : intercambias una moneda, ya sea cripto …" at bounding box center [546, 554] width 277 height 607
click at [654, 833] on icon "button" at bounding box center [654, 831] width 8 height 5
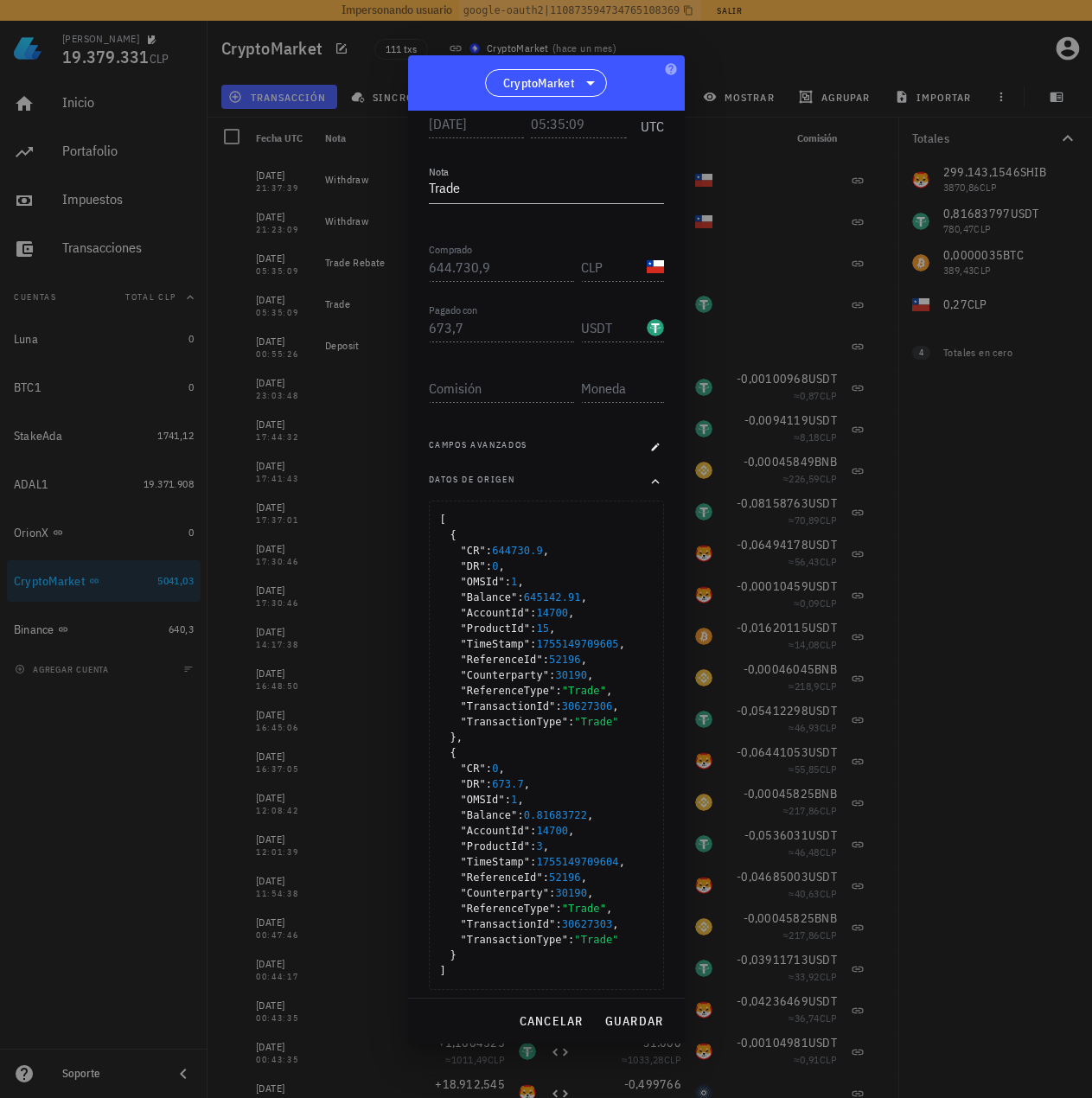
scroll to position [220, 0]
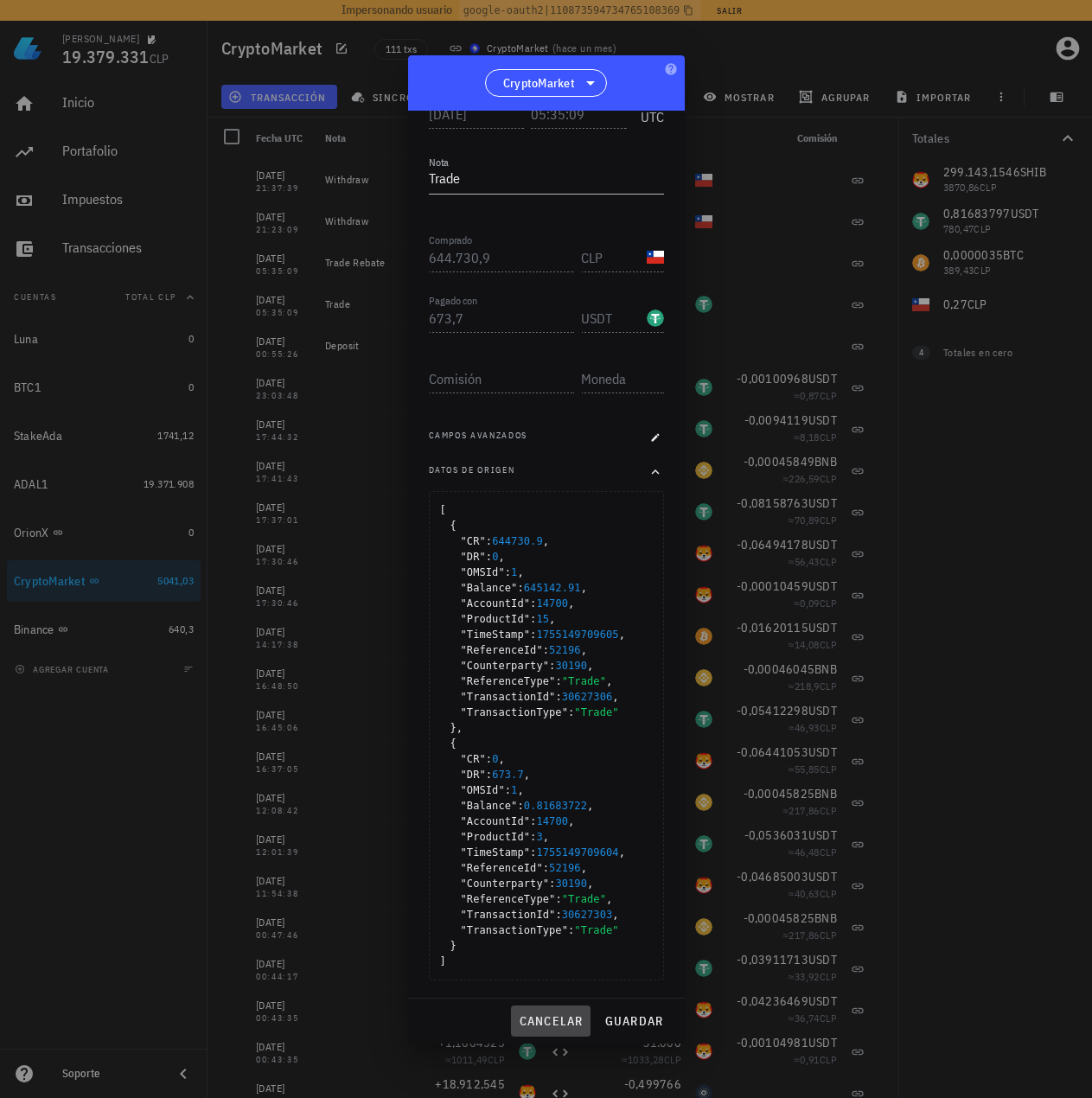
click at [570, 1021] on span "cancelar" at bounding box center [550, 1021] width 65 height 16
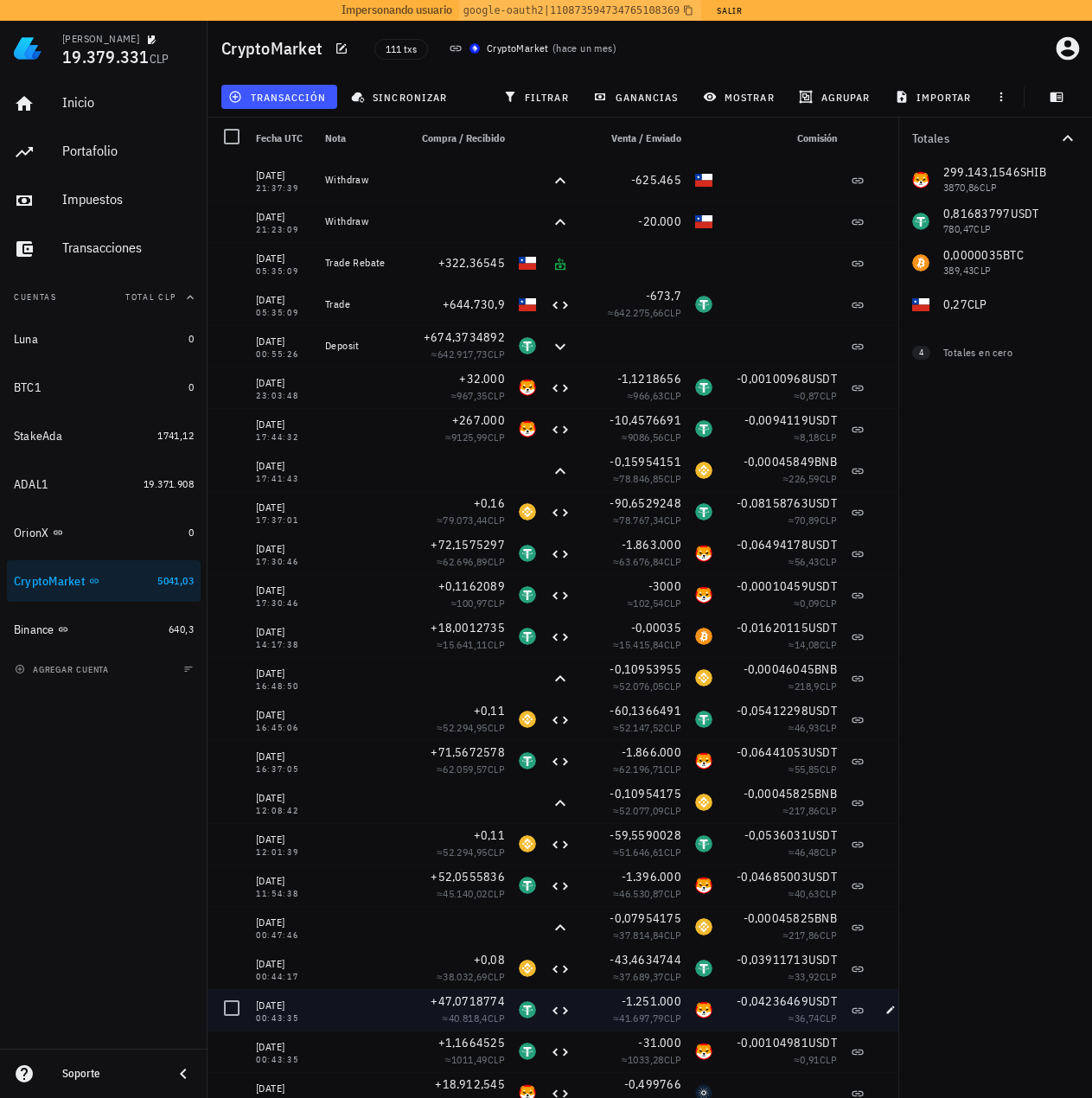
scroll to position [0, 0]
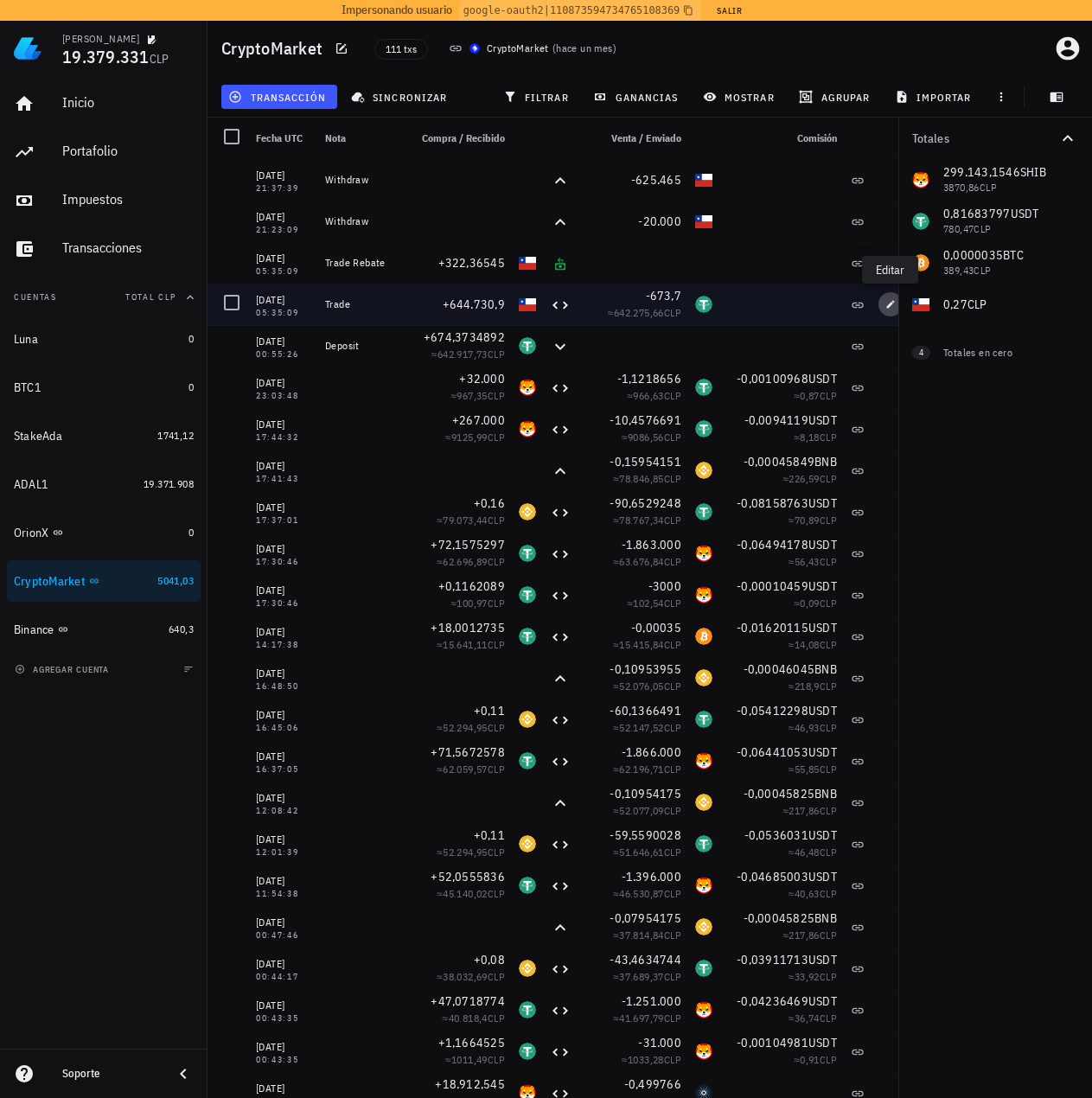
click at [887, 309] on span "button" at bounding box center [890, 304] width 24 height 11
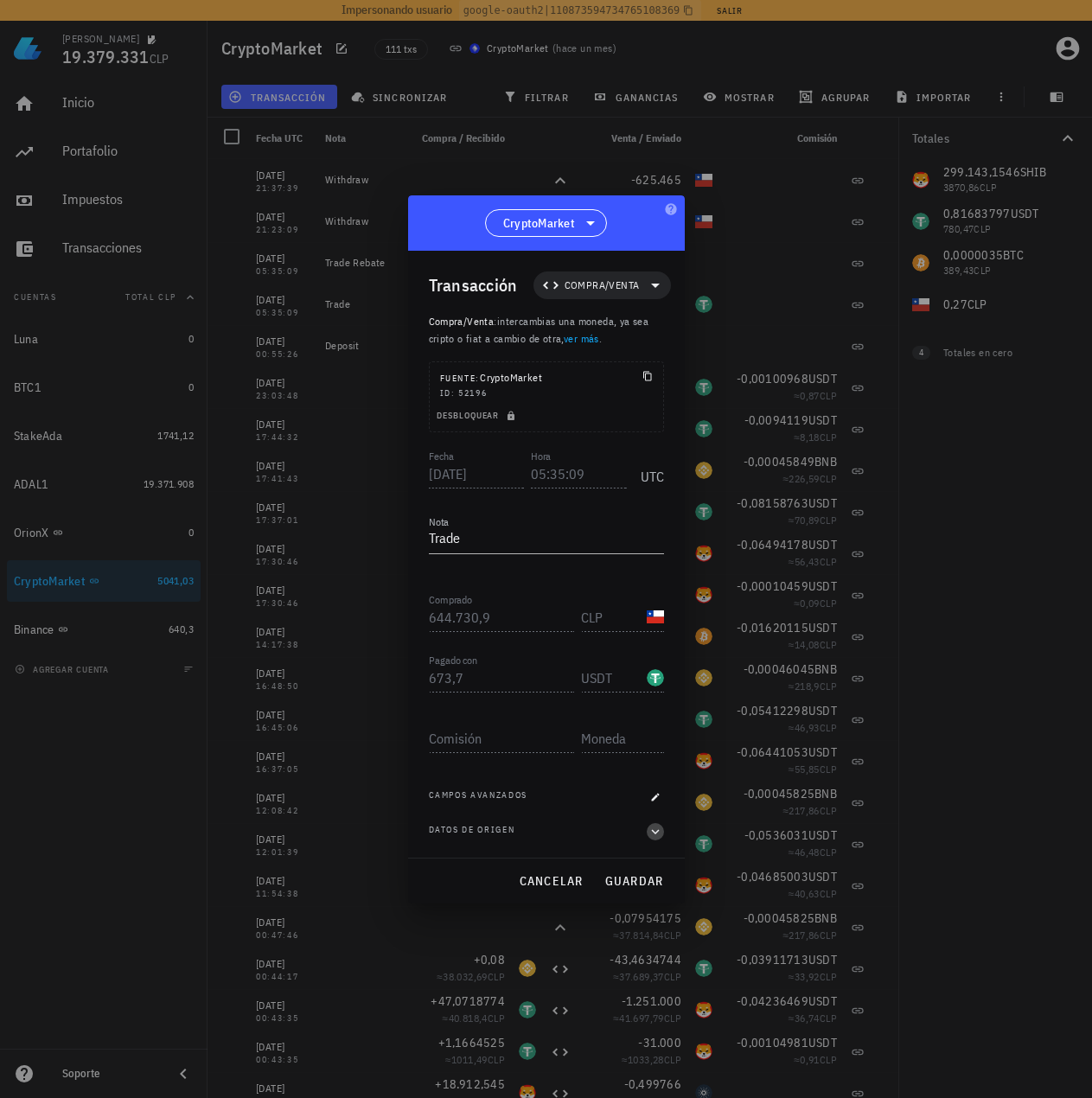
click at [663, 826] on span "button" at bounding box center [654, 832] width 17 height 16
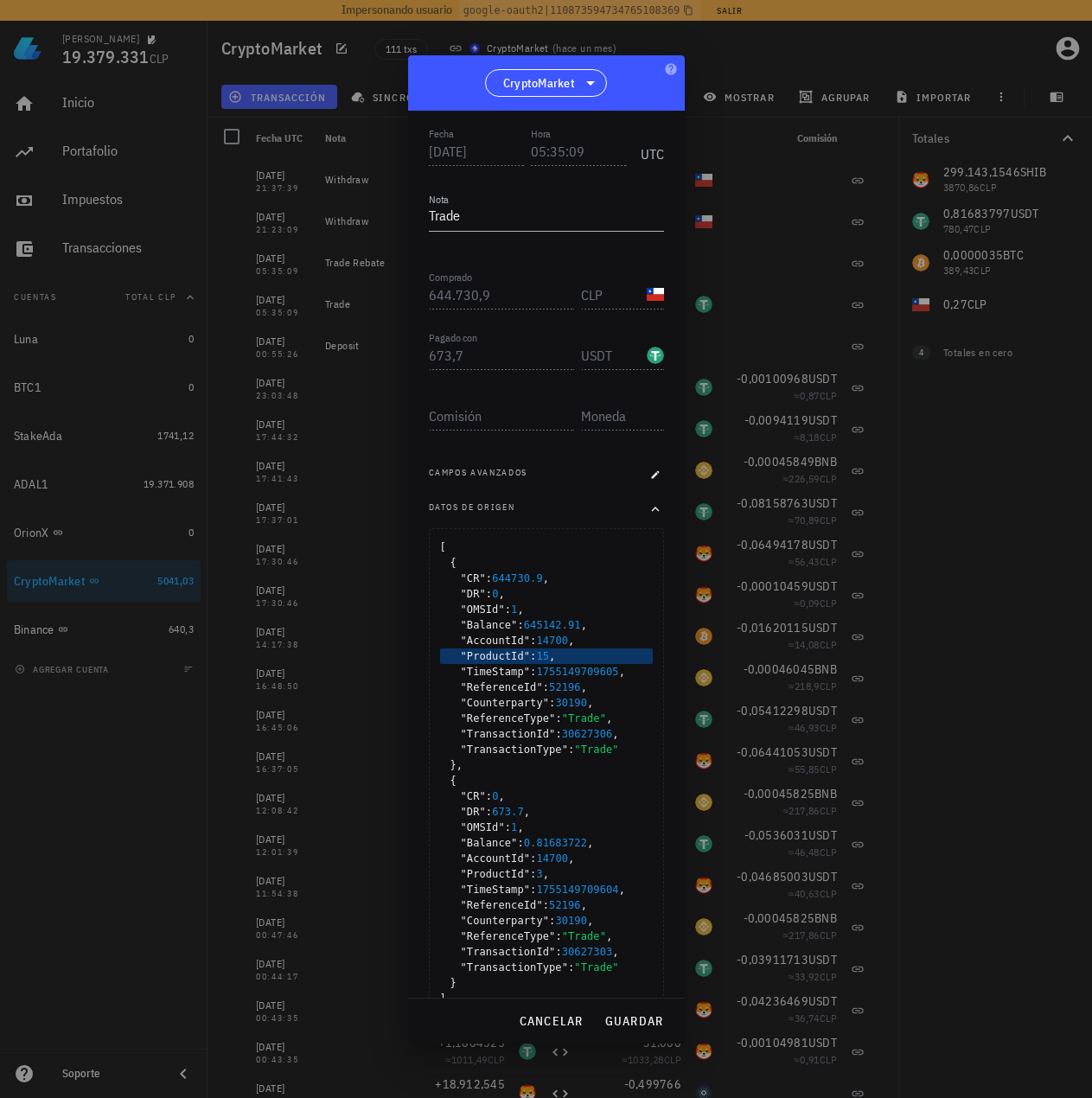
scroll to position [220, 0]
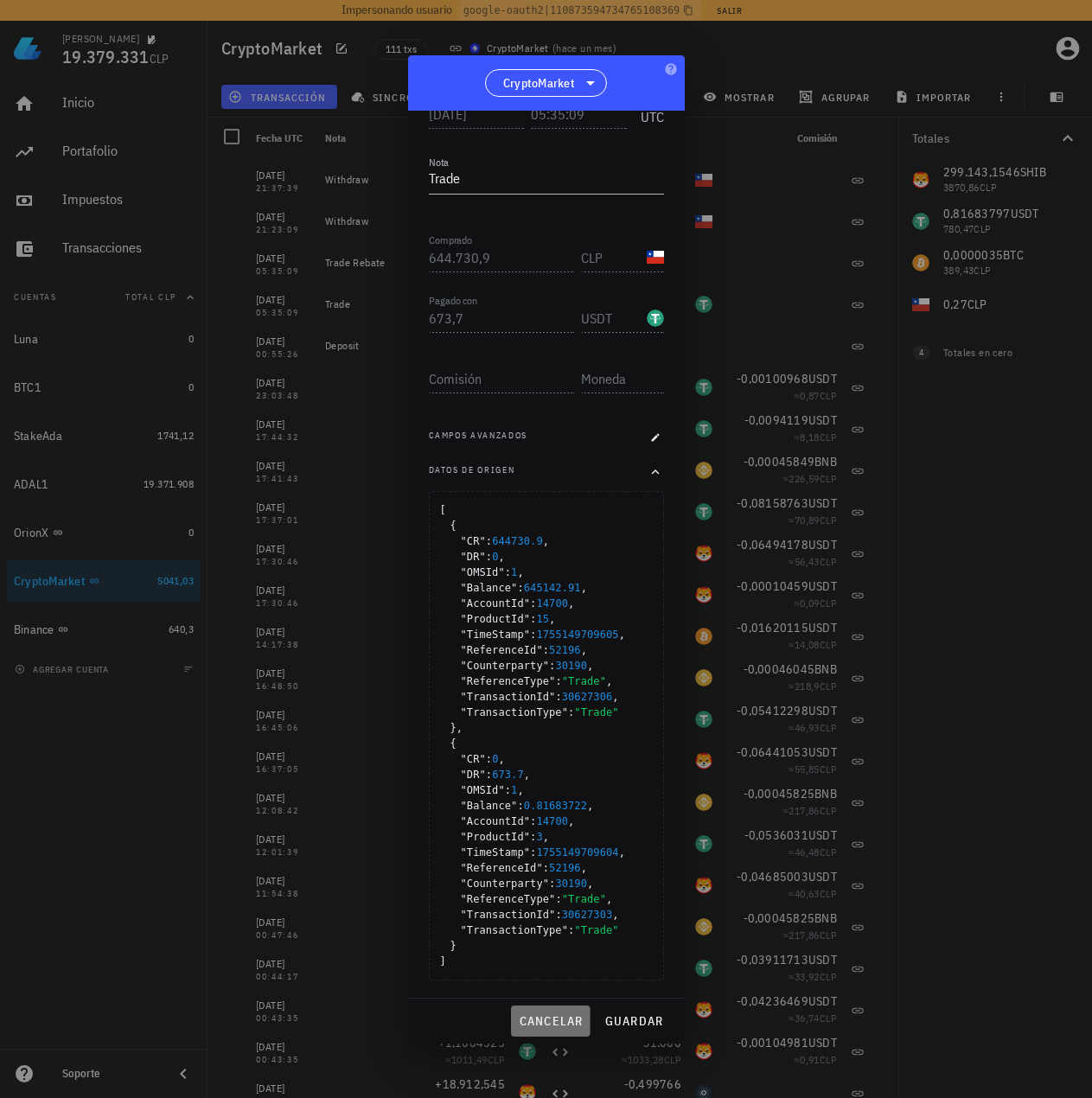
click at [546, 1014] on span "cancelar" at bounding box center [550, 1021] width 65 height 16
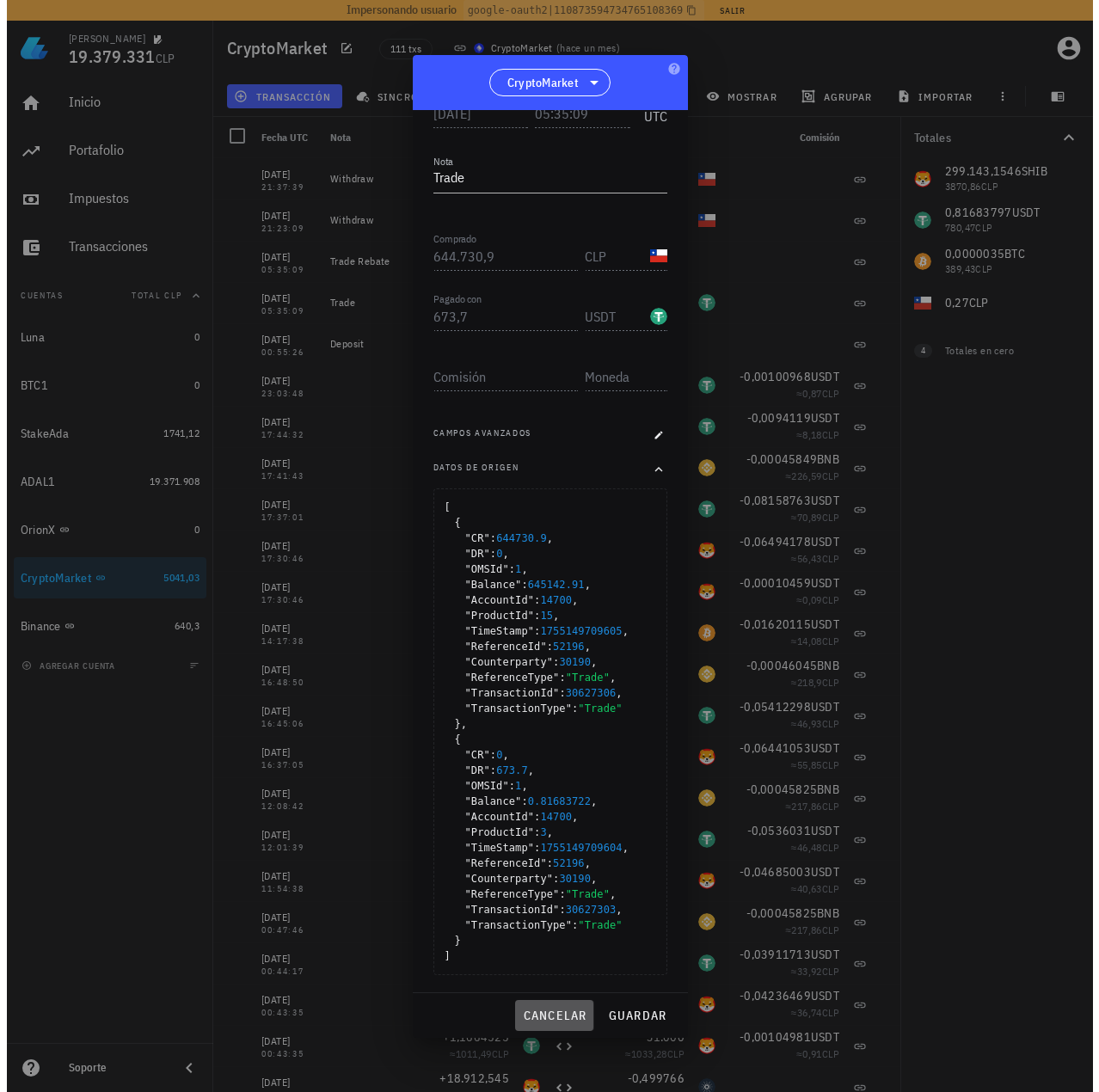
scroll to position [0, 0]
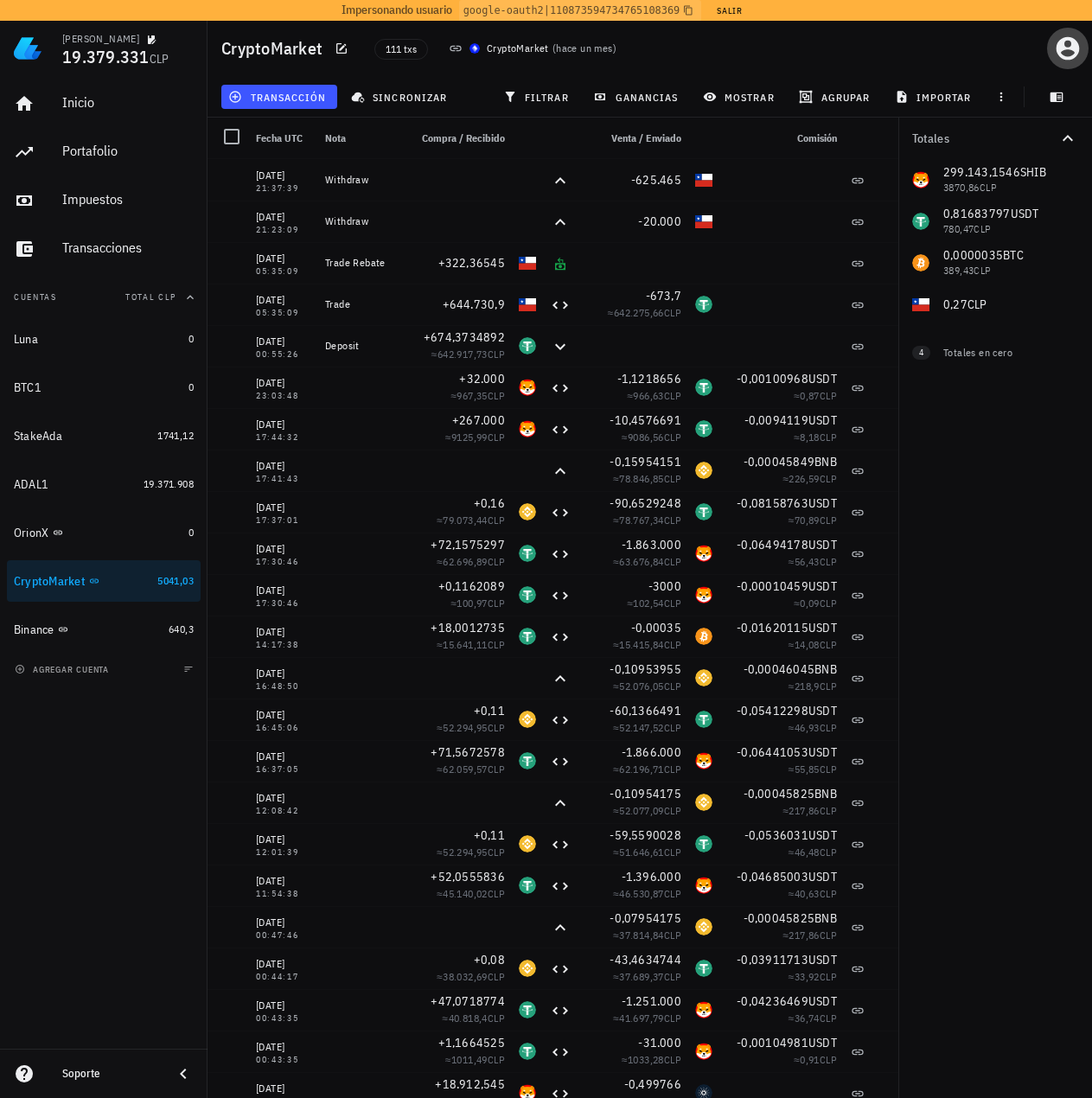
click at [1062, 46] on icon "button" at bounding box center [1068, 49] width 23 height 23
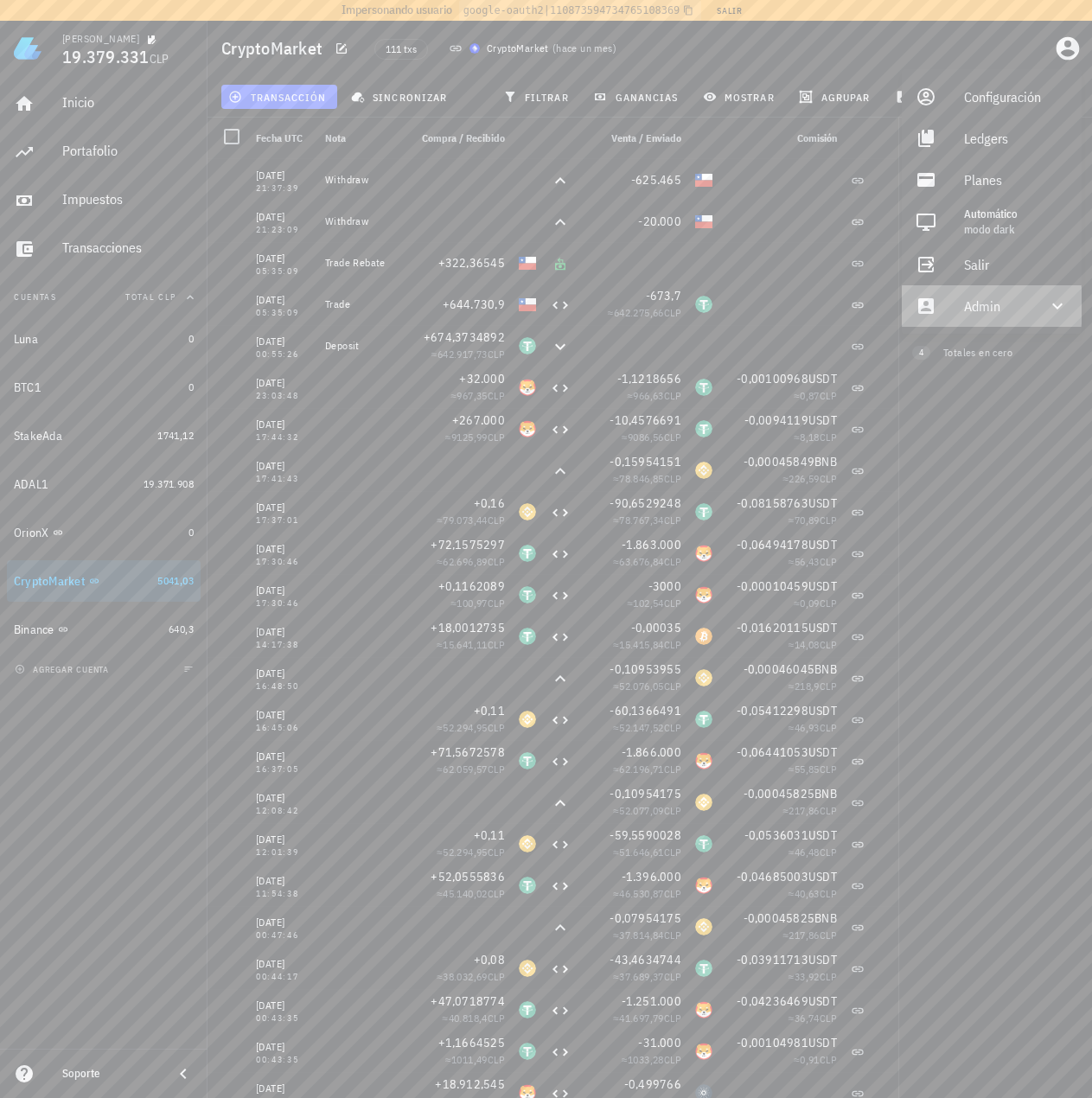
click at [968, 313] on div "Admin" at bounding box center [995, 306] width 62 height 35
click at [927, 355] on icon at bounding box center [926, 347] width 17 height 17
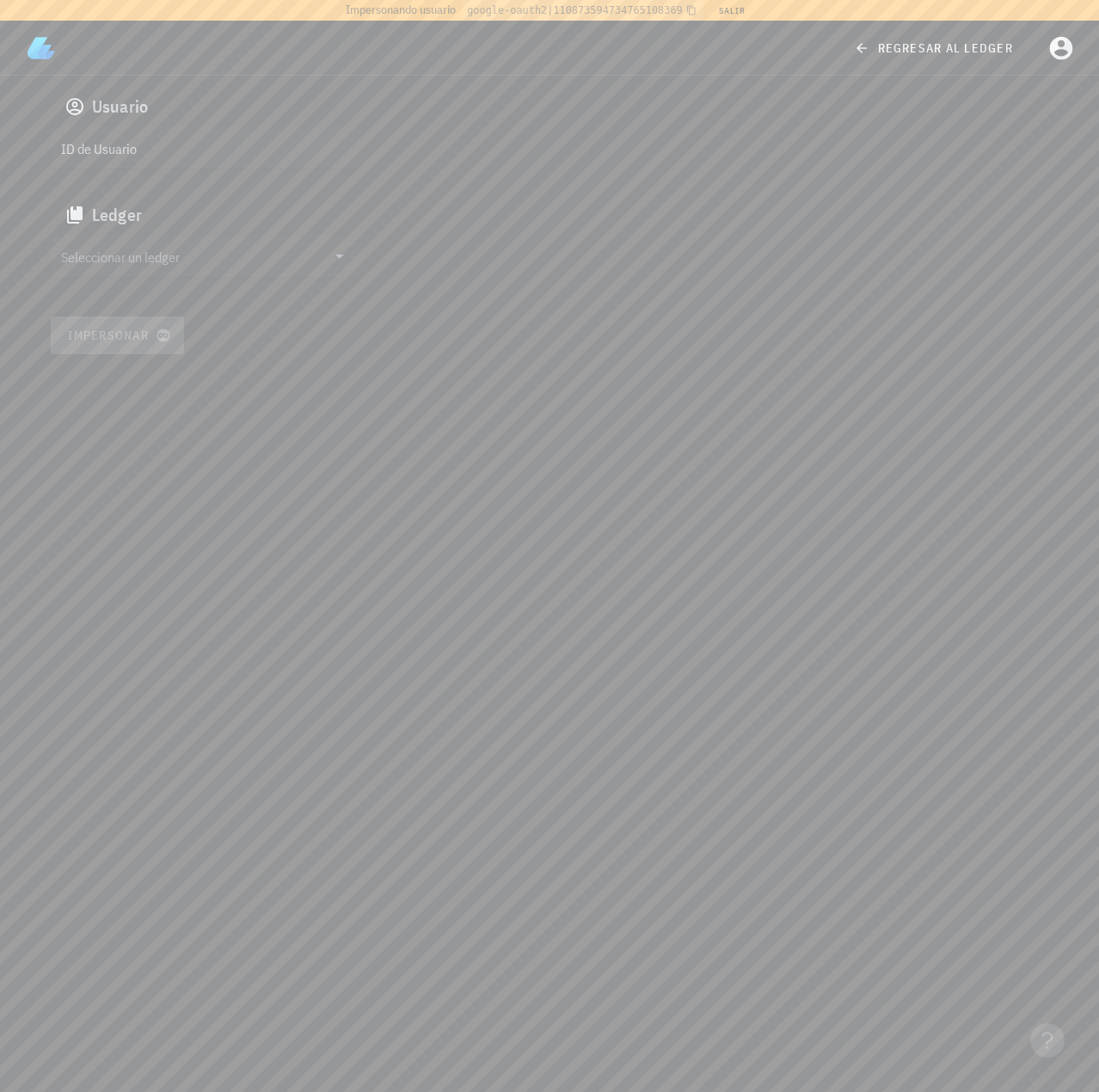
click at [218, 134] on div "ID de Usuario" at bounding box center [205, 148] width 309 height 42
paste input "auth0|6222bbd13919ff006896737d"
type input "auth0|6222bbd13919ff006896737d"
click at [209, 255] on input "Seleccionar un ledger" at bounding box center [193, 256] width 264 height 27
click at [181, 275] on div "clgn24mft00160k1b4lpf4tf2" at bounding box center [219, 273] width 255 height 12
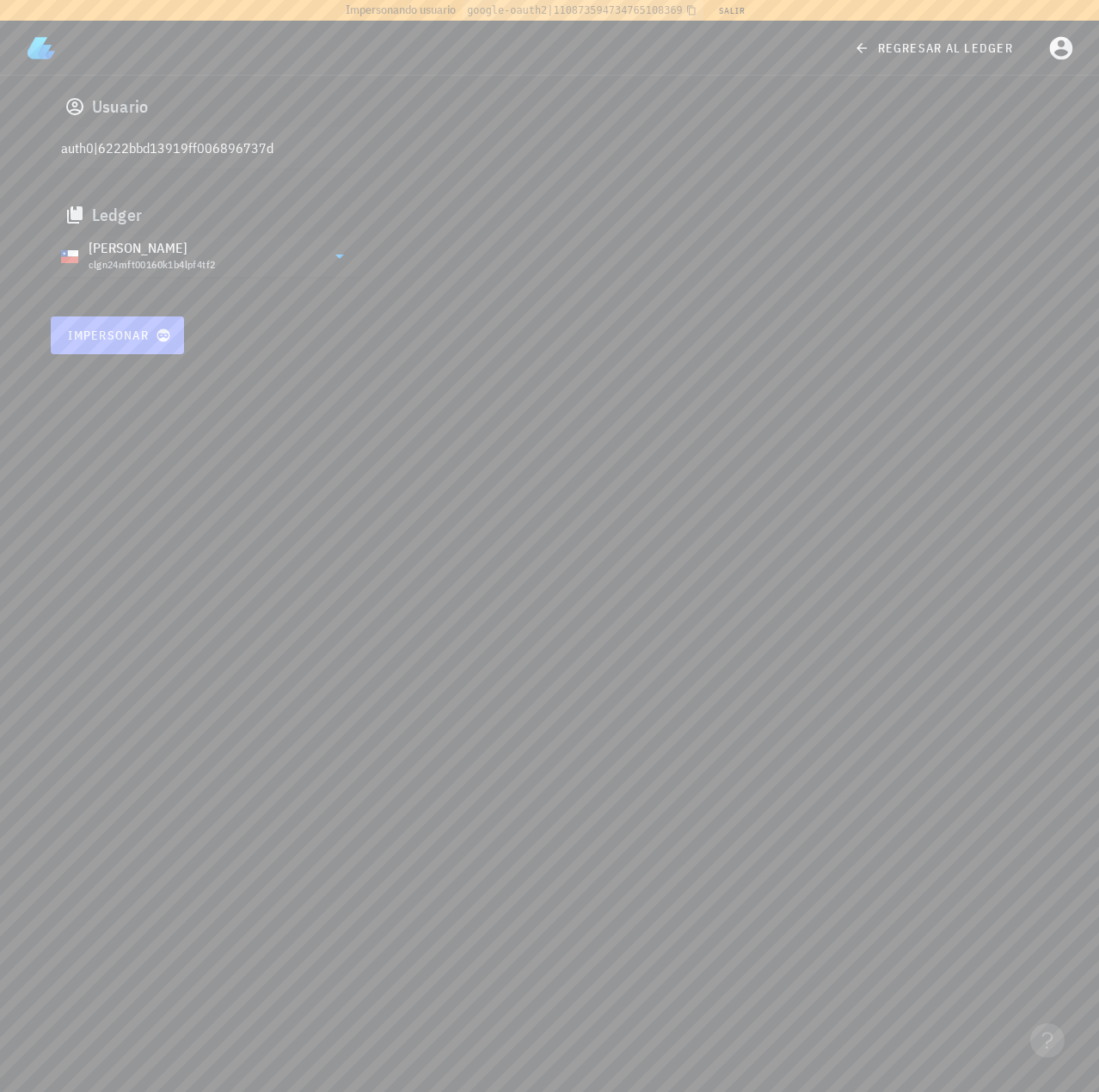
click at [118, 353] on button "Impersonar" at bounding box center [118, 335] width 134 height 38
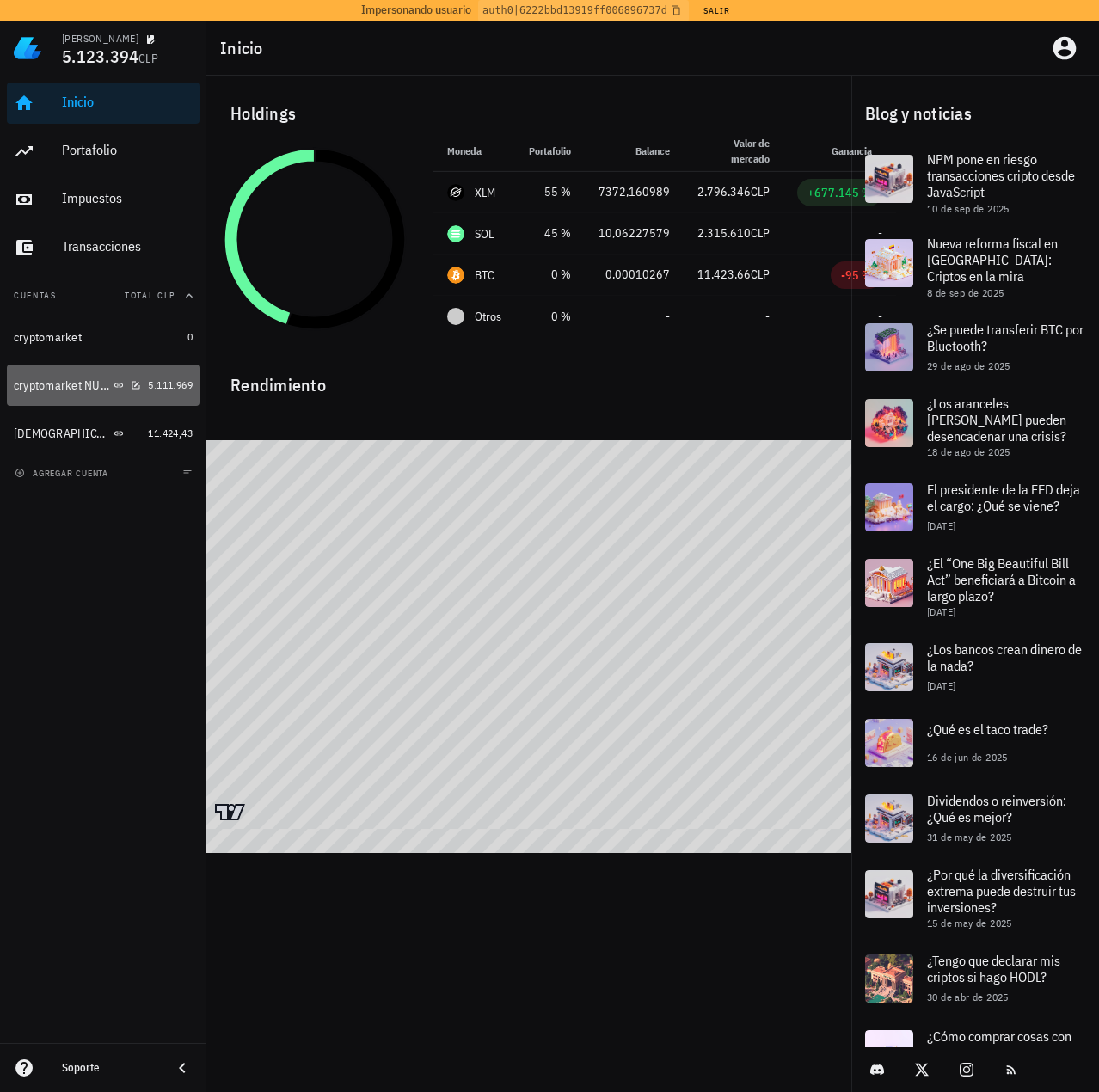
click at [68, 383] on div "cryptomarket NUEVA" at bounding box center [62, 386] width 96 height 15
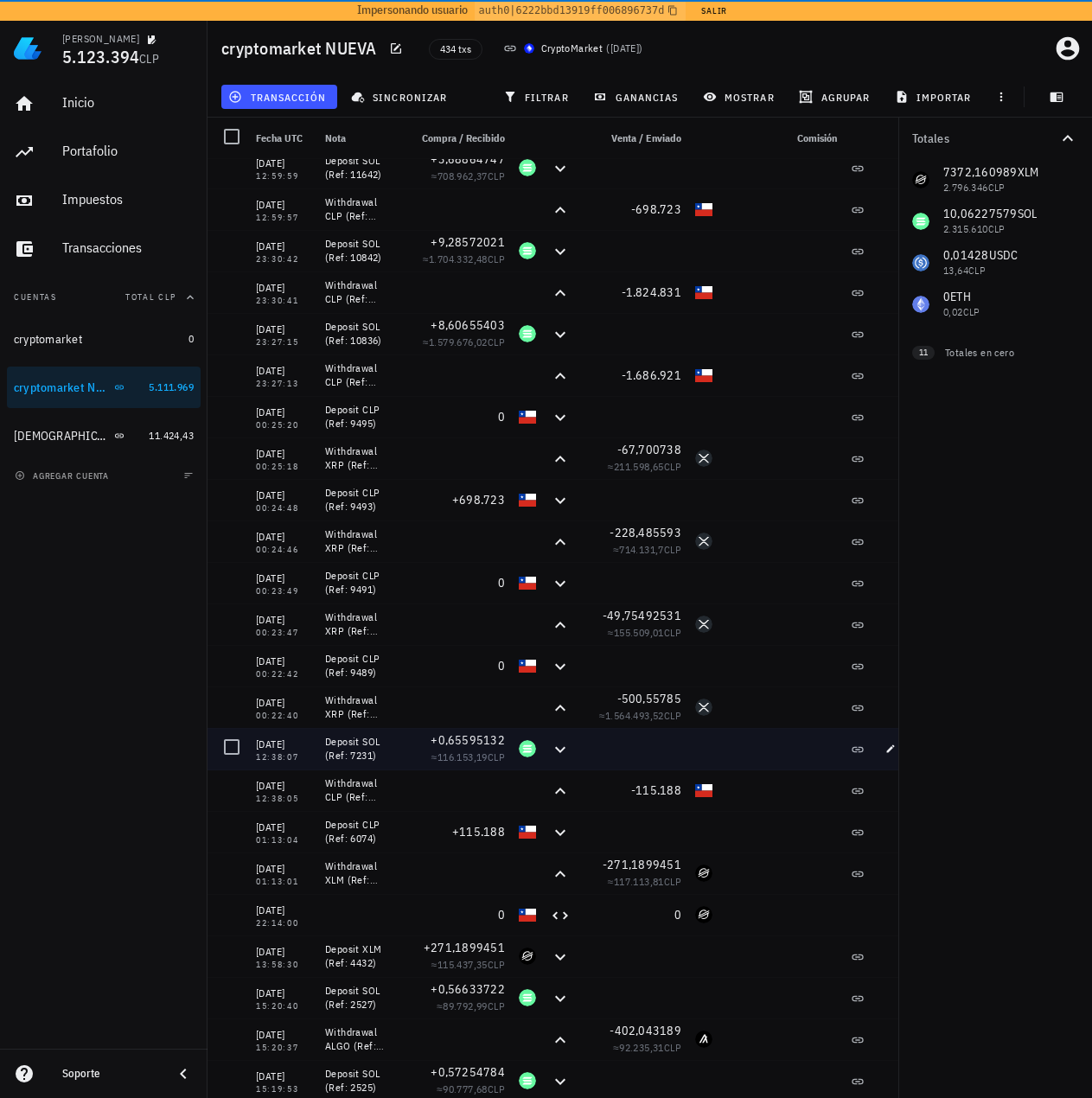
scroll to position [605, 0]
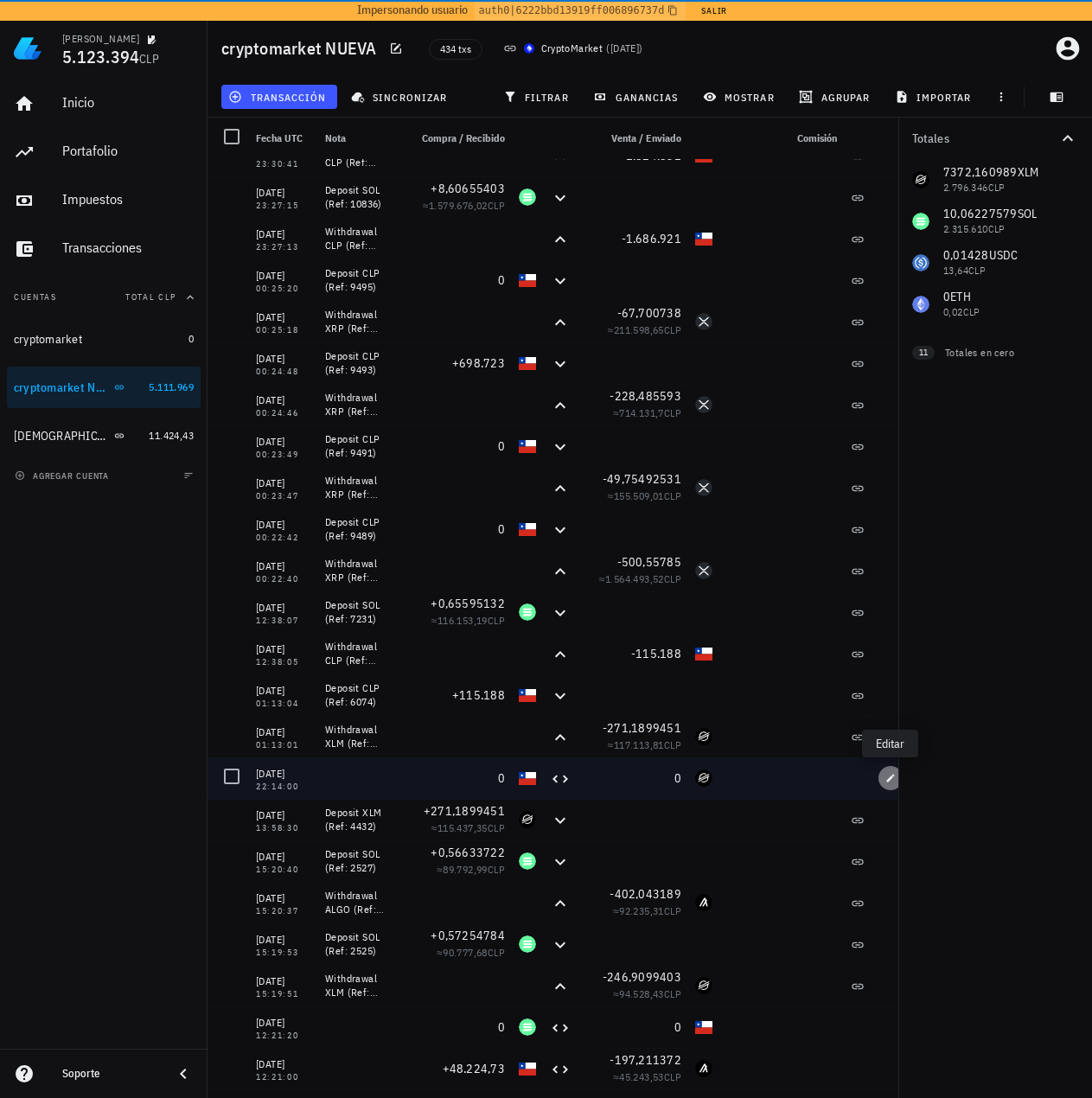
click at [891, 780] on icon "button" at bounding box center [891, 778] width 11 height 11
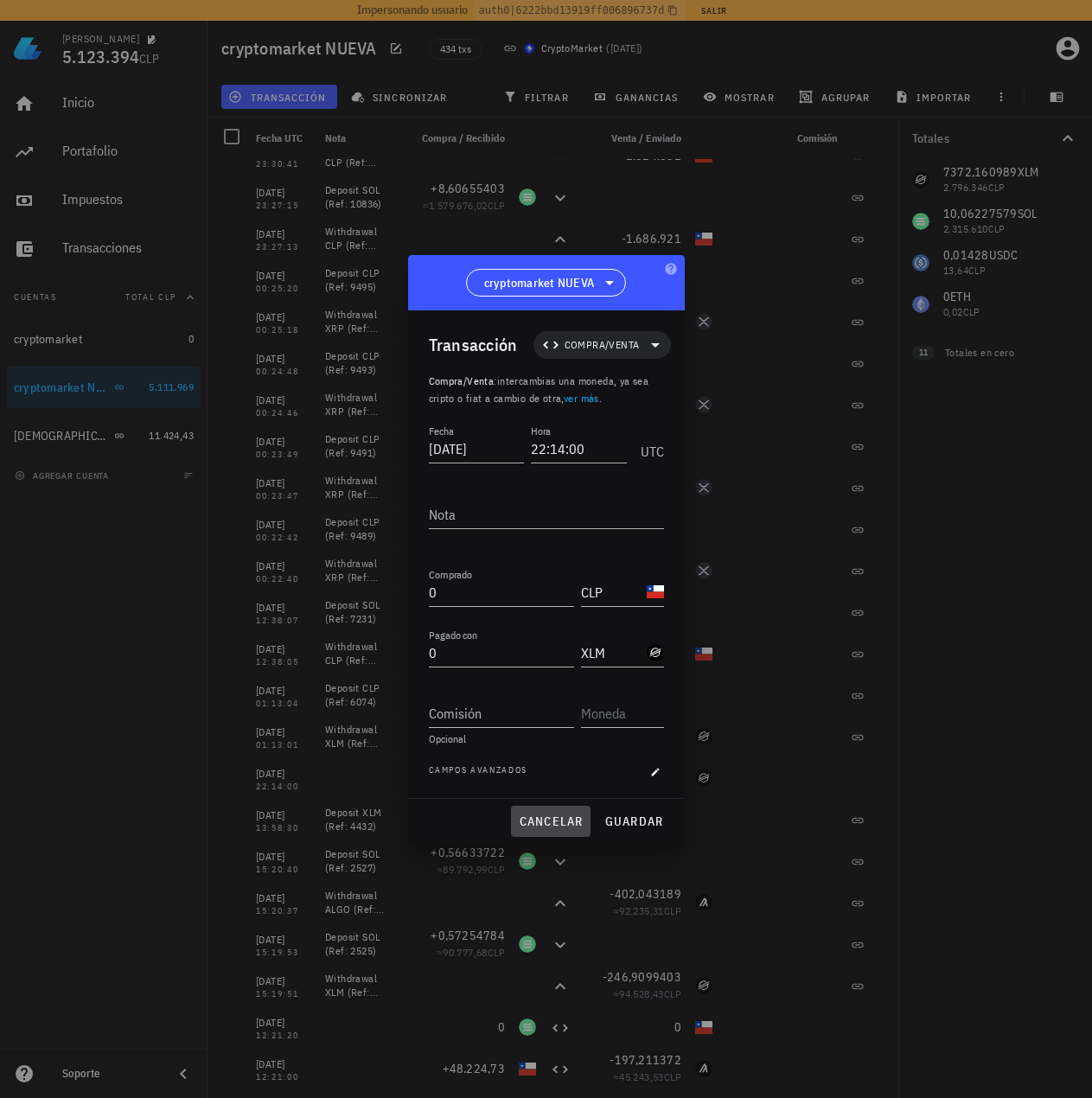
click at [546, 812] on button "cancelar" at bounding box center [550, 821] width 78 height 31
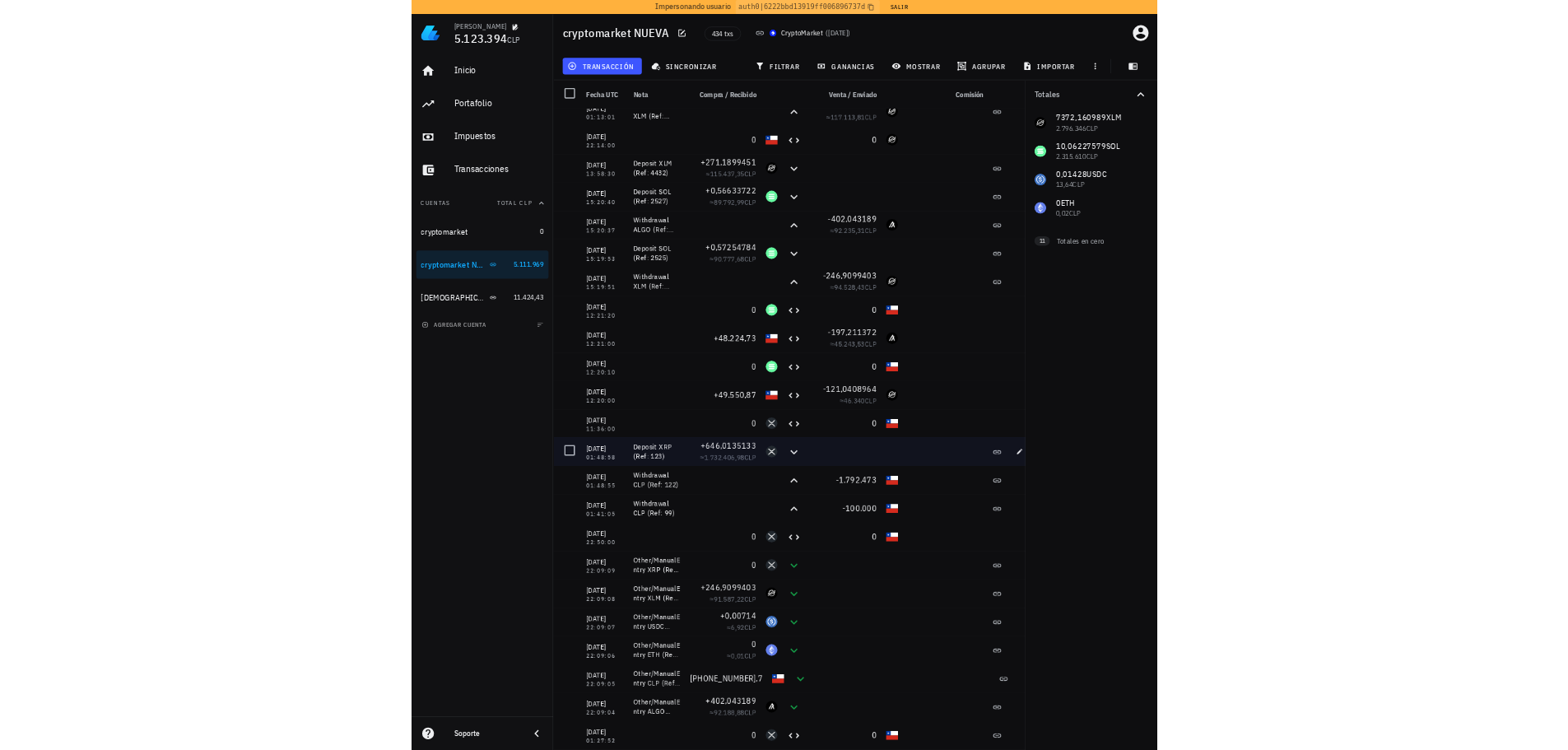
scroll to position [1070, 0]
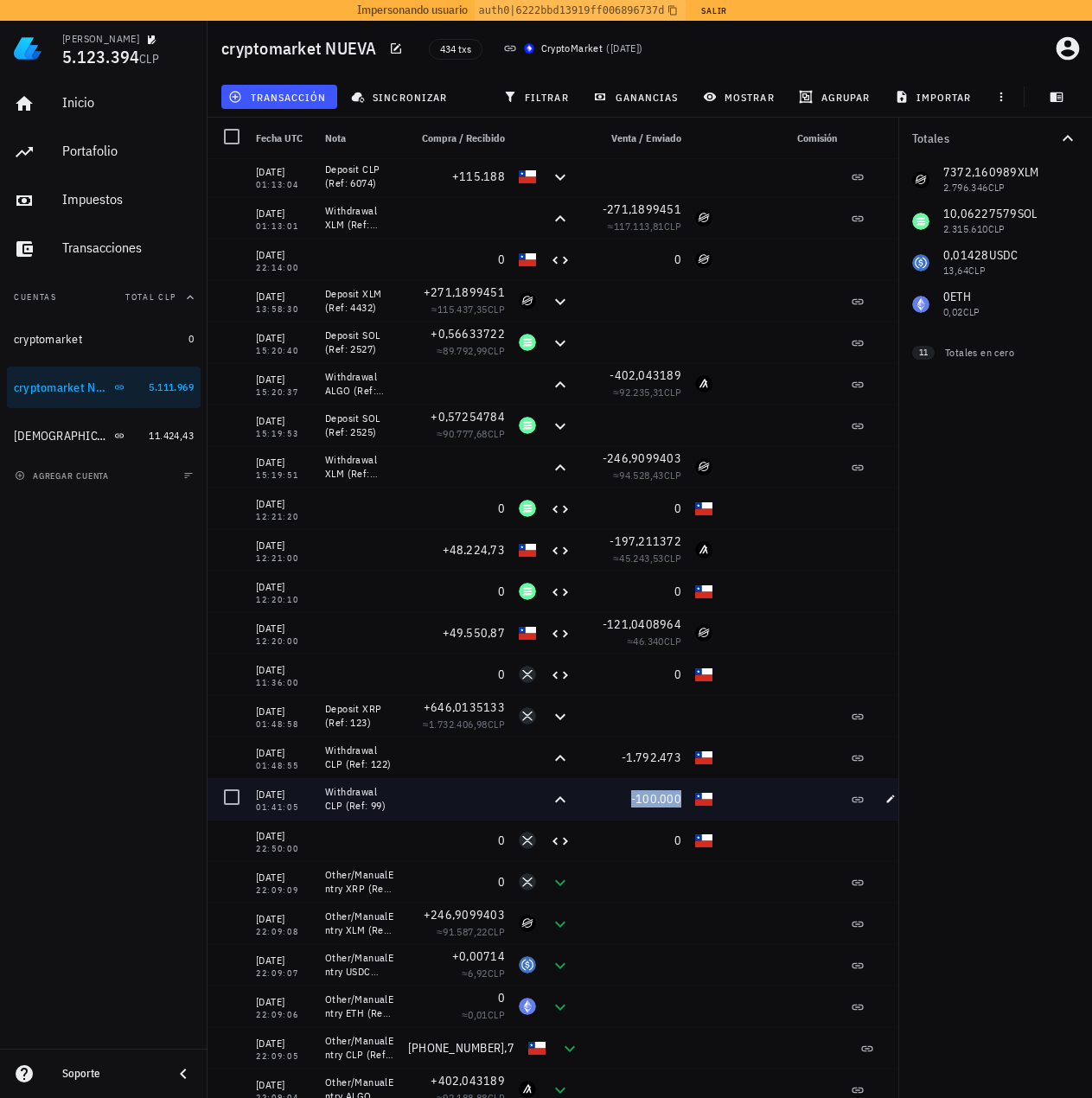
drag, startPoint x: 654, startPoint y: 801, endPoint x: 584, endPoint y: 813, distance: 71.0
click at [654, 801] on span "-100.000" at bounding box center [656, 799] width 50 height 16
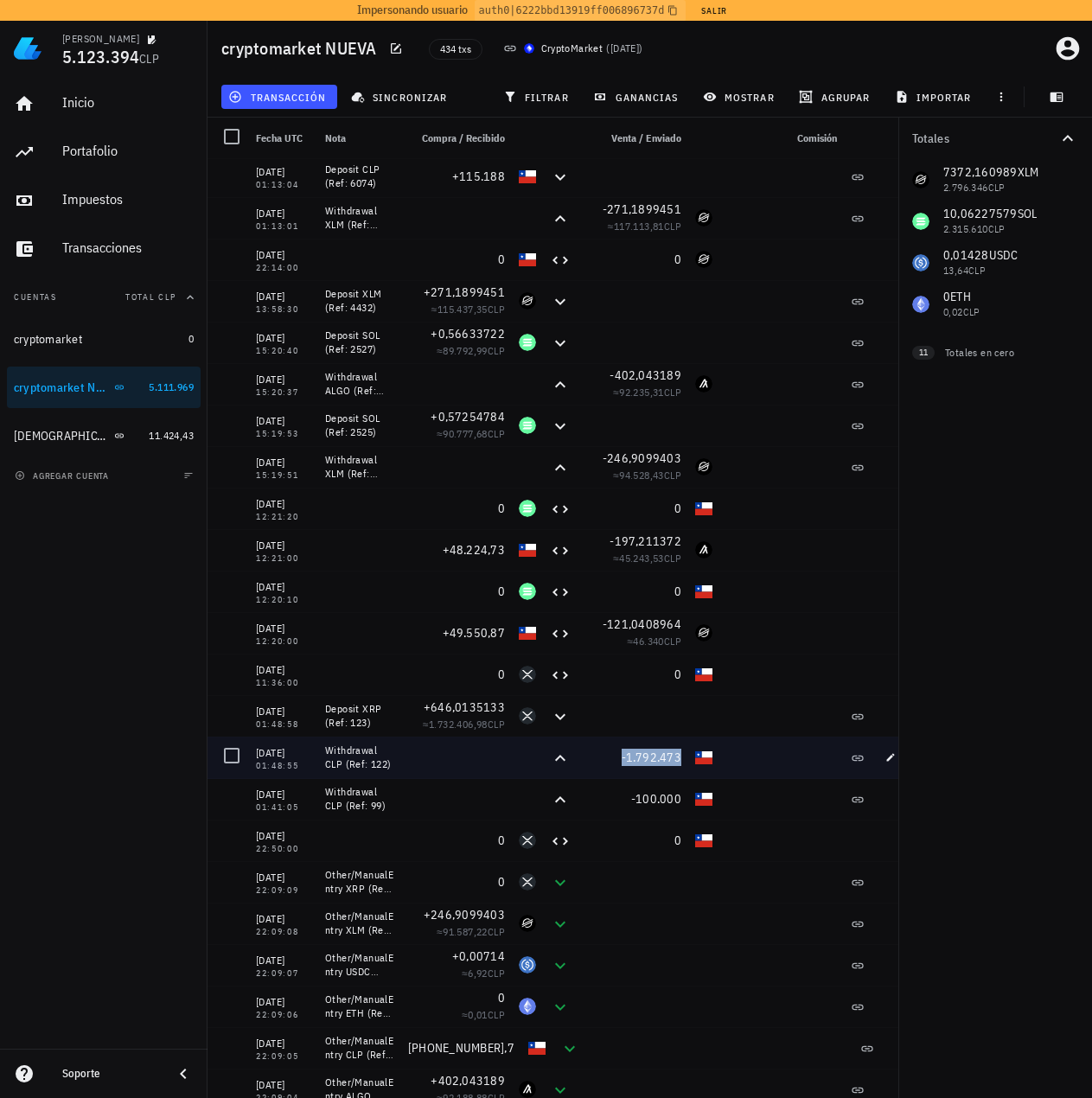
click at [654, 759] on span "-1.792.473" at bounding box center [652, 757] width 60 height 16
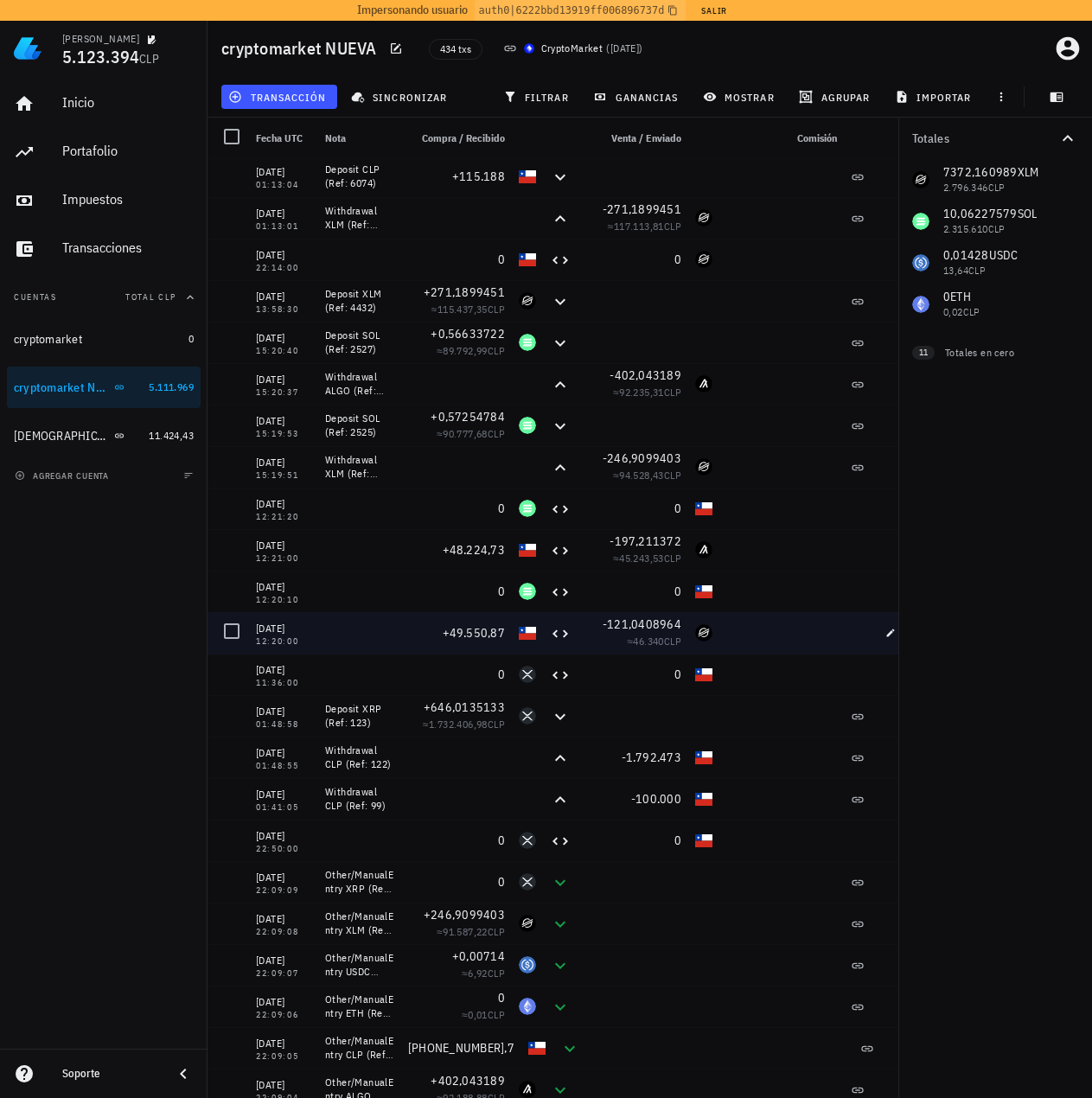
click at [634, 614] on div "-121,0408964 ≈ 46.340 CLP" at bounding box center [632, 632] width 110 height 42
click at [637, 626] on span "-121,0408964" at bounding box center [642, 624] width 78 height 16
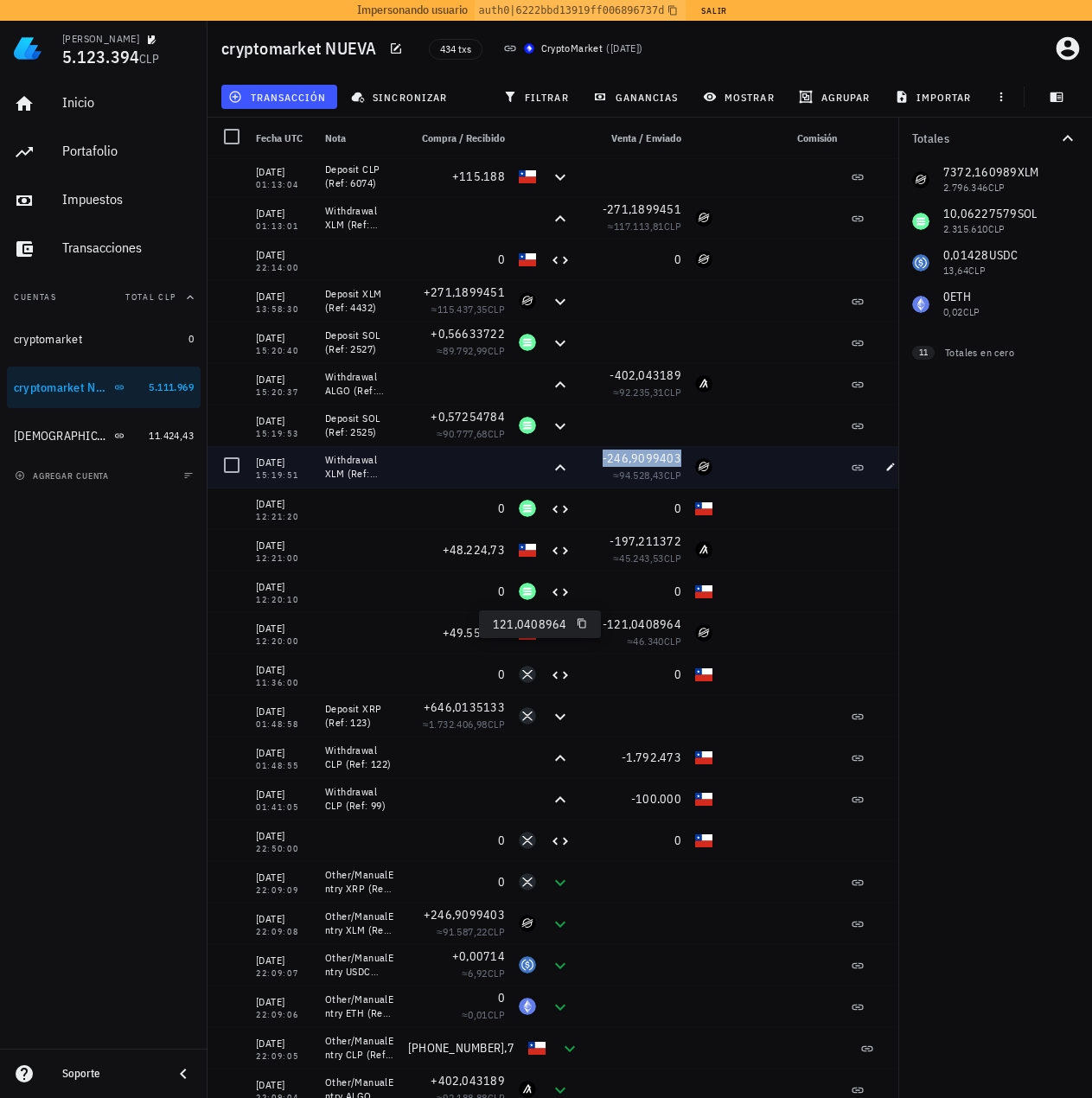
click at [622, 459] on span "-246,9099403" at bounding box center [642, 459] width 78 height 16
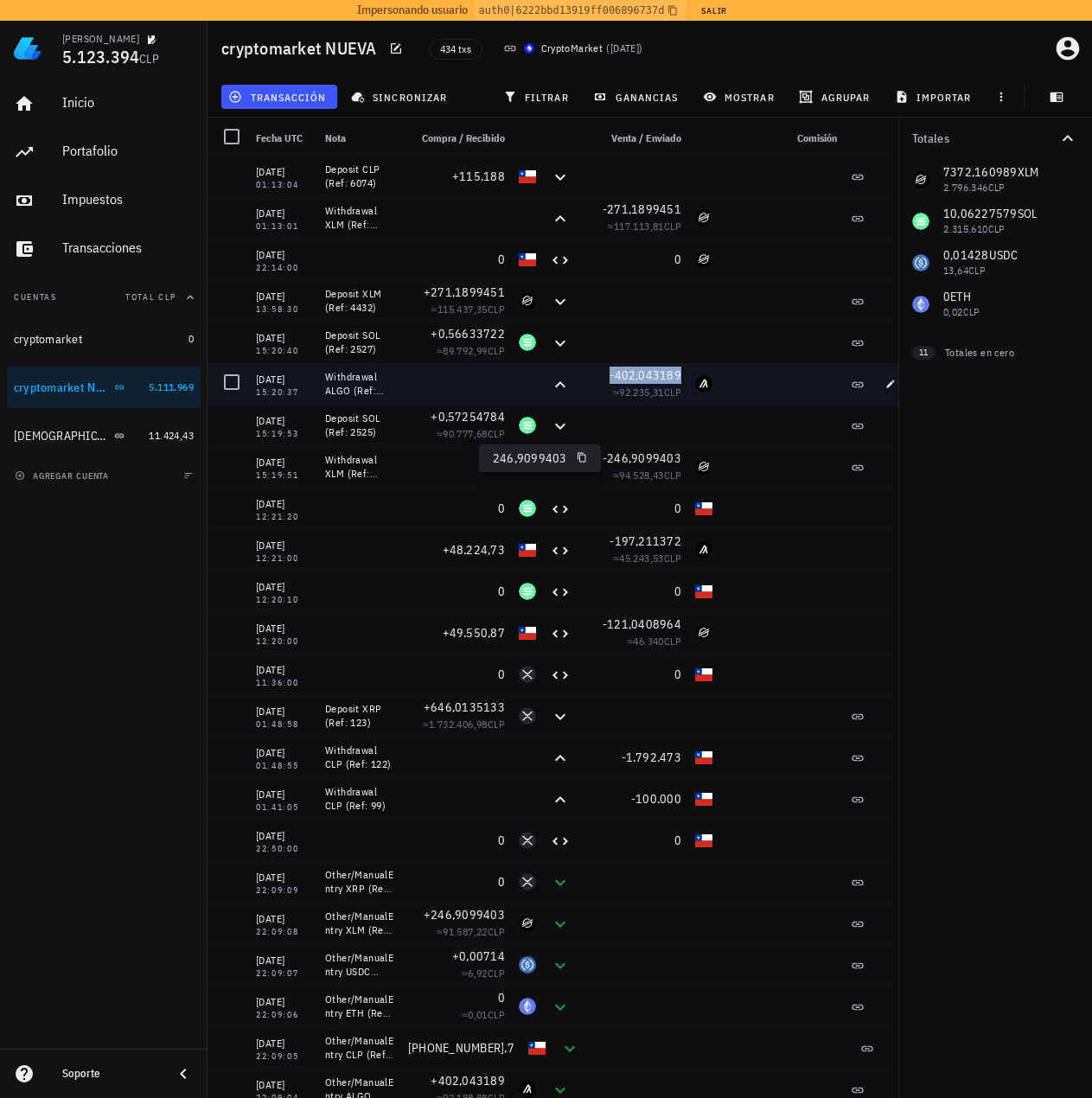
click at [647, 376] on span "-402,043189" at bounding box center [645, 375] width 72 height 16
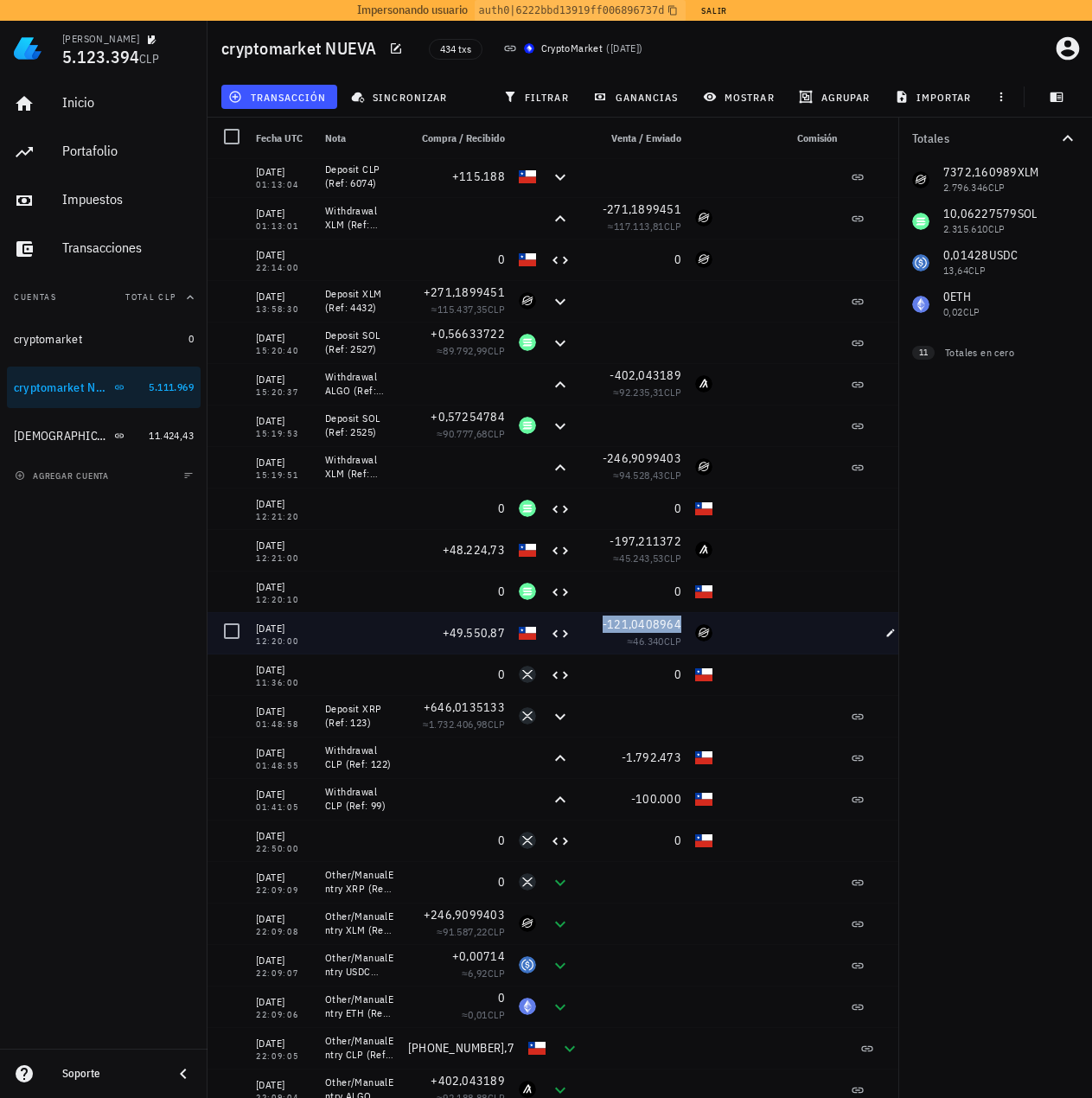
click at [630, 616] on span "-121,0408964" at bounding box center [642, 624] width 78 height 16
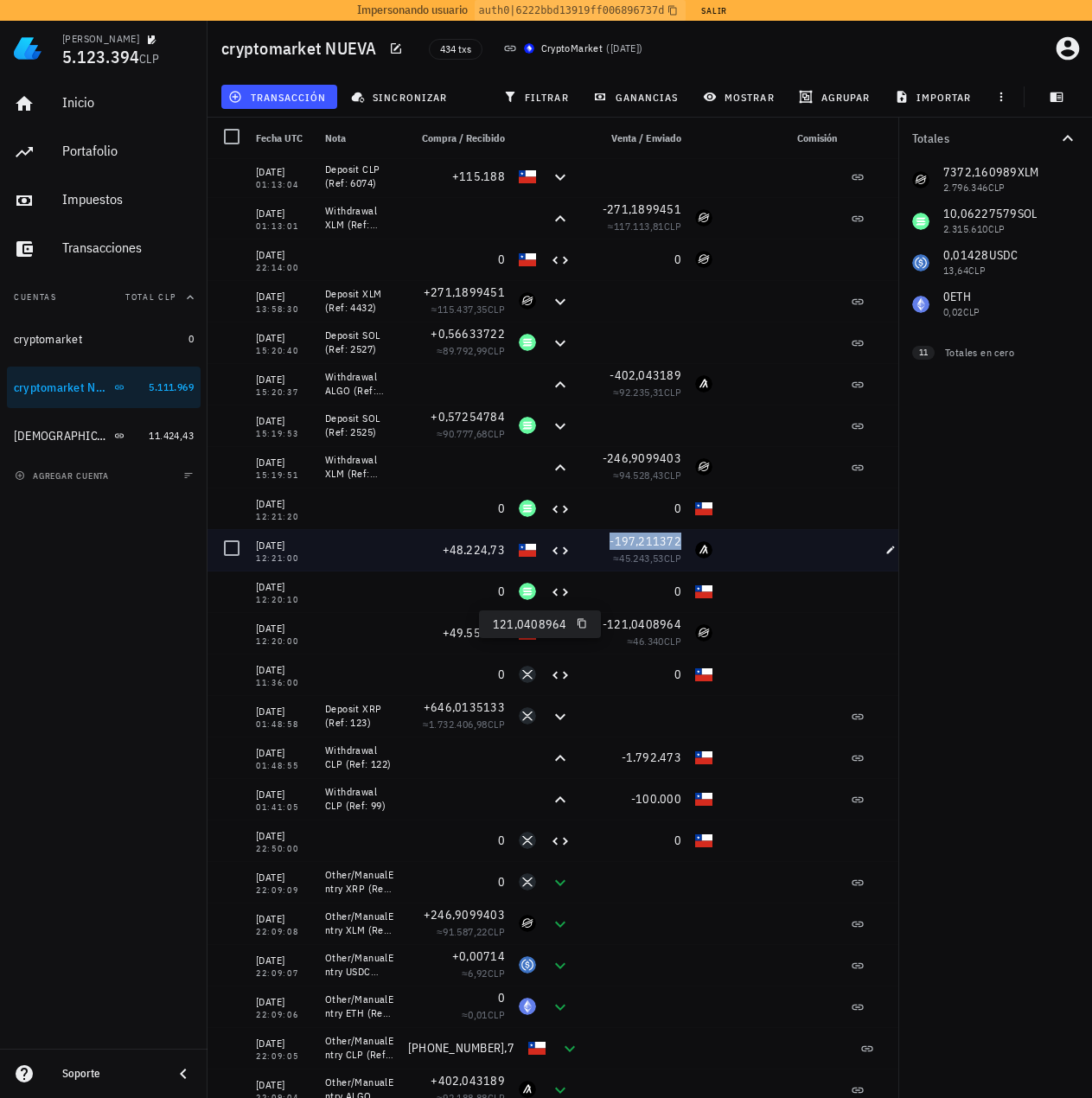
click at [641, 542] on span "-197,211372" at bounding box center [645, 541] width 72 height 16
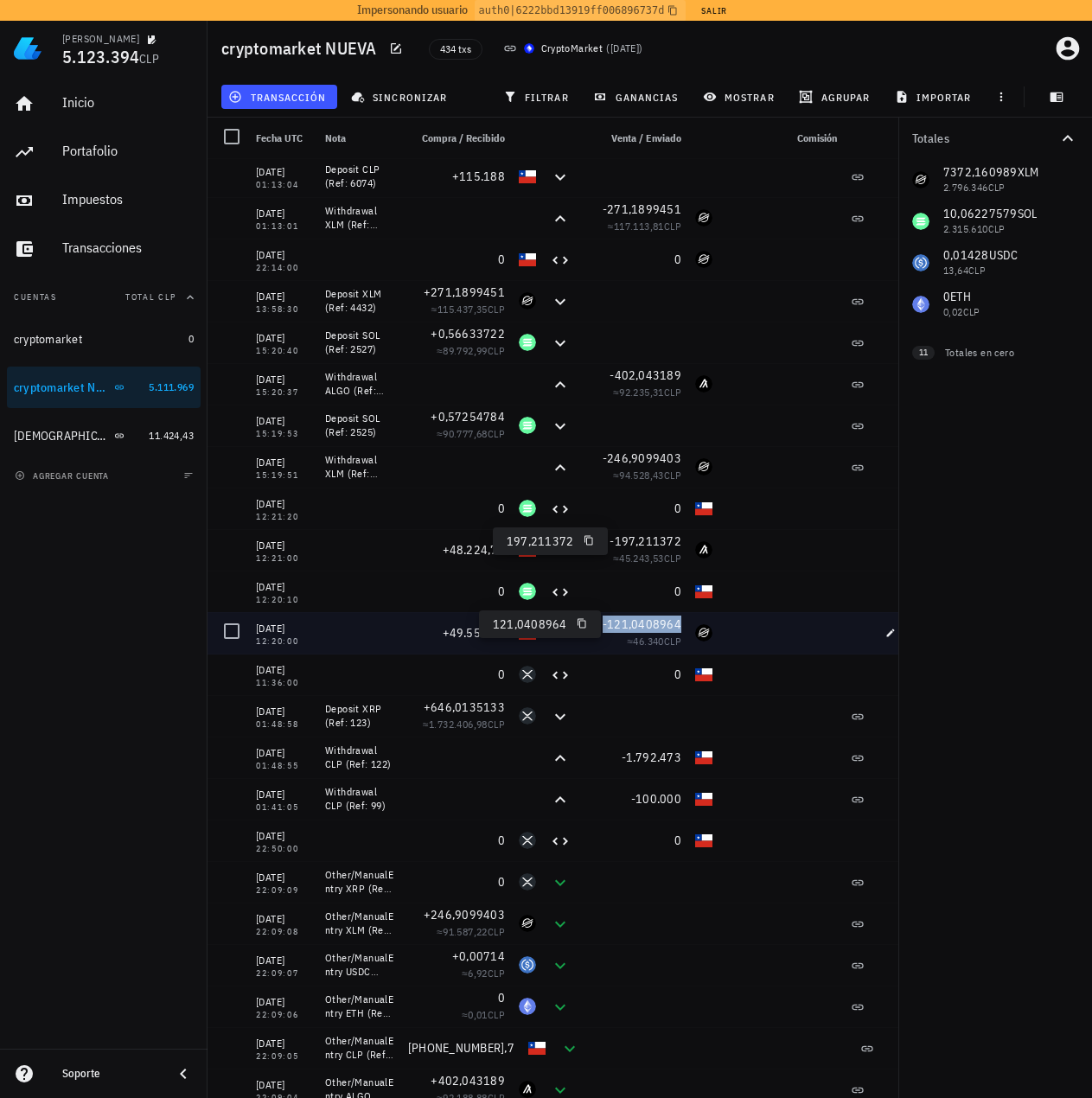
click at [635, 631] on span "-121,0408964" at bounding box center [642, 624] width 78 height 16
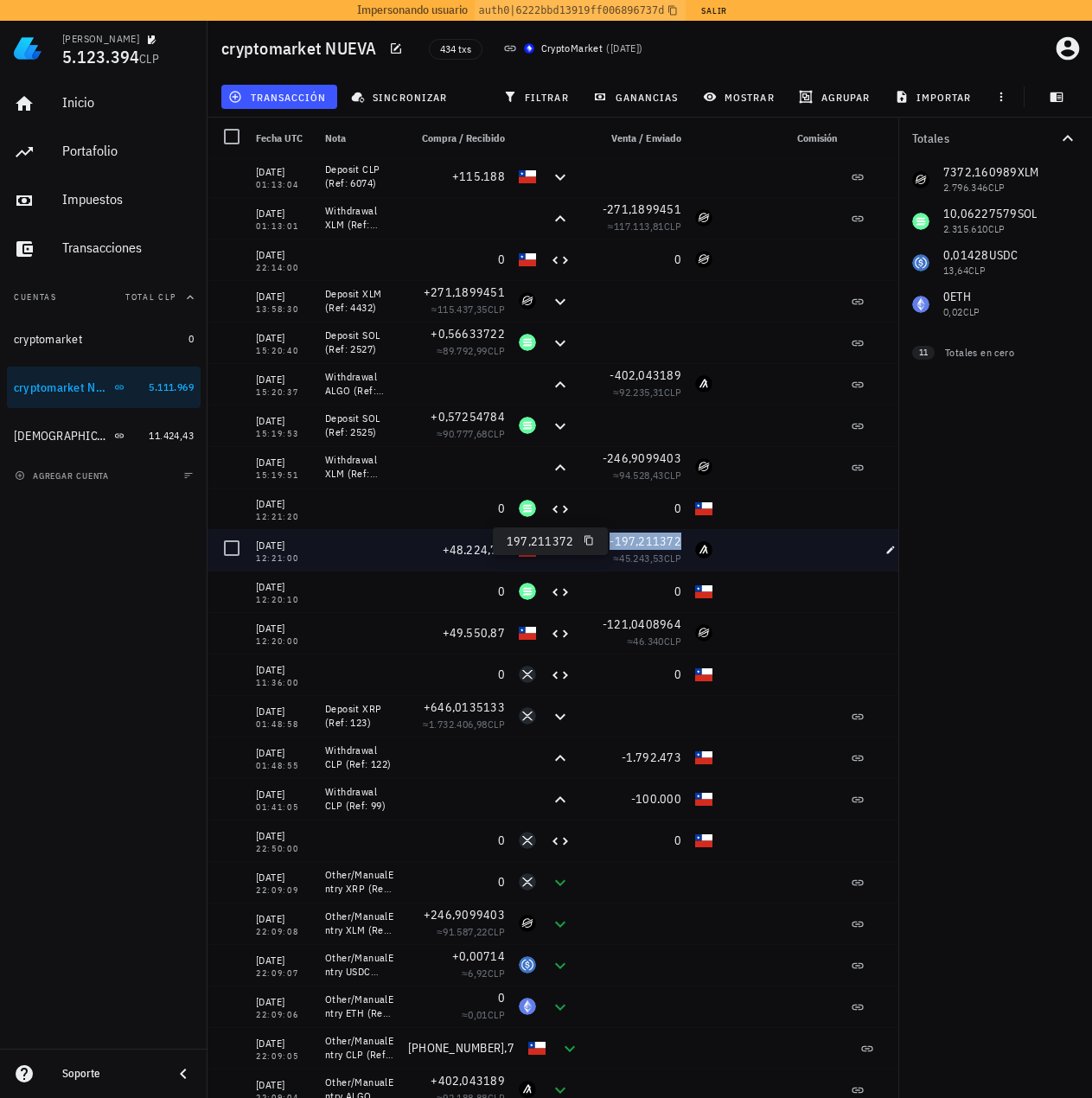
click at [638, 537] on span "-197,211372" at bounding box center [645, 541] width 72 height 16
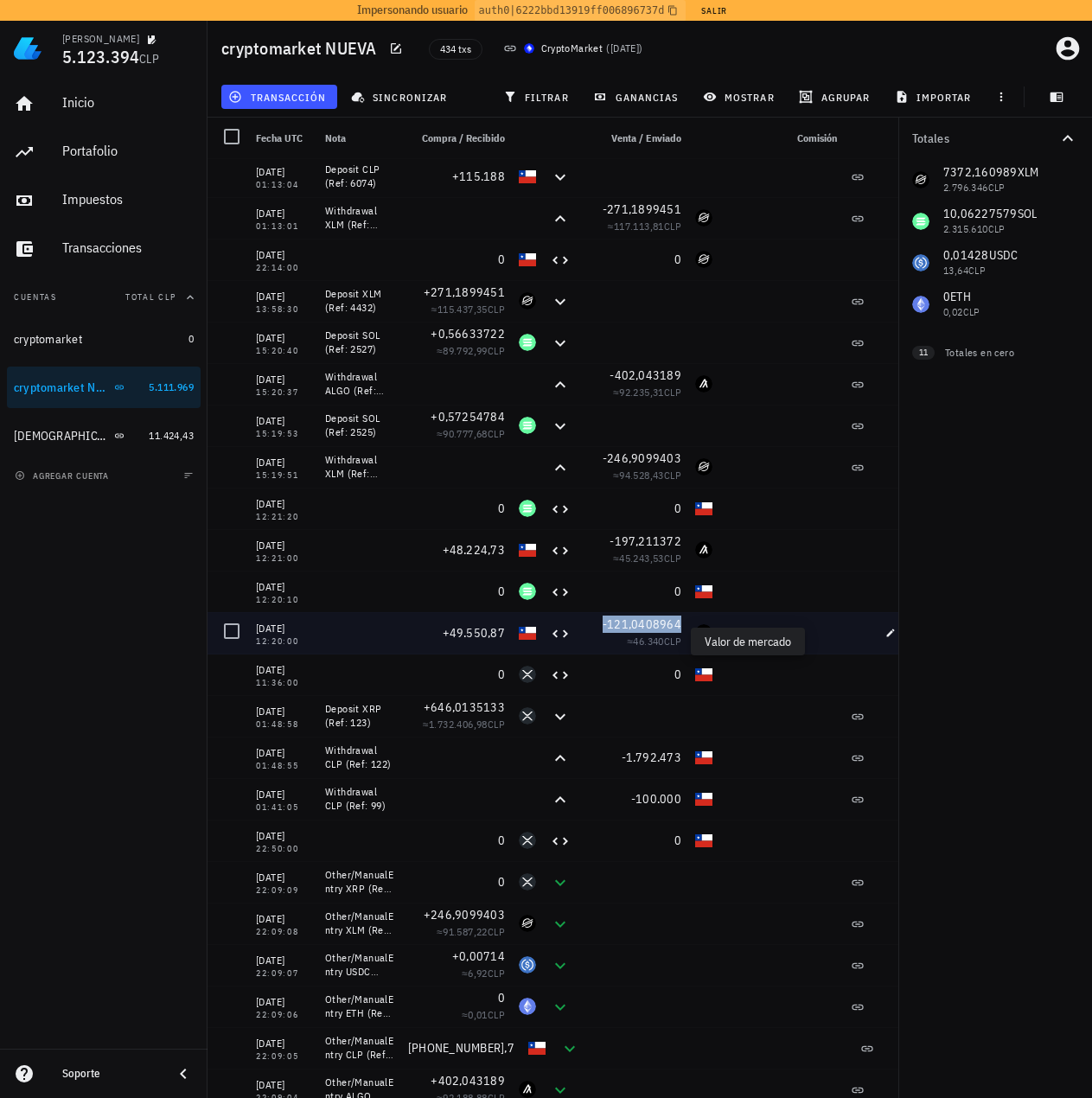
click at [653, 629] on span "-121,0408964" at bounding box center [642, 624] width 78 height 16
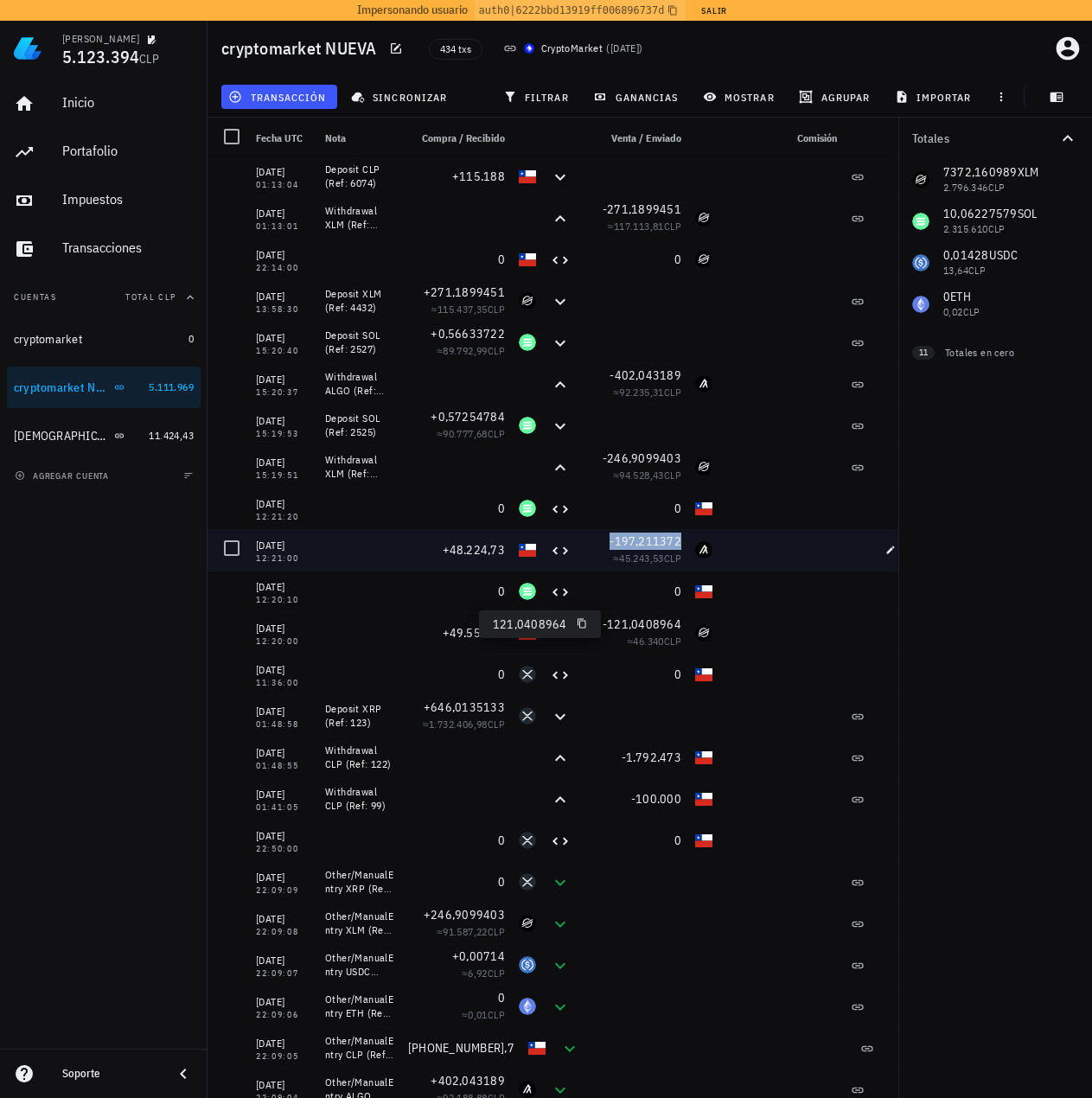
click at [664, 533] on span "-197,211372" at bounding box center [645, 541] width 72 height 16
click at [652, 549] on div "≈ 45.243,53 CLP" at bounding box center [632, 557] width 97 height 17
click at [810, 547] on div at bounding box center [782, 549] width 124 height 42
click at [860, 547] on div at bounding box center [857, 549] width 28 height 42
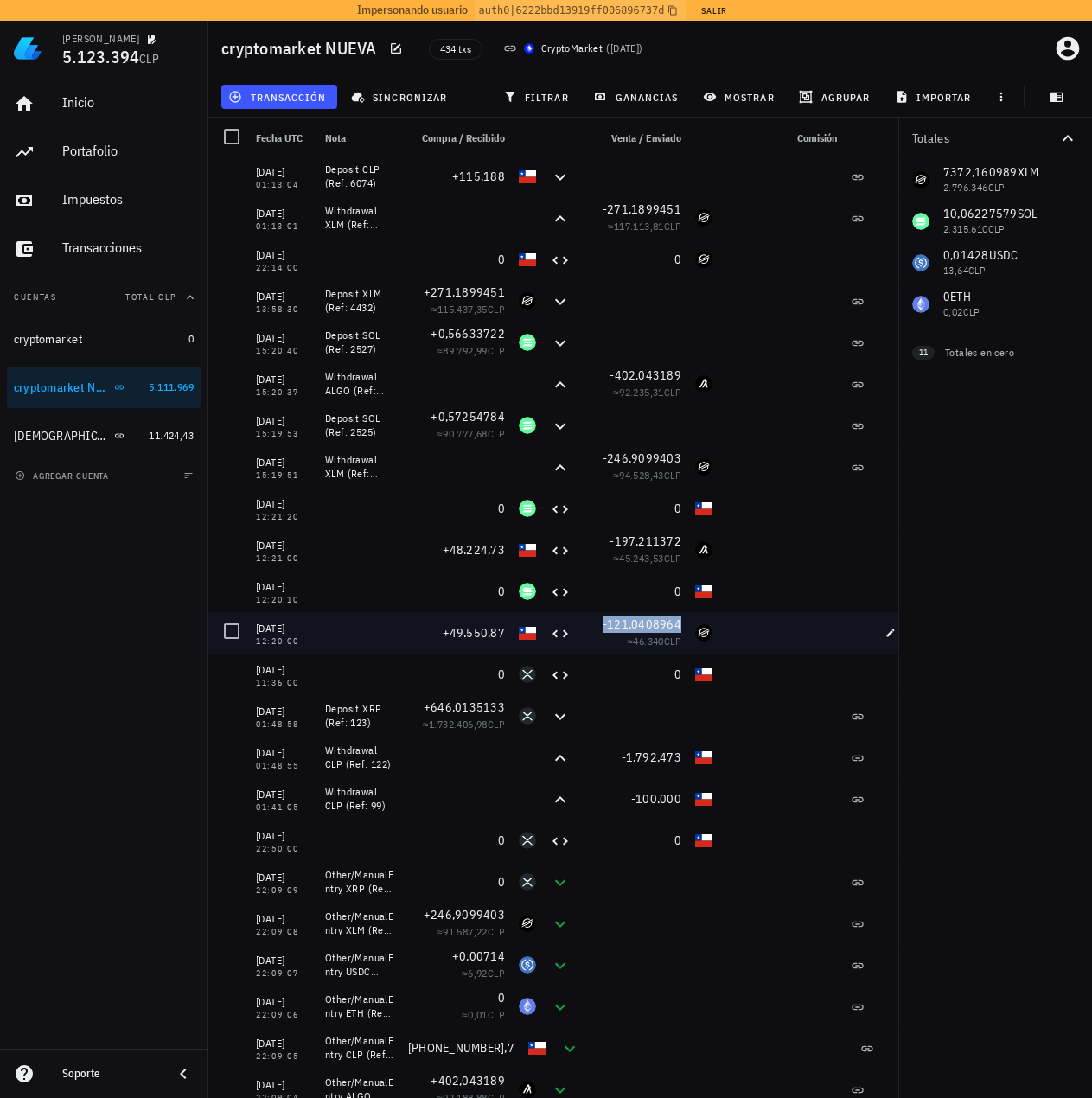
click at [636, 619] on span "-121,0408964" at bounding box center [642, 624] width 78 height 16
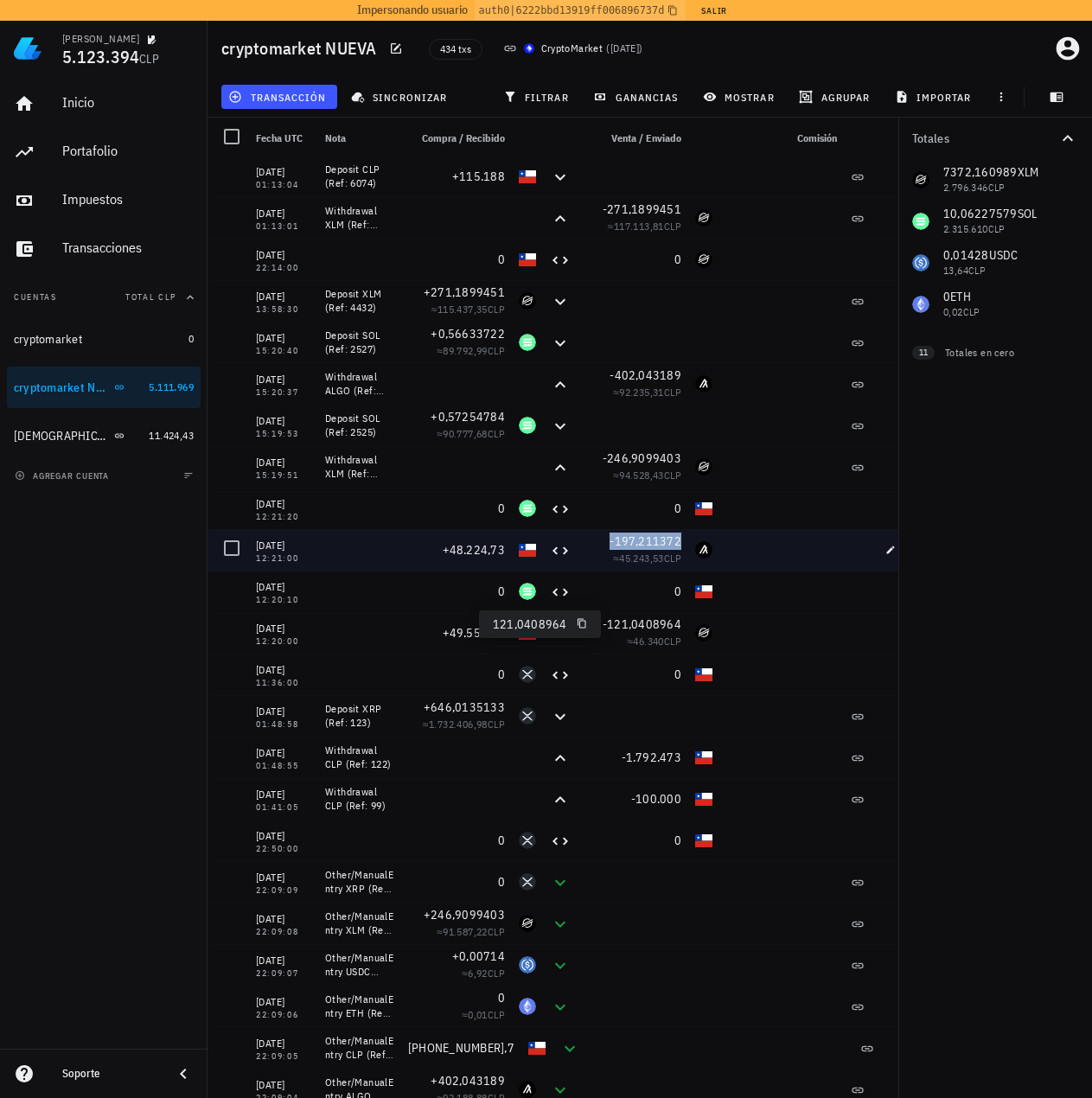
click at [629, 544] on span "-197,211372" at bounding box center [645, 541] width 72 height 16
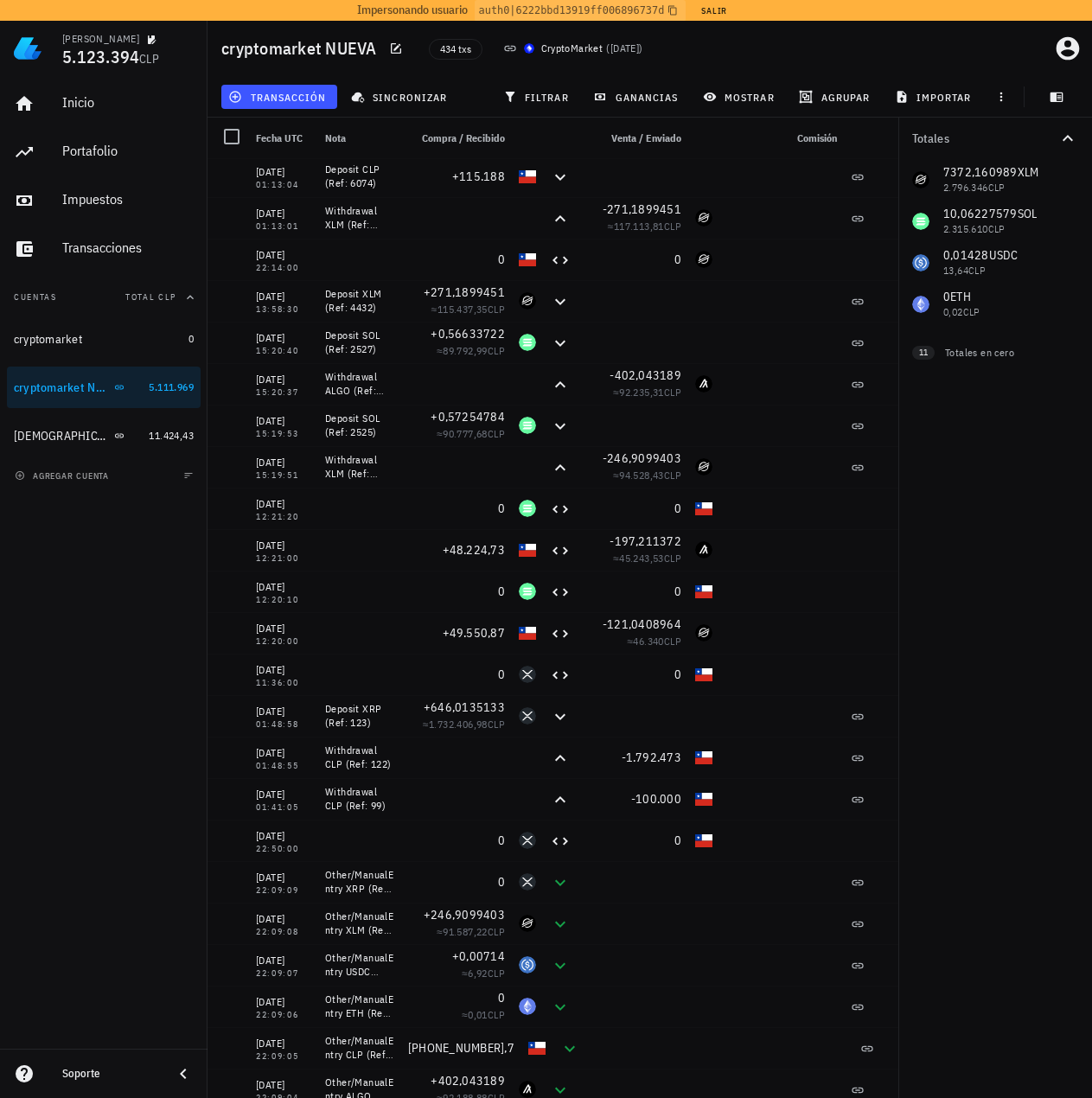
click at [1005, 166] on div "7372,160989 XLM 2.796.346 CLP 10,06227579 SOL 2.315.610 CLP 0,01428 USDC 13,64 …" at bounding box center [995, 242] width 194 height 166
